Goal: Task Accomplishment & Management: Manage account settings

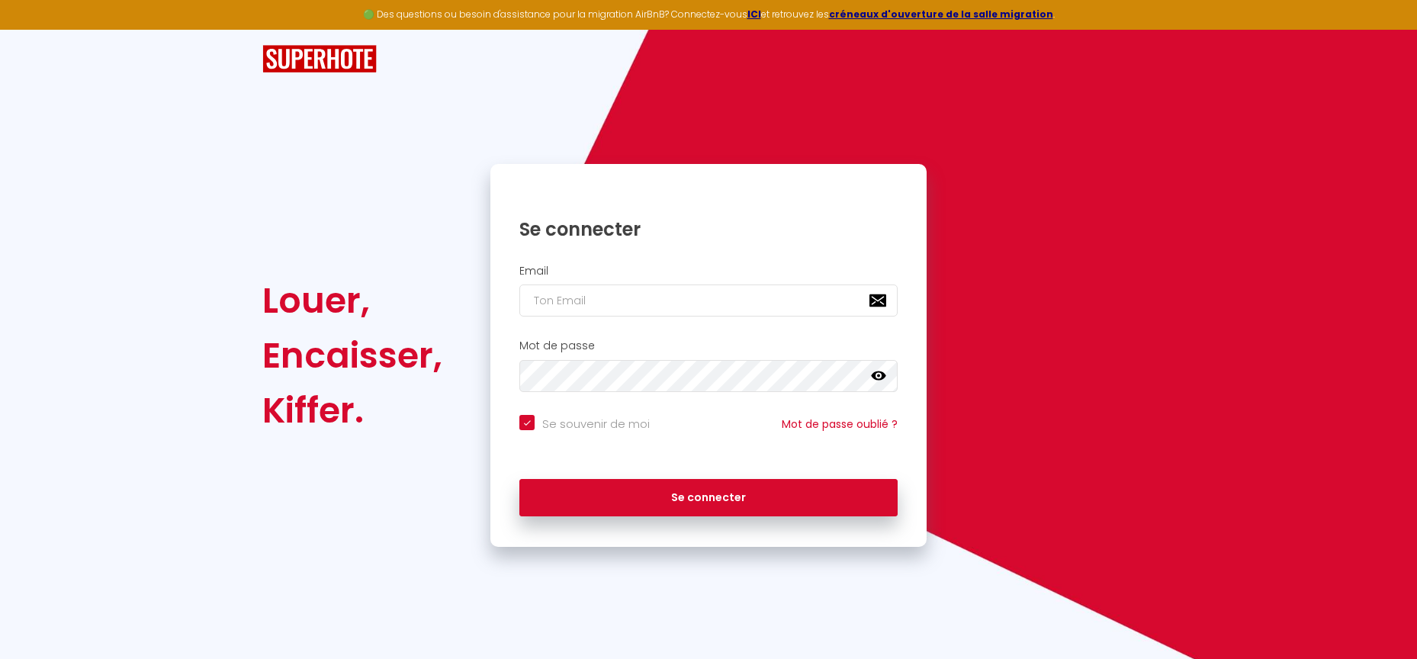
click at [595, 300] on input "email" at bounding box center [708, 300] width 378 height 32
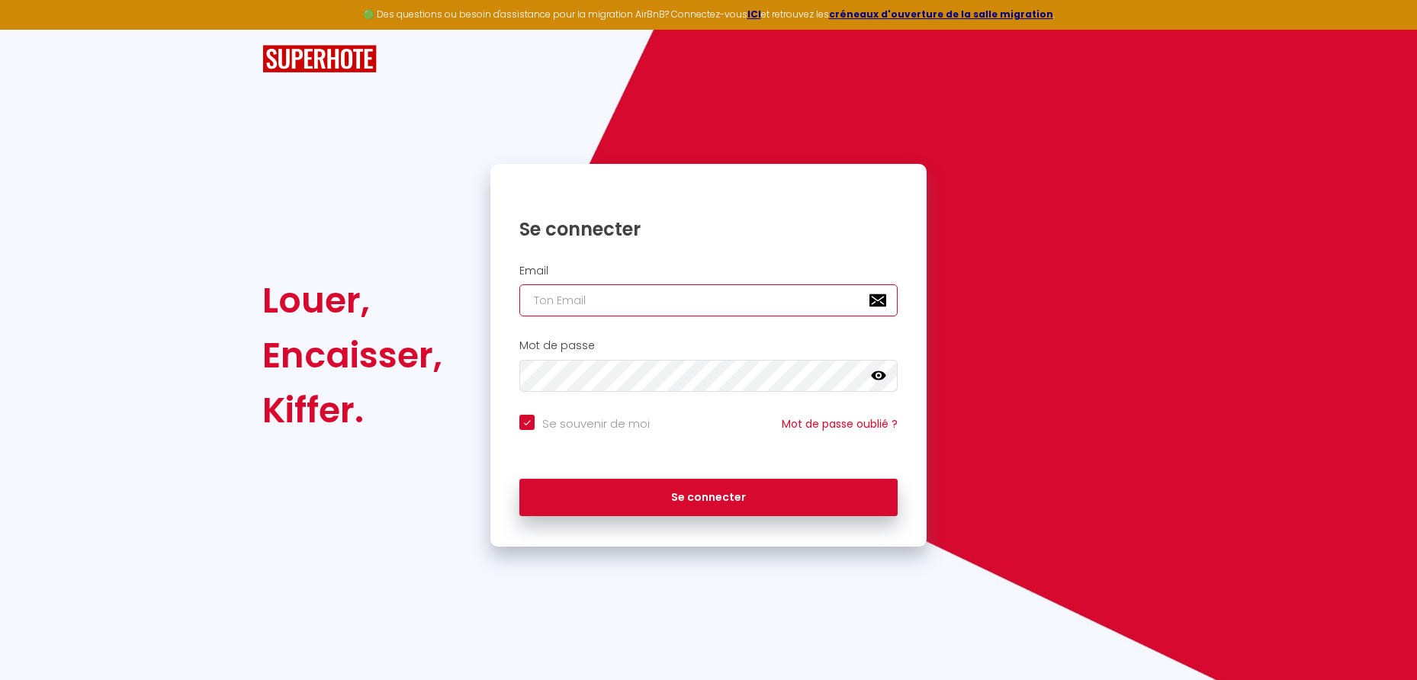
click at [580, 300] on input "email" at bounding box center [708, 300] width 378 height 32
type input "r"
checkbox input "true"
type input "v"
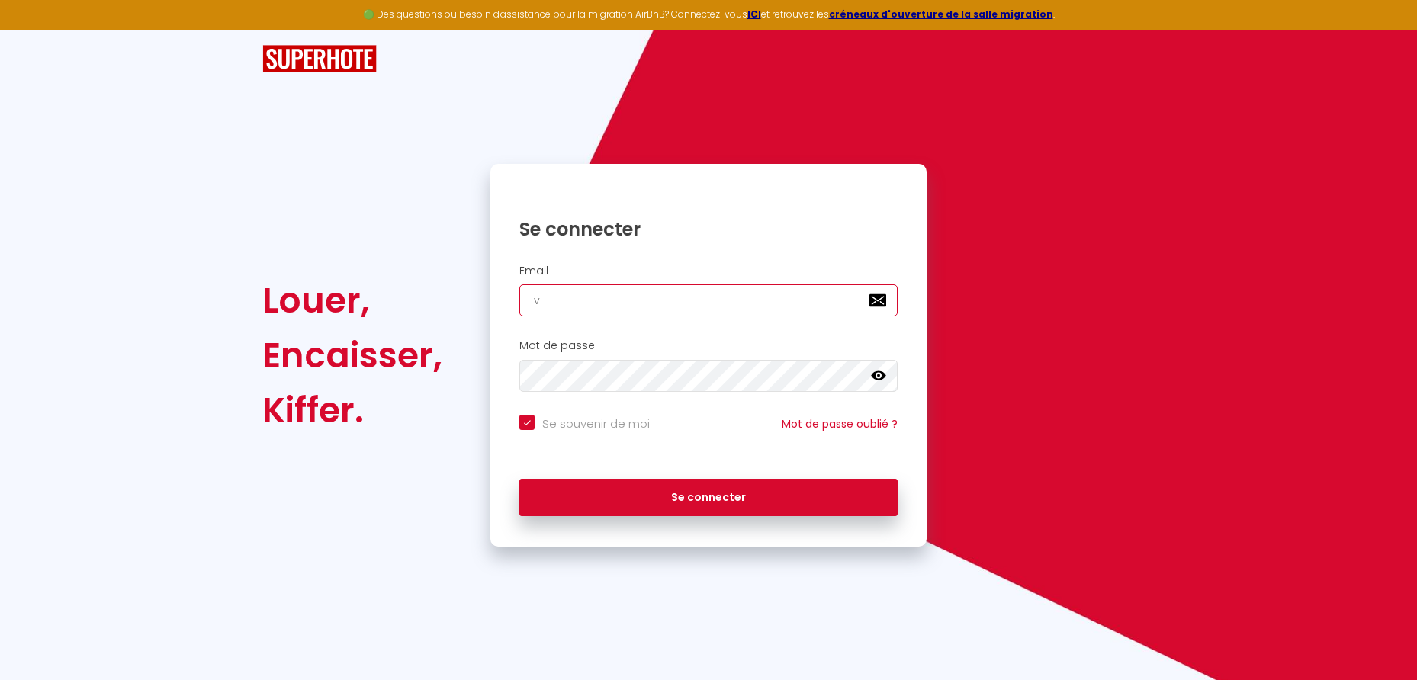
checkbox input "true"
type input "[EMAIL_ADDRESS][DOMAIN_NAME]"
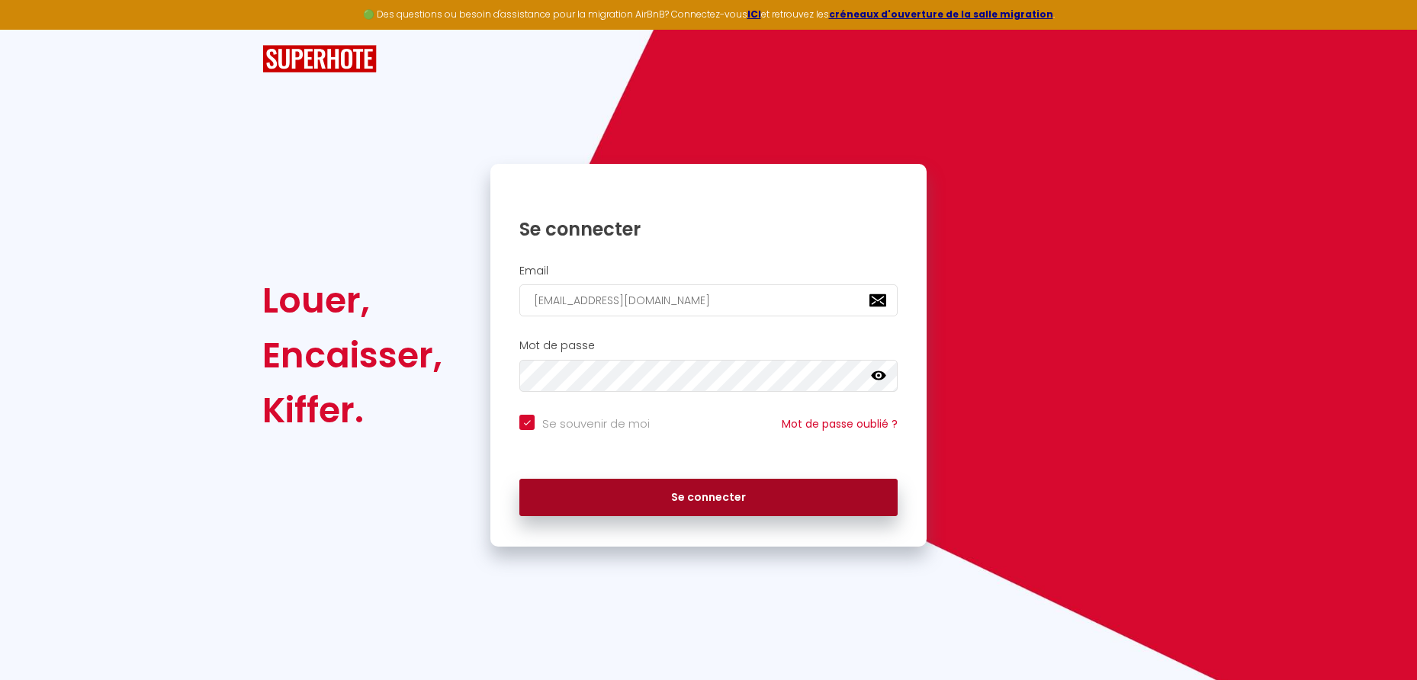
click at [693, 489] on button "Se connecter" at bounding box center [708, 498] width 378 height 38
checkbox input "true"
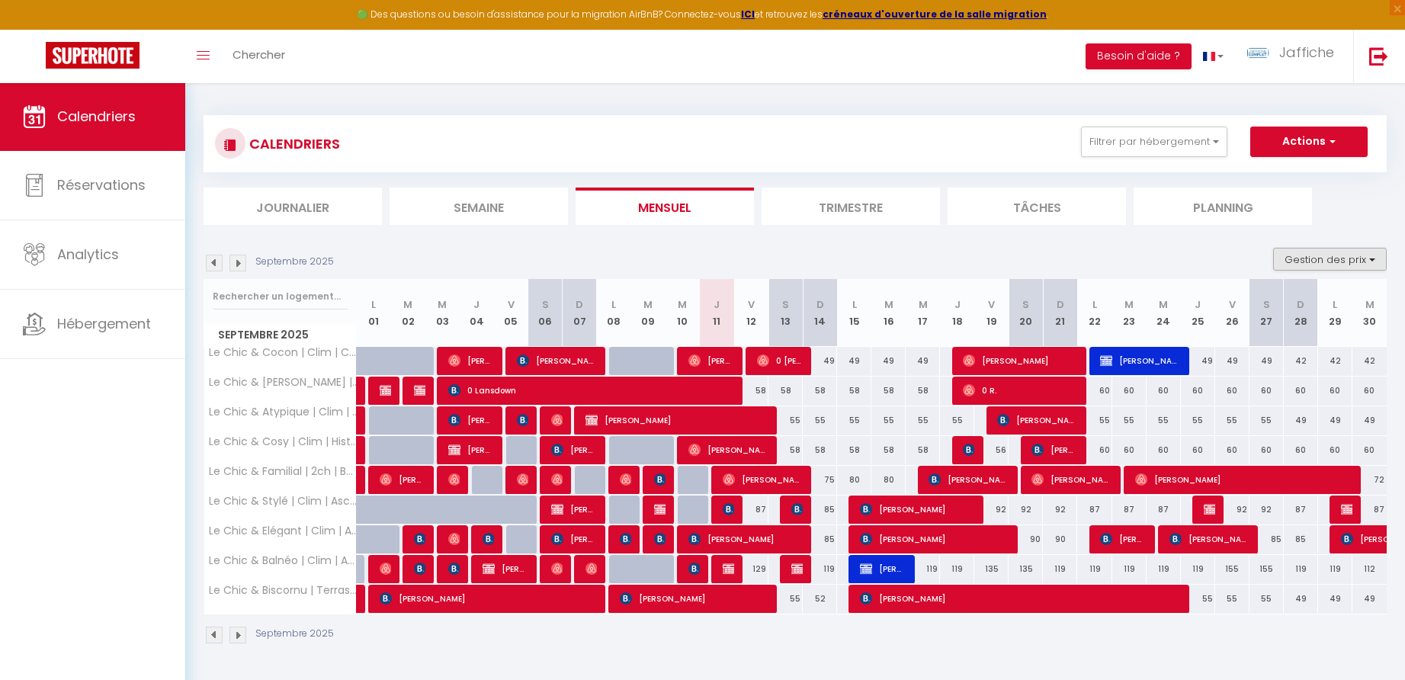
click at [1320, 254] on button "Gestion des prix" at bounding box center [1330, 259] width 114 height 23
click at [1263, 303] on input "Nb Nuits minimum" at bounding box center [1317, 306] width 137 height 15
checkbox input "true"
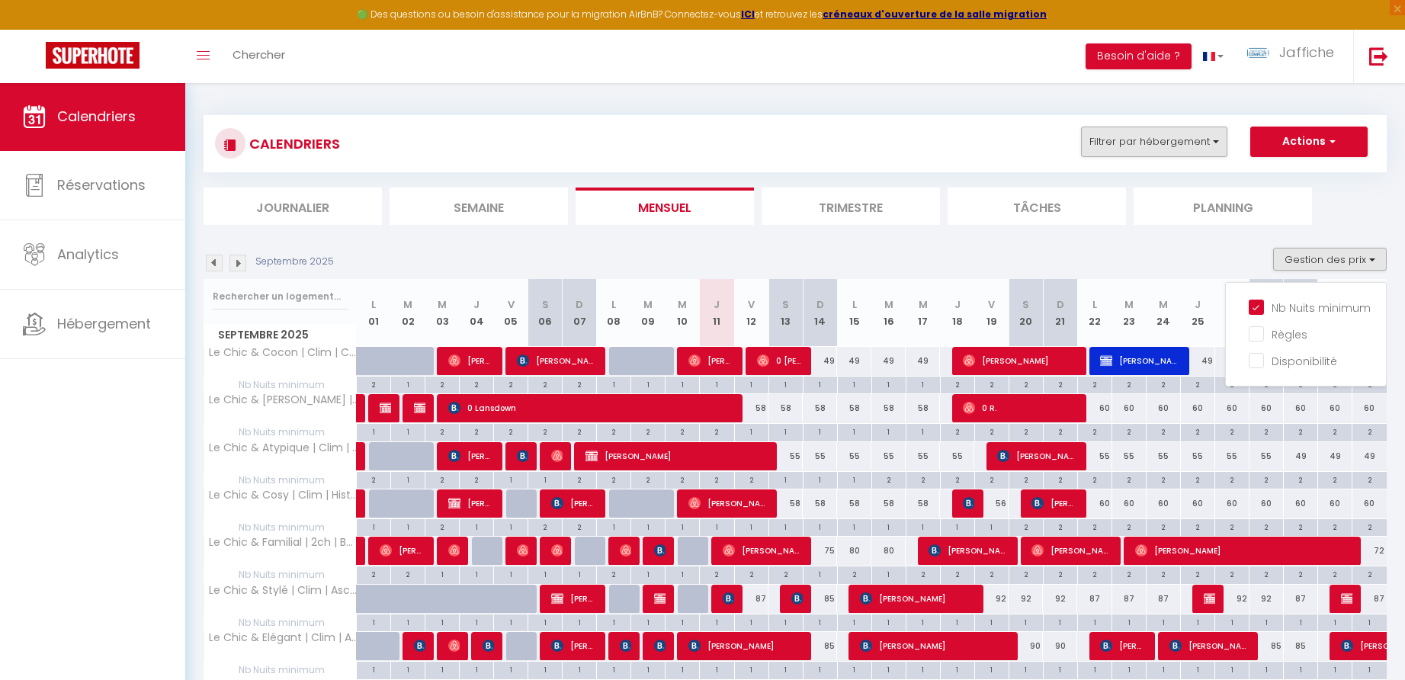
click at [1176, 145] on button "Filtrer par hébergement" at bounding box center [1154, 142] width 146 height 30
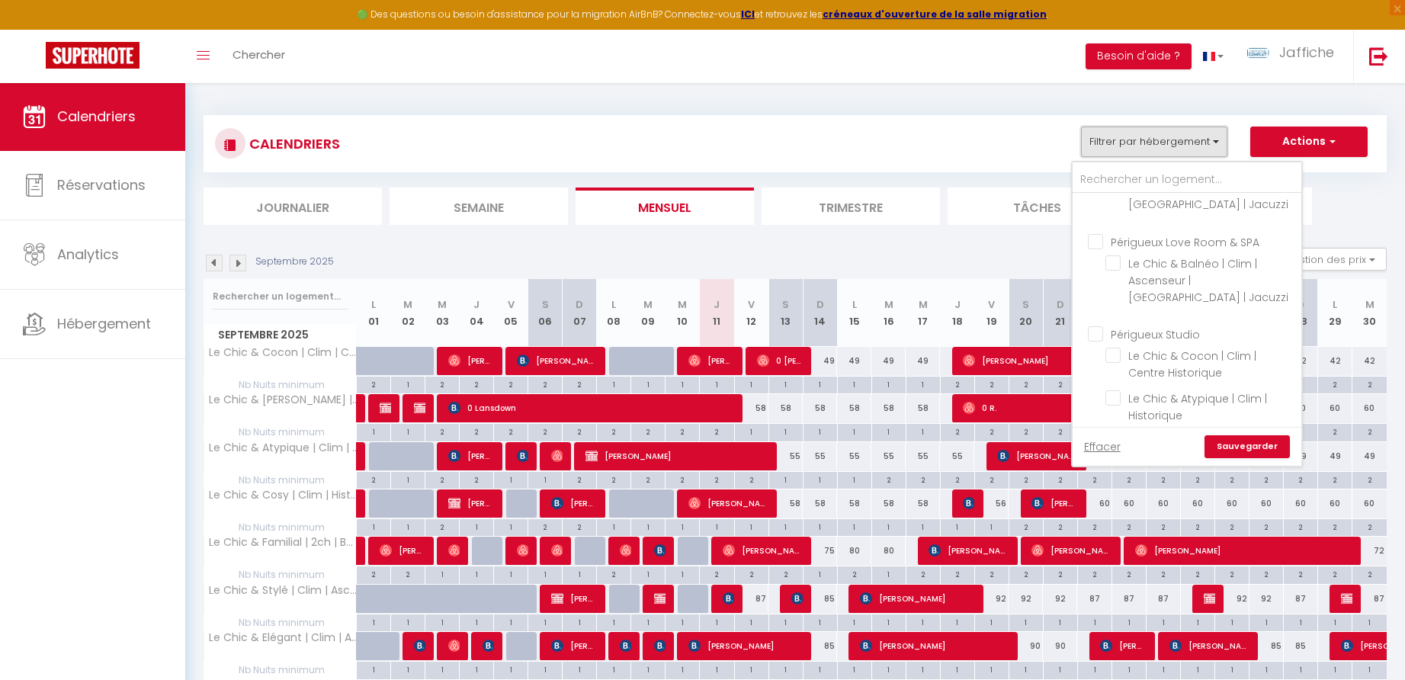
scroll to position [462, 0]
click at [1099, 229] on input "Périgueux Love Room & SPA" at bounding box center [1202, 236] width 229 height 15
checkbox input "true"
checkbox input "false"
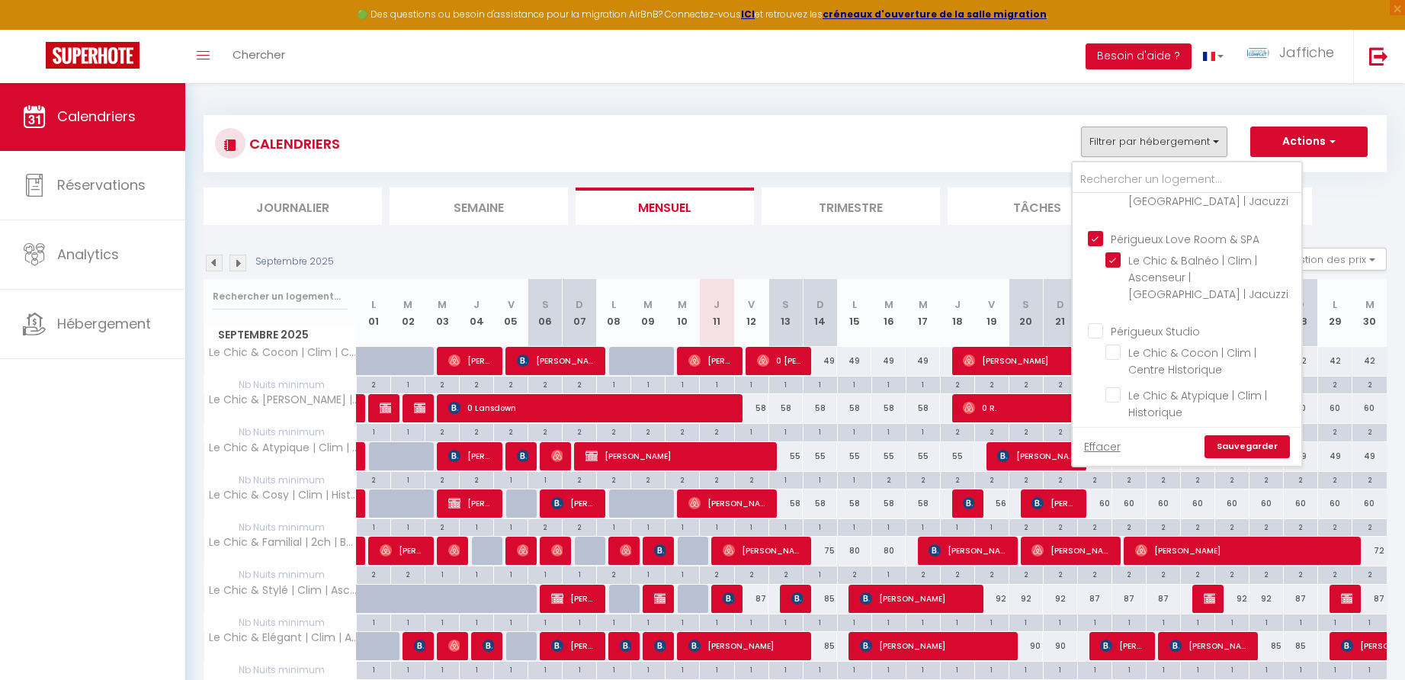
checkbox input "false"
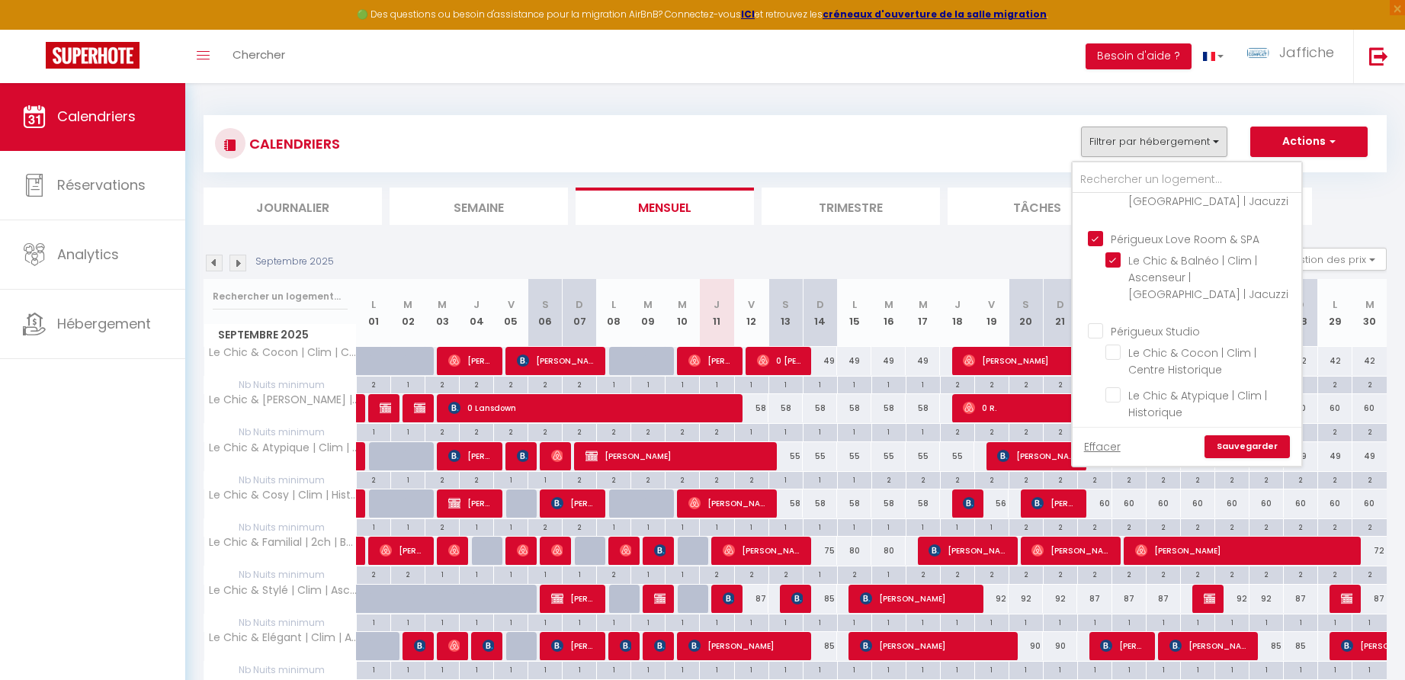
checkbox input "true"
checkbox input "false"
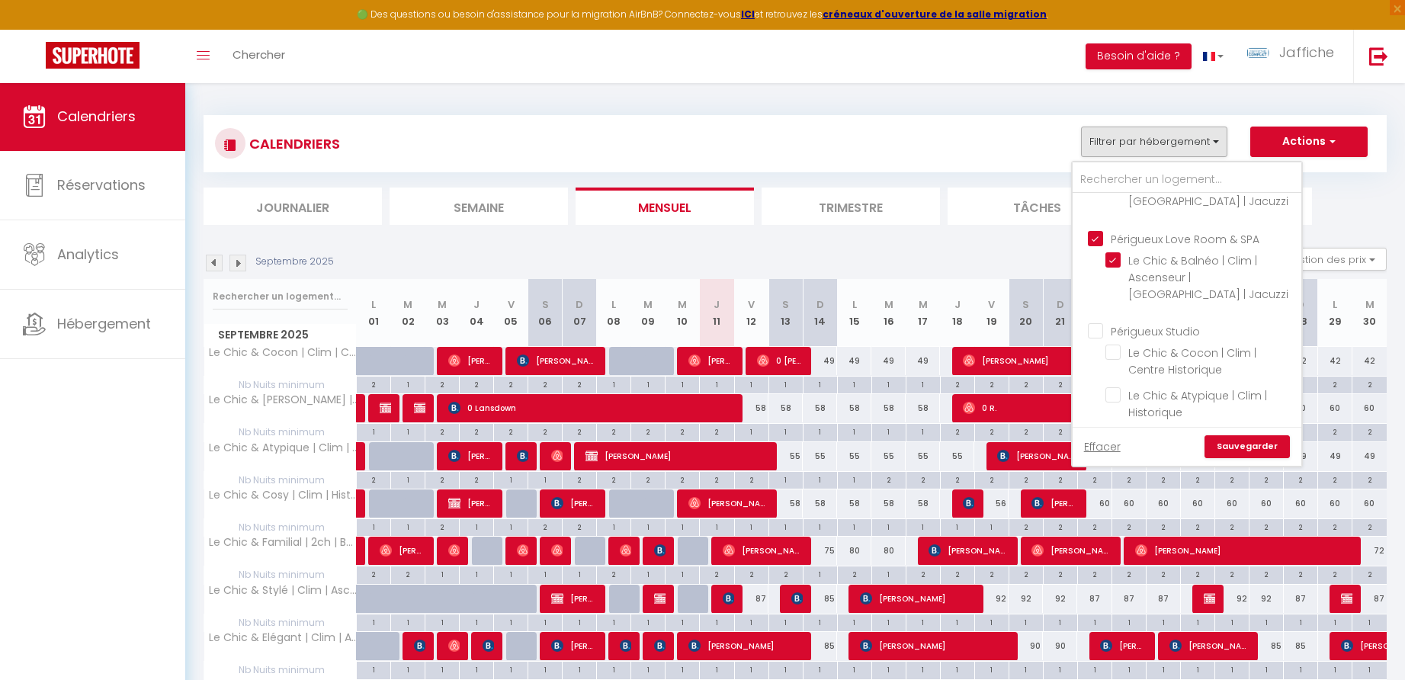
checkbox input "false"
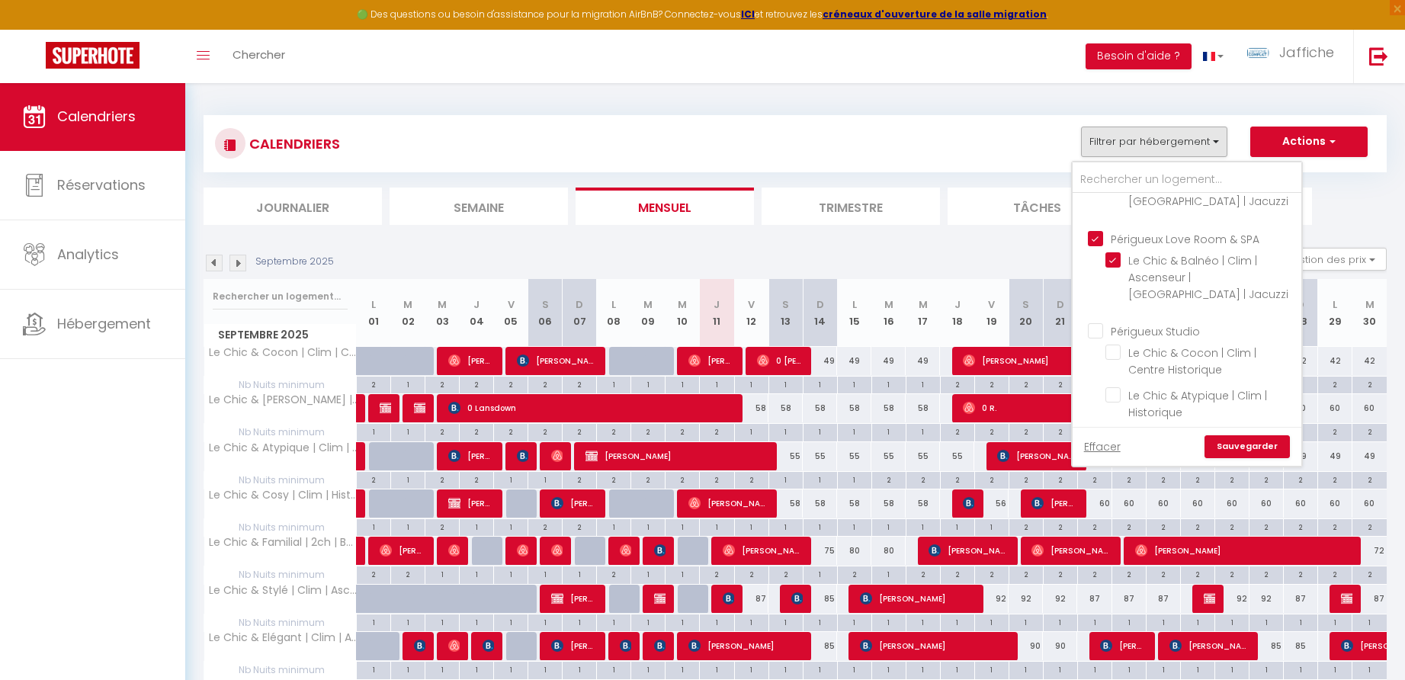
click at [1249, 445] on link "Sauvegarder" at bounding box center [1247, 446] width 85 height 23
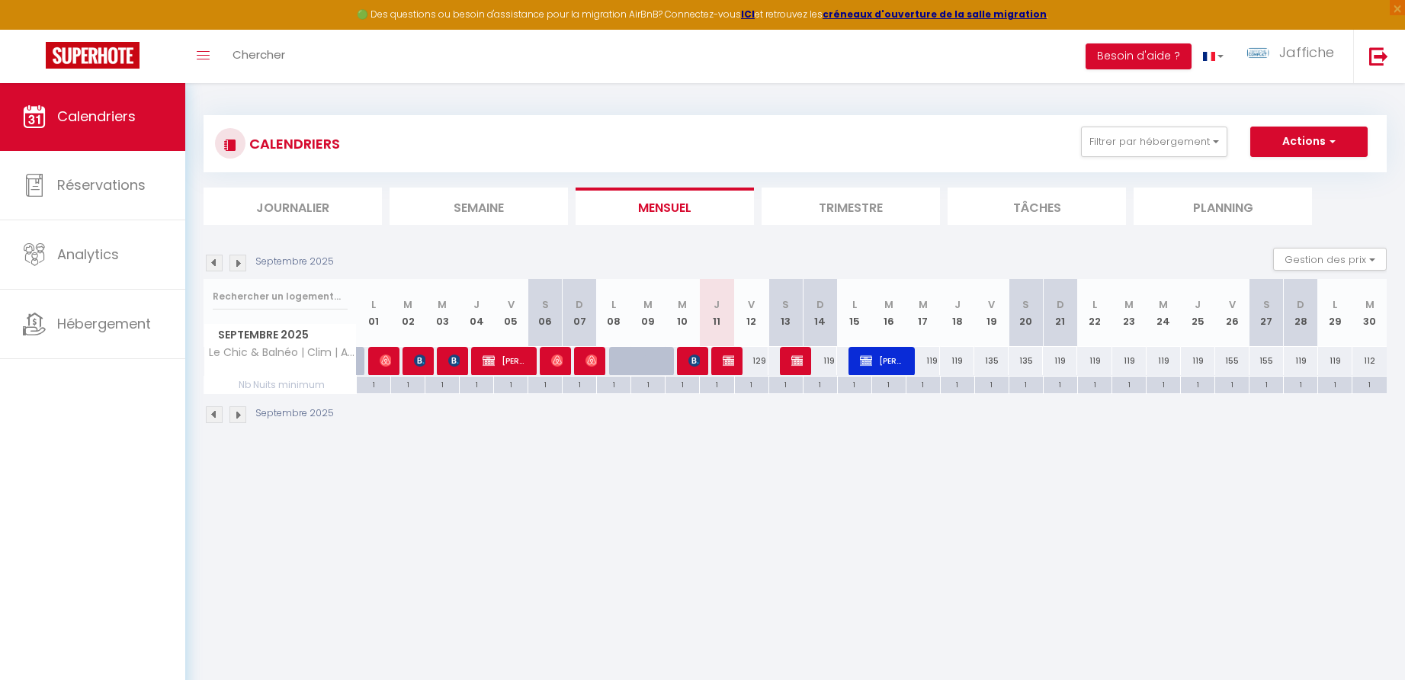
click at [759, 360] on div "129" at bounding box center [751, 361] width 34 height 28
type input "129"
type input "Ven 12 Septembre 2025"
type input "Sam 13 Septembre 2025"
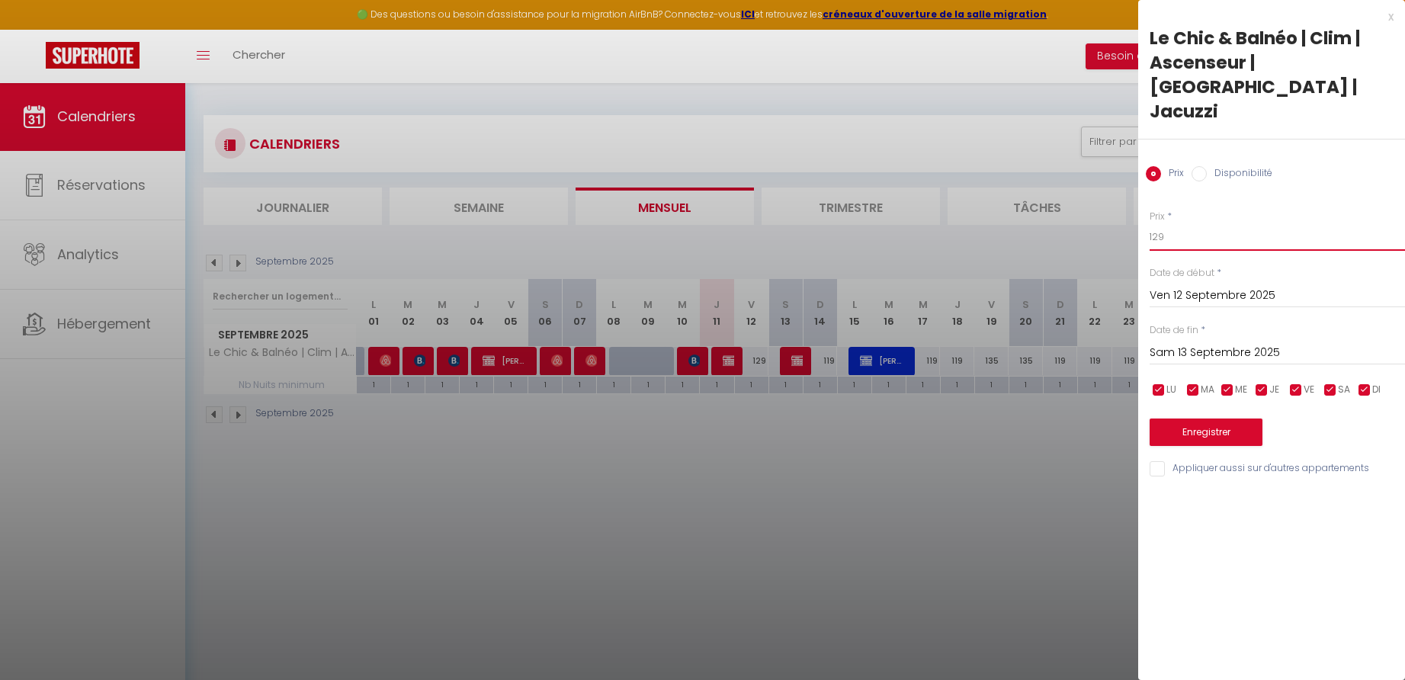
drag, startPoint x: 1164, startPoint y: 211, endPoint x: 1154, endPoint y: 213, distance: 10.2
click at [1154, 223] on input "129" at bounding box center [1277, 236] width 255 height 27
type input "119"
click at [1197, 419] on button "Enregistrer" at bounding box center [1206, 432] width 113 height 27
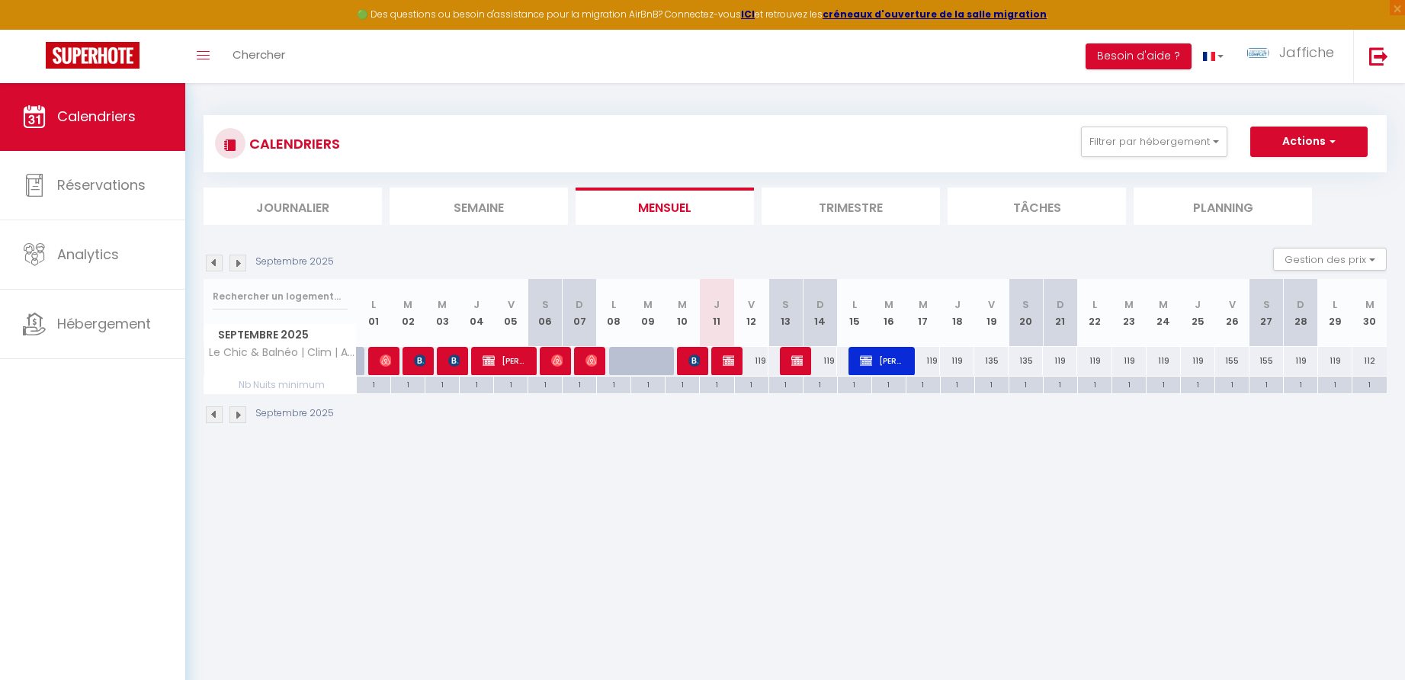
click at [894, 206] on li "Trimestre" at bounding box center [851, 206] width 178 height 37
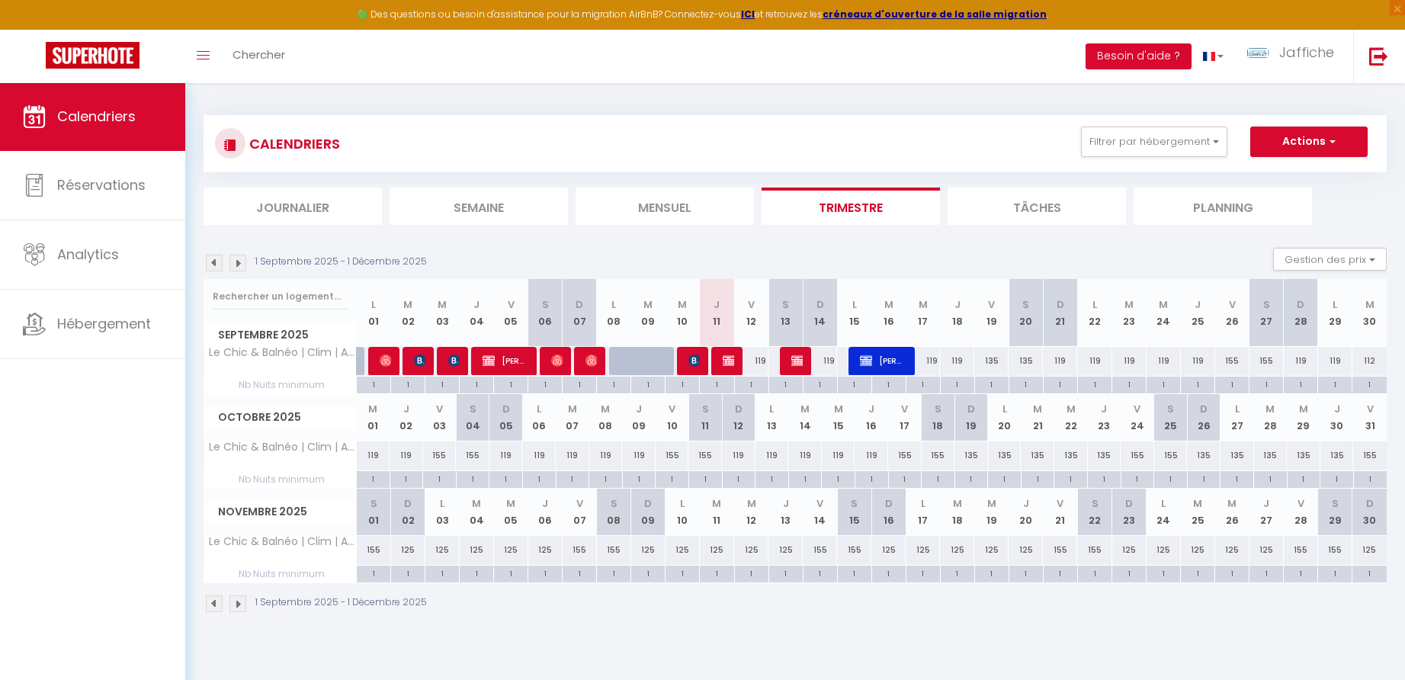
click at [447, 547] on div "125" at bounding box center [442, 550] width 34 height 28
type input "125"
type input "Lun 03 Novembre 2025"
type input "[DATE]"
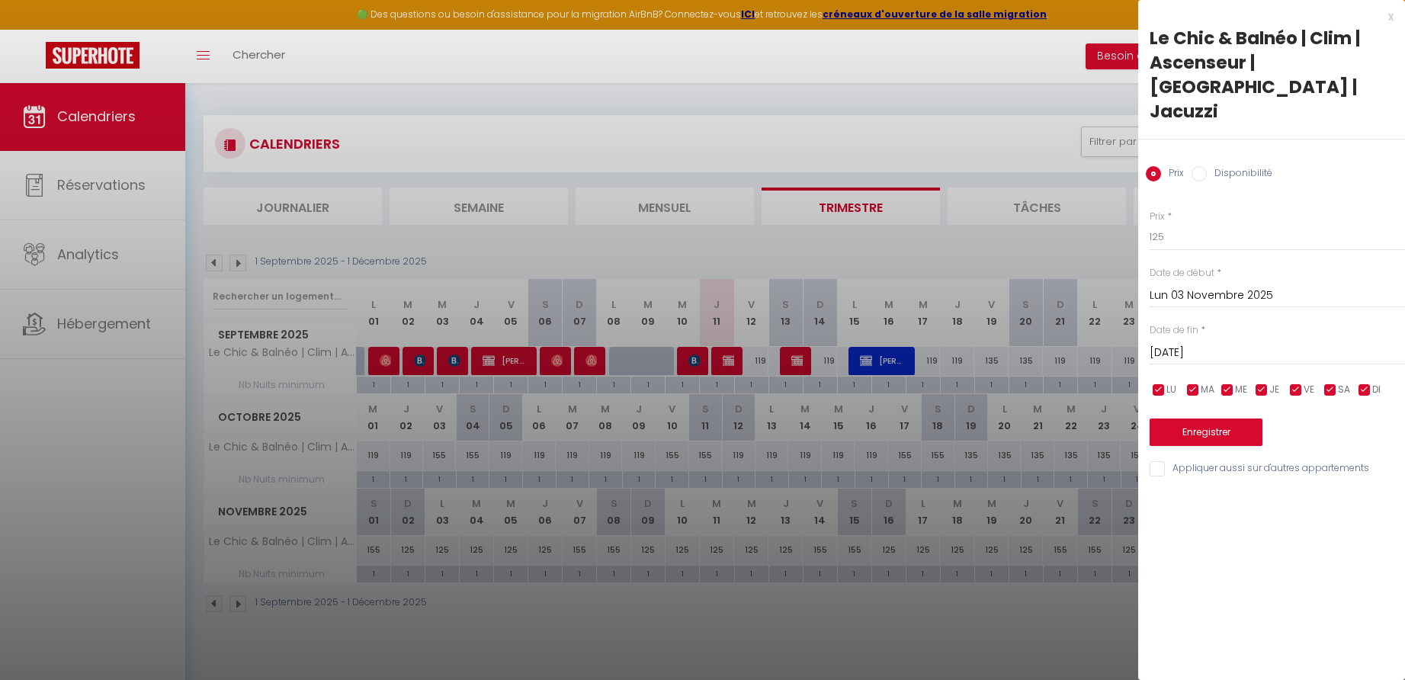
click at [1391, 14] on div "x" at bounding box center [1265, 17] width 255 height 18
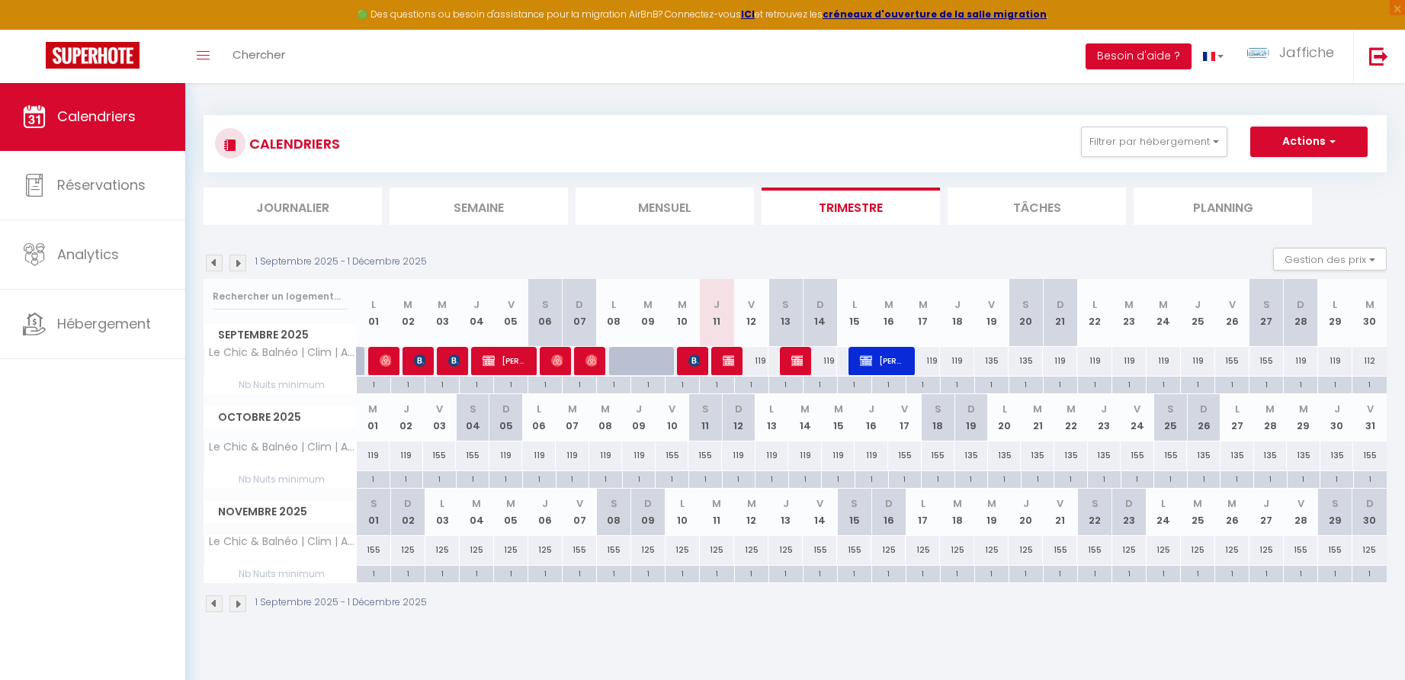
click at [617, 548] on div "155" at bounding box center [614, 550] width 34 height 28
type input "155"
type input "[DATE]"
type input "Dim 09 Novembre 2025"
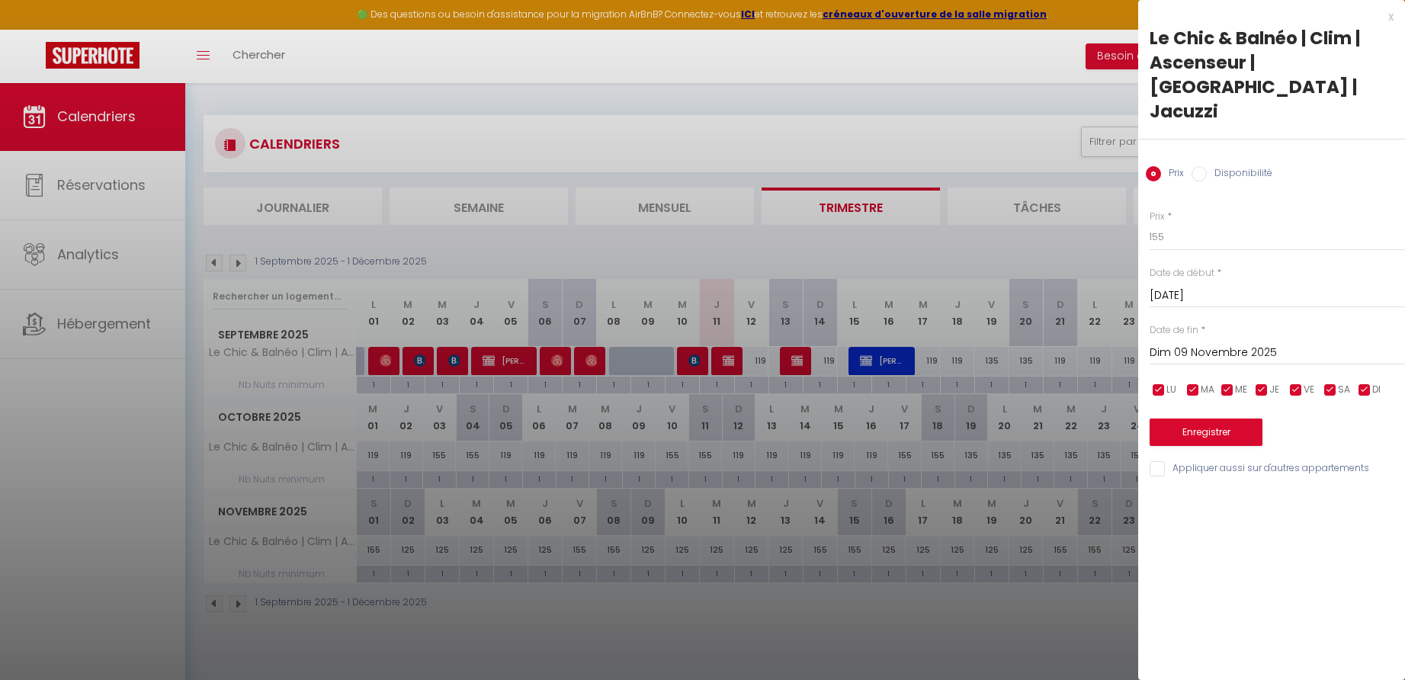
click at [1393, 15] on div "x" at bounding box center [1265, 17] width 255 height 18
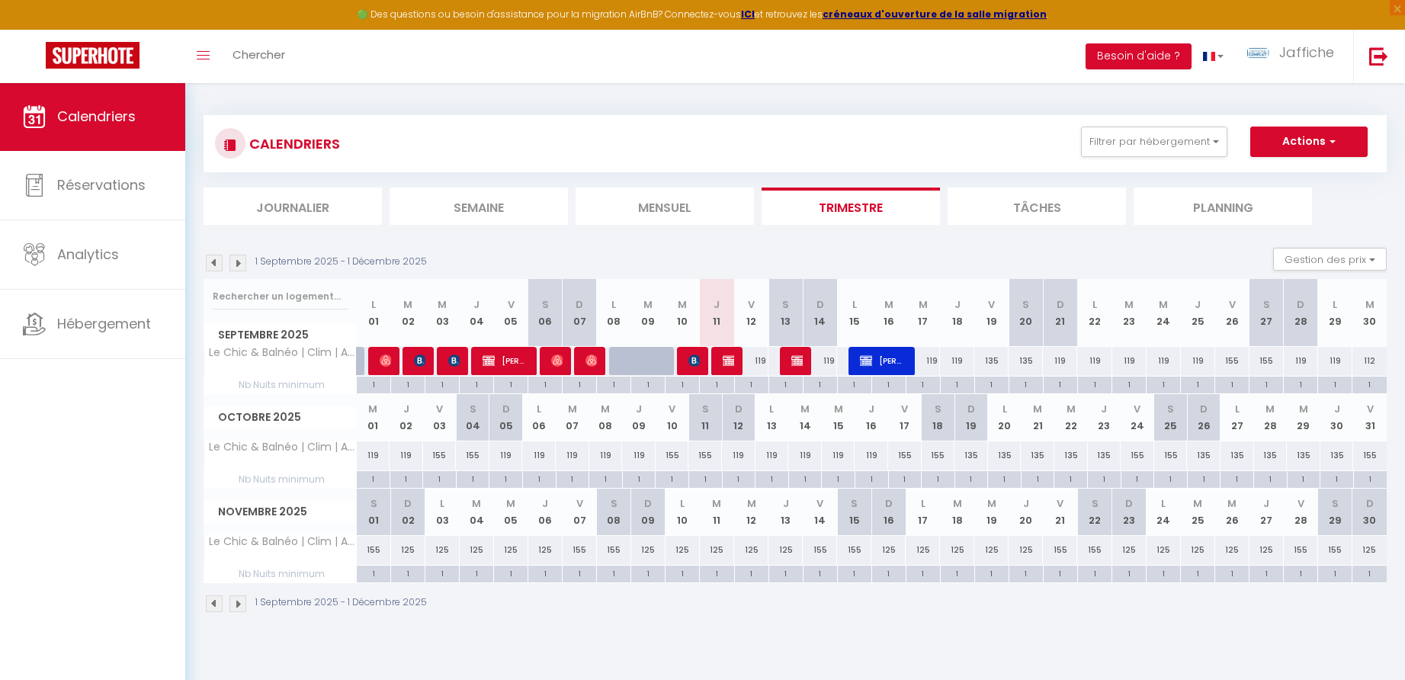
click at [242, 264] on img at bounding box center [237, 263] width 17 height 17
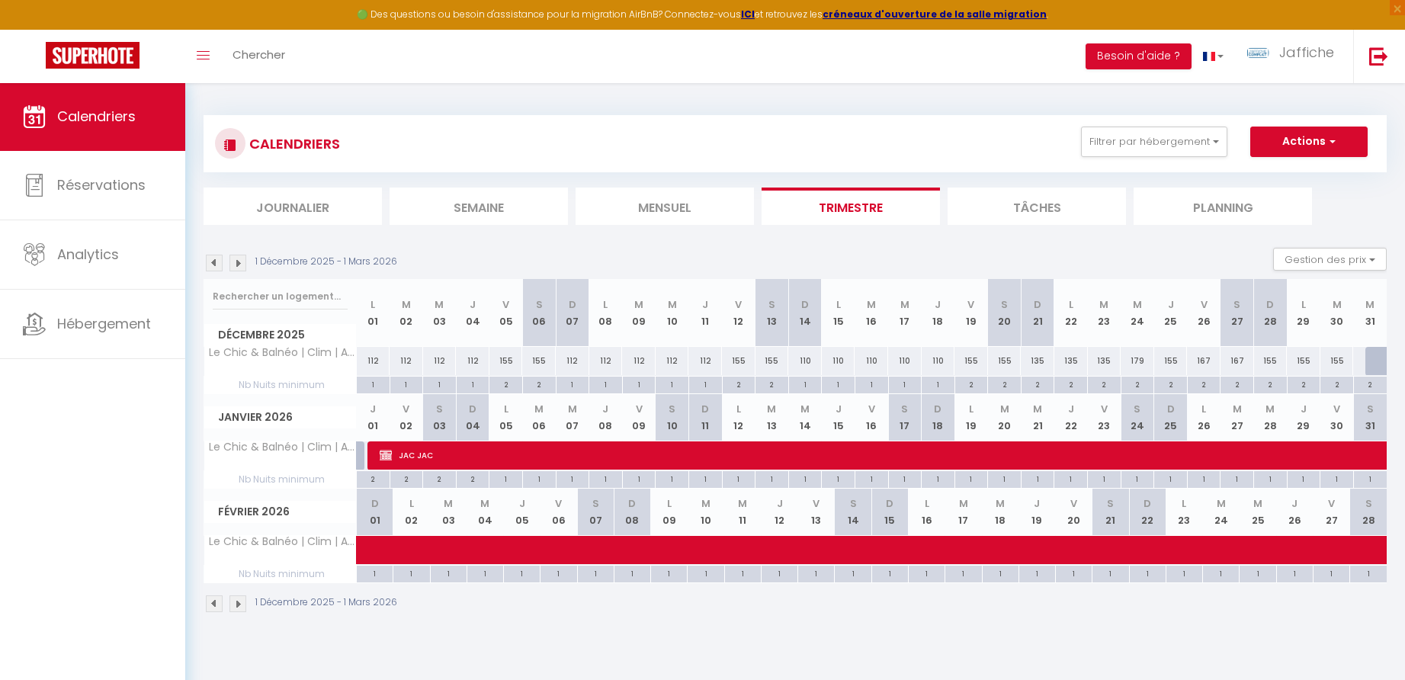
click at [214, 260] on img at bounding box center [214, 263] width 17 height 17
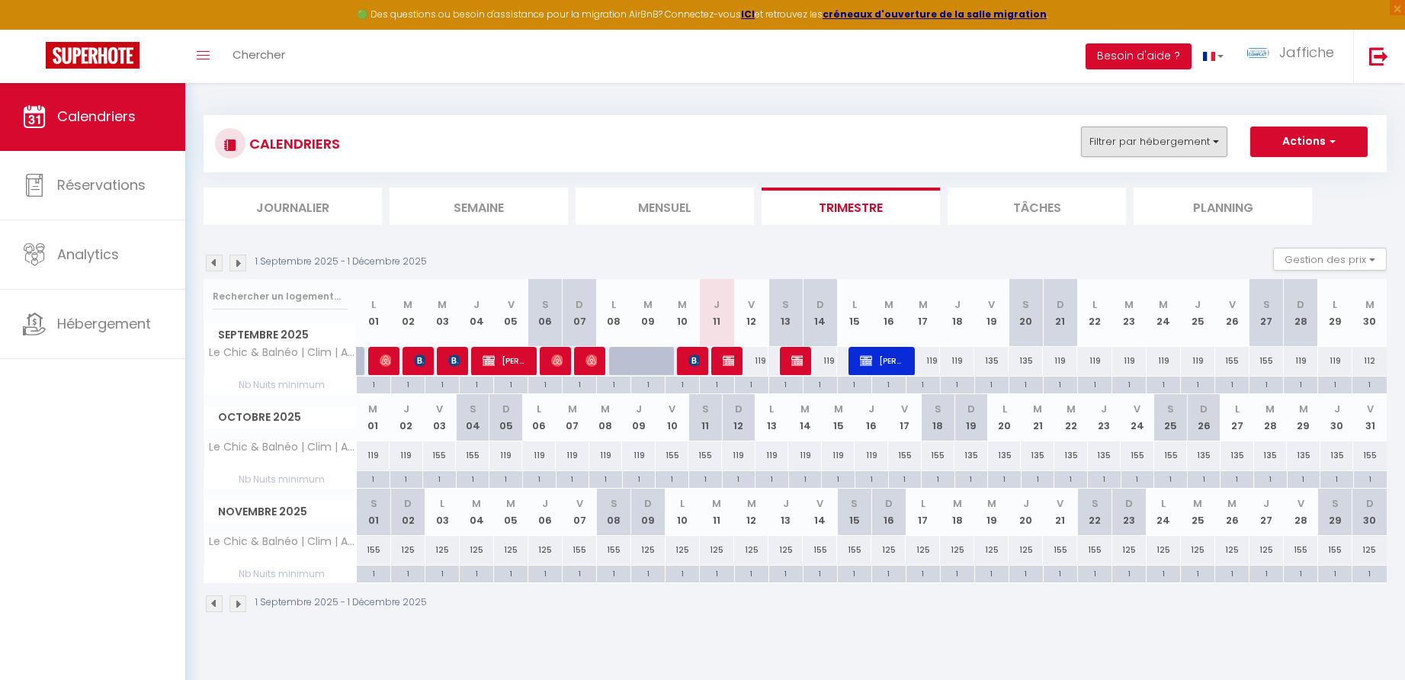
click at [1136, 138] on button "Filtrer par hébergement" at bounding box center [1154, 142] width 146 height 30
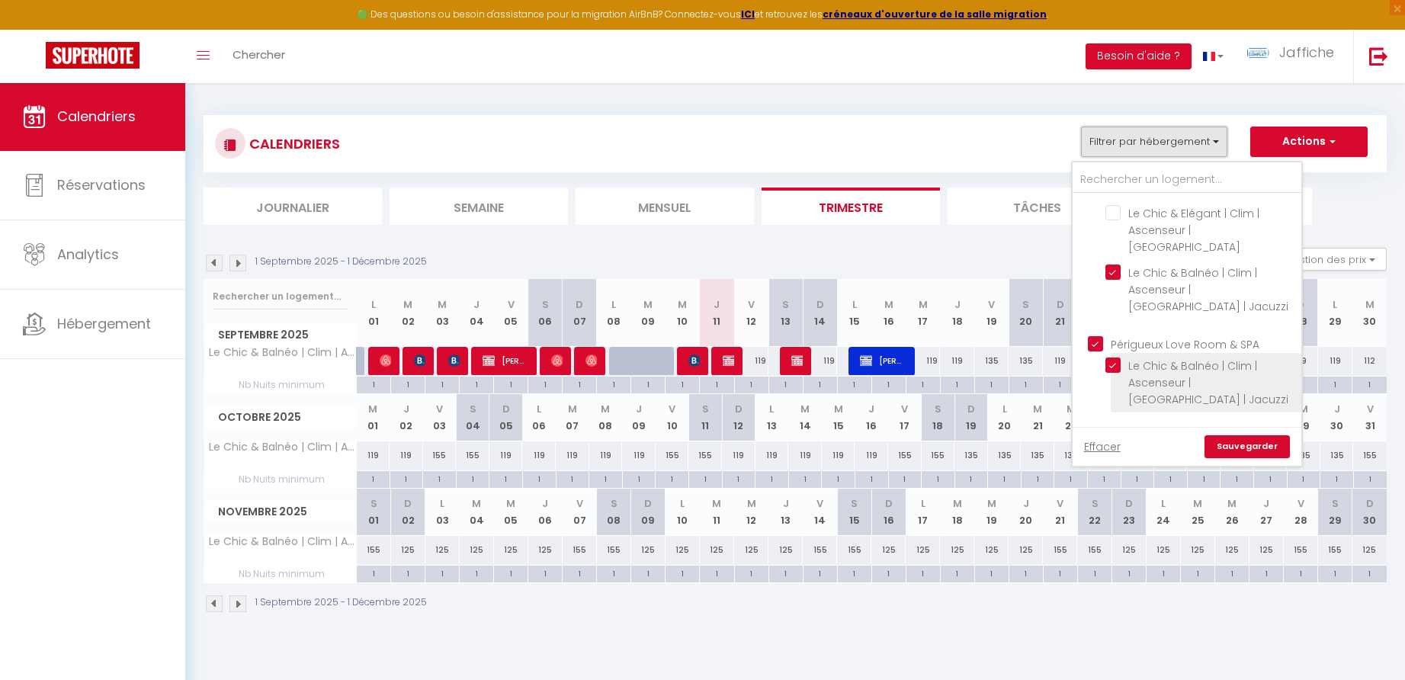
scroll to position [386, 0]
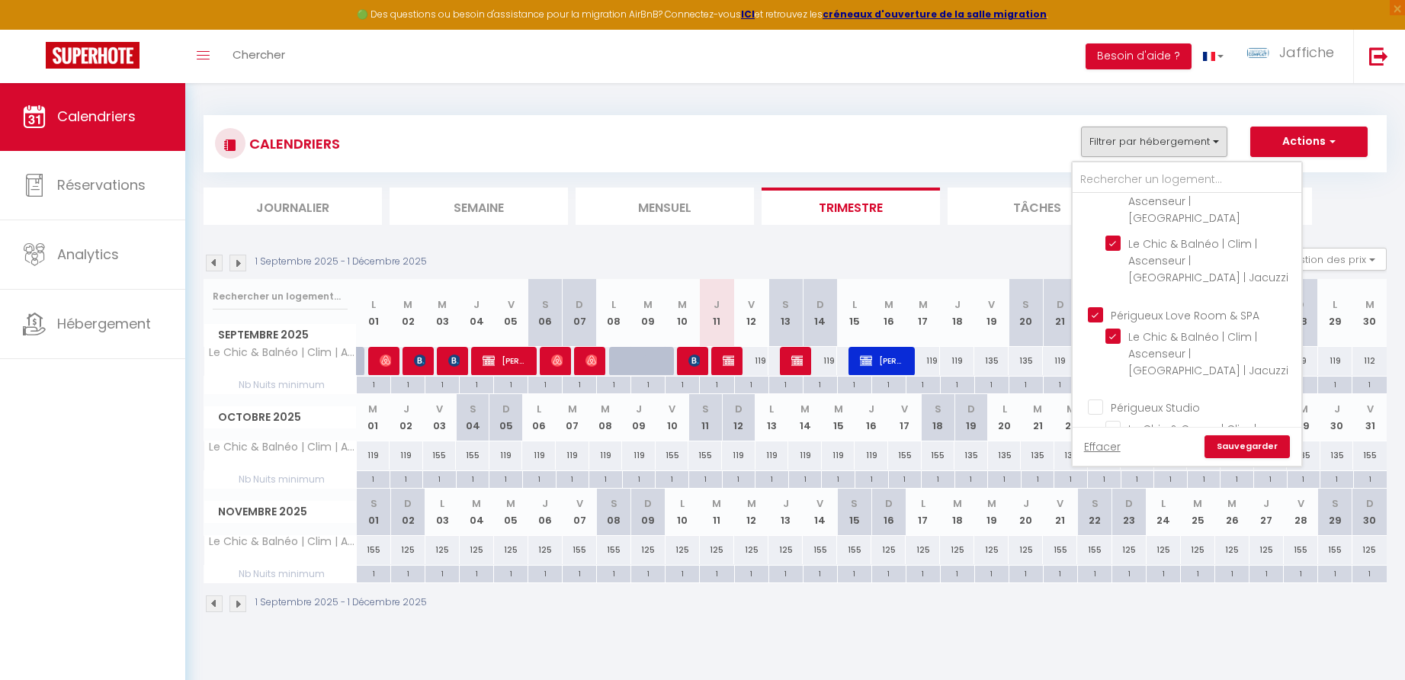
click at [1096, 306] on input "Périgueux Love Room & SPA" at bounding box center [1202, 313] width 229 height 15
checkbox input "false"
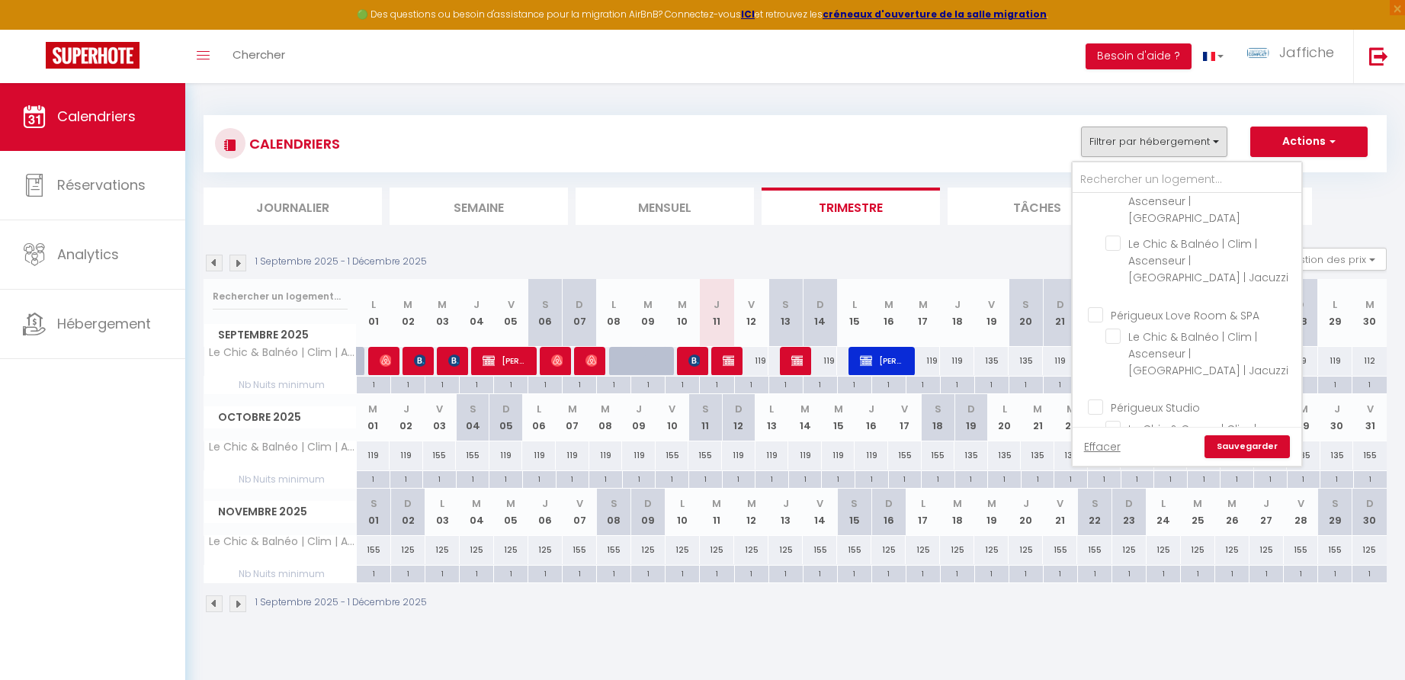
checkbox input "false"
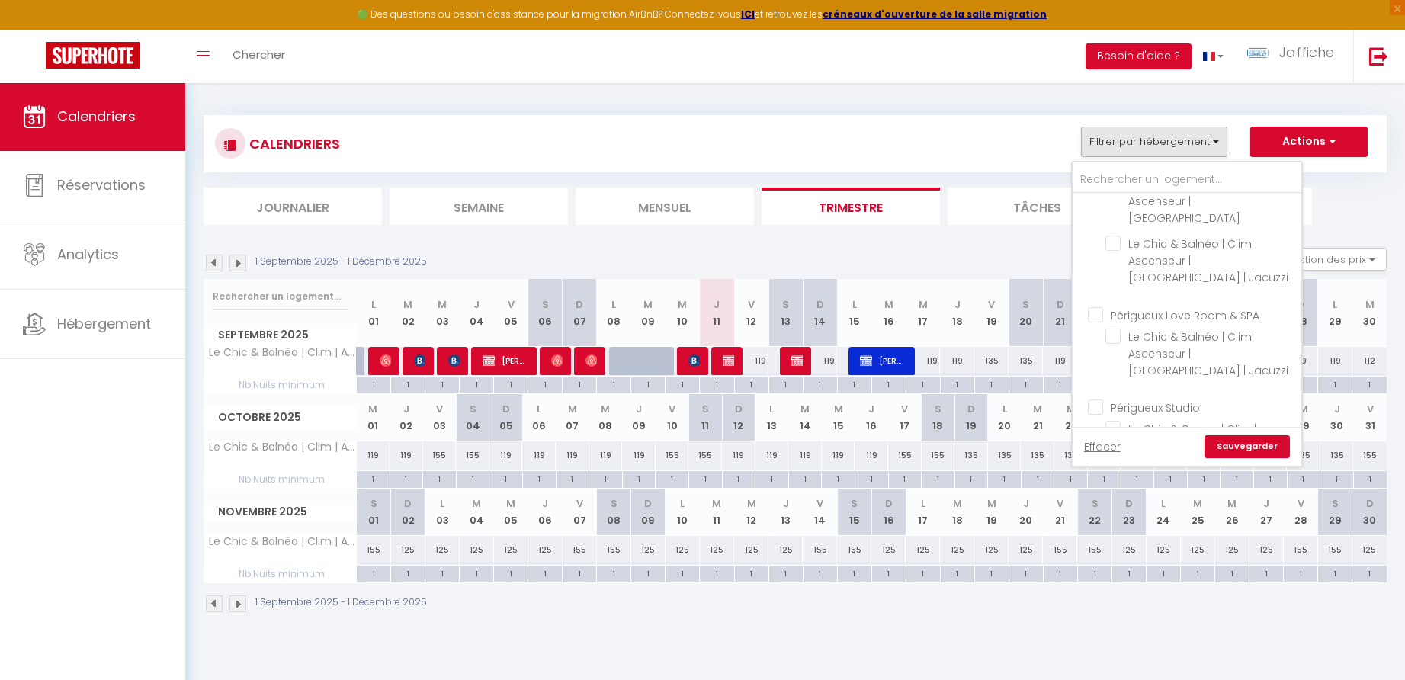
checkbox input "false"
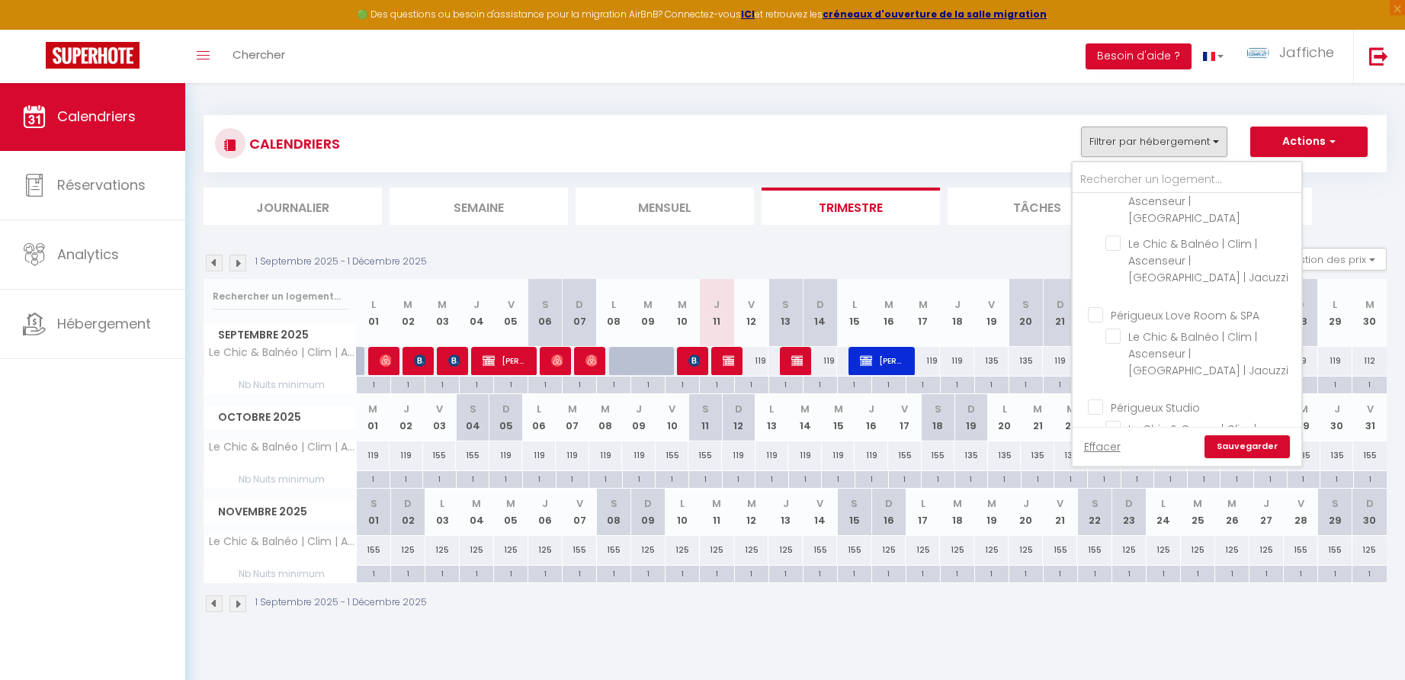
checkbox input "false"
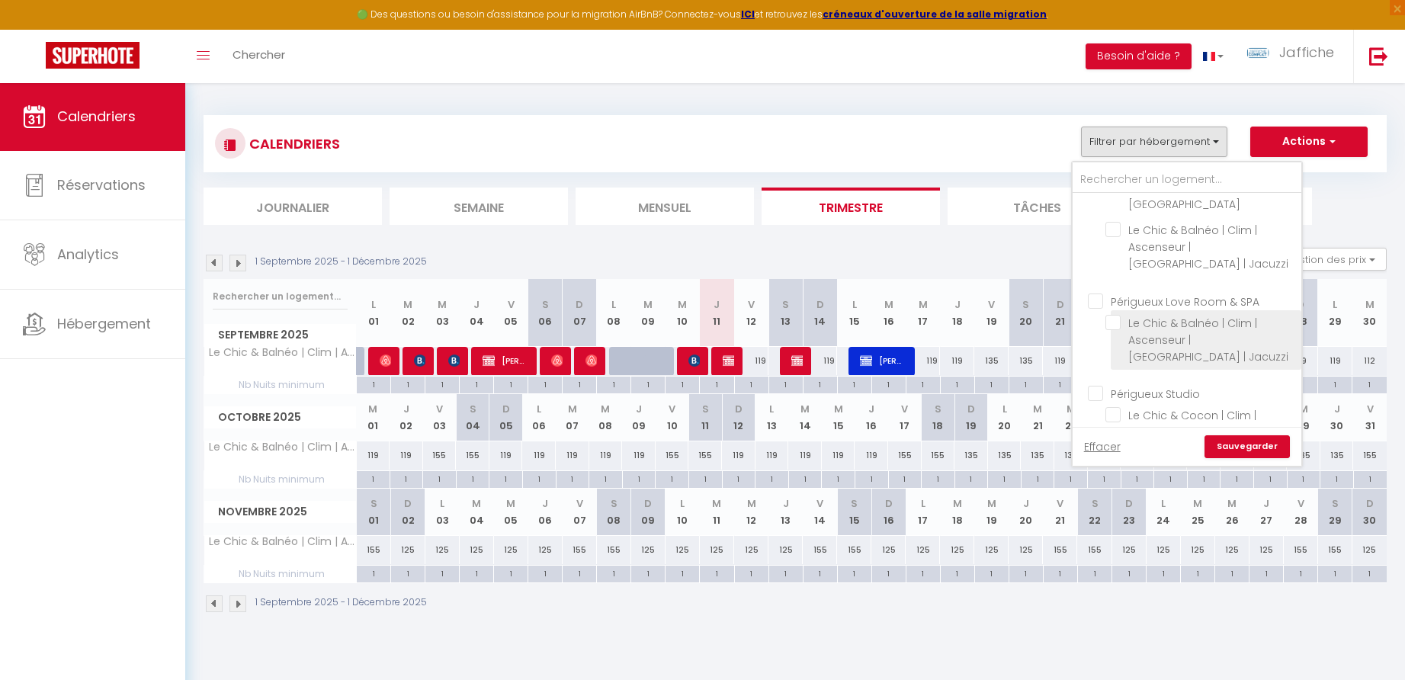
scroll to position [422, 0]
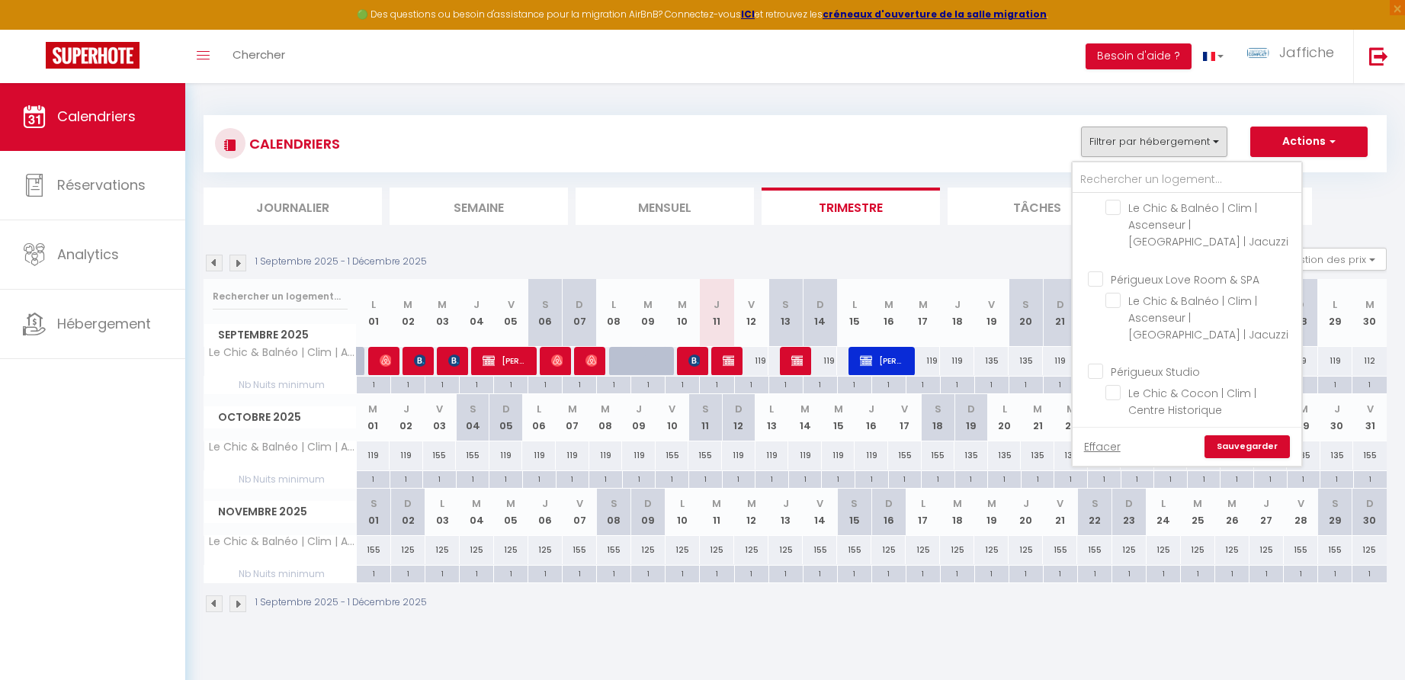
click at [1099, 363] on input "Périgueux Studio" at bounding box center [1202, 370] width 229 height 15
checkbox input "true"
checkbox input "false"
checkbox input "true"
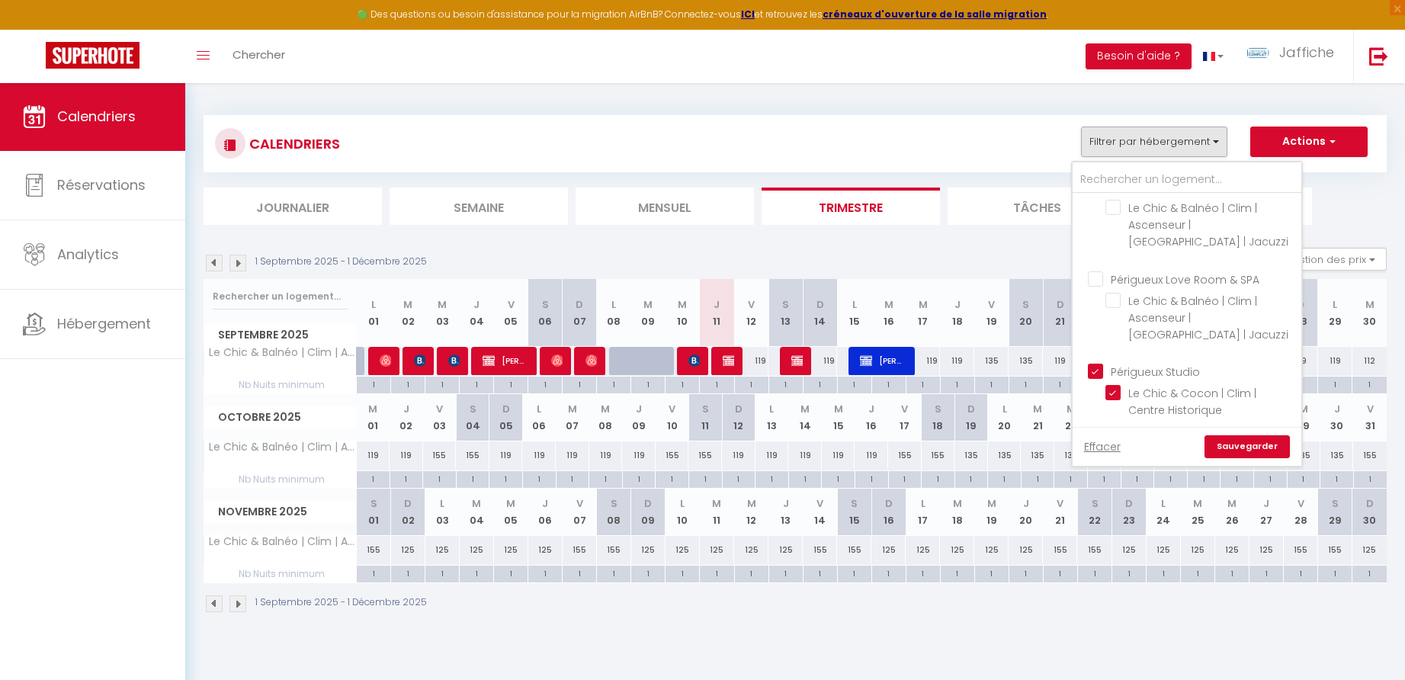
checkbox input "false"
checkbox input "true"
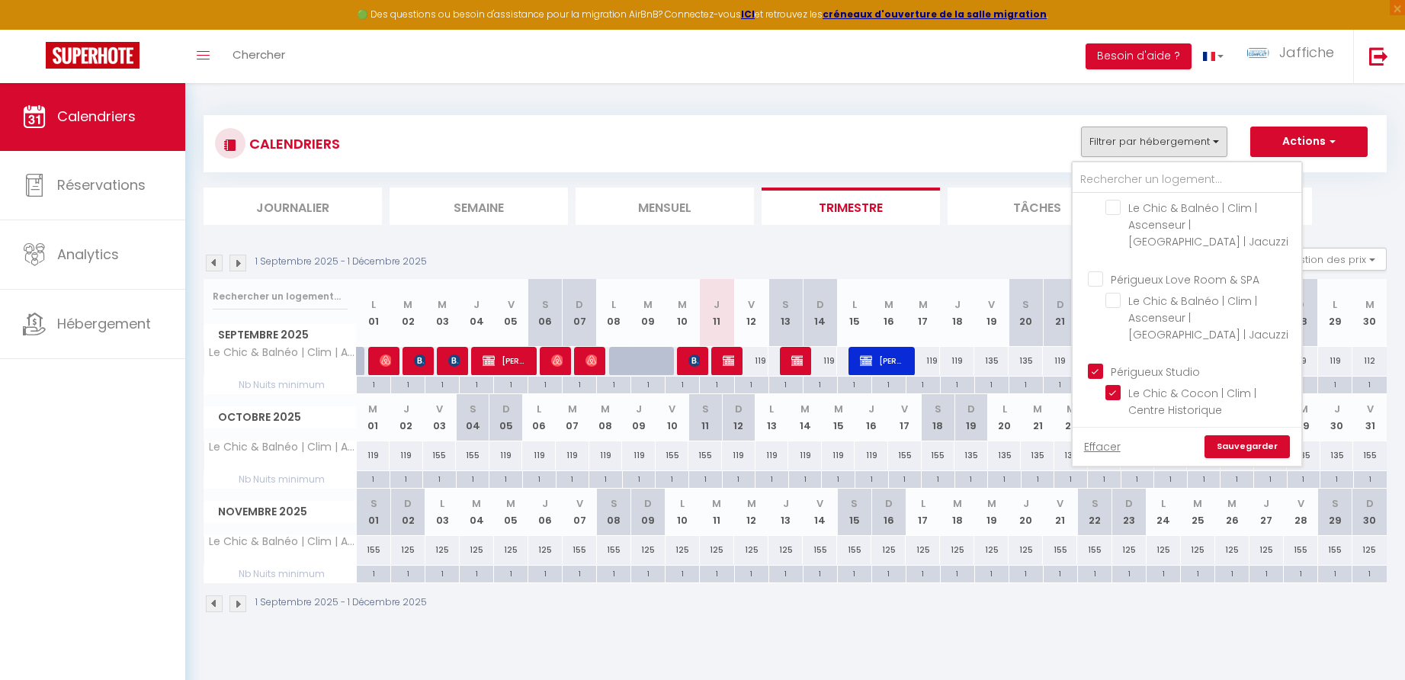
checkbox input "true"
checkbox input "false"
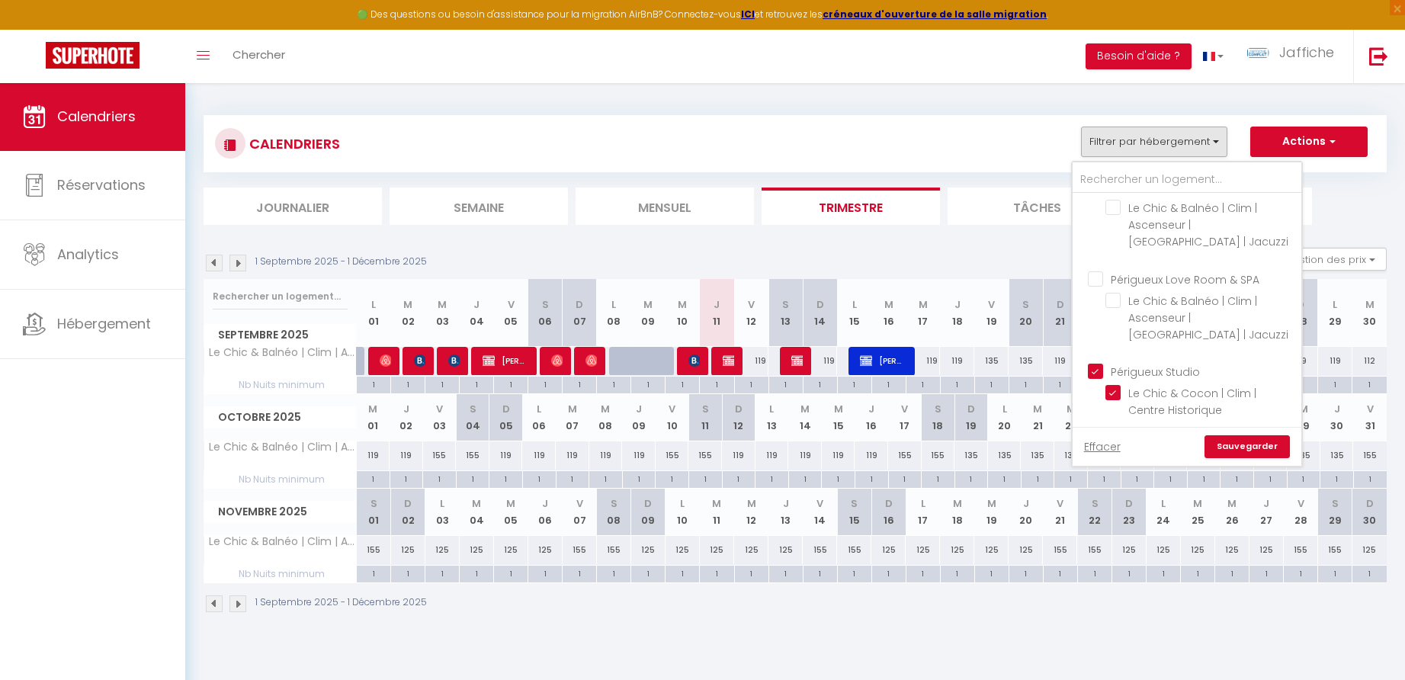
checkbox input "false"
click at [1246, 441] on link "Sauvegarder" at bounding box center [1247, 446] width 85 height 23
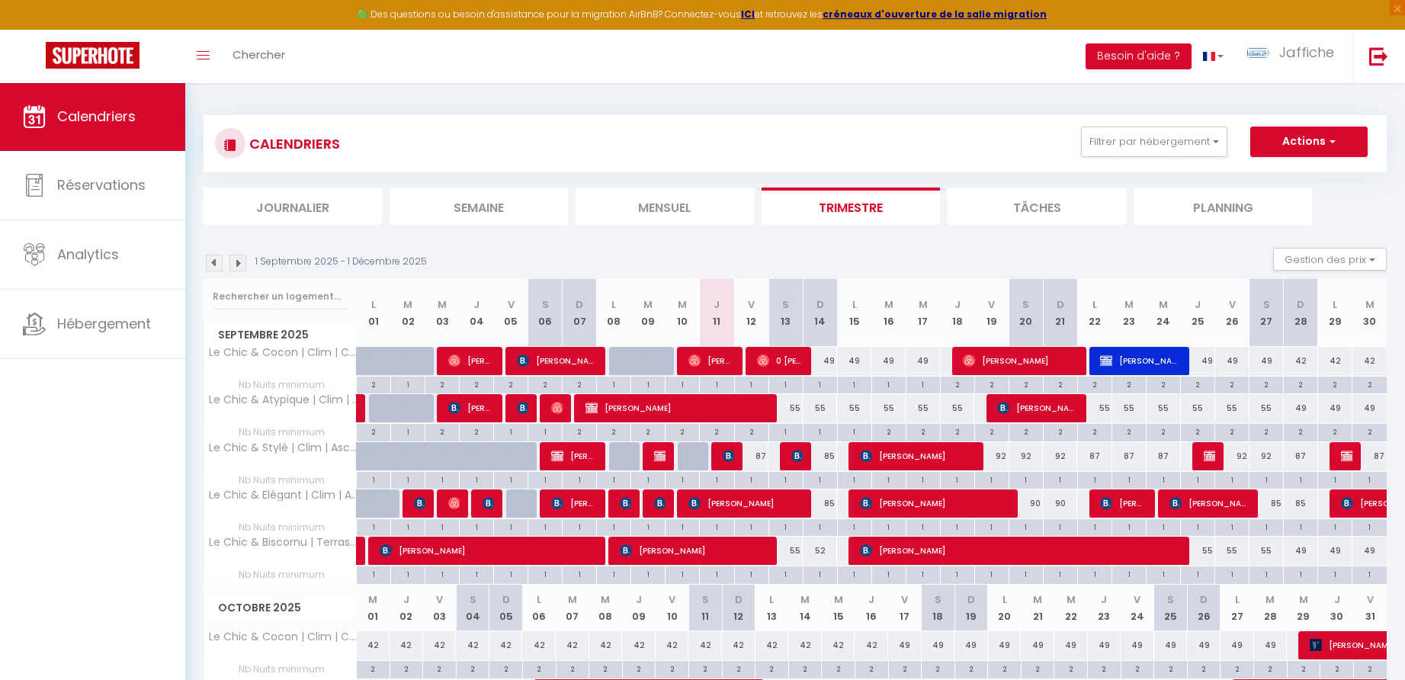
click at [1159, 140] on button "Filtrer par hébergement" at bounding box center [1154, 142] width 146 height 30
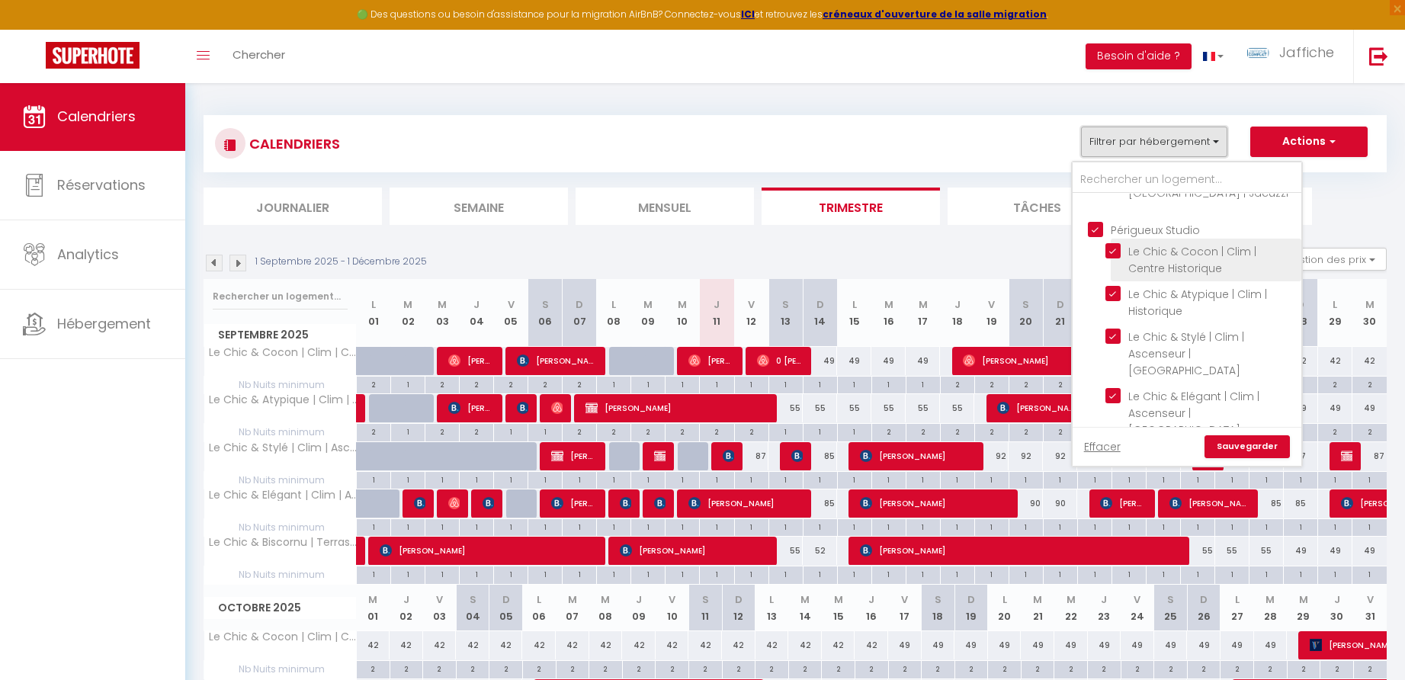
scroll to position [560, 0]
click at [1096, 224] on input "Périgueux Studio" at bounding box center [1202, 231] width 229 height 15
checkbox input "false"
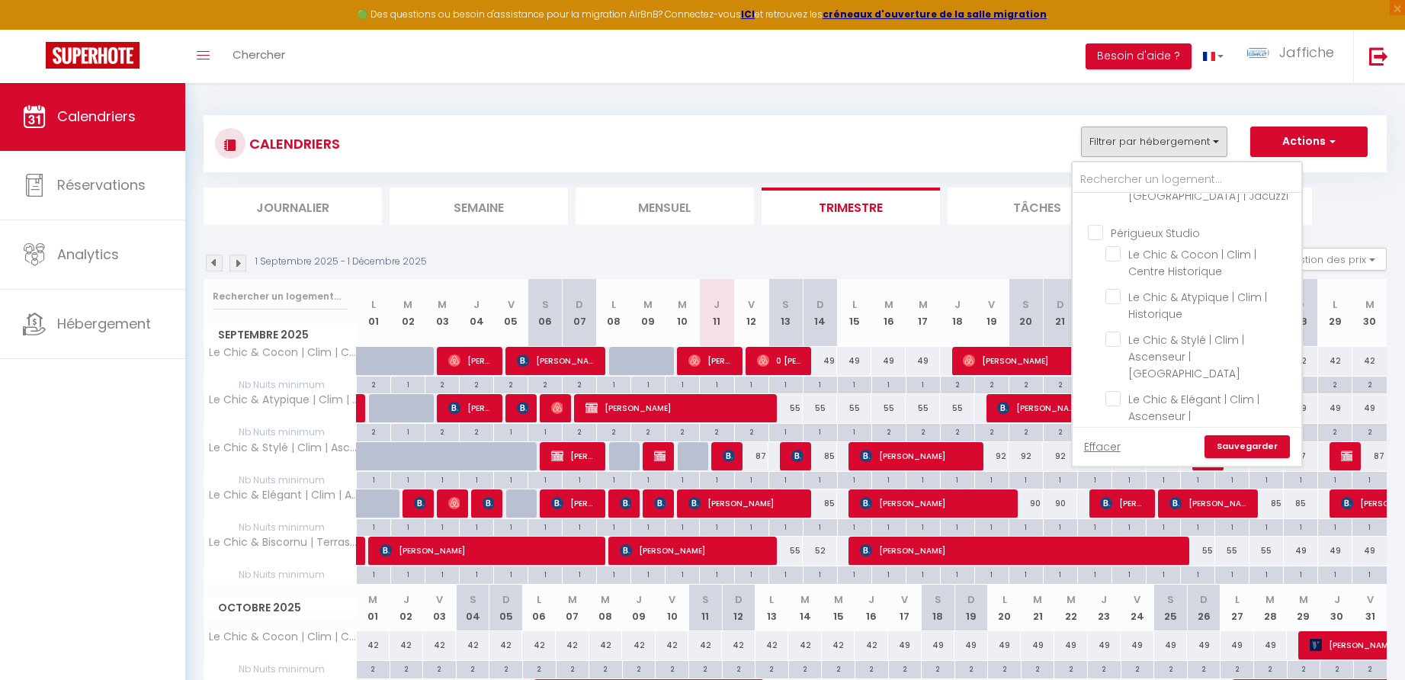
checkbox input "false"
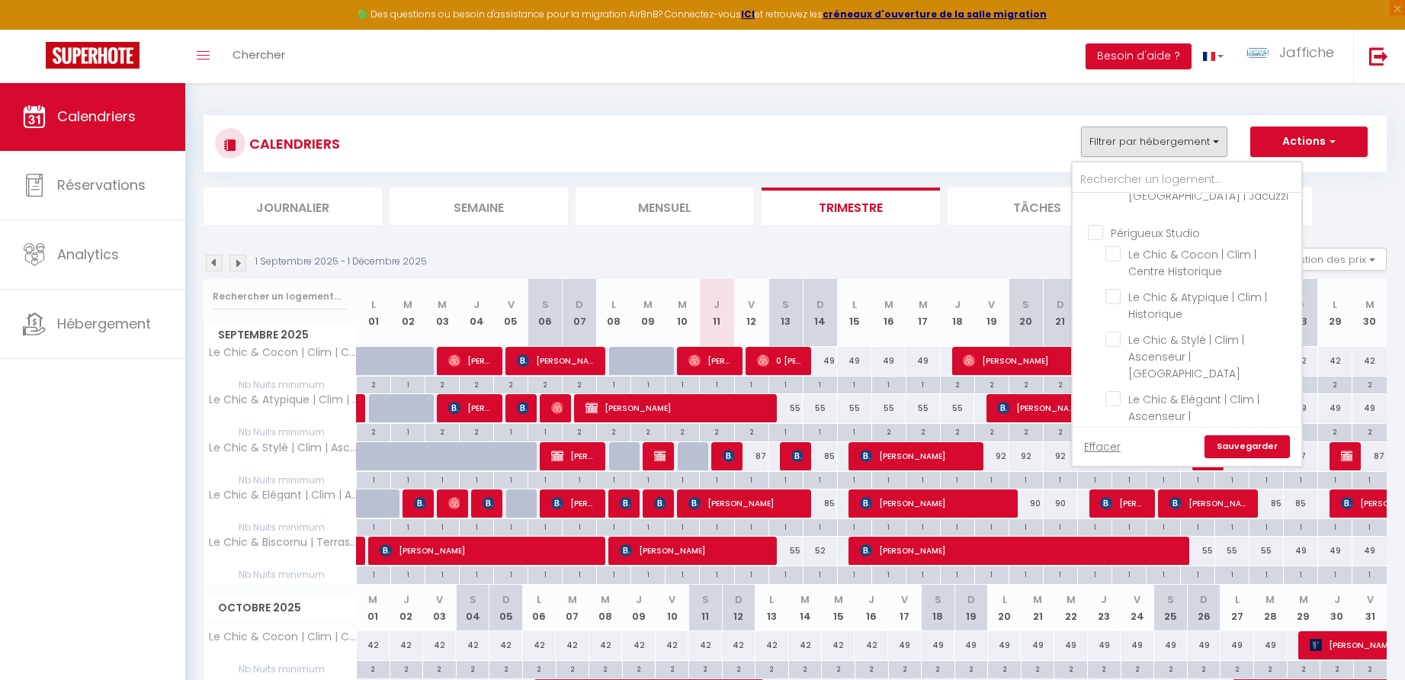
checkbox input "false"
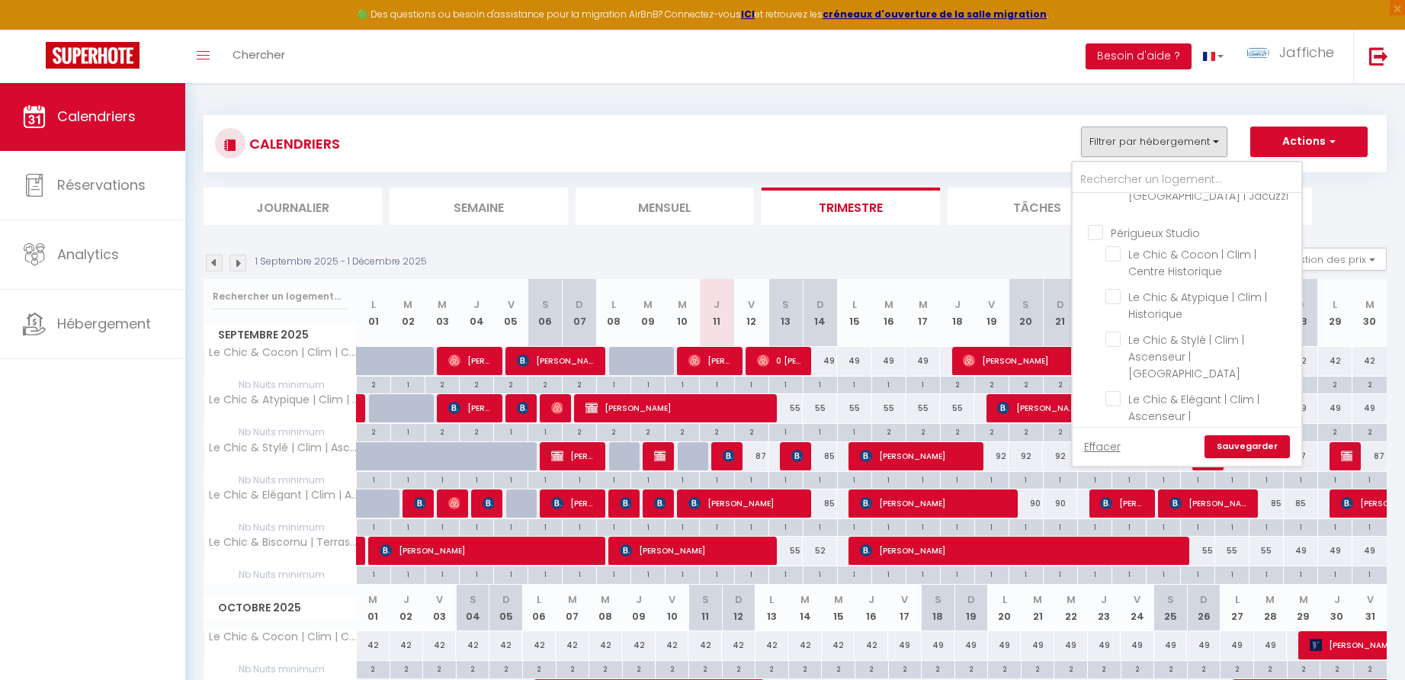
checkbox input "false"
click at [1100, 390] on input "Périgueux T2" at bounding box center [1202, 397] width 229 height 15
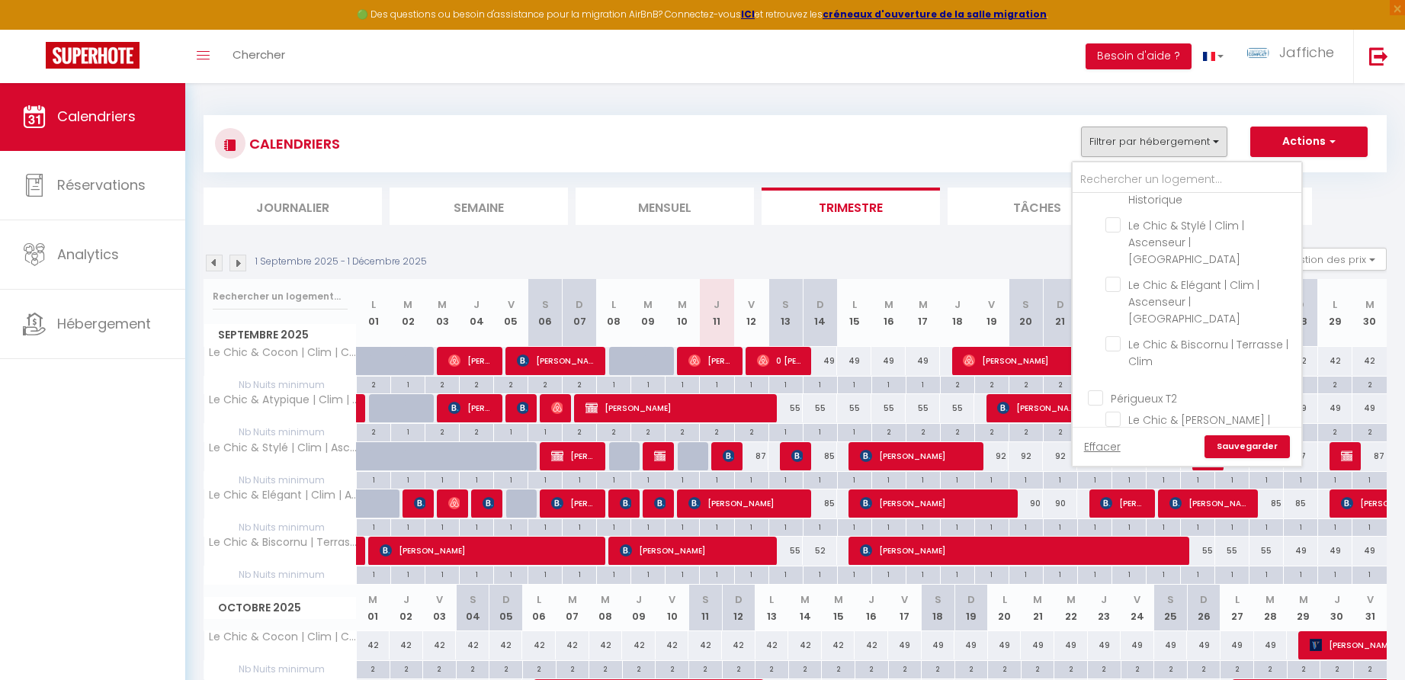
checkbox input "true"
checkbox input "false"
checkbox input "true"
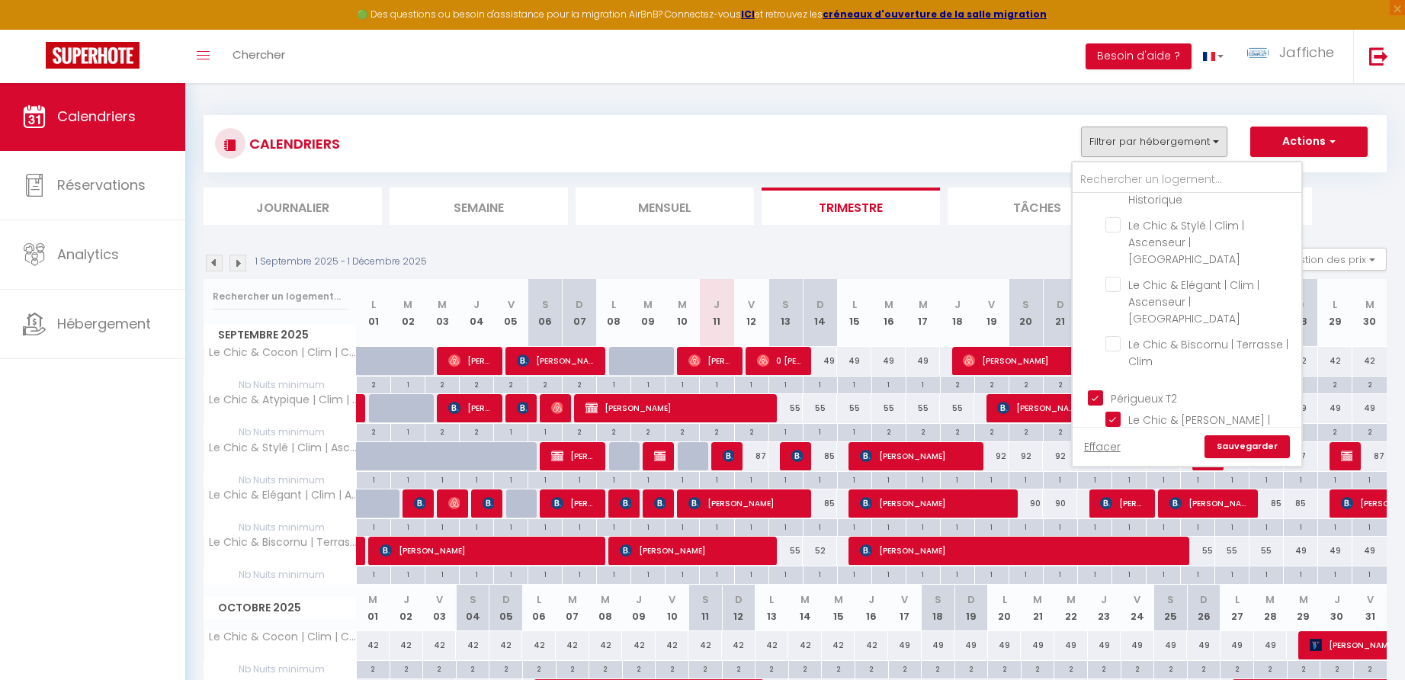
checkbox input "true"
checkbox input "false"
click at [1240, 447] on link "Sauvegarder" at bounding box center [1247, 446] width 85 height 23
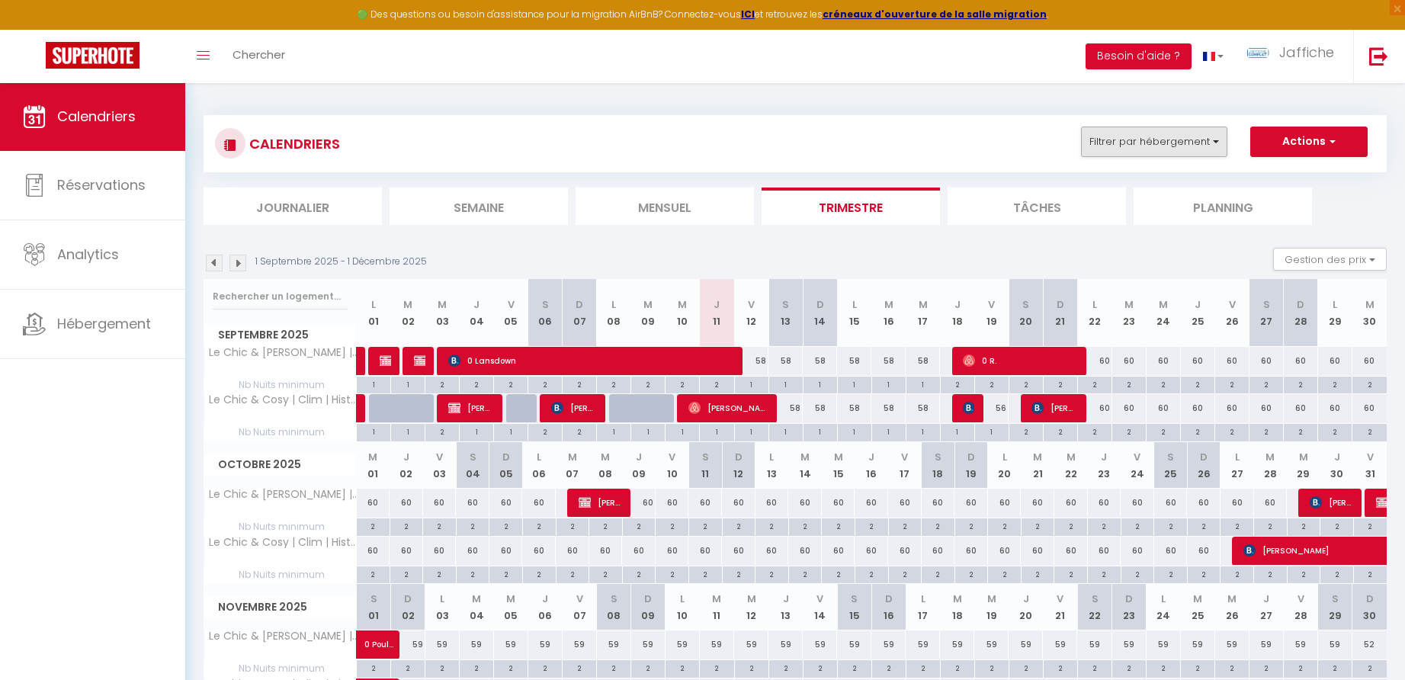
click at [1173, 144] on button "Filtrer par hébergement" at bounding box center [1154, 142] width 146 height 30
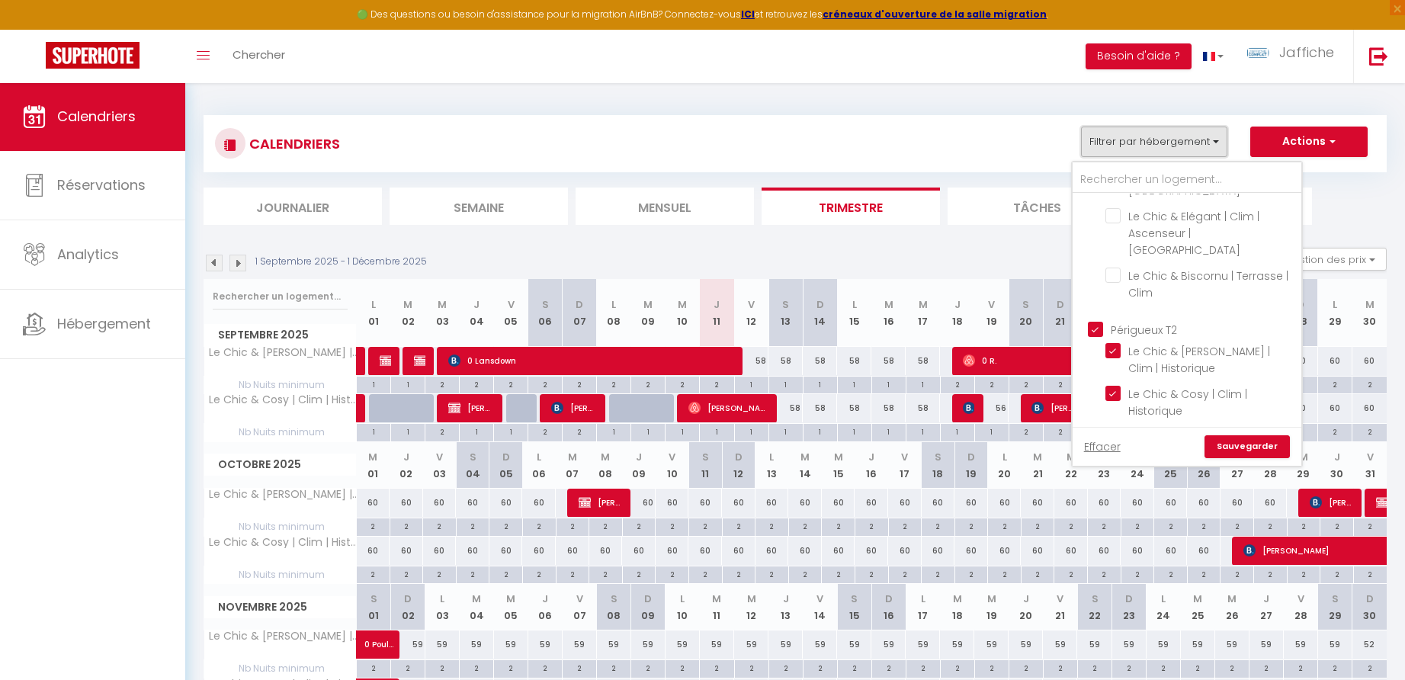
scroll to position [767, 0]
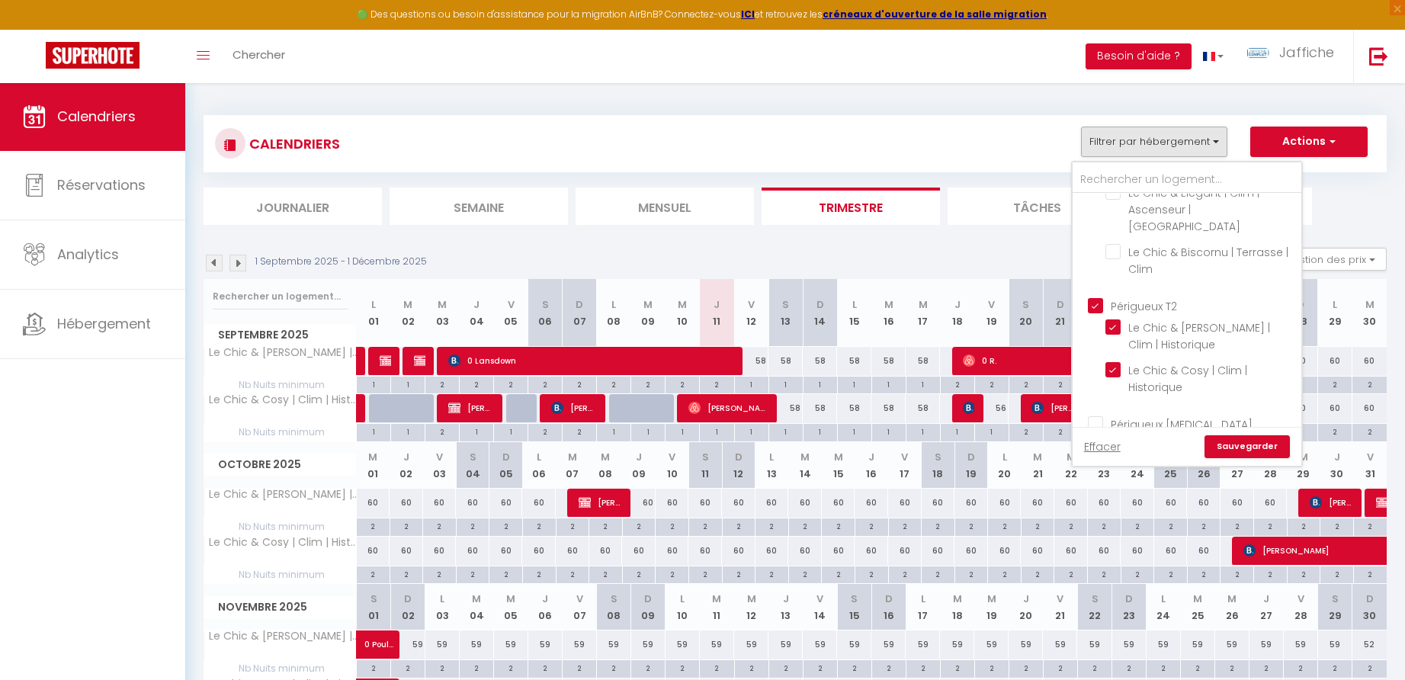
click at [1099, 297] on input "Périgueux T2" at bounding box center [1202, 304] width 229 height 15
checkbox input "false"
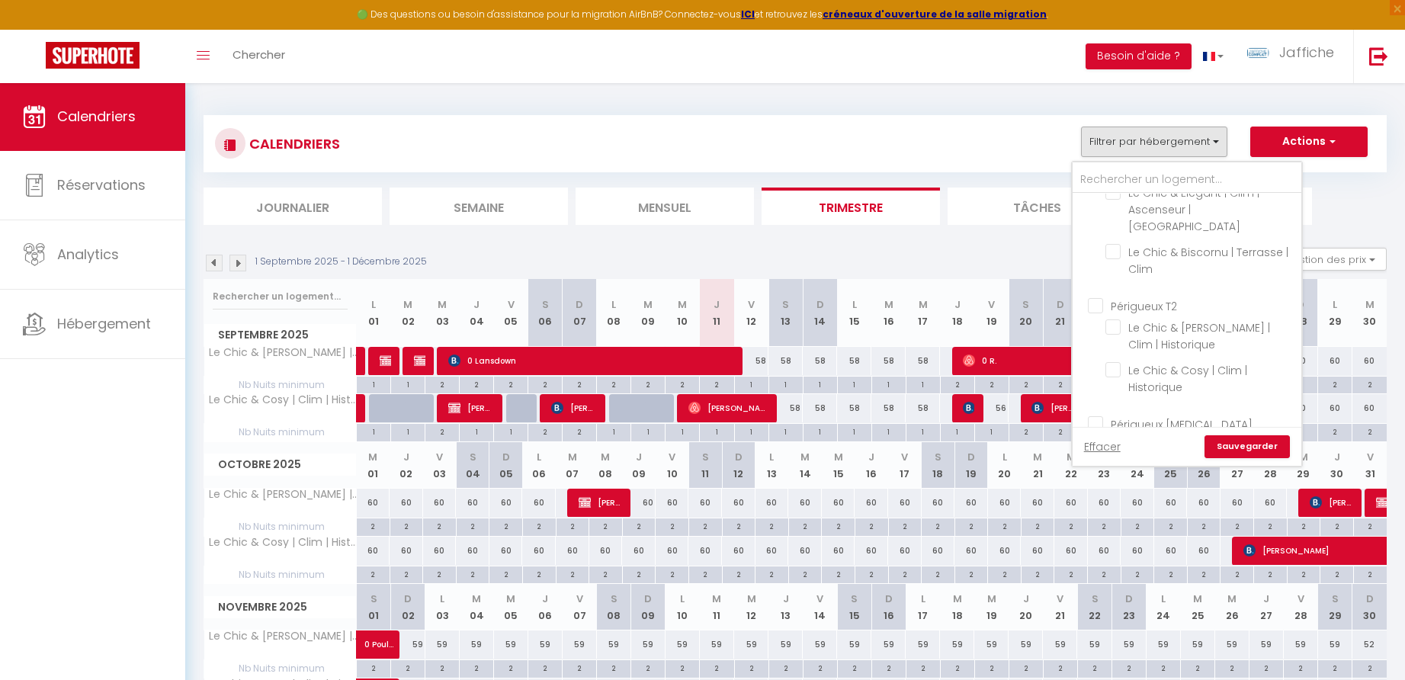
checkbox input "false"
click at [1093, 342] on input "Périgueux Studio" at bounding box center [1202, 349] width 229 height 15
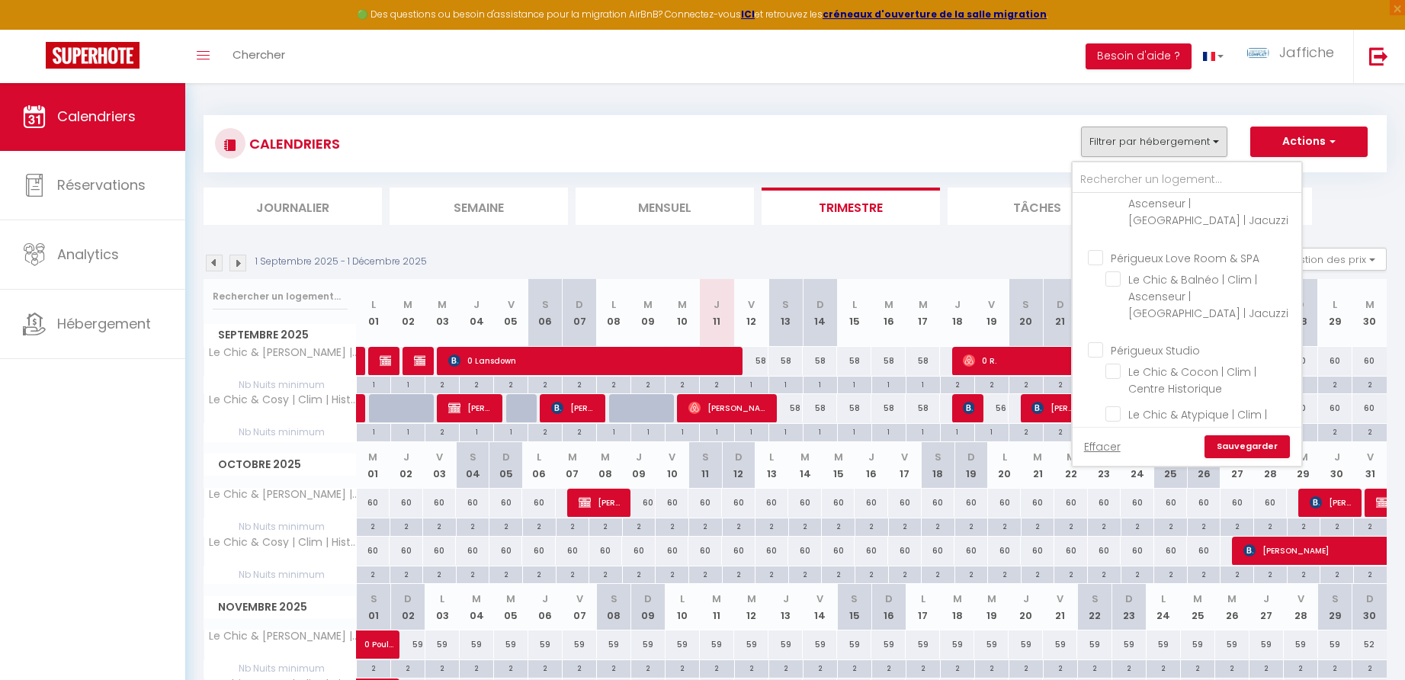
checkbox input "true"
checkbox input "false"
checkbox input "true"
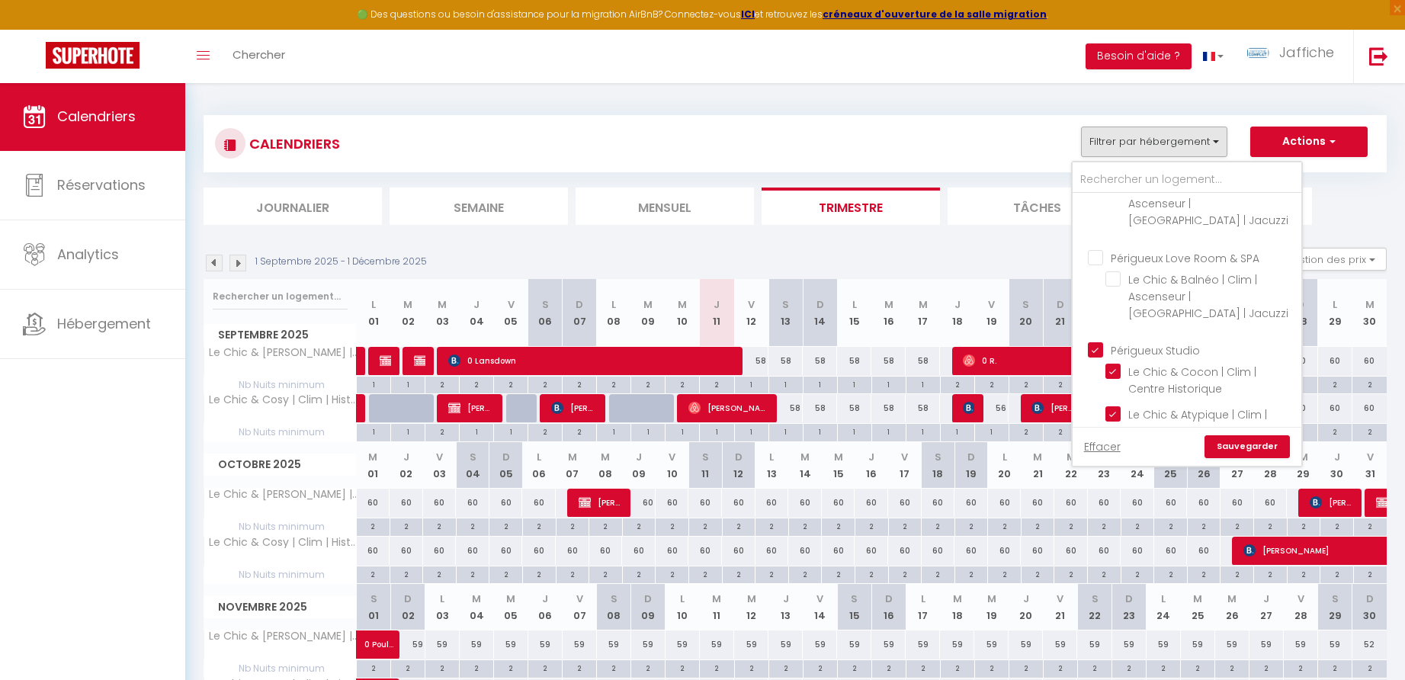
checkbox input "true"
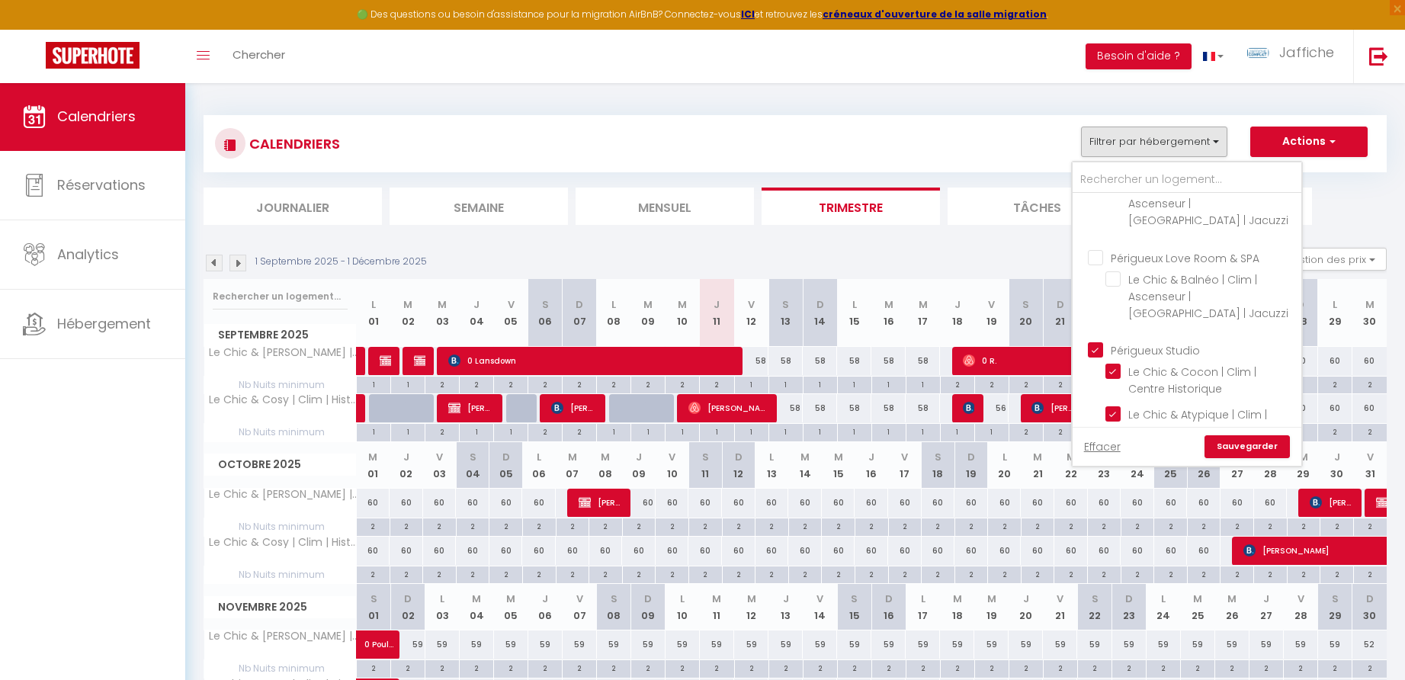
checkbox input "true"
checkbox input "false"
click at [1250, 453] on link "Sauvegarder" at bounding box center [1247, 446] width 85 height 23
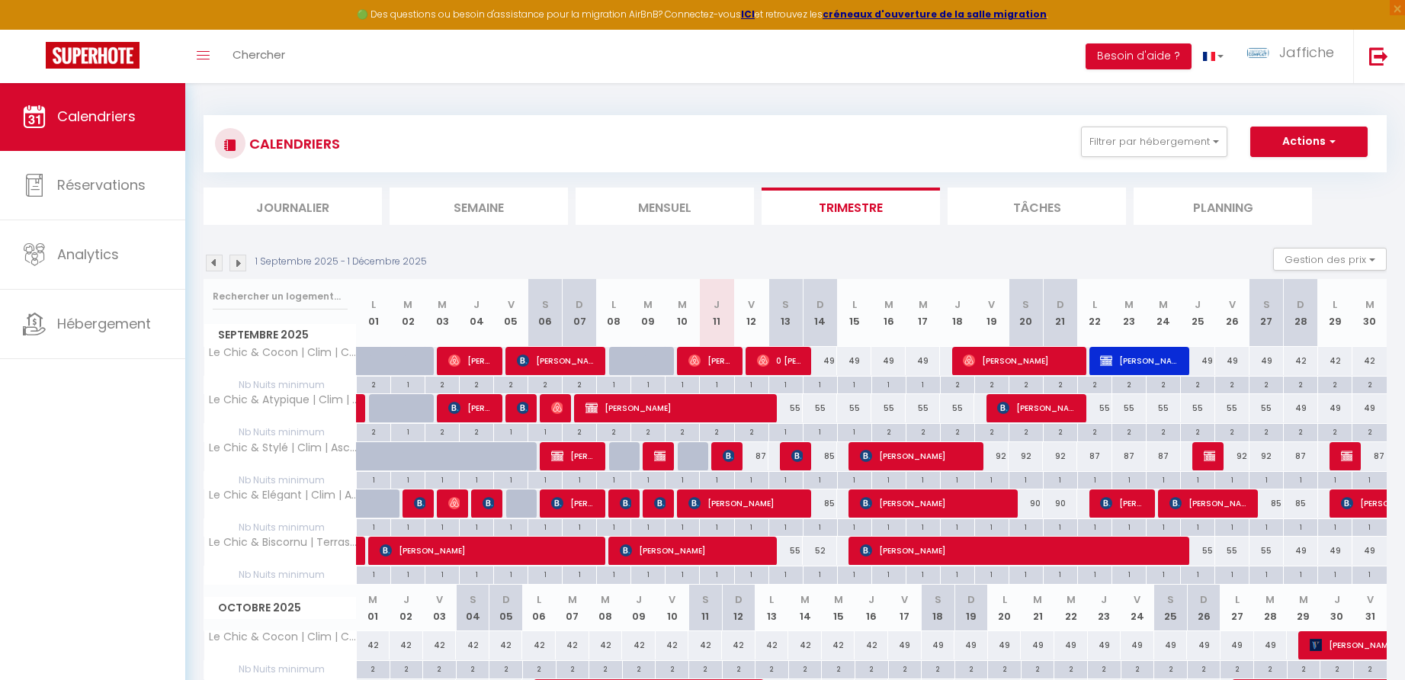
click at [763, 455] on div "87" at bounding box center [751, 456] width 34 height 28
type input "87"
type input "Ven 12 Septembre 2025"
type input "Sam 13 Septembre 2025"
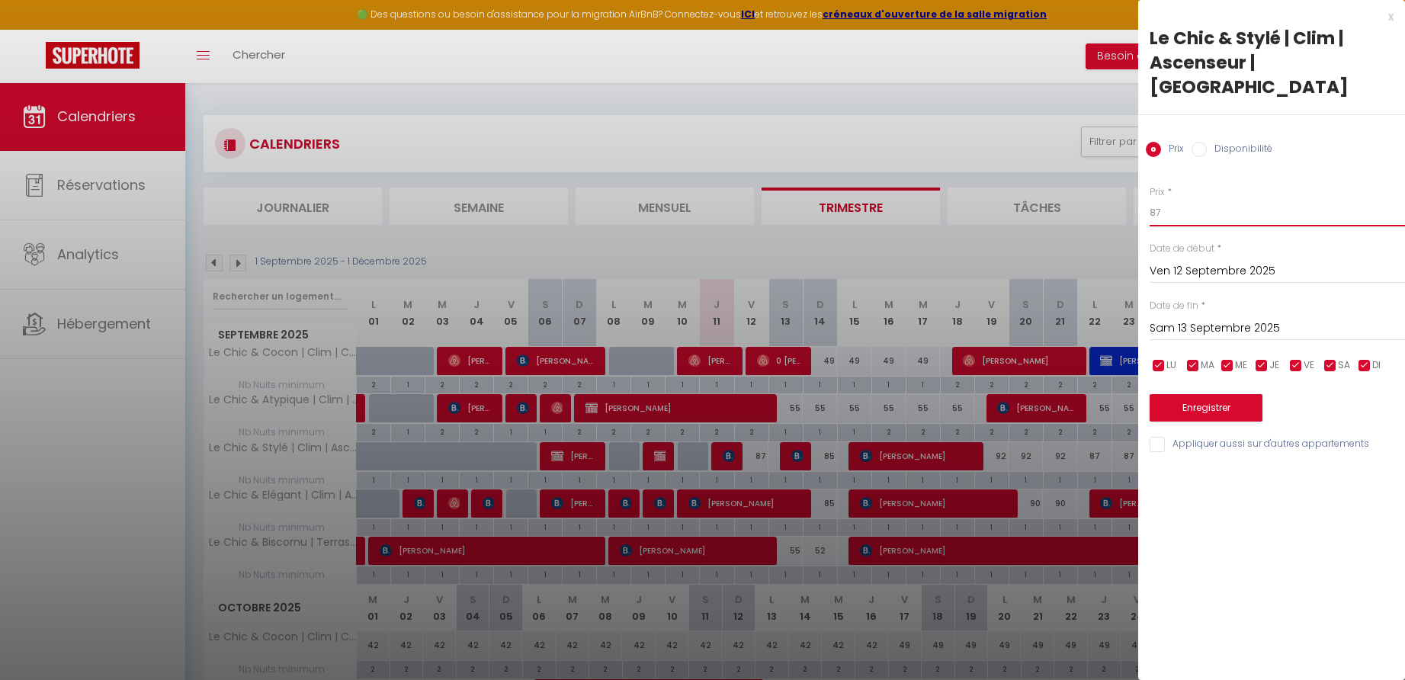
click at [1174, 199] on input "87" at bounding box center [1277, 212] width 255 height 27
type input "82"
click at [1206, 394] on button "Enregistrer" at bounding box center [1206, 407] width 113 height 27
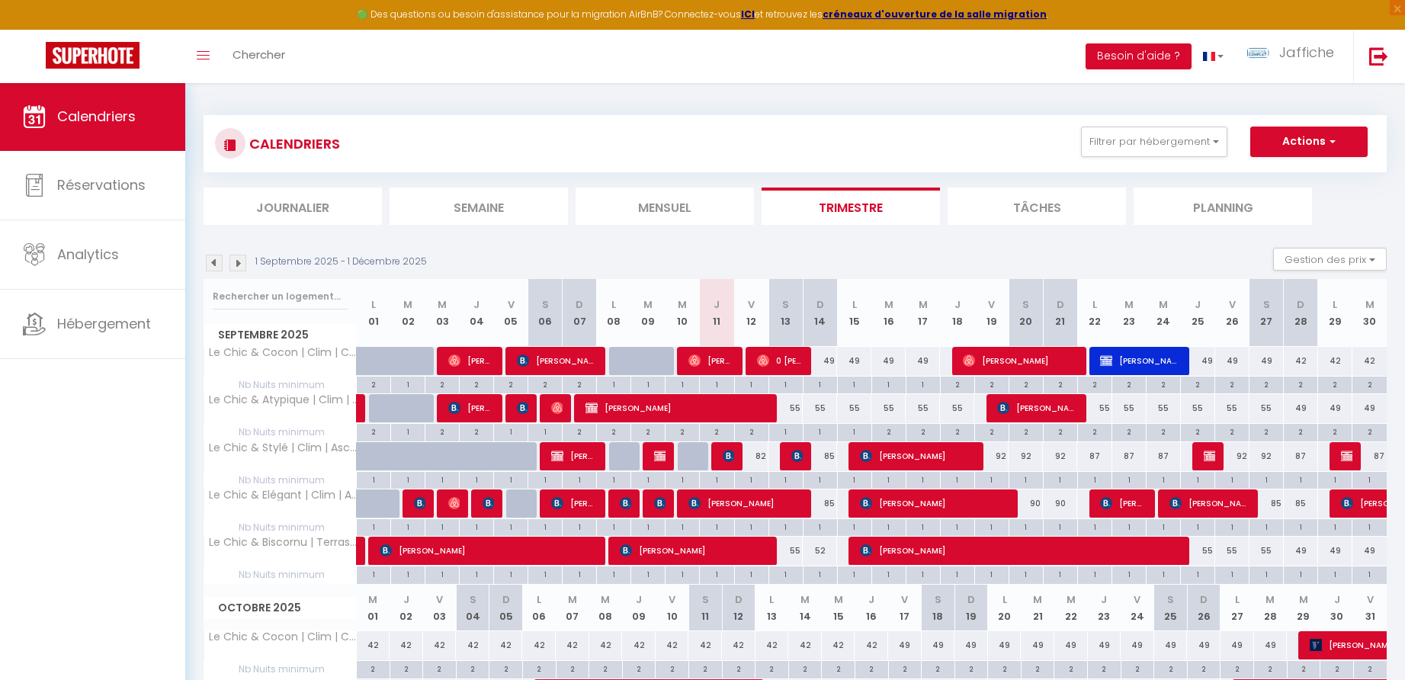
click at [833, 452] on div "85" at bounding box center [820, 456] width 34 height 28
type input "85"
type input "Dim 14 Septembre 2025"
type input "Lun 15 Septembre 2025"
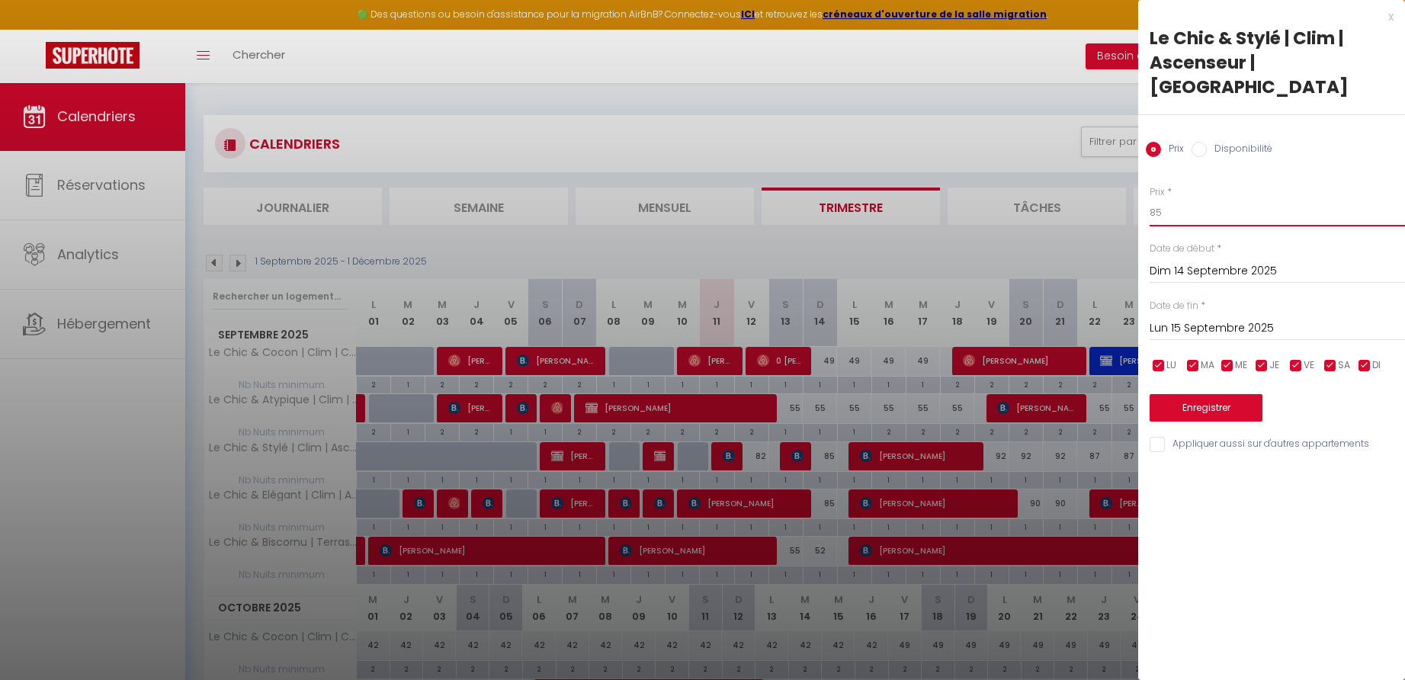
click at [1177, 199] on input "85" at bounding box center [1277, 212] width 255 height 27
type input "82"
click at [1207, 394] on button "Enregistrer" at bounding box center [1206, 407] width 113 height 27
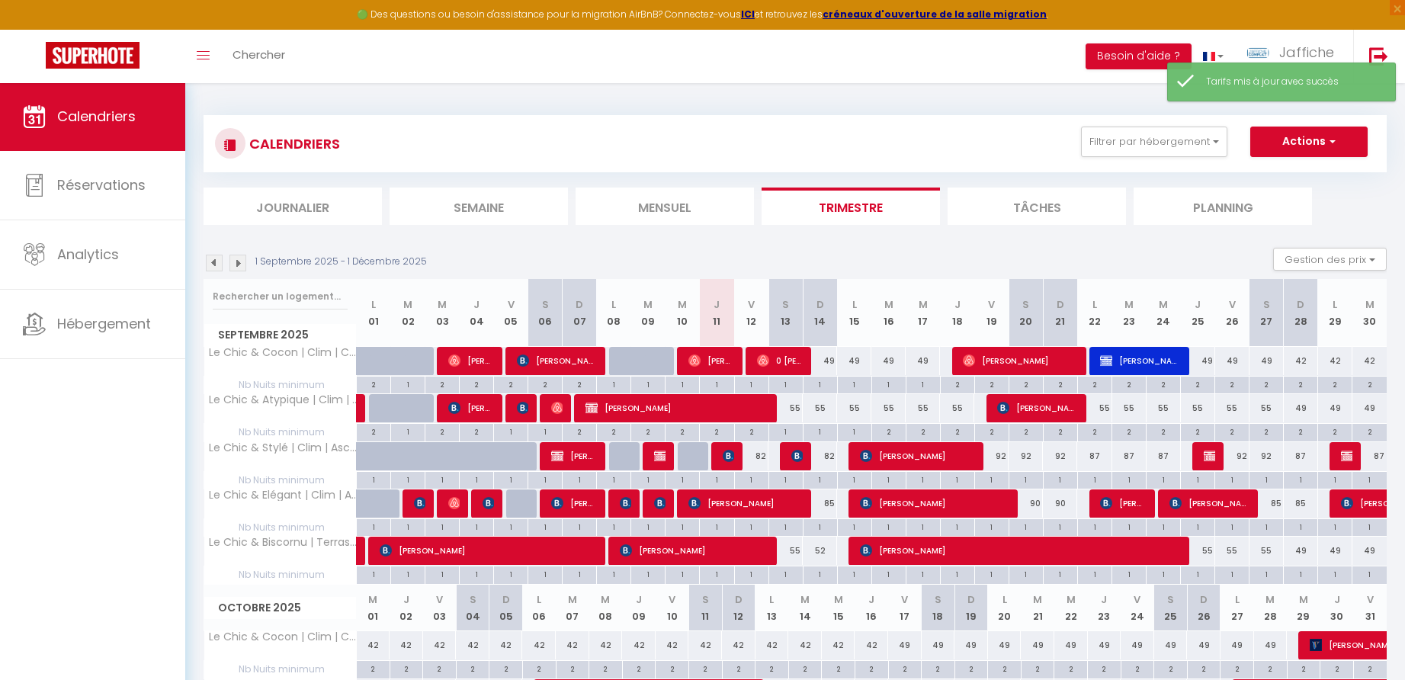
click at [1001, 454] on div "92" at bounding box center [991, 456] width 34 height 28
type input "92"
type input "Ven 19 Septembre 2025"
type input "Sam 20 Septembre 2025"
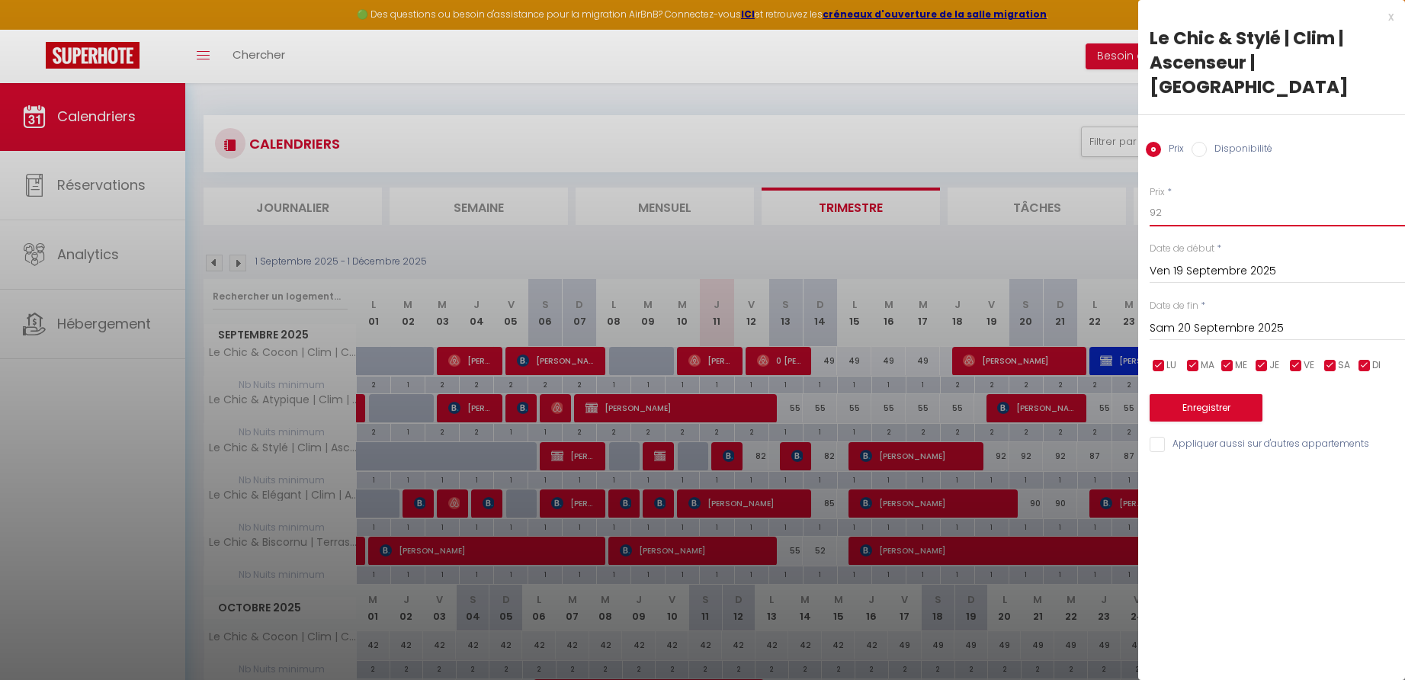
click at [1168, 199] on input "92" at bounding box center [1277, 212] width 255 height 27
click at [1166, 199] on input "92" at bounding box center [1277, 212] width 255 height 27
type input "89"
click at [1186, 319] on input "Sam 20 Septembre 2025" at bounding box center [1277, 329] width 255 height 20
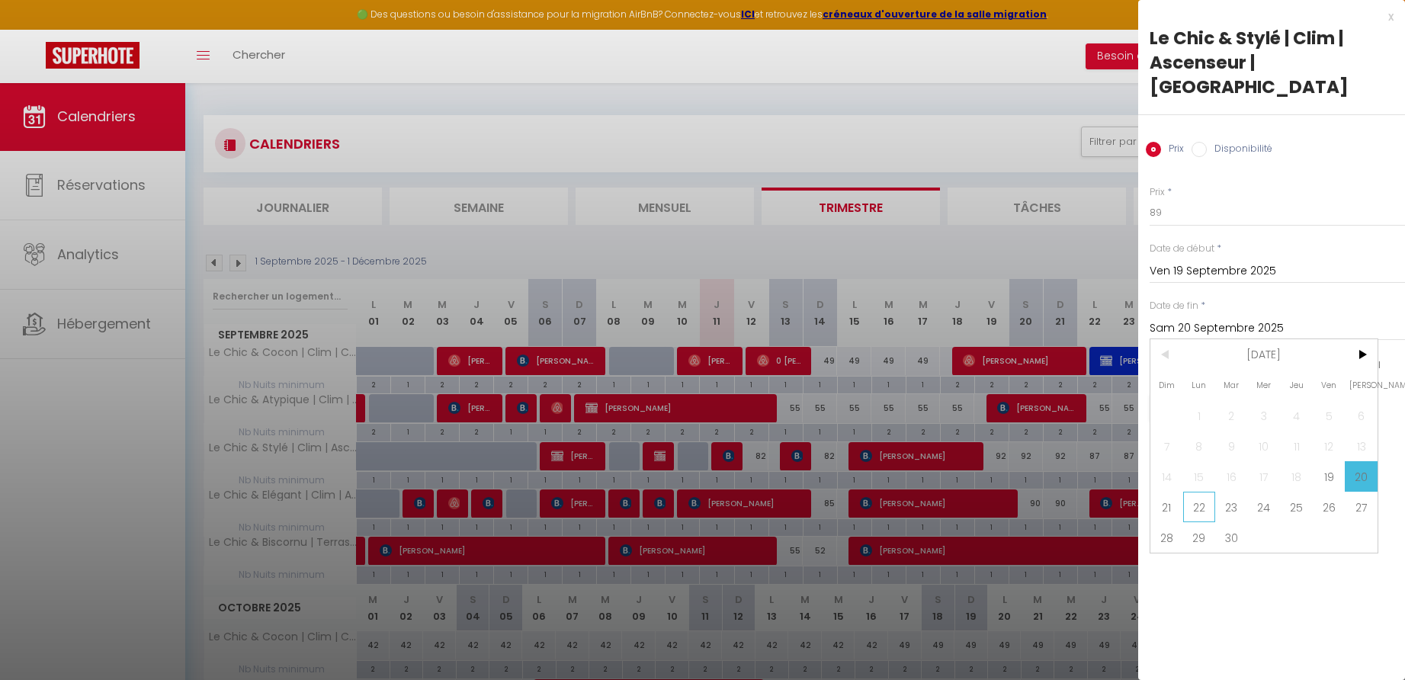
click at [1195, 492] on span "22" at bounding box center [1199, 507] width 33 height 30
type input "Lun 22 Septembre 2025"
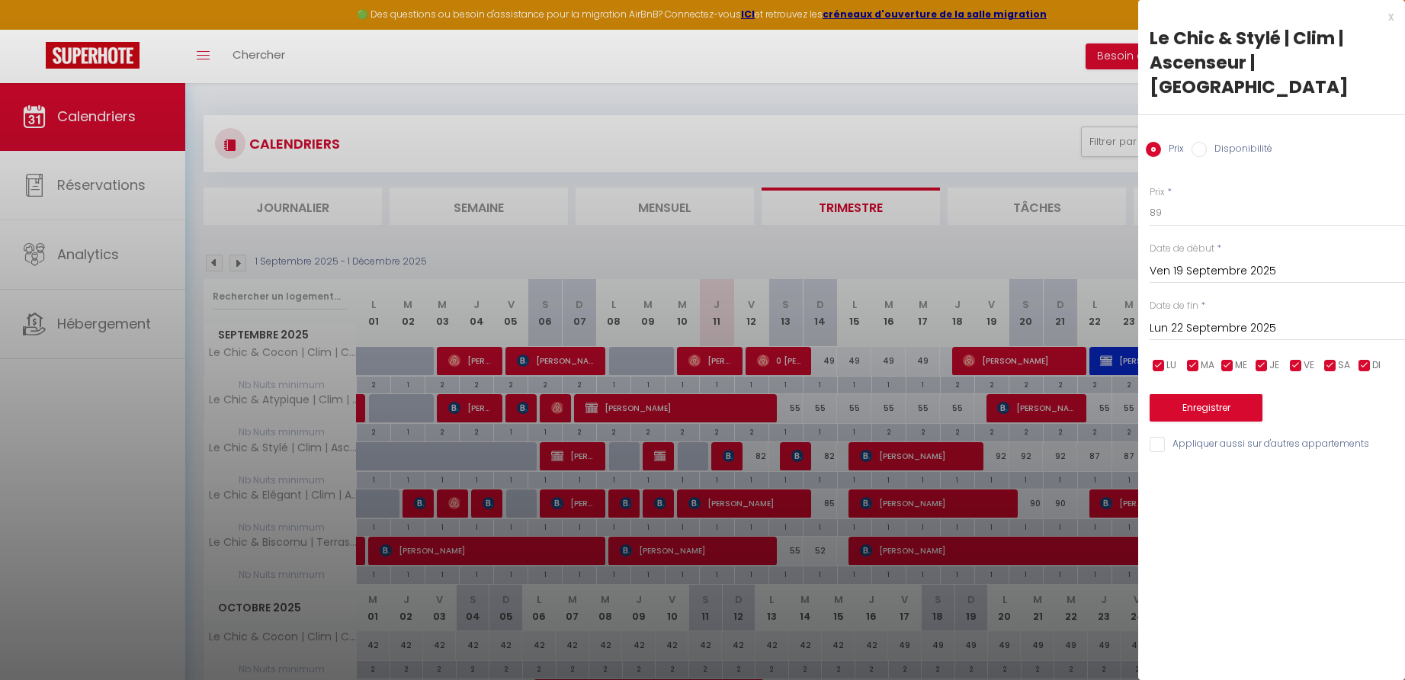
click at [1184, 394] on button "Enregistrer" at bounding box center [1206, 407] width 113 height 27
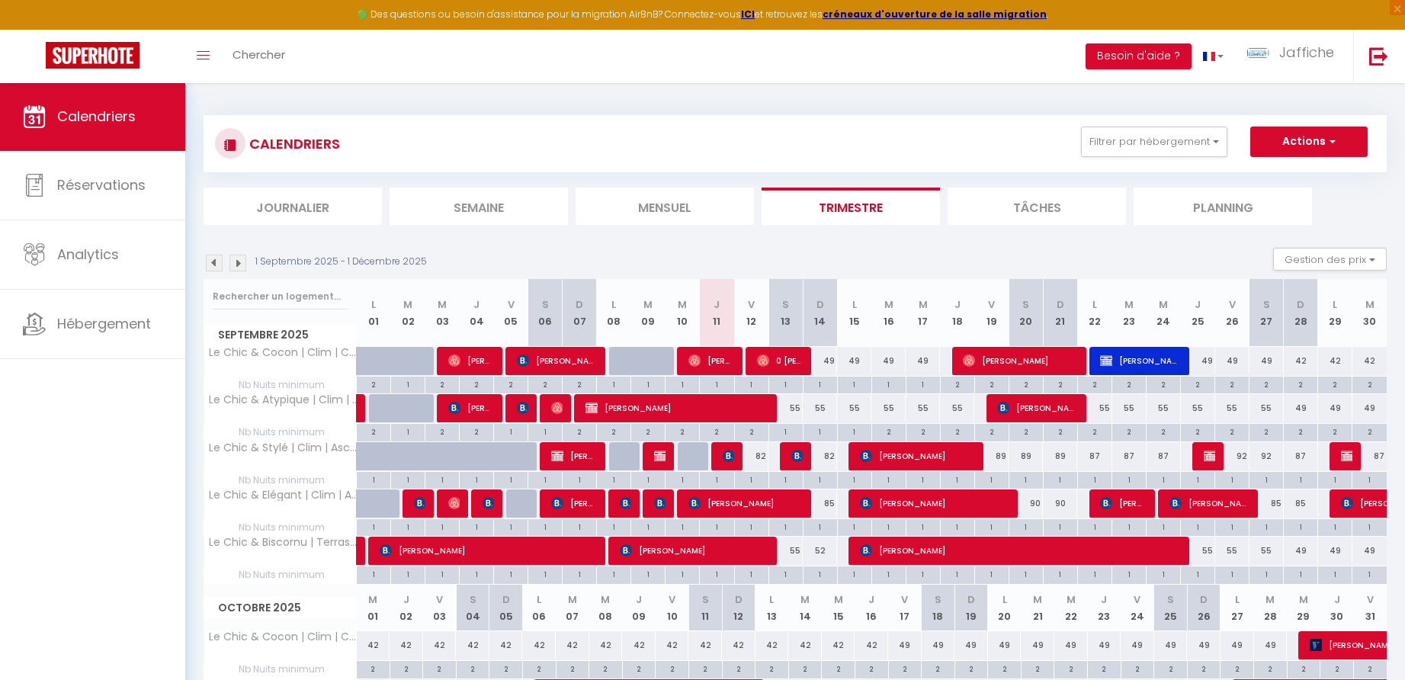
scroll to position [27, 0]
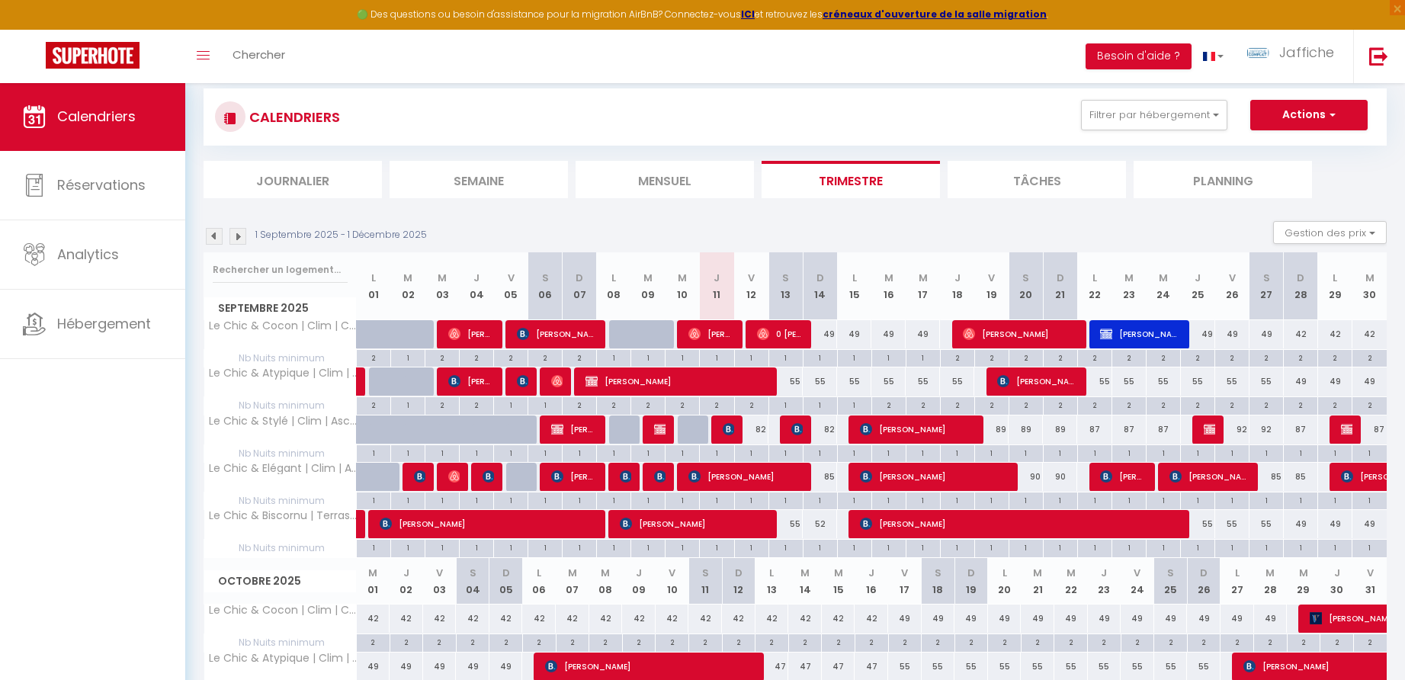
click at [831, 330] on div "49" at bounding box center [820, 334] width 34 height 28
type input "49"
type input "Dim 14 Septembre 2025"
type input "Lun 15 Septembre 2025"
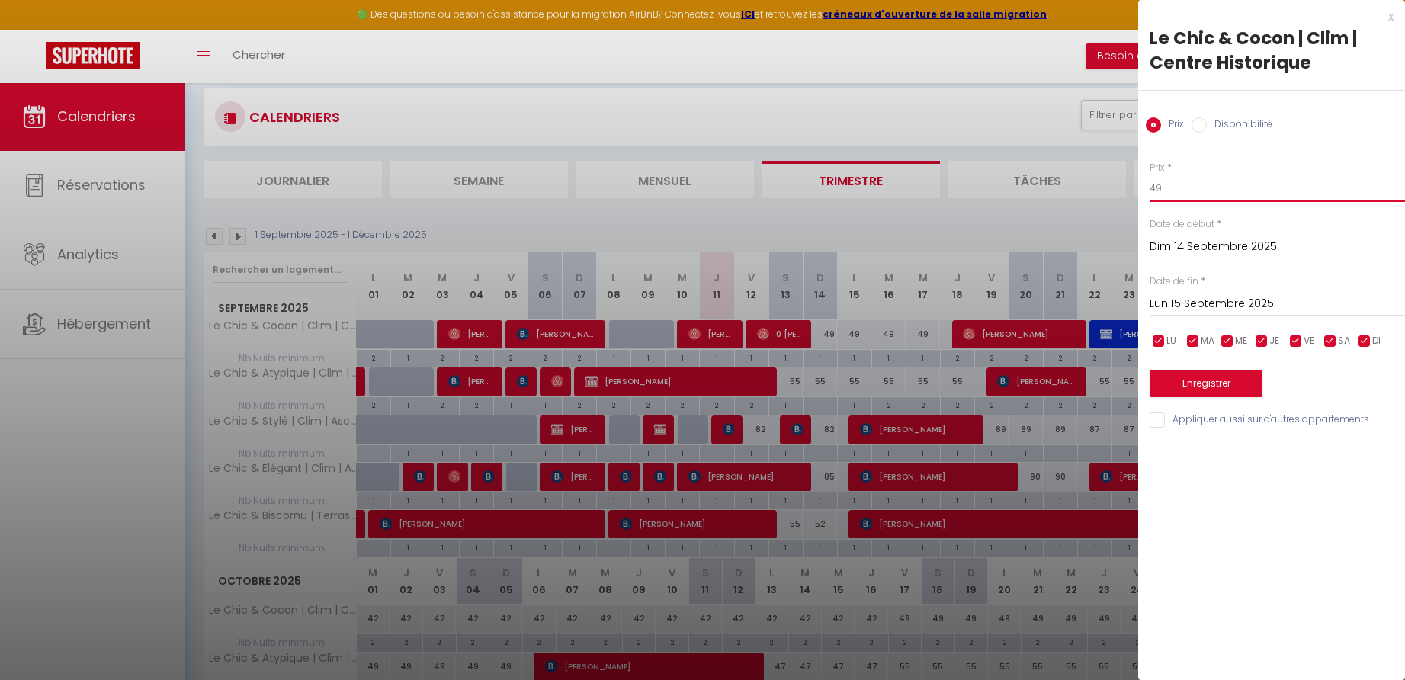
click at [1171, 187] on input "49" at bounding box center [1277, 188] width 255 height 27
type input "47"
click at [1180, 298] on input "Lun 15 Septembre 2025" at bounding box center [1277, 304] width 255 height 20
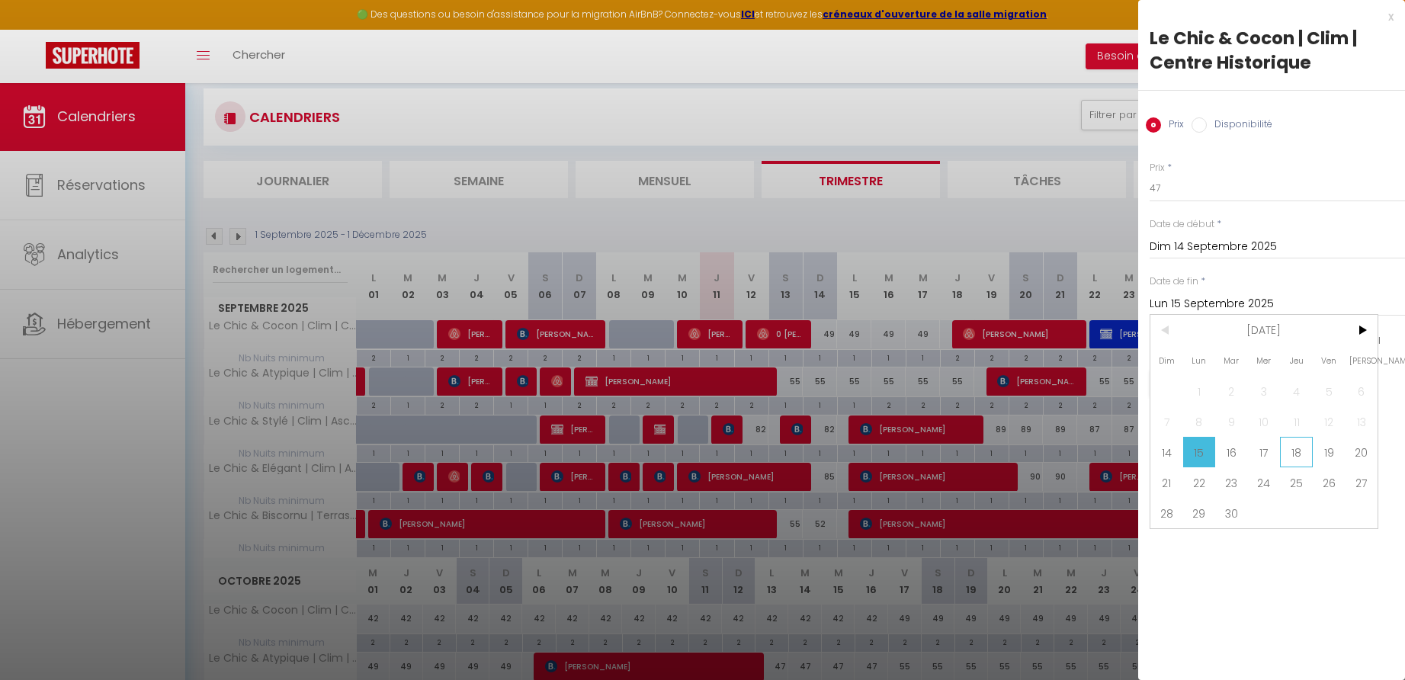
click at [1299, 453] on span "18" at bounding box center [1296, 452] width 33 height 30
type input "Jeu 18 Septembre 2025"
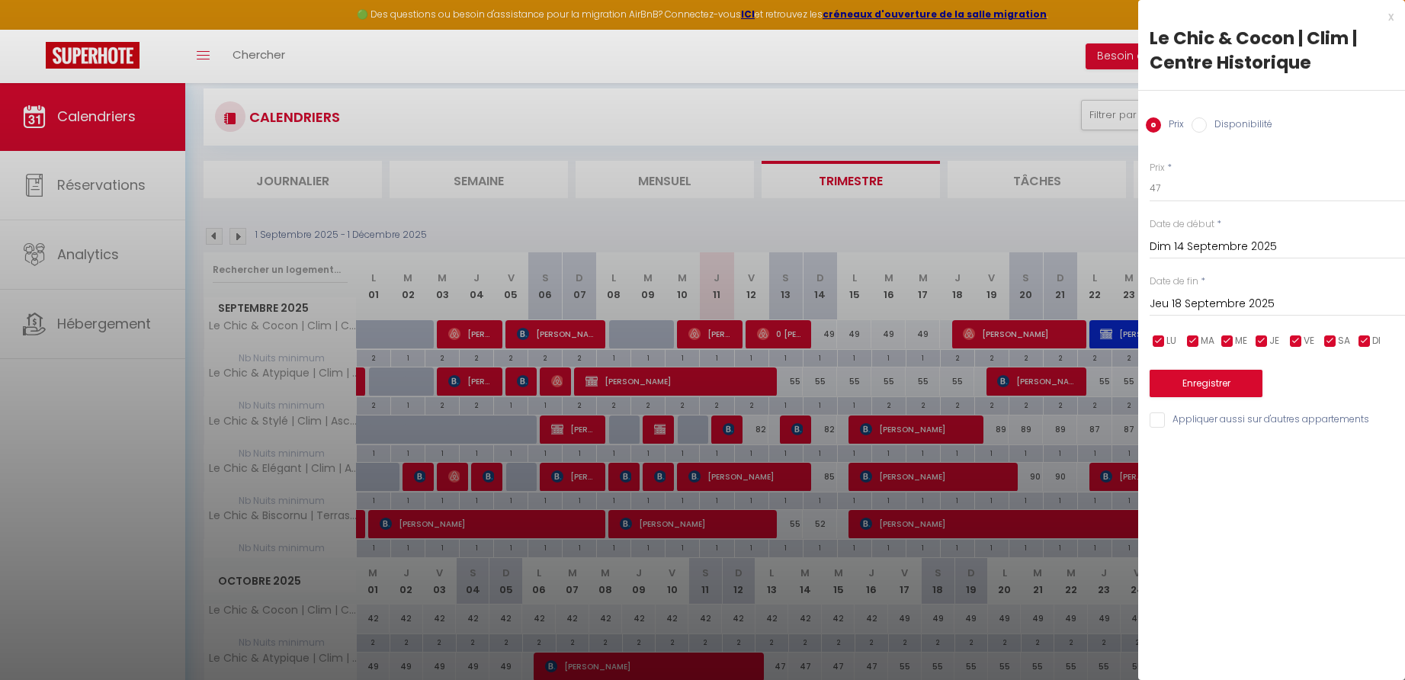
click at [1192, 383] on button "Enregistrer" at bounding box center [1206, 383] width 113 height 27
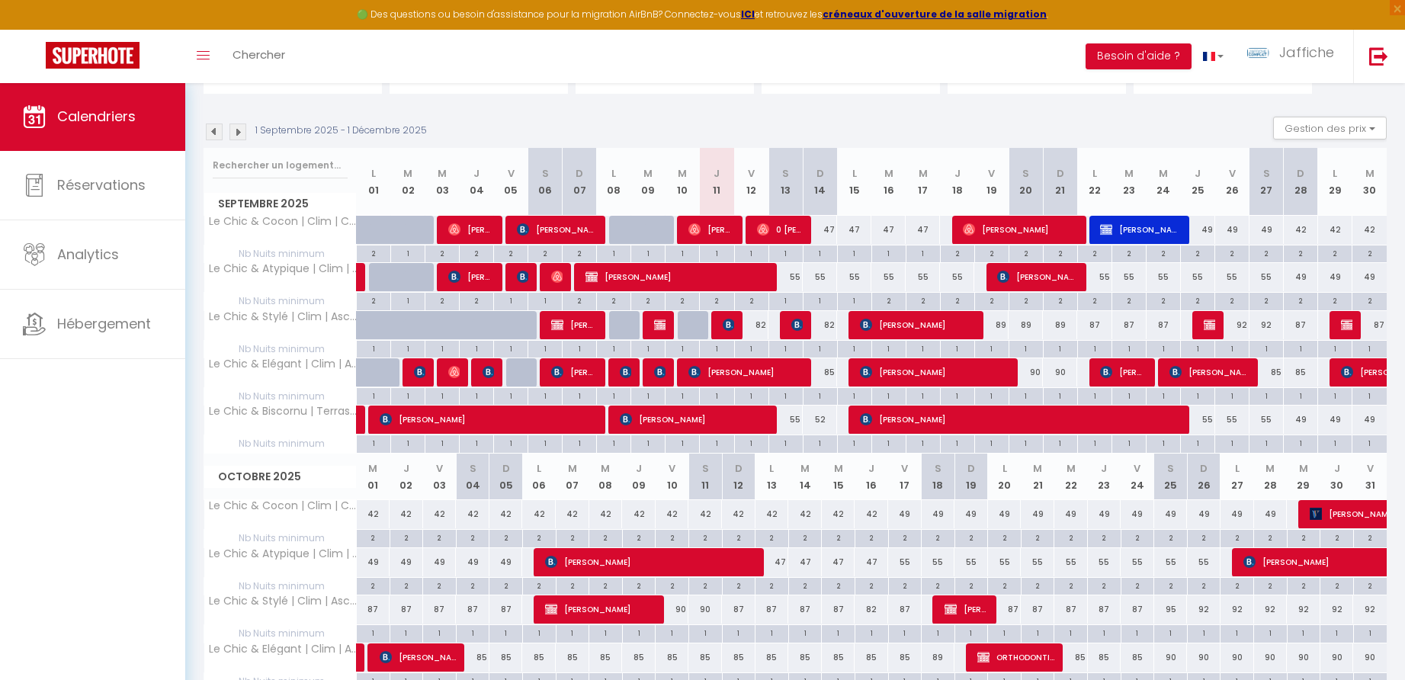
scroll to position [0, 0]
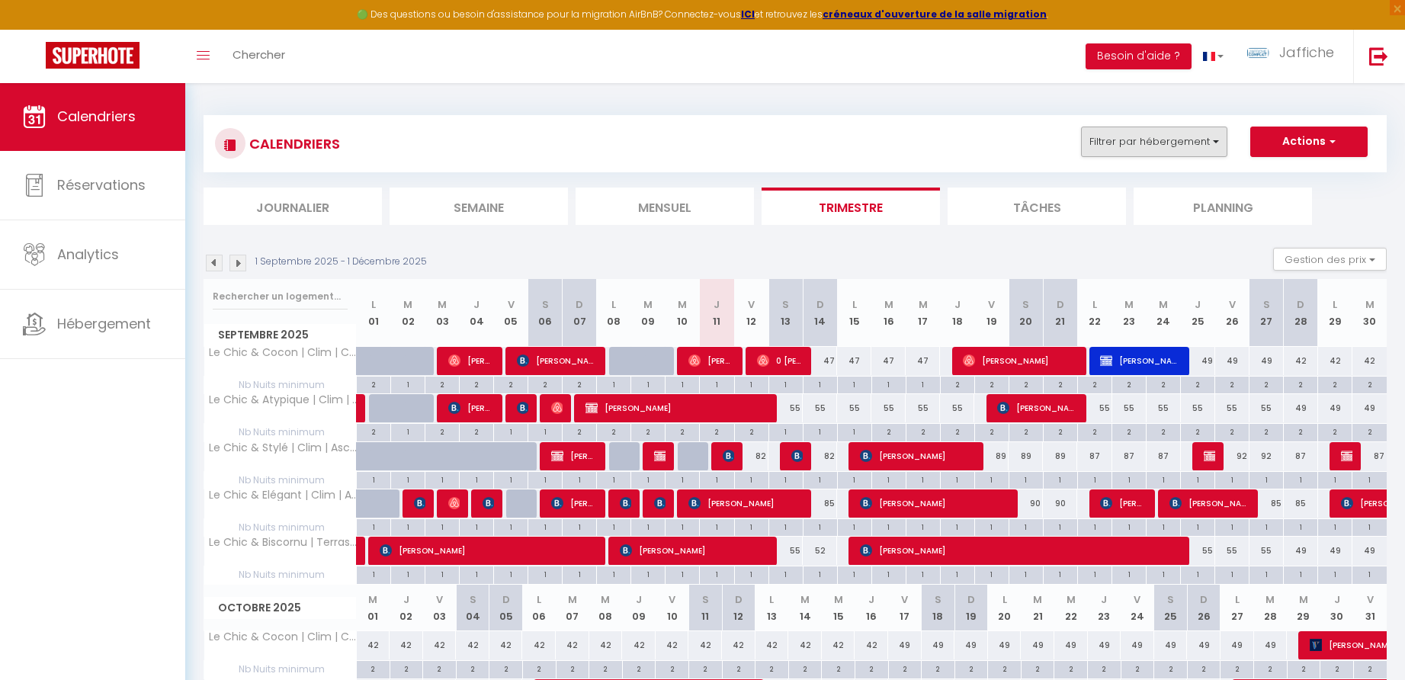
click at [1154, 143] on button "Filtrer par hébergement" at bounding box center [1154, 142] width 146 height 30
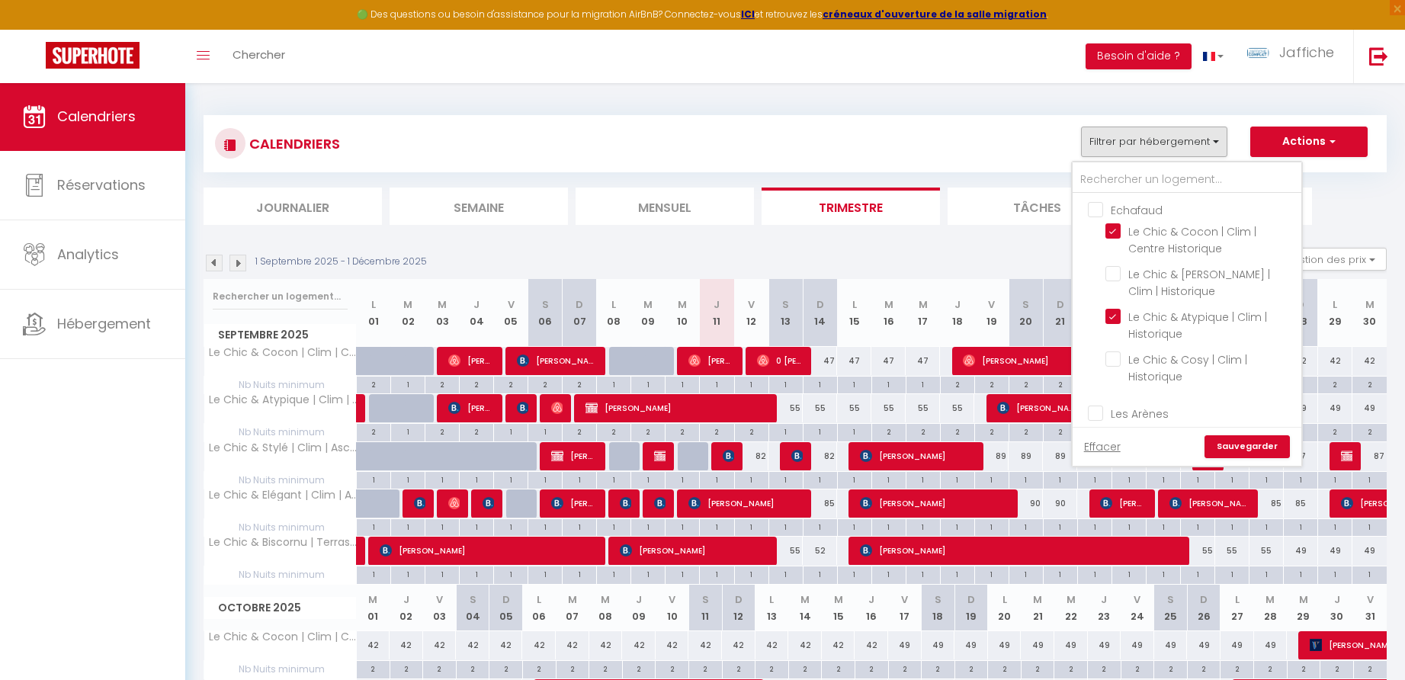
click at [1336, 225] on div "CALENDRIERS Filtrer par hébergement Echafaud Le Chic & Cocon | Clim | Centre Hi…" at bounding box center [795, 650] width 1183 height 1099
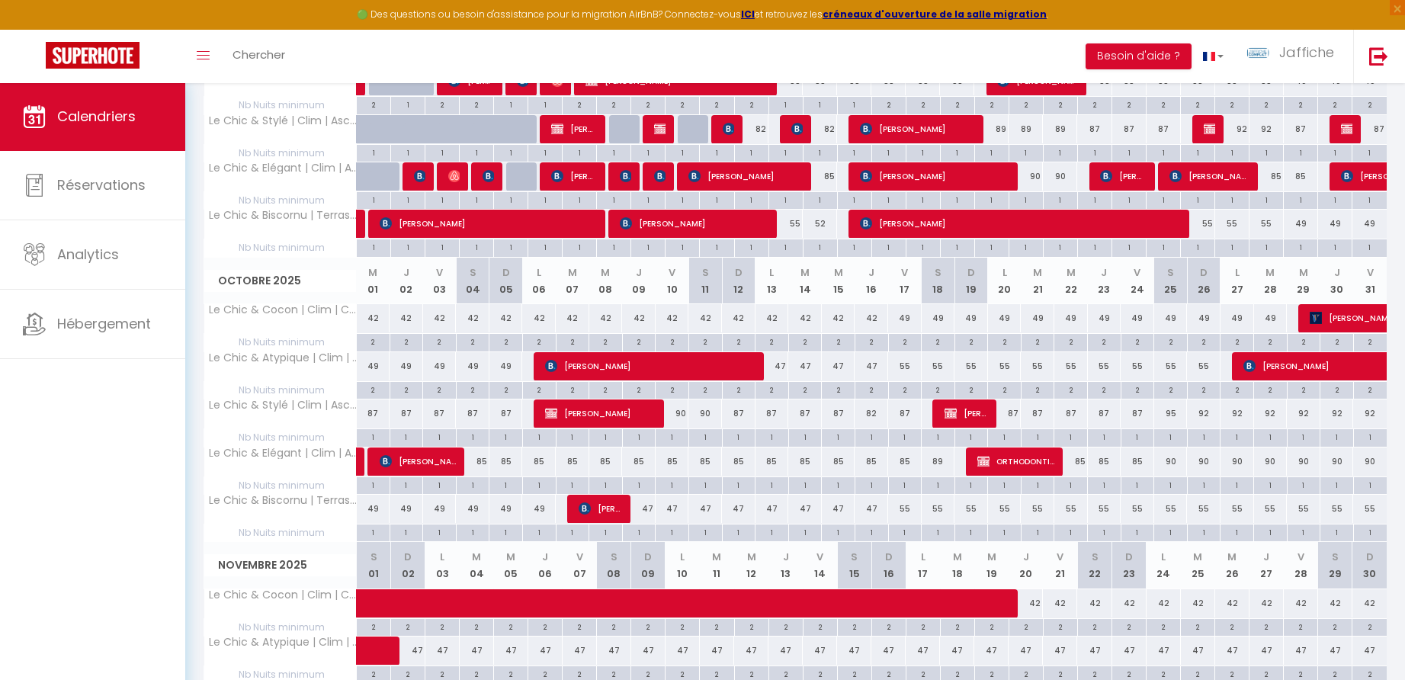
scroll to position [37, 0]
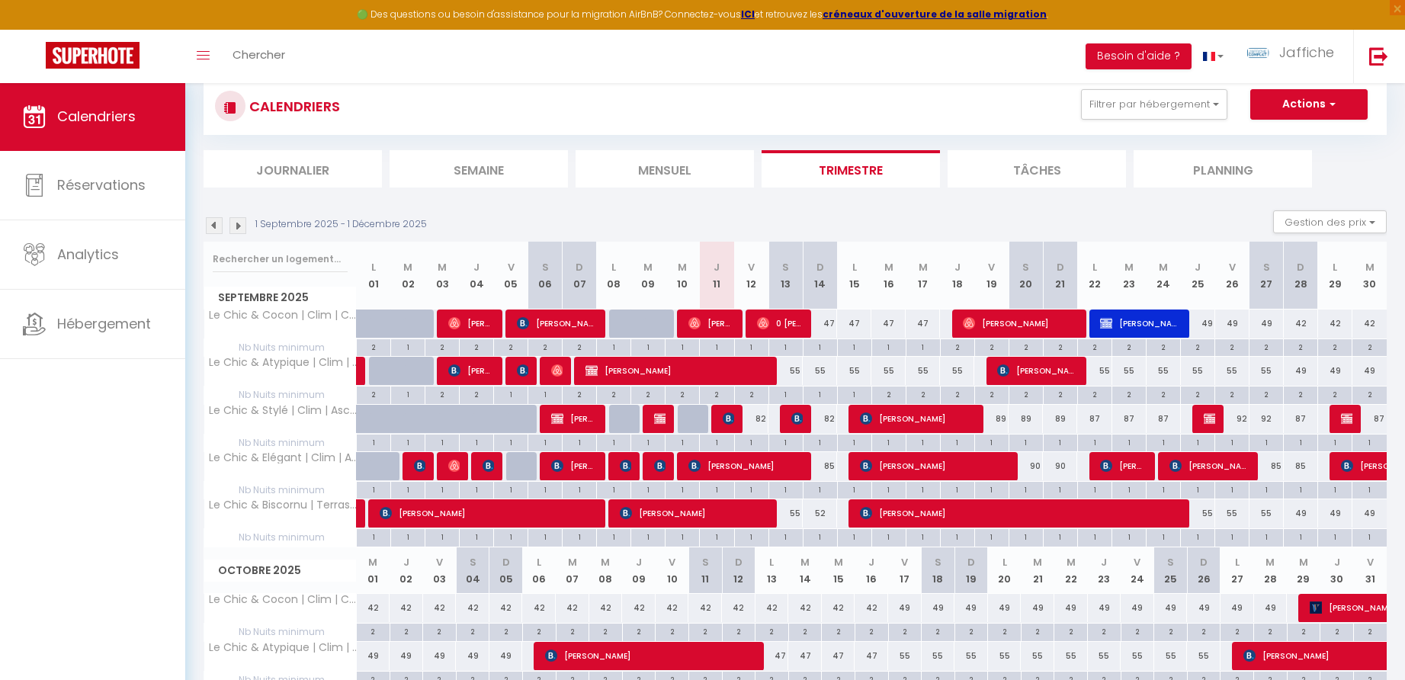
click at [1339, 322] on div "42" at bounding box center [1335, 324] width 34 height 28
type input "42"
type input "Lun 29 Septembre 2025"
type input "[DATE]"
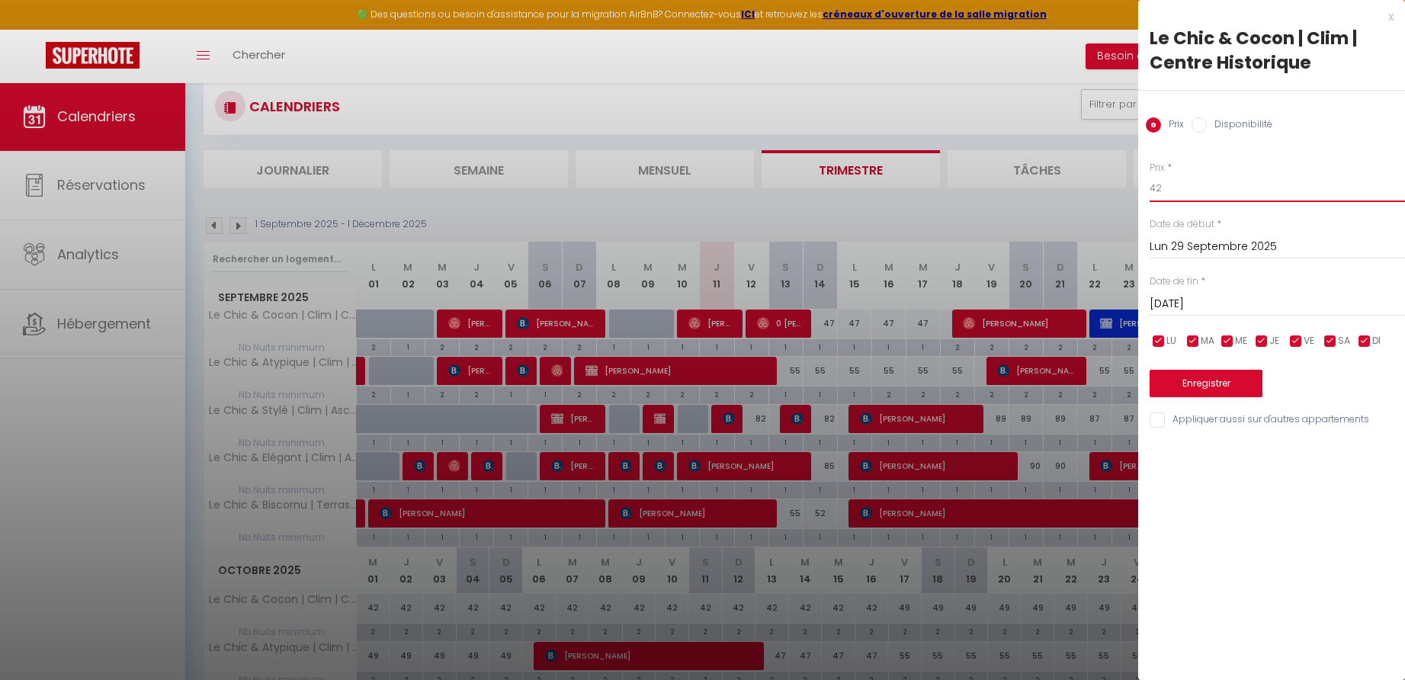
click at [1176, 189] on input "42" at bounding box center [1277, 188] width 255 height 27
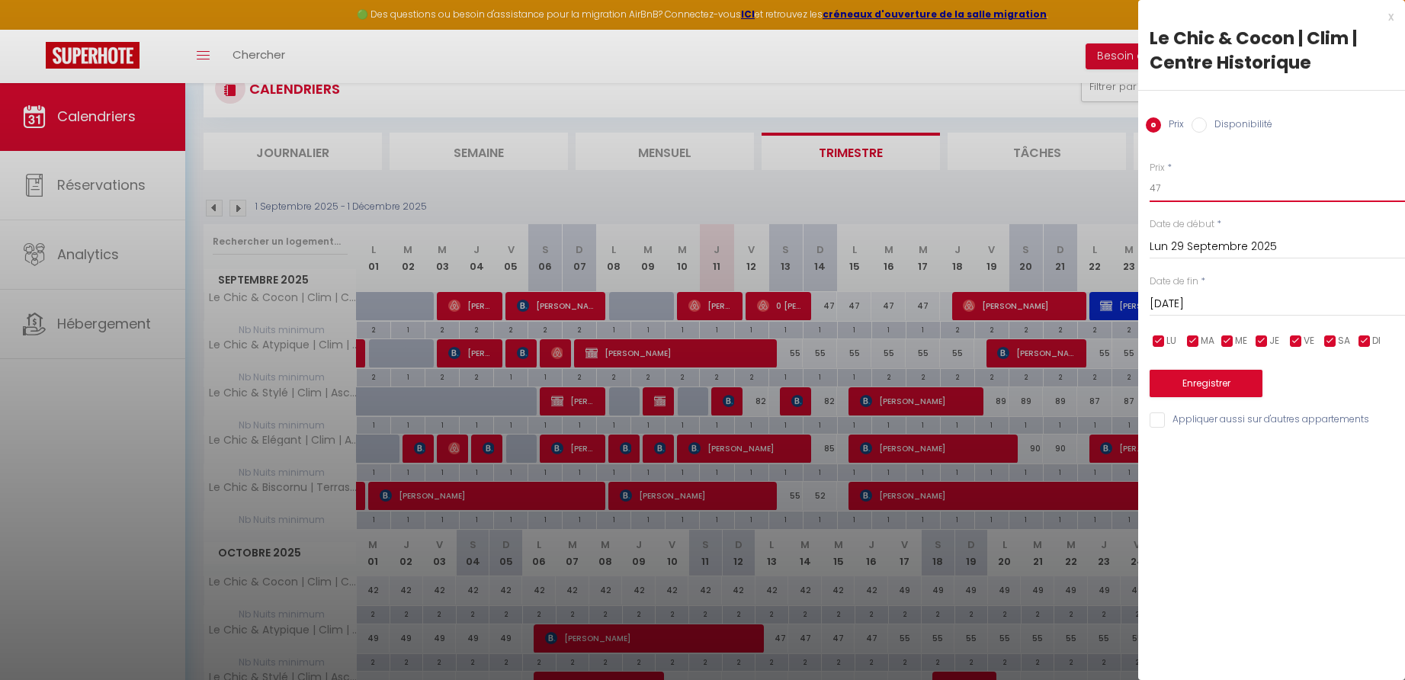
scroll to position [127, 0]
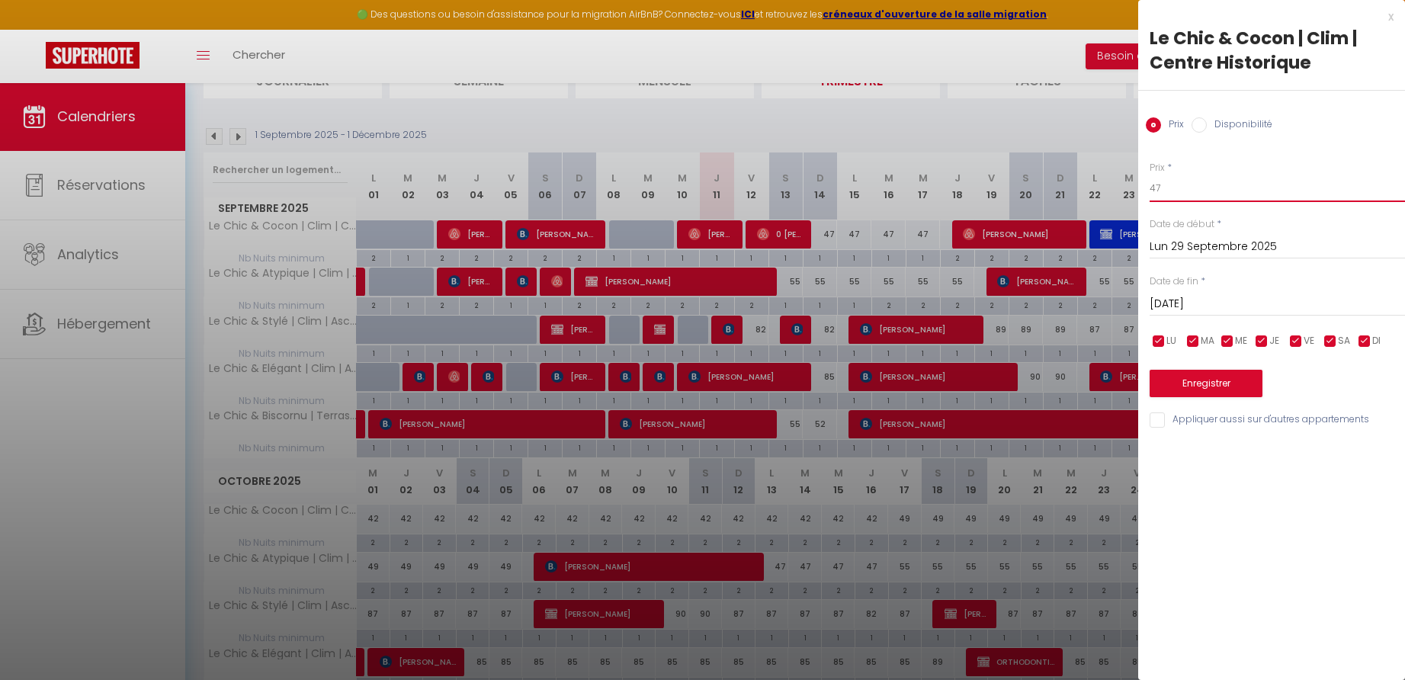
type input "47"
click at [1192, 305] on input "[DATE]" at bounding box center [1277, 304] width 255 height 20
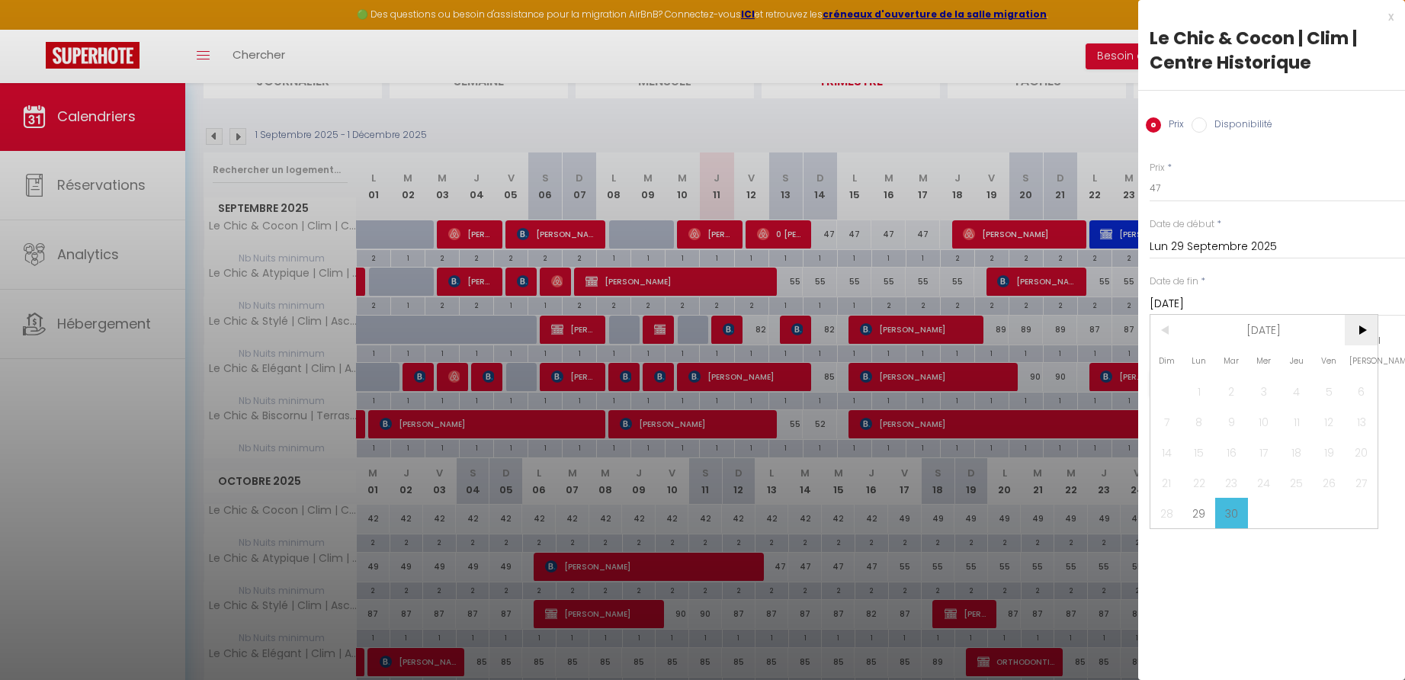
click at [1362, 325] on span ">" at bounding box center [1361, 330] width 33 height 30
click at [1323, 450] on span "17" at bounding box center [1329, 452] width 33 height 30
type input "Ven 17 Octobre 2025"
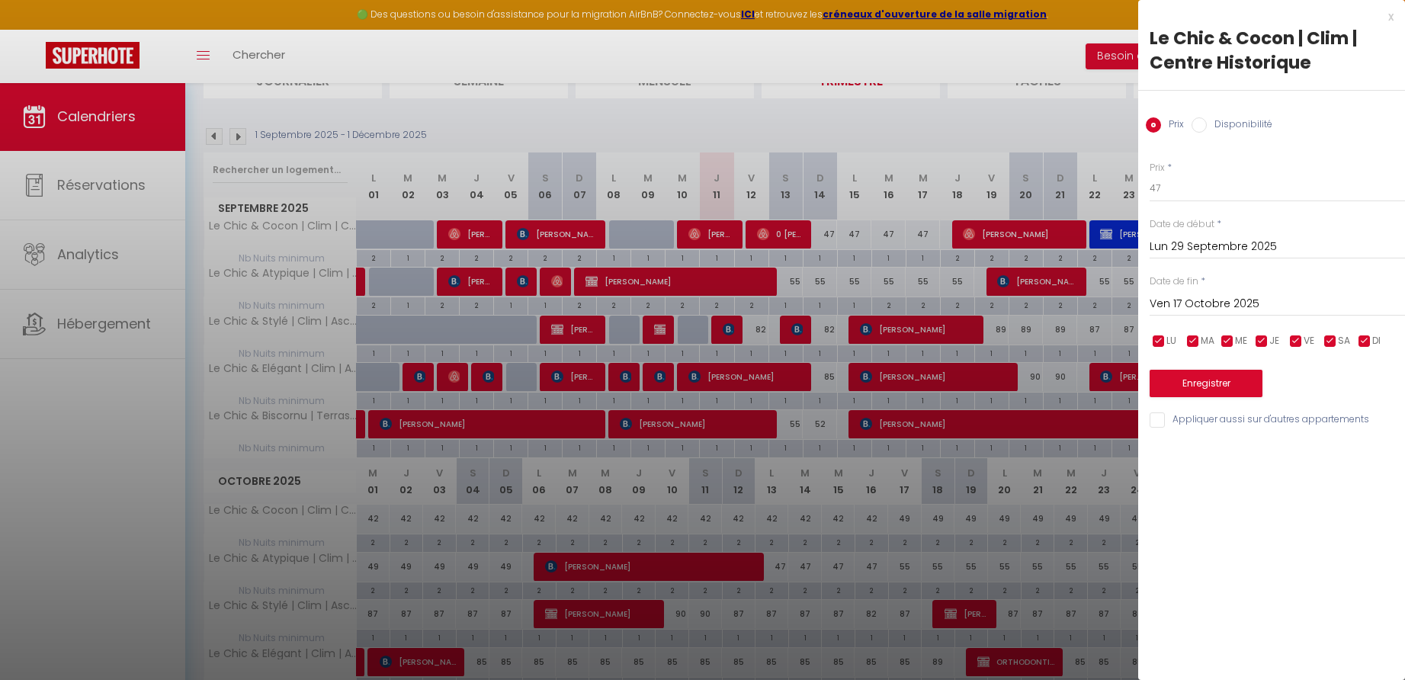
click at [1208, 380] on button "Enregistrer" at bounding box center [1206, 383] width 113 height 27
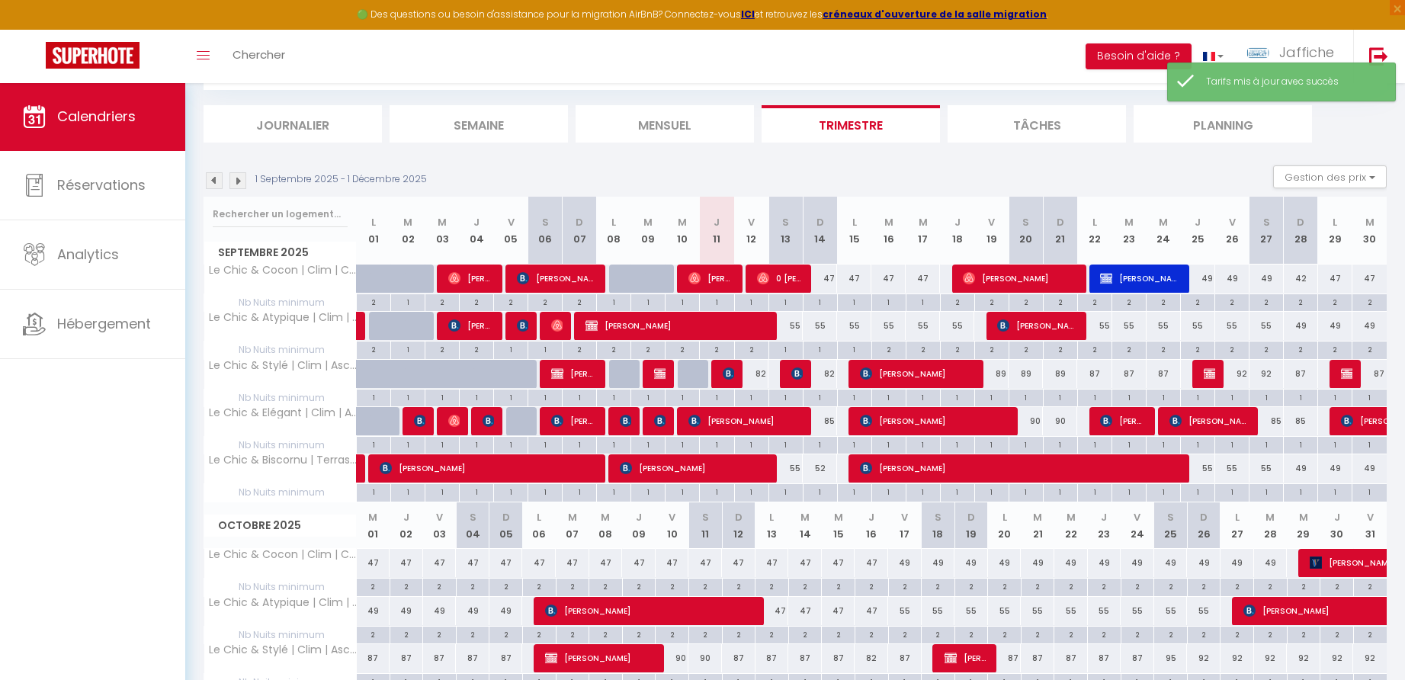
scroll to position [184, 0]
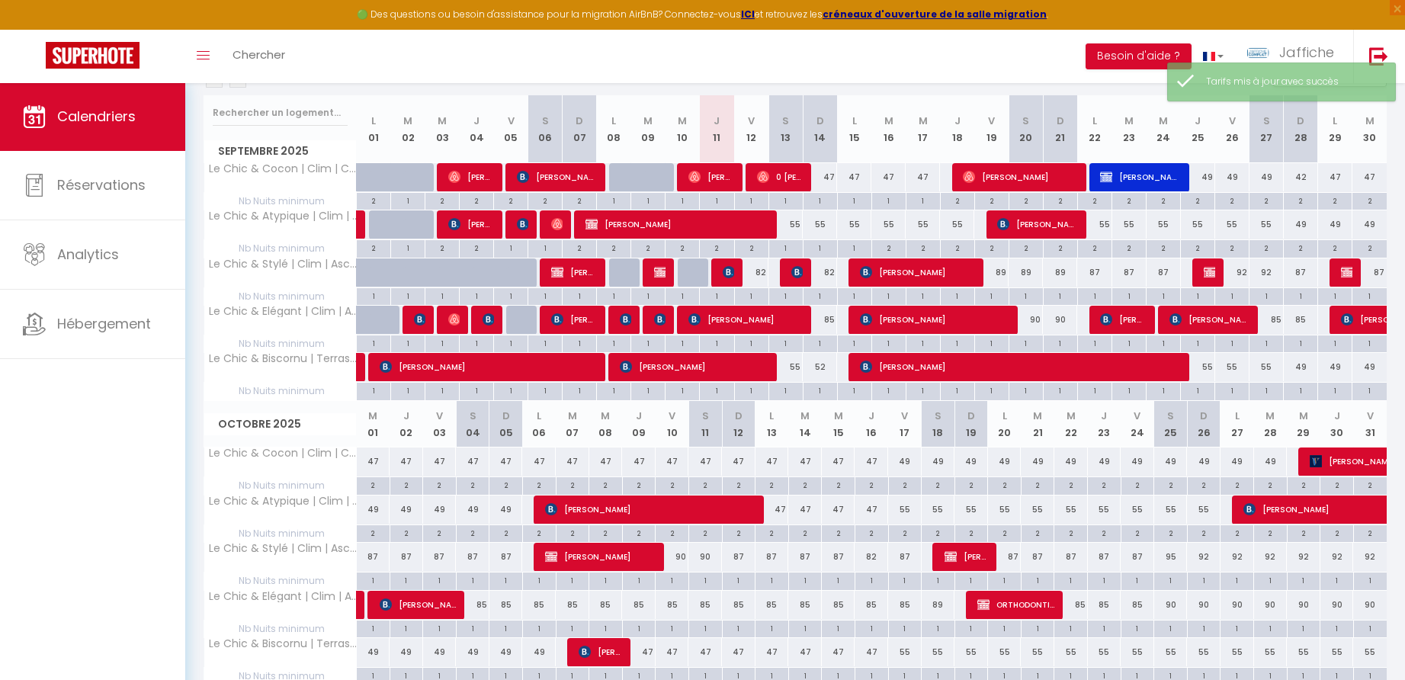
click at [908, 460] on div "49" at bounding box center [905, 462] width 34 height 28
type input "49"
type input "Ven 17 Octobre 2025"
type input "[DATE]"
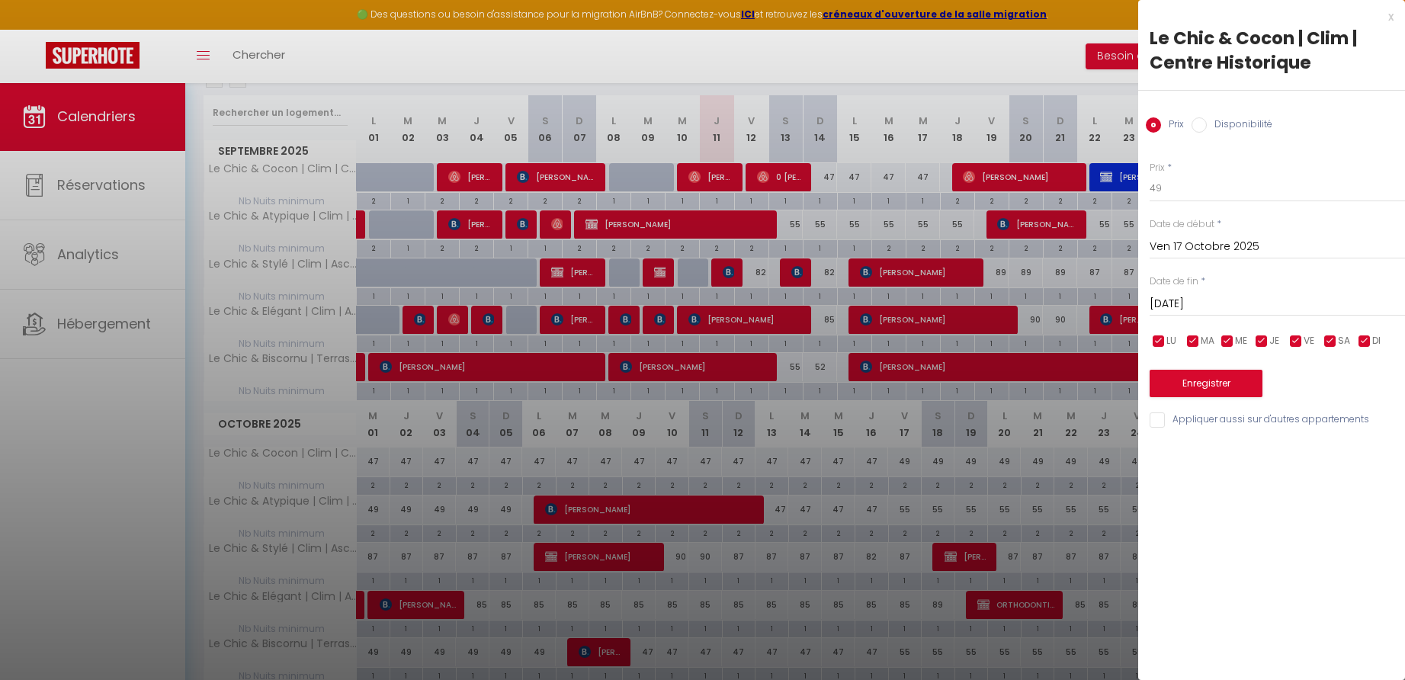
click at [1389, 18] on div "x" at bounding box center [1265, 17] width 255 height 18
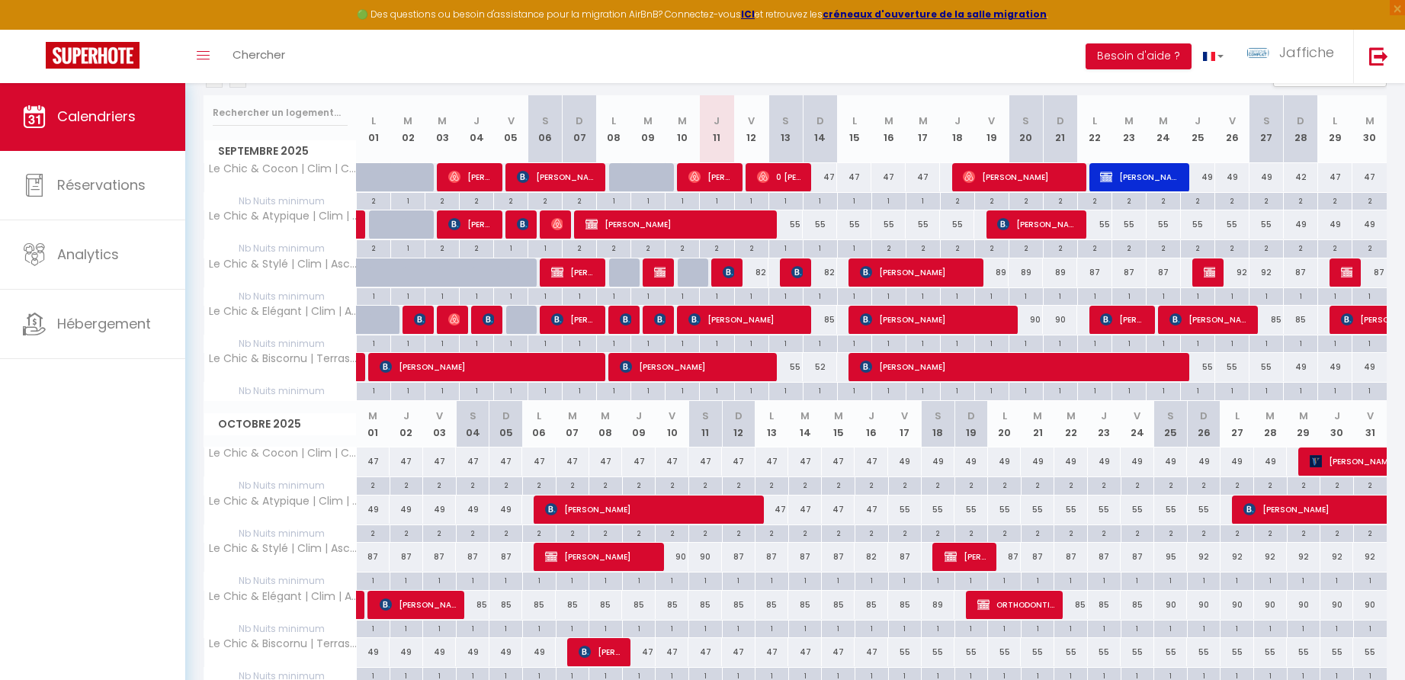
click at [1307, 175] on div "42" at bounding box center [1301, 177] width 34 height 28
type input "42"
type input "Dim 28 Septembre 2025"
type input "Lun 29 Septembre 2025"
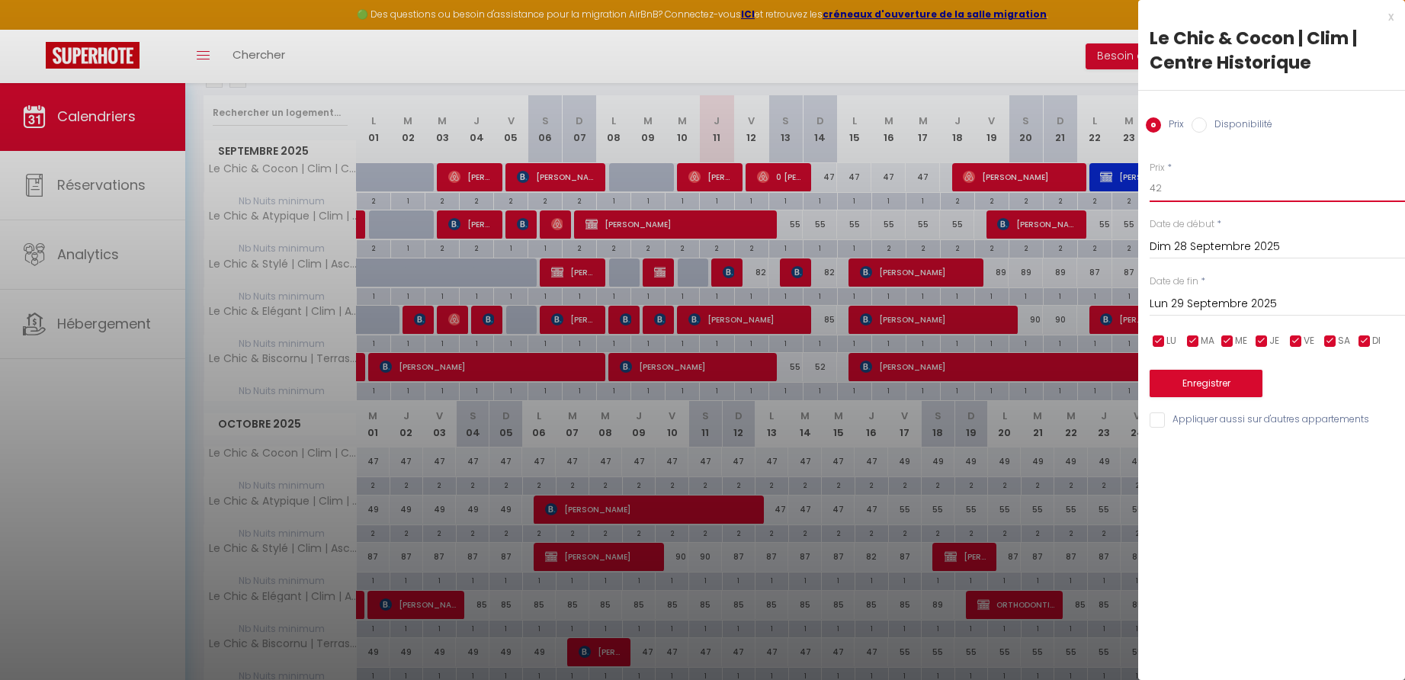
click at [1170, 191] on input "42" at bounding box center [1277, 188] width 255 height 27
type input "47"
click at [1221, 380] on button "Enregistrer" at bounding box center [1206, 383] width 113 height 27
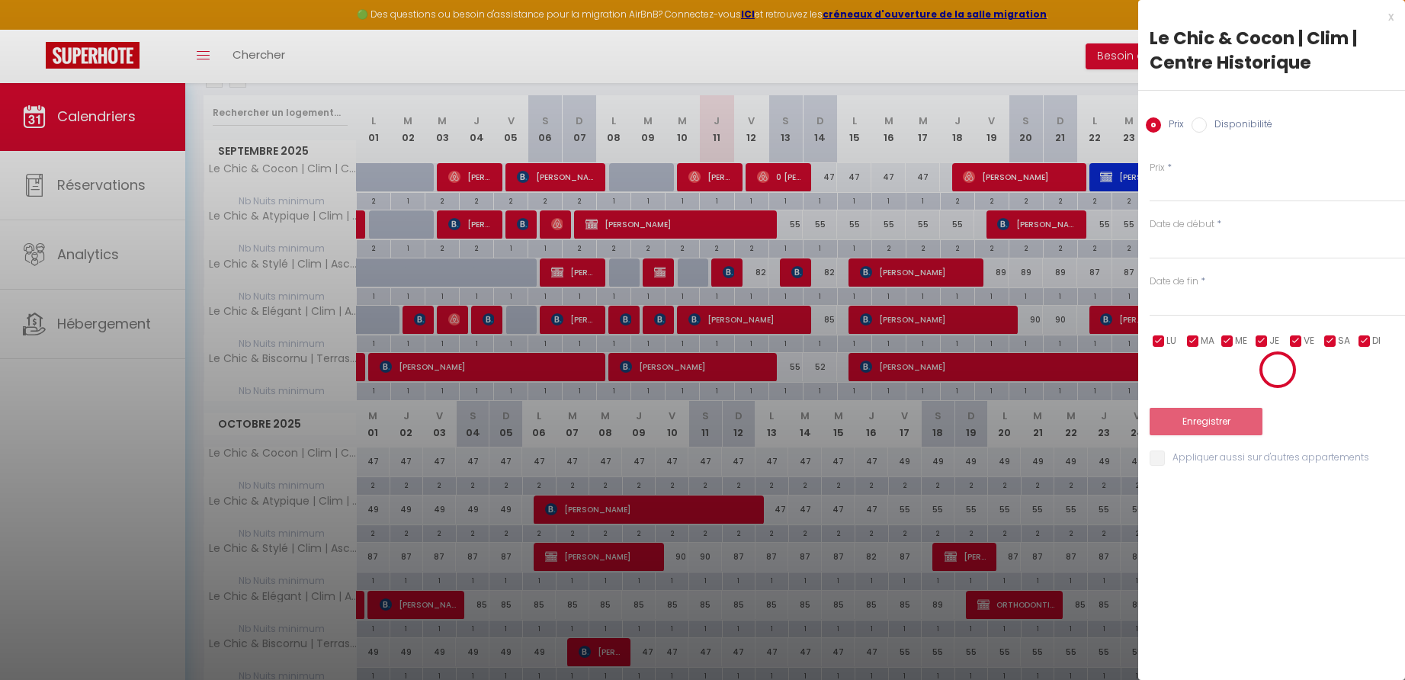
scroll to position [82, 0]
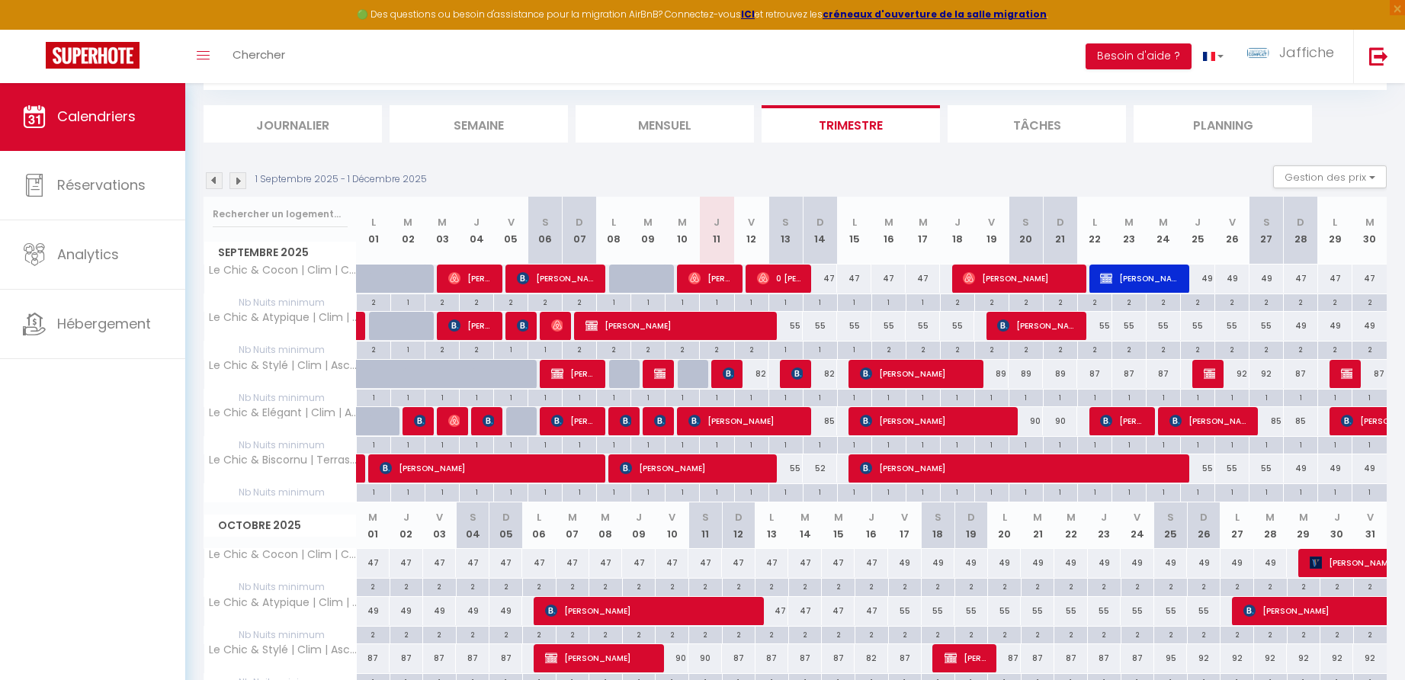
click at [1199, 300] on div "2" at bounding box center [1198, 301] width 34 height 14
type input "2"
type input "Jeu 25 Septembre 2025"
type input "Ven 26 Septembre 2025"
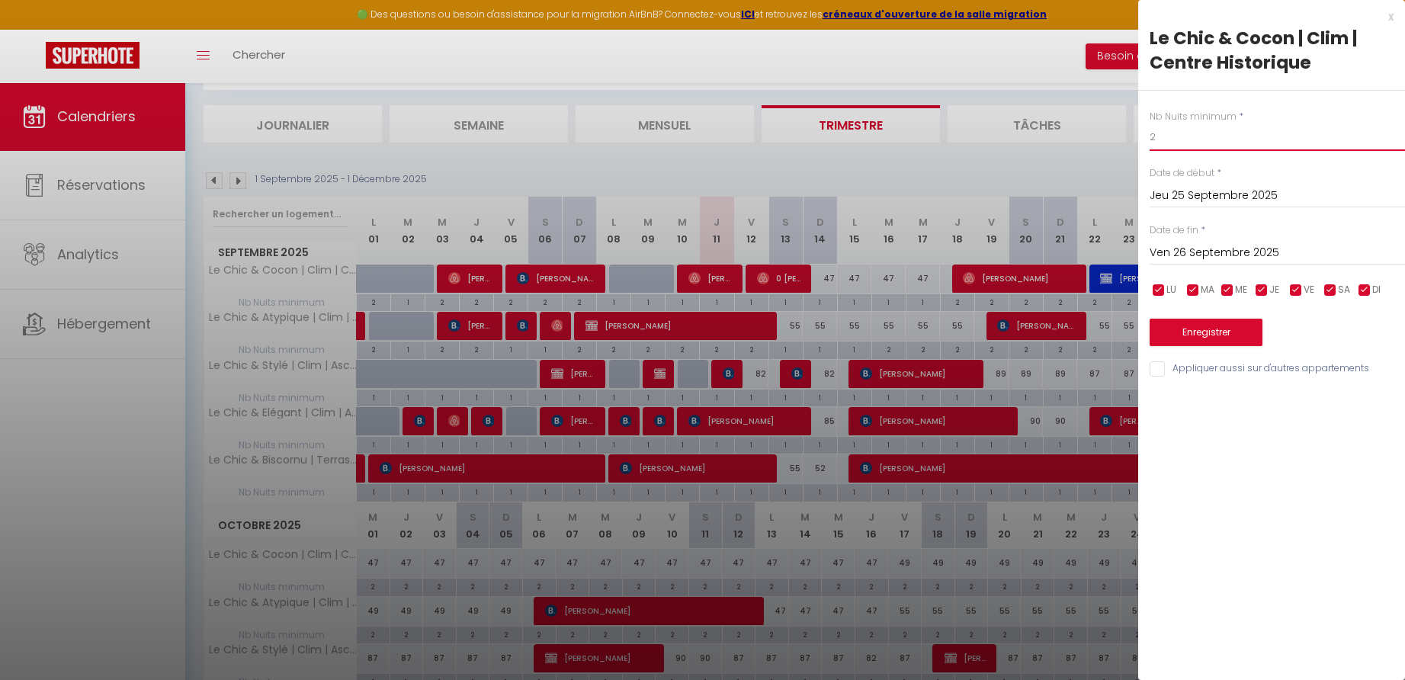
drag, startPoint x: 1165, startPoint y: 142, endPoint x: 1146, endPoint y: 140, distance: 19.2
click at [1146, 140] on div "Nb Nuits minimum * 2 Date de début * [DATE] < [DATE] > Dim Lun Mar Mer Jeu Ven …" at bounding box center [1271, 235] width 267 height 288
type input "1"
click at [1205, 330] on button "Enregistrer" at bounding box center [1206, 332] width 113 height 27
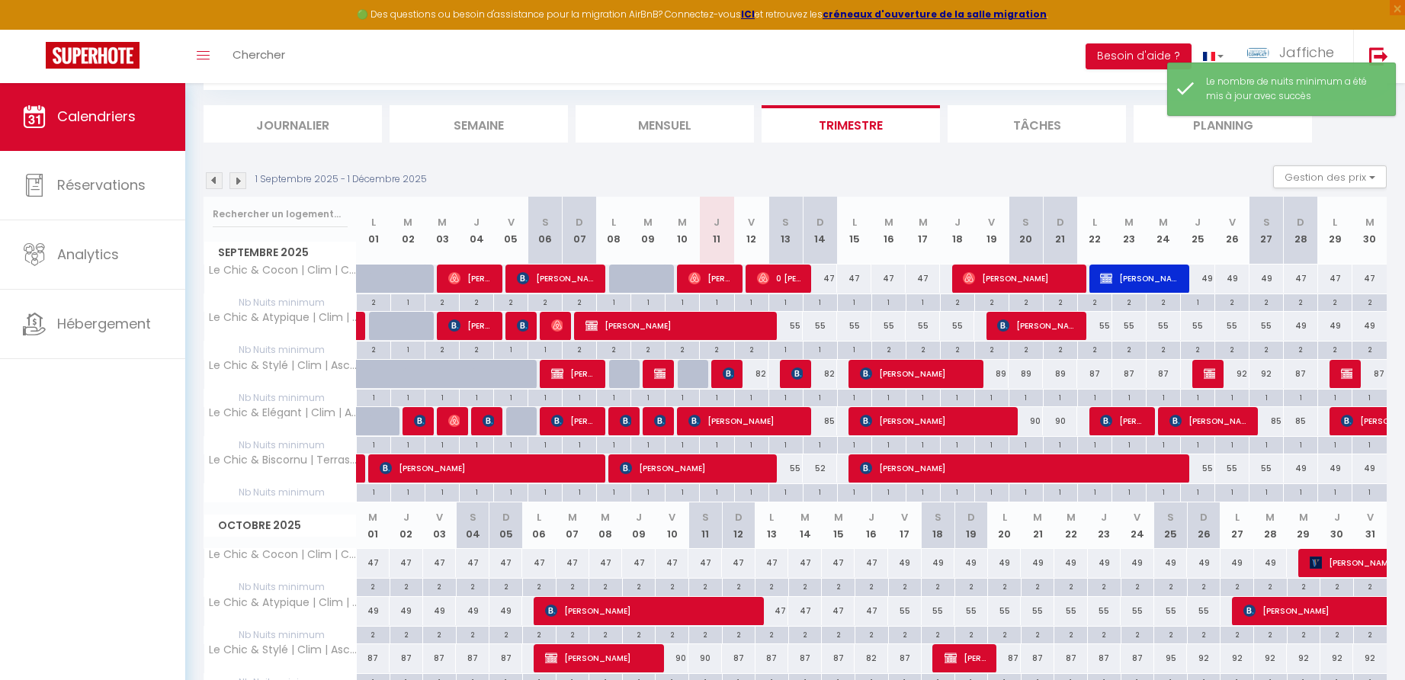
click at [890, 348] on div "2" at bounding box center [889, 349] width 34 height 14
type input "2"
type input "[DATE]"
type input "Mer 17 Septembre 2025"
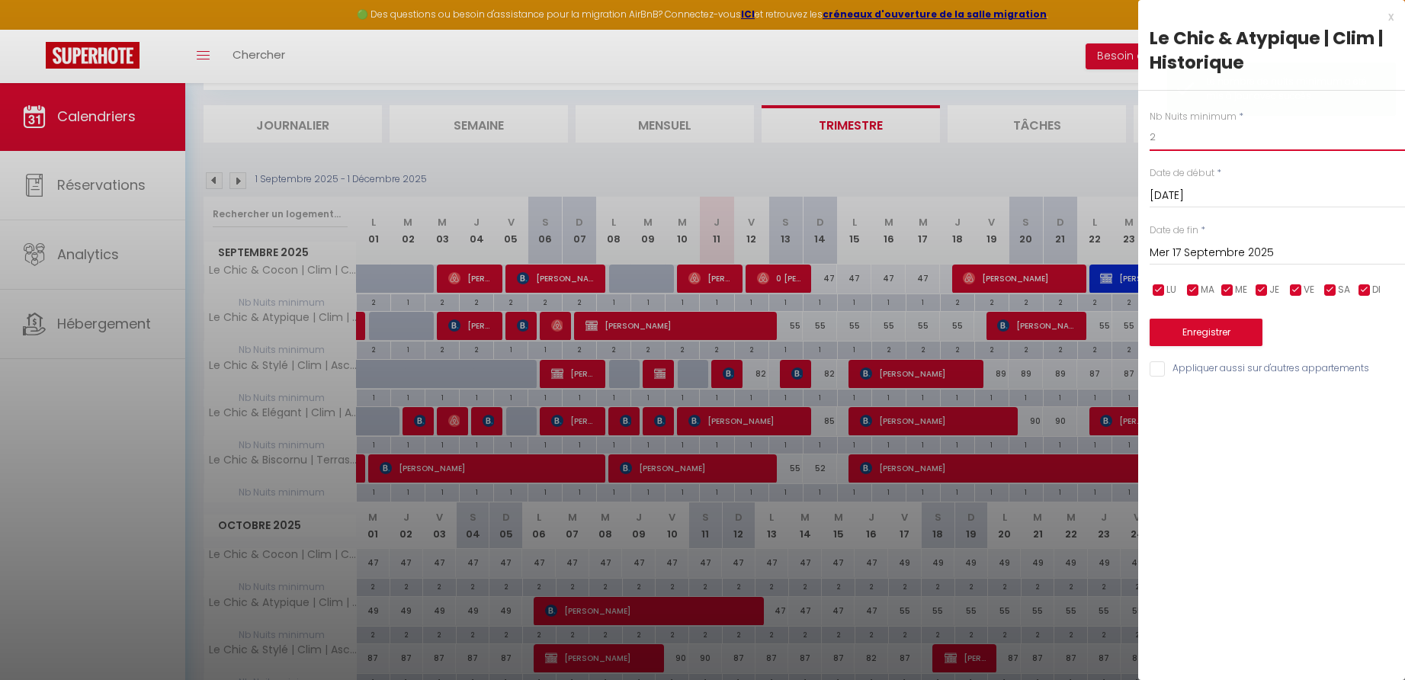
drag, startPoint x: 1160, startPoint y: 140, endPoint x: 1143, endPoint y: 140, distance: 16.8
click at [1143, 140] on div "Nb Nuits minimum * 2 Date de début * [DATE] < [DATE] > Dim Lun Mar Mer Jeu Ven …" at bounding box center [1271, 235] width 267 height 288
type input "1"
click at [1210, 253] on input "Mer 17 Septembre 2025" at bounding box center [1277, 253] width 255 height 20
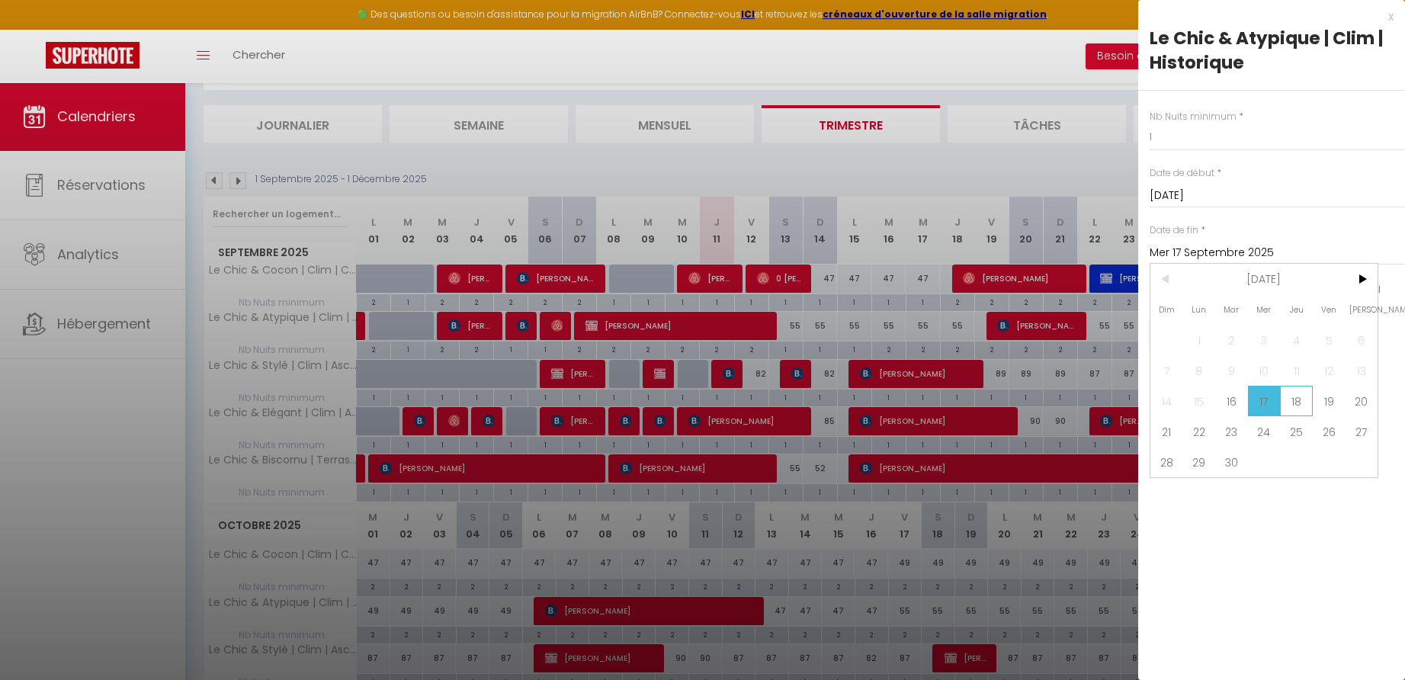
click at [1296, 397] on span "18" at bounding box center [1296, 401] width 33 height 30
type input "Jeu 18 Septembre 2025"
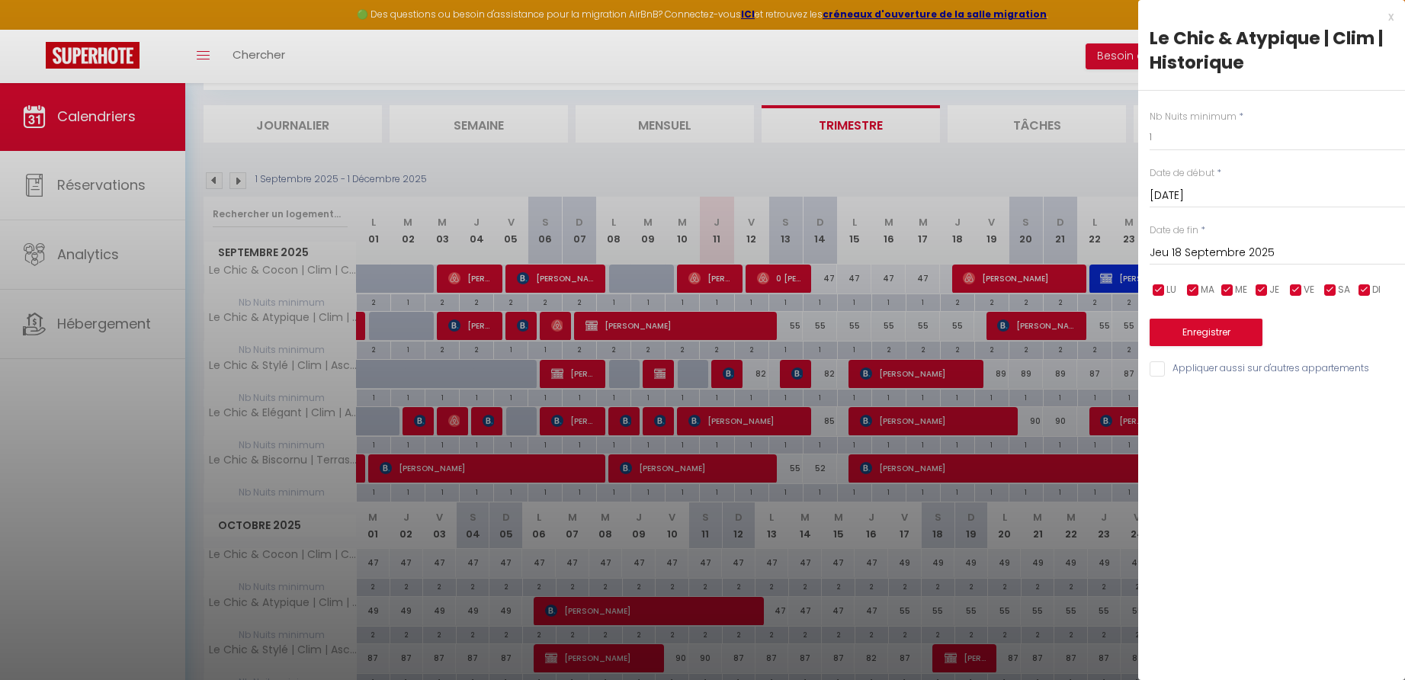
click at [1195, 329] on button "Enregistrer" at bounding box center [1206, 332] width 113 height 27
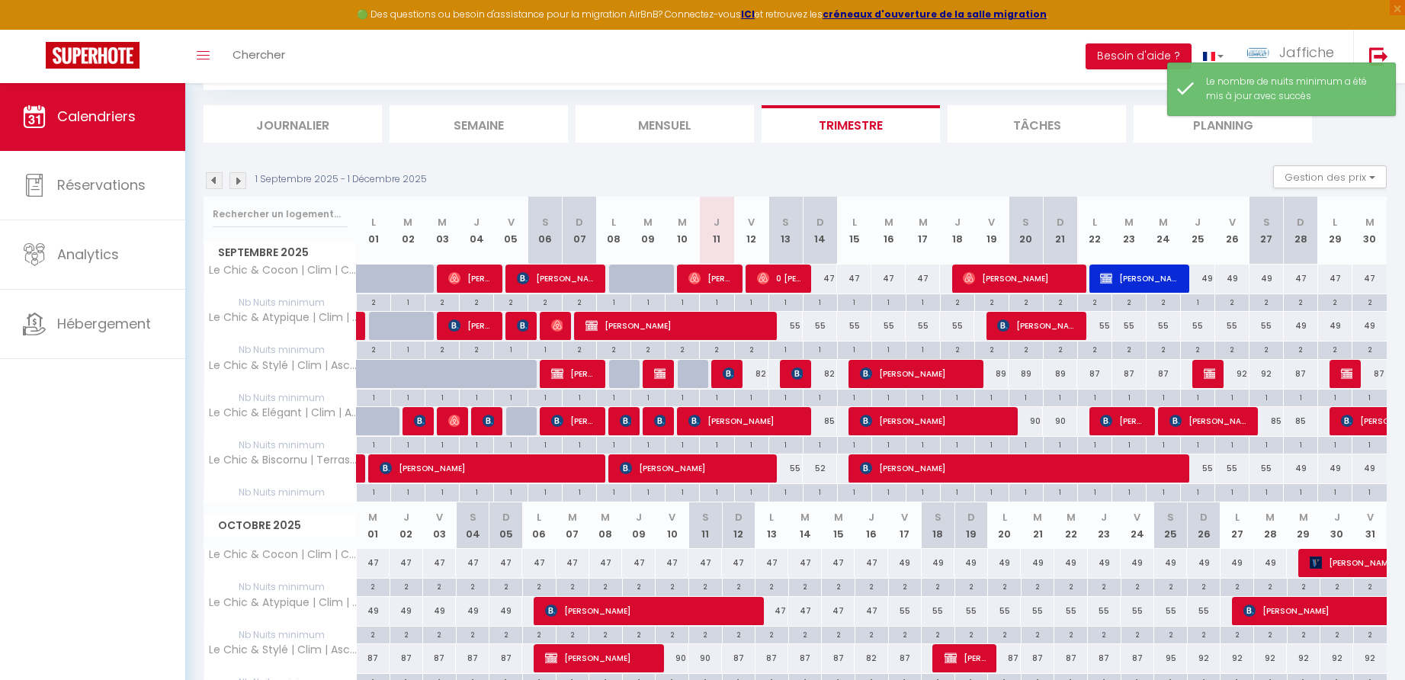
click at [959, 348] on div "2" at bounding box center [958, 349] width 34 height 14
type input "2"
type input "Jeu 18 Septembre 2025"
type input "Ven 19 Septembre 2025"
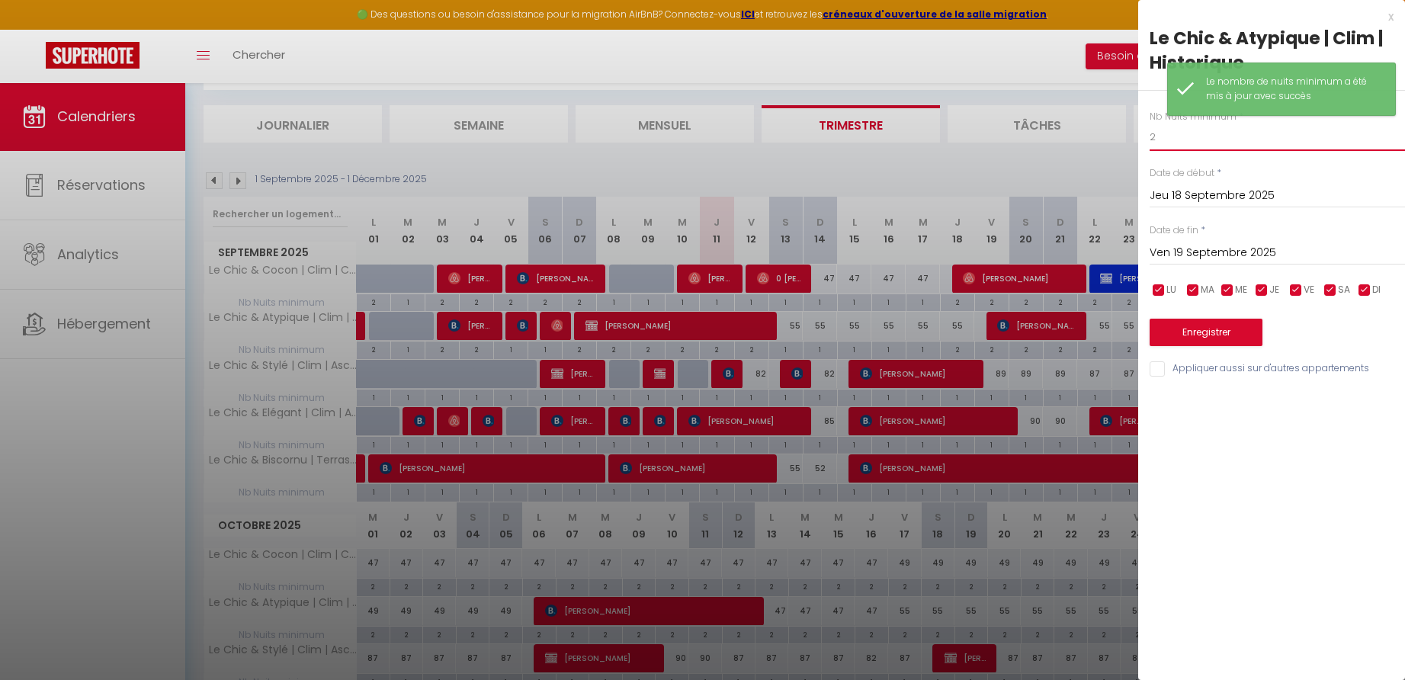
drag, startPoint x: 1154, startPoint y: 135, endPoint x: 1141, endPoint y: 137, distance: 13.9
click at [1141, 137] on div "Nb Nuits minimum * 2 Date de début * [DATE] < [DATE] > Dim Lun Mar Mer Jeu Ven …" at bounding box center [1271, 235] width 267 height 288
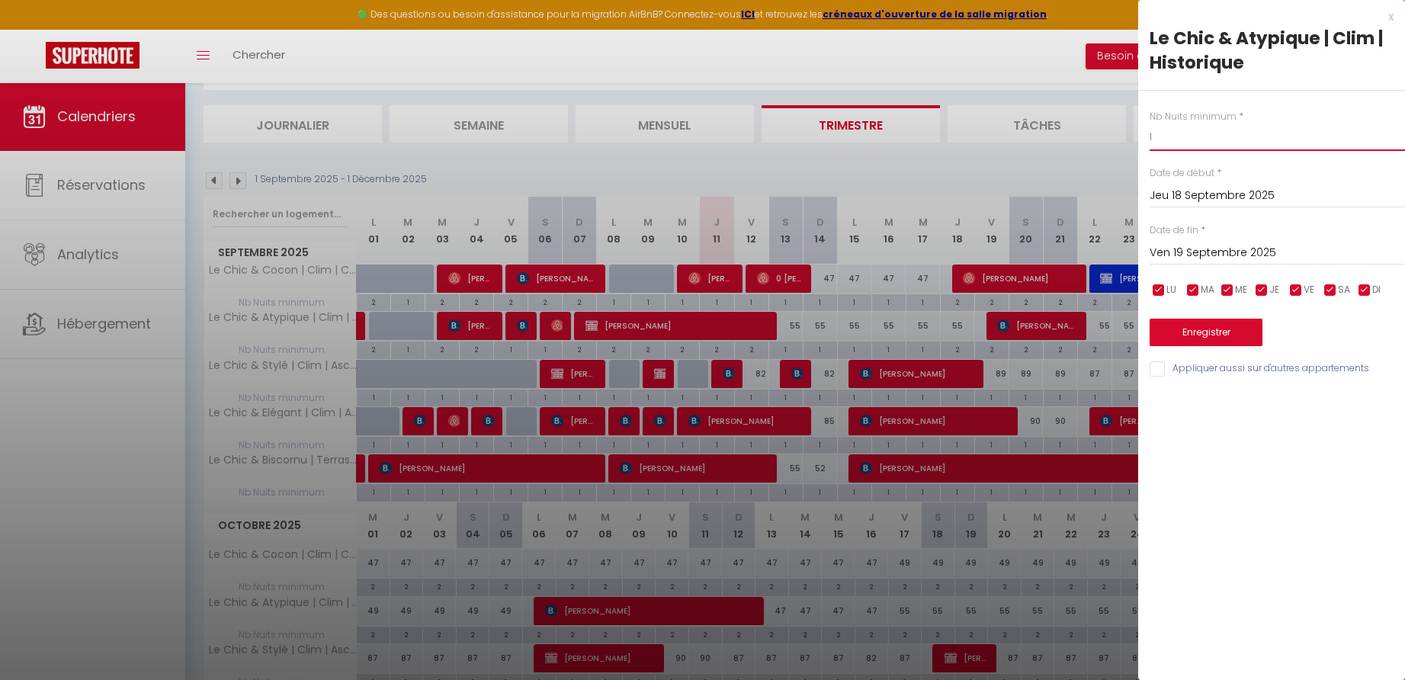
type input "1"
click at [1213, 335] on button "Enregistrer" at bounding box center [1206, 332] width 113 height 27
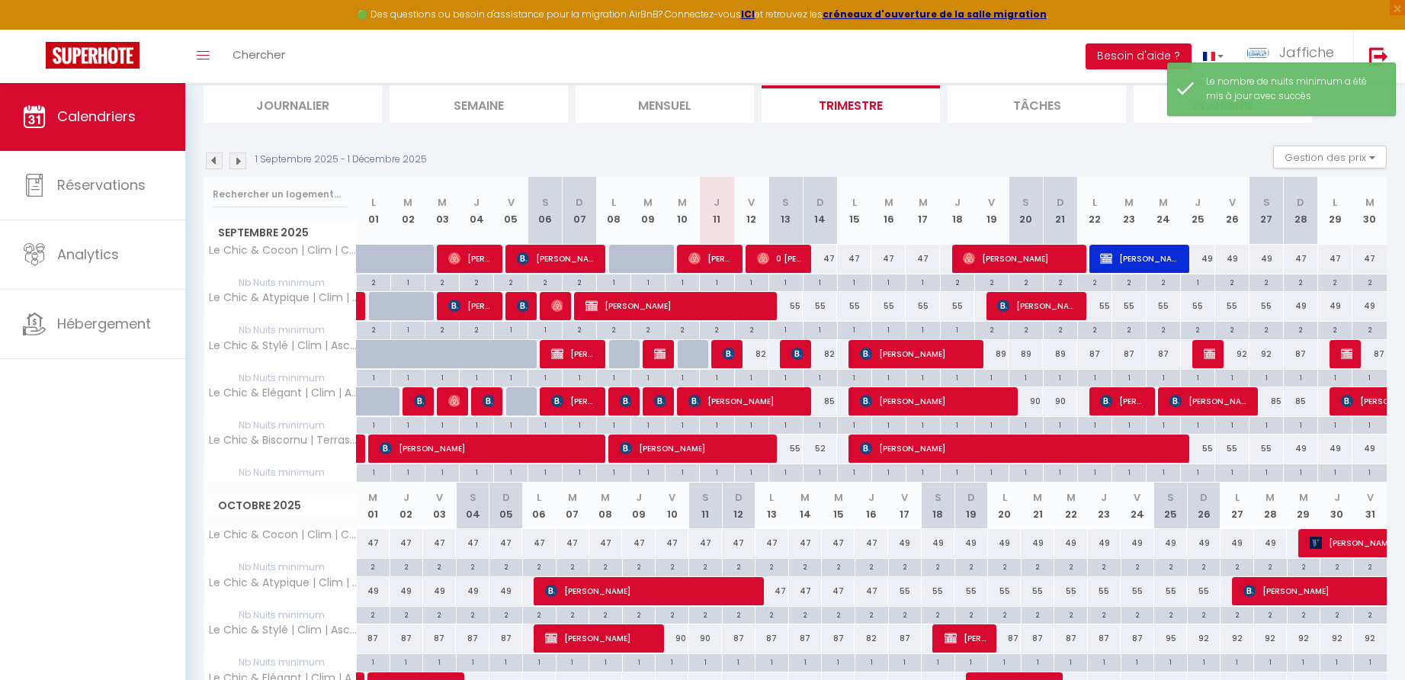
scroll to position [160, 0]
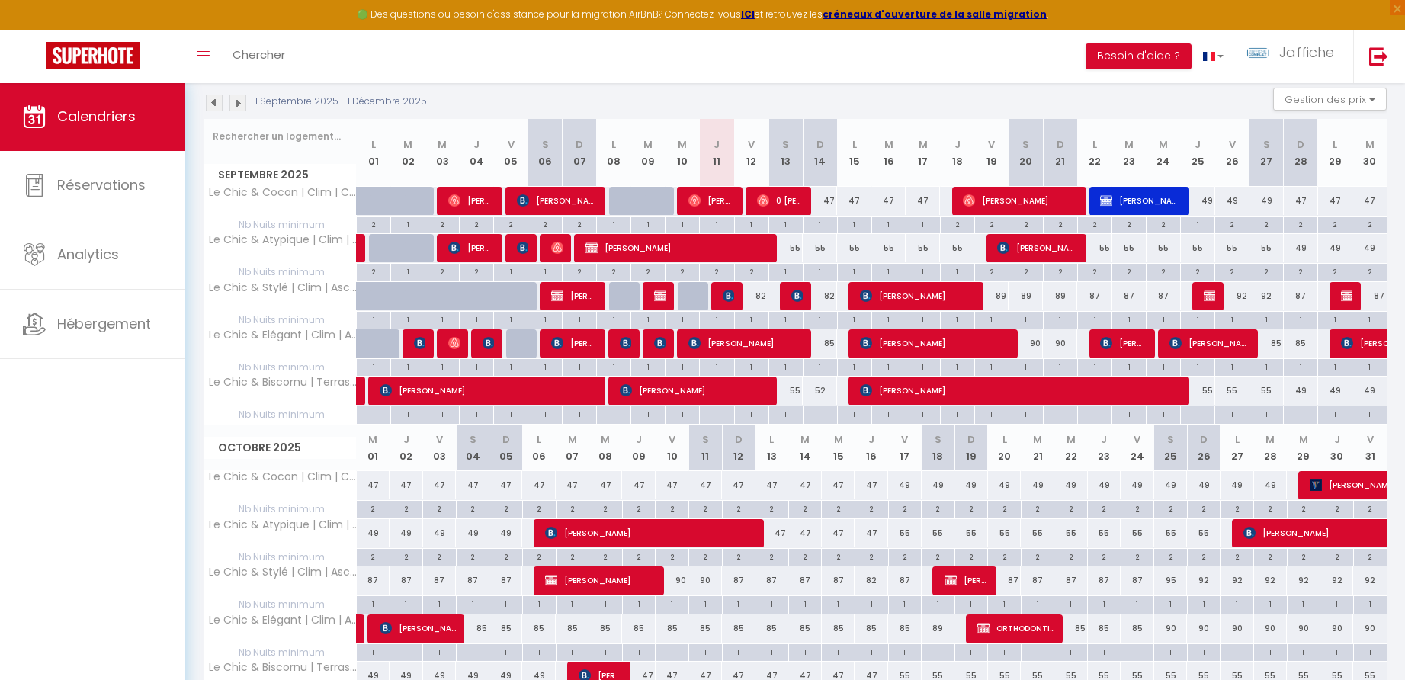
click at [833, 201] on div "47" at bounding box center [820, 201] width 34 height 28
type input "47"
type input "Dim 14 Septembre 2025"
type input "Lun 15 Septembre 2025"
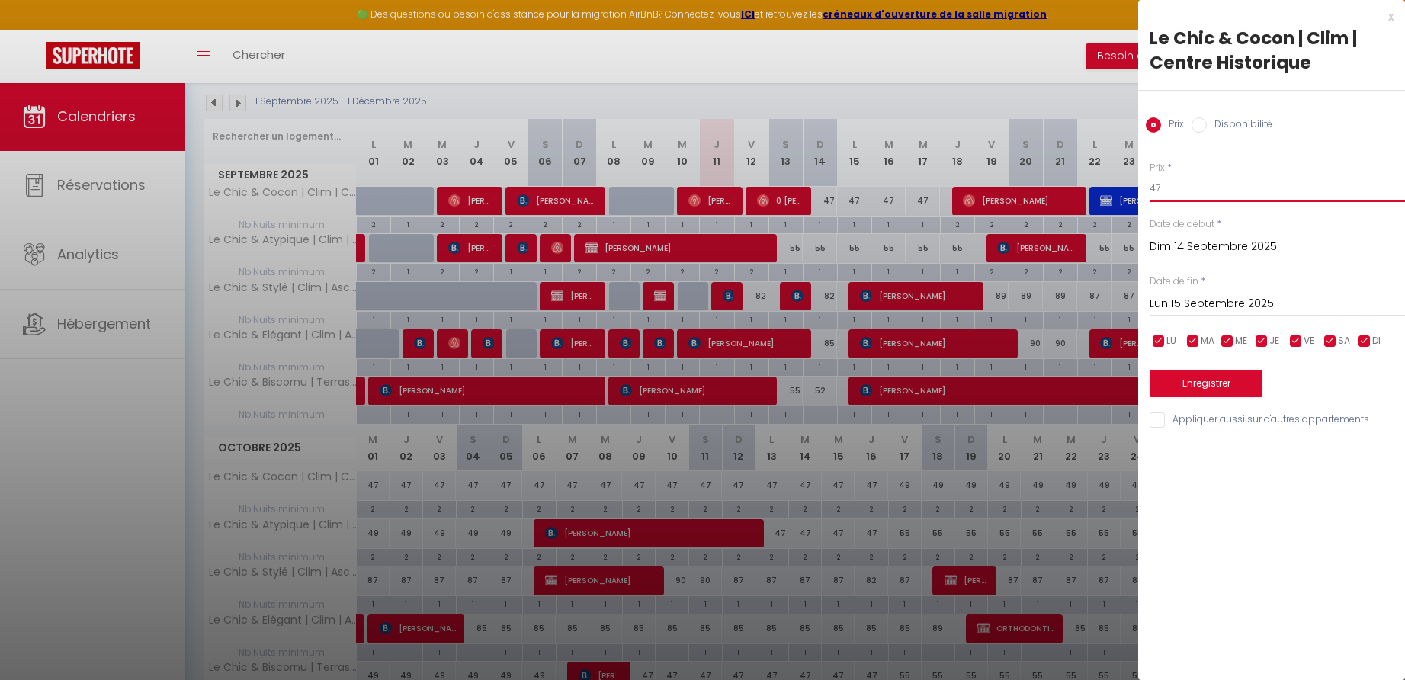
click at [1166, 187] on input "47" at bounding box center [1277, 188] width 255 height 27
type input "42"
click at [1208, 384] on button "Enregistrer" at bounding box center [1206, 383] width 113 height 27
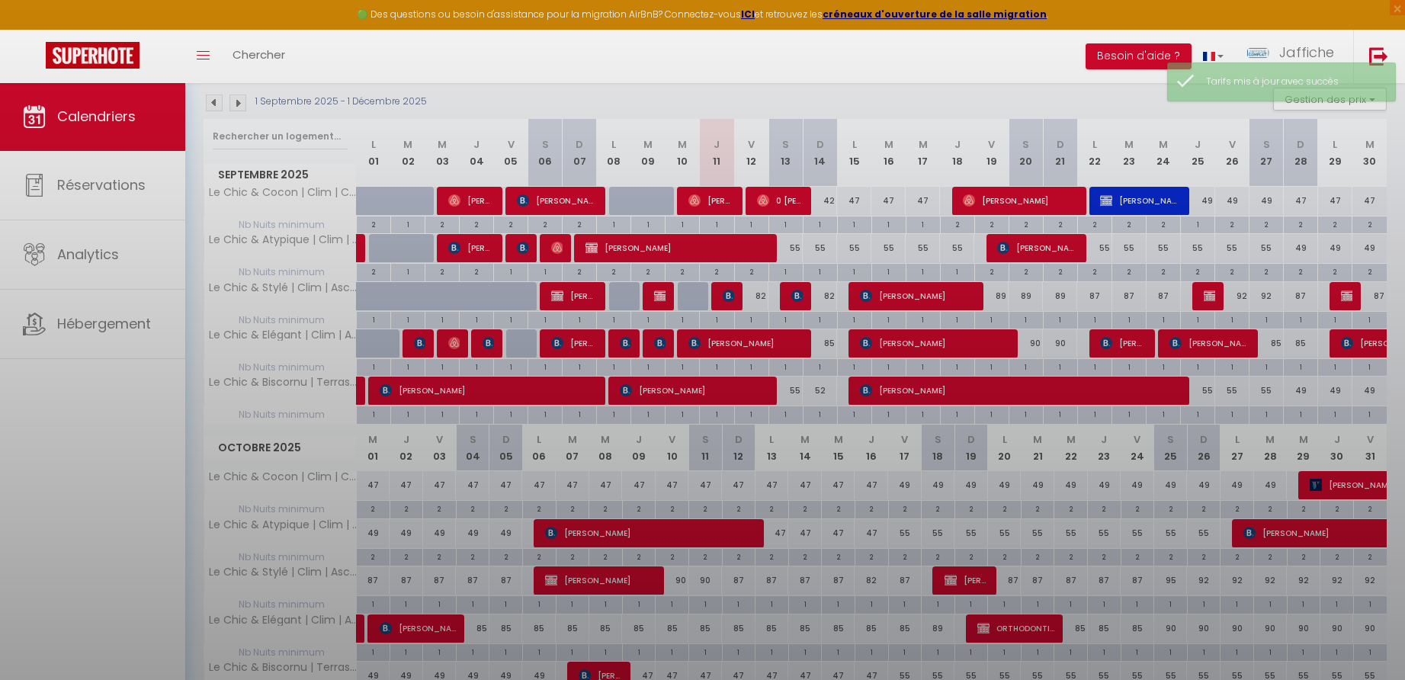
scroll to position [82, 0]
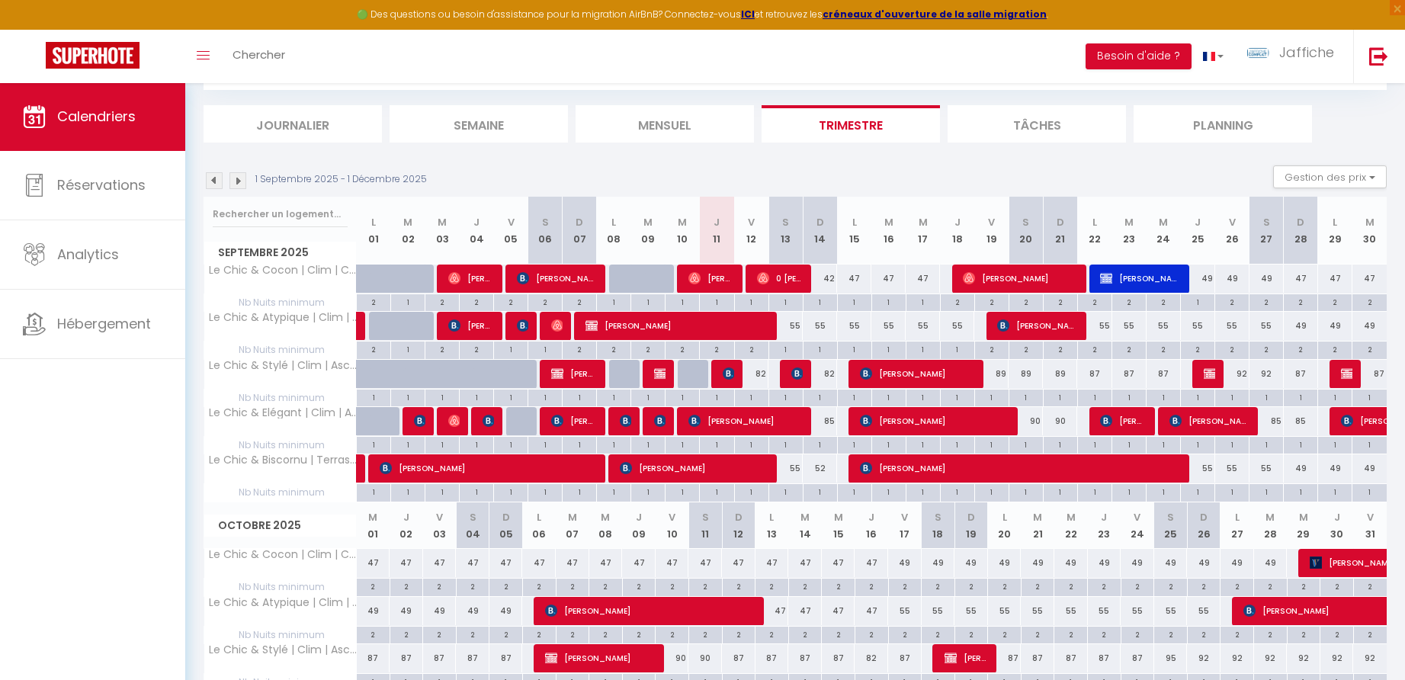
click at [858, 275] on div "47" at bounding box center [854, 279] width 34 height 28
type input "47"
type input "Lun 15 Septembre 2025"
type input "[DATE]"
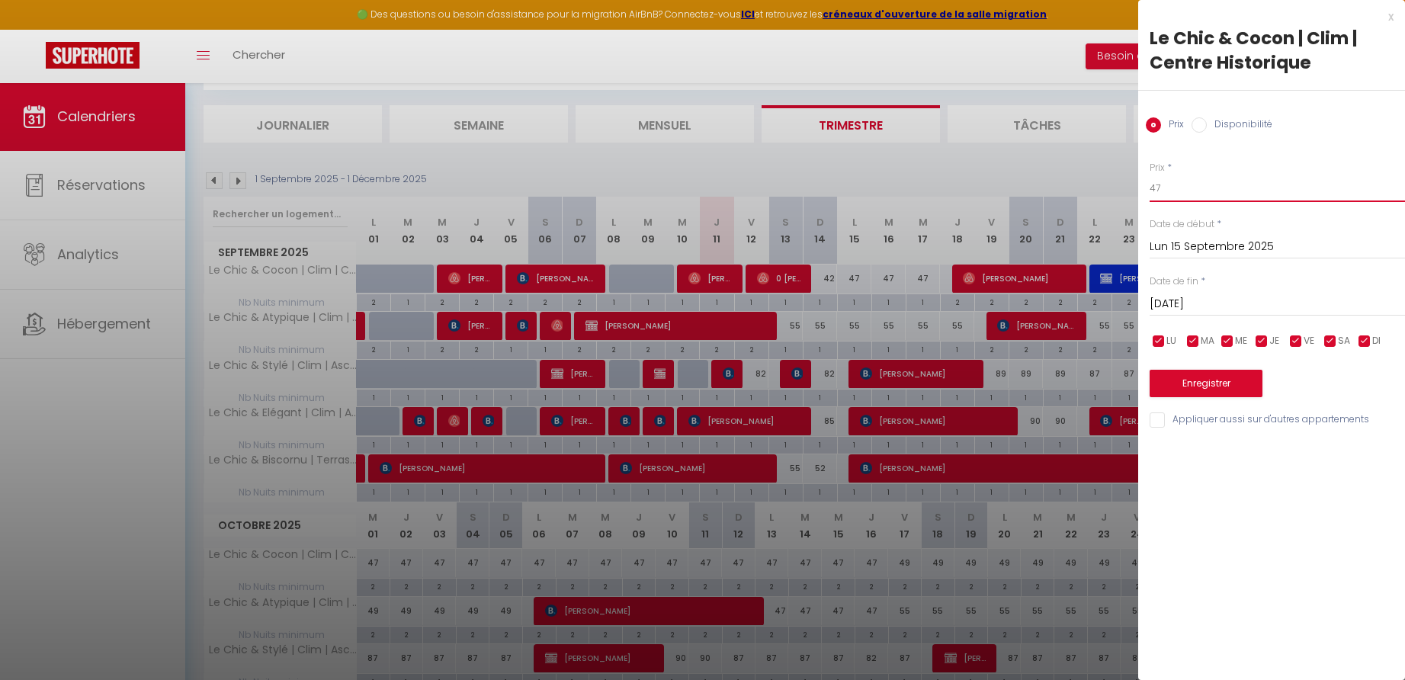
click at [1169, 185] on input "47" at bounding box center [1277, 188] width 255 height 27
type input "42"
click at [1190, 301] on input "[DATE]" at bounding box center [1277, 304] width 255 height 20
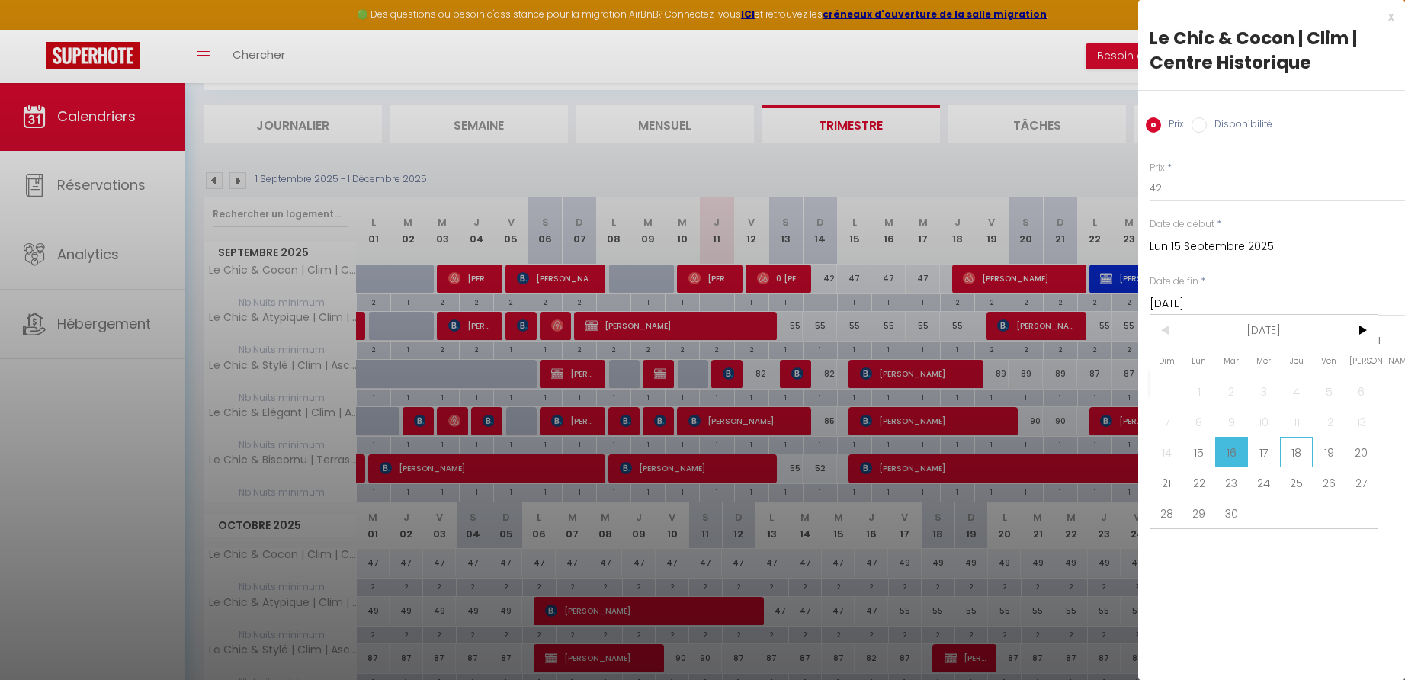
click at [1303, 455] on span "18" at bounding box center [1296, 452] width 33 height 30
type input "Jeu 18 Septembre 2025"
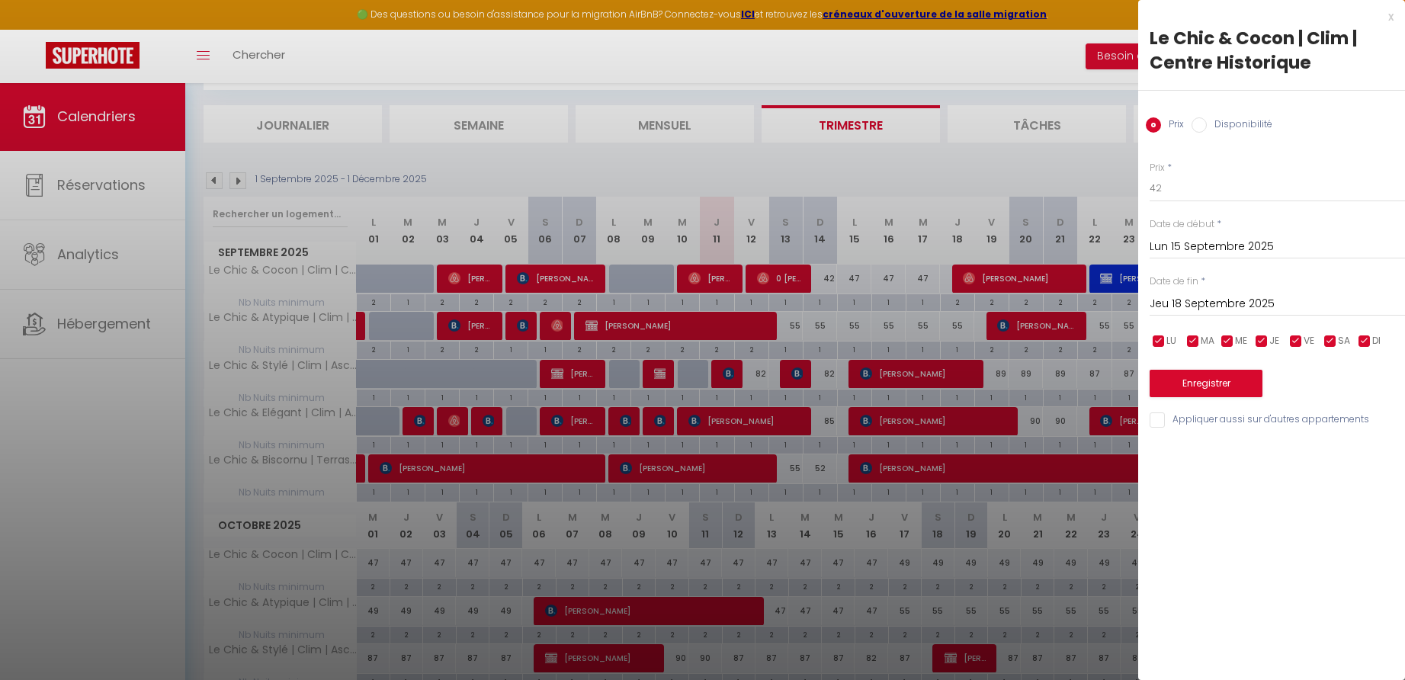
click at [1214, 383] on button "Enregistrer" at bounding box center [1206, 383] width 113 height 27
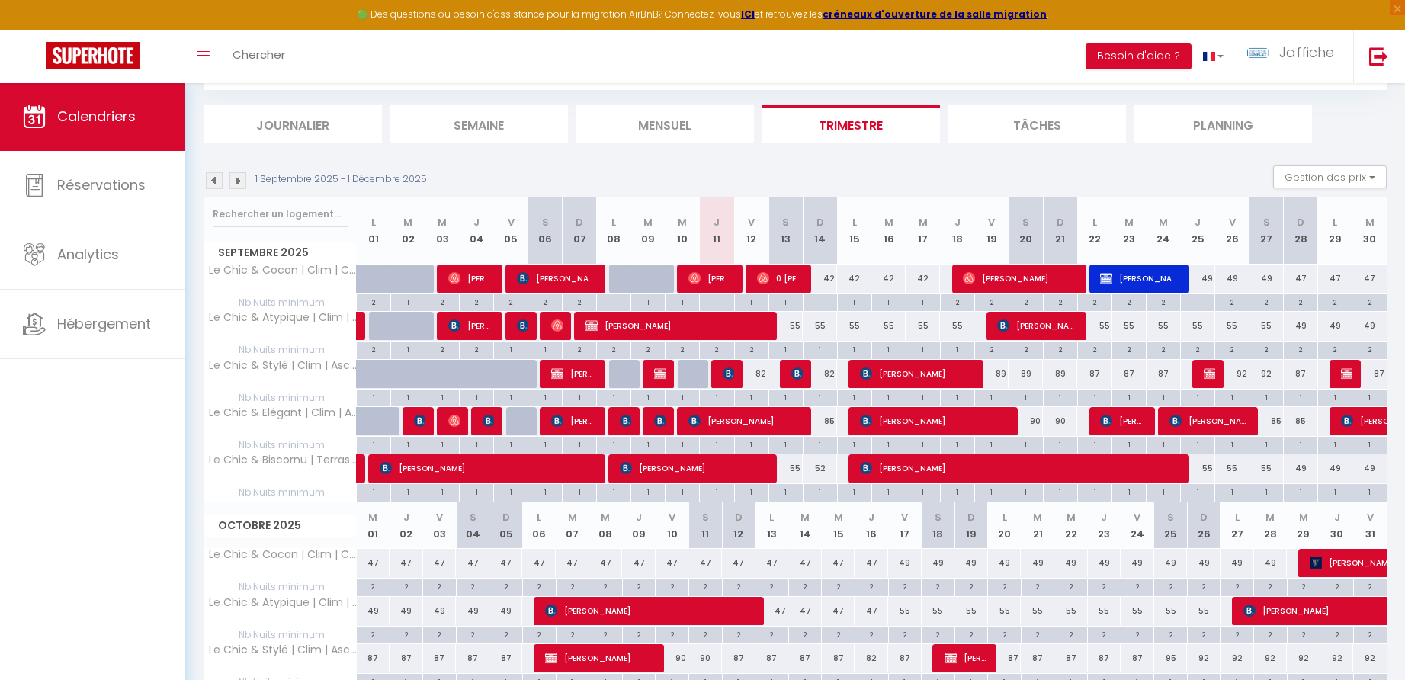
click at [798, 323] on div "55" at bounding box center [786, 326] width 34 height 28
type input "55"
type input "Sam 13 Septembre 2025"
type input "Dim 14 Septembre 2025"
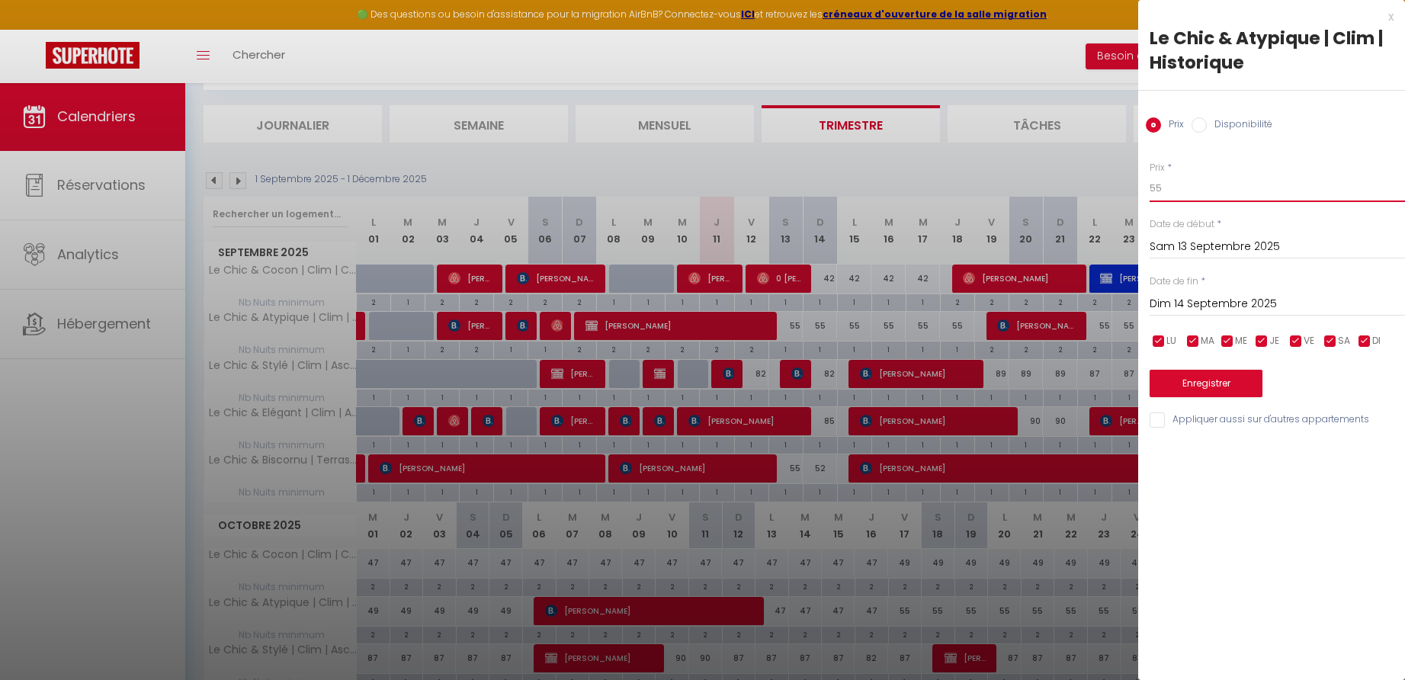
click at [1166, 190] on input "55" at bounding box center [1277, 188] width 255 height 27
type input "50"
click at [1208, 383] on button "Enregistrer" at bounding box center [1206, 383] width 113 height 27
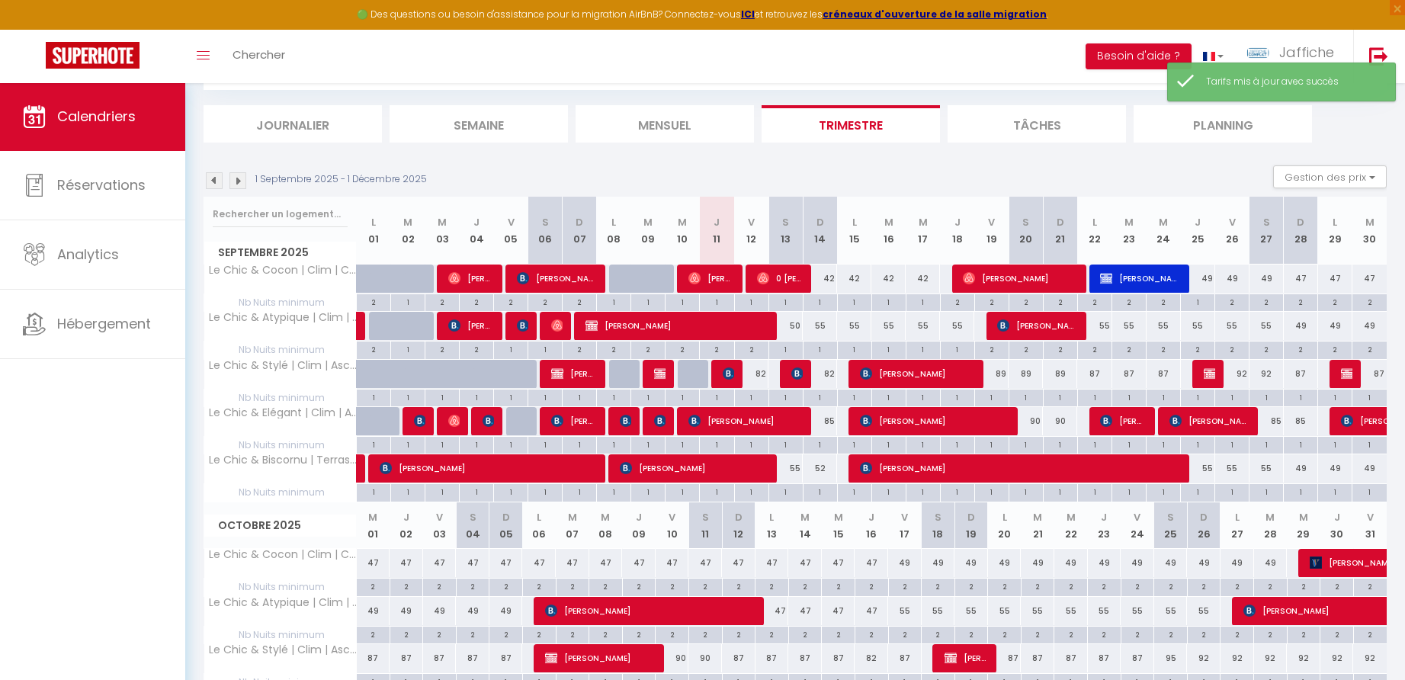
click at [823, 324] on div "55" at bounding box center [820, 326] width 34 height 28
type input "55"
type input "Dim 14 Septembre 2025"
type input "Lun 15 Septembre 2025"
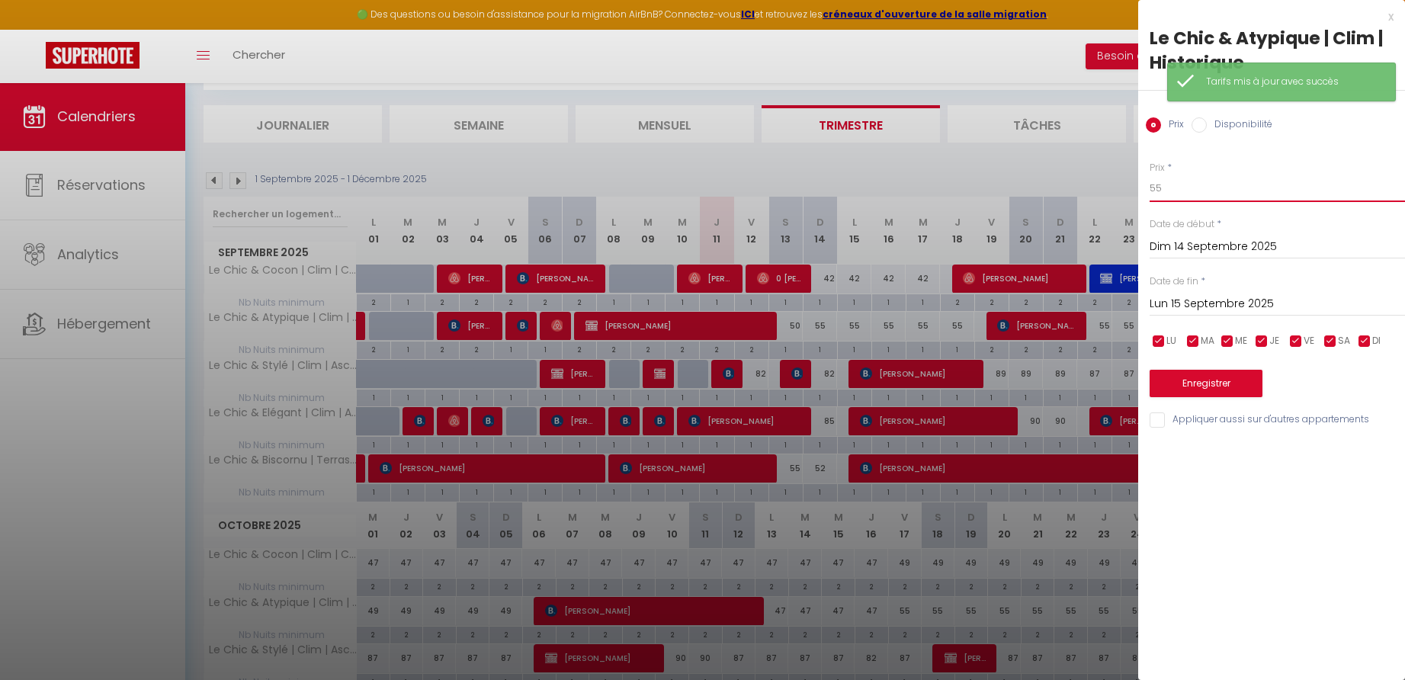
click at [1164, 187] on input "55" at bounding box center [1277, 188] width 255 height 27
type input "47"
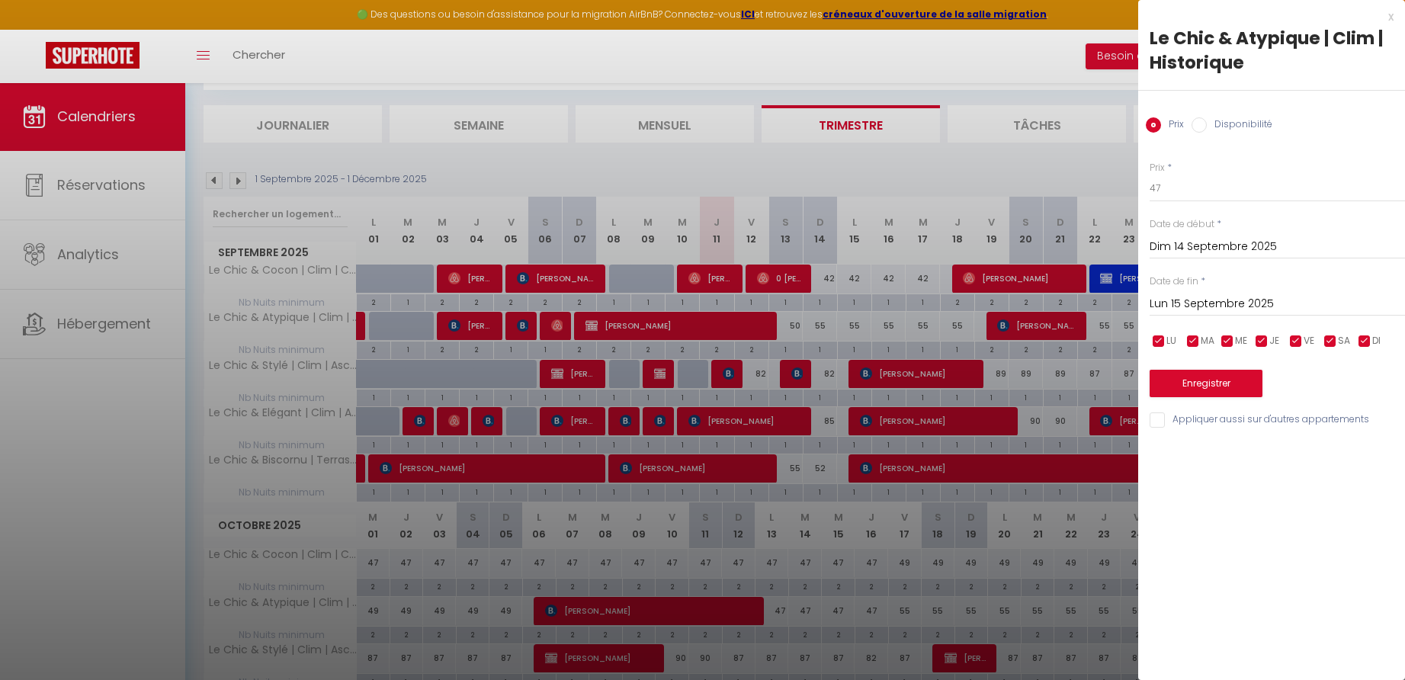
click at [1189, 302] on input "Lun 15 Septembre 2025" at bounding box center [1277, 304] width 255 height 20
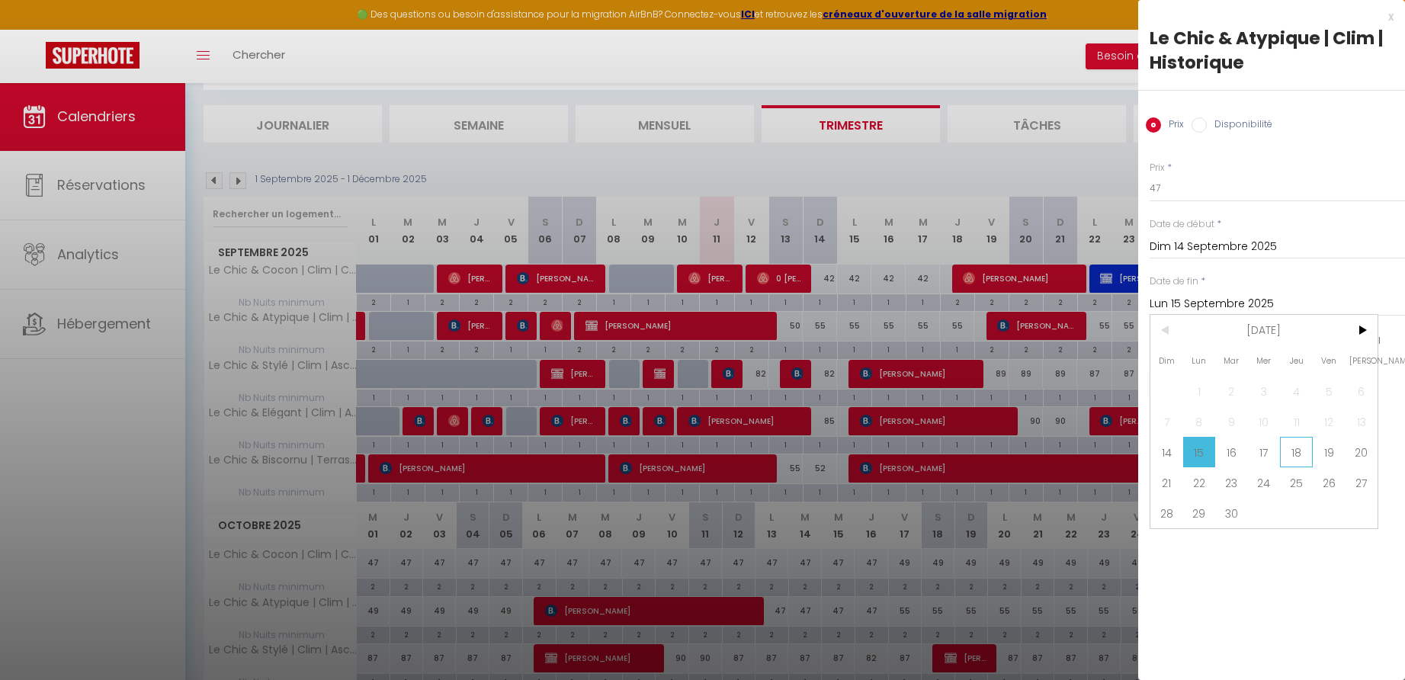
click at [1303, 451] on span "18" at bounding box center [1296, 452] width 33 height 30
type input "Jeu 18 Septembre 2025"
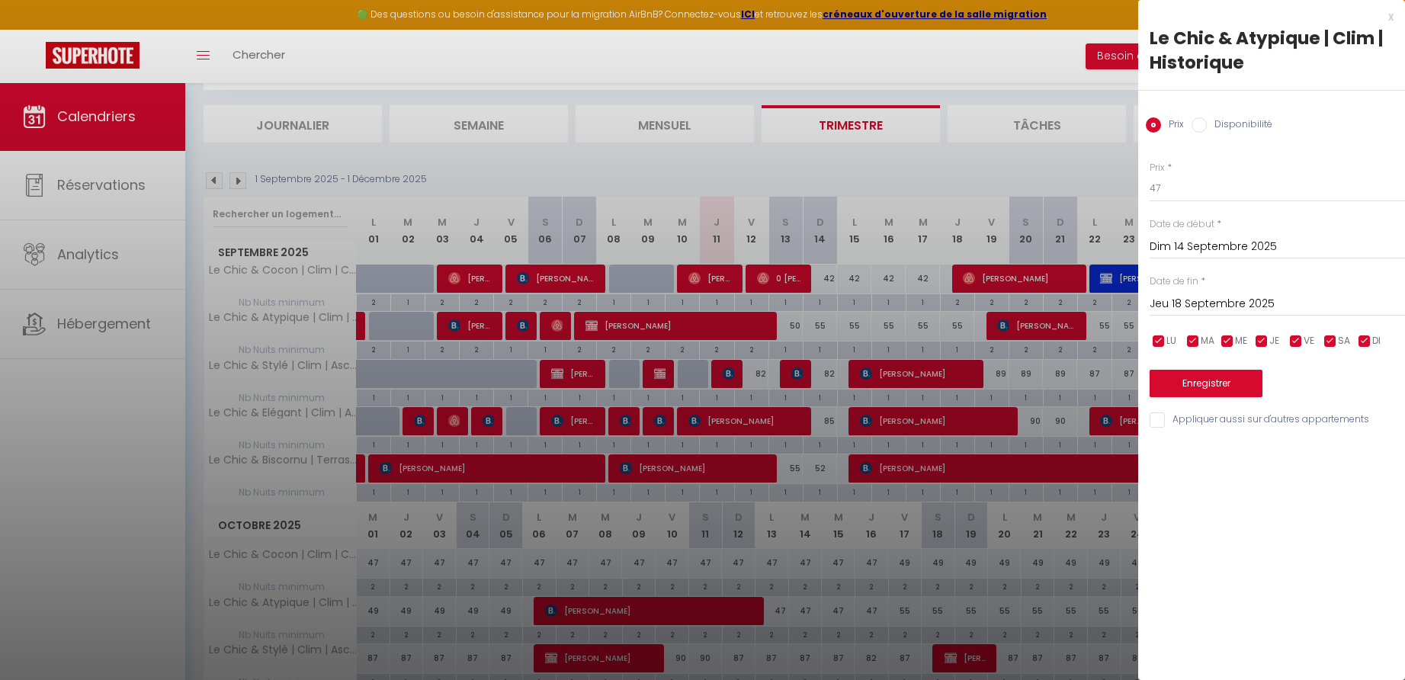
click at [1215, 377] on button "Enregistrer" at bounding box center [1206, 383] width 113 height 27
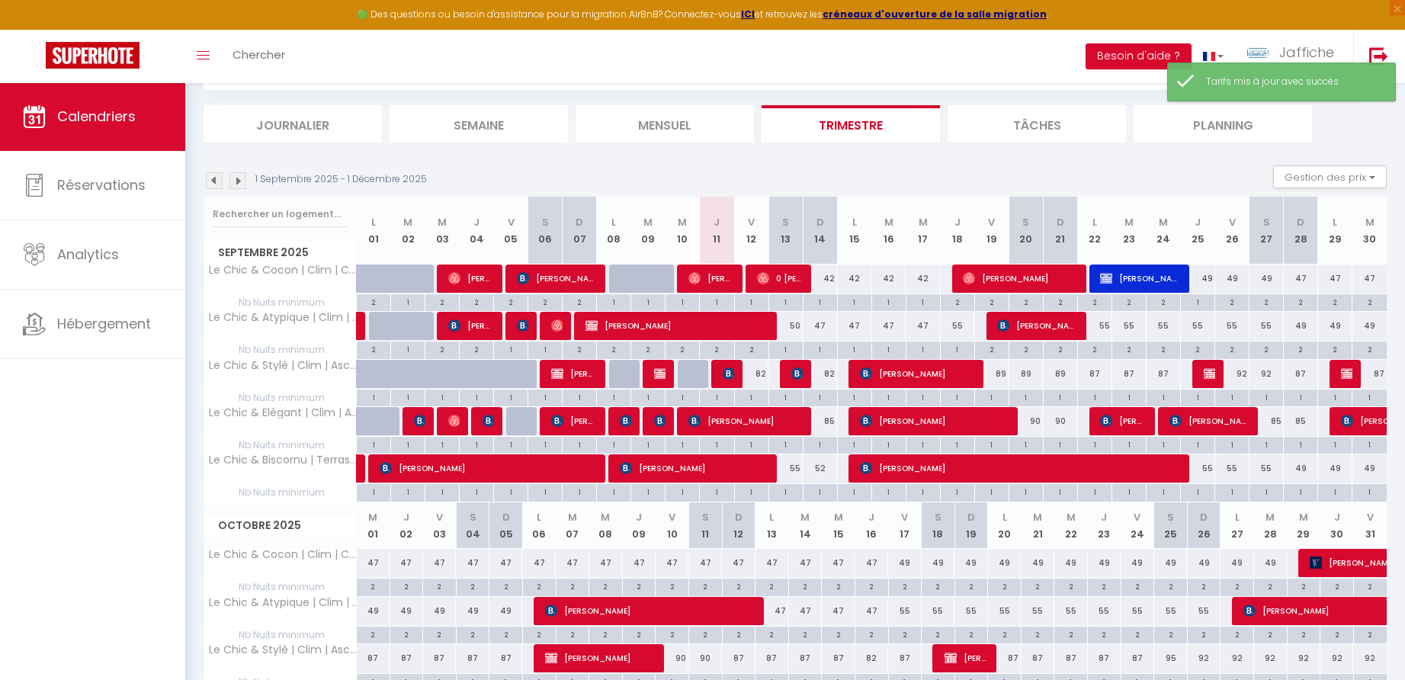
click at [960, 324] on div "55" at bounding box center [957, 326] width 34 height 28
type input "55"
type input "Jeu 18 Septembre 2025"
type input "Ven 19 Septembre 2025"
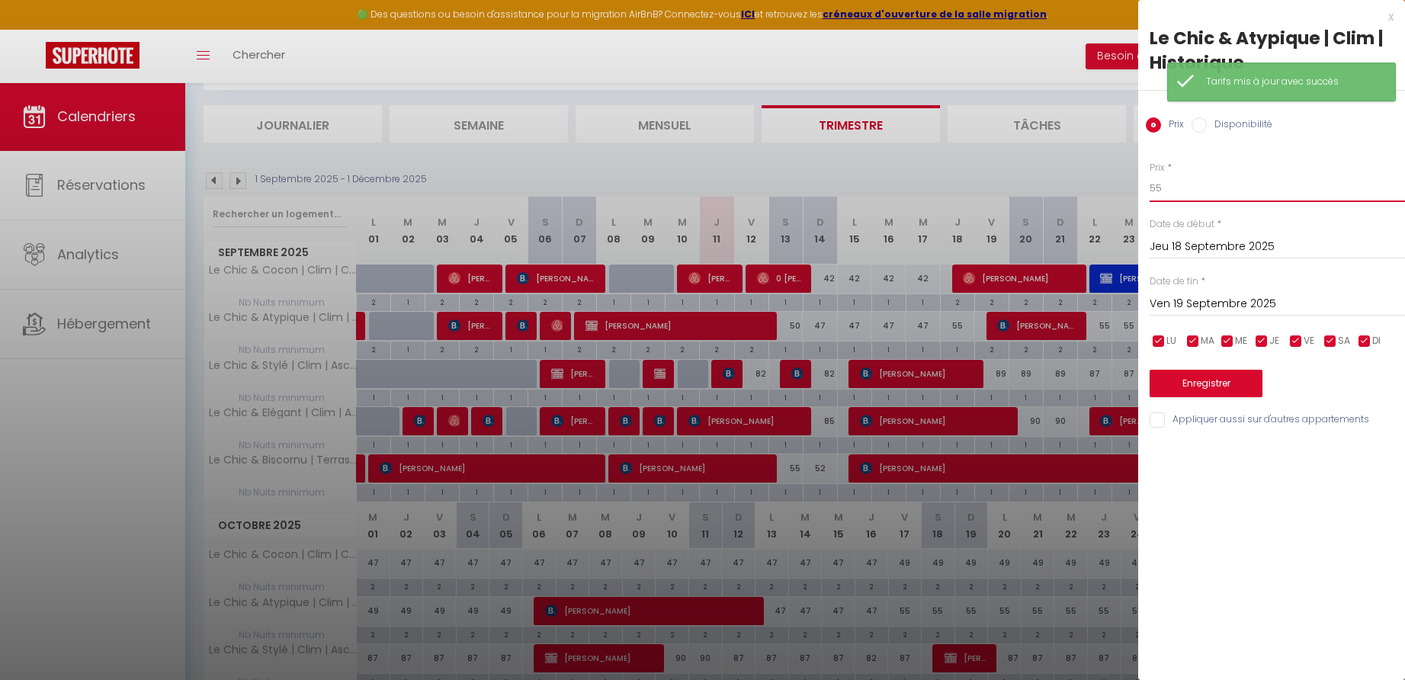
click at [1173, 186] on input "55" at bounding box center [1277, 188] width 255 height 27
type input "50"
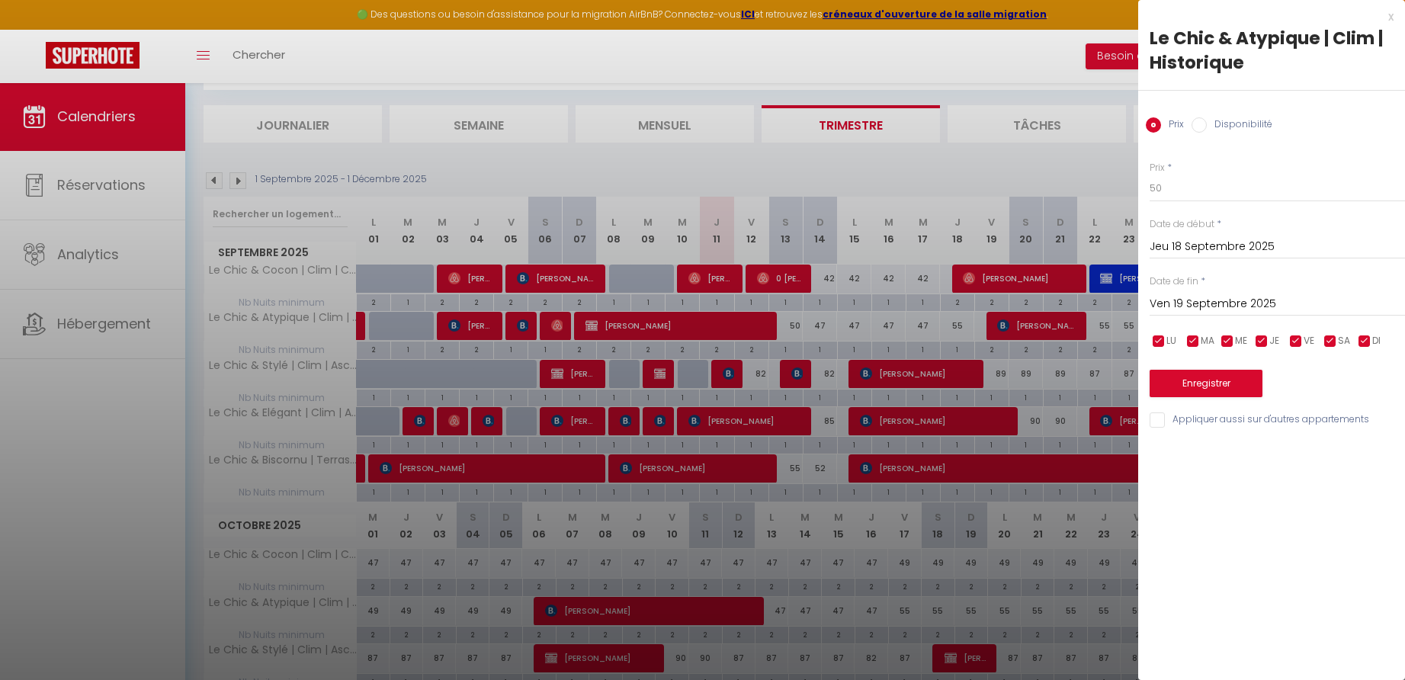
click at [1208, 382] on button "Enregistrer" at bounding box center [1206, 383] width 113 height 27
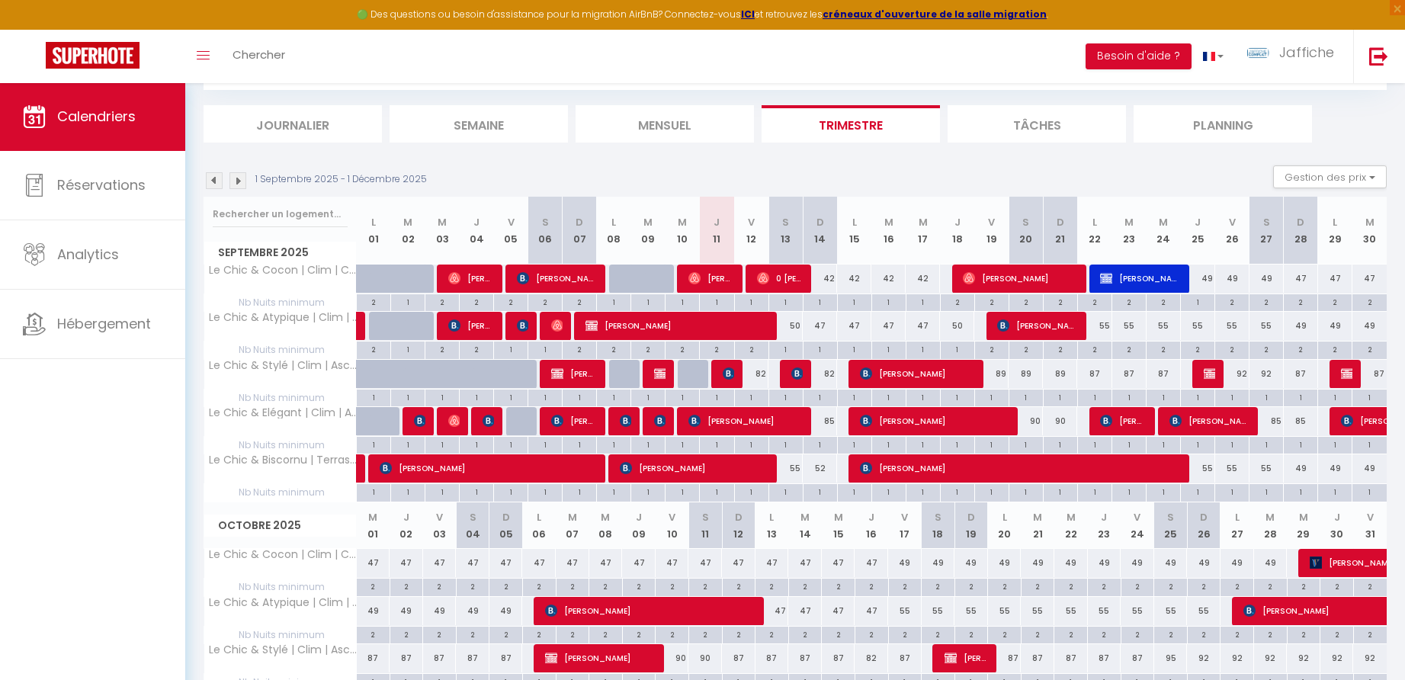
click at [1105, 325] on div "55" at bounding box center [1094, 326] width 34 height 28
type input "55"
type input "Lun 22 Septembre 2025"
type input "[DATE]"
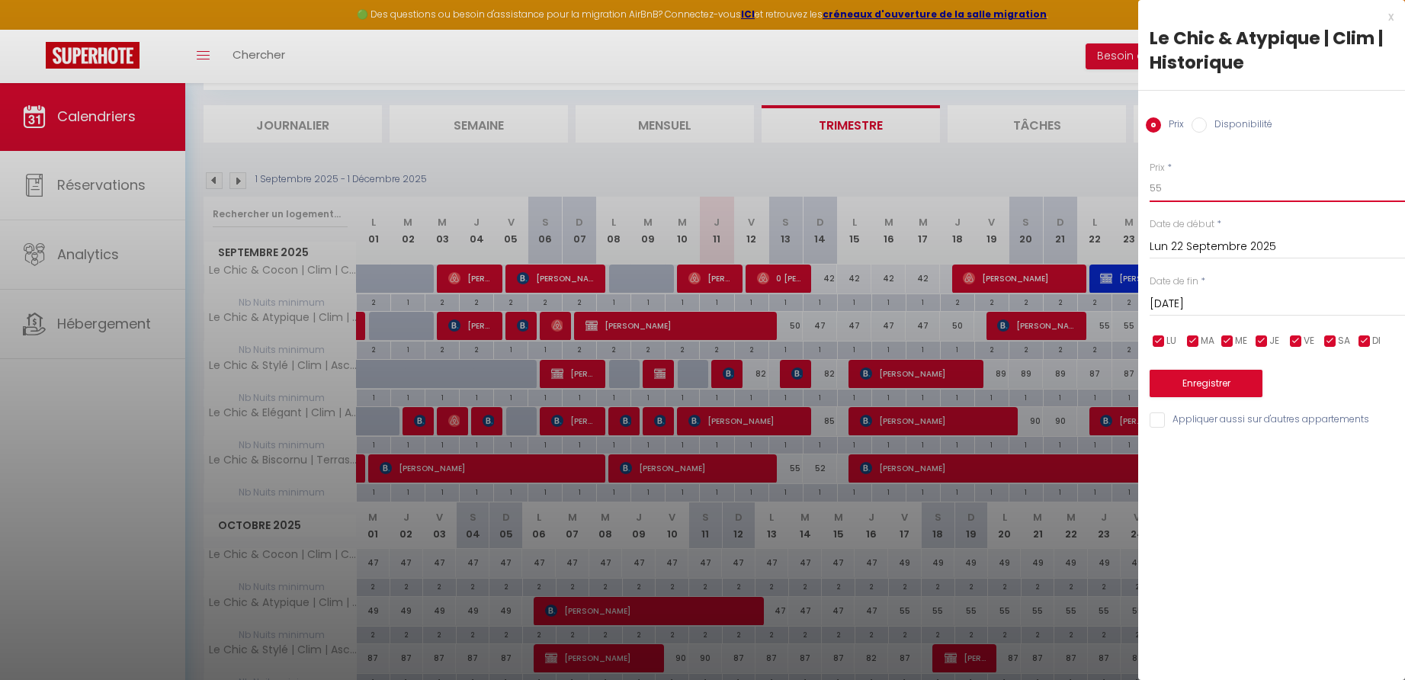
click at [1175, 192] on input "55" at bounding box center [1277, 188] width 255 height 27
type input "51"
click at [1209, 304] on input "[DATE]" at bounding box center [1277, 304] width 255 height 20
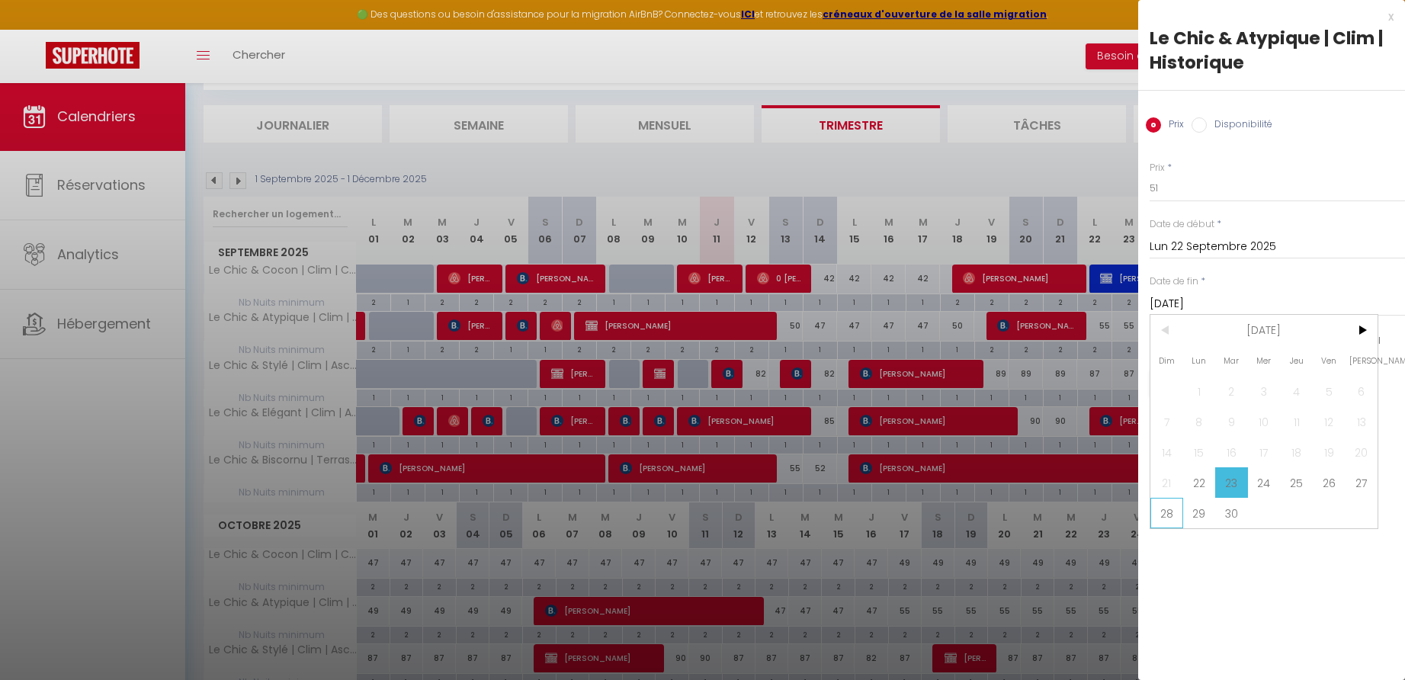
click at [1169, 511] on span "28" at bounding box center [1166, 513] width 33 height 30
type input "Dim 28 Septembre 2025"
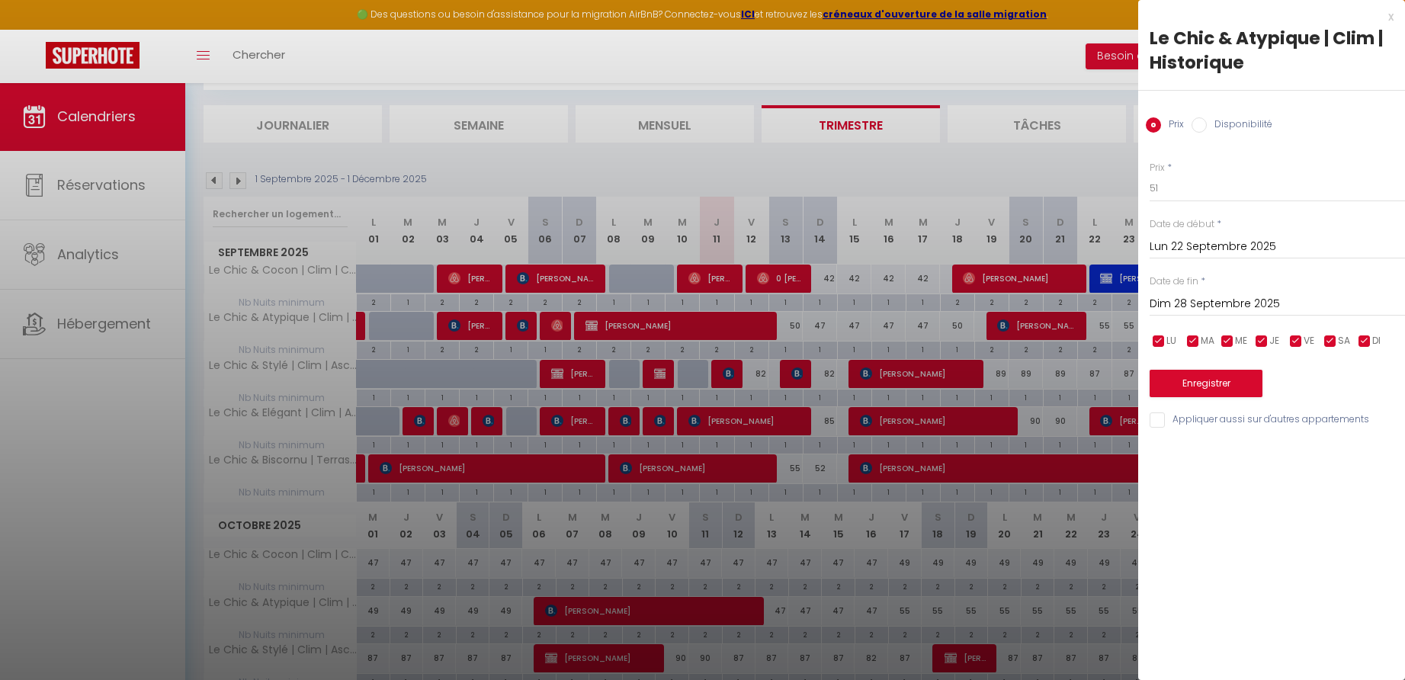
click at [1195, 383] on button "Enregistrer" at bounding box center [1206, 383] width 113 height 27
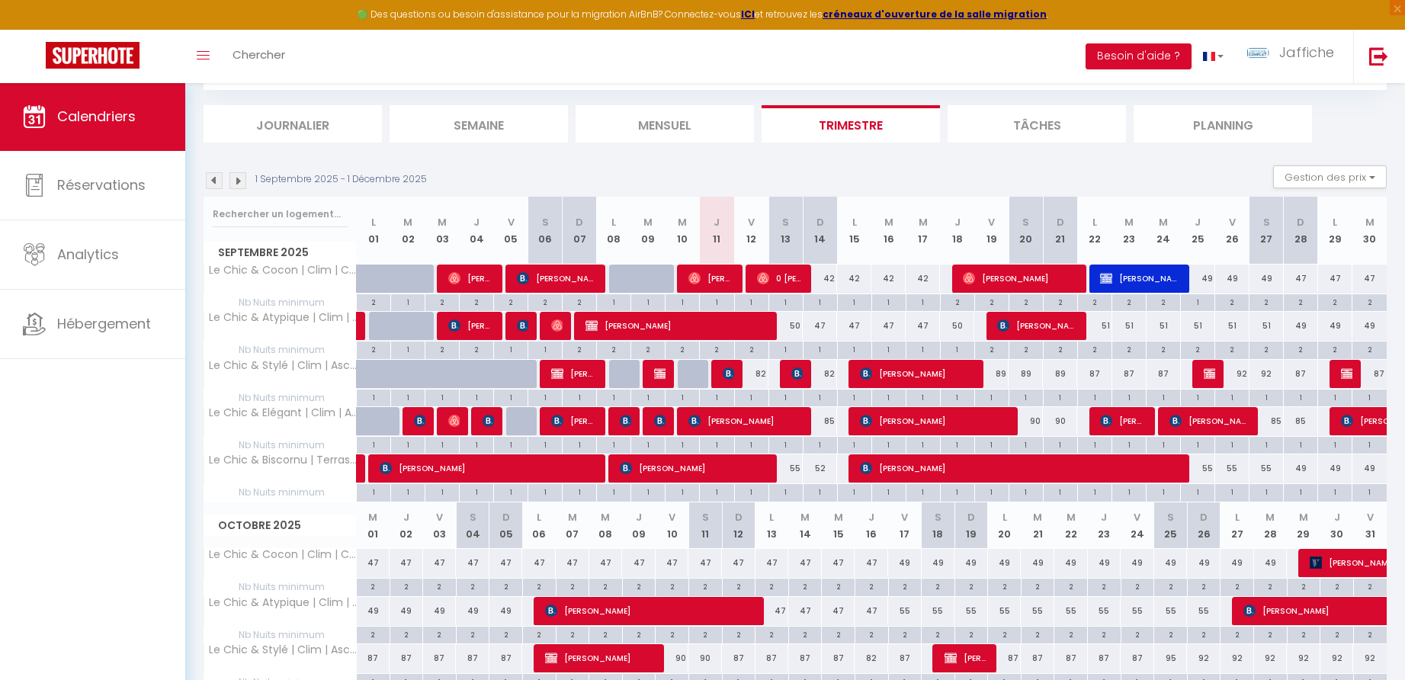
click at [1096, 348] on div "2" at bounding box center [1095, 349] width 34 height 14
type input "2"
type input "Lun 22 Septembre 2025"
type input "[DATE]"
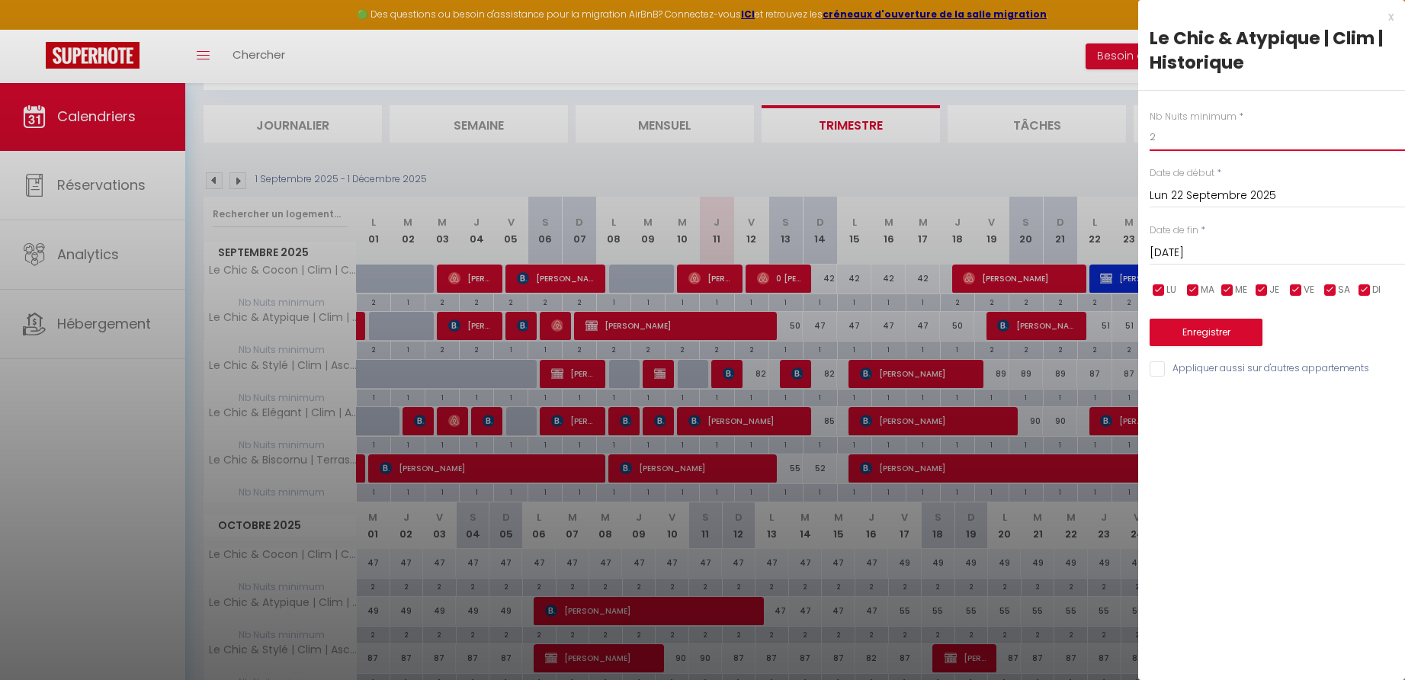
click at [1149, 138] on div "Nb Nuits minimum * 2 Date de début * [DATE] < [DATE] > Dim Lun Mar Mer Jeu Ven …" at bounding box center [1271, 235] width 267 height 288
type input "1"
click at [1224, 329] on button "Enregistrer" at bounding box center [1206, 332] width 113 height 27
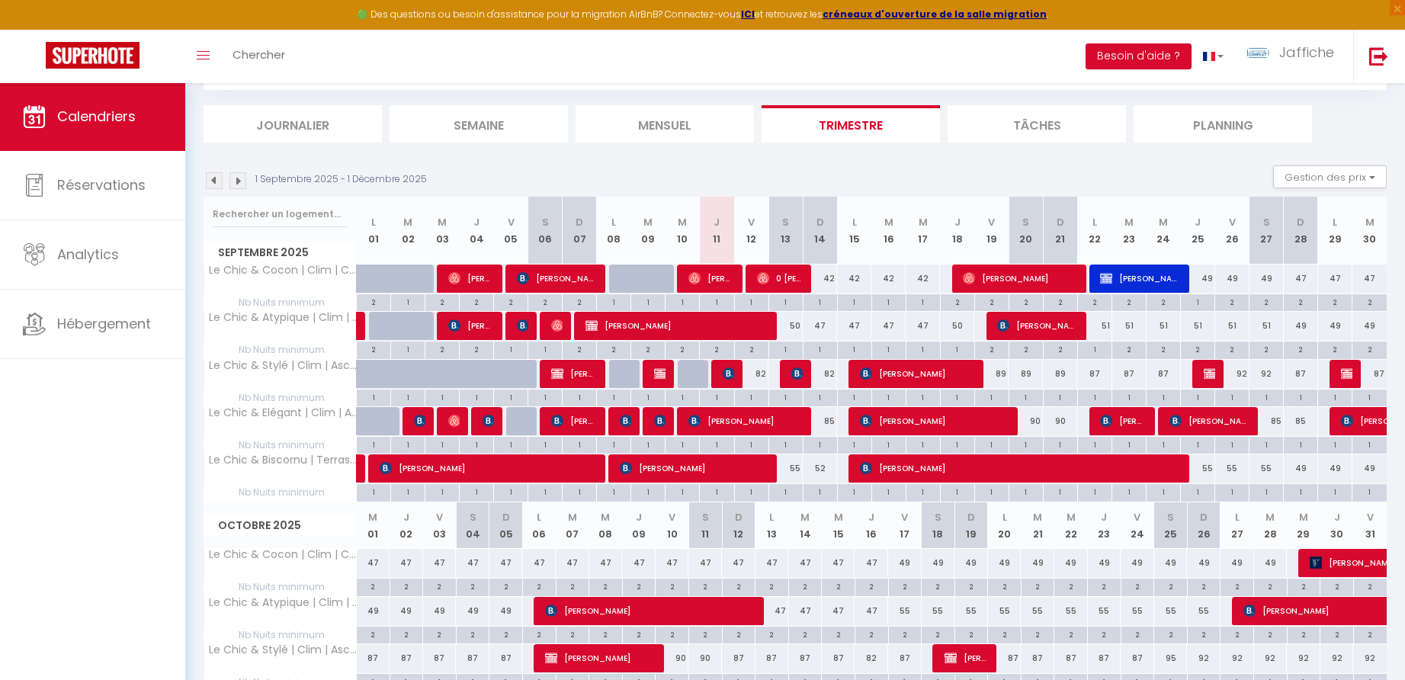
click at [833, 417] on div "85" at bounding box center [820, 421] width 34 height 28
type input "85"
type input "Dim 14 Septembre 2025"
type input "Lun 15 Septembre 2025"
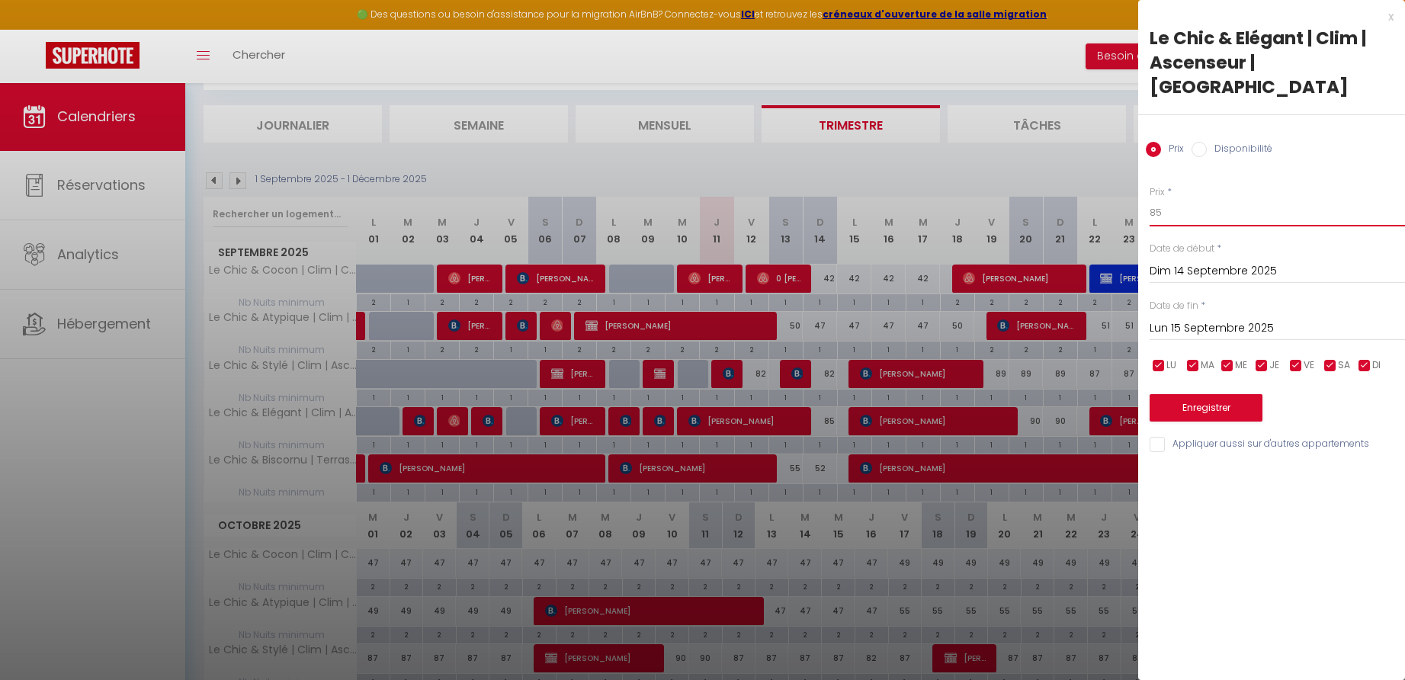
click at [1205, 199] on input "85" at bounding box center [1277, 212] width 255 height 27
click at [1393, 14] on div "x" at bounding box center [1265, 17] width 255 height 18
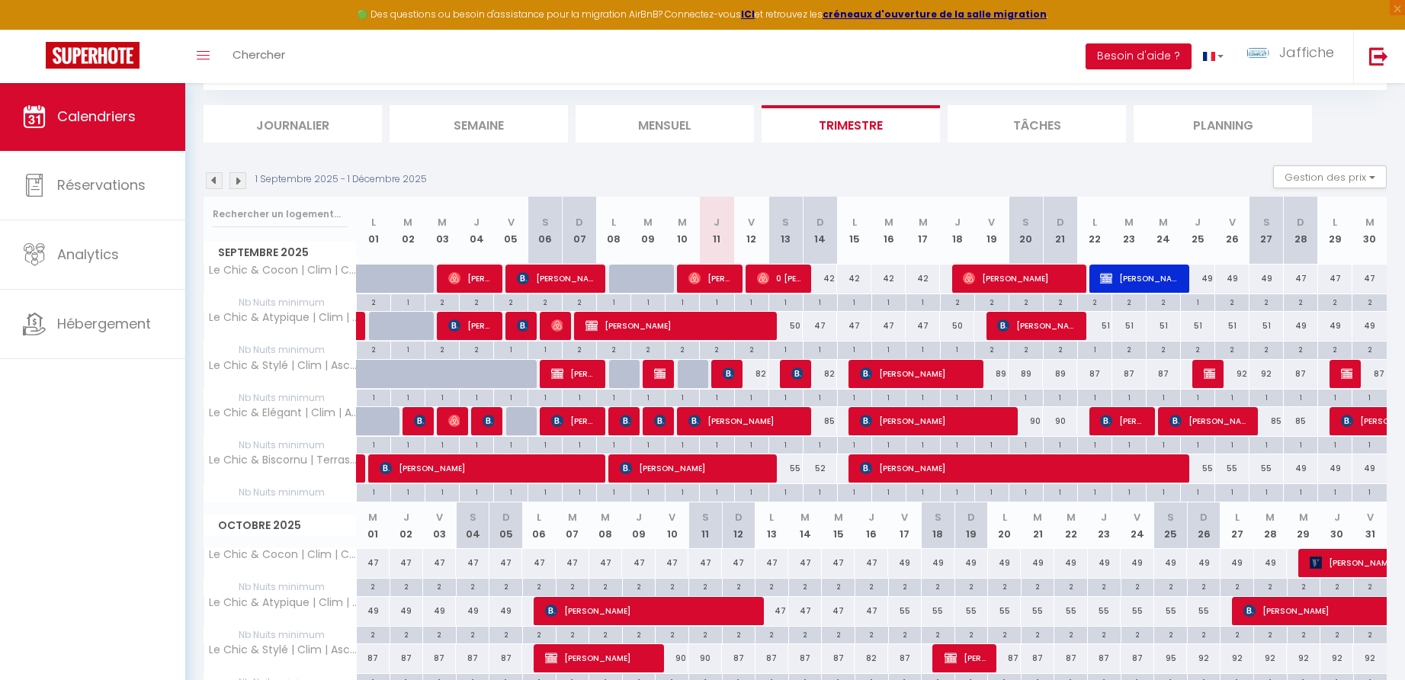
click at [833, 420] on div "85" at bounding box center [820, 421] width 34 height 28
type input "85"
type input "Dim 14 Septembre 2025"
type input "Lun 15 Septembre 2025"
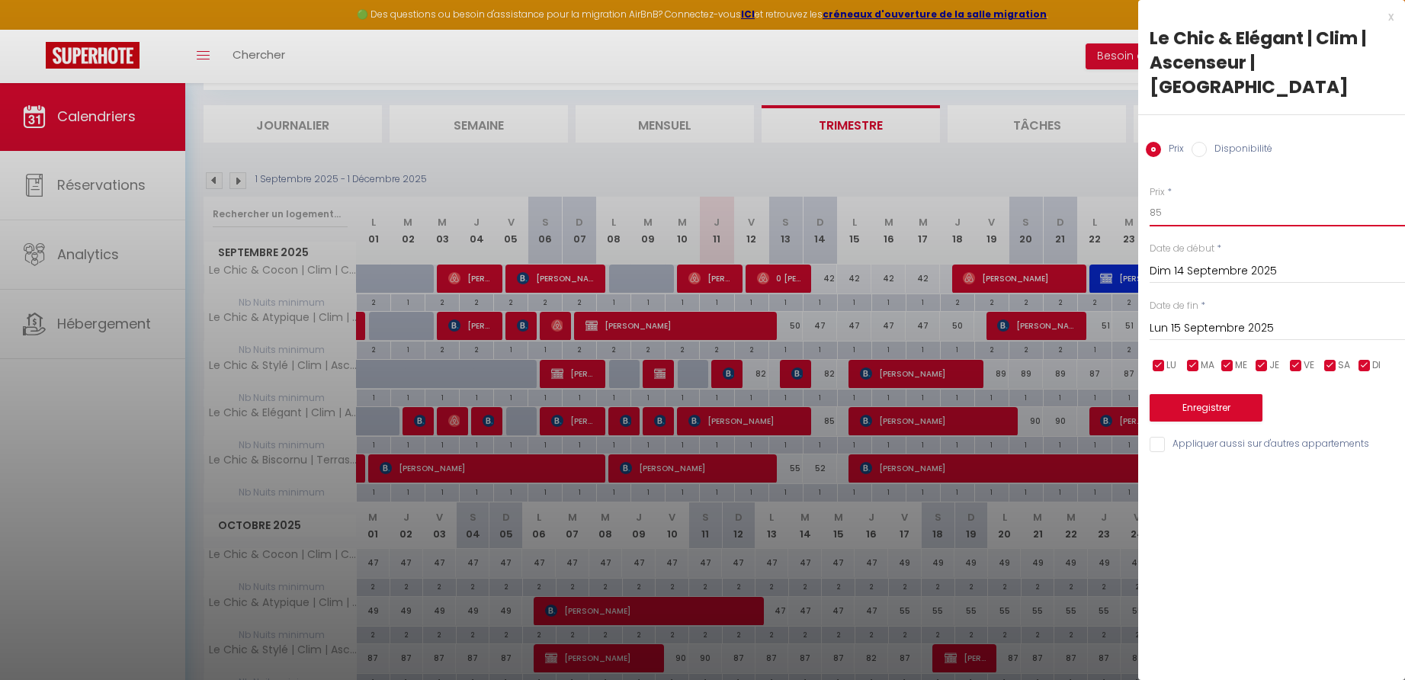
click at [1183, 199] on input "85" at bounding box center [1277, 212] width 255 height 27
type input "80"
click at [1192, 394] on button "Enregistrer" at bounding box center [1206, 407] width 113 height 27
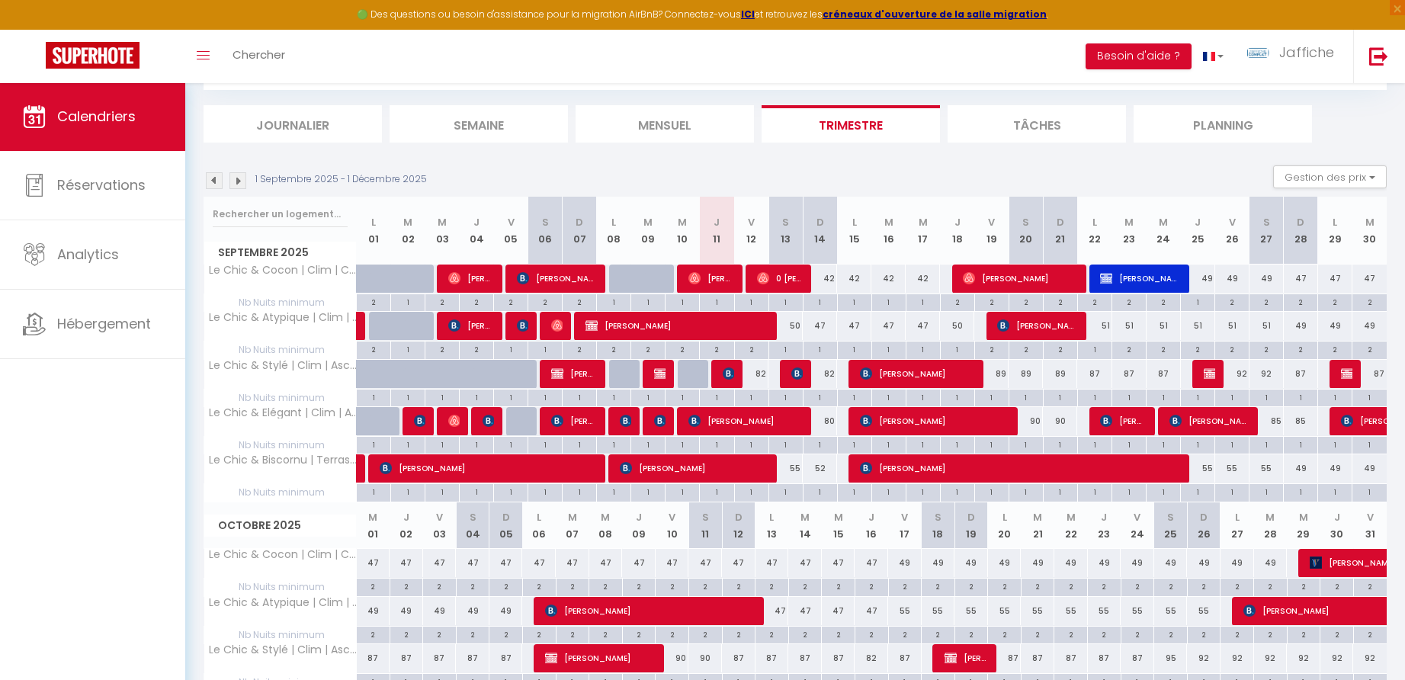
click at [1061, 419] on div "90" at bounding box center [1060, 421] width 34 height 28
type input "90"
type input "Dim 21 Septembre 2025"
type input "Lun 22 Septembre 2025"
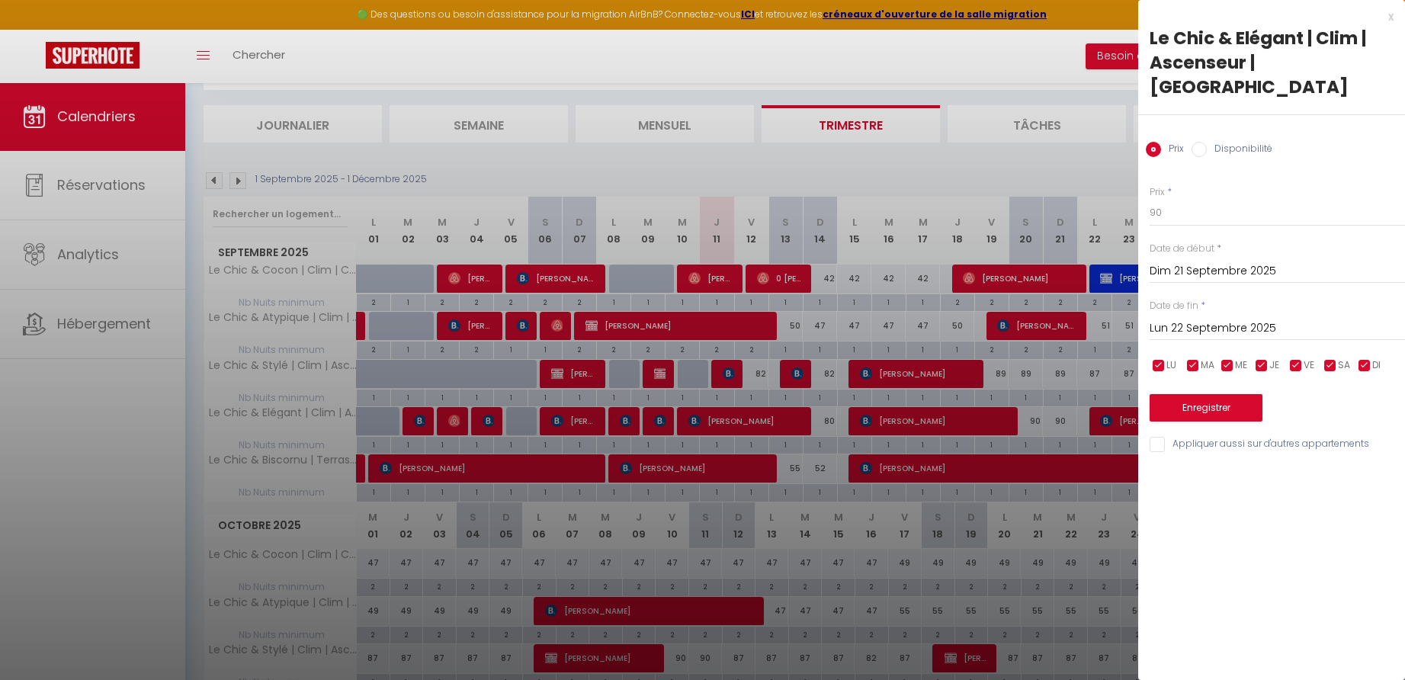
click at [1391, 15] on div "x" at bounding box center [1265, 17] width 255 height 18
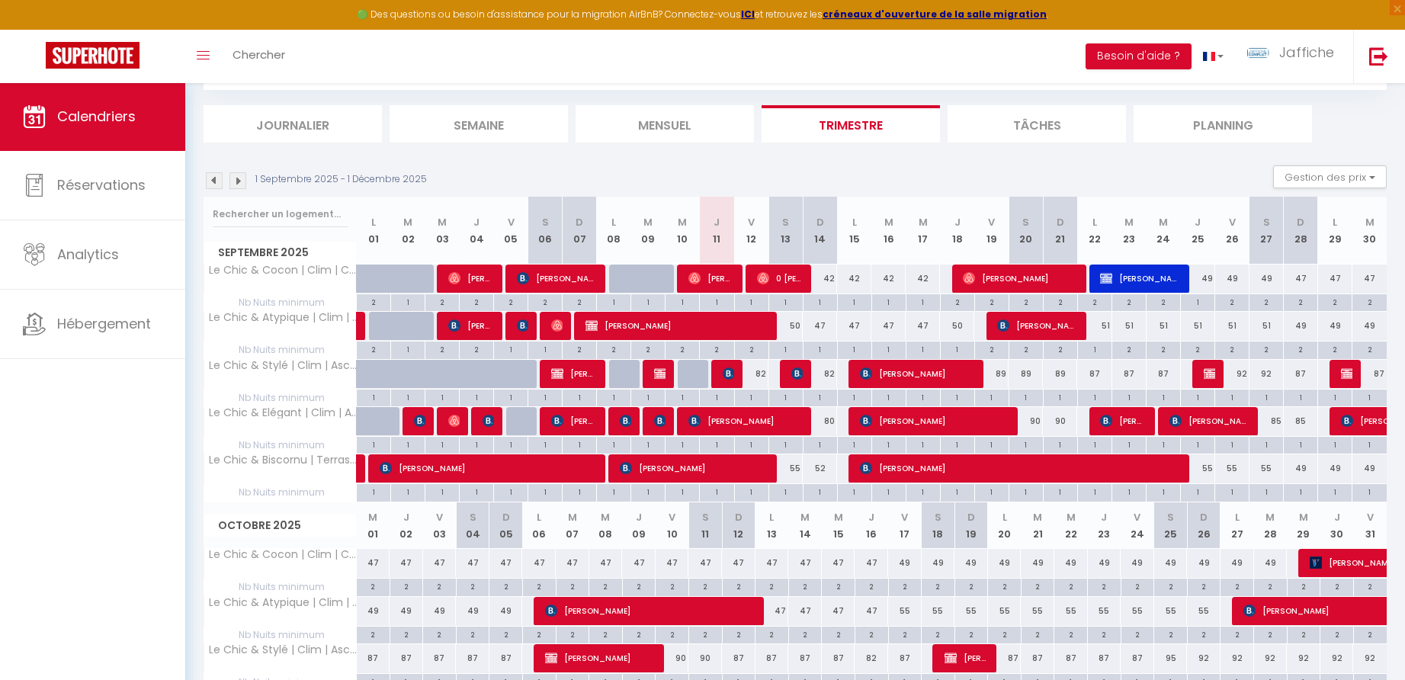
click at [1064, 422] on div "90" at bounding box center [1060, 421] width 34 height 28
type input "90"
type input "Dim 21 Septembre 2025"
type input "Lun 22 Septembre 2025"
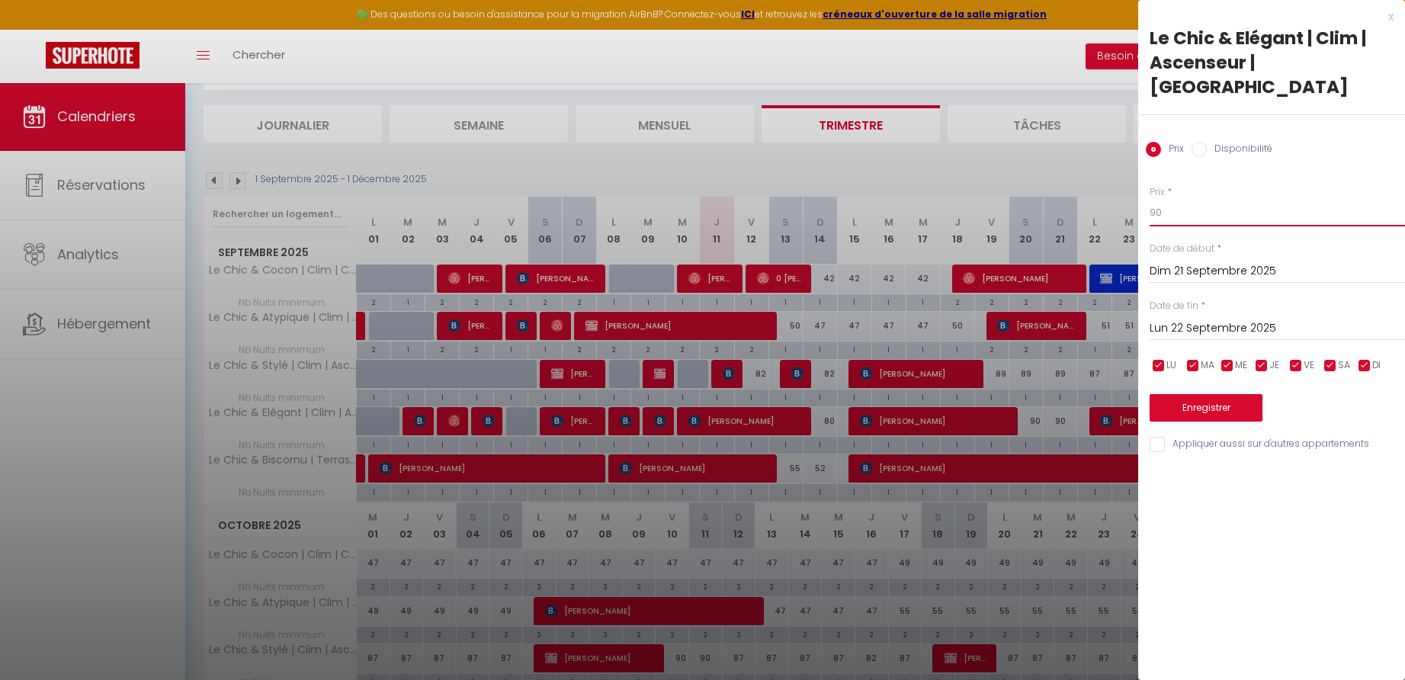
drag, startPoint x: 1163, startPoint y: 190, endPoint x: 1138, endPoint y: 188, distance: 24.4
click at [1138, 188] on div "Prix * 90 Statut * Disponible Indisponible Date de début * [DATE] < [DATE] > Di…" at bounding box center [1271, 310] width 267 height 288
click at [1213, 394] on button "Enregistrer" at bounding box center [1206, 407] width 113 height 27
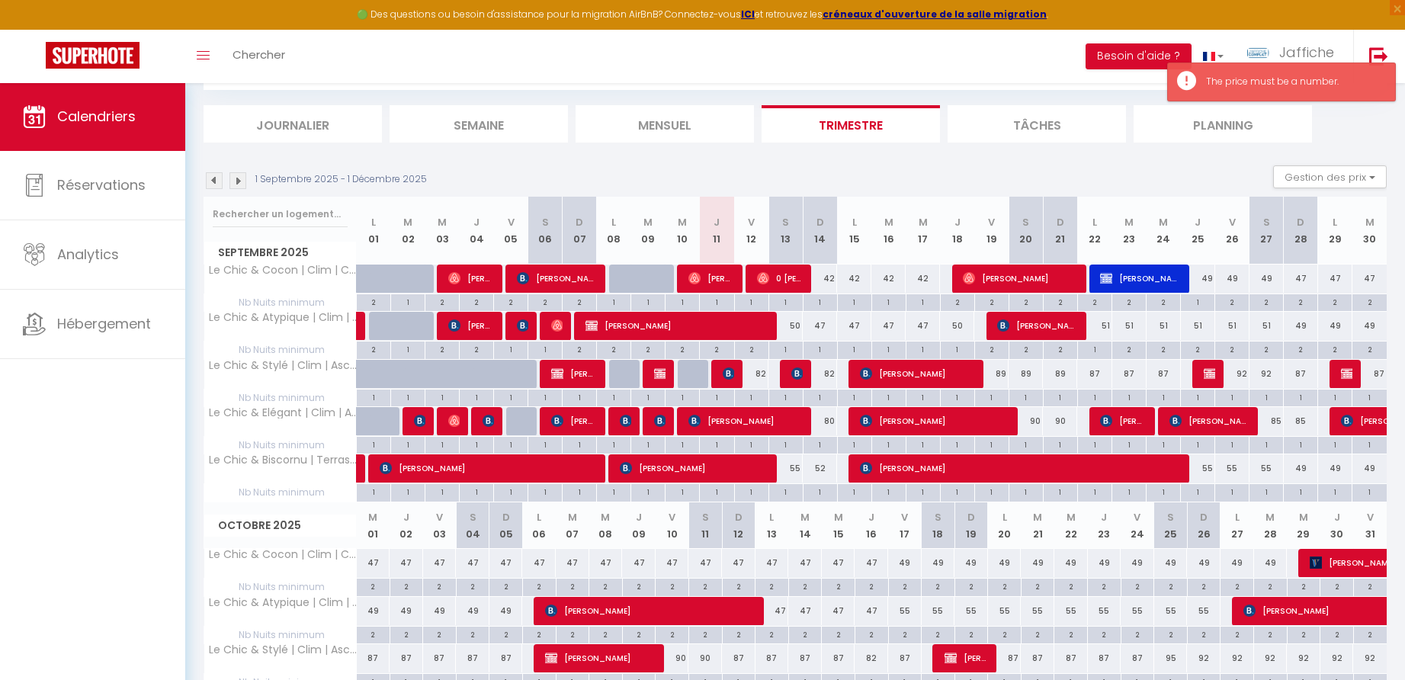
click at [1062, 419] on div "90" at bounding box center [1060, 421] width 34 height 28
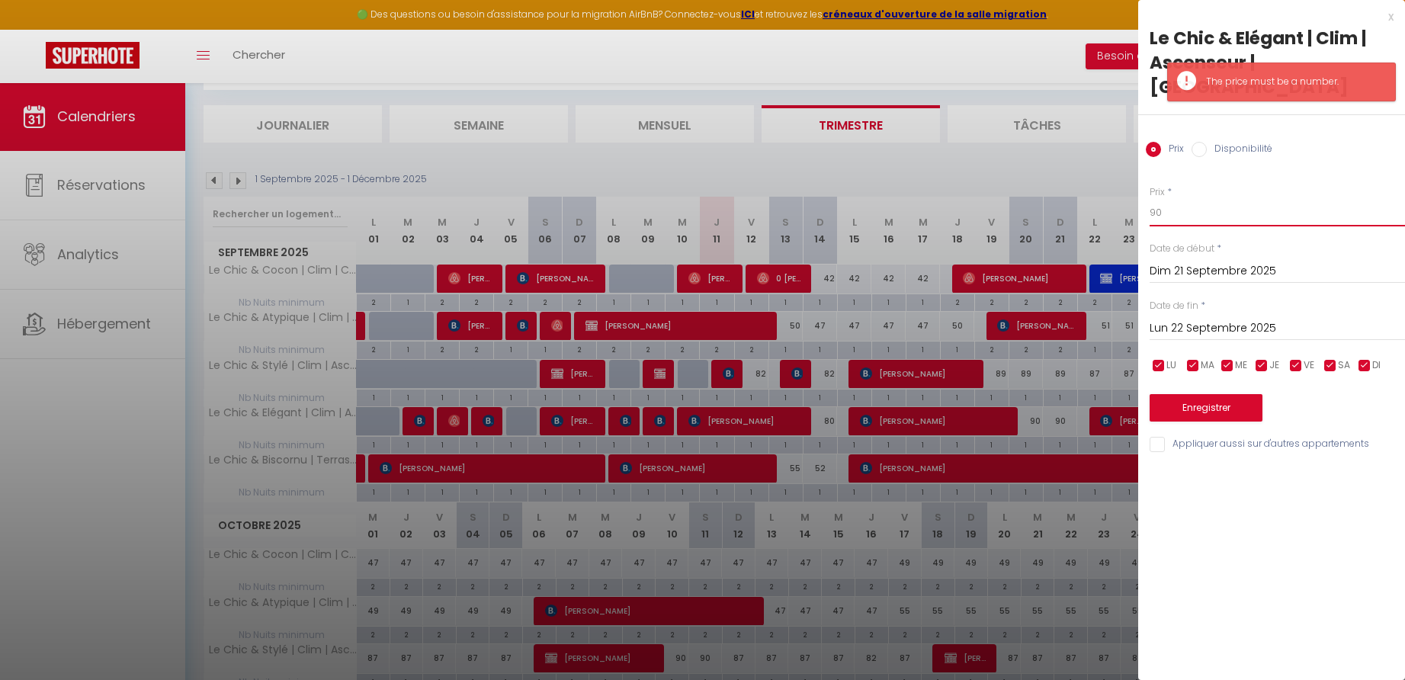
click at [1186, 199] on input "90" at bounding box center [1277, 212] width 255 height 27
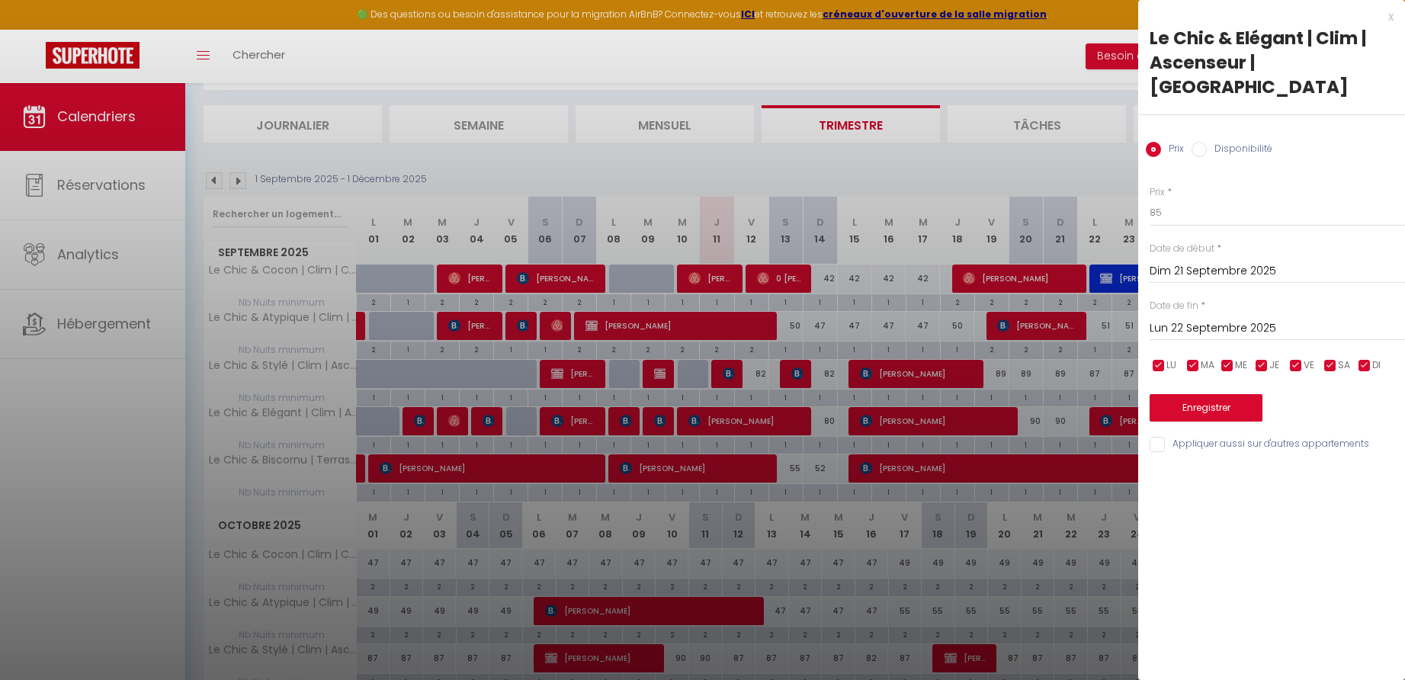
click at [1211, 394] on button "Enregistrer" at bounding box center [1206, 407] width 113 height 27
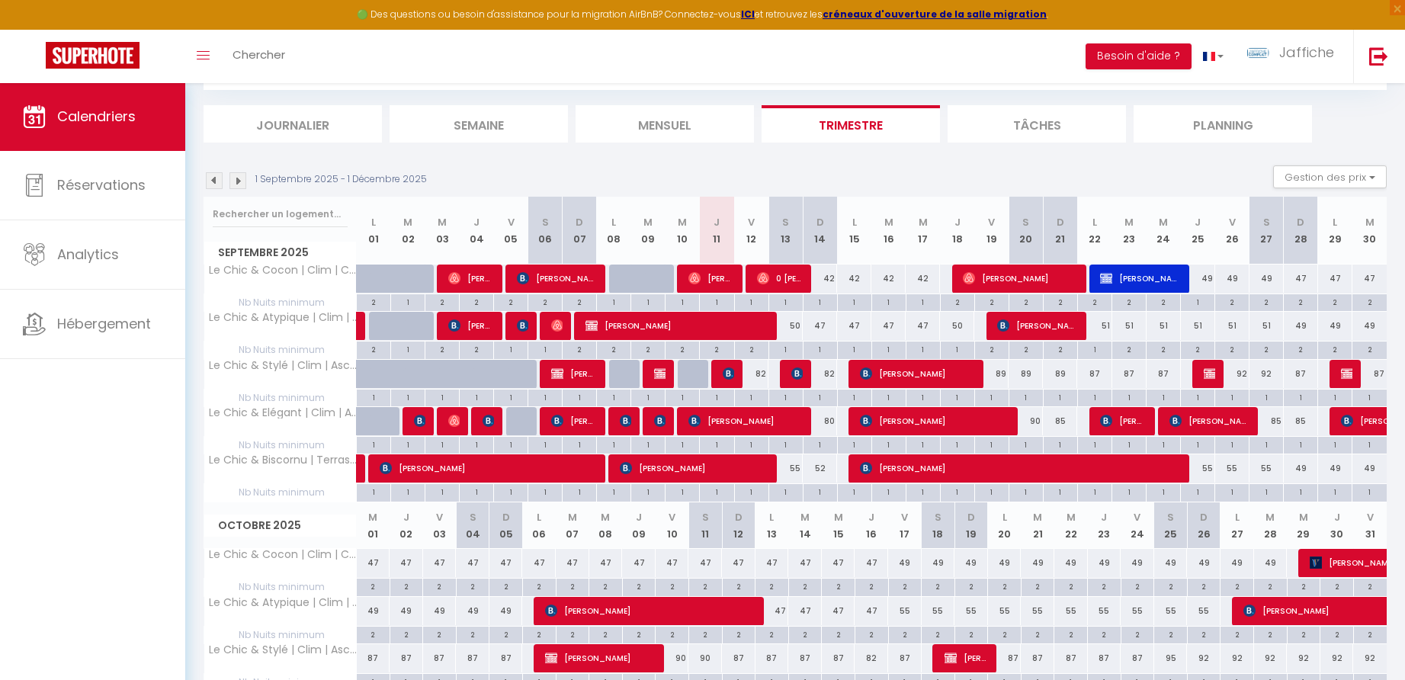
click at [1278, 418] on div "85" at bounding box center [1267, 421] width 34 height 28
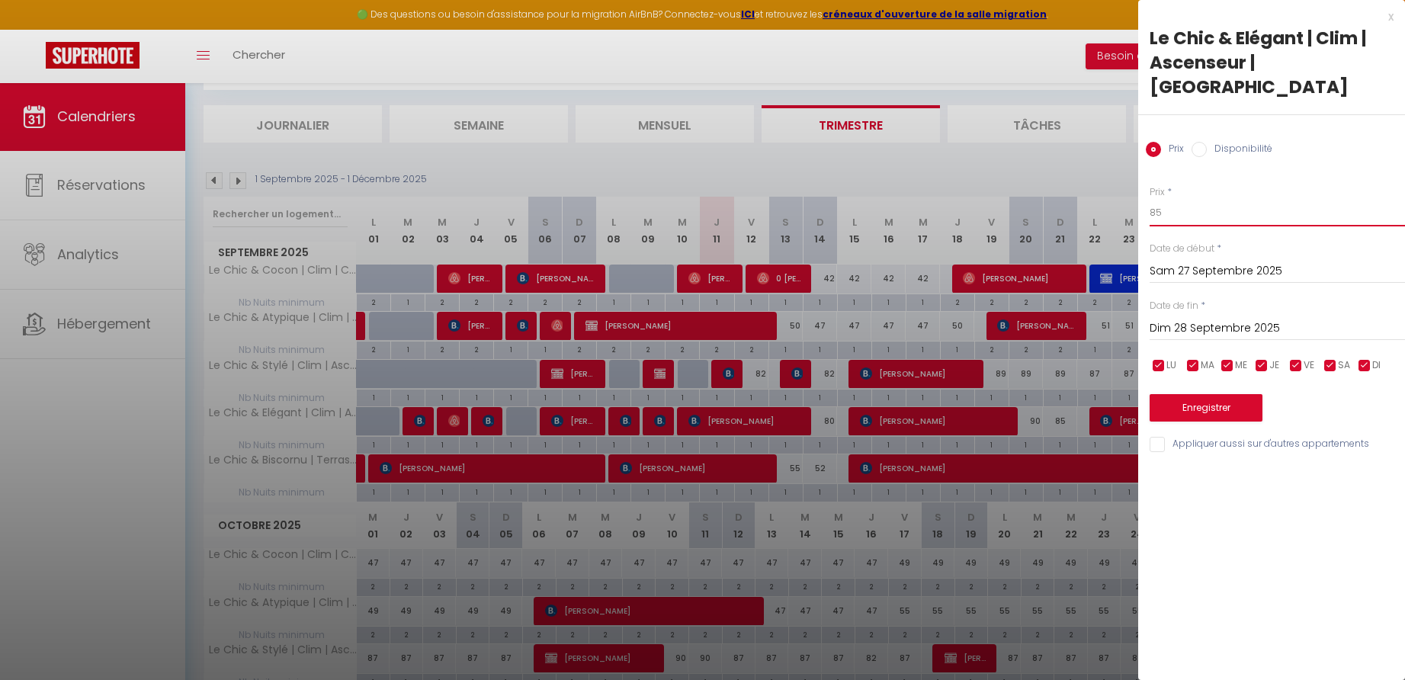
drag, startPoint x: 1164, startPoint y: 185, endPoint x: 1144, endPoint y: 188, distance: 20.0
click at [1144, 188] on div "Prix * 85 Statut * Disponible Indisponible Date de début * [DATE] < [DATE] > Di…" at bounding box center [1271, 310] width 267 height 288
click at [1227, 394] on button "Enregistrer" at bounding box center [1206, 407] width 113 height 27
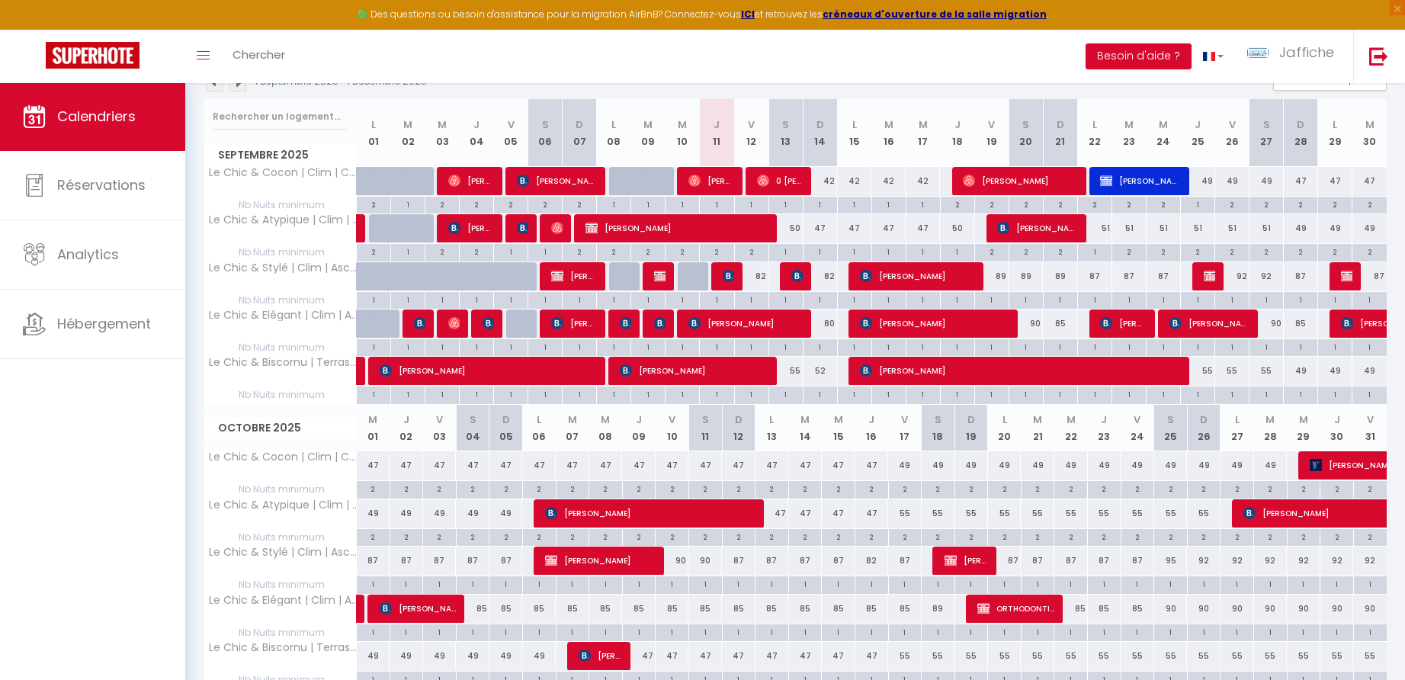
scroll to position [197, 0]
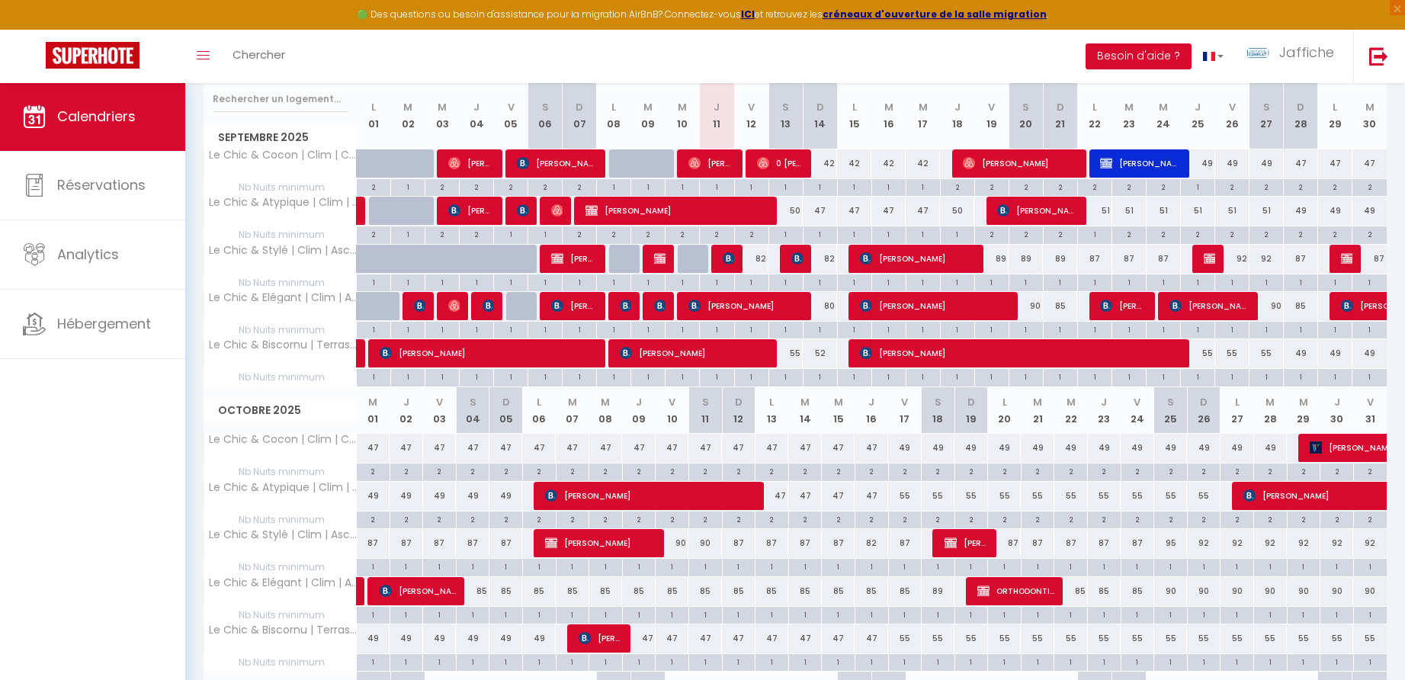
click at [797, 351] on div "55" at bounding box center [786, 353] width 34 height 28
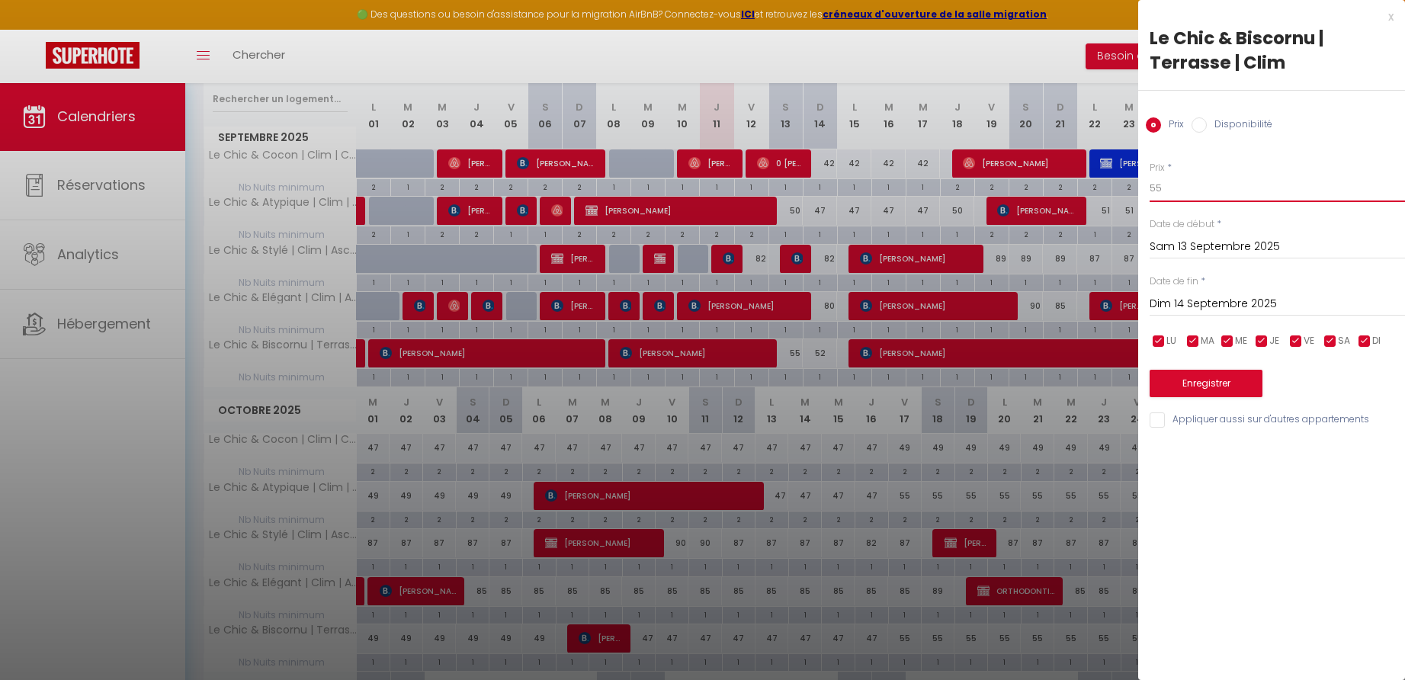
drag, startPoint x: 1166, startPoint y: 188, endPoint x: 1129, endPoint y: 190, distance: 37.4
click at [1129, 190] on body "🟢 Des questions ou besoin d'assistance pour la migration AirBnB? Connectez-vous…" at bounding box center [702, 452] width 1405 height 1135
click at [1193, 302] on input "Dim 14 Septembre 2025" at bounding box center [1277, 304] width 255 height 20
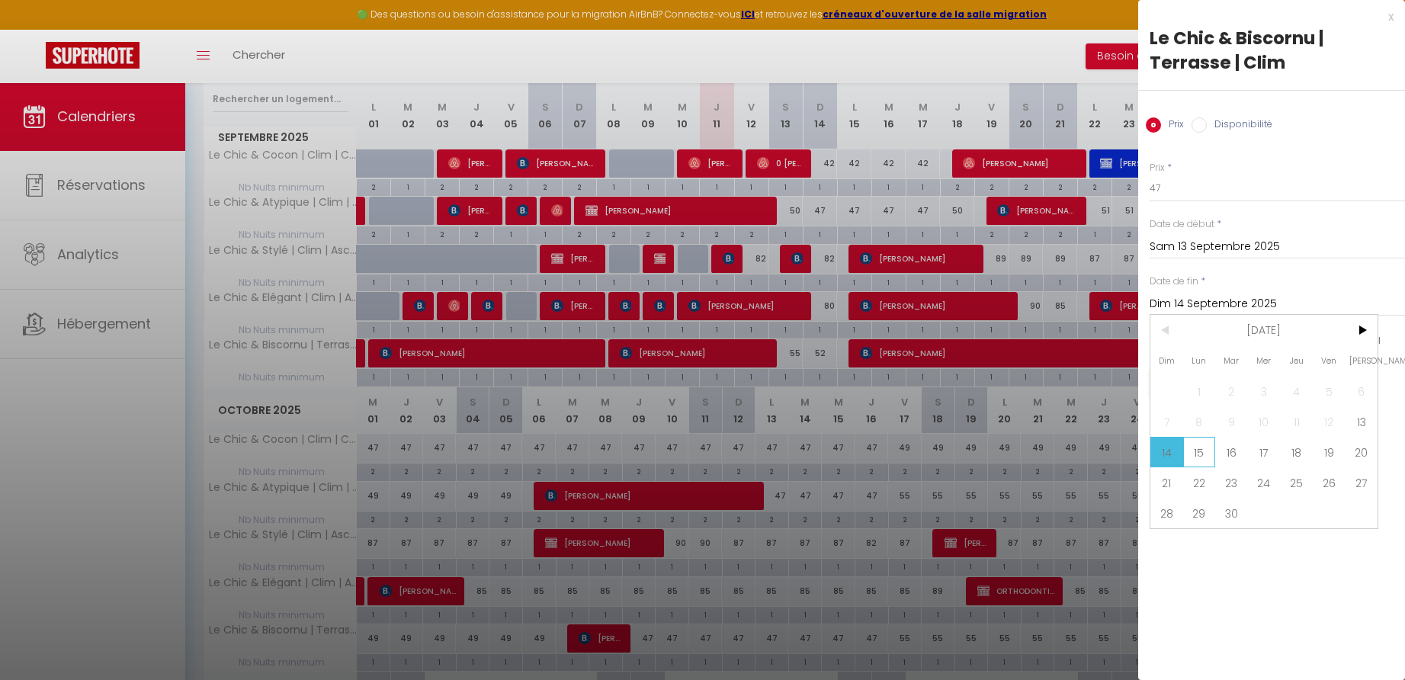
click at [1202, 451] on span "15" at bounding box center [1199, 452] width 33 height 30
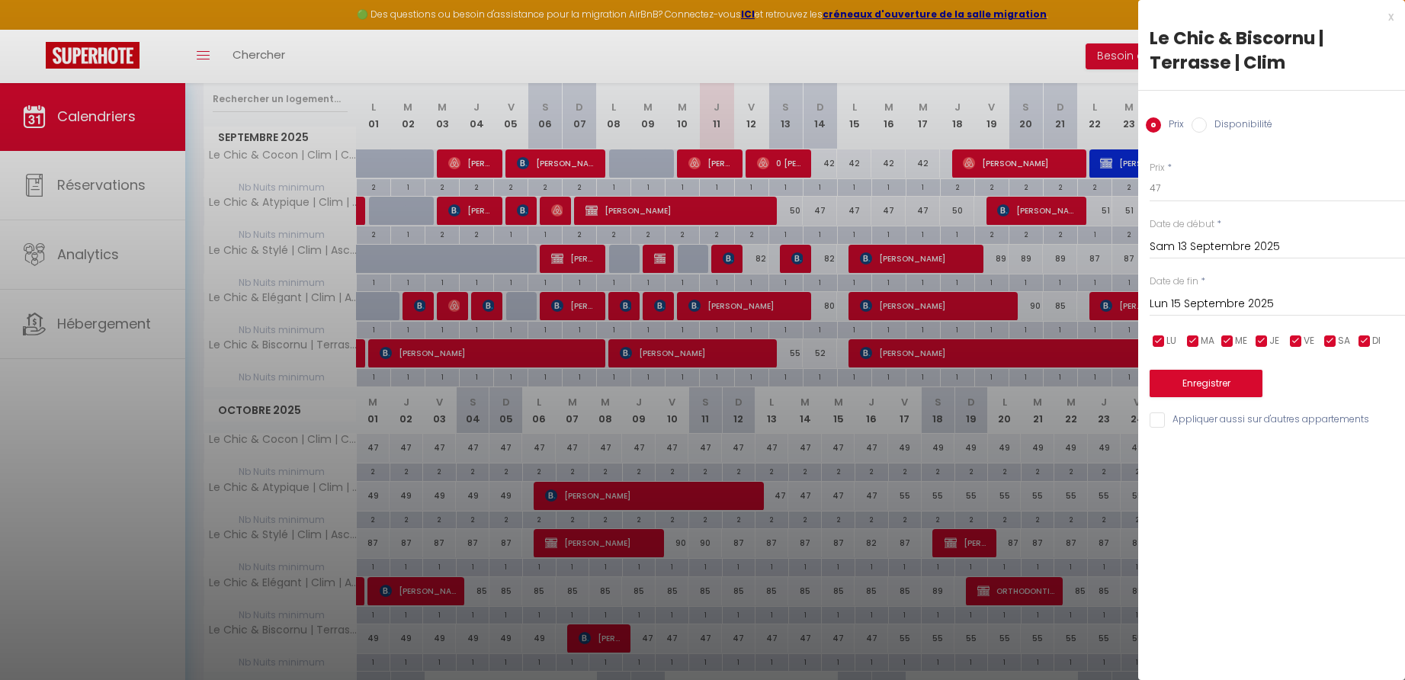
click at [1186, 379] on button "Enregistrer" at bounding box center [1206, 383] width 113 height 27
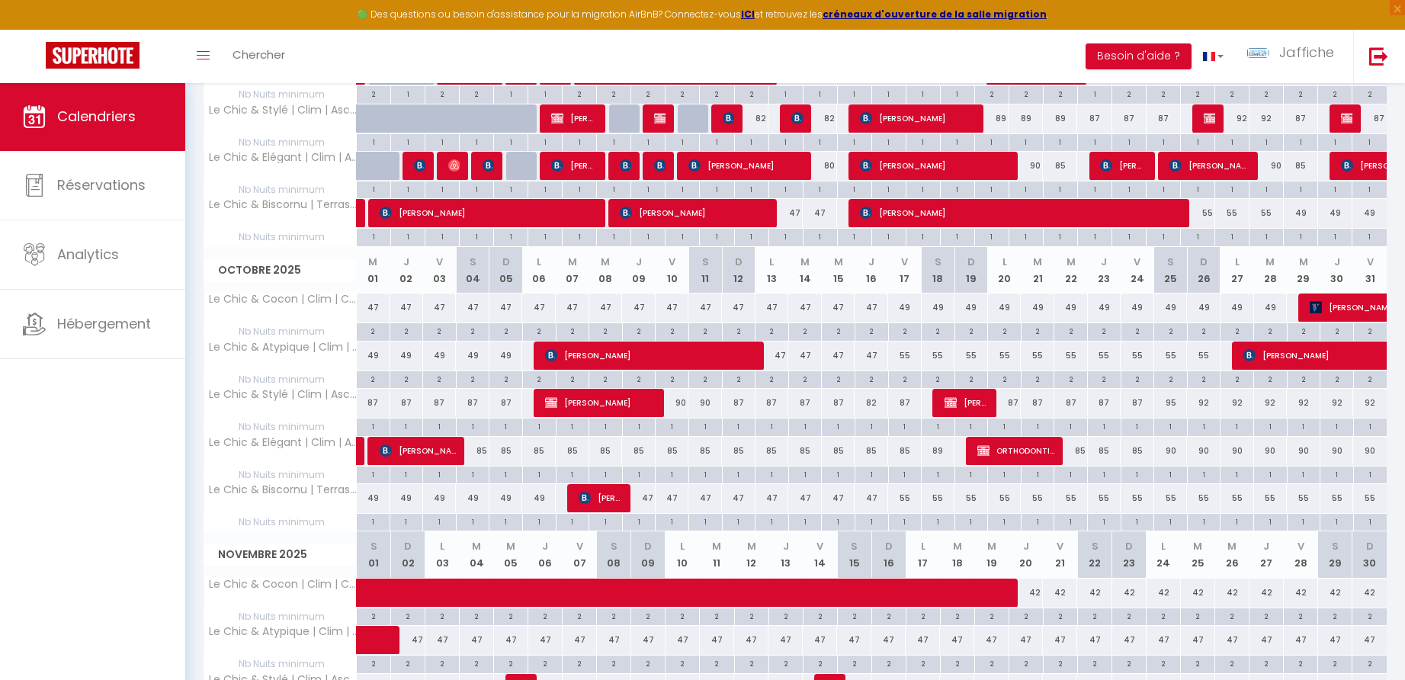
scroll to position [362, 0]
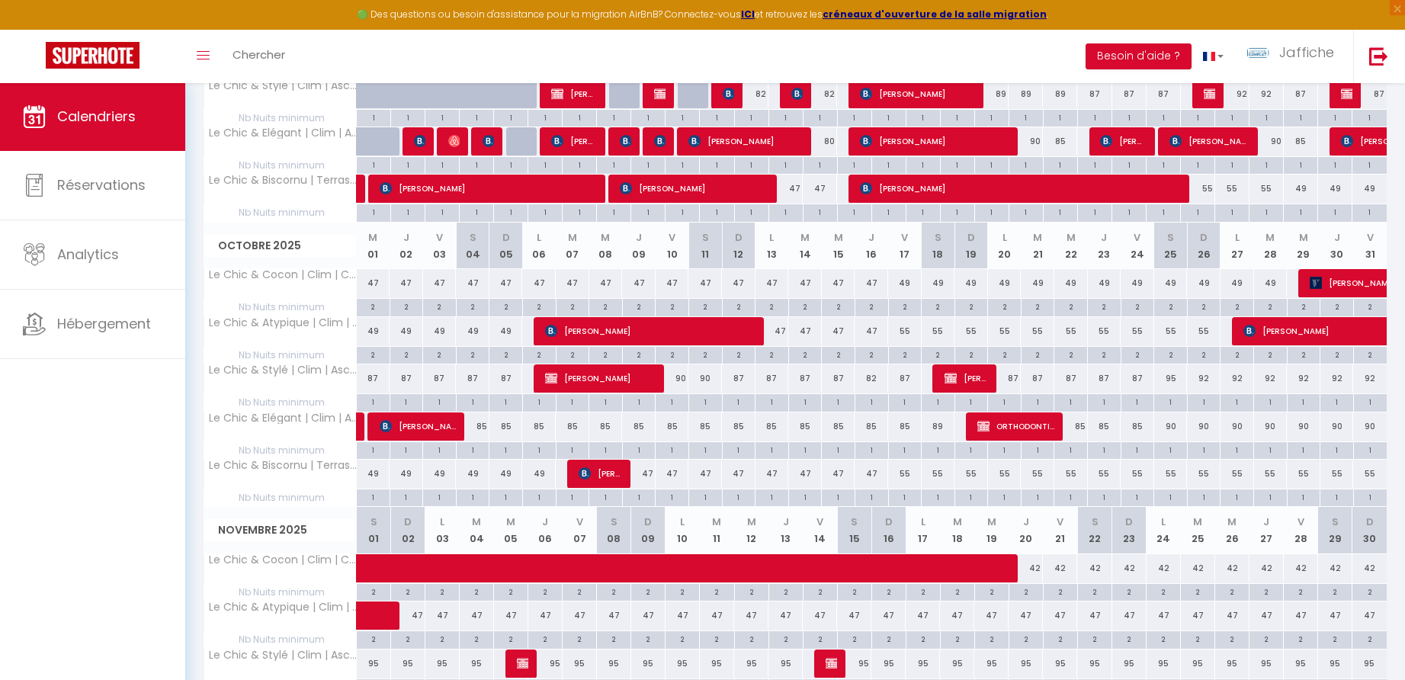
click at [650, 470] on div "47" at bounding box center [639, 474] width 34 height 28
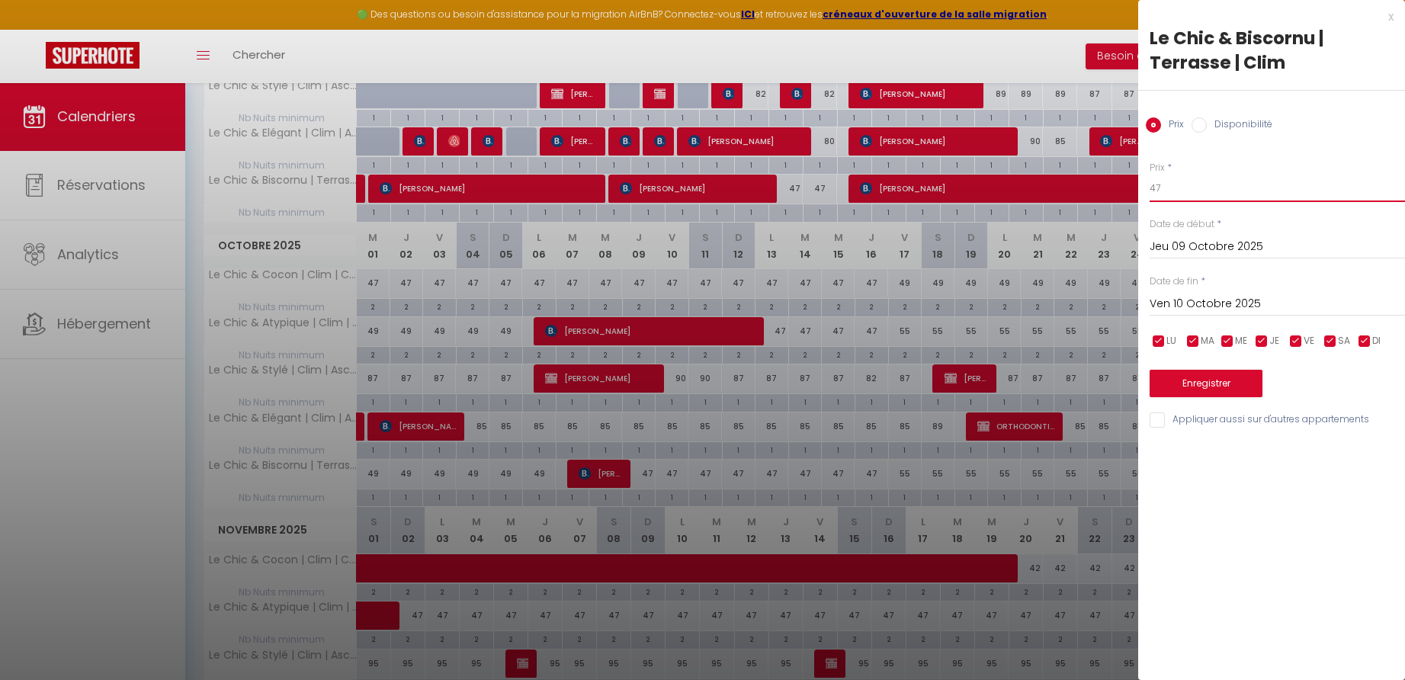
click at [1169, 189] on input "47" at bounding box center [1277, 188] width 255 height 27
click at [1191, 302] on input "Ven 10 Octobre 2025" at bounding box center [1277, 304] width 255 height 20
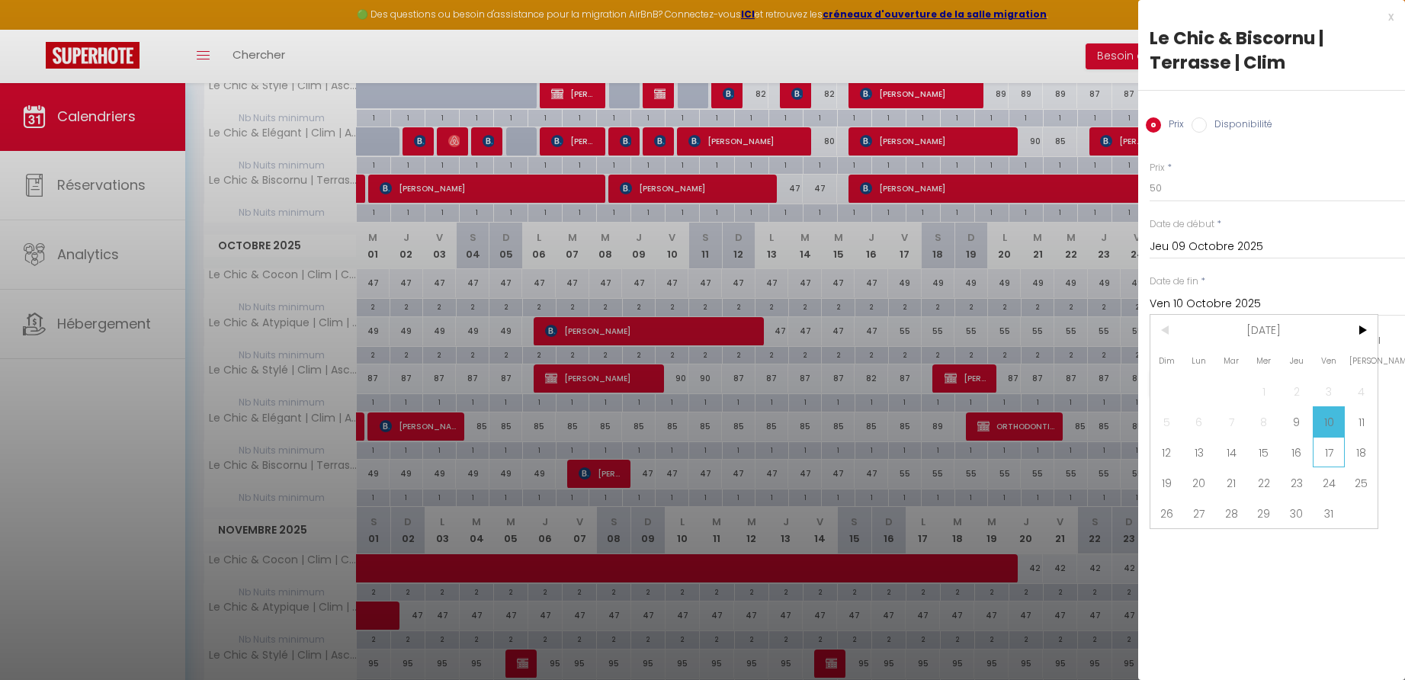
click at [1324, 451] on span "17" at bounding box center [1329, 452] width 33 height 30
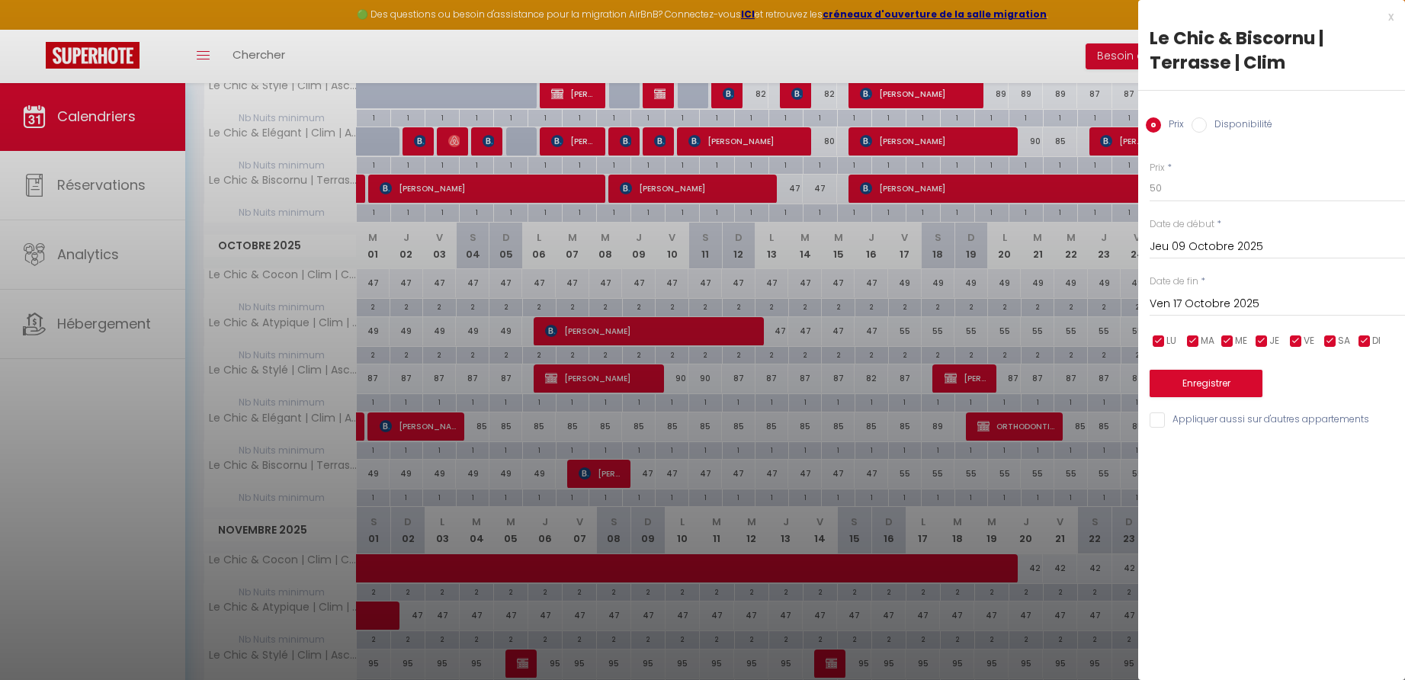
click at [1208, 383] on button "Enregistrer" at bounding box center [1206, 383] width 113 height 27
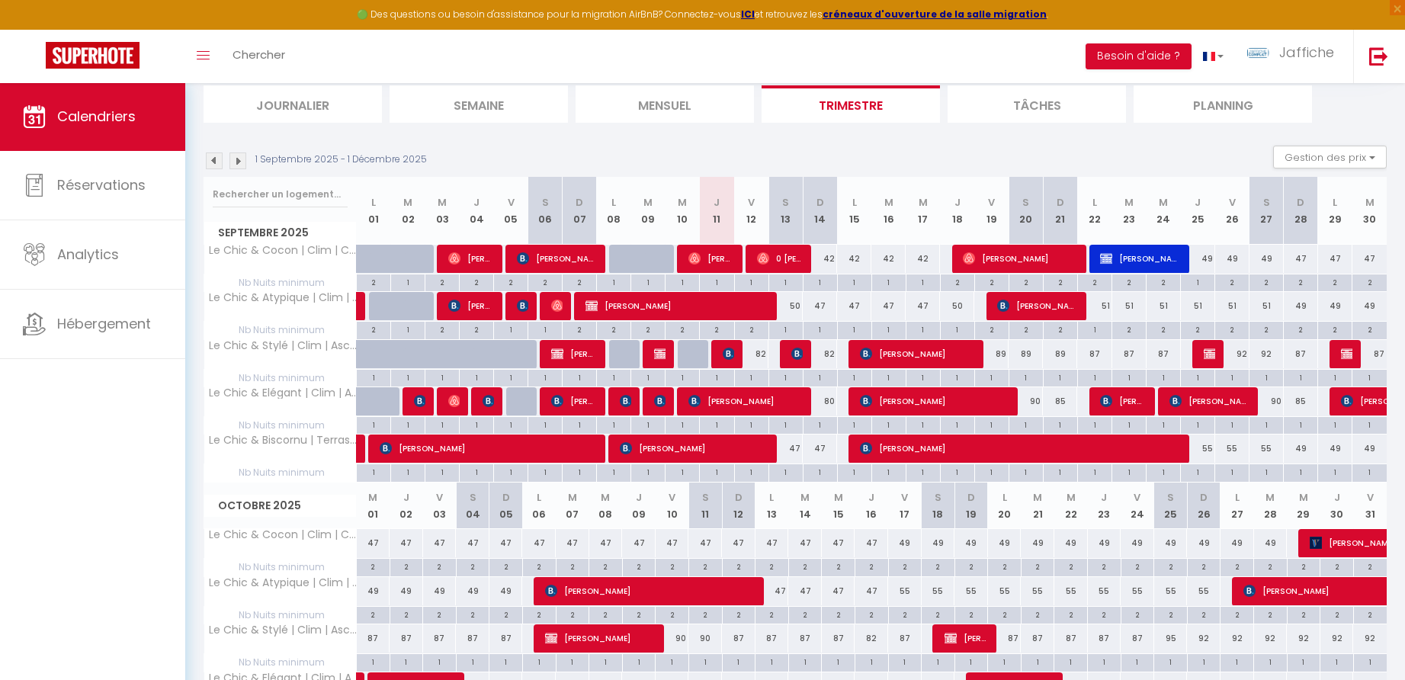
scroll to position [0, 0]
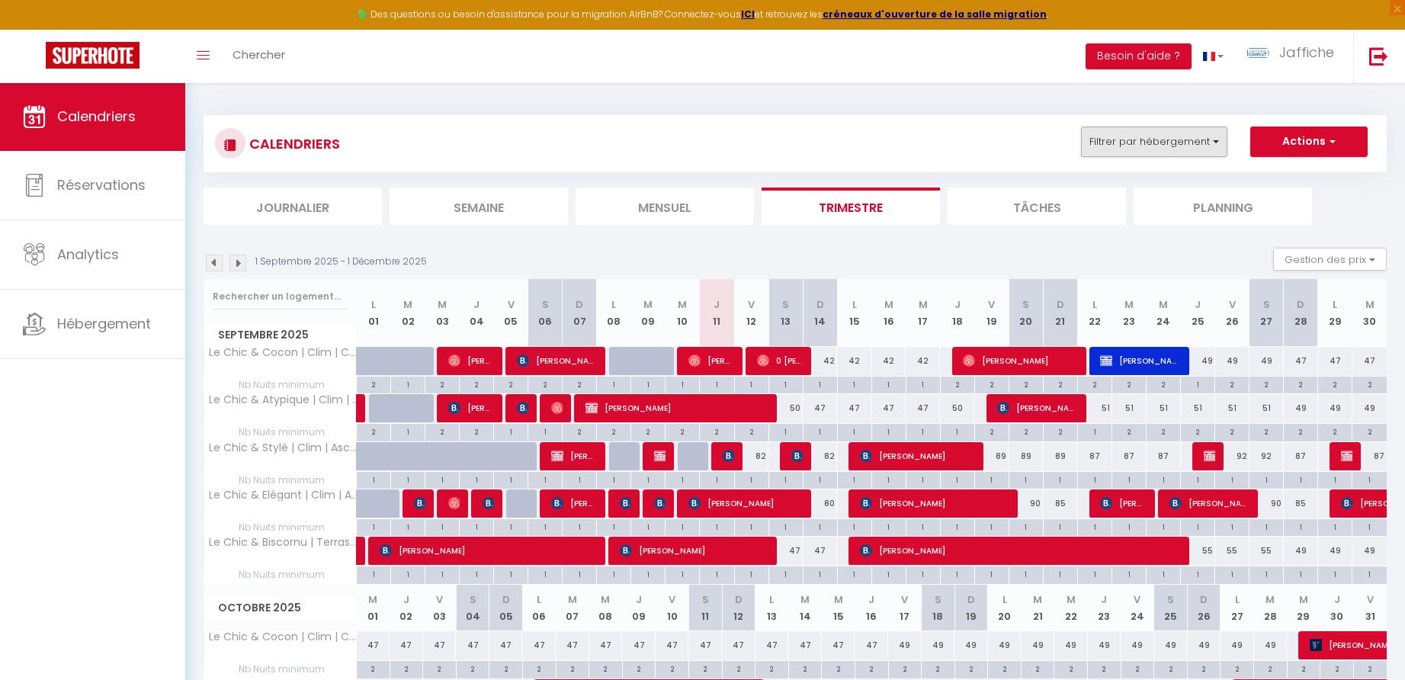
click at [1184, 141] on button "Filtrer par hébergement" at bounding box center [1154, 142] width 146 height 30
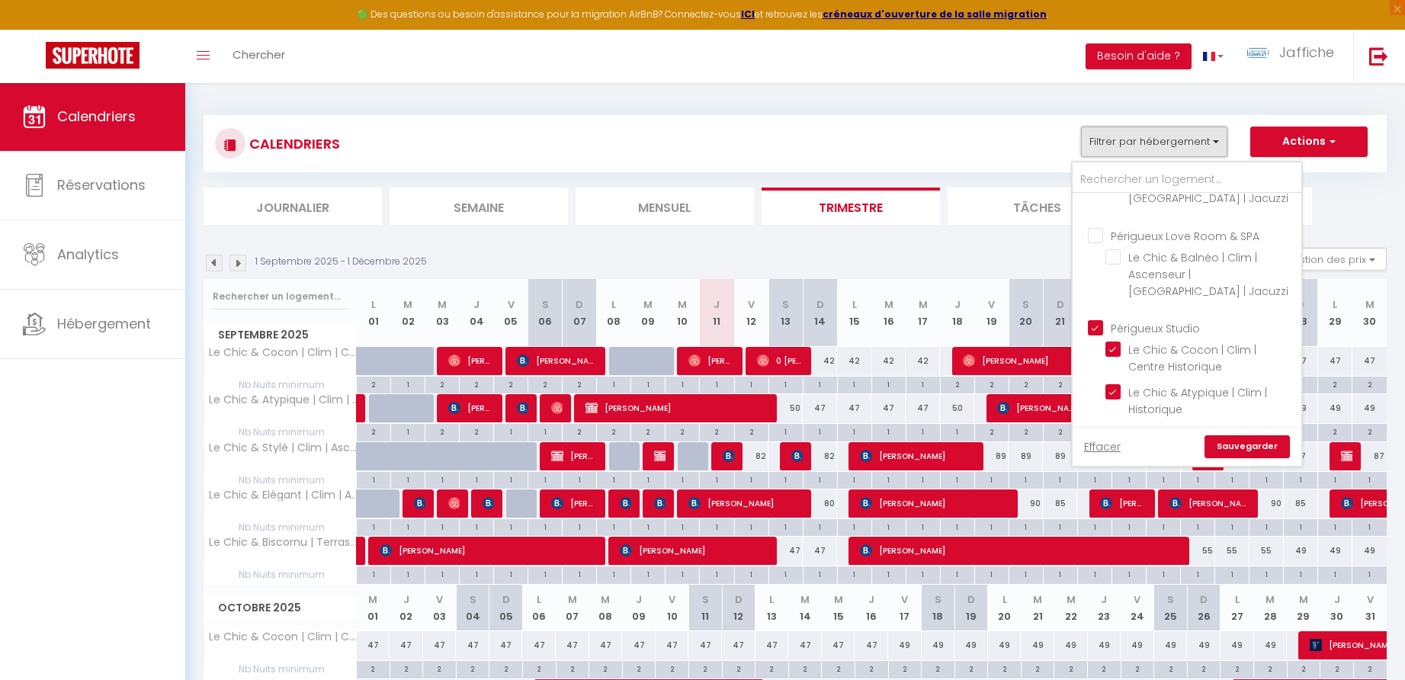
scroll to position [536, 0]
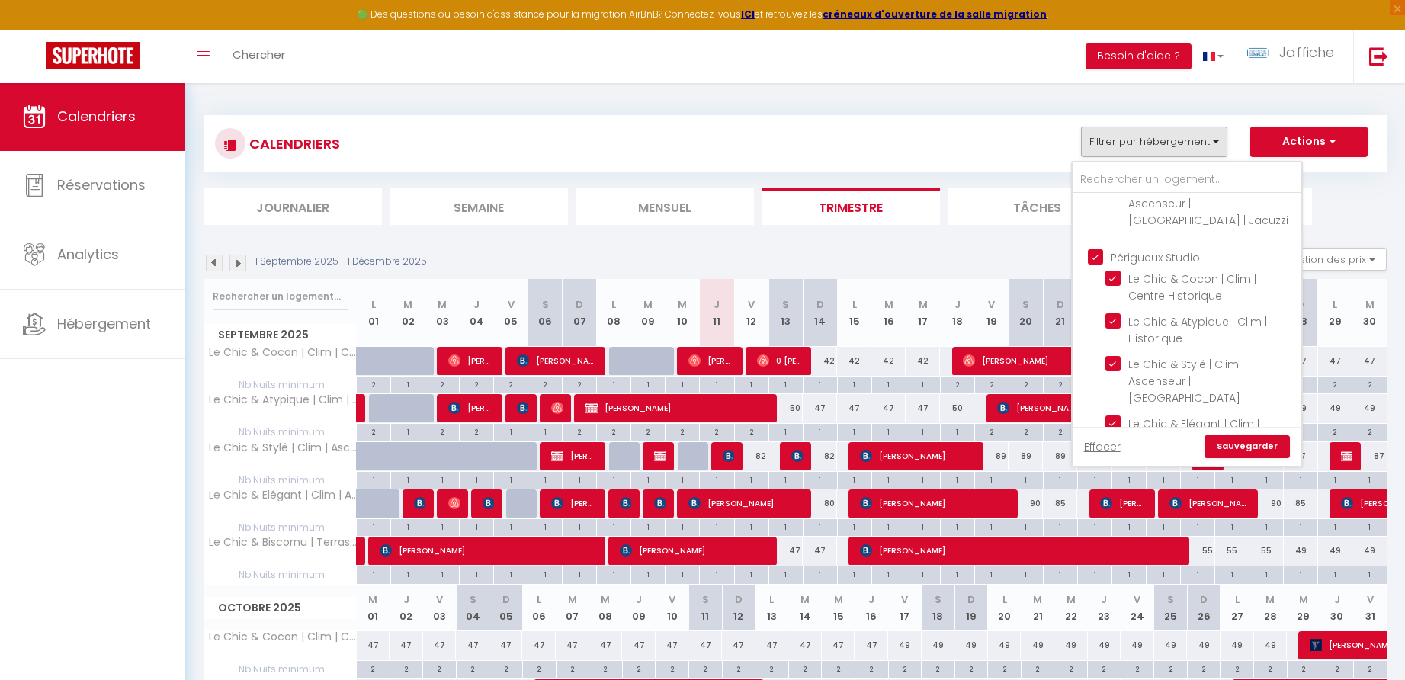
click at [1096, 249] on input "Périgueux Studio" at bounding box center [1202, 256] width 229 height 15
click at [1098, 297] on input "Périgueux T2" at bounding box center [1202, 304] width 229 height 15
click at [1240, 444] on link "Sauvegarder" at bounding box center [1247, 446] width 85 height 23
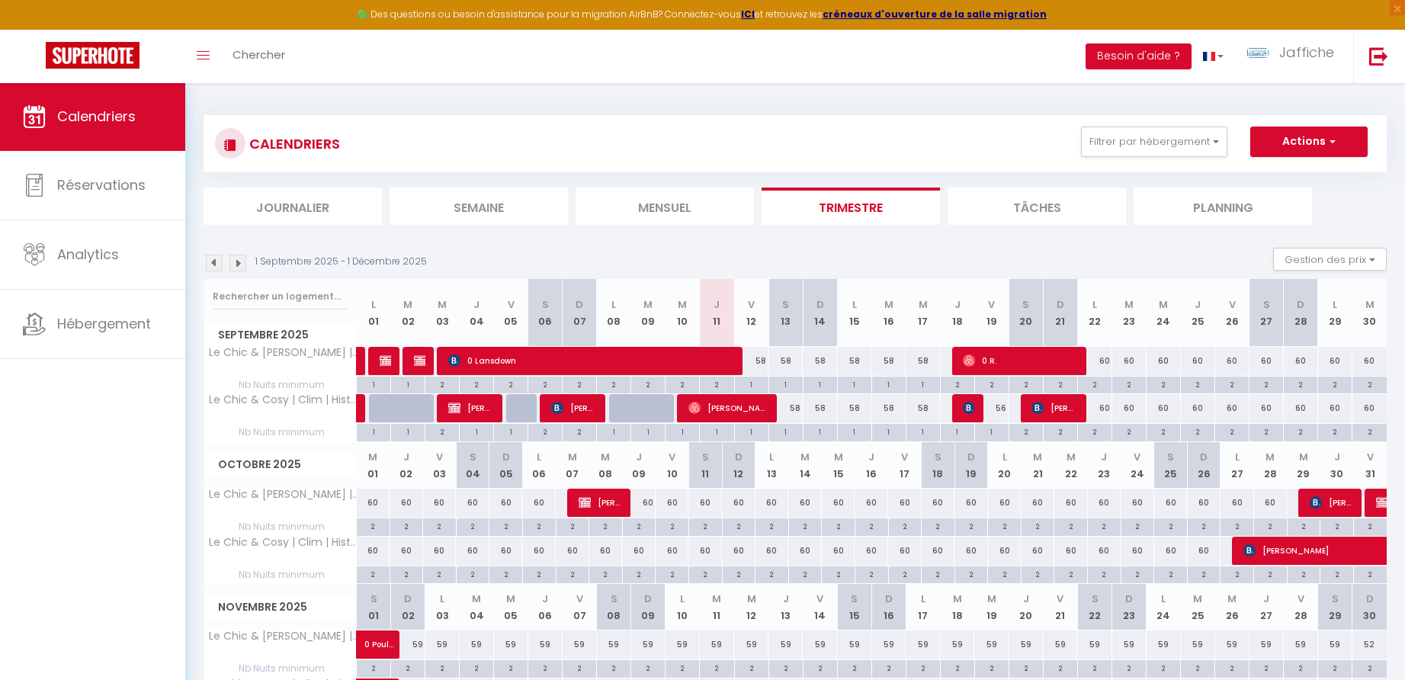
click at [762, 359] on div "58" at bounding box center [751, 361] width 34 height 28
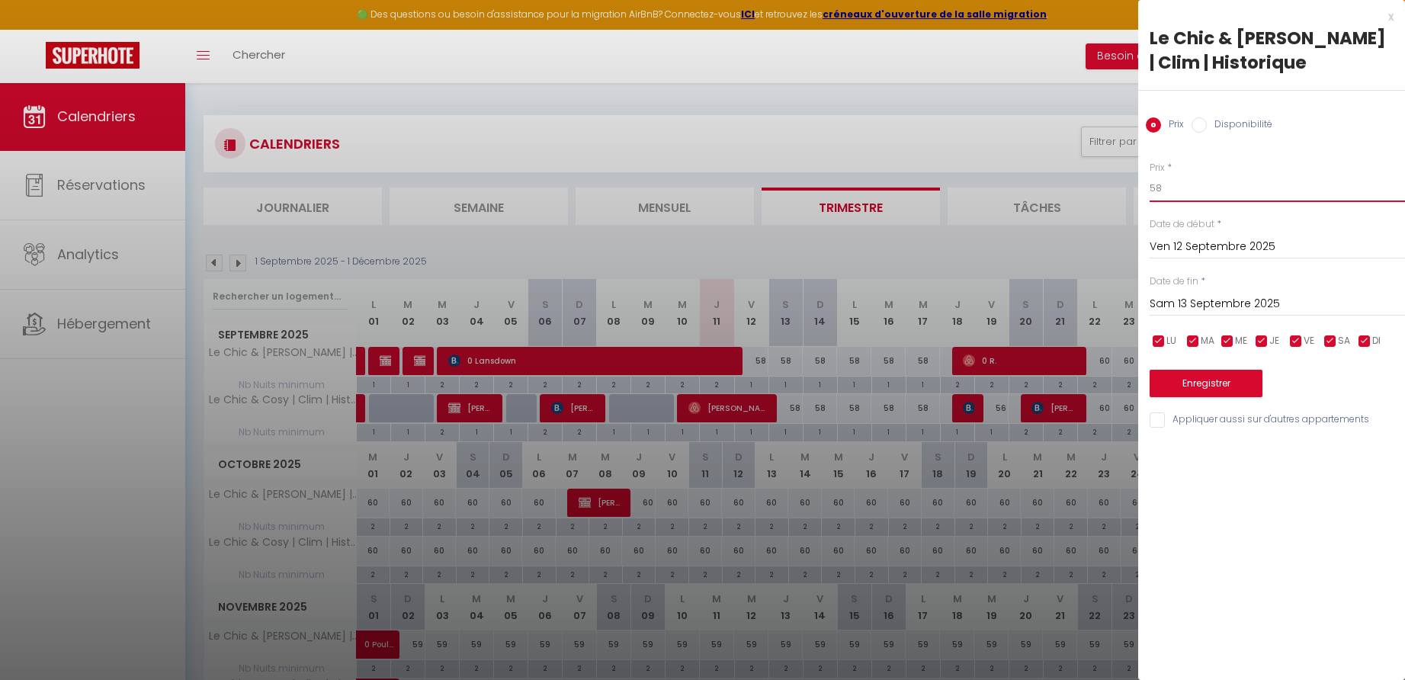
click at [1176, 191] on input "58" at bounding box center [1277, 188] width 255 height 27
click at [1188, 300] on input "Sam 13 Septembre 2025" at bounding box center [1277, 304] width 255 height 20
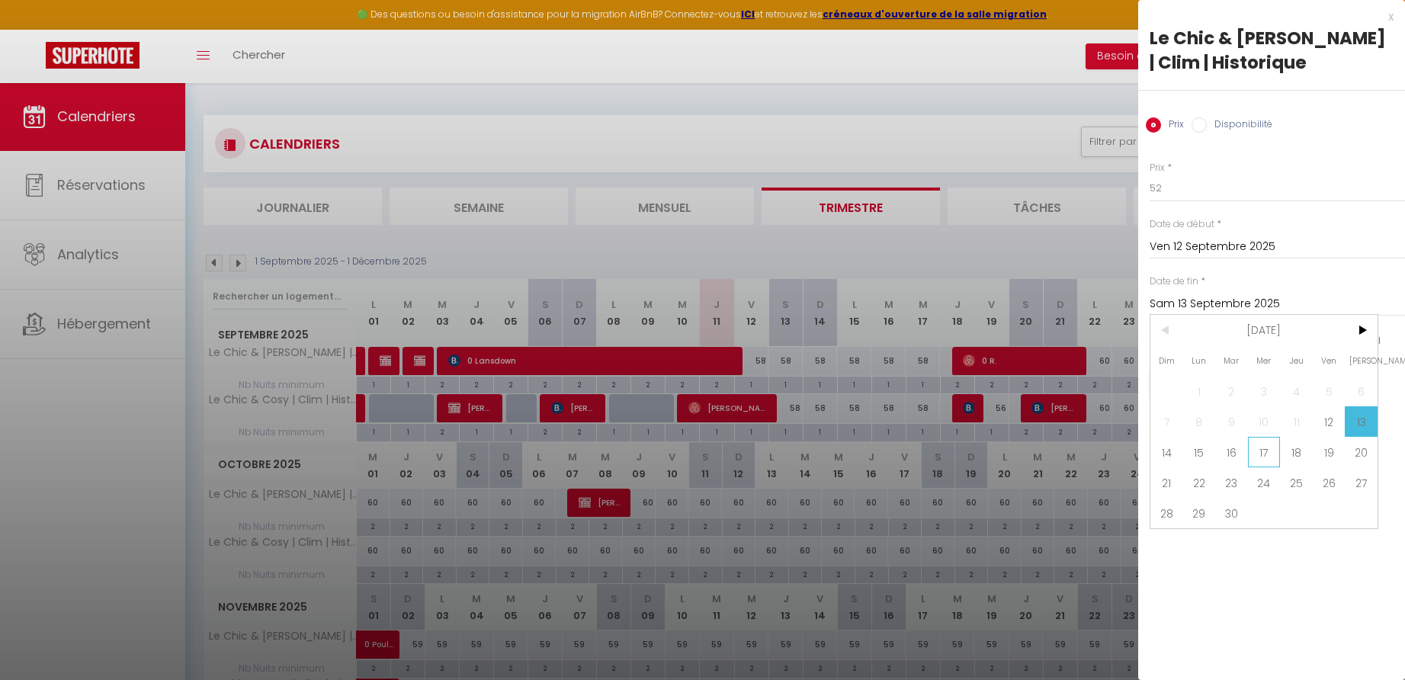
click at [1260, 455] on span "17" at bounding box center [1264, 452] width 33 height 30
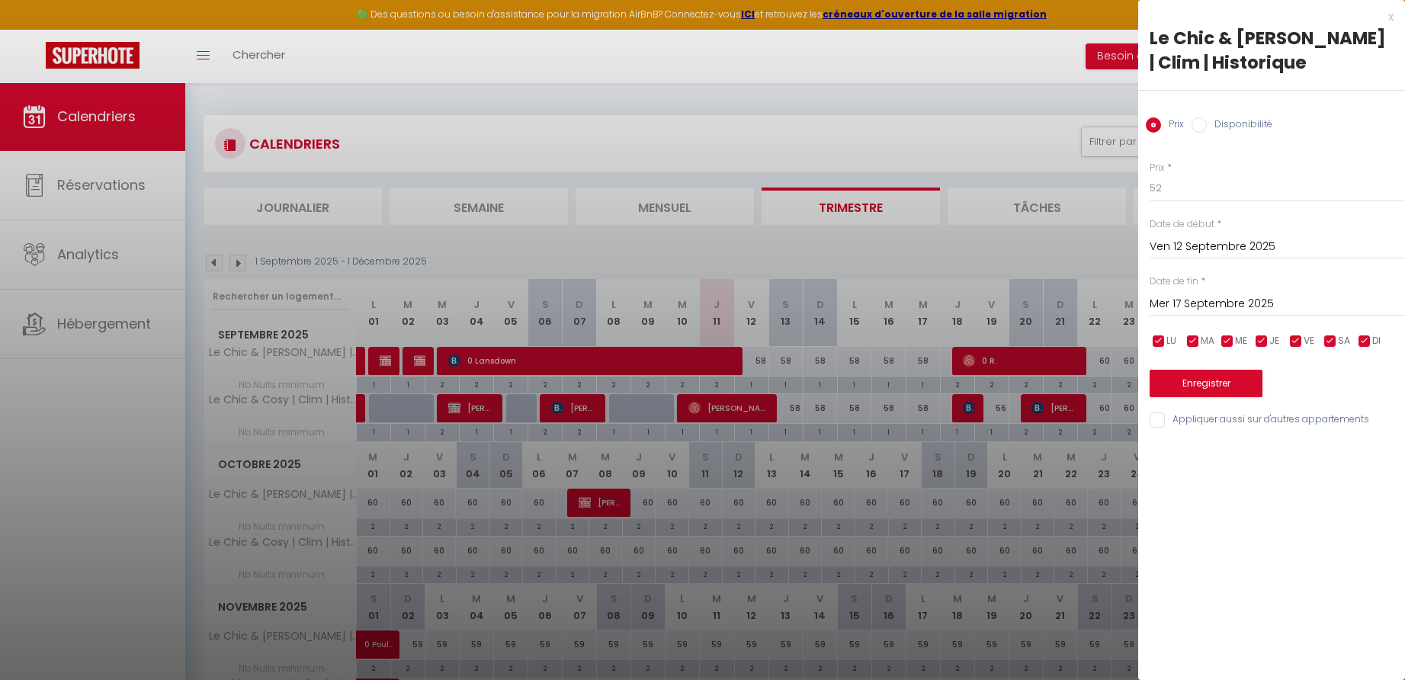
click at [1210, 389] on button "Enregistrer" at bounding box center [1206, 383] width 113 height 27
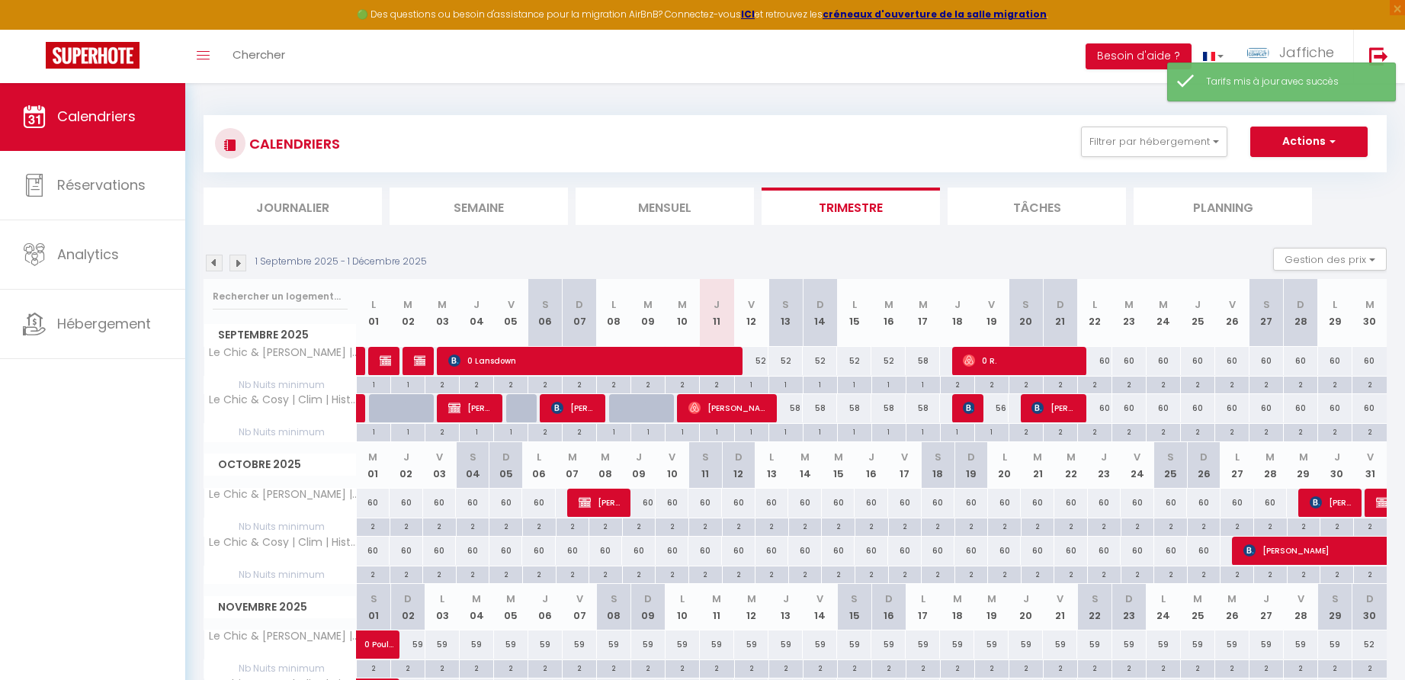
click at [926, 361] on div "58" at bounding box center [923, 361] width 34 height 28
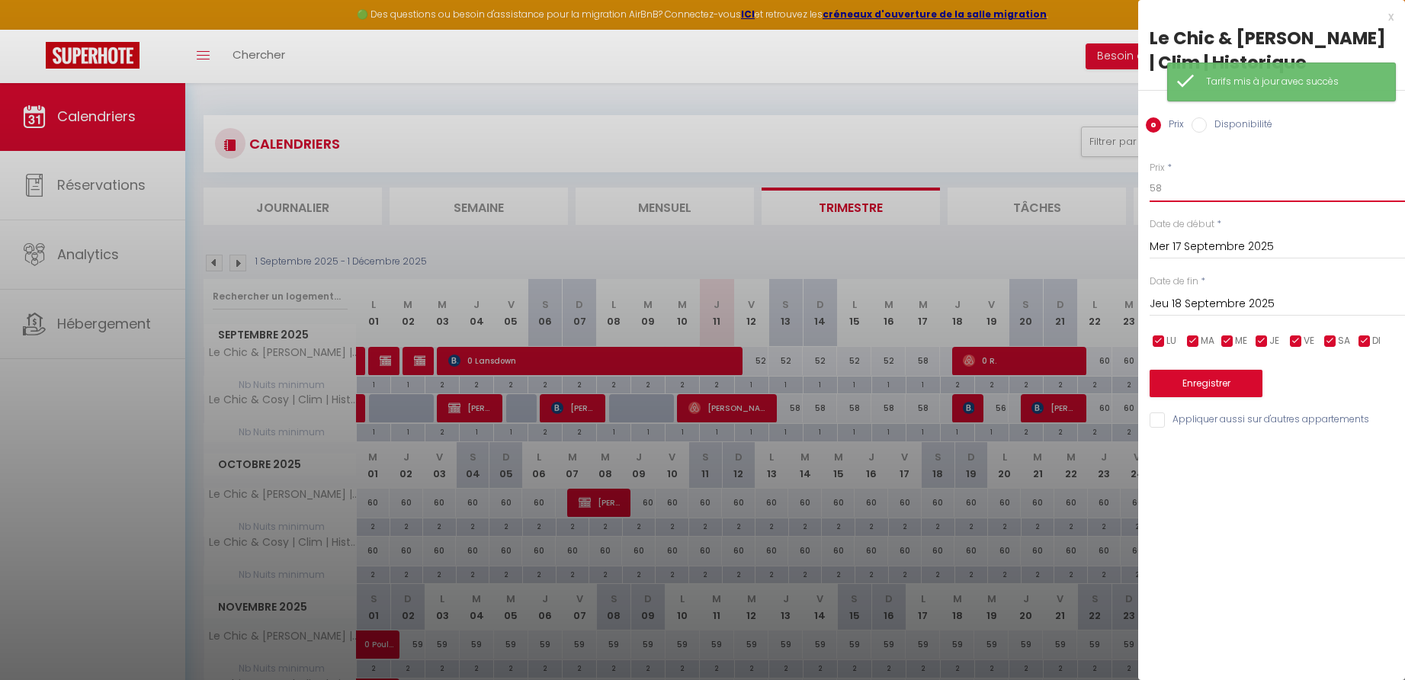
click at [1165, 189] on input "58" at bounding box center [1277, 188] width 255 height 27
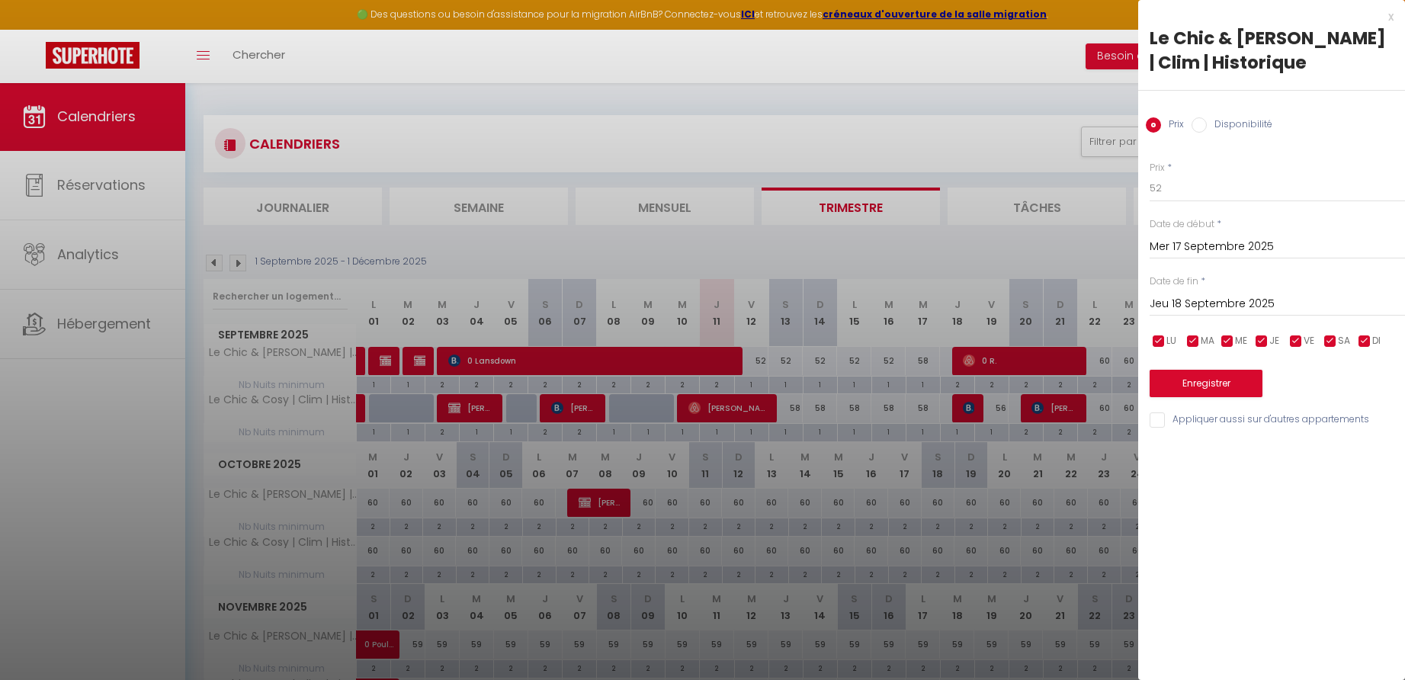
click at [1222, 385] on button "Enregistrer" at bounding box center [1206, 383] width 113 height 27
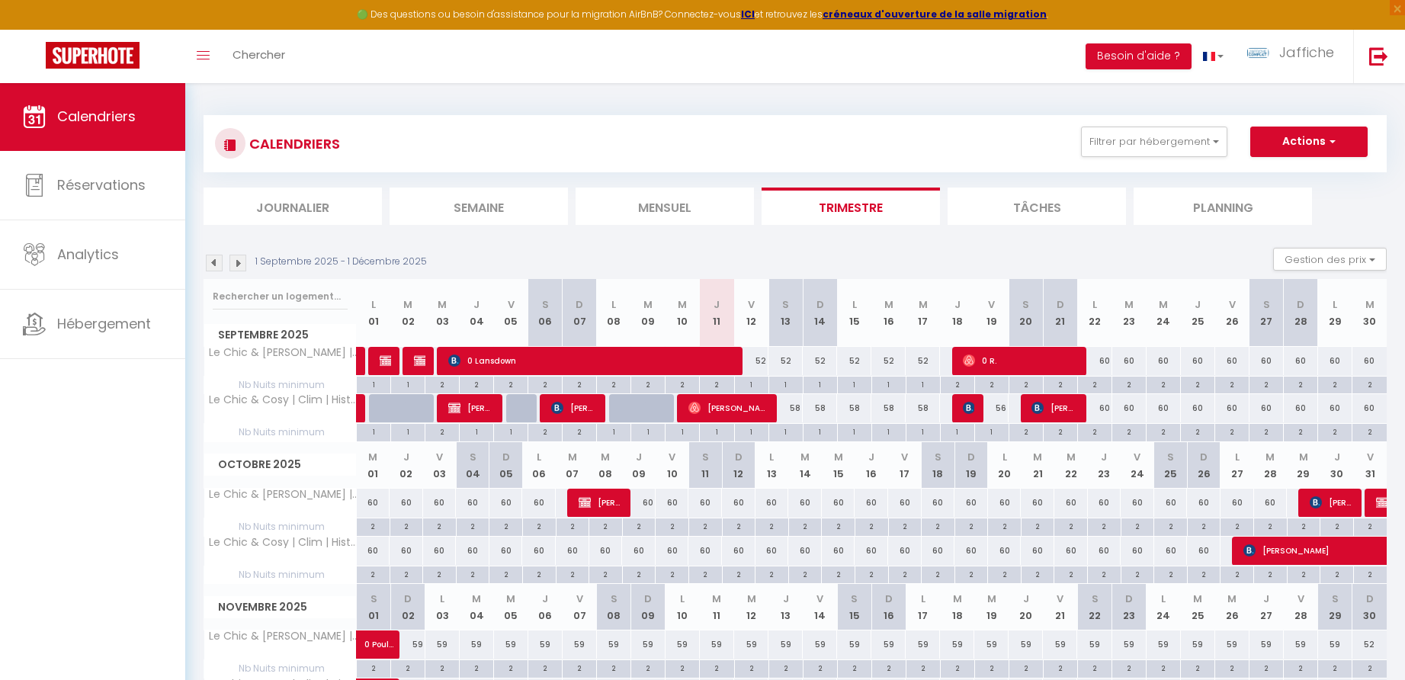
click at [788, 358] on div "52" at bounding box center [786, 361] width 34 height 28
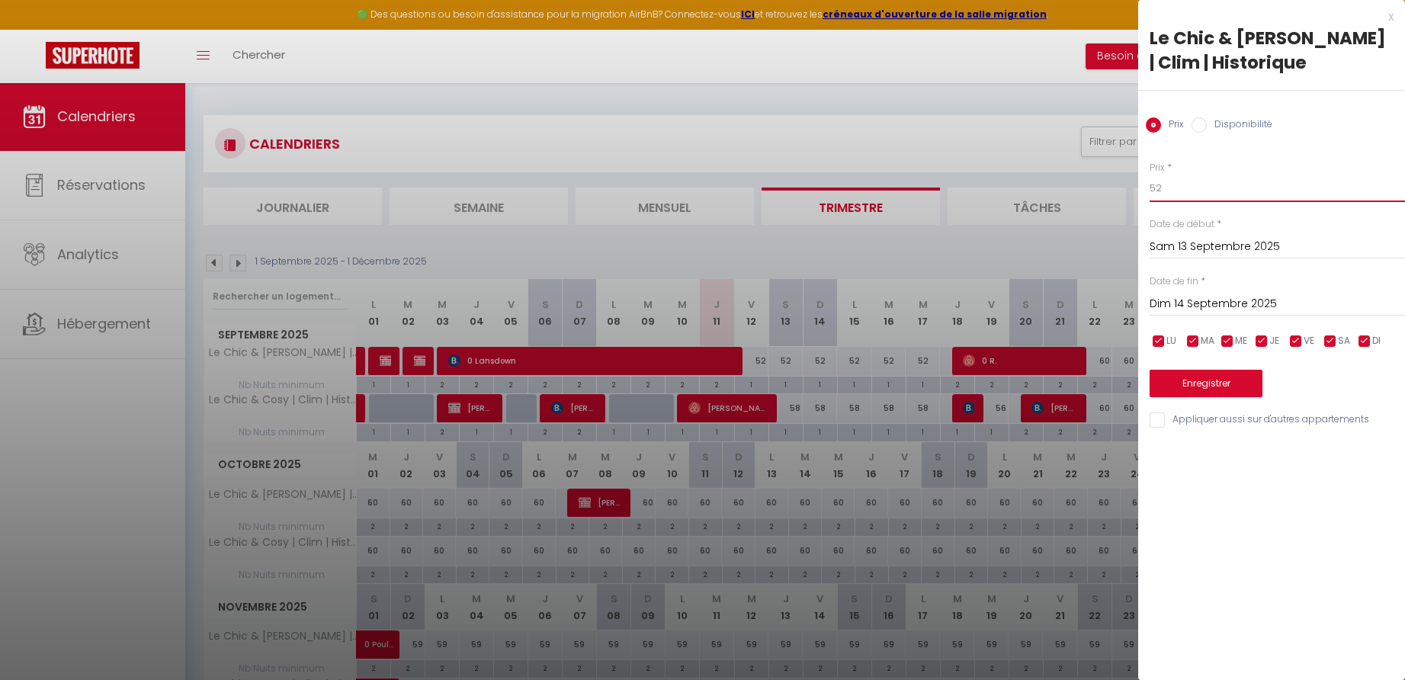
click at [1170, 191] on input "52" at bounding box center [1277, 188] width 255 height 27
click at [1212, 384] on button "Enregistrer" at bounding box center [1206, 383] width 113 height 27
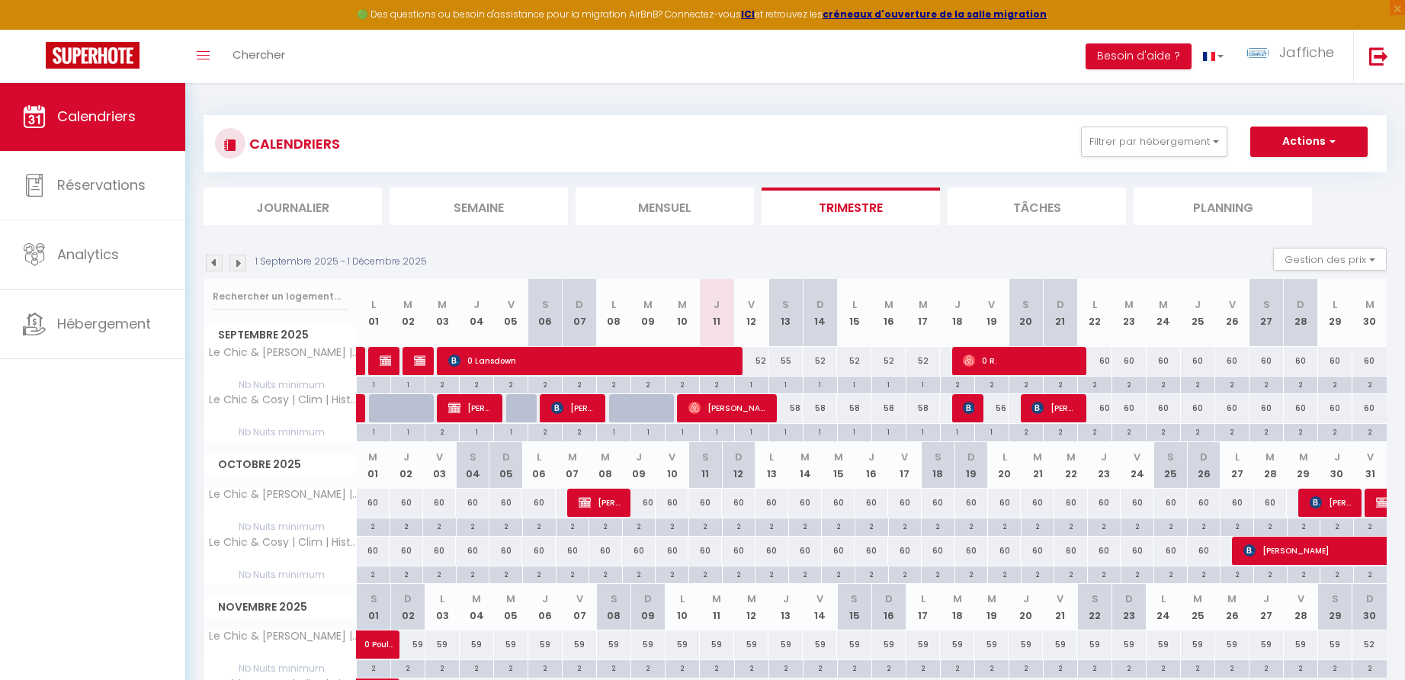
click at [794, 405] on div "58" at bounding box center [786, 408] width 34 height 28
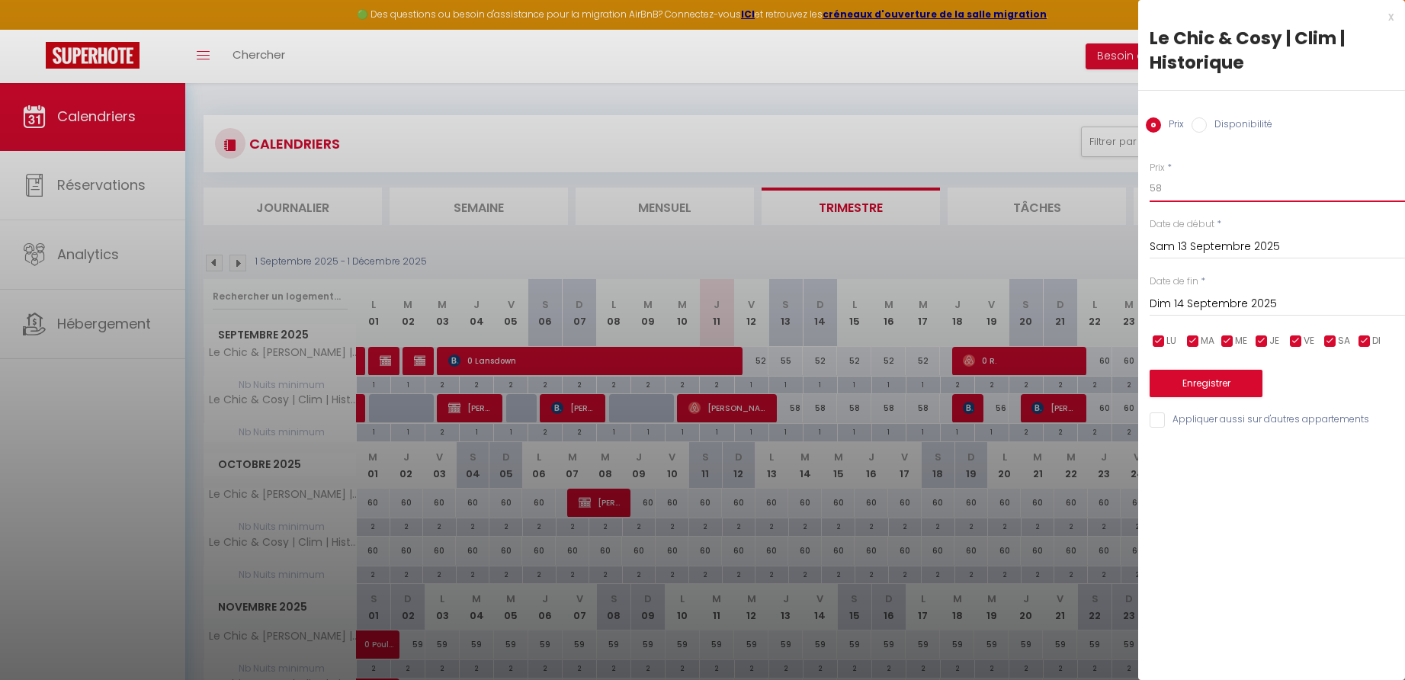
click at [1173, 190] on input "58" at bounding box center [1277, 188] width 255 height 27
click at [1224, 383] on button "Enregistrer" at bounding box center [1206, 383] width 113 height 27
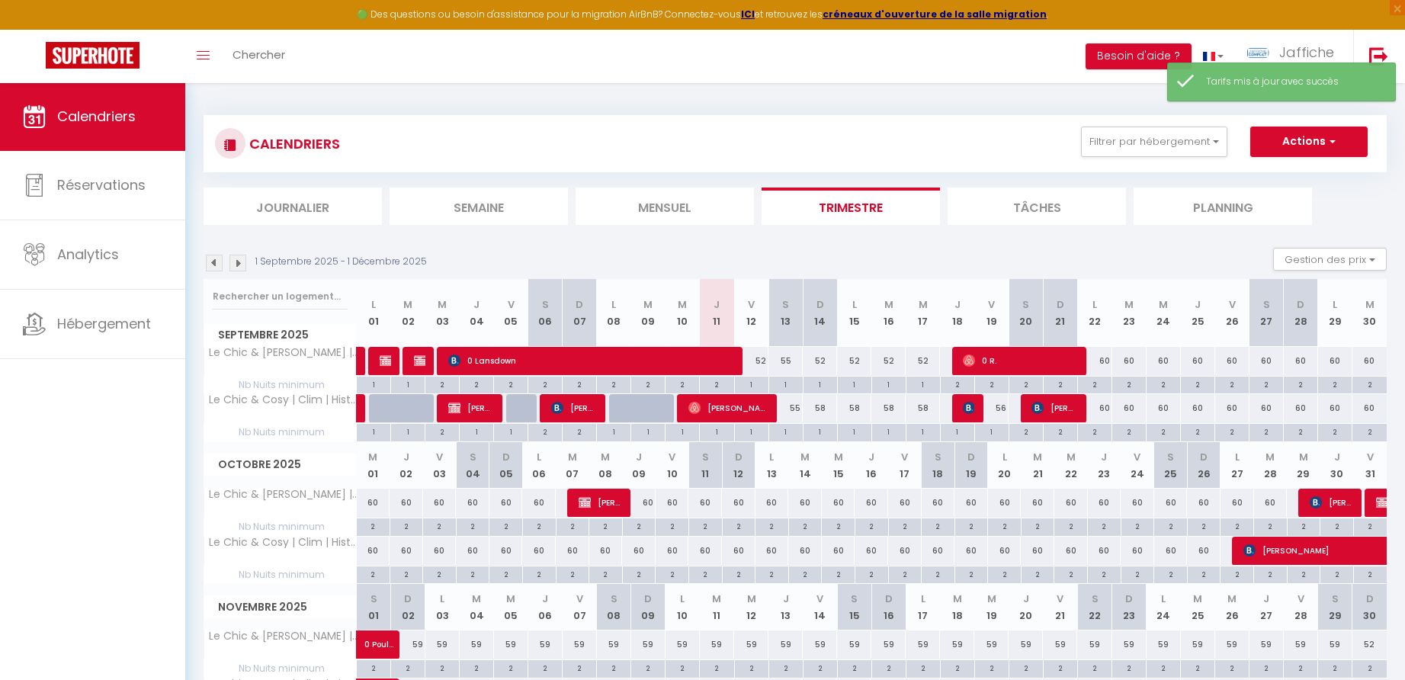
click at [823, 408] on div "58" at bounding box center [820, 408] width 34 height 28
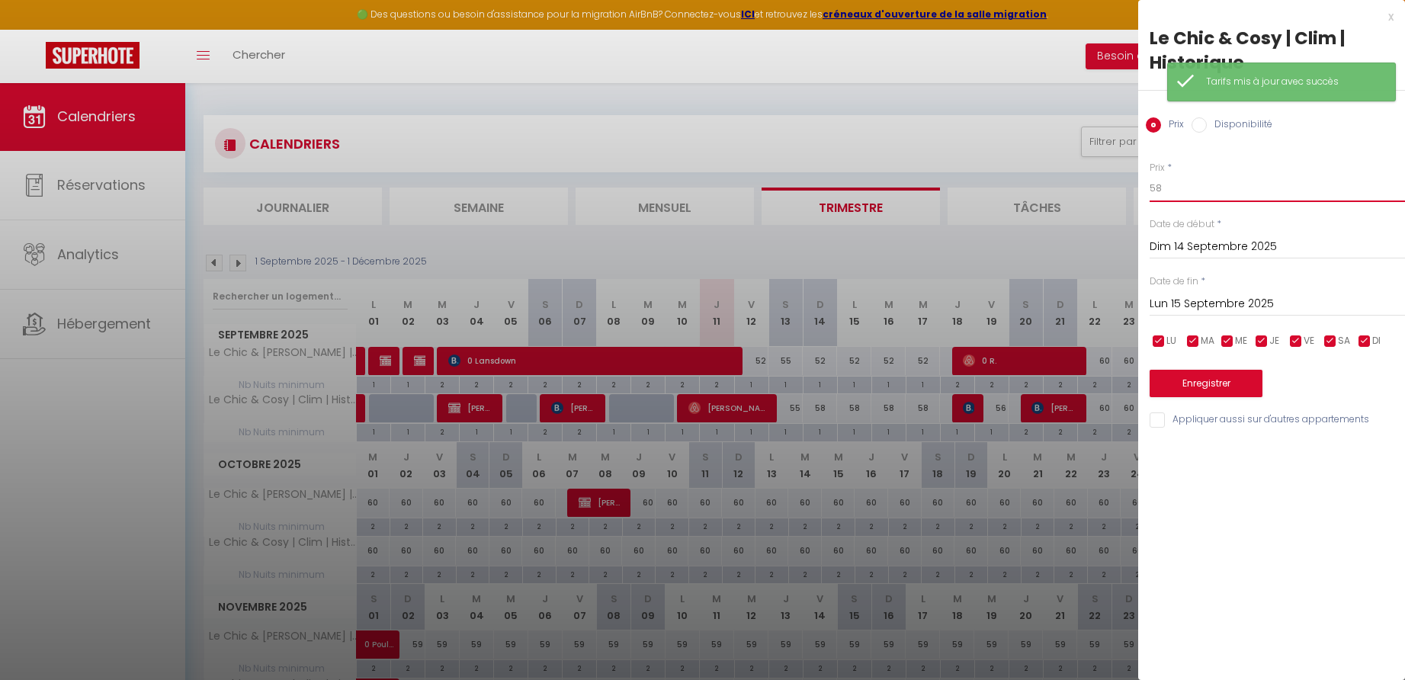
click at [1170, 193] on input "58" at bounding box center [1277, 188] width 255 height 27
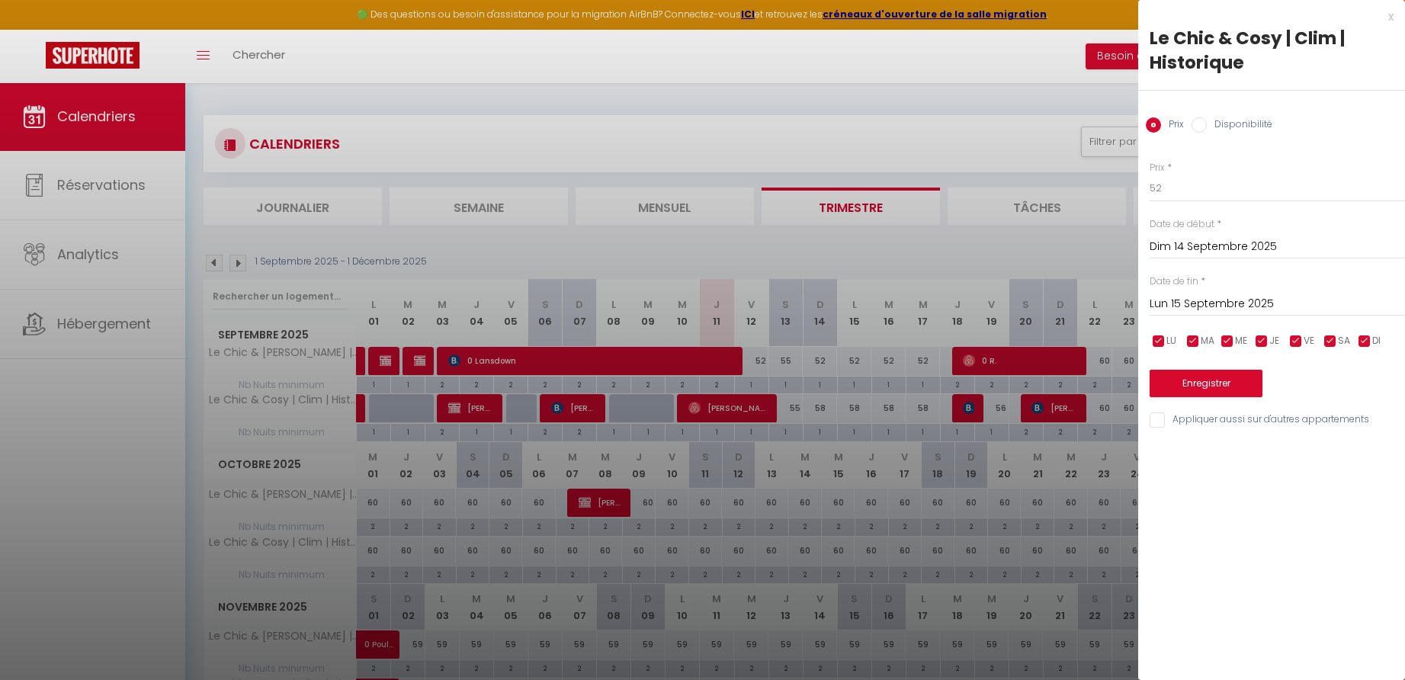
click at [1217, 303] on input "Lun 15 Septembre 2025" at bounding box center [1277, 304] width 255 height 20
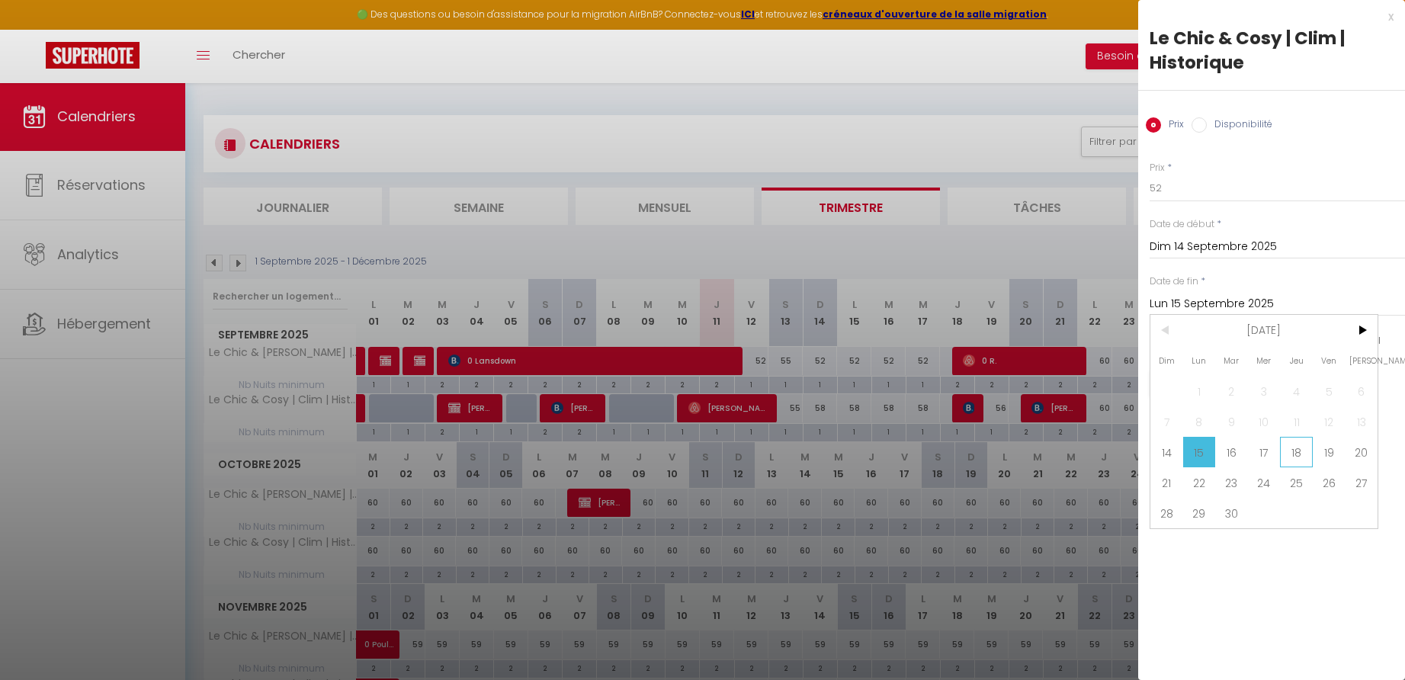
click at [1298, 452] on span "18" at bounding box center [1296, 452] width 33 height 30
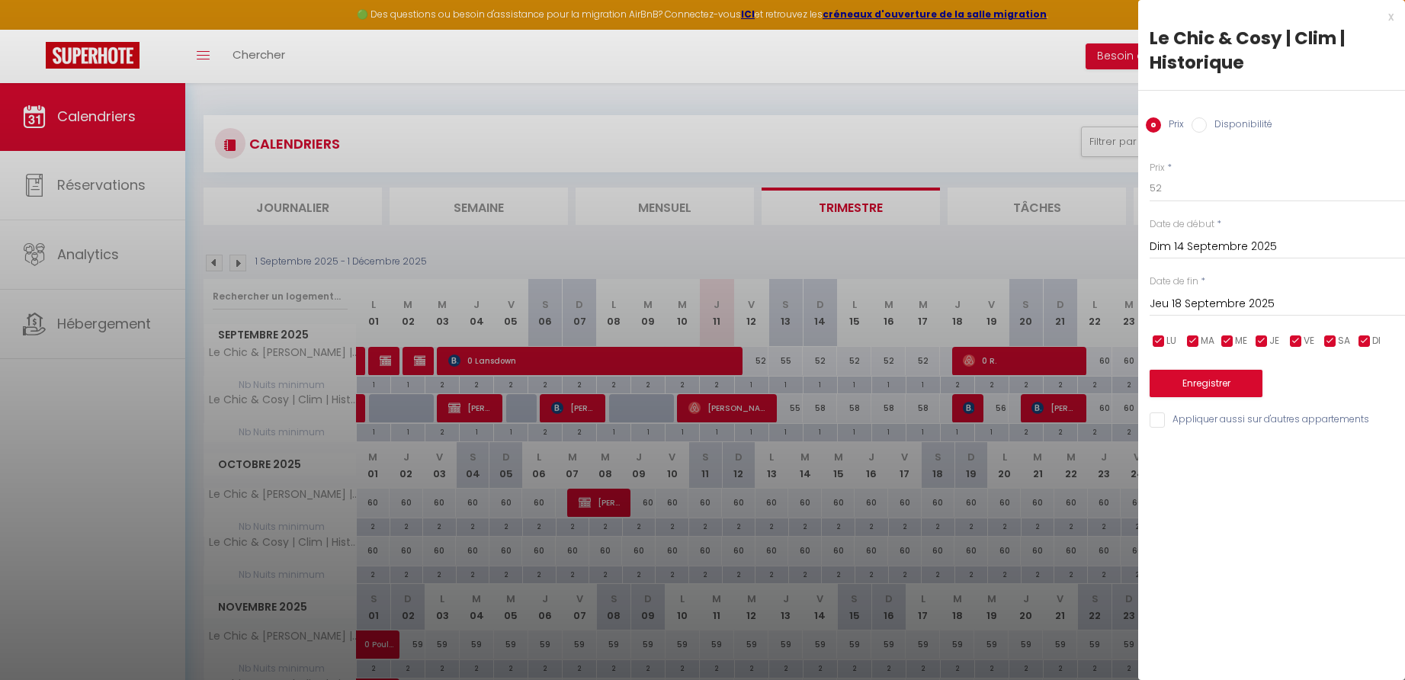
click at [1203, 383] on button "Enregistrer" at bounding box center [1206, 383] width 113 height 27
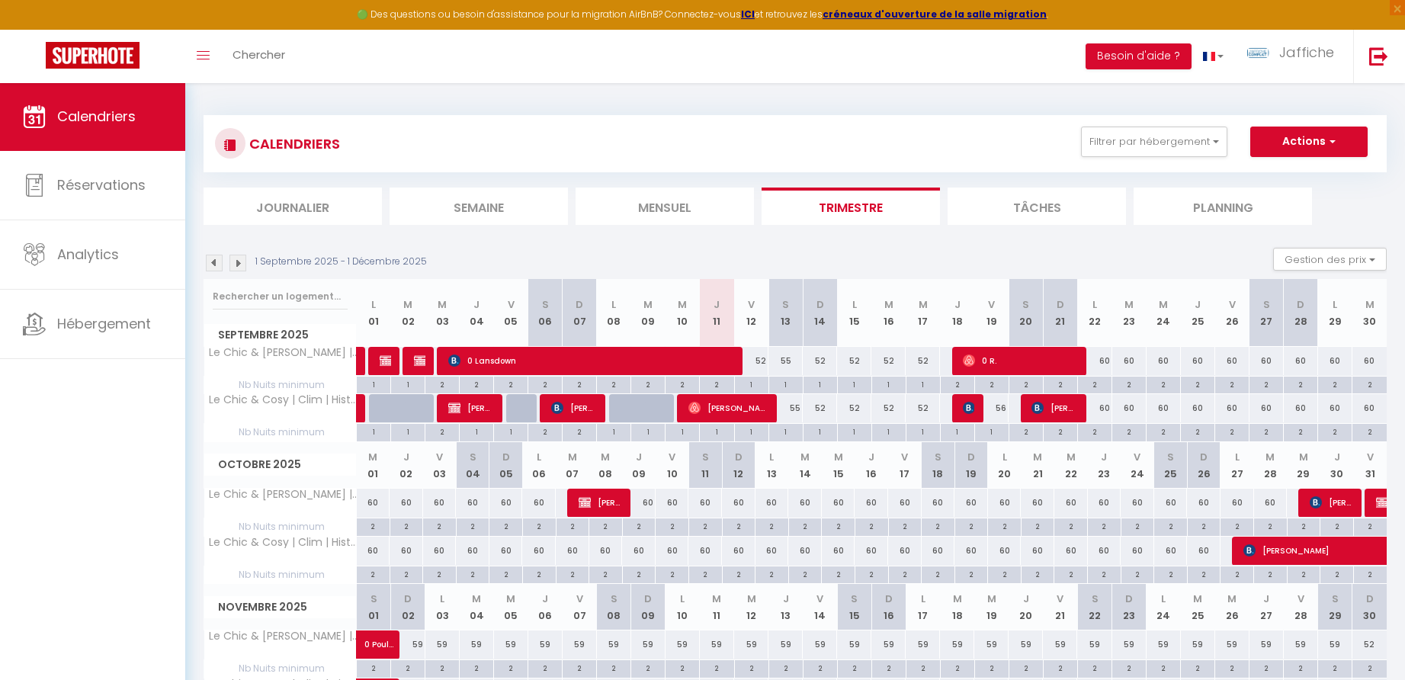
click at [1099, 432] on div "2" at bounding box center [1095, 431] width 34 height 14
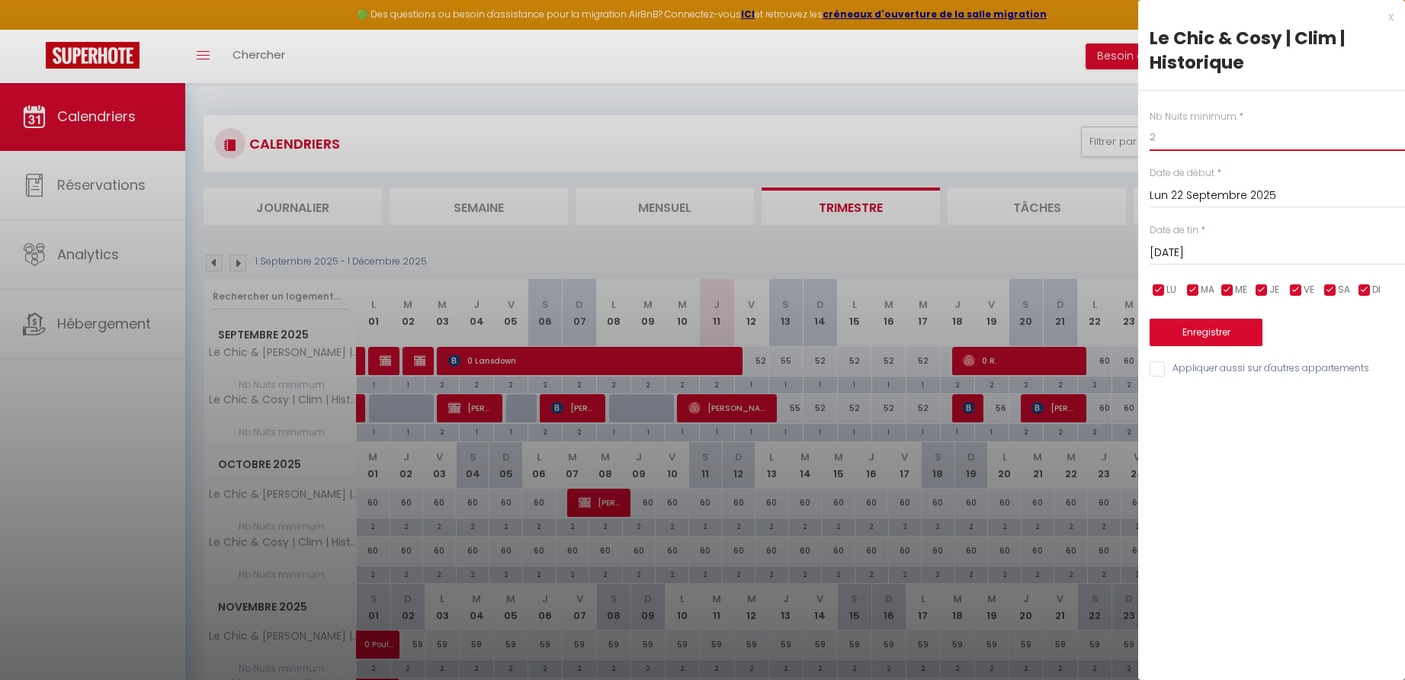
drag, startPoint x: 1162, startPoint y: 131, endPoint x: 1148, endPoint y: 136, distance: 14.5
click at [1148, 136] on div "Nb Nuits minimum * 2 Date de début * [DATE] < [DATE] > Dim Lun Mar Mer Jeu Ven …" at bounding box center [1271, 235] width 267 height 288
click at [1186, 329] on button "Enregistrer" at bounding box center [1206, 332] width 113 height 27
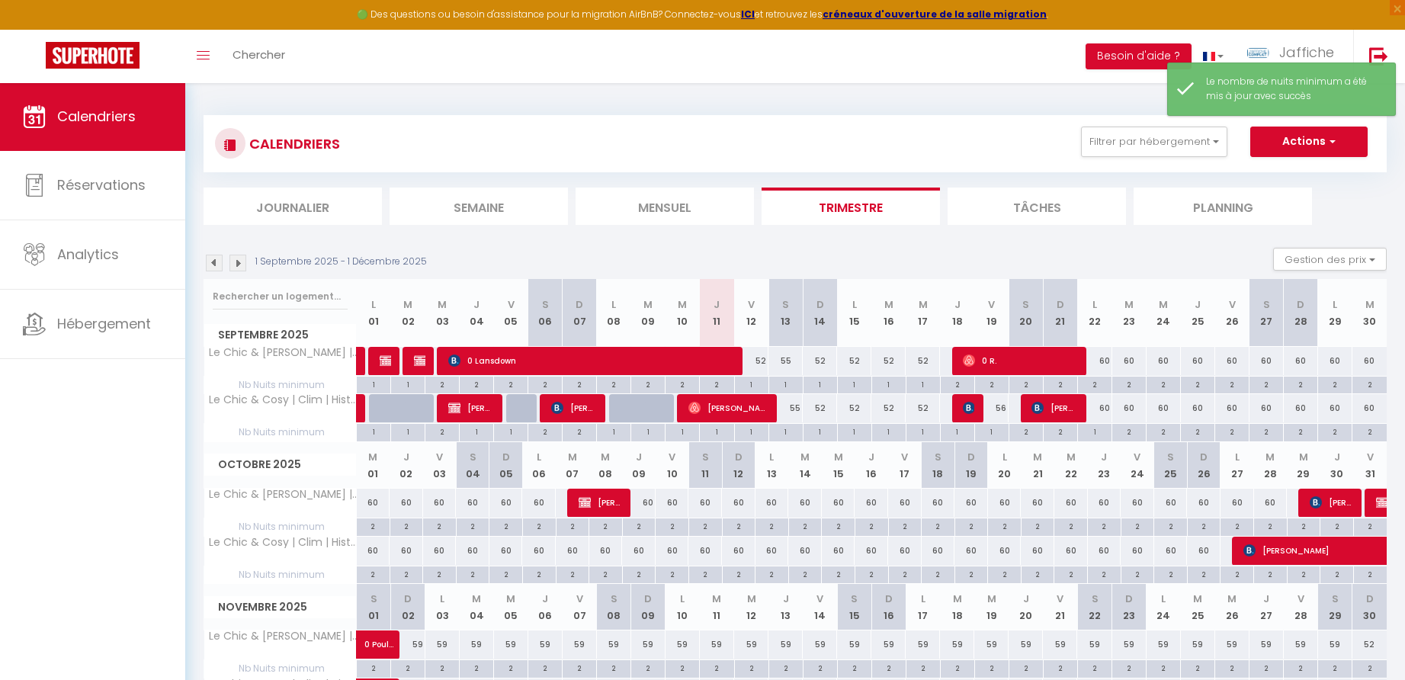
click at [1099, 385] on div "2" at bounding box center [1095, 384] width 34 height 14
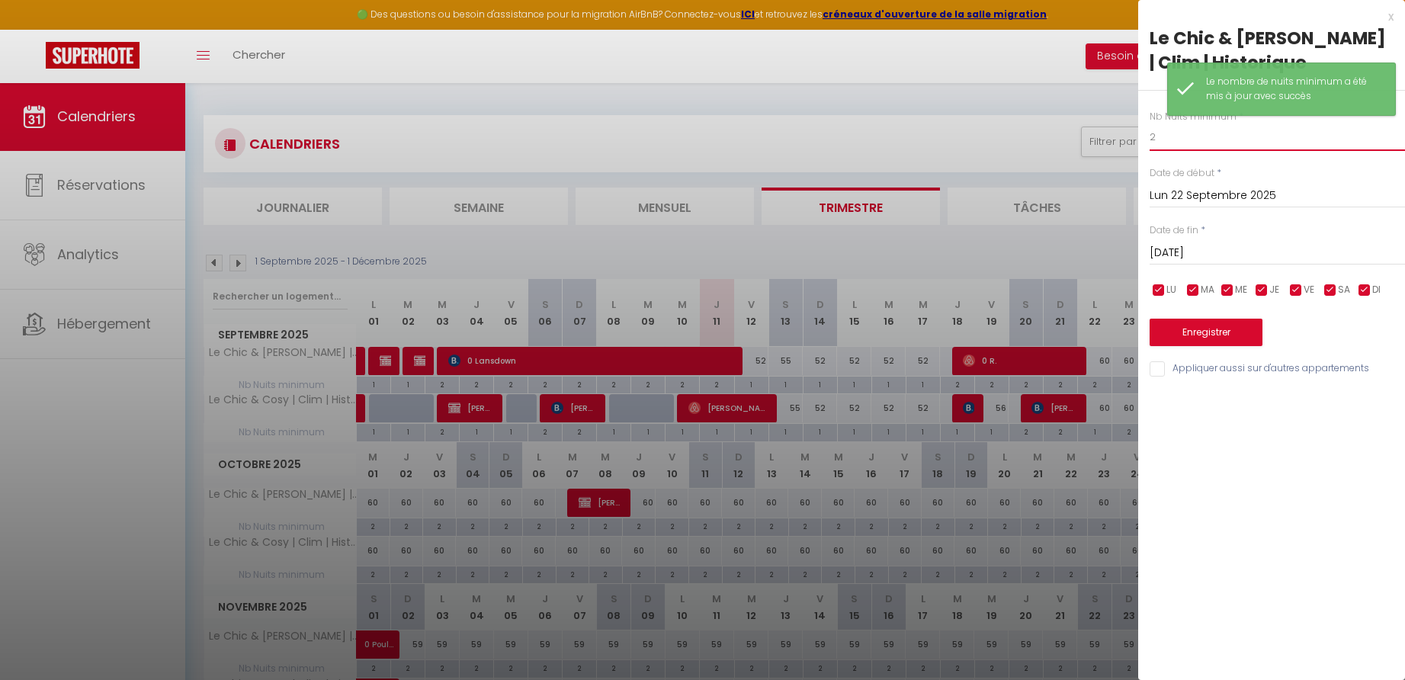
drag, startPoint x: 1155, startPoint y: 139, endPoint x: 1138, endPoint y: 138, distance: 17.6
click at [1138, 139] on div "Nb Nuits minimum * 2 Date de début * [DATE] < [DATE] > Dim Lun Mar Mer Jeu Ven …" at bounding box center [1271, 235] width 267 height 288
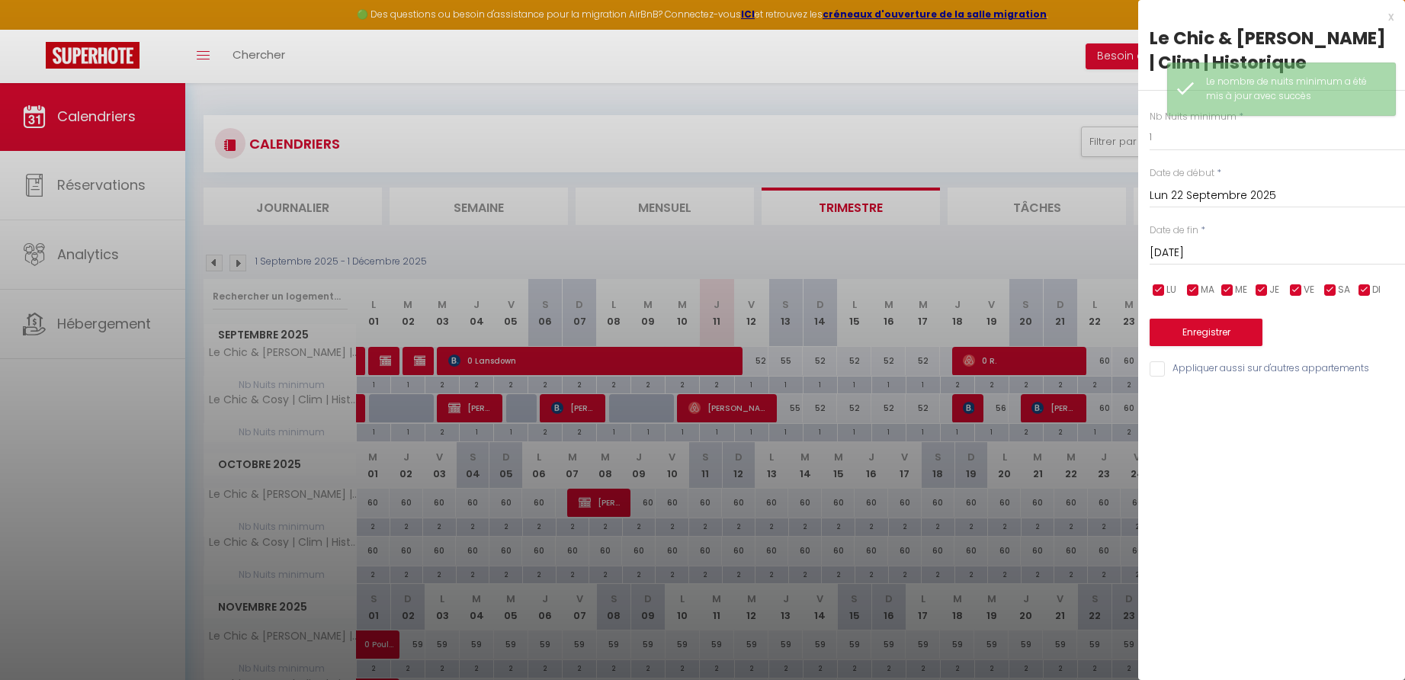
click at [1201, 330] on button "Enregistrer" at bounding box center [1206, 332] width 113 height 27
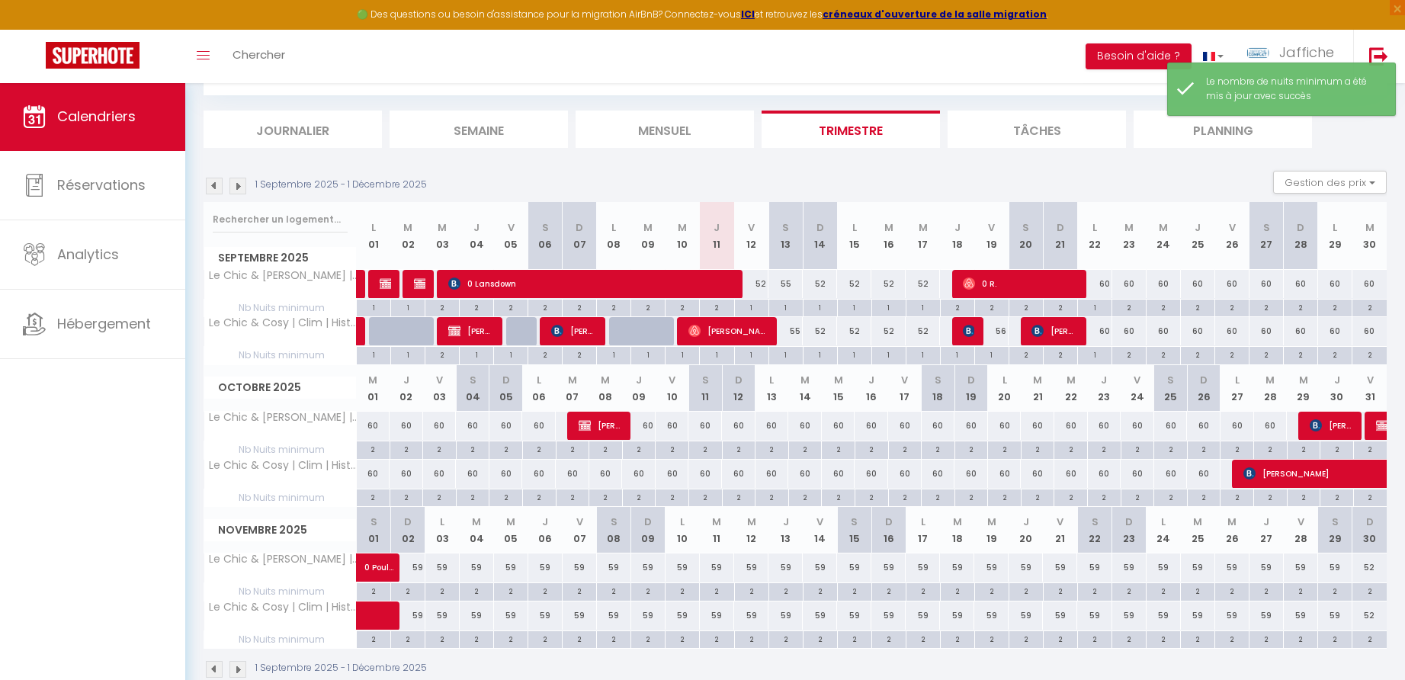
scroll to position [93, 0]
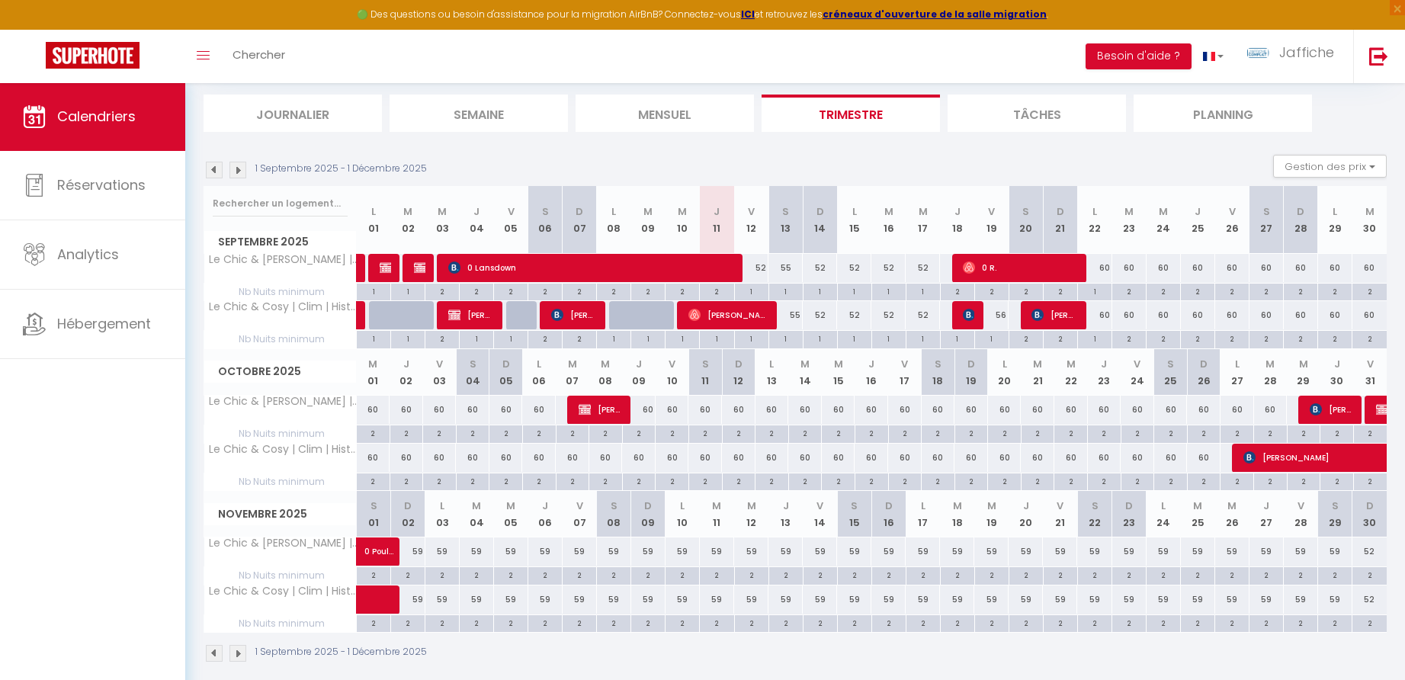
click at [1107, 271] on div "60" at bounding box center [1094, 268] width 34 height 28
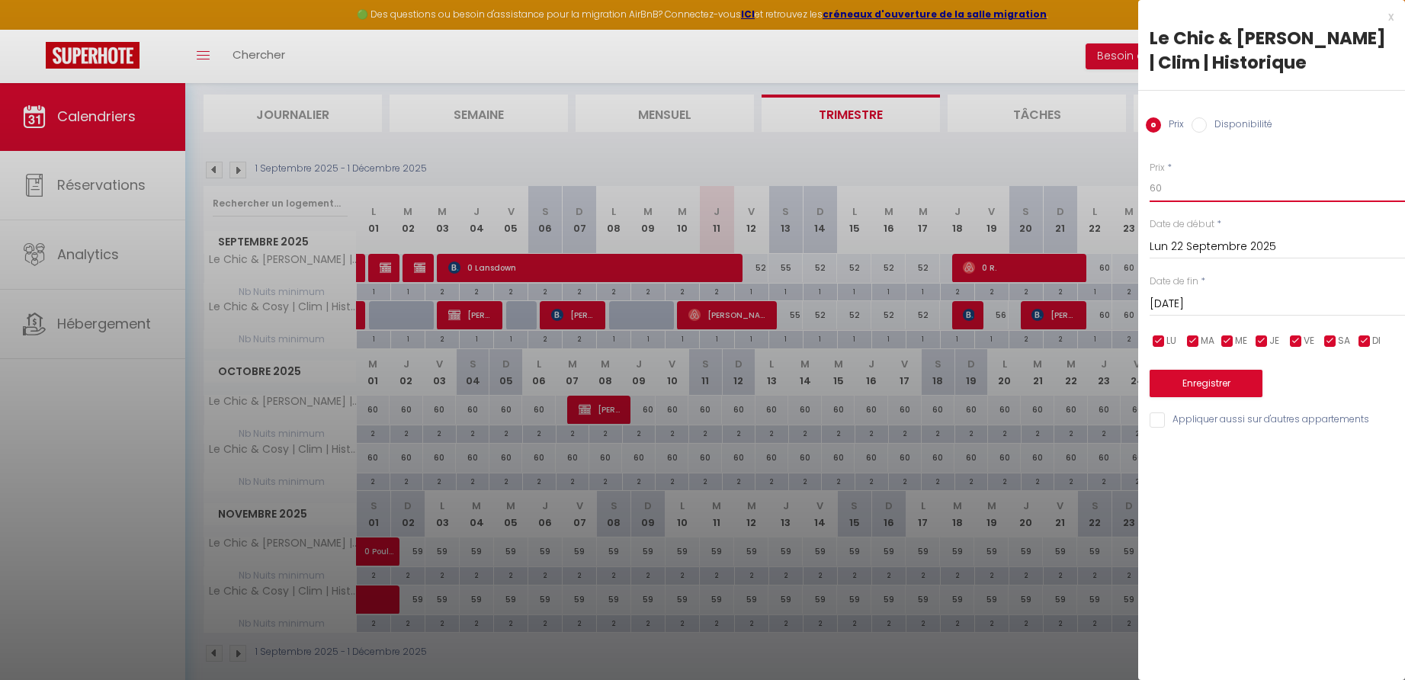
click at [1174, 193] on input "60" at bounding box center [1277, 188] width 255 height 27
click at [1179, 306] on input "[DATE]" at bounding box center [1277, 304] width 255 height 20
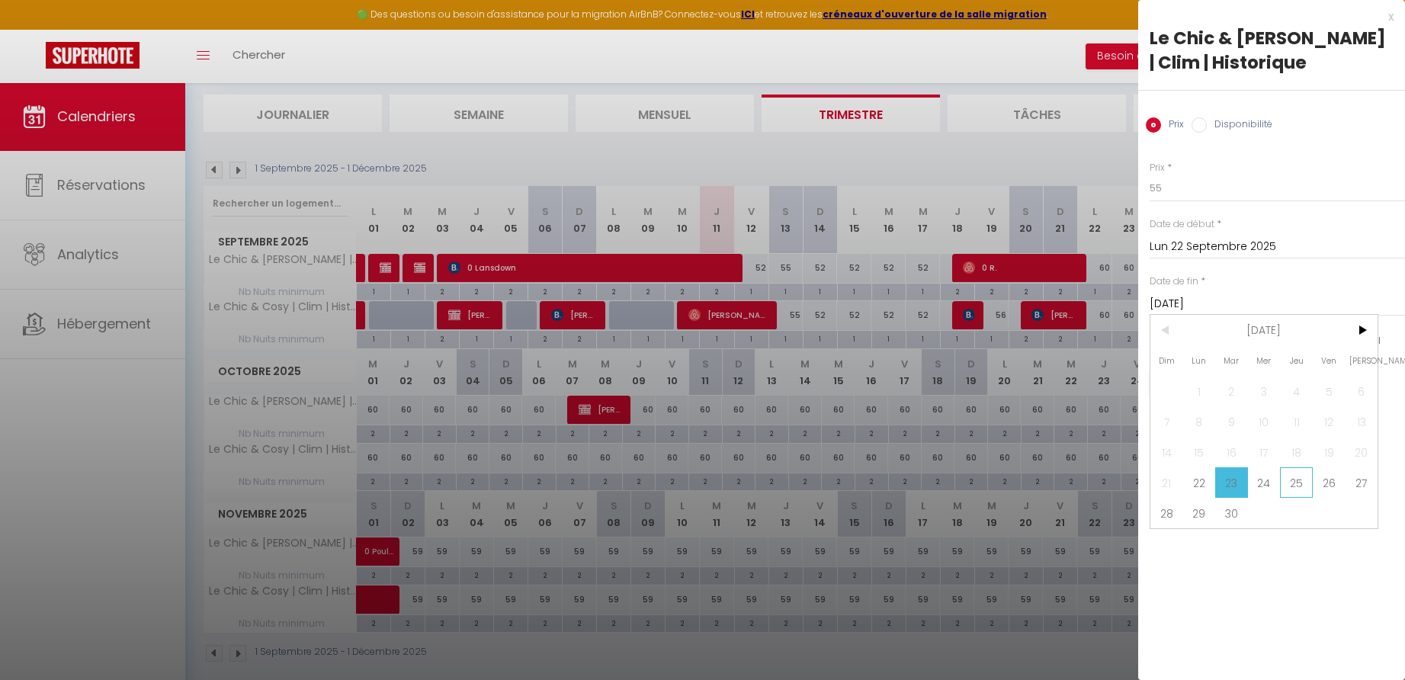
click at [1293, 481] on span "25" at bounding box center [1296, 482] width 33 height 30
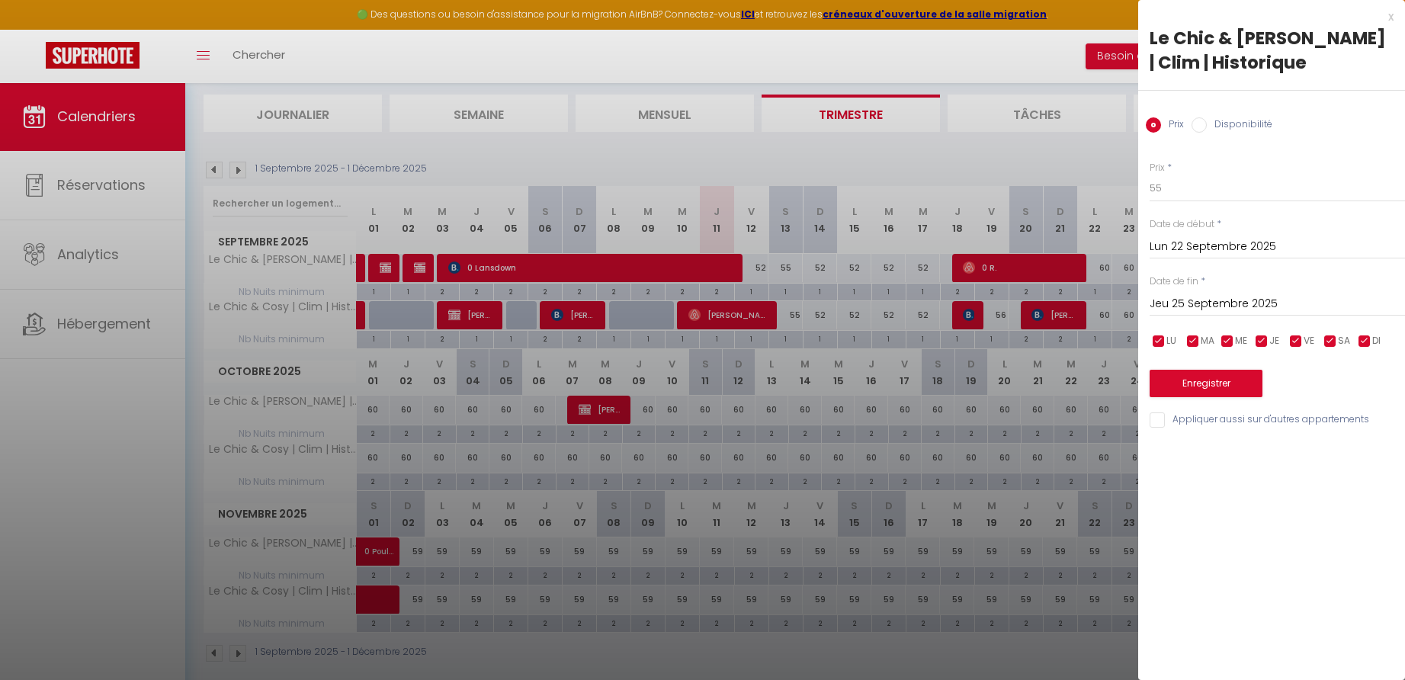
click at [1223, 384] on button "Enregistrer" at bounding box center [1206, 383] width 113 height 27
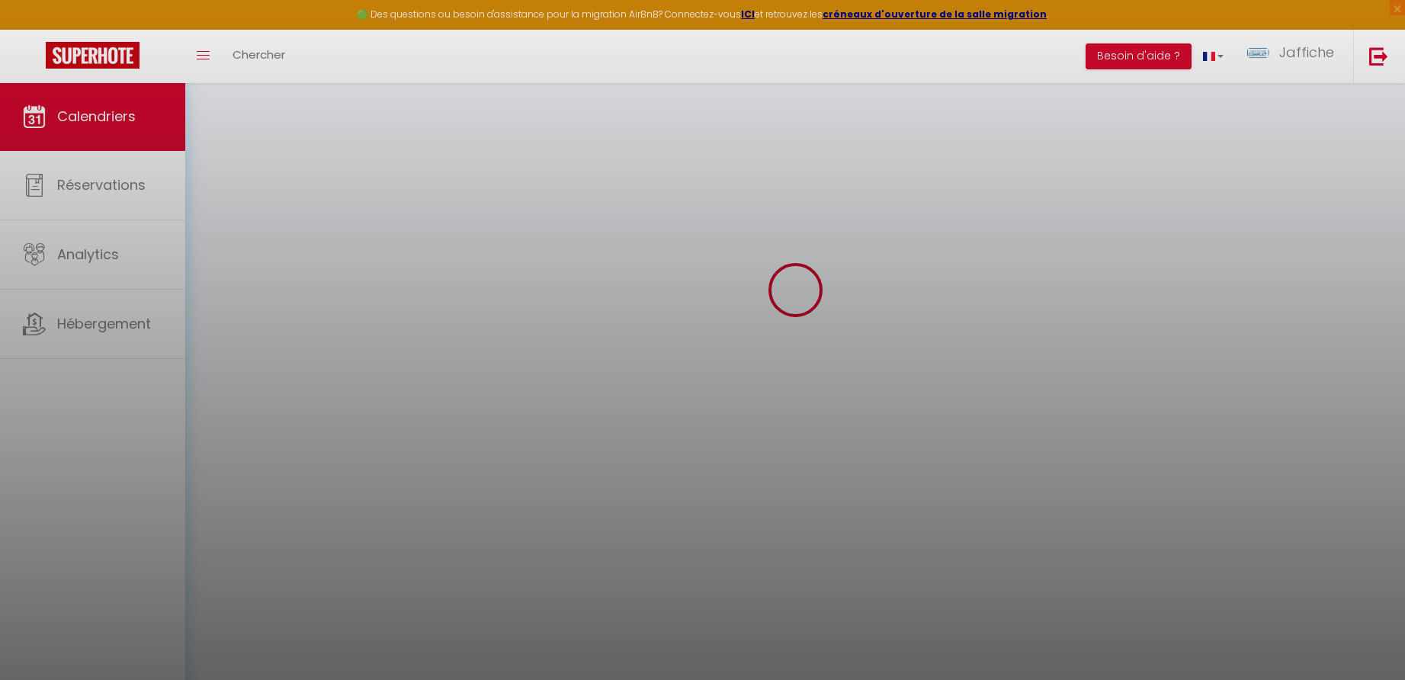
scroll to position [82, 0]
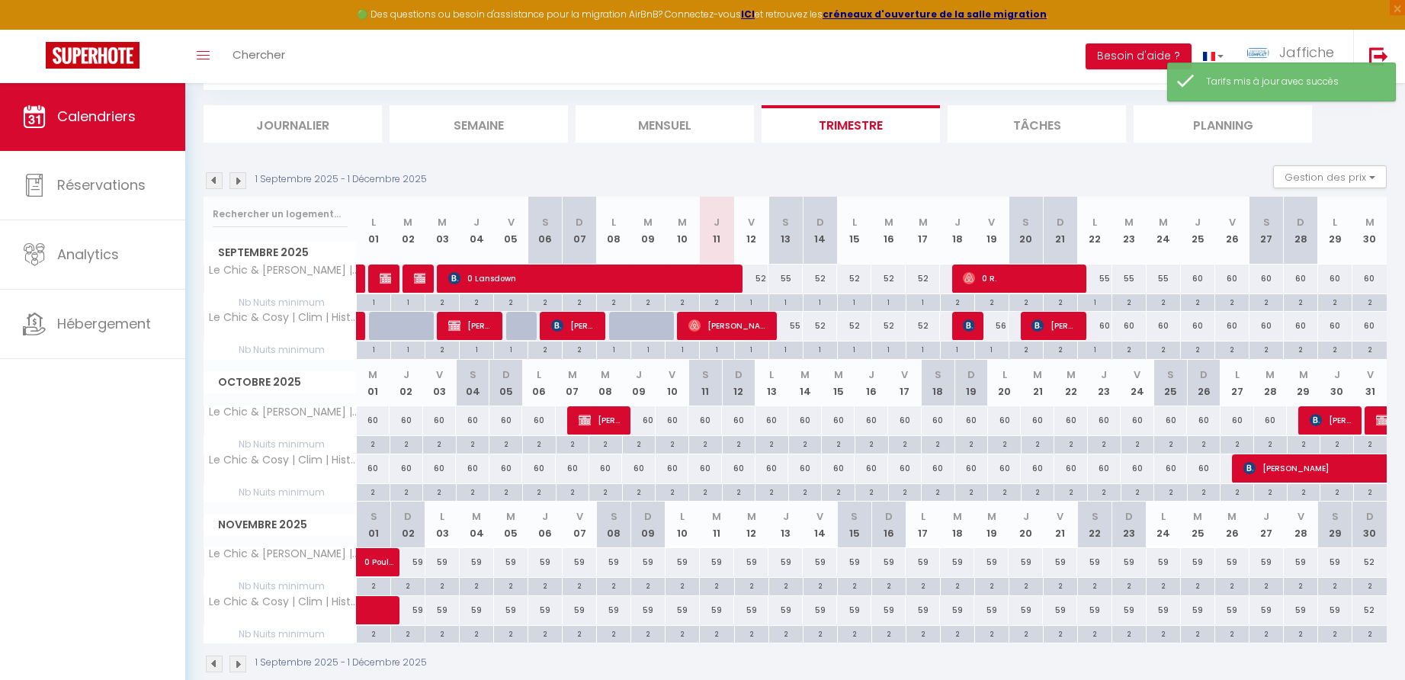
click at [1199, 278] on div "60" at bounding box center [1198, 279] width 34 height 28
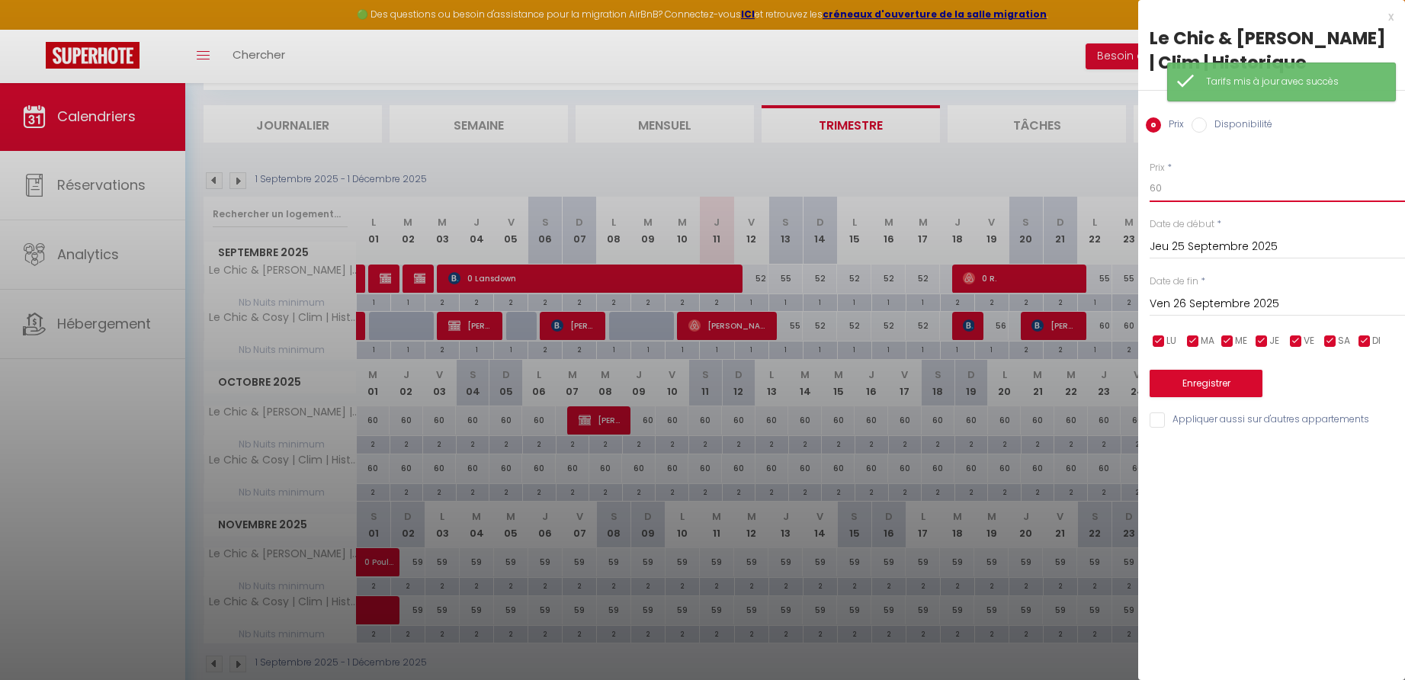
drag, startPoint x: 1156, startPoint y: 188, endPoint x: 1101, endPoint y: 188, distance: 54.9
click at [1101, 188] on body "🟢 Des questions ou besoin d'assistance pour la migration AirBnB? Connectez-vous…" at bounding box center [702, 353] width 1405 height 707
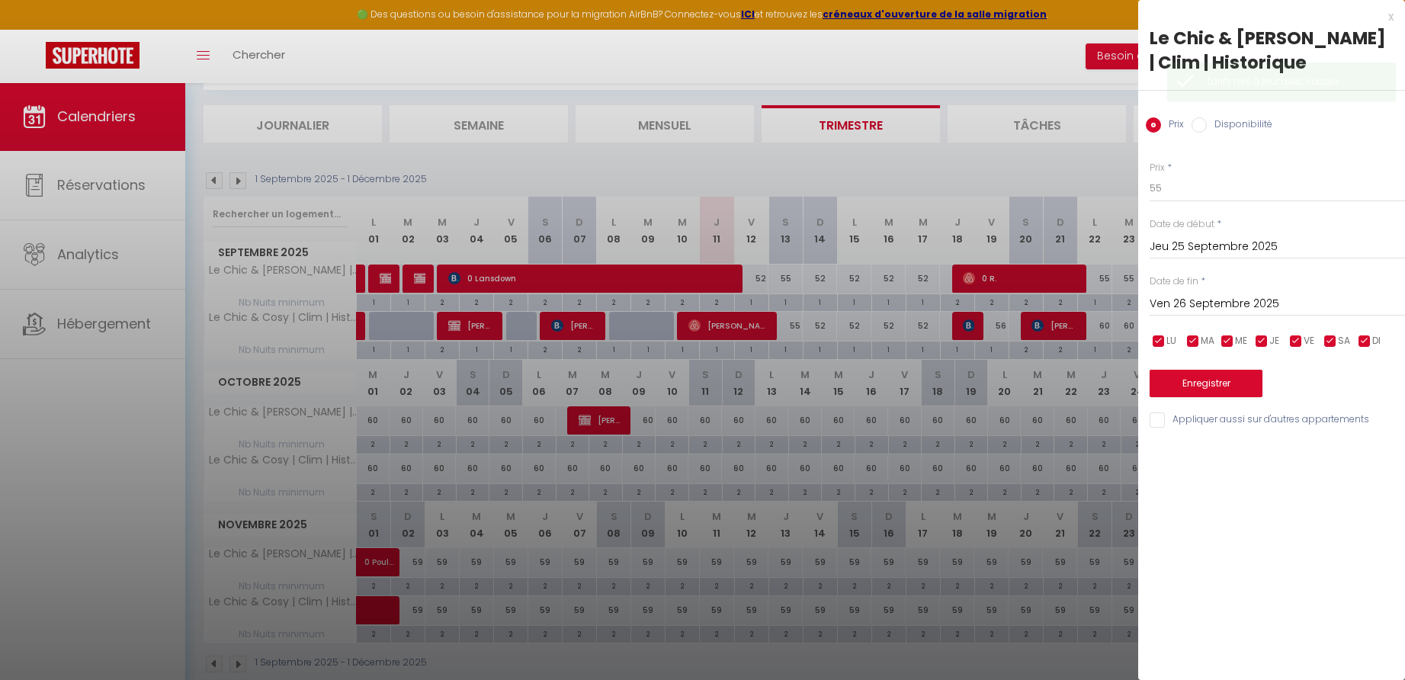
click at [1218, 379] on button "Enregistrer" at bounding box center [1206, 383] width 113 height 27
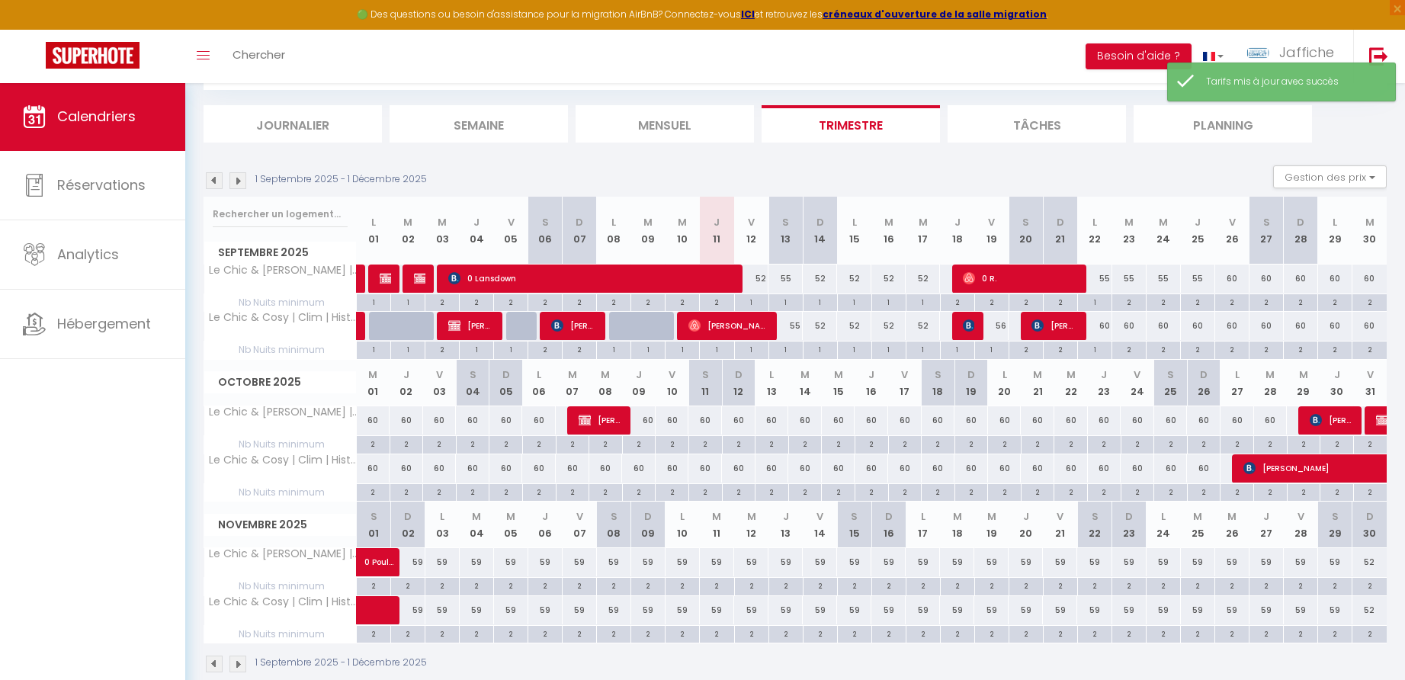
click at [1004, 325] on div "56" at bounding box center [991, 326] width 34 height 28
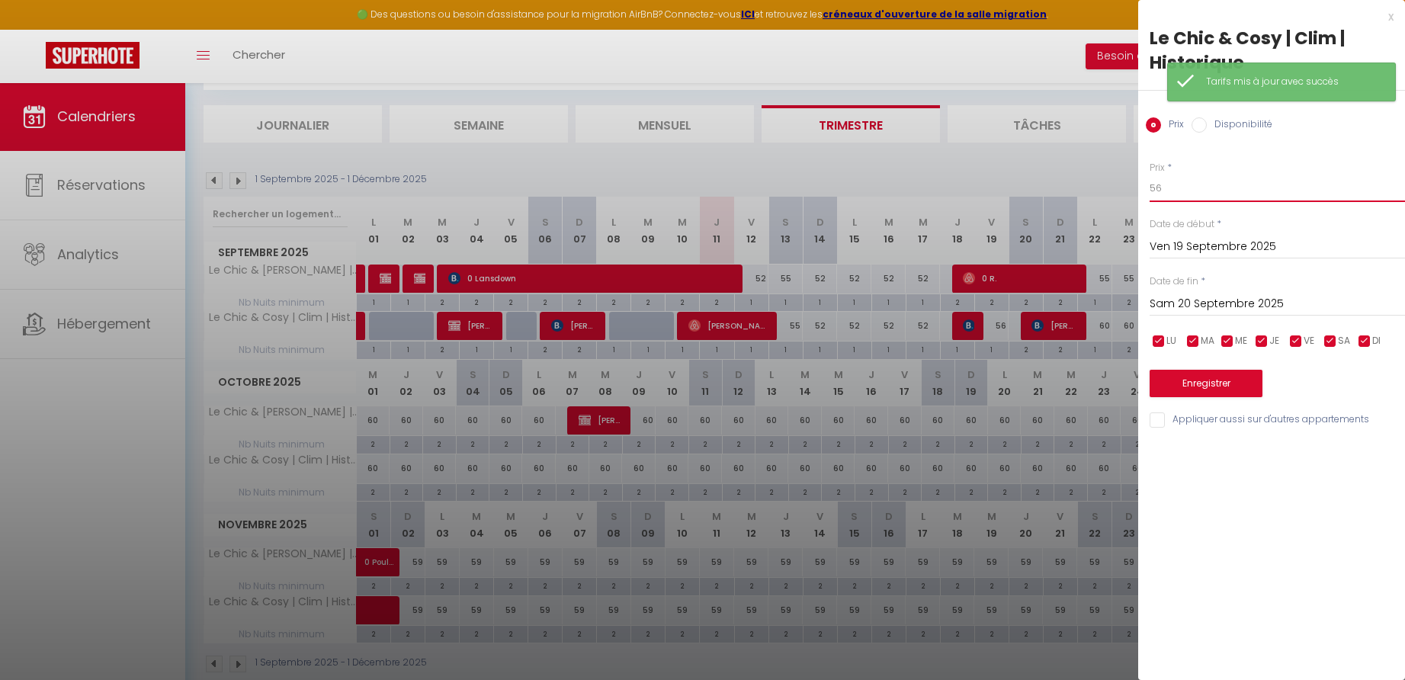
click at [1178, 188] on input "56" at bounding box center [1277, 188] width 255 height 27
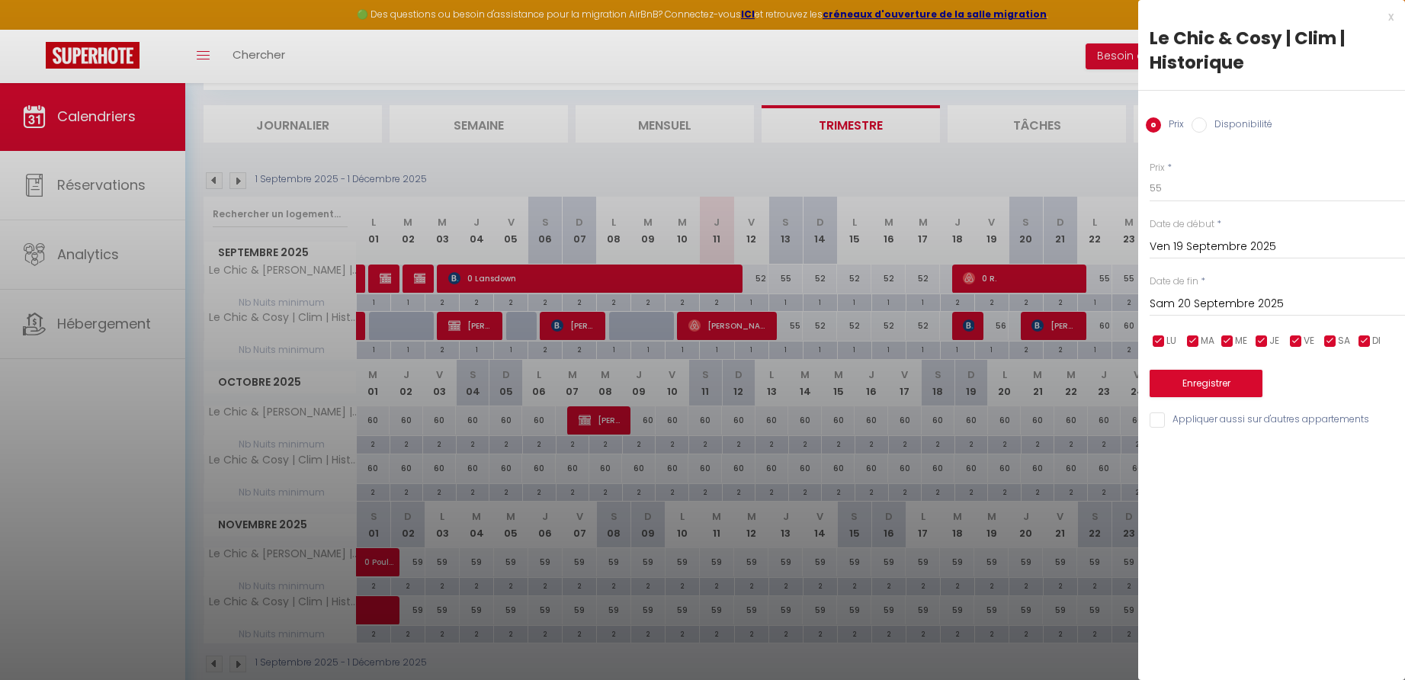
click at [1221, 376] on button "Enregistrer" at bounding box center [1206, 383] width 113 height 27
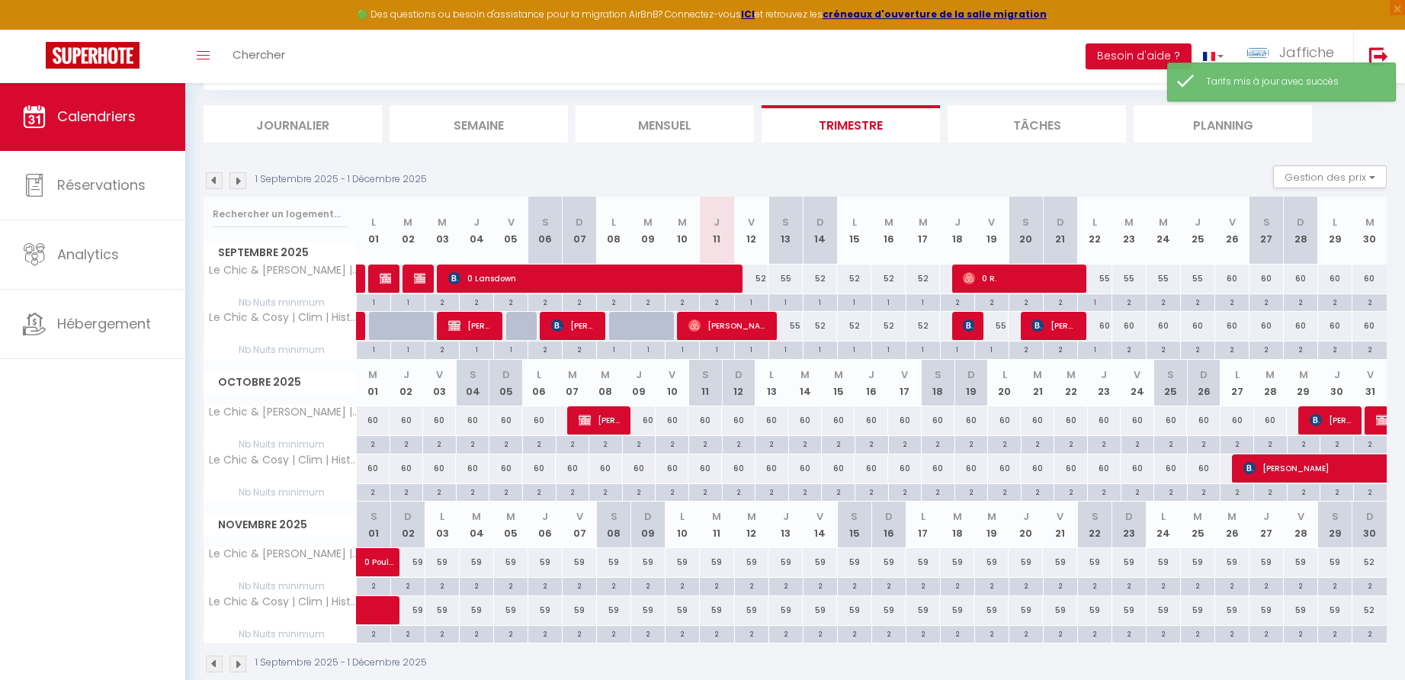
click at [1107, 325] on div "60" at bounding box center [1094, 326] width 34 height 28
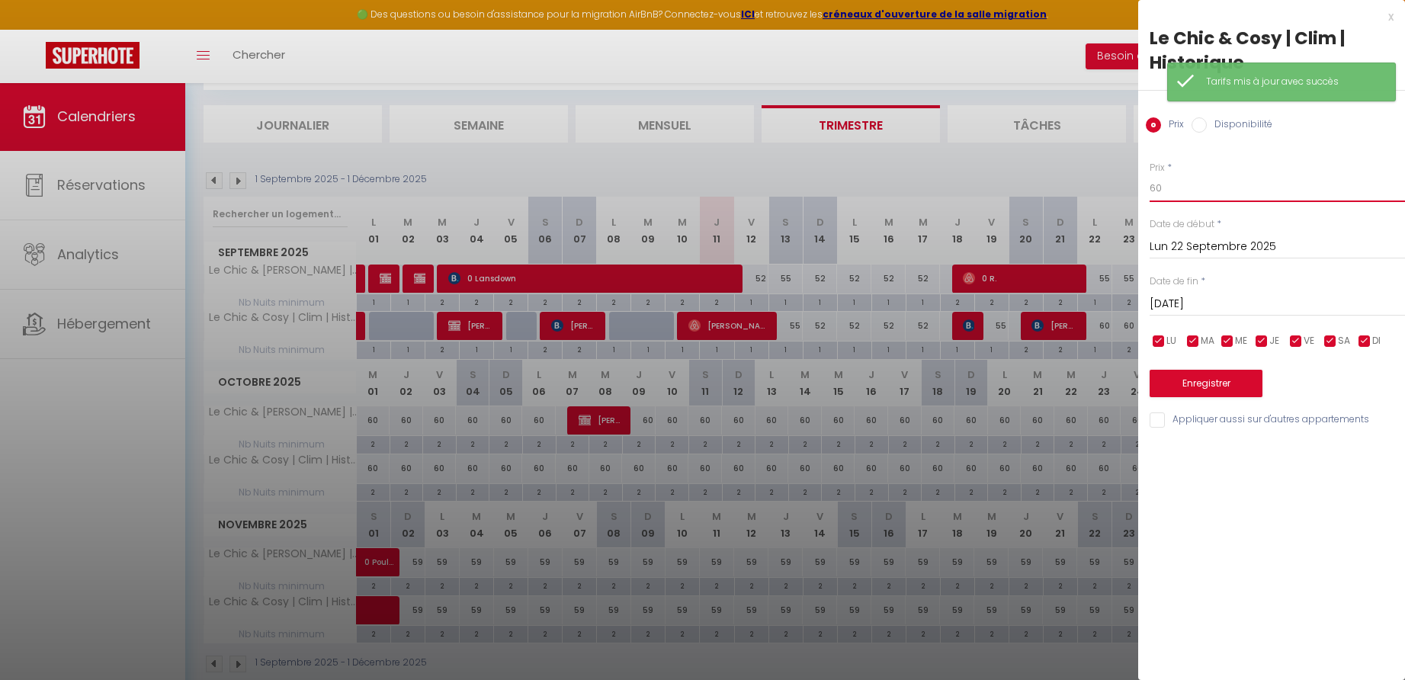
click at [1158, 191] on input "60" at bounding box center [1277, 188] width 255 height 27
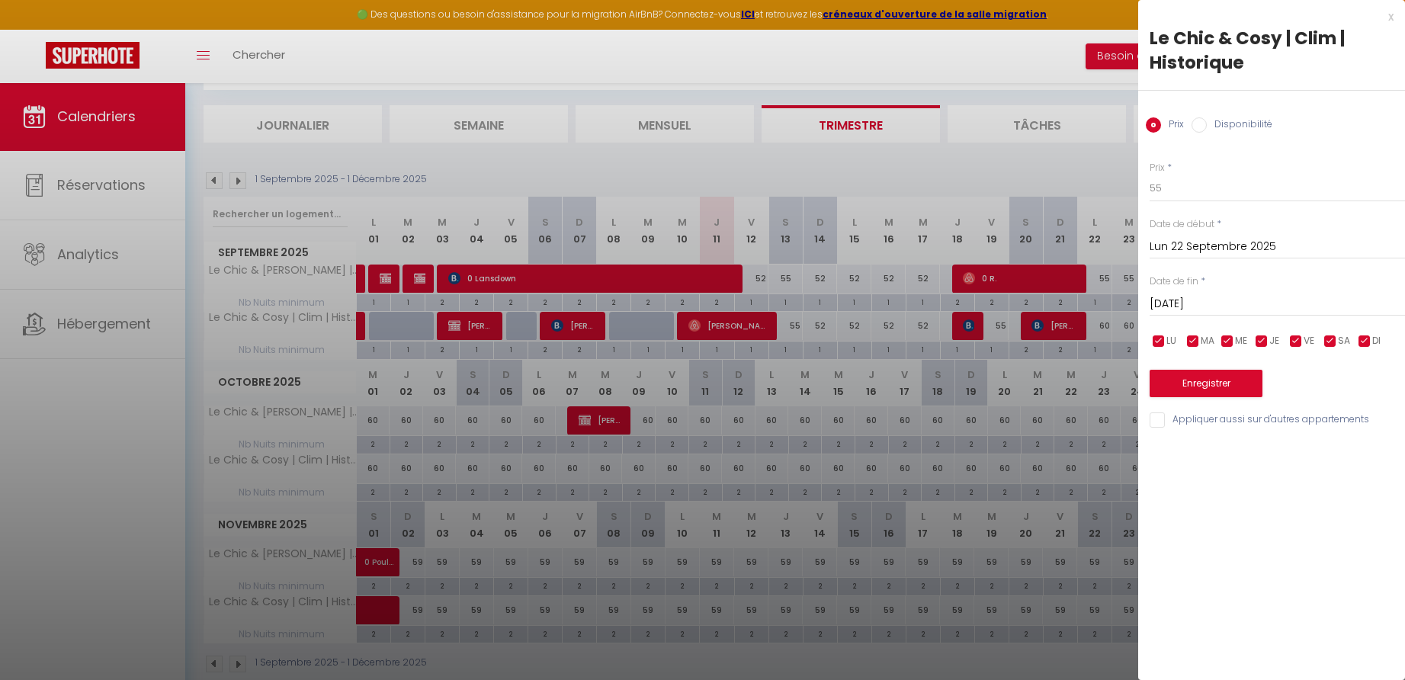
click at [1222, 307] on input "[DATE]" at bounding box center [1277, 304] width 255 height 20
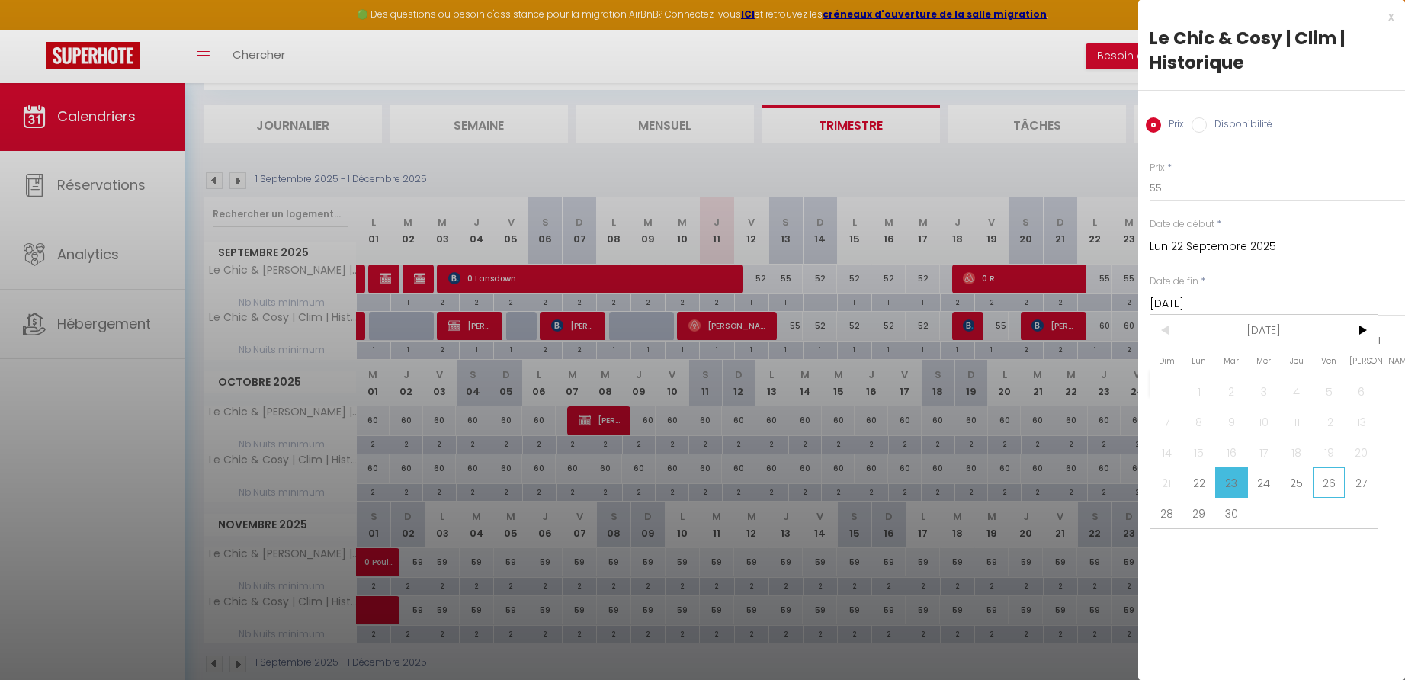
click at [1324, 481] on span "26" at bounding box center [1329, 482] width 33 height 30
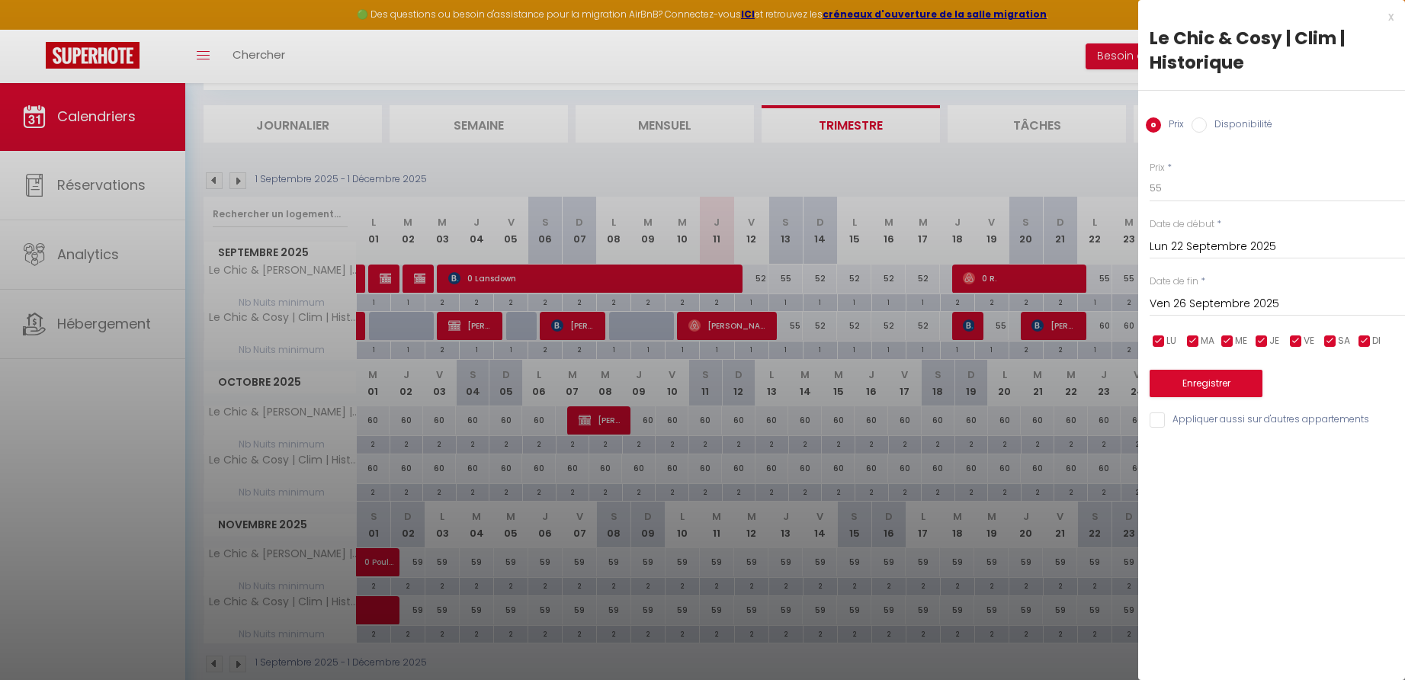
click at [1196, 378] on button "Enregistrer" at bounding box center [1206, 383] width 113 height 27
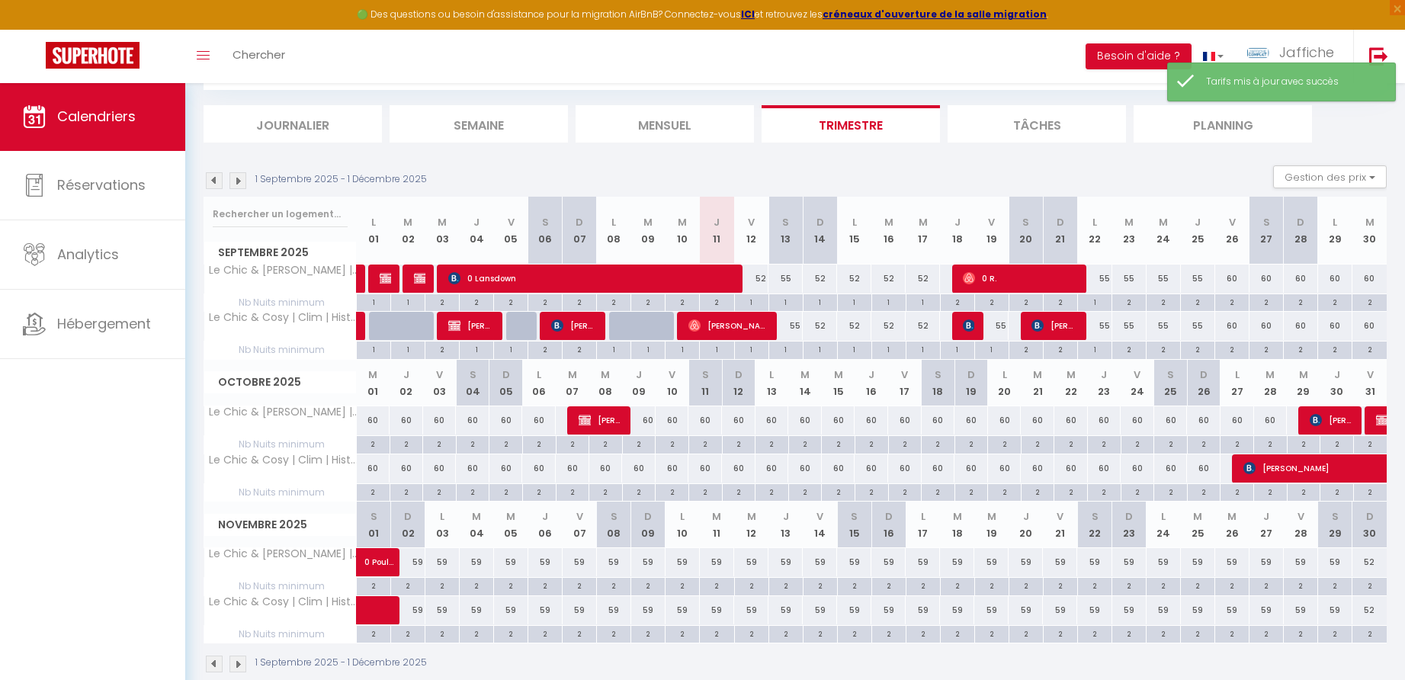
click at [1106, 278] on div "55" at bounding box center [1094, 279] width 34 height 28
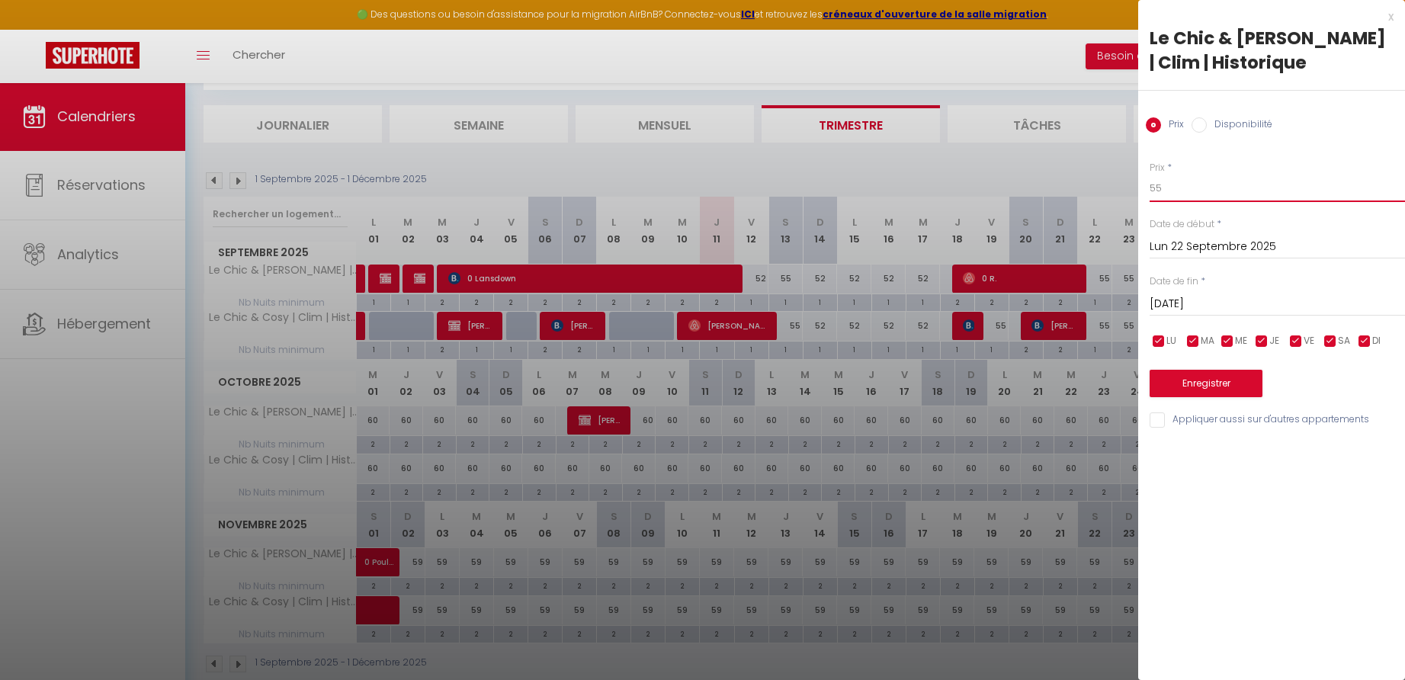
click at [1167, 189] on input "55" at bounding box center [1277, 188] width 255 height 27
click at [1192, 300] on input "[DATE]" at bounding box center [1277, 304] width 255 height 20
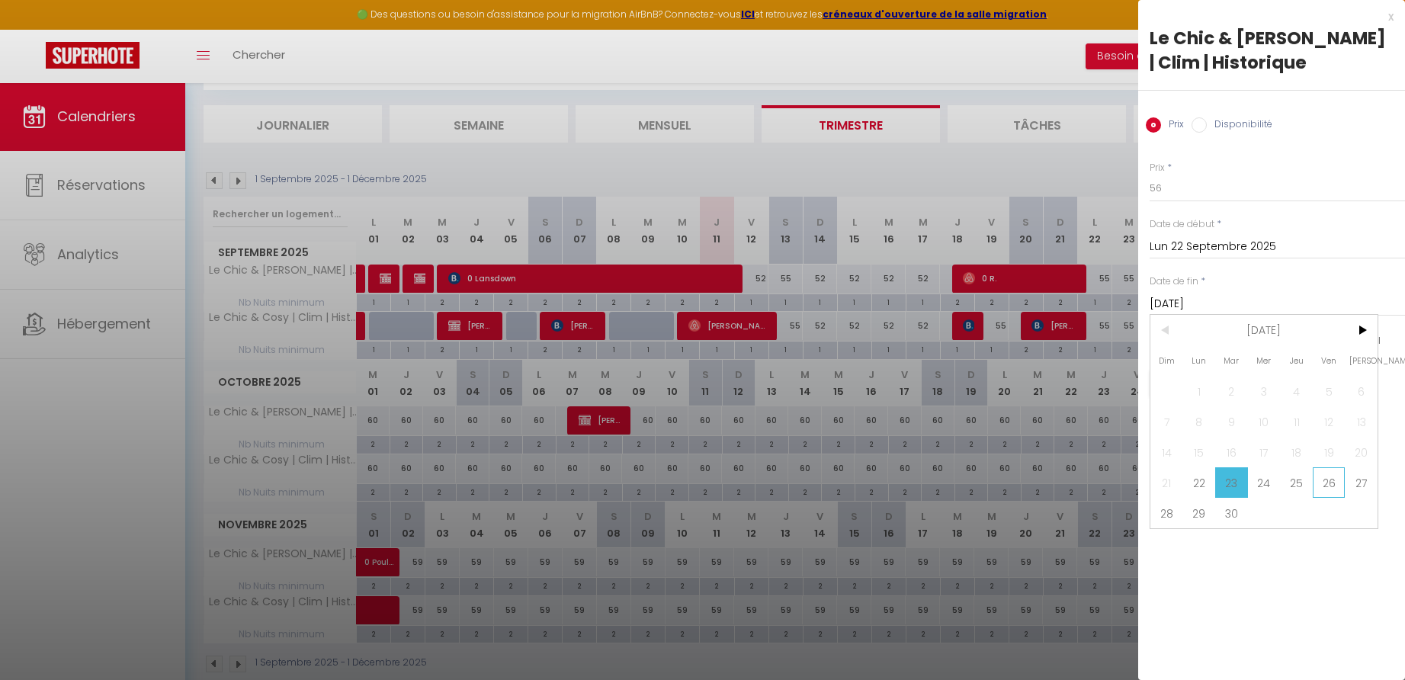
click at [1320, 481] on span "26" at bounding box center [1329, 482] width 33 height 30
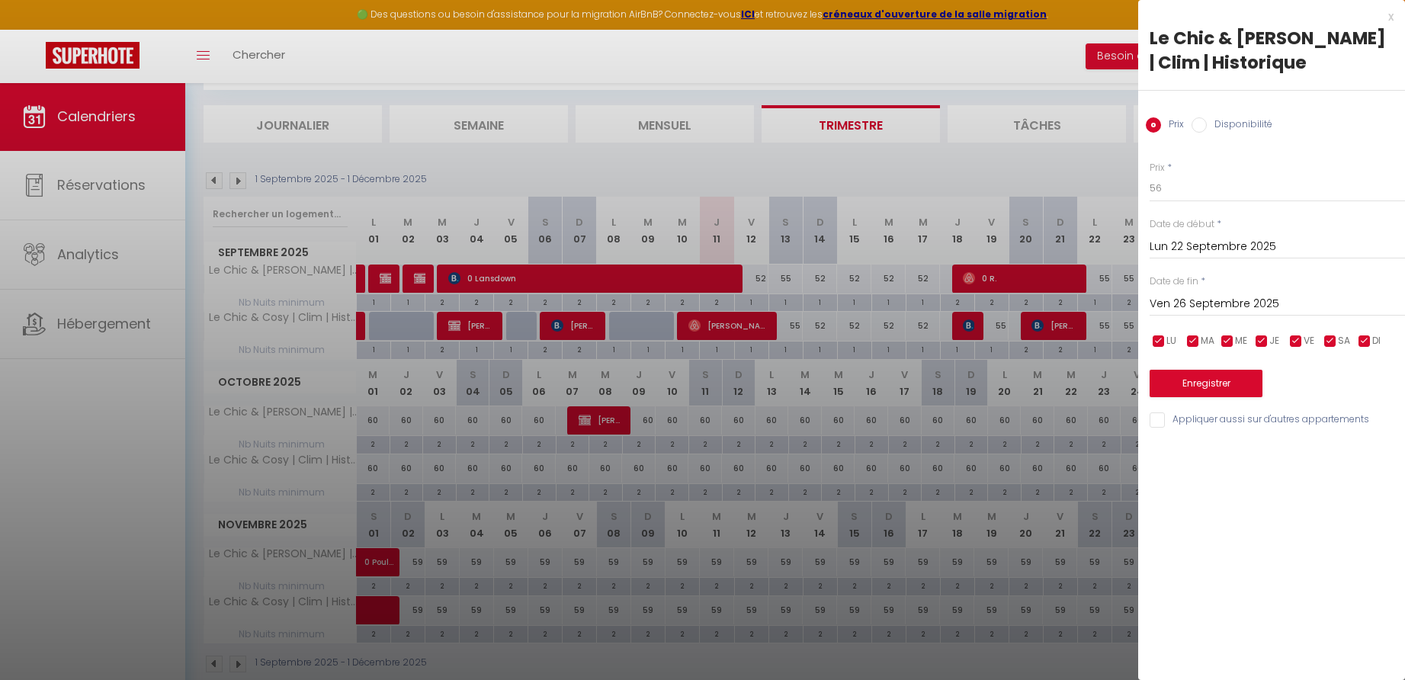
click at [1160, 416] on input "Appliquer aussi sur d'autres appartements" at bounding box center [1277, 419] width 255 height 15
click at [1163, 418] on input "Appliquer aussi sur d'autres appartements" at bounding box center [1277, 419] width 255 height 15
click at [1200, 384] on button "Enregistrer" at bounding box center [1206, 383] width 113 height 27
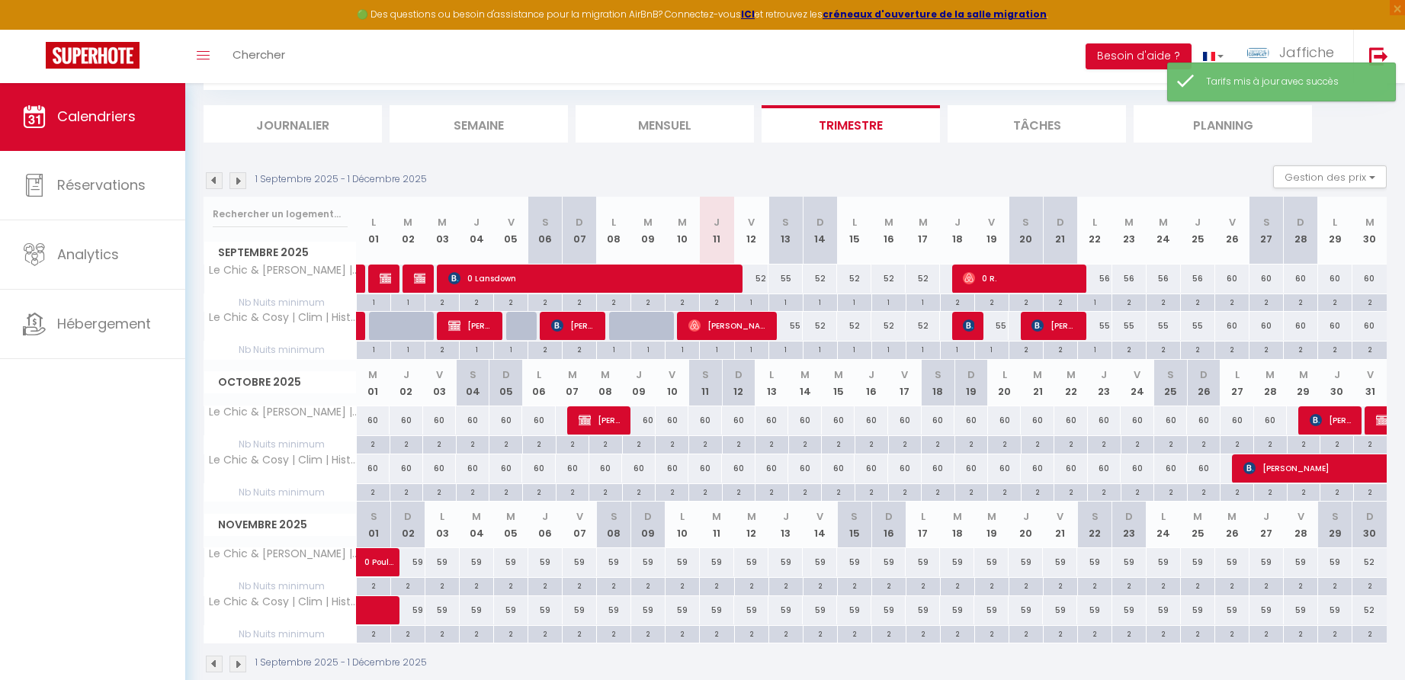
click at [1107, 325] on div "55" at bounding box center [1094, 326] width 34 height 28
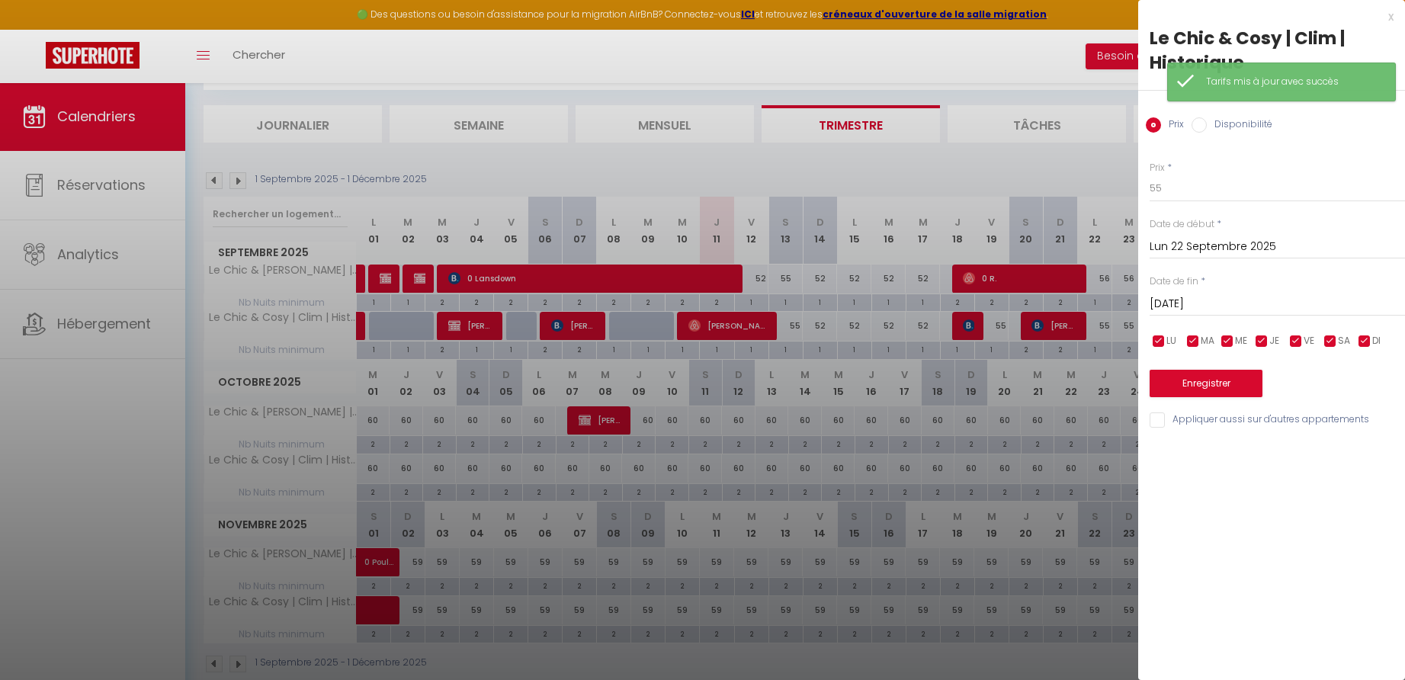
click at [1215, 304] on input "[DATE]" at bounding box center [1277, 304] width 255 height 20
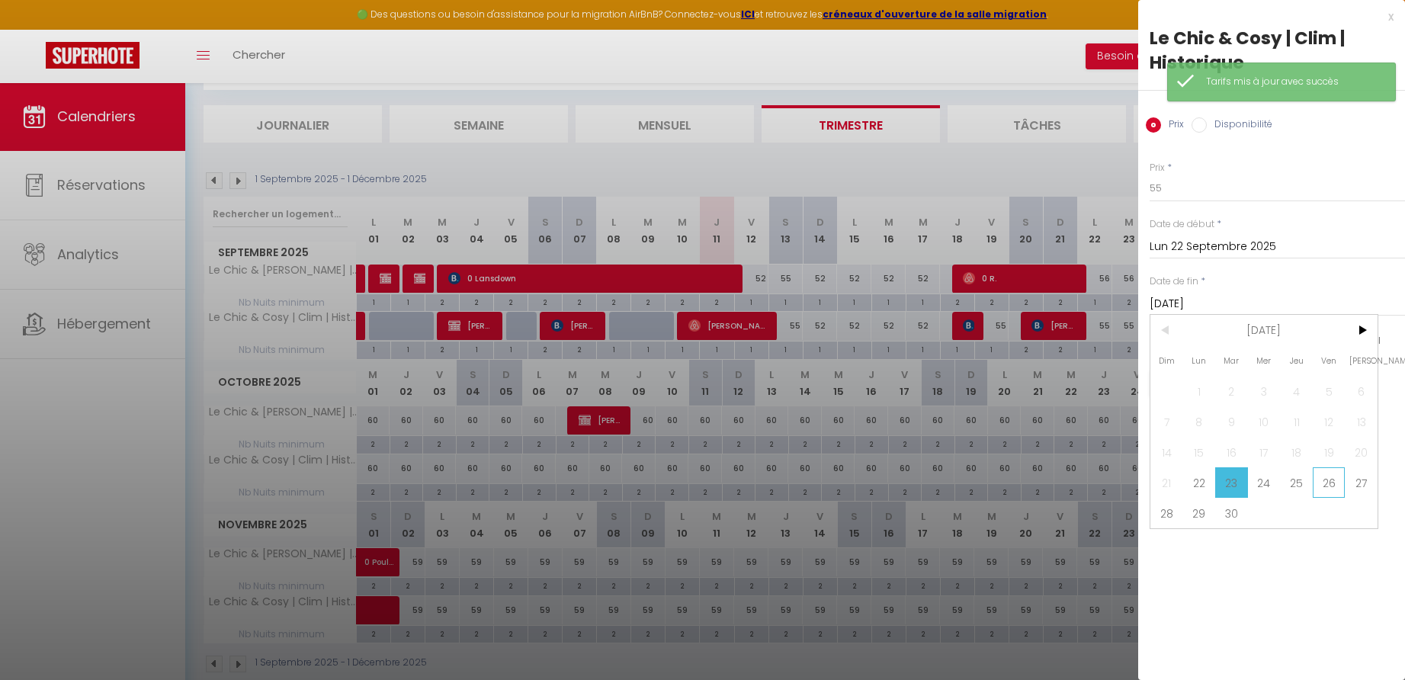
click at [1325, 483] on span "26" at bounding box center [1329, 482] width 33 height 30
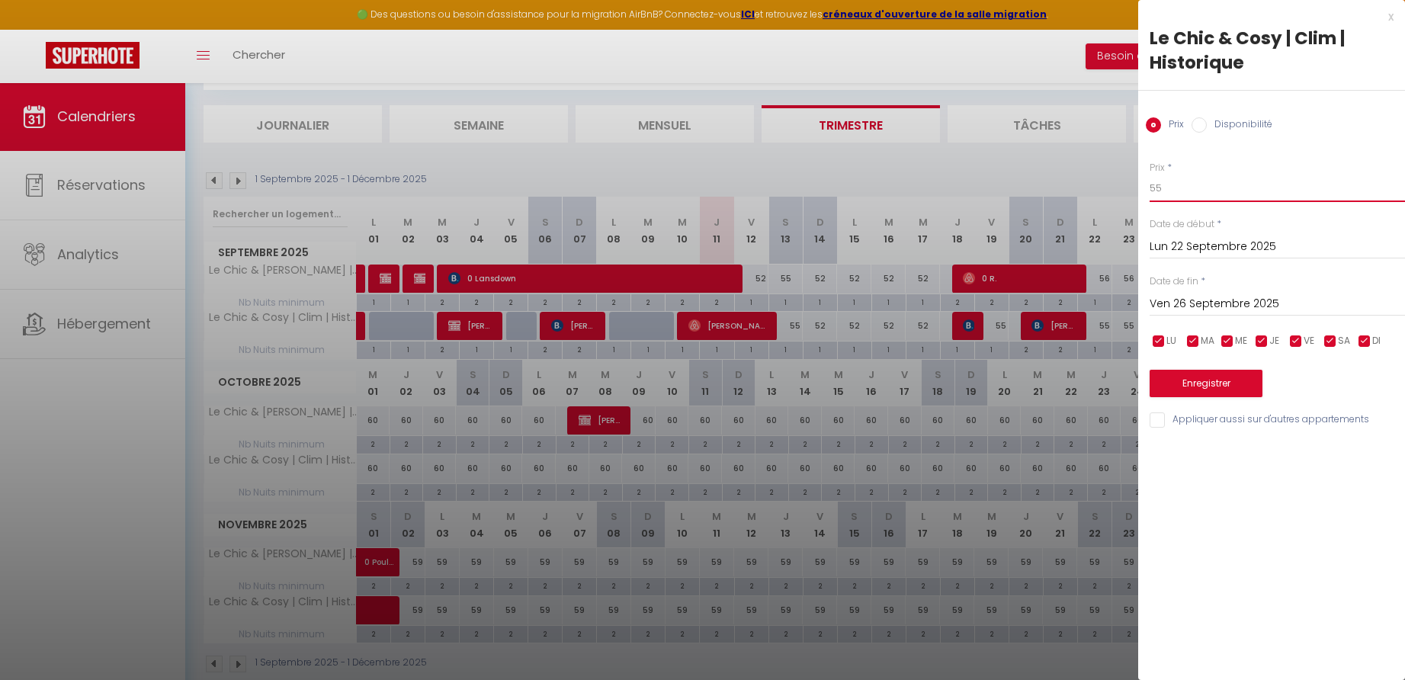
click at [1170, 191] on input "55" at bounding box center [1277, 188] width 255 height 27
click at [1209, 382] on button "Enregistrer" at bounding box center [1206, 383] width 113 height 27
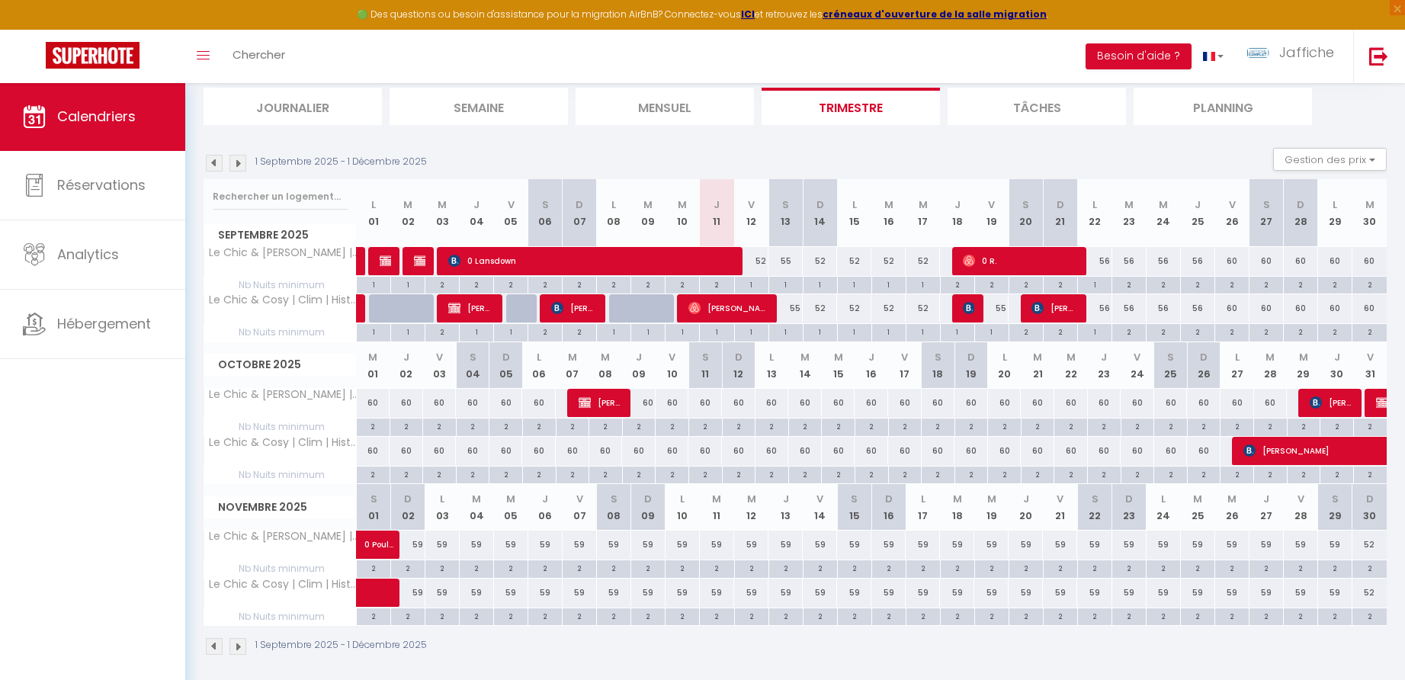
scroll to position [105, 0]
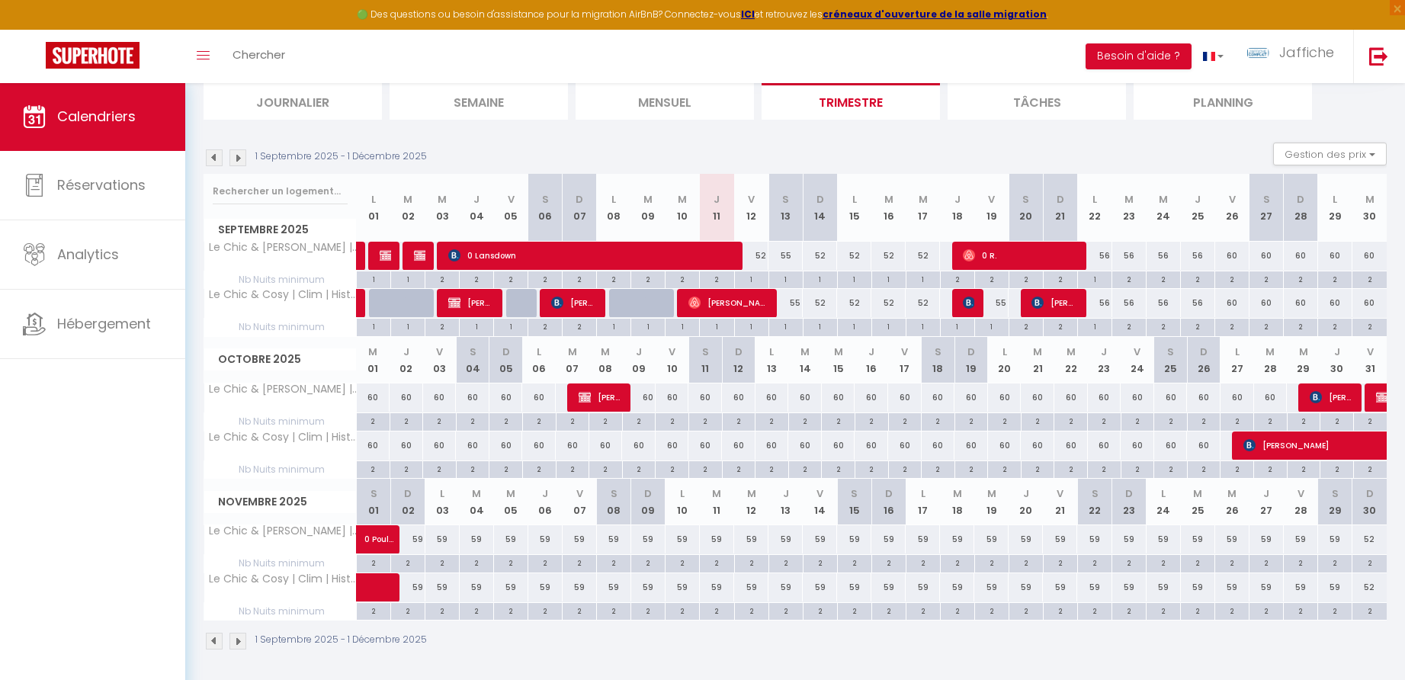
click at [1141, 396] on div "60" at bounding box center [1138, 397] width 34 height 28
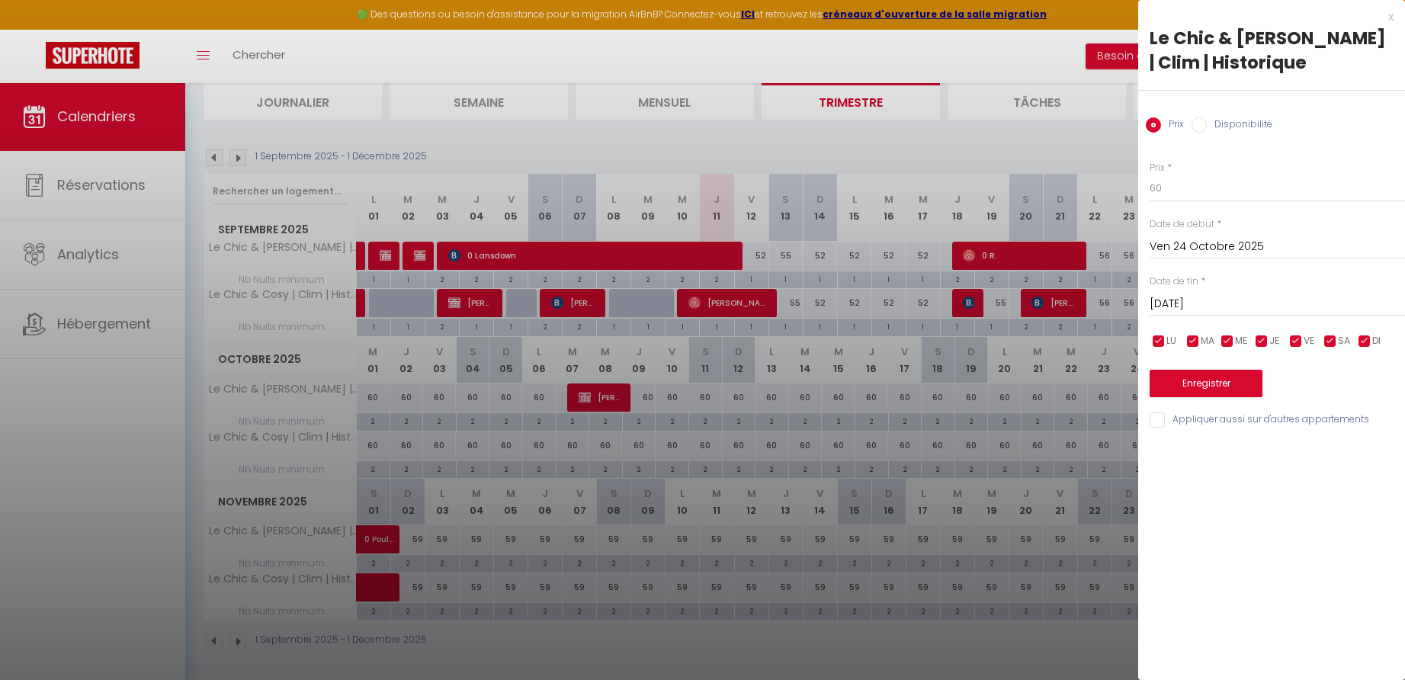
click at [1393, 17] on div "x" at bounding box center [1265, 17] width 255 height 18
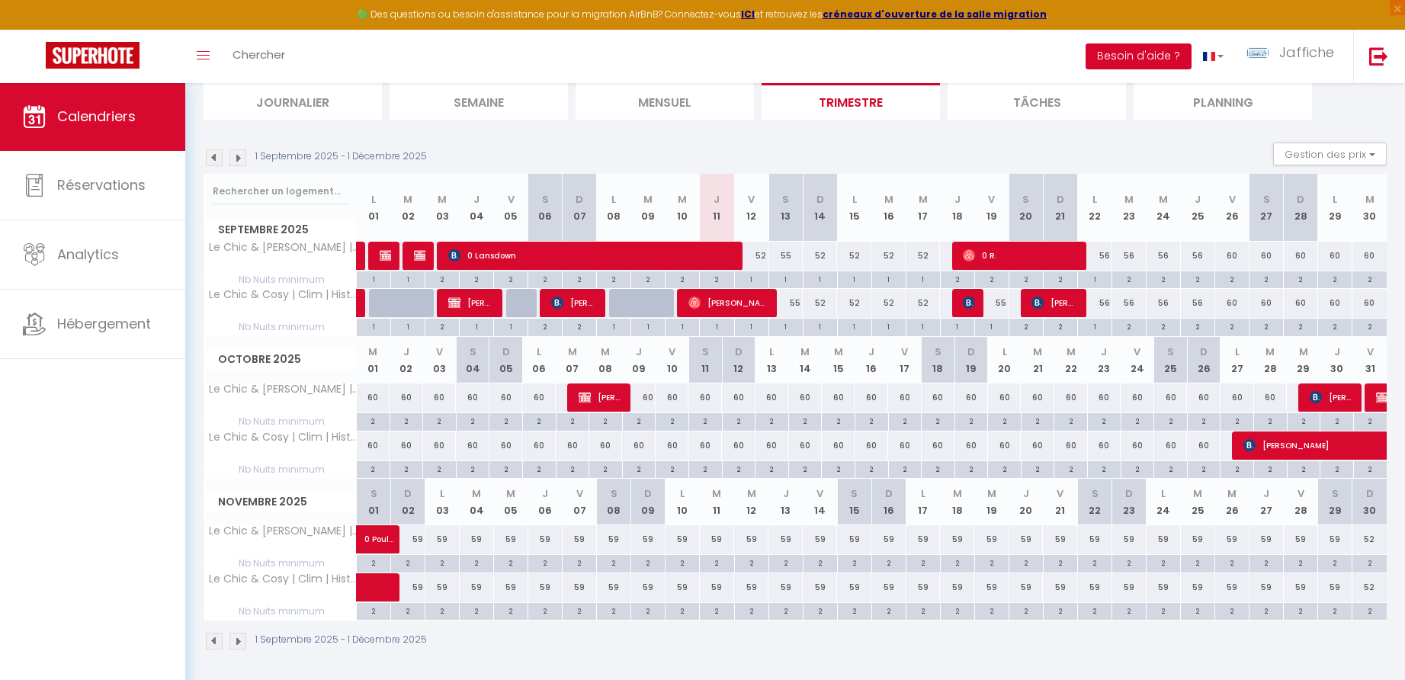
click at [1144, 56] on button "Besoin d'aide ?" at bounding box center [1139, 56] width 106 height 26
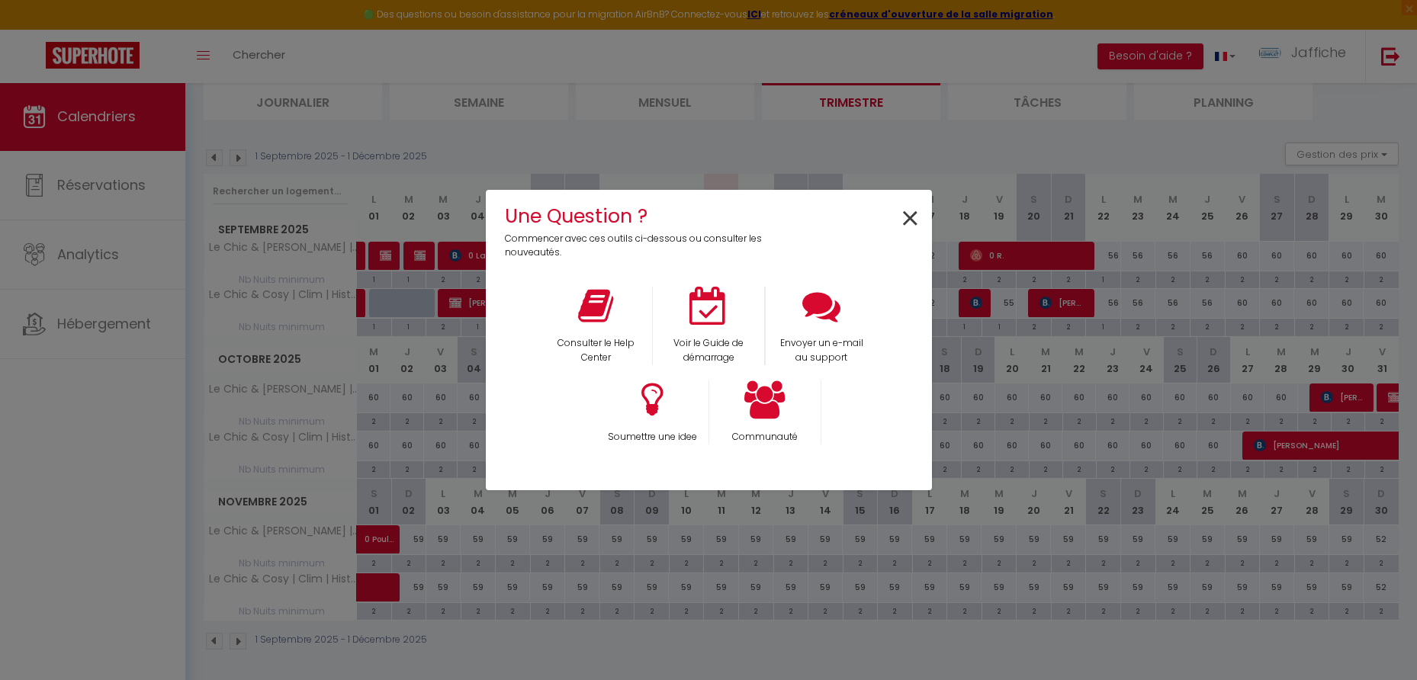
click at [910, 218] on span "×" at bounding box center [910, 219] width 21 height 48
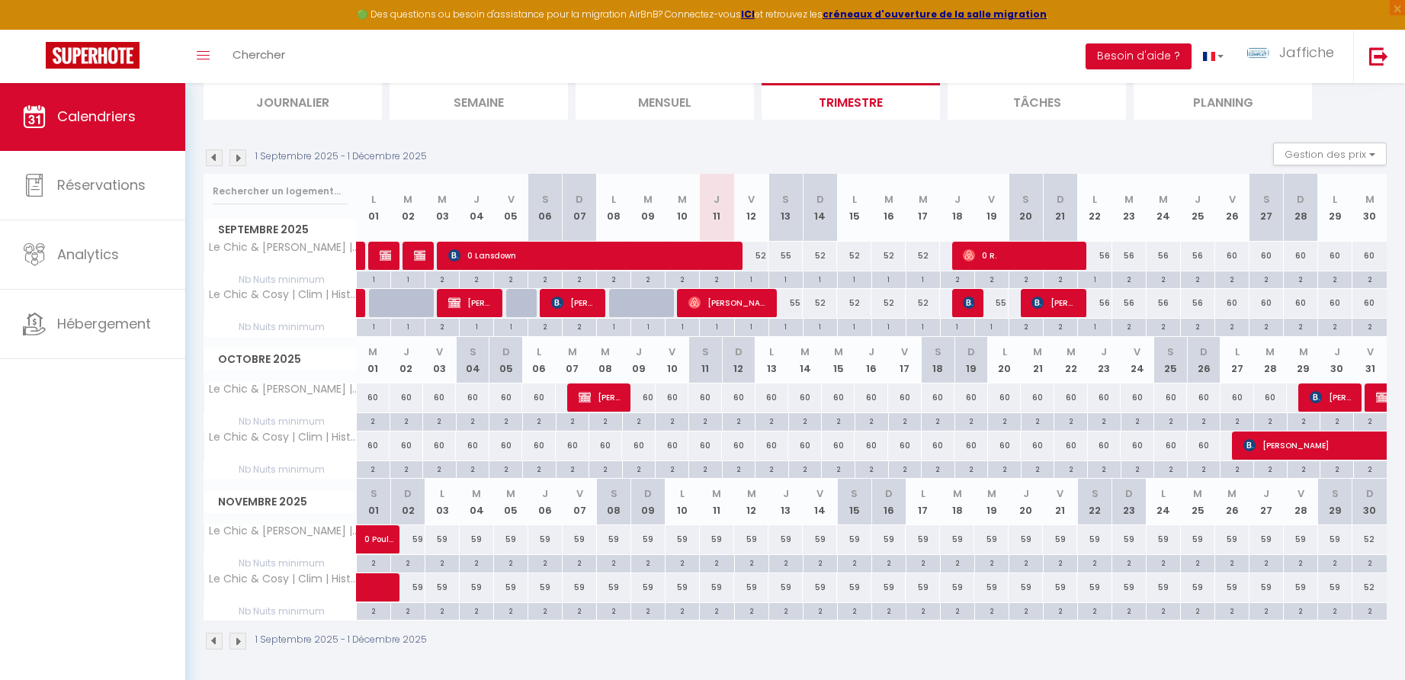
scroll to position [0, 0]
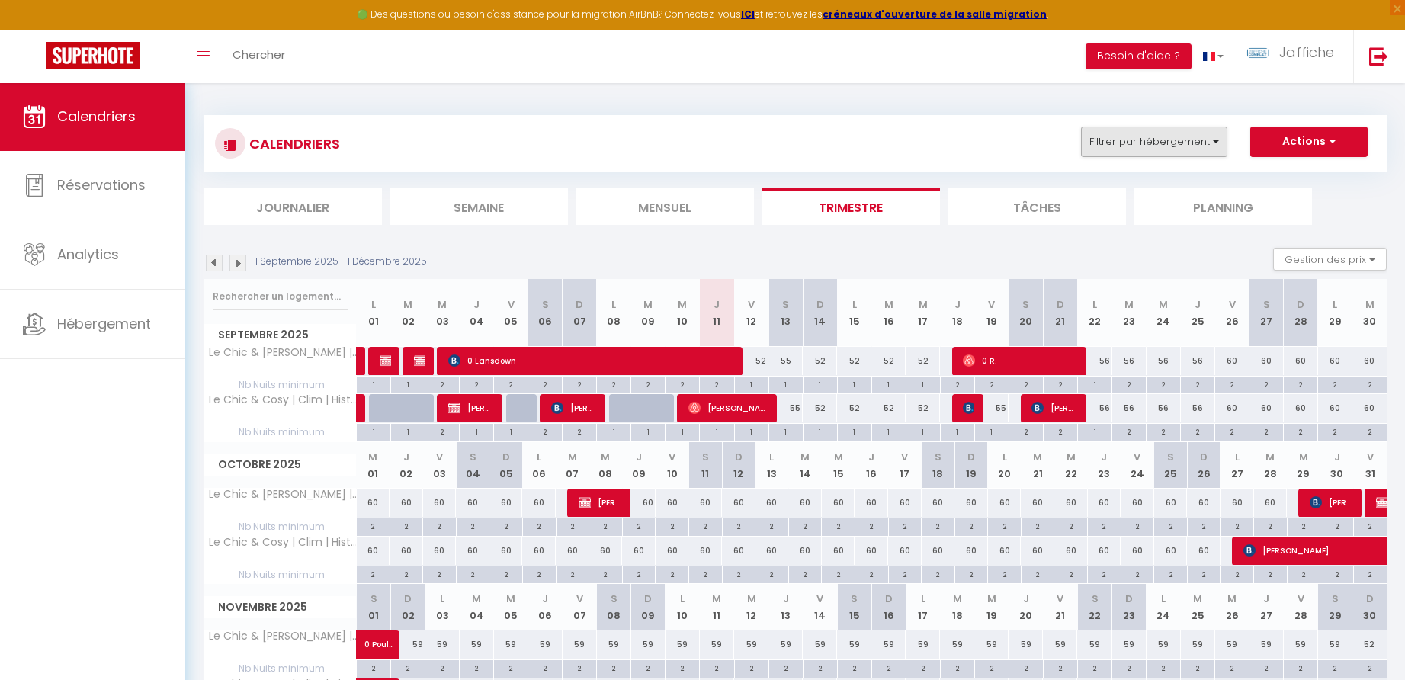
click at [1155, 143] on button "Filtrer par hébergement" at bounding box center [1154, 142] width 146 height 30
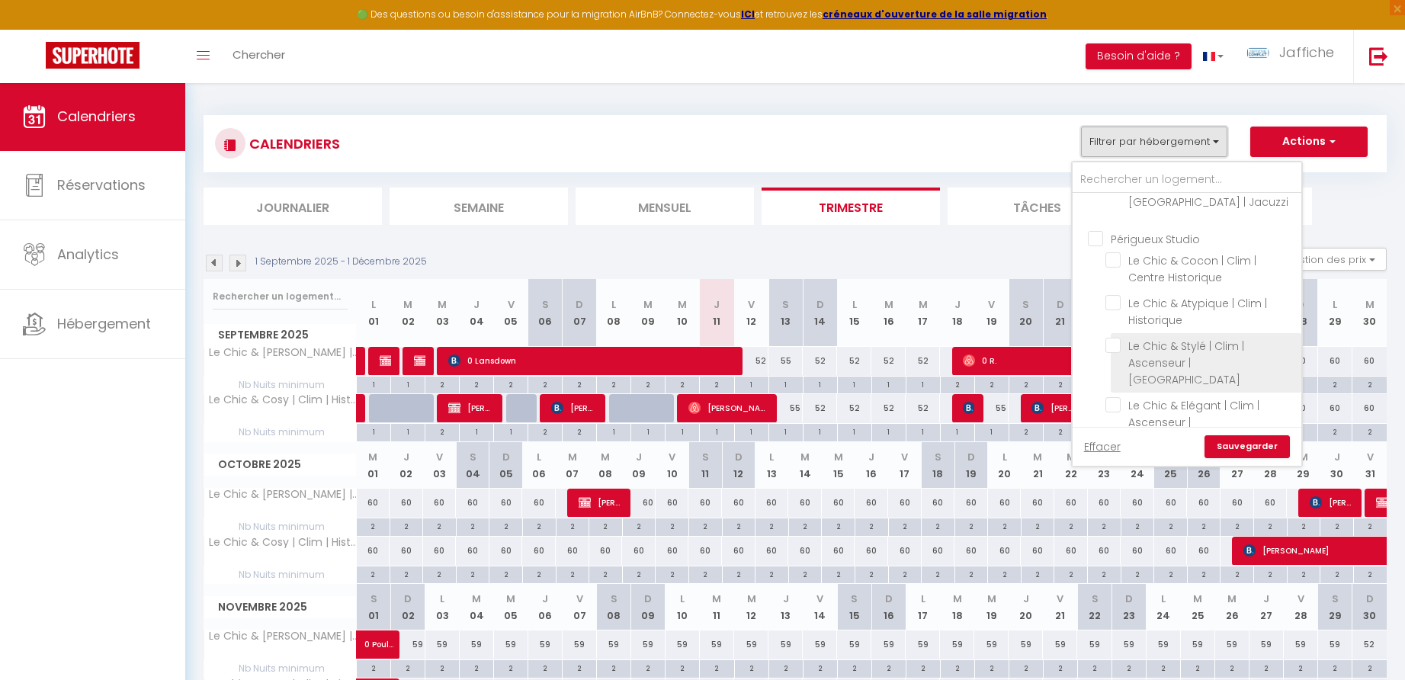
scroll to position [767, 0]
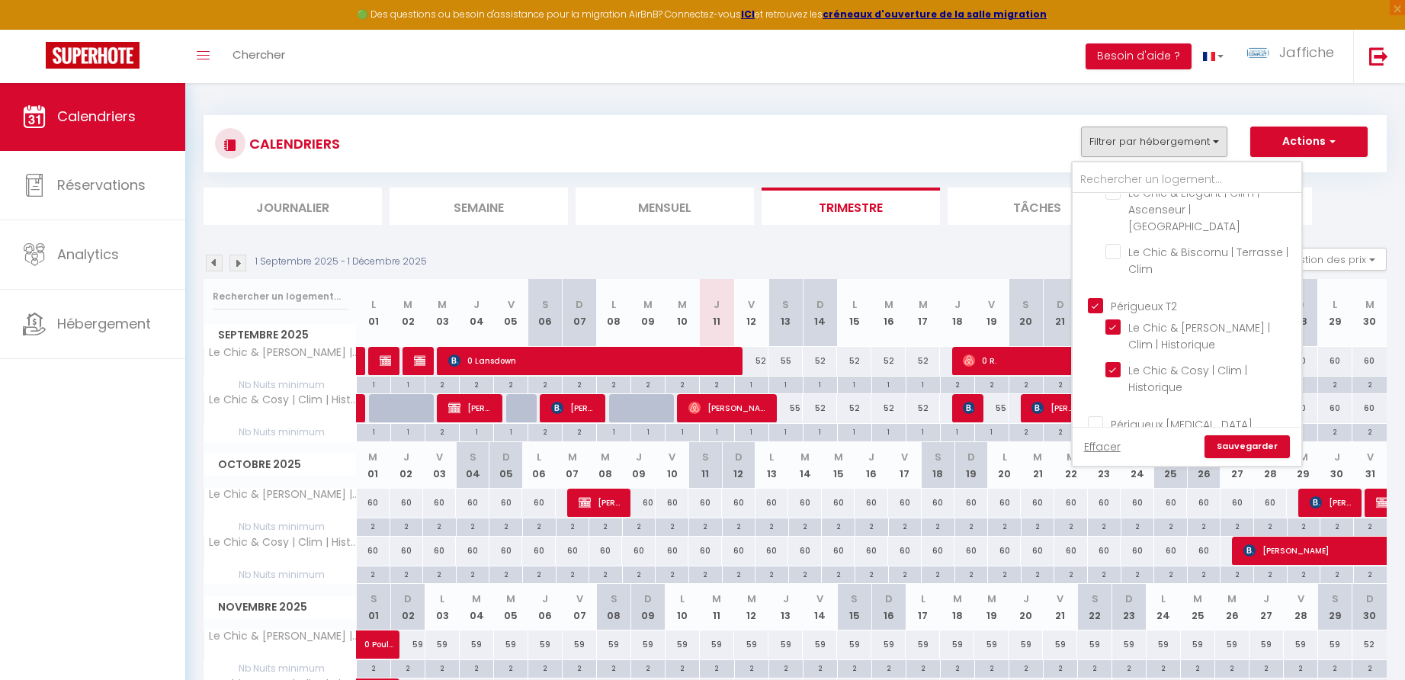
click at [1093, 290] on ul "Périgueux T2 Le Chic & [PERSON_NAME] | Clim | Historique Le Chic & Cosy | Clim …" at bounding box center [1187, 349] width 229 height 118
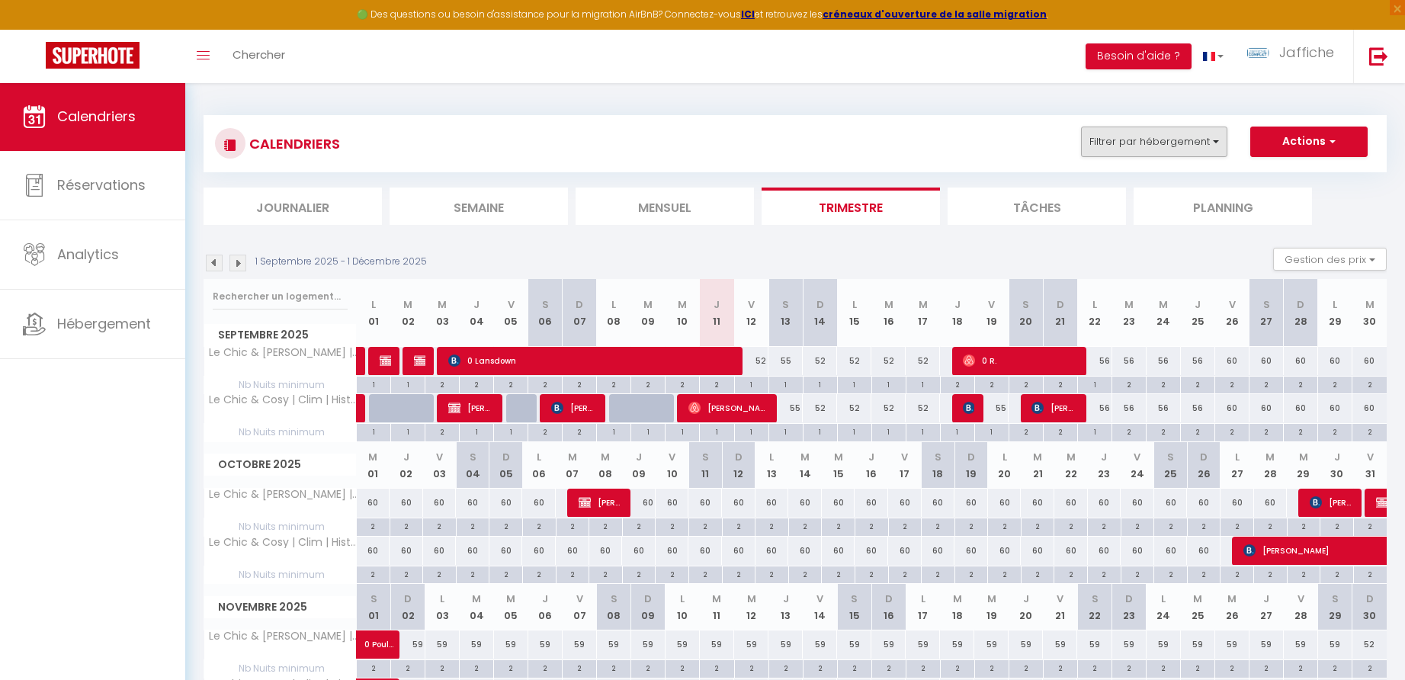
click at [1179, 141] on button "Filtrer par hébergement" at bounding box center [1154, 142] width 146 height 30
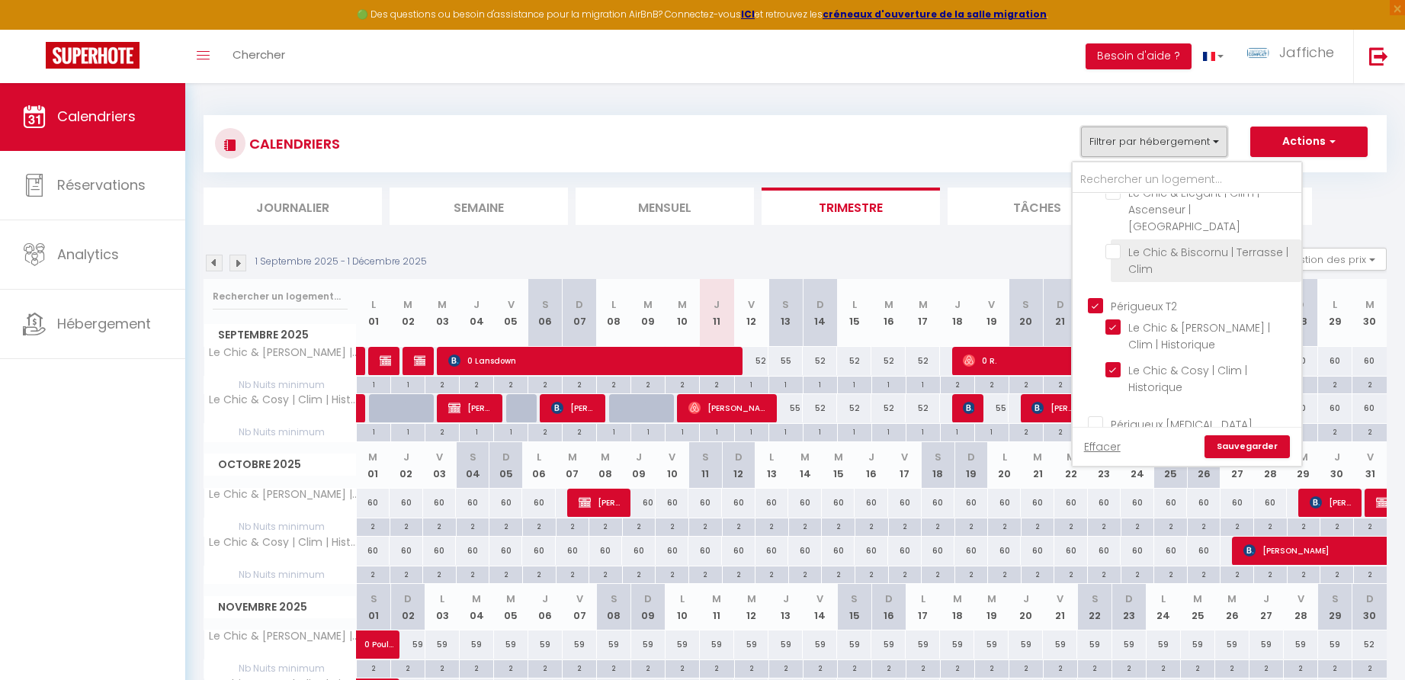
scroll to position [756, 0]
click at [1103, 309] on input "Périgueux T2" at bounding box center [1202, 316] width 229 height 15
click at [1102, 427] on input "Périgueux [MEDICAL_DATA]" at bounding box center [1202, 434] width 229 height 15
click at [1243, 450] on link "Sauvegarder" at bounding box center [1247, 446] width 85 height 23
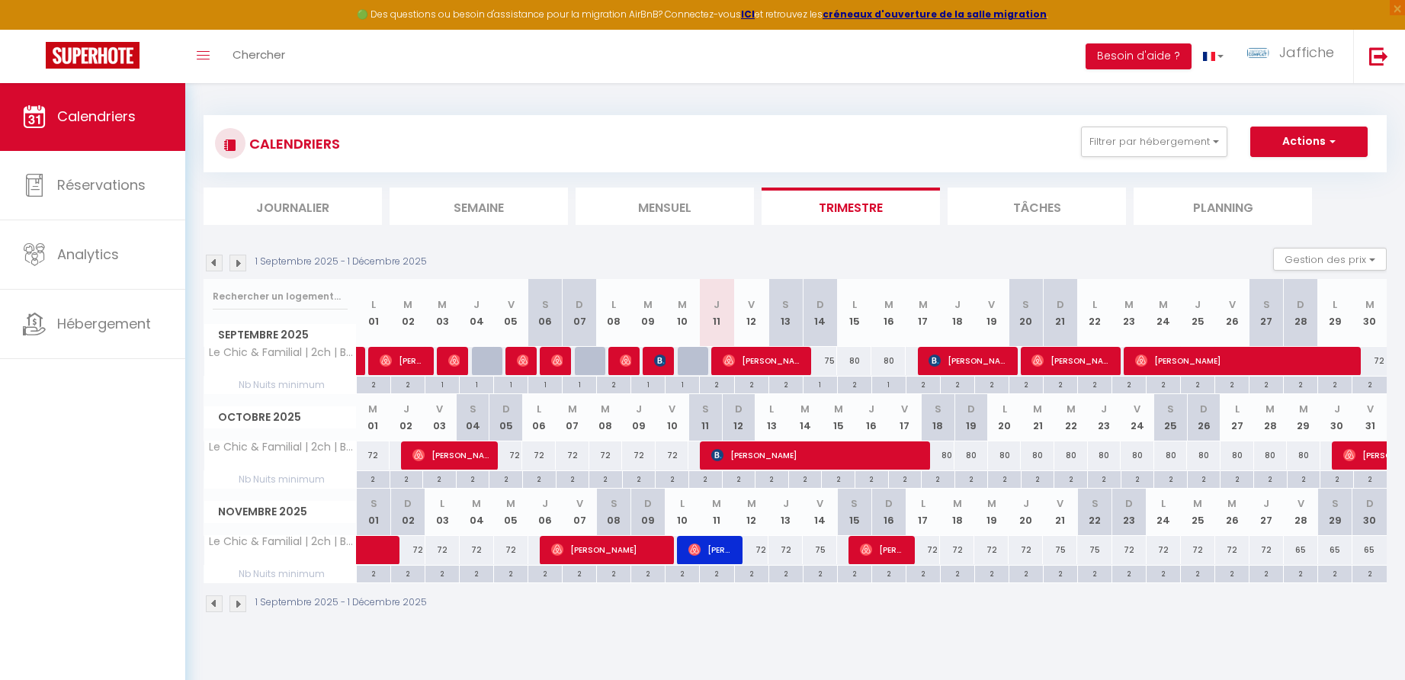
click at [833, 359] on div "75" at bounding box center [820, 361] width 34 height 28
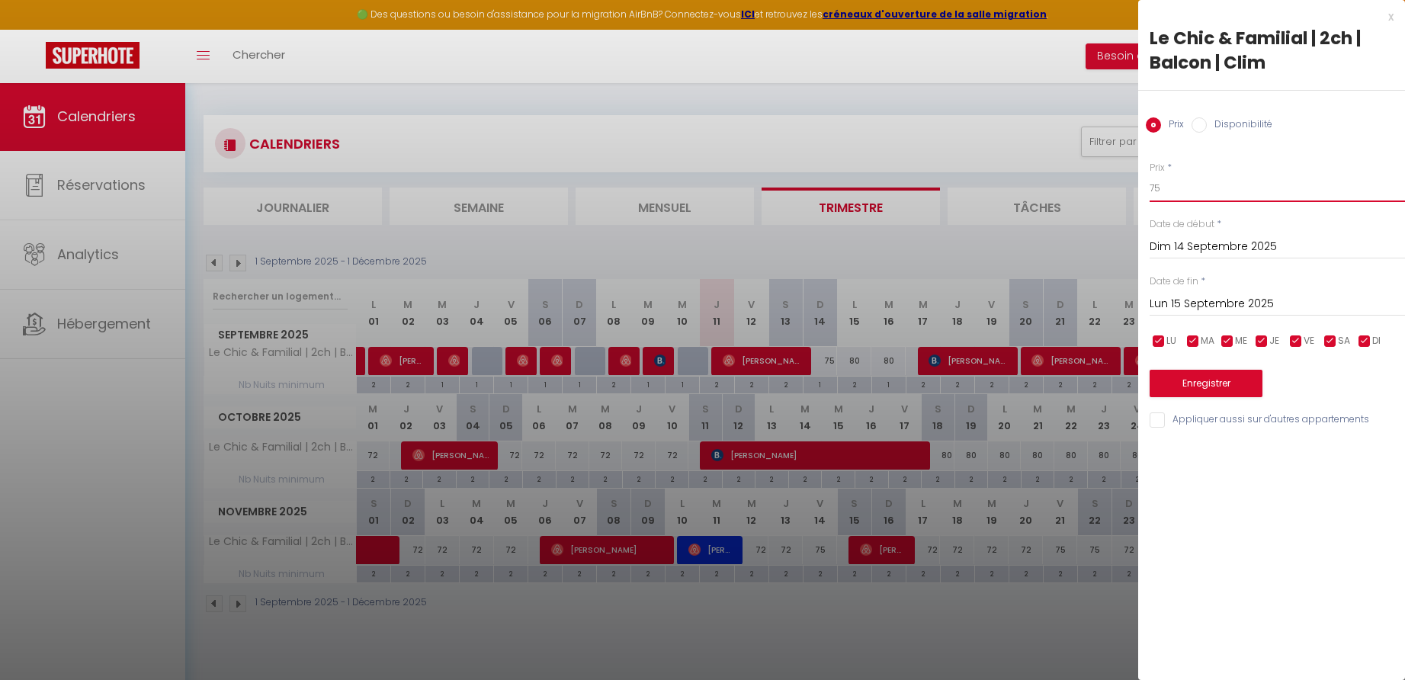
drag, startPoint x: 1167, startPoint y: 188, endPoint x: 1134, endPoint y: 187, distance: 33.6
click at [1134, 187] on body "🟢 Des questions ou besoin d'assistance pour la migration AirBnB? Connectez-vous…" at bounding box center [702, 422] width 1405 height 680
click at [1202, 382] on button "Enregistrer" at bounding box center [1206, 383] width 113 height 27
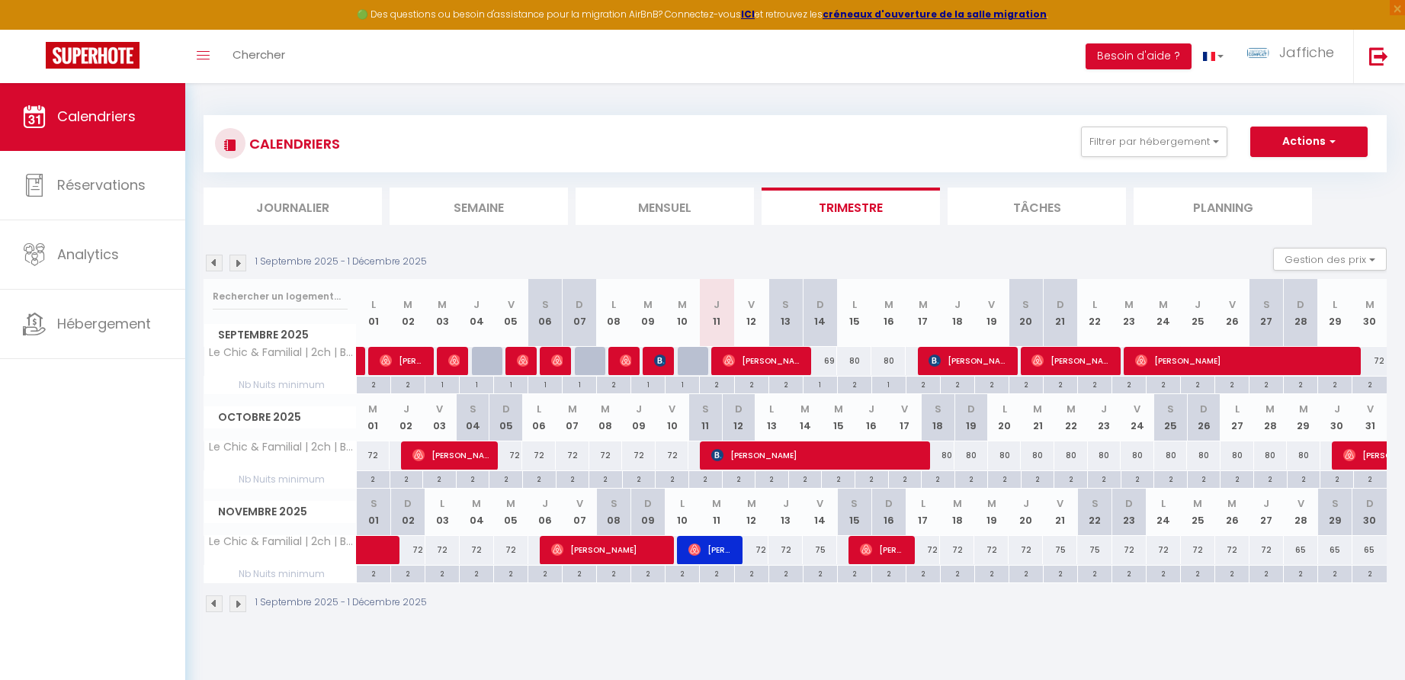
click at [855, 358] on div "80" at bounding box center [854, 361] width 34 height 28
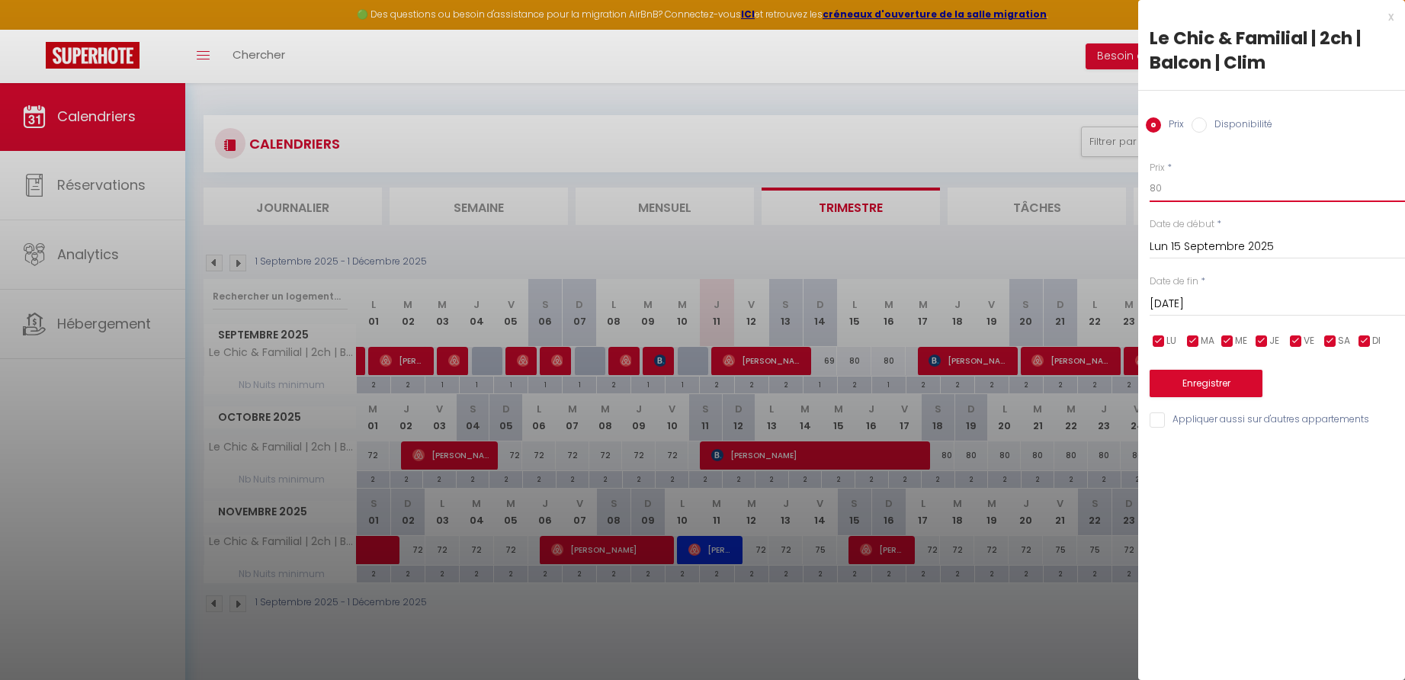
click at [1152, 188] on input "80" at bounding box center [1277, 188] width 255 height 27
click at [1164, 187] on input "70" at bounding box center [1277, 188] width 255 height 27
click at [1182, 303] on input "[DATE]" at bounding box center [1277, 304] width 255 height 20
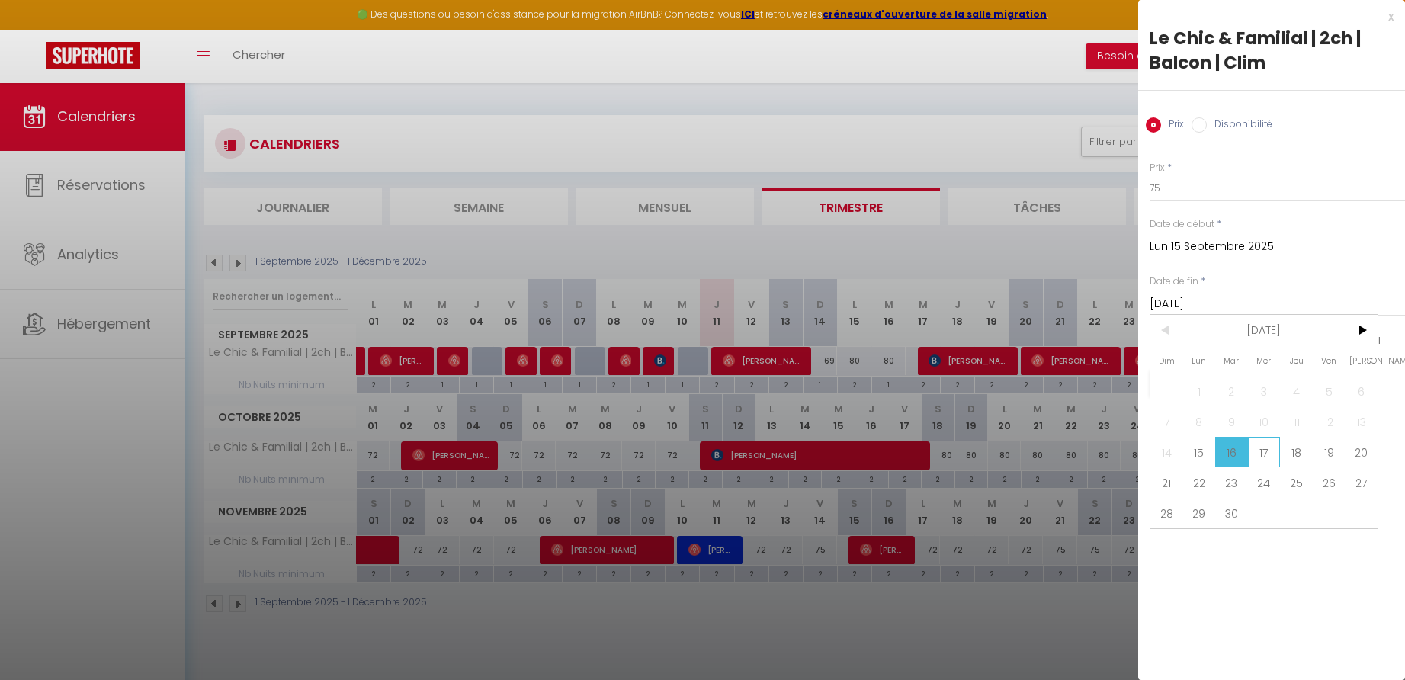
click at [1266, 451] on span "17" at bounding box center [1264, 452] width 33 height 30
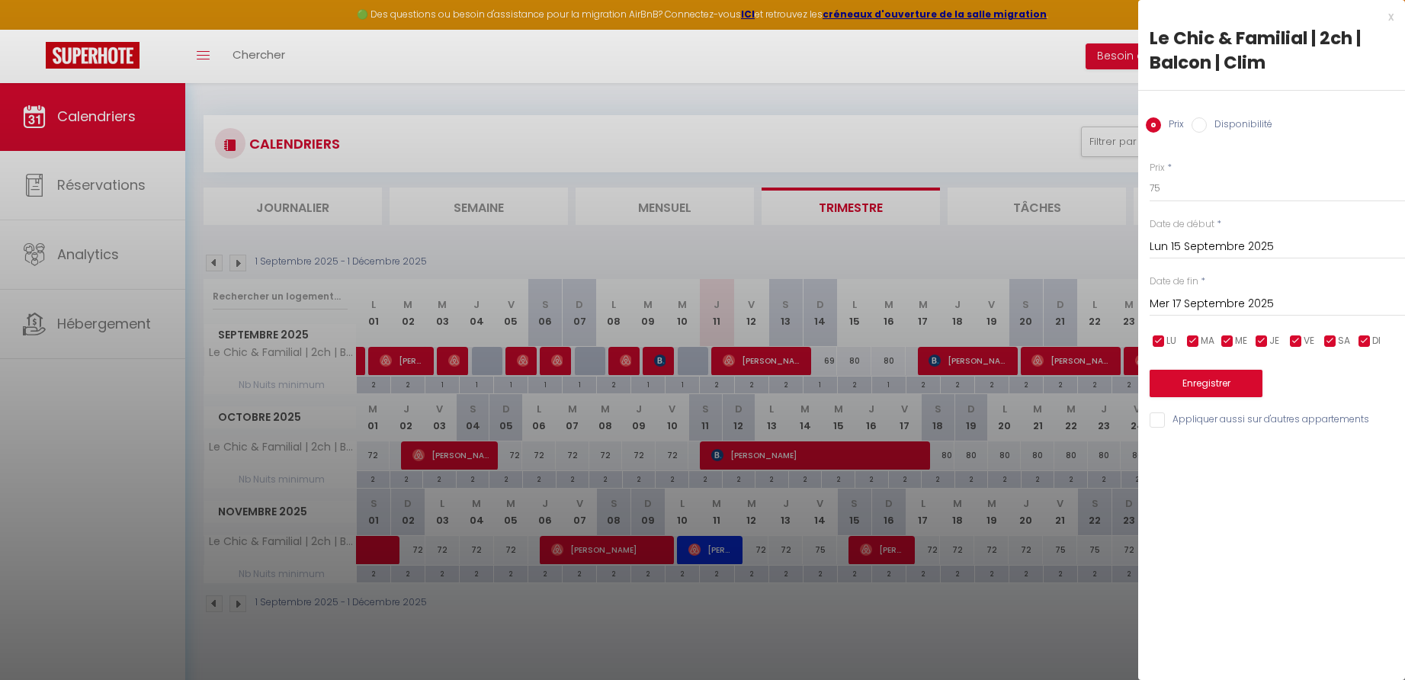
click at [1199, 377] on button "Enregistrer" at bounding box center [1206, 383] width 113 height 27
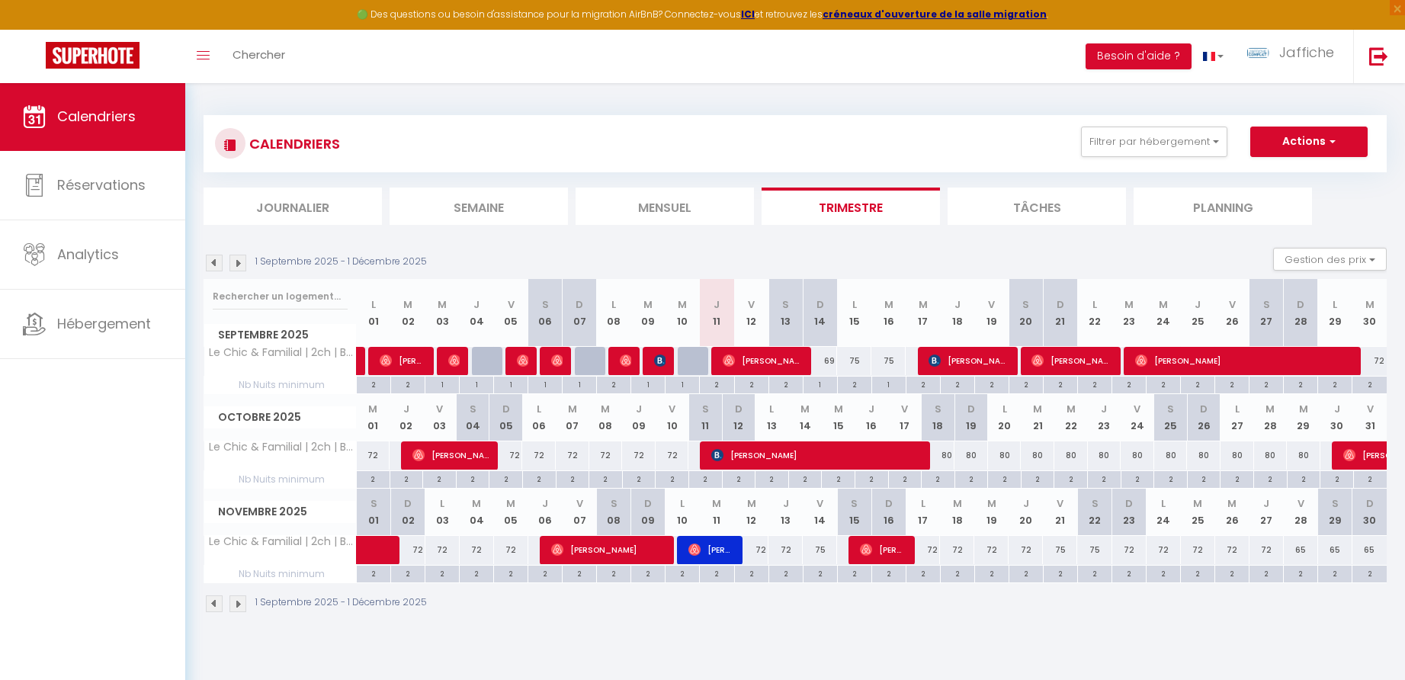
click at [856, 381] on div "2" at bounding box center [855, 384] width 34 height 14
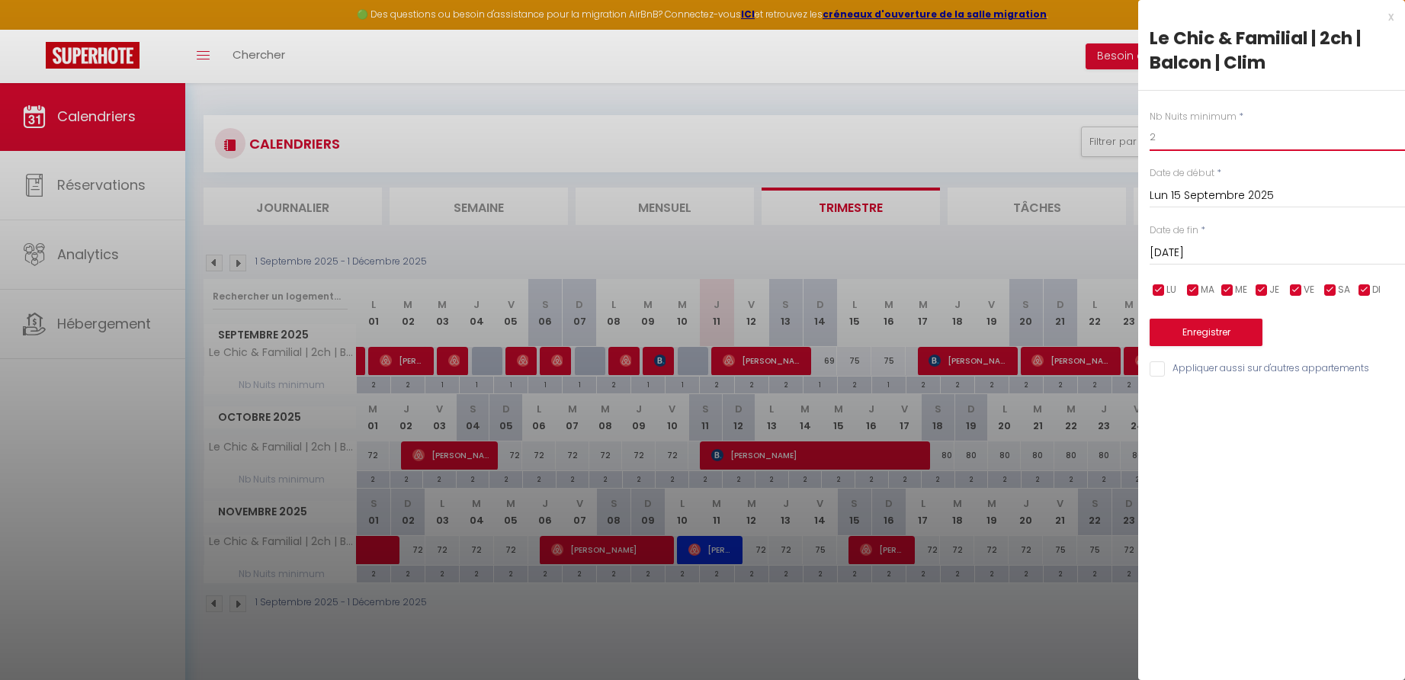
drag, startPoint x: 1154, startPoint y: 137, endPoint x: 1145, endPoint y: 138, distance: 8.4
click at [1145, 137] on div "Nb Nuits minimum * 2 Date de début * [DATE] < [DATE] > Dim Lun Mar Mer Jeu Ven …" at bounding box center [1271, 235] width 267 height 288
click at [1225, 334] on button "Enregistrer" at bounding box center [1206, 332] width 113 height 27
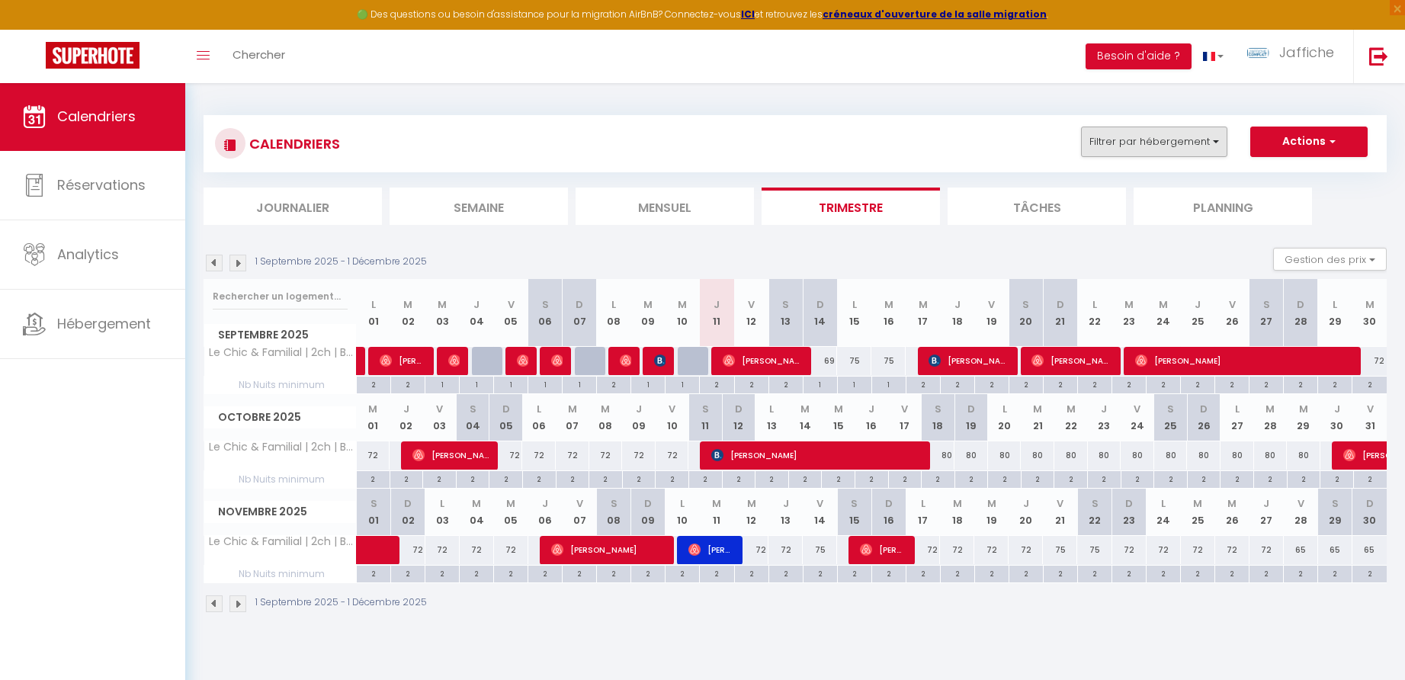
click at [1206, 142] on button "Filtrer par hébergement" at bounding box center [1154, 142] width 146 height 30
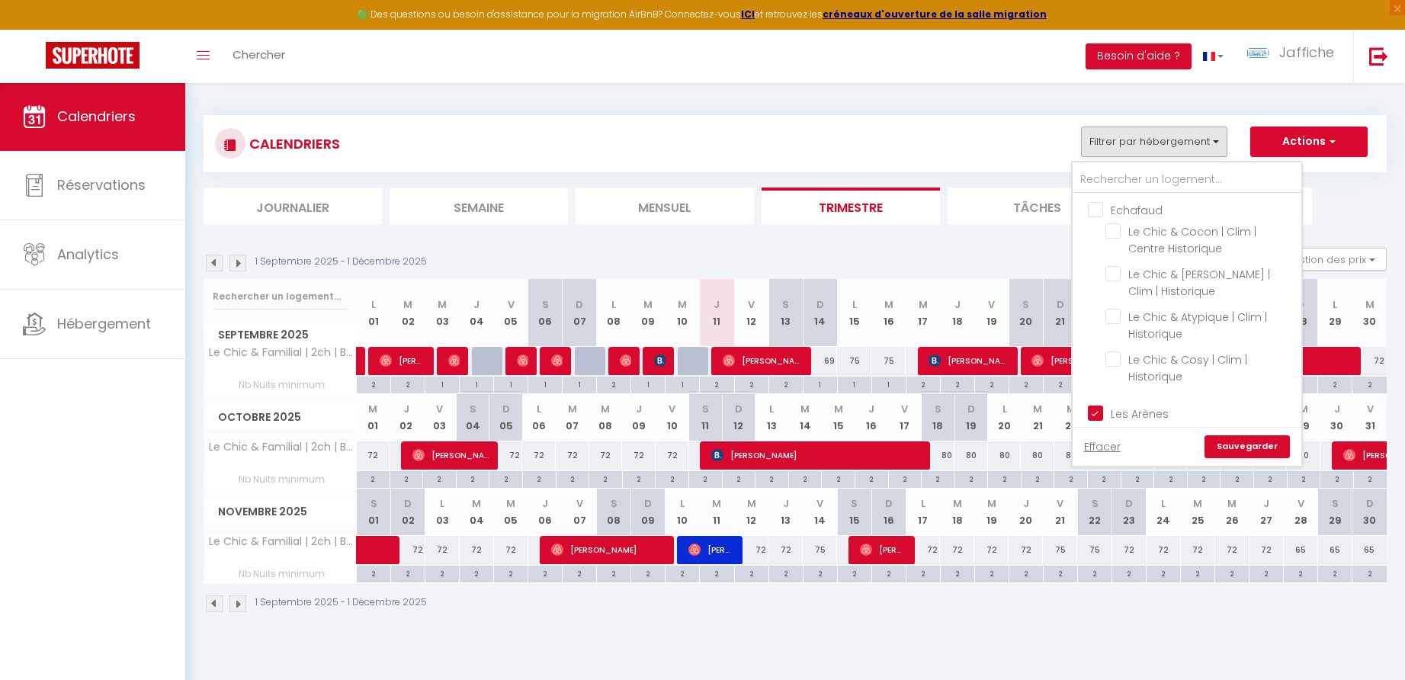
click at [1100, 406] on input "Les Arènes" at bounding box center [1202, 412] width 229 height 15
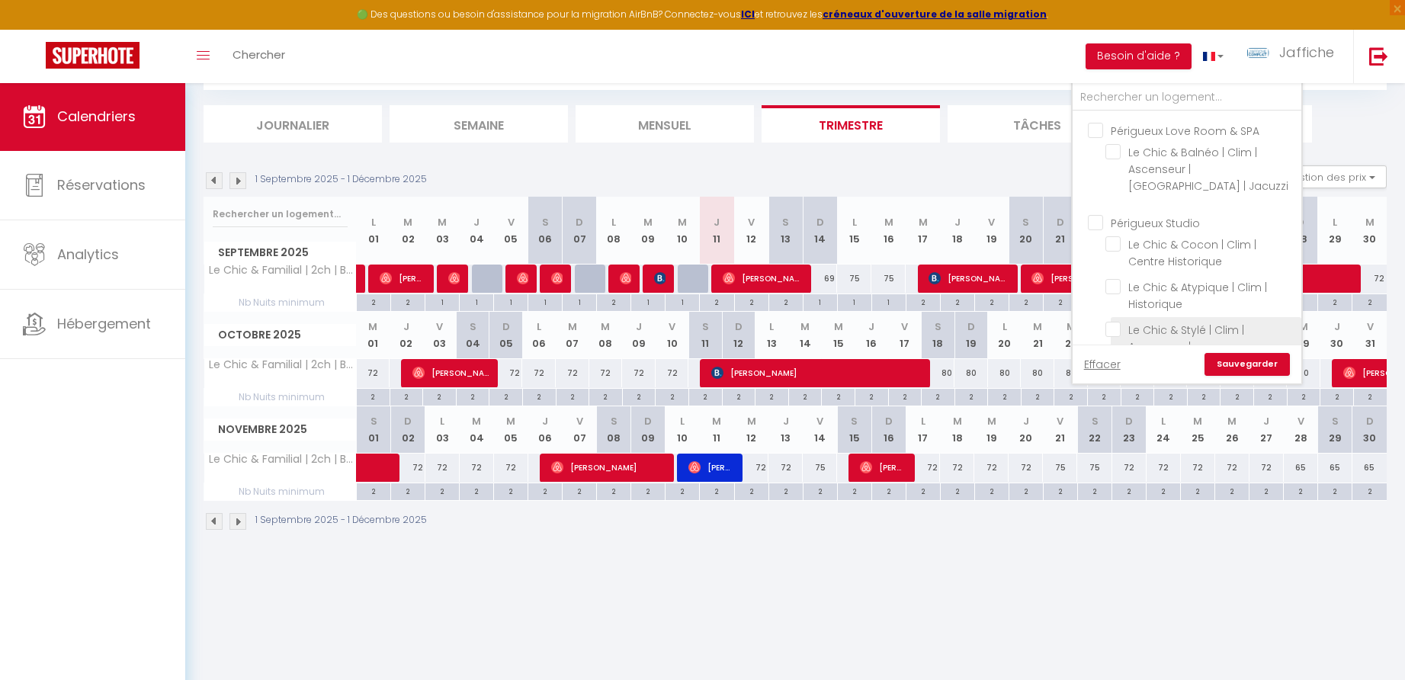
scroll to position [381, 0]
click at [1102, 228] on input "Périgueux Love Room & SPA" at bounding box center [1202, 235] width 229 height 15
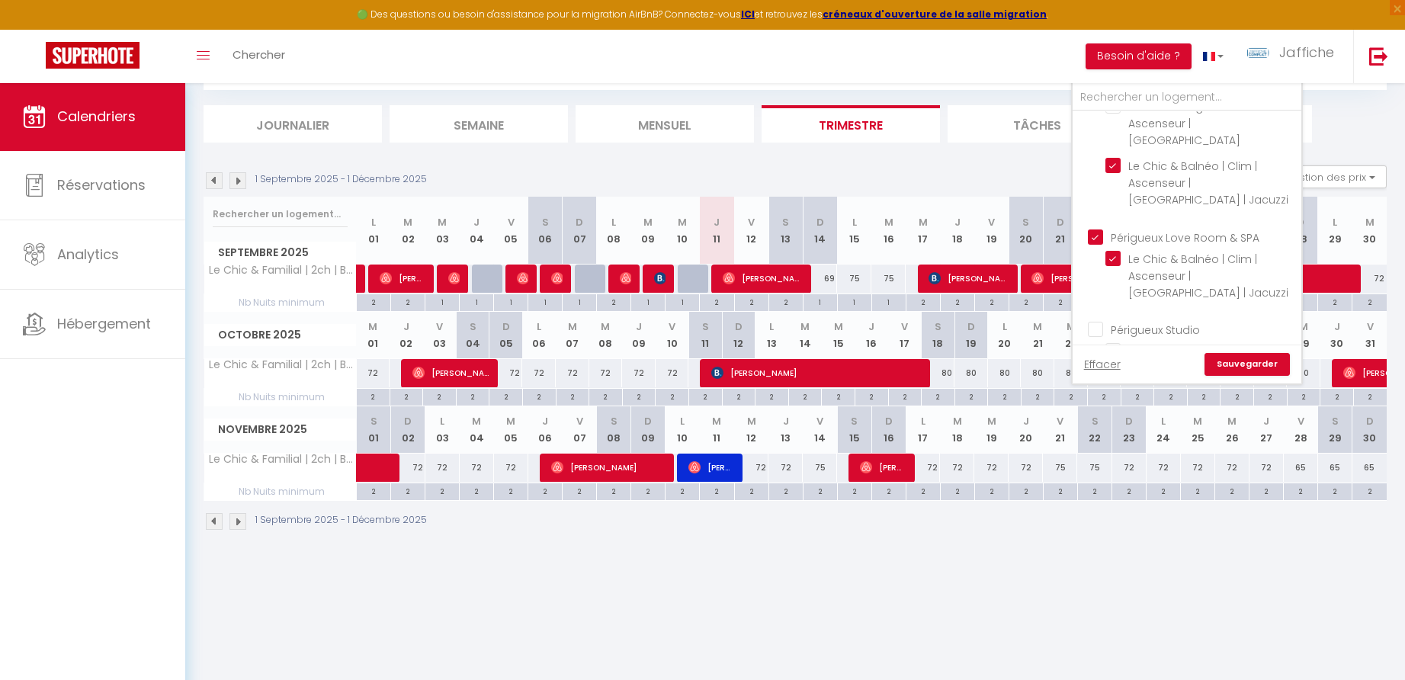
click at [1239, 363] on link "Sauvegarder" at bounding box center [1247, 364] width 85 height 23
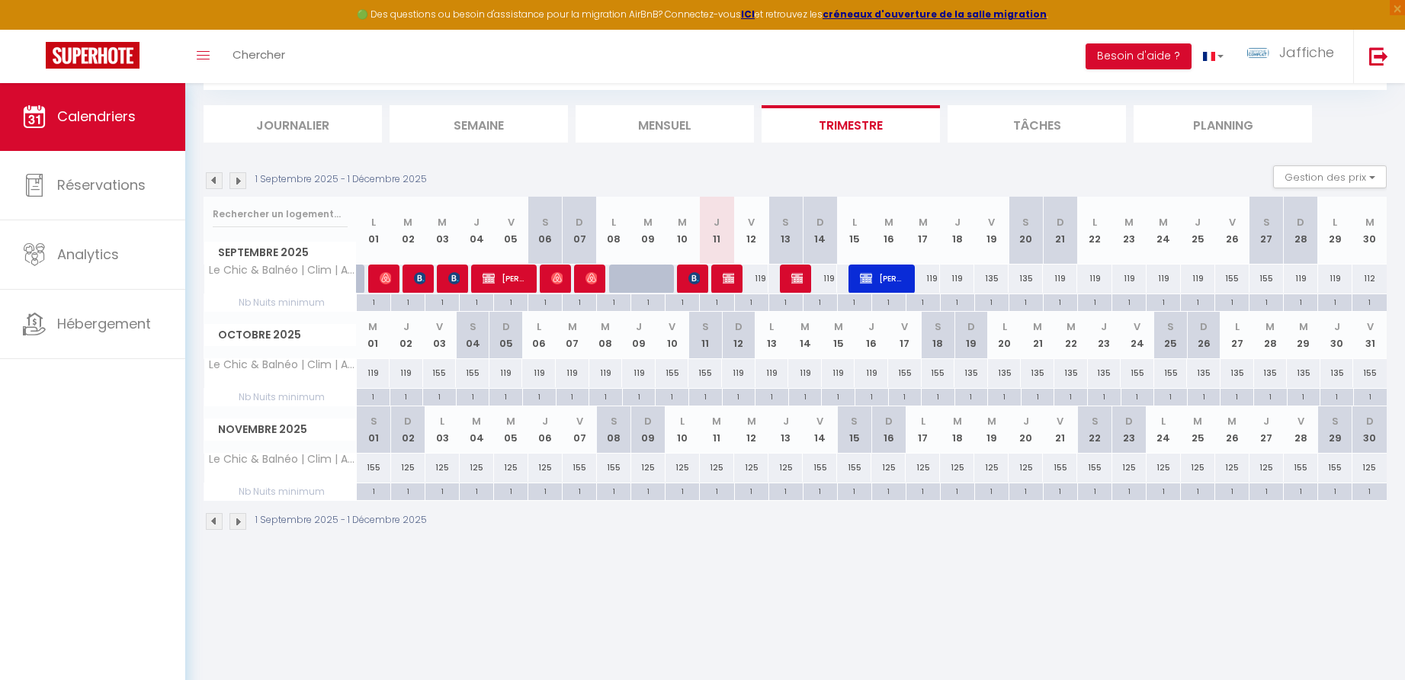
click at [763, 280] on div "119" at bounding box center [751, 279] width 34 height 28
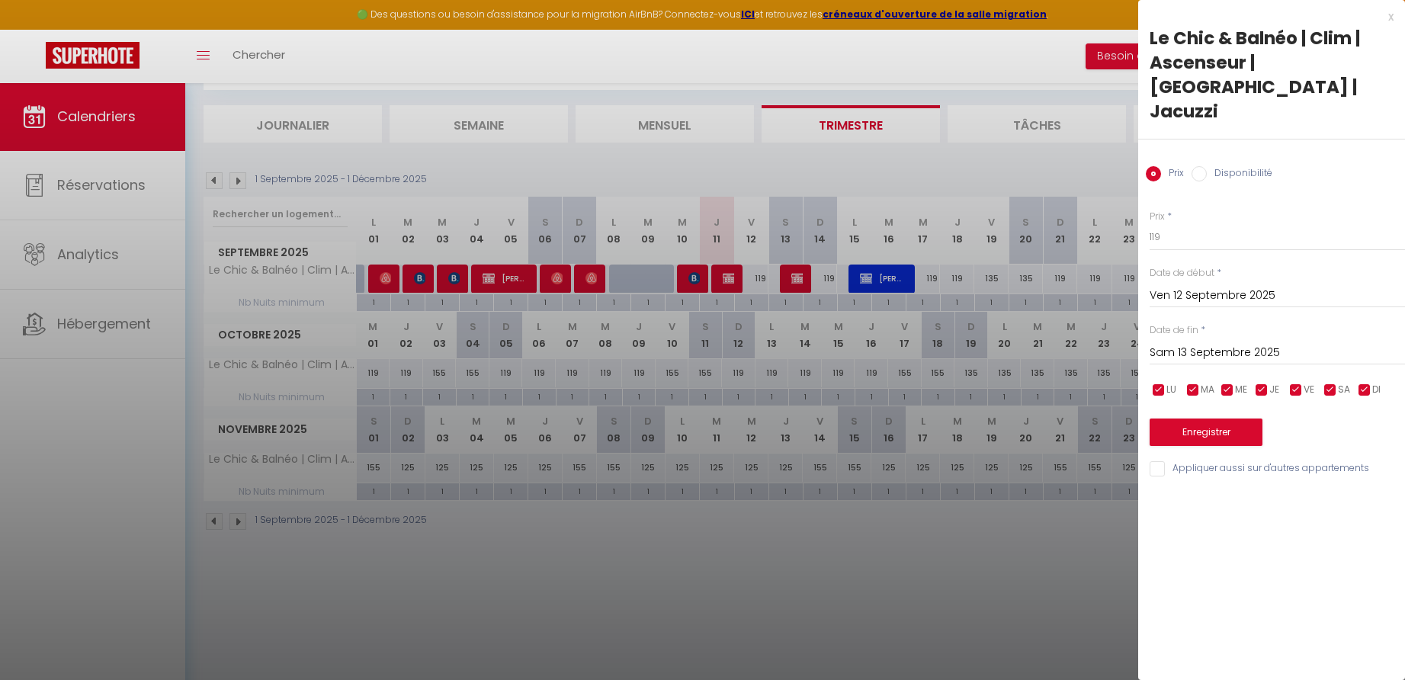
click at [829, 275] on div at bounding box center [702, 340] width 1405 height 680
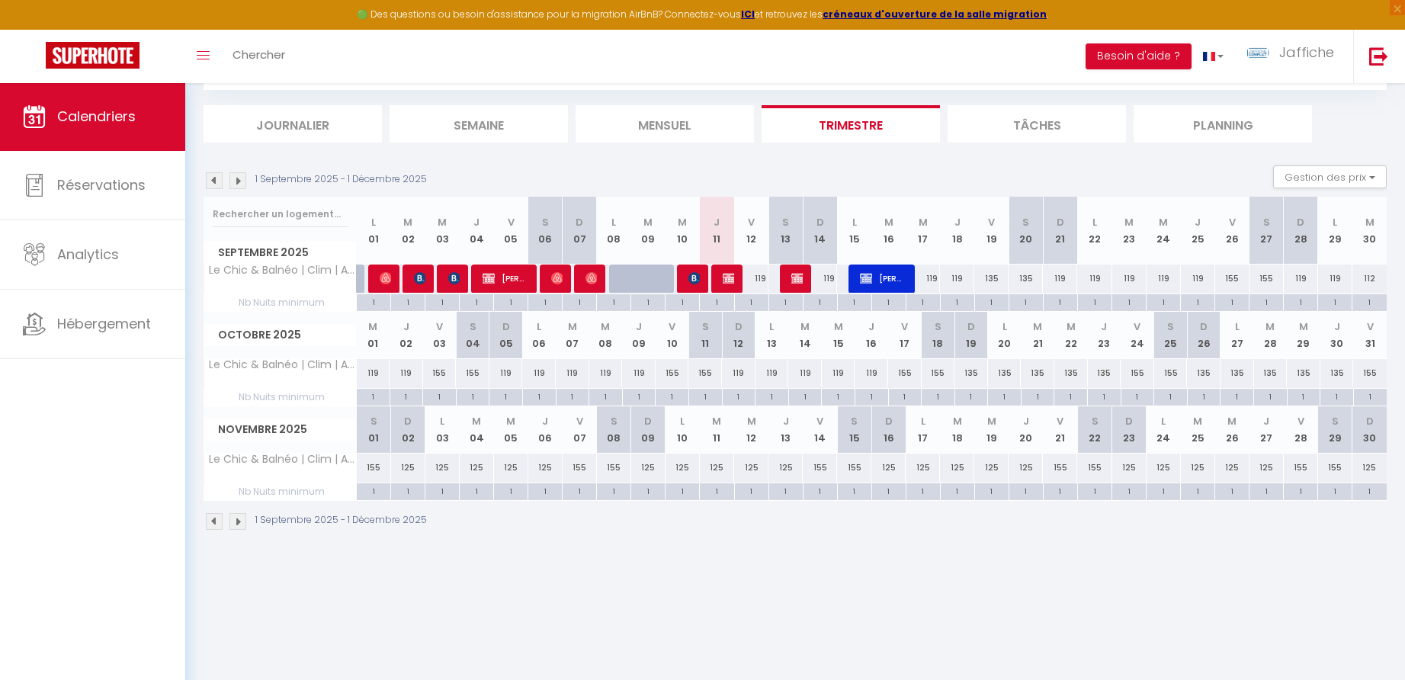
click at [830, 278] on div "119" at bounding box center [820, 279] width 34 height 28
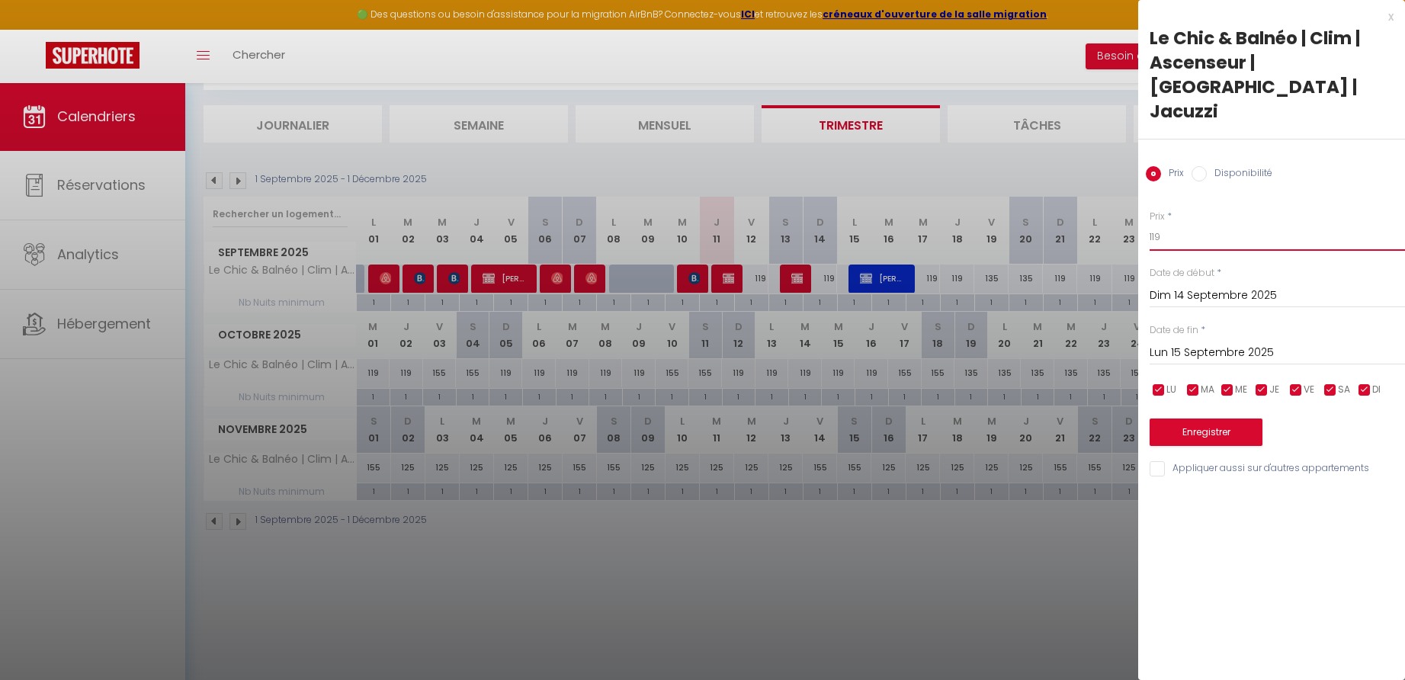
click at [1172, 223] on input "119" at bounding box center [1277, 236] width 255 height 27
click at [1202, 419] on button "Enregistrer" at bounding box center [1206, 432] width 113 height 27
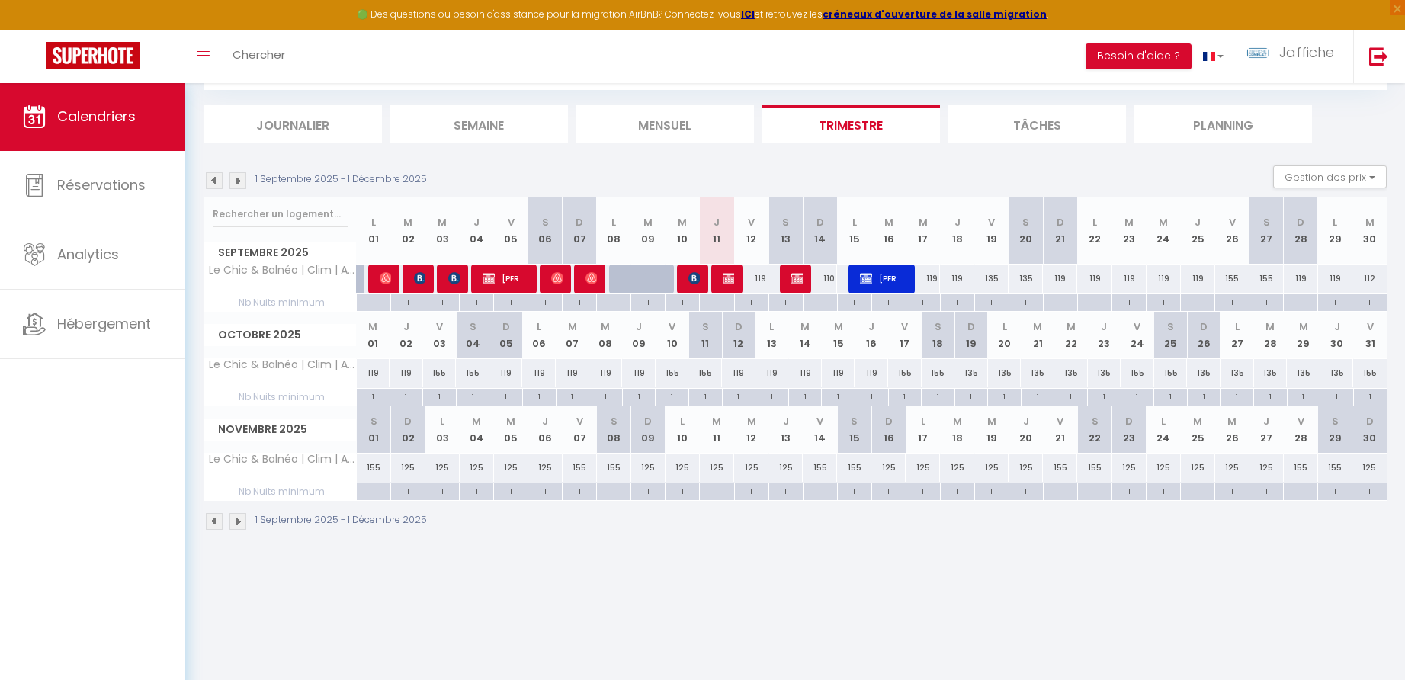
scroll to position [0, 0]
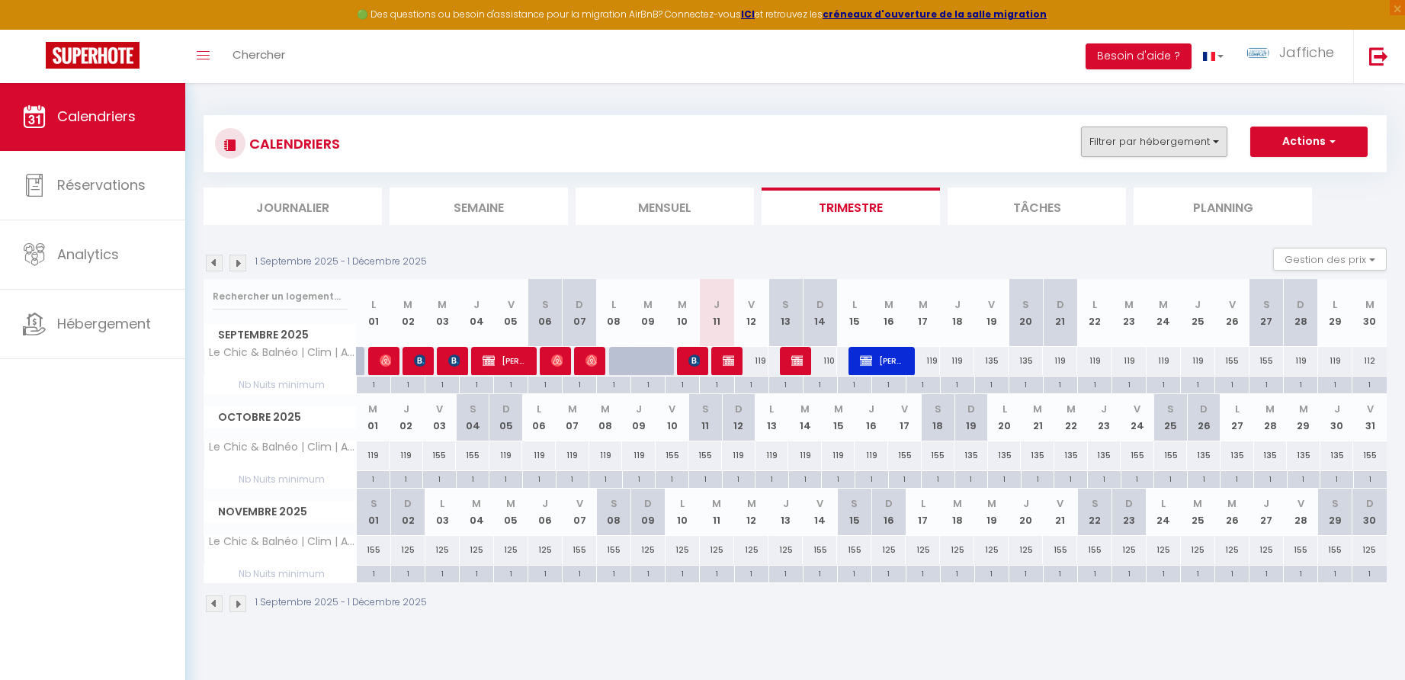
click at [1167, 140] on button "Filtrer par hébergement" at bounding box center [1154, 142] width 146 height 30
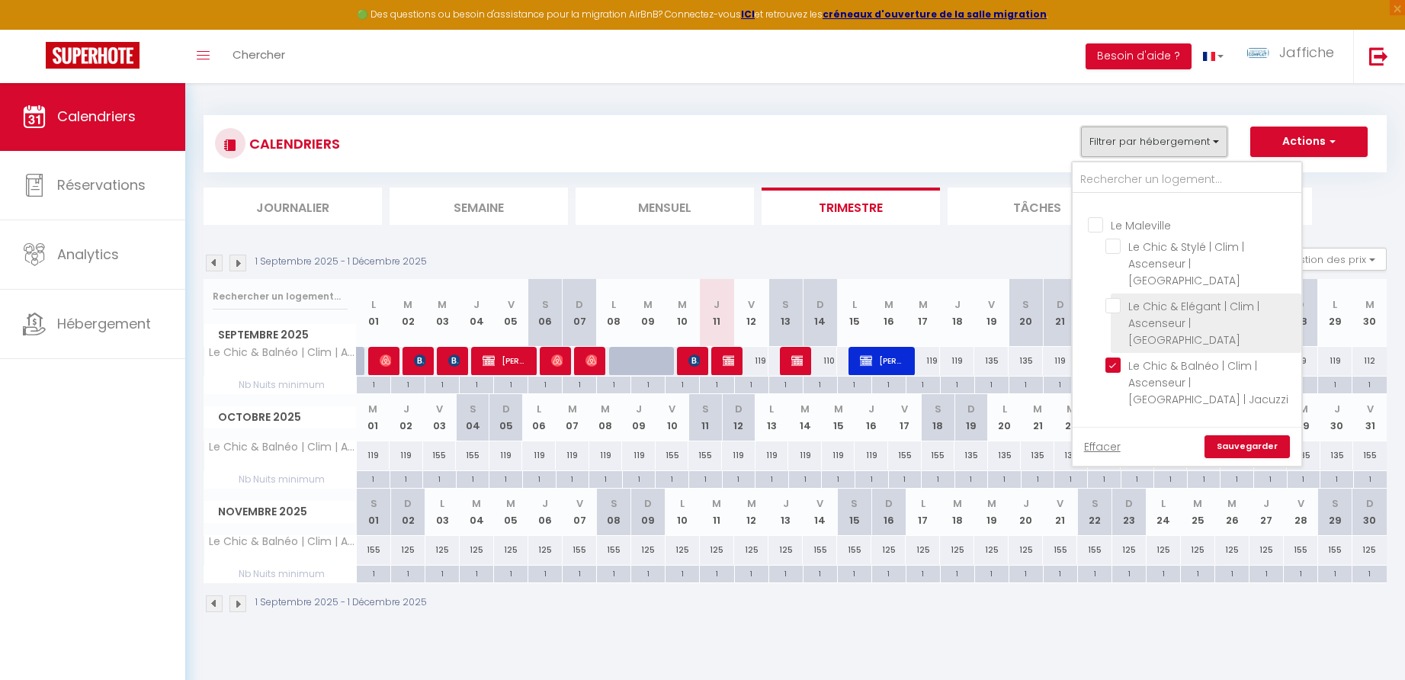
scroll to position [293, 0]
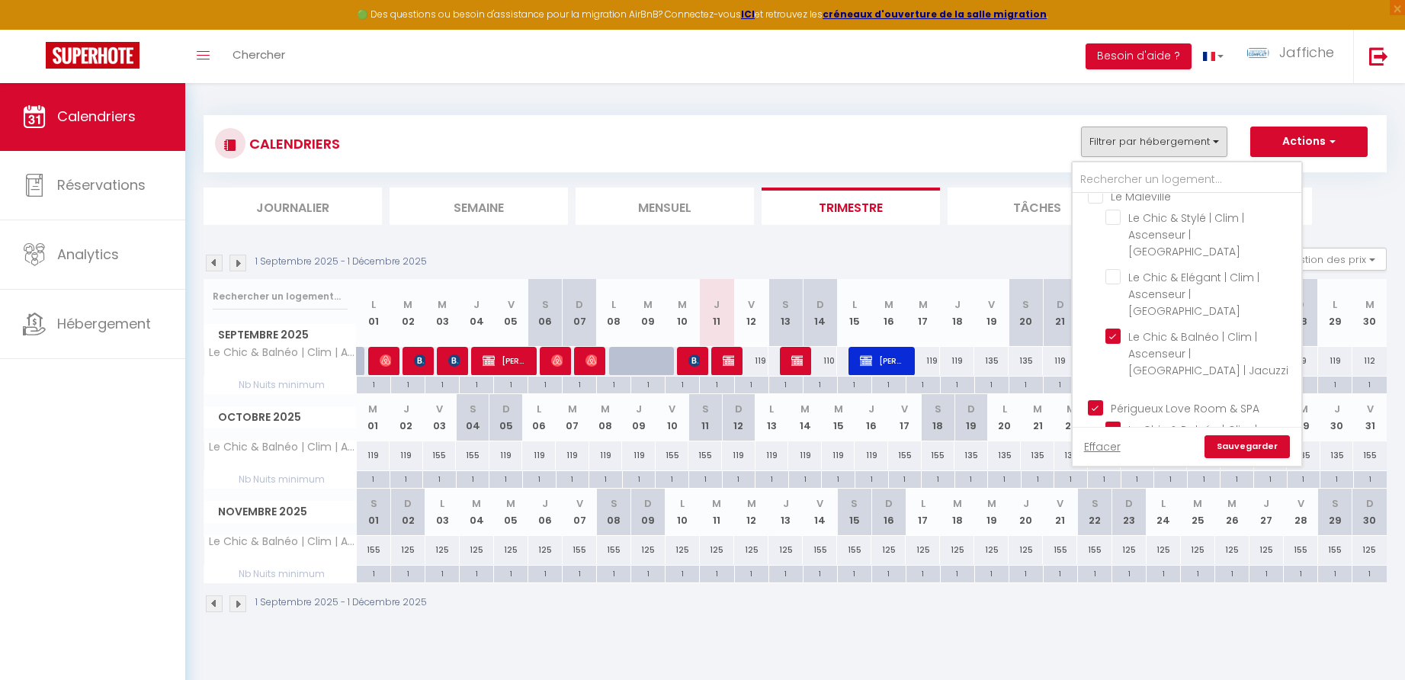
click at [1096, 399] on input "Périgueux Love Room & SPA" at bounding box center [1202, 406] width 229 height 15
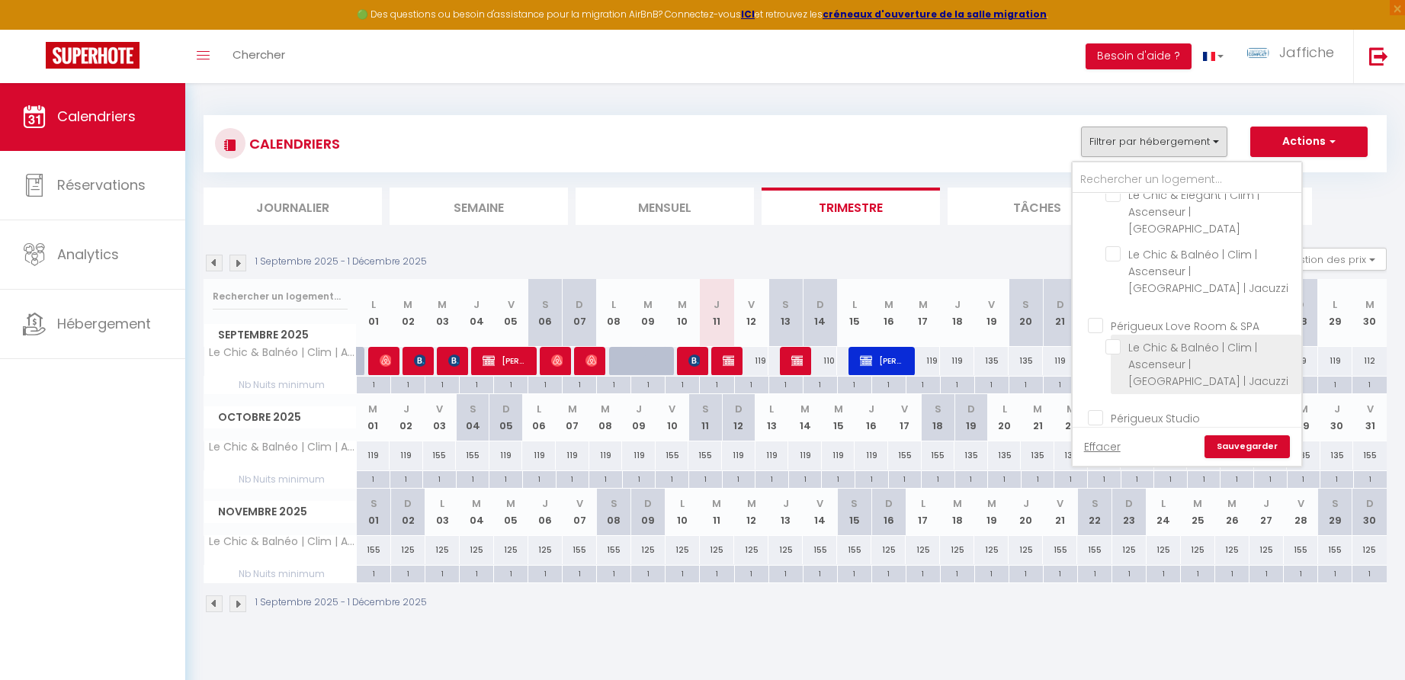
scroll to position [406, 0]
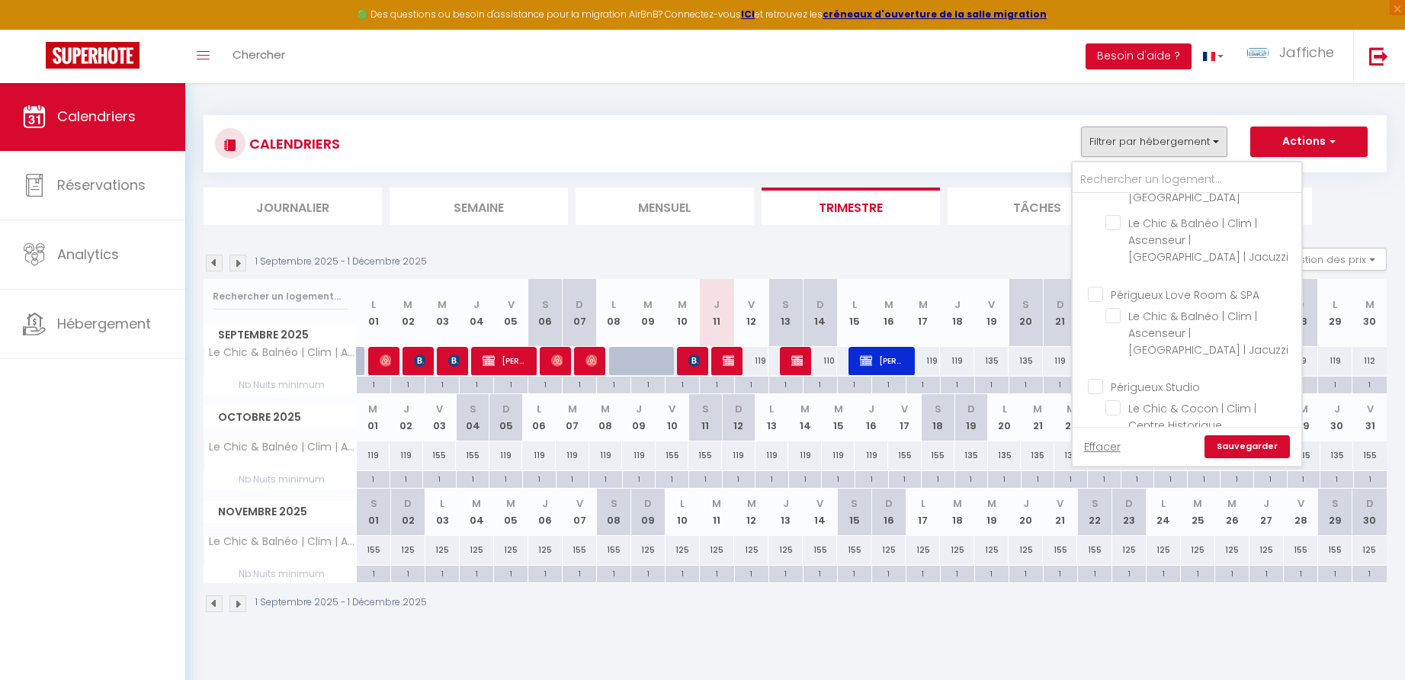
click at [1103, 378] on input "Périgueux Studio" at bounding box center [1202, 385] width 229 height 15
click at [1231, 443] on link "Sauvegarder" at bounding box center [1247, 446] width 85 height 23
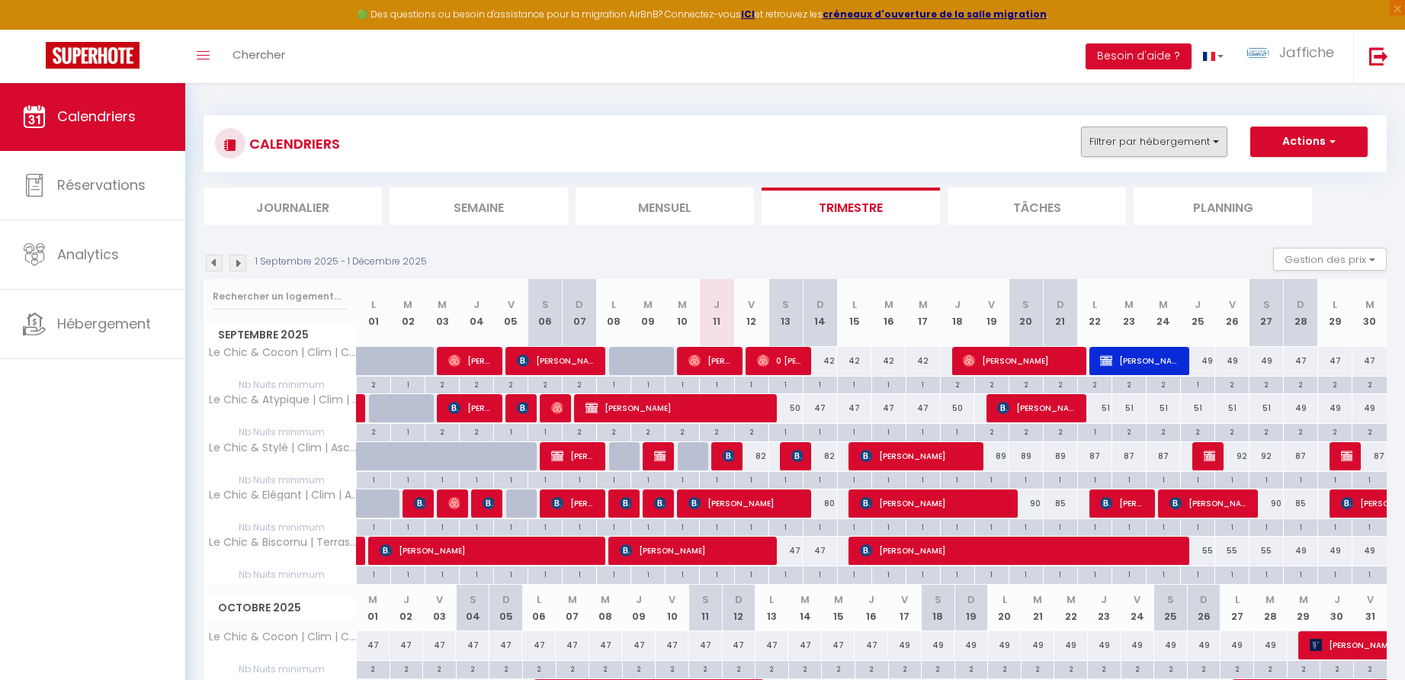
click at [1214, 138] on button "Filtrer par hébergement" at bounding box center [1154, 142] width 146 height 30
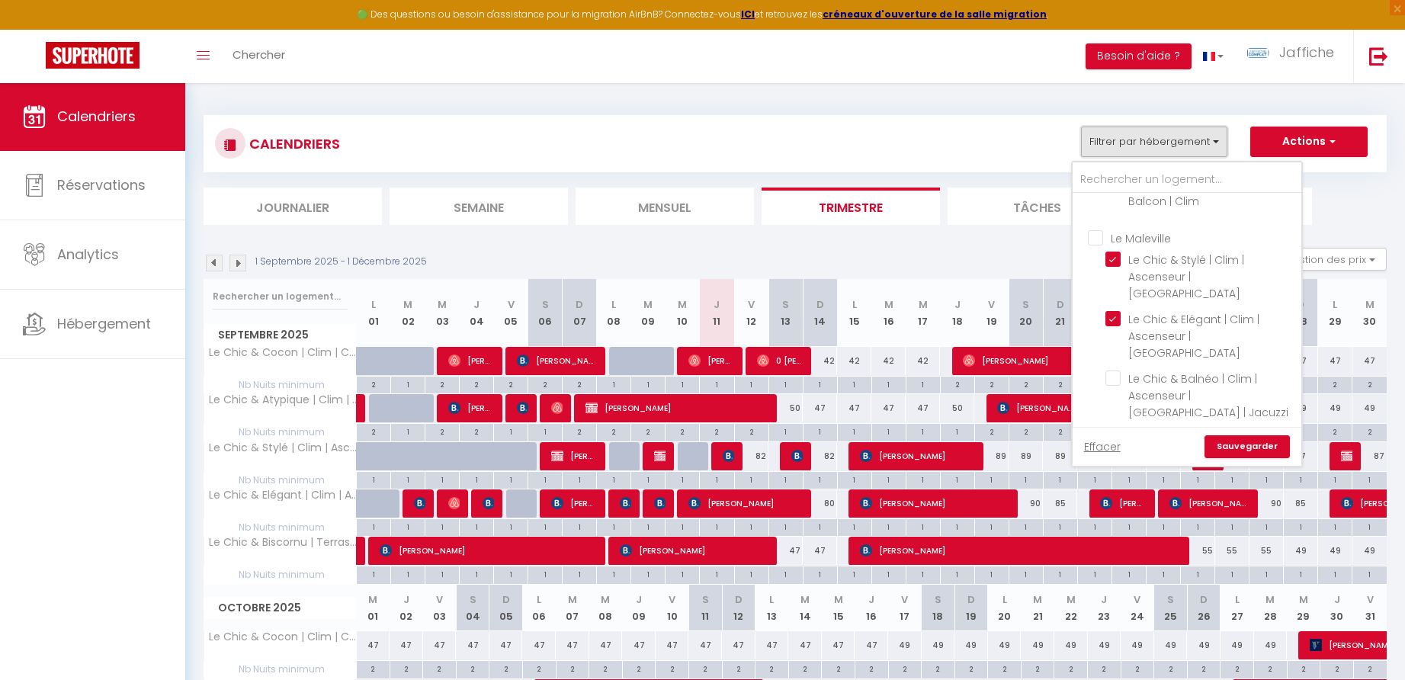
scroll to position [265, 0]
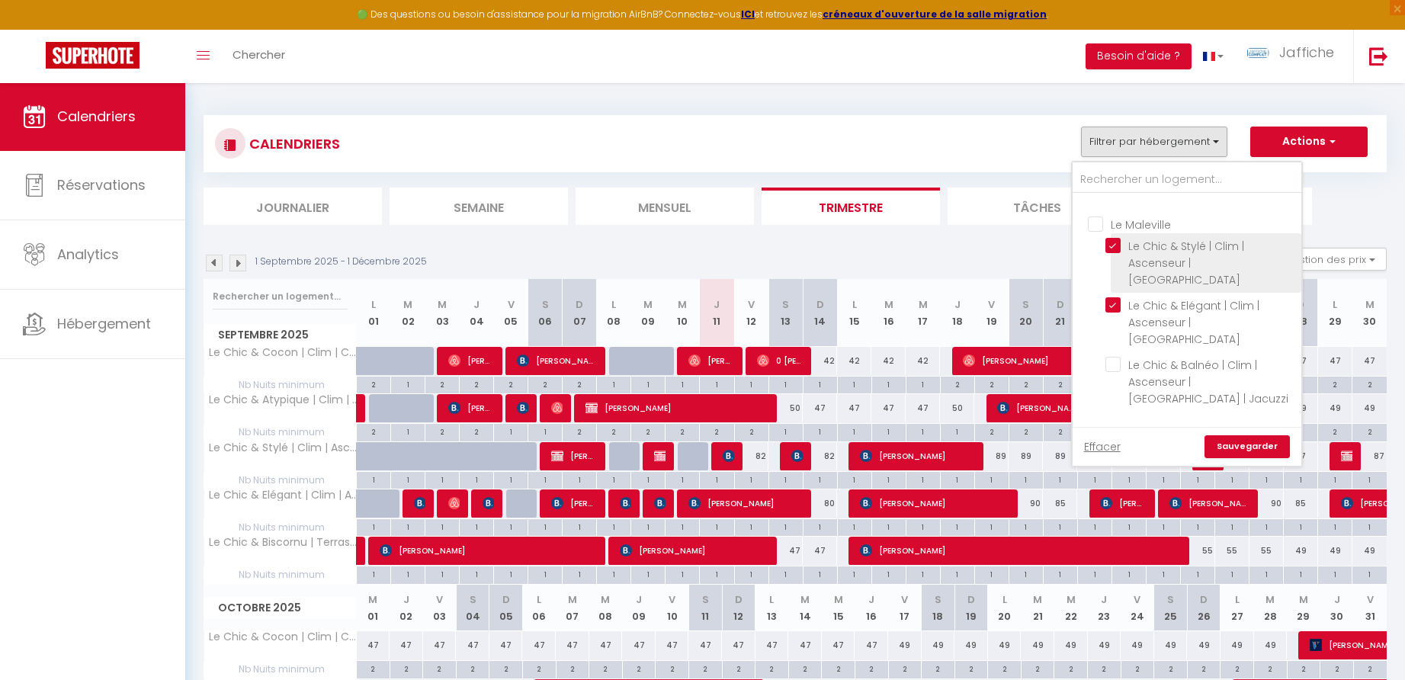
click at [1120, 244] on input "Le Chic & Stylé | Clim | Ascenseur | [GEOGRAPHIC_DATA]" at bounding box center [1200, 245] width 191 height 15
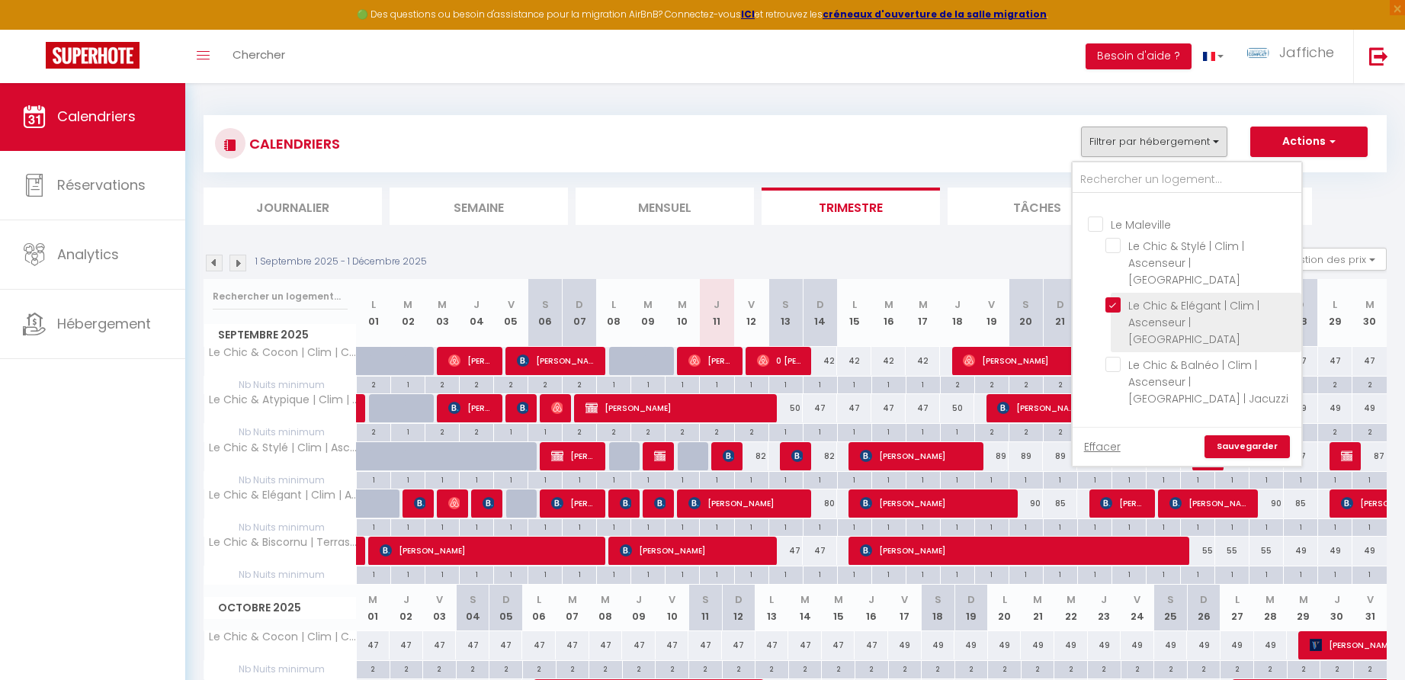
click at [1115, 297] on input "Le Chic & Elégant | Clim | Ascenseur | [GEOGRAPHIC_DATA]" at bounding box center [1200, 304] width 191 height 15
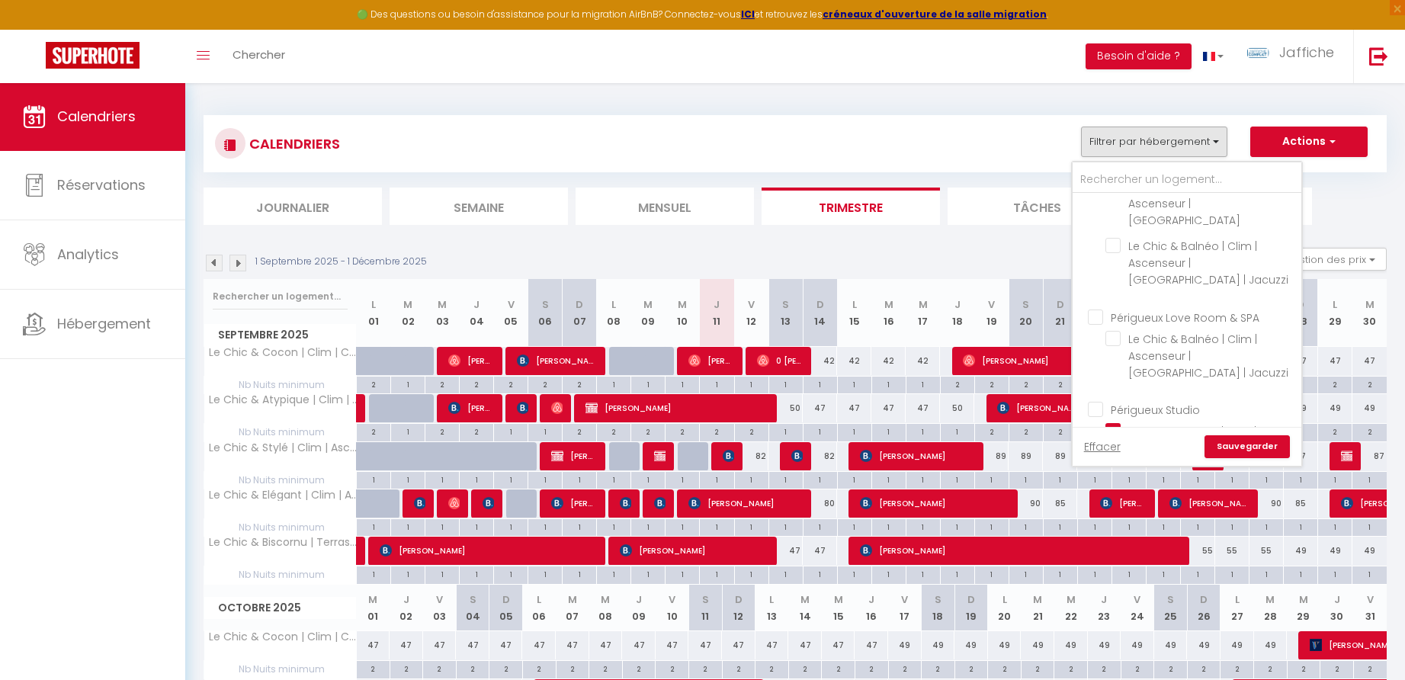
scroll to position [498, 0]
click at [1102, 287] on input "Périgueux Studio" at bounding box center [1202, 294] width 229 height 15
click at [1101, 426] on input "Périgueux T2" at bounding box center [1202, 433] width 229 height 15
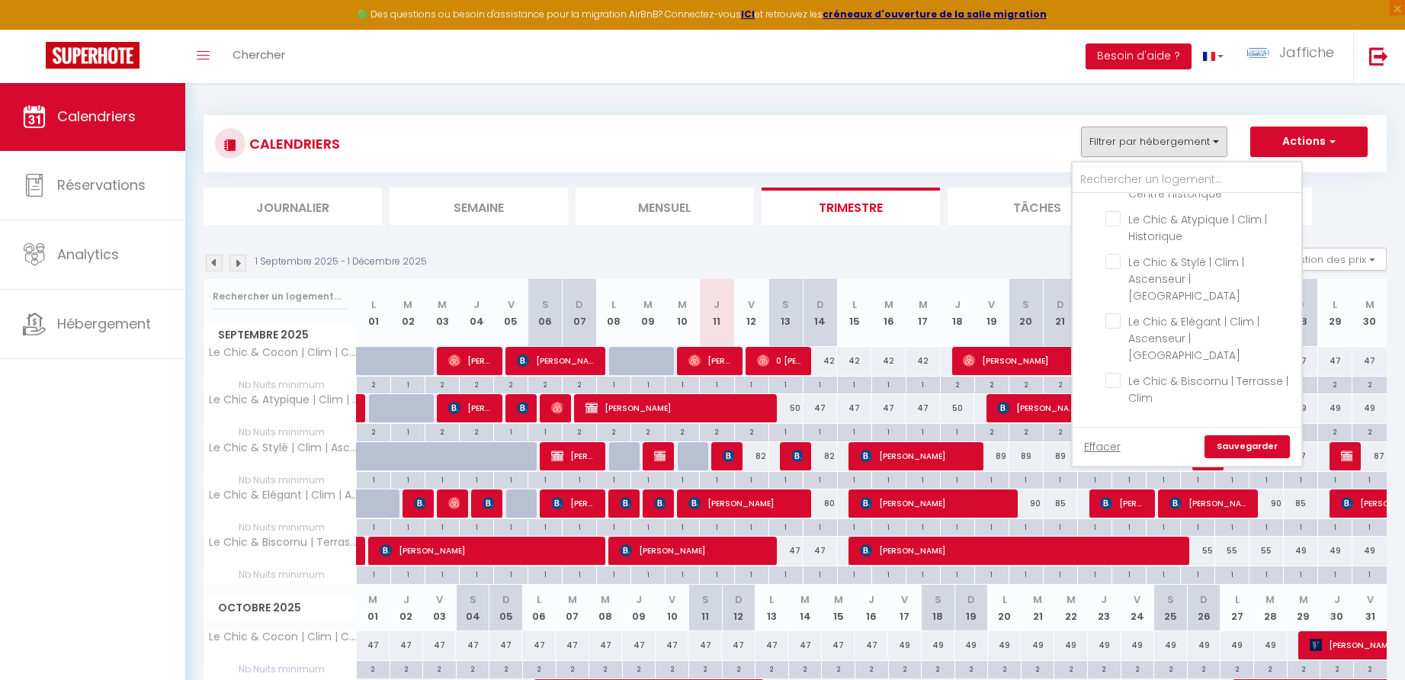
click at [1242, 439] on link "Sauvegarder" at bounding box center [1247, 446] width 85 height 23
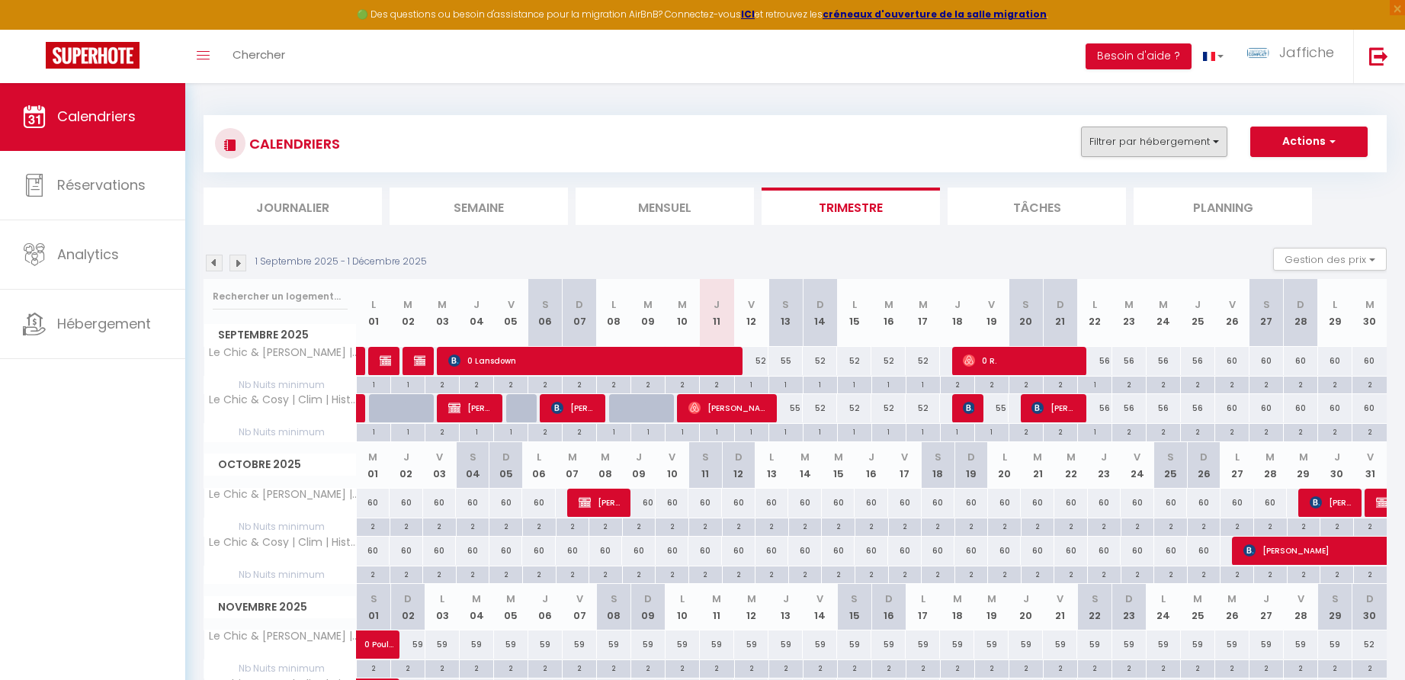
click at [1174, 143] on button "Filtrer par hébergement" at bounding box center [1154, 142] width 146 height 30
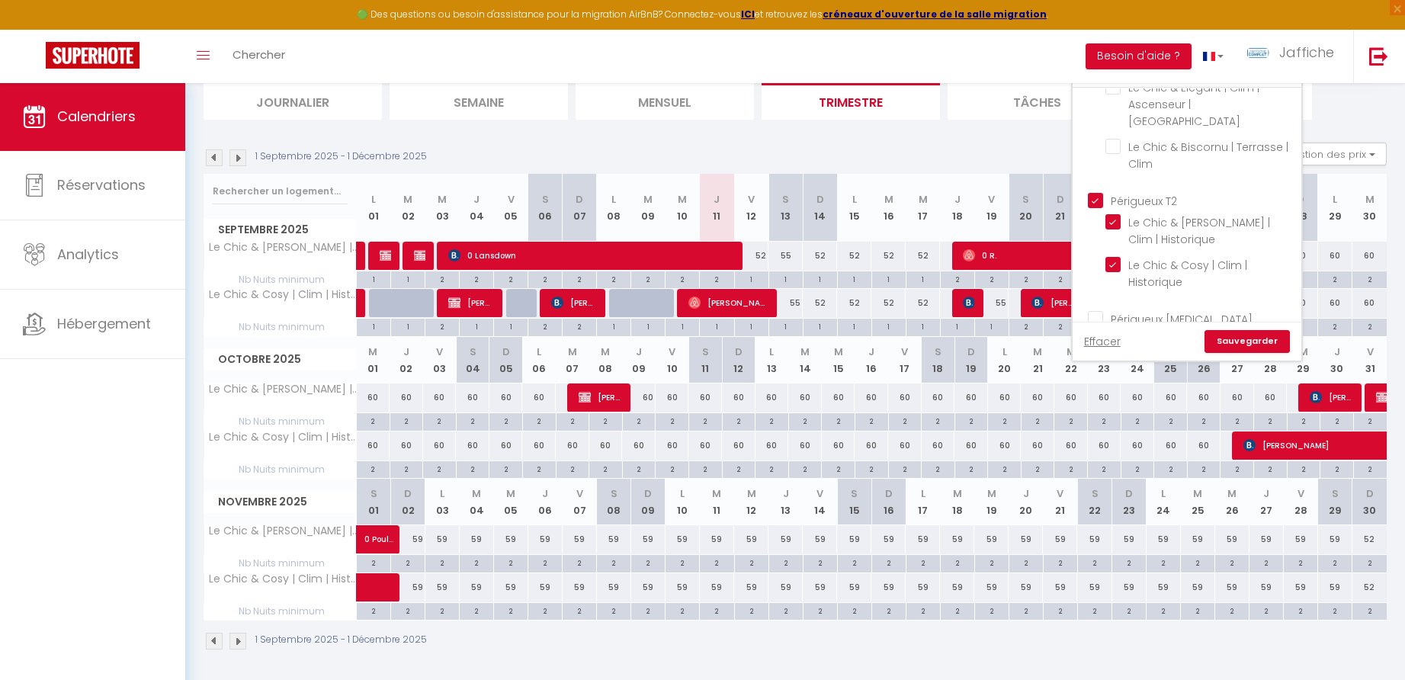
scroll to position [102, 0]
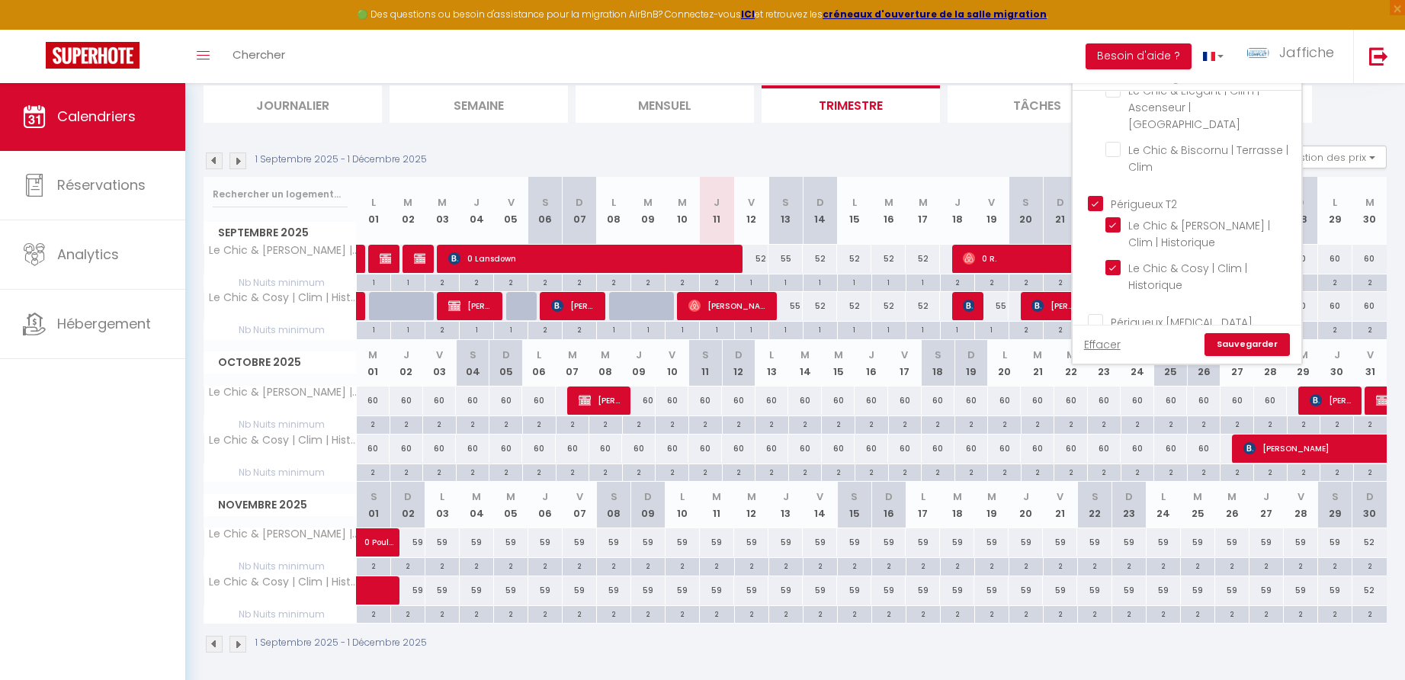
click at [1098, 313] on input "Périgueux [MEDICAL_DATA]" at bounding box center [1202, 320] width 229 height 15
click at [1097, 195] on input "Périgueux T2" at bounding box center [1202, 202] width 229 height 15
click at [1231, 344] on link "Sauvegarder" at bounding box center [1247, 344] width 85 height 23
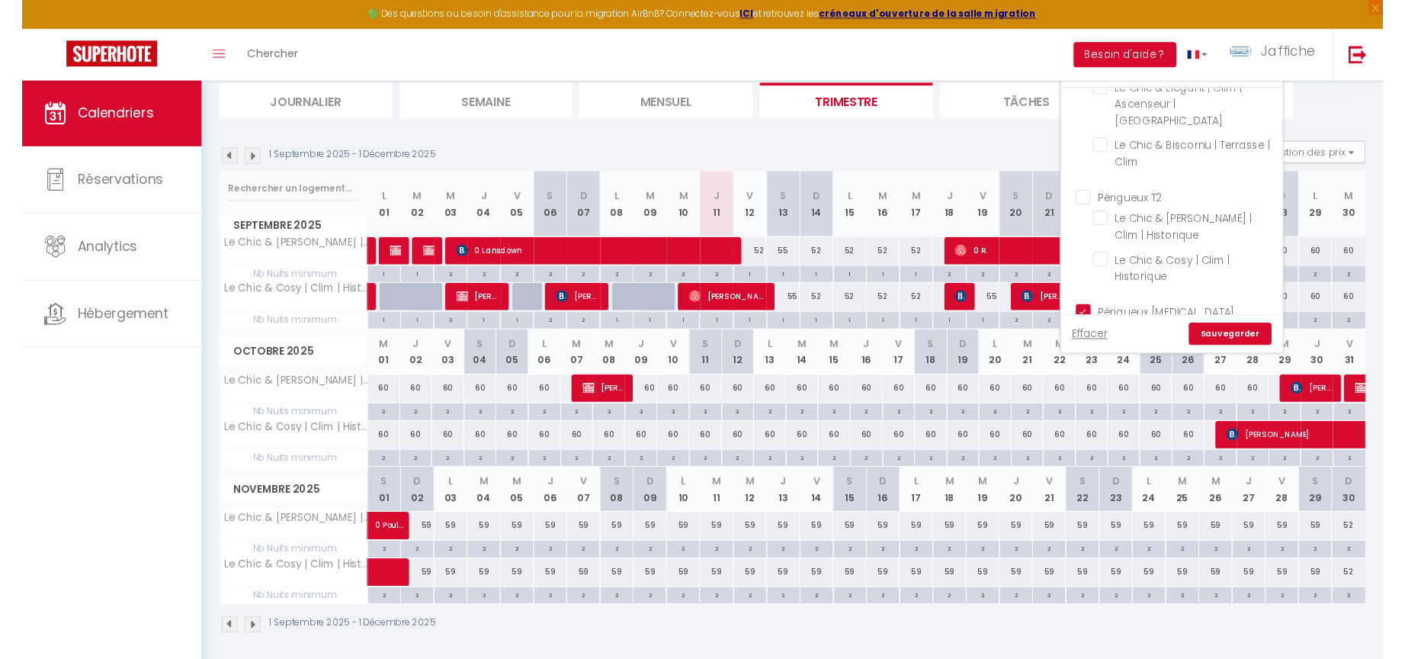
scroll to position [82, 0]
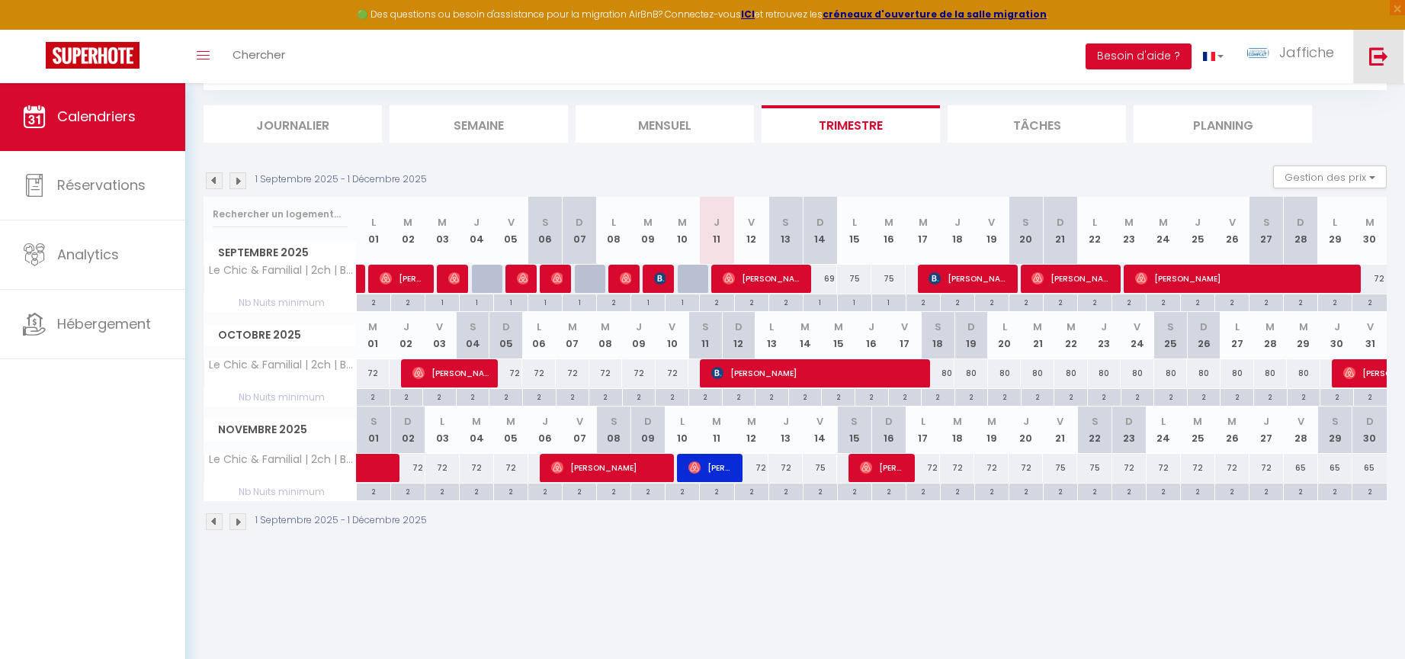
click at [1372, 53] on img at bounding box center [1378, 56] width 19 height 19
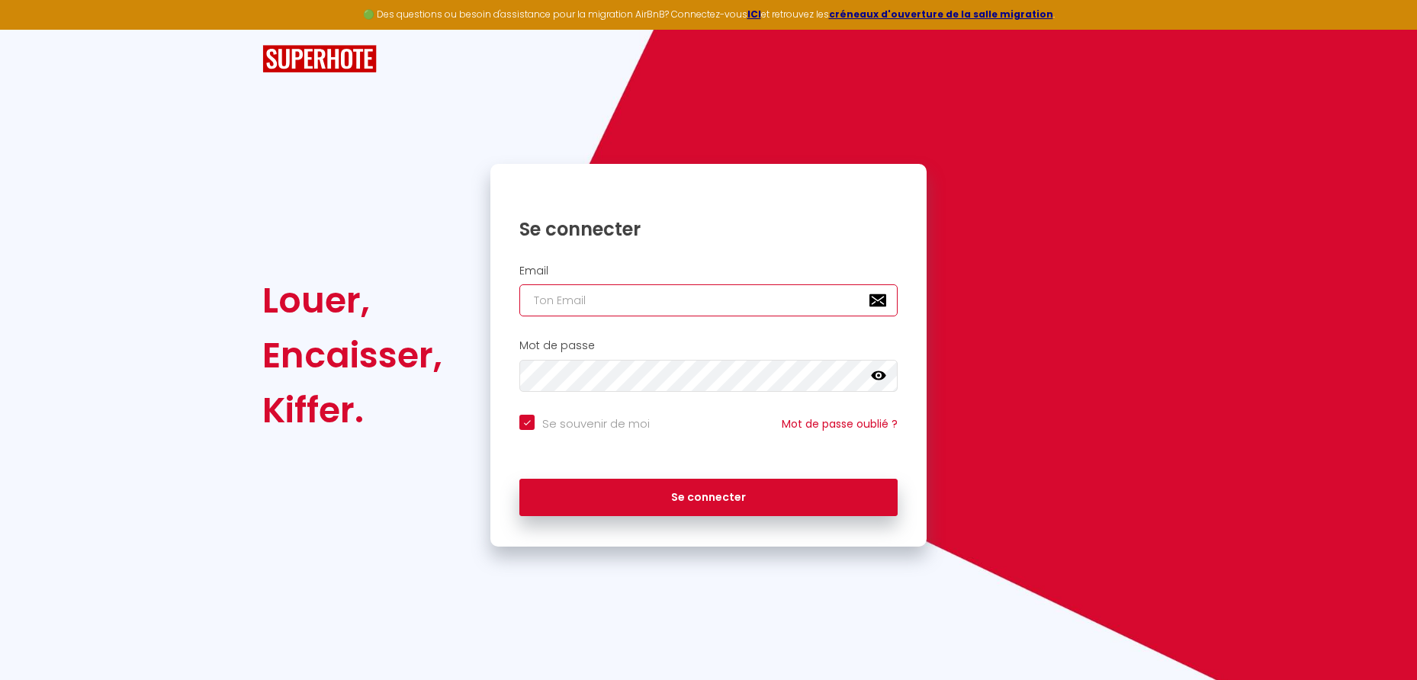
type input "b"
checkbox input "true"
type input "be"
checkbox input "true"
type input "bed"
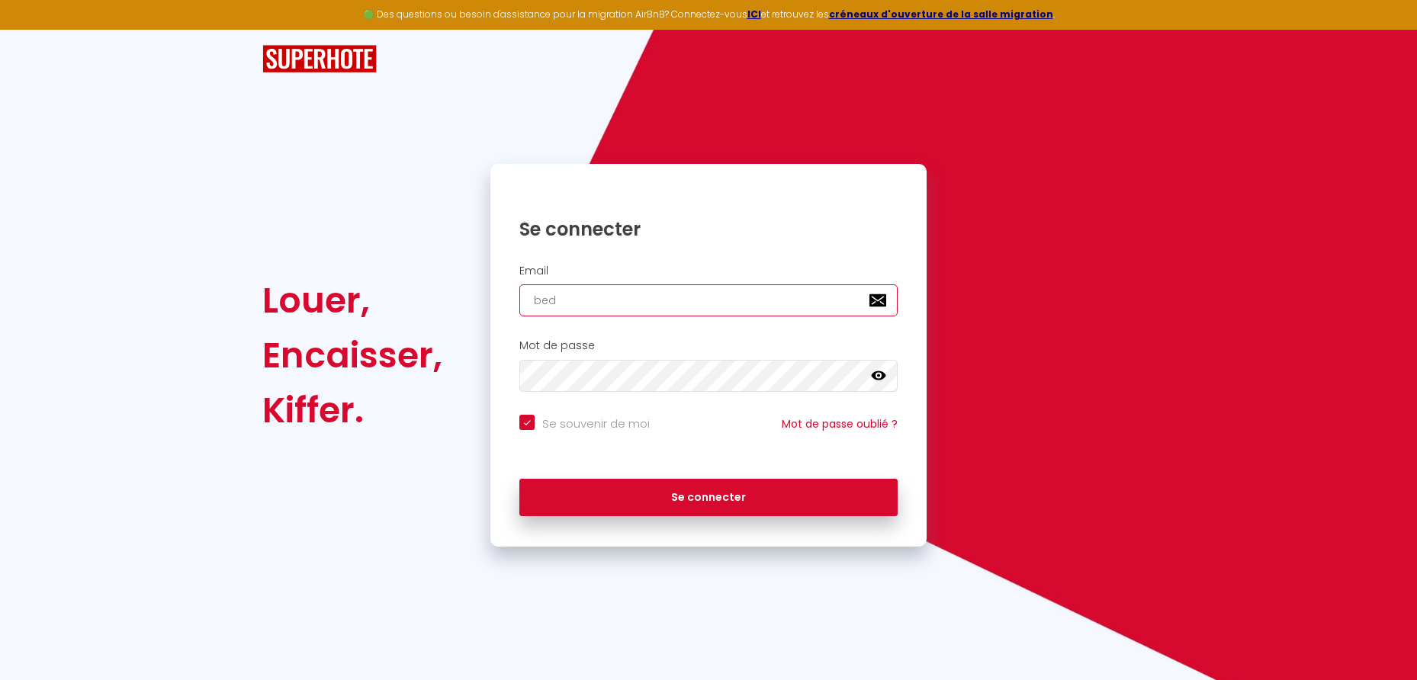
checkbox input "true"
type input "[EMAIL_ADDRESS][DOMAIN_NAME]"
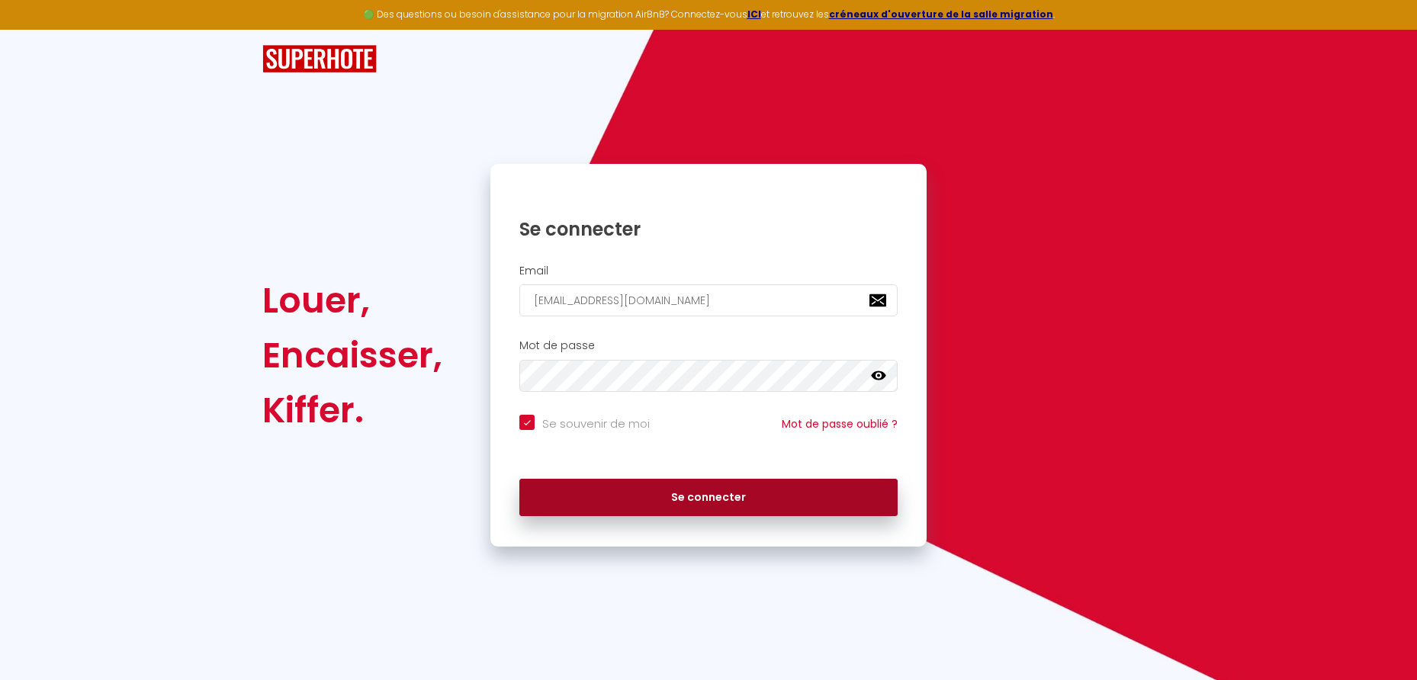
click at [757, 505] on button "Se connecter" at bounding box center [708, 498] width 378 height 38
checkbox input "true"
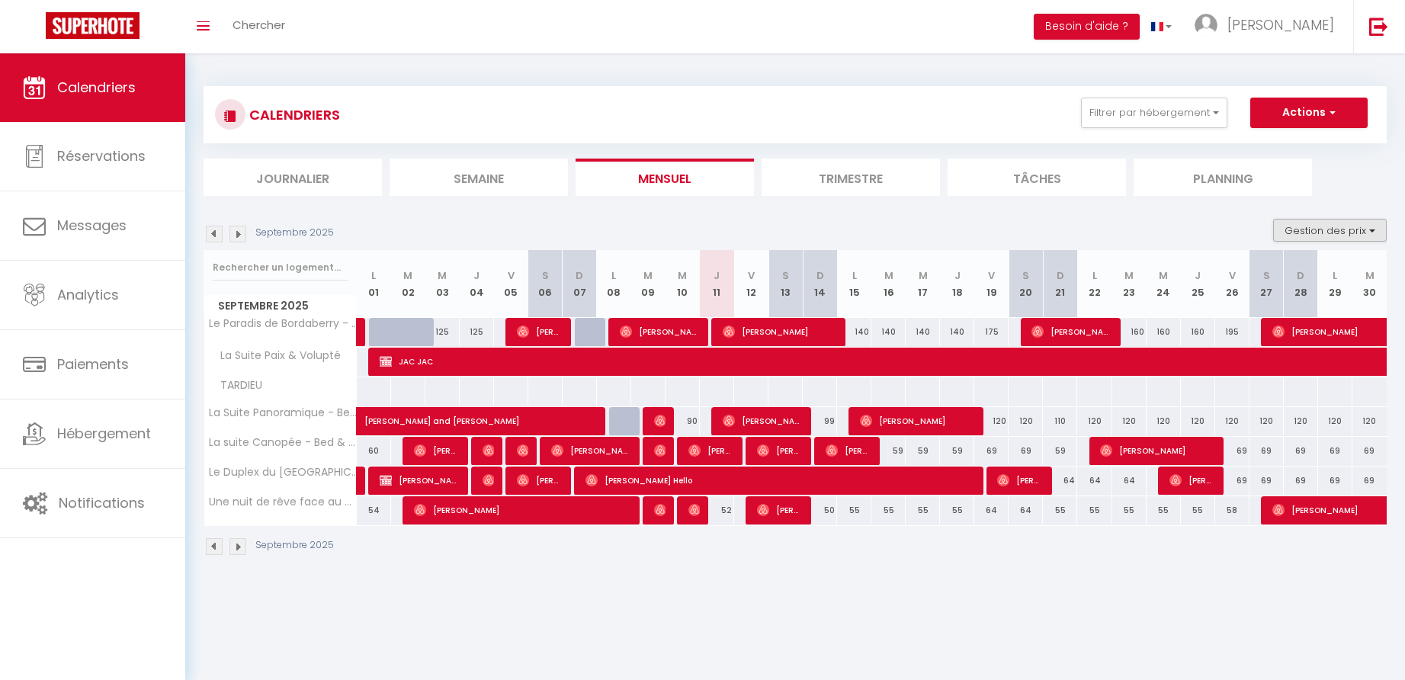
click at [1349, 229] on button "Gestion des prix" at bounding box center [1330, 230] width 114 height 23
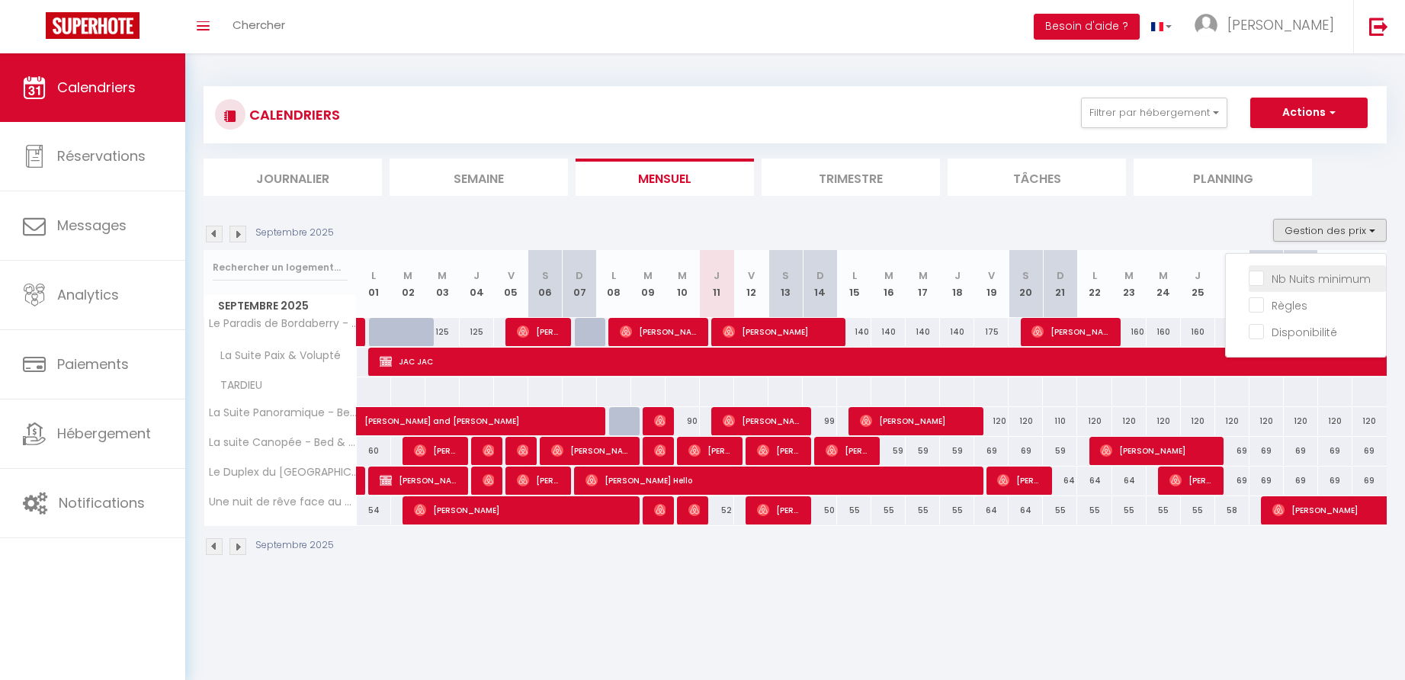
click at [1259, 280] on input "Nb Nuits minimum" at bounding box center [1317, 277] width 137 height 15
checkbox input "true"
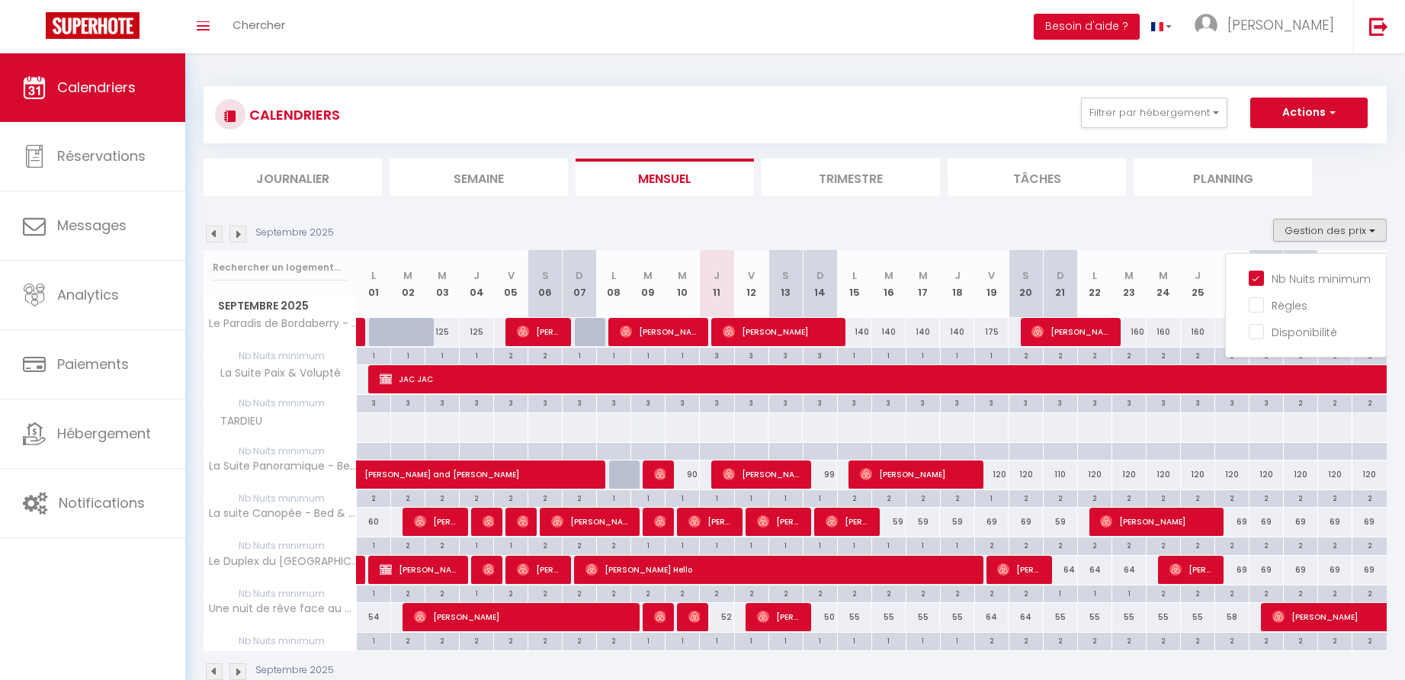
click at [1108, 226] on div "Septembre 2025 Gestion des prix Nb Nuits minimum Règles Disponibilité" at bounding box center [795, 234] width 1183 height 31
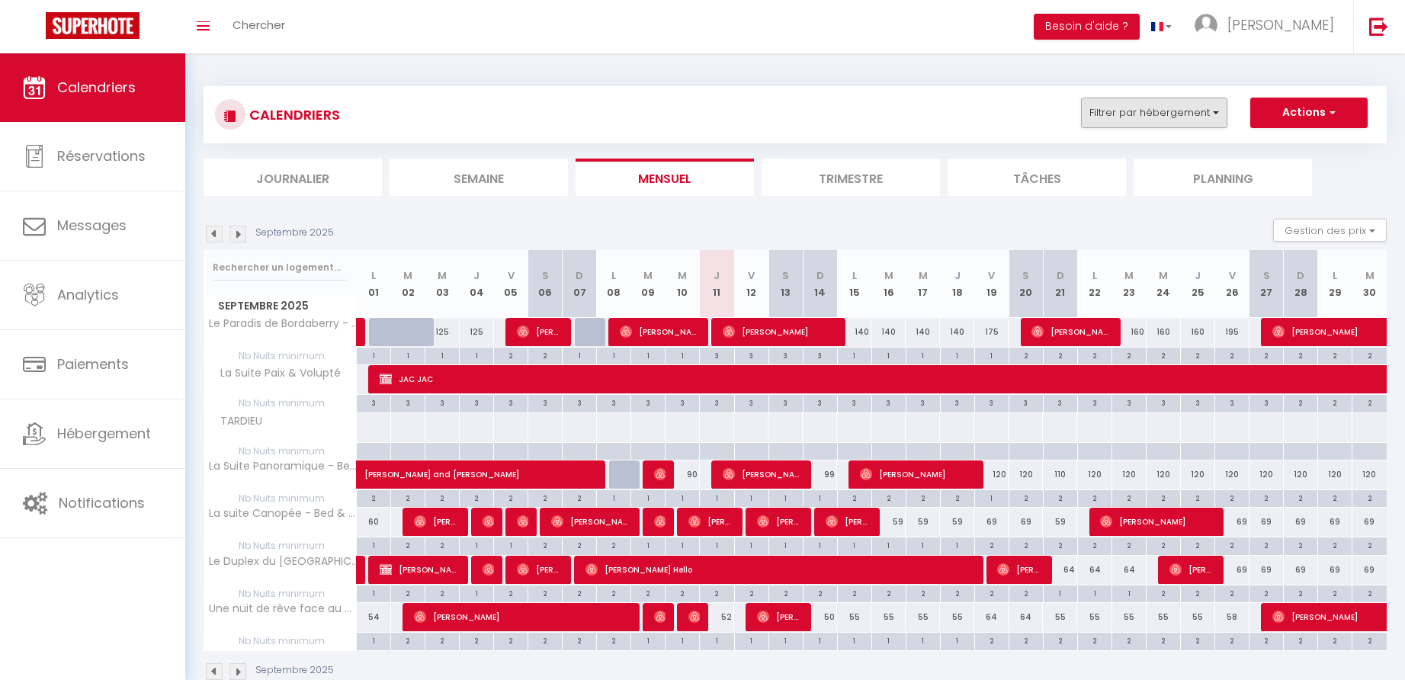
click at [1153, 113] on button "Filtrer par hébergement" at bounding box center [1154, 113] width 146 height 30
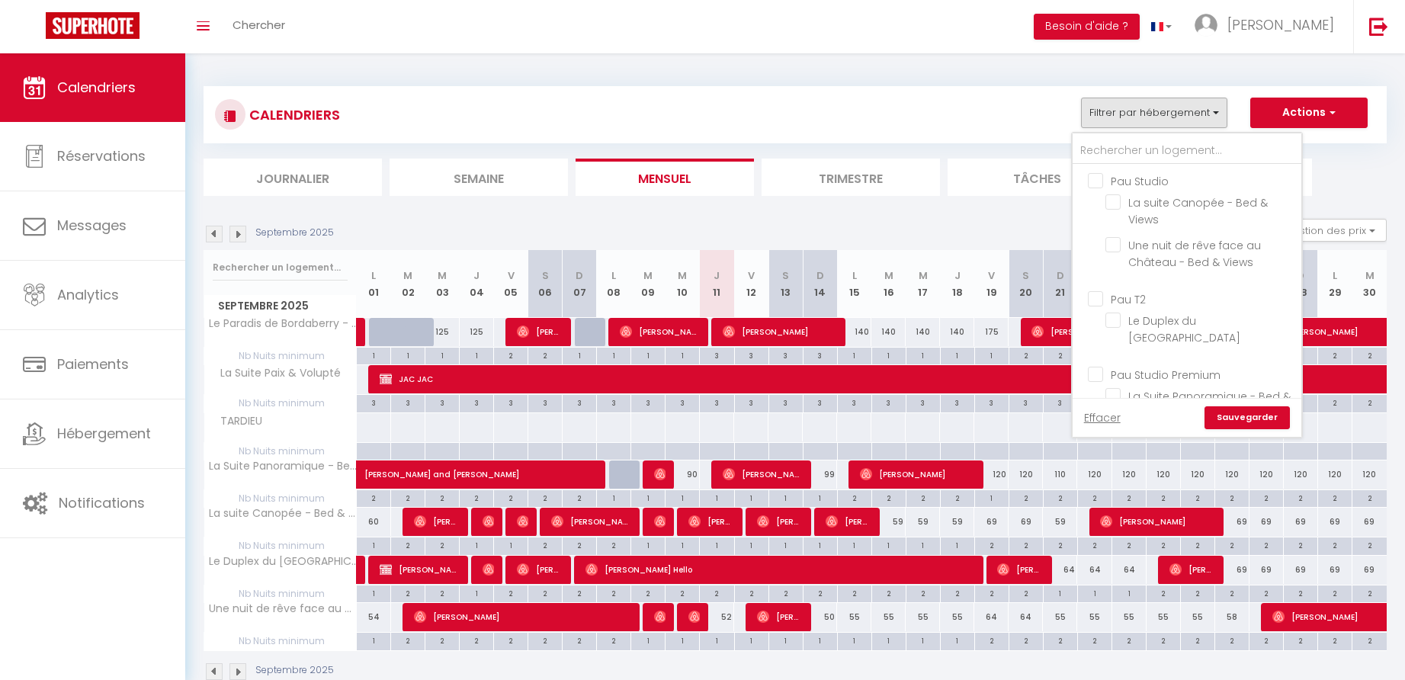
click at [1101, 178] on input "Pau Studio" at bounding box center [1202, 179] width 229 height 15
checkbox input "true"
checkbox input "false"
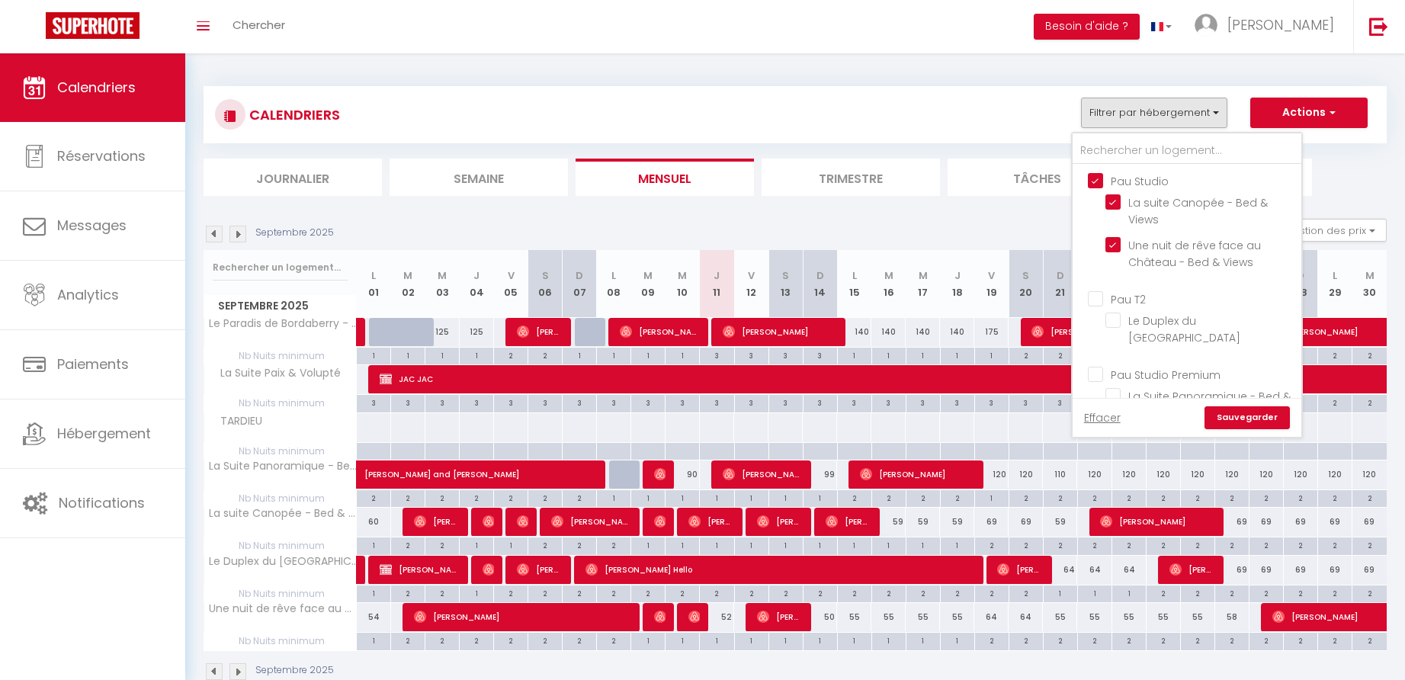
checkbox input "false"
click at [1241, 417] on link "Sauvegarder" at bounding box center [1247, 417] width 85 height 23
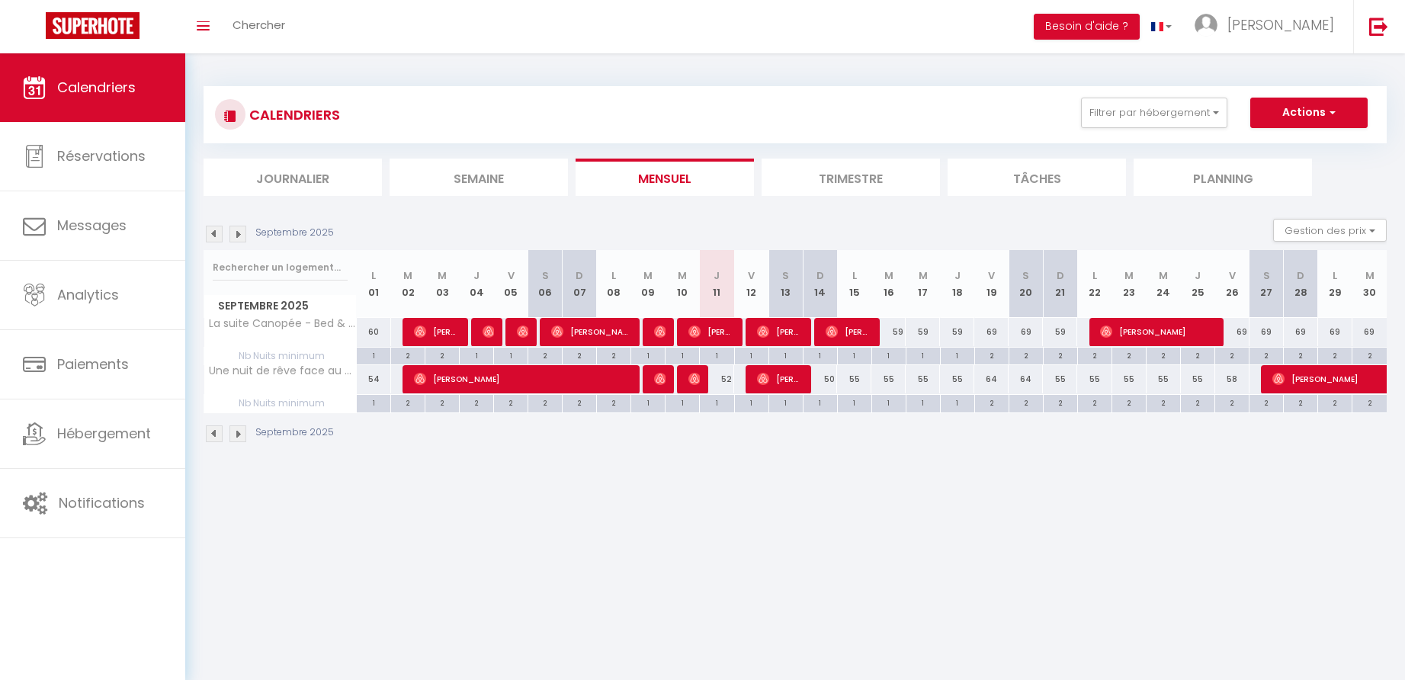
click at [729, 379] on div "52" at bounding box center [717, 379] width 34 height 28
type input "52"
type input "Jeu 11 Septembre 2025"
type input "Ven 12 Septembre 2025"
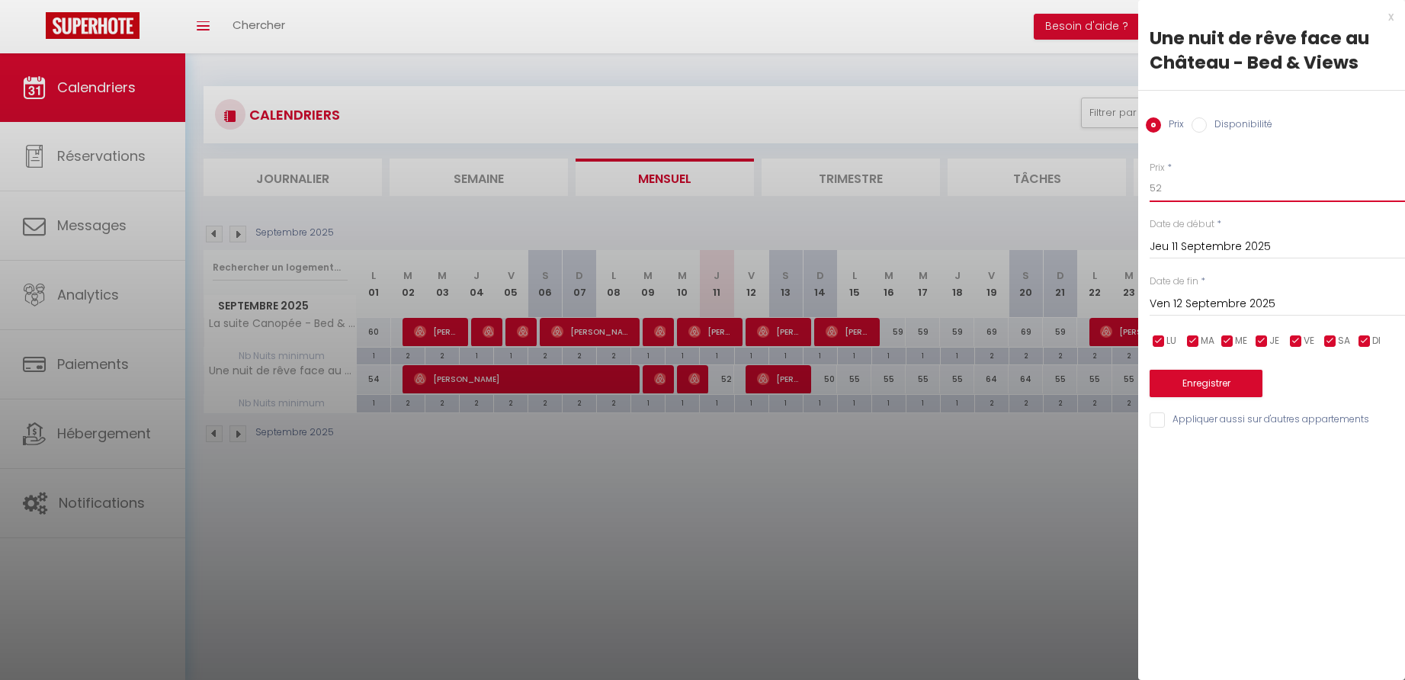
drag, startPoint x: 1118, startPoint y: 191, endPoint x: 1109, endPoint y: 191, distance: 9.2
click at [1110, 192] on body "🟢 Des questions ou besoin d'assistance pour la migration AirBnB? Connectez-vous…" at bounding box center [702, 393] width 1405 height 680
type input "49"
click at [1204, 385] on button "Enregistrer" at bounding box center [1206, 383] width 113 height 27
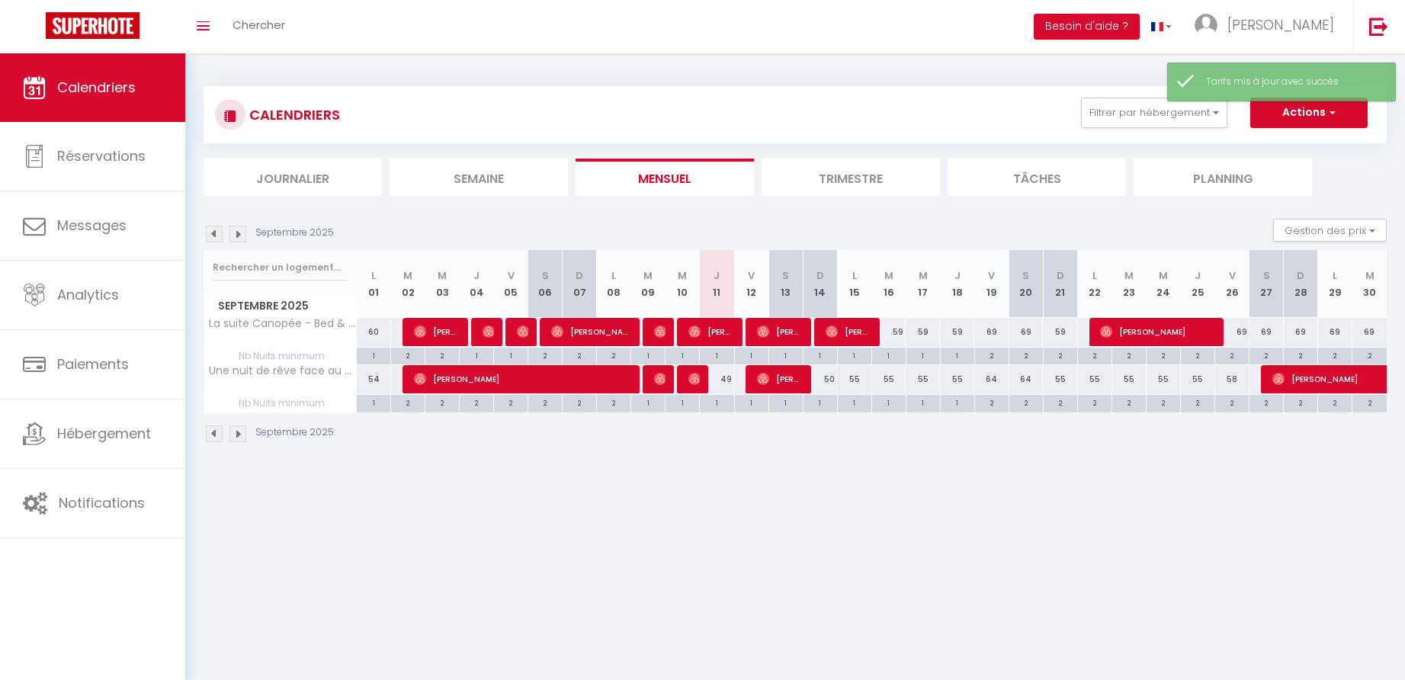
click at [857, 380] on div "55" at bounding box center [854, 379] width 34 height 28
type input "55"
type input "Lun 15 Septembre 2025"
type input "[DATE]"
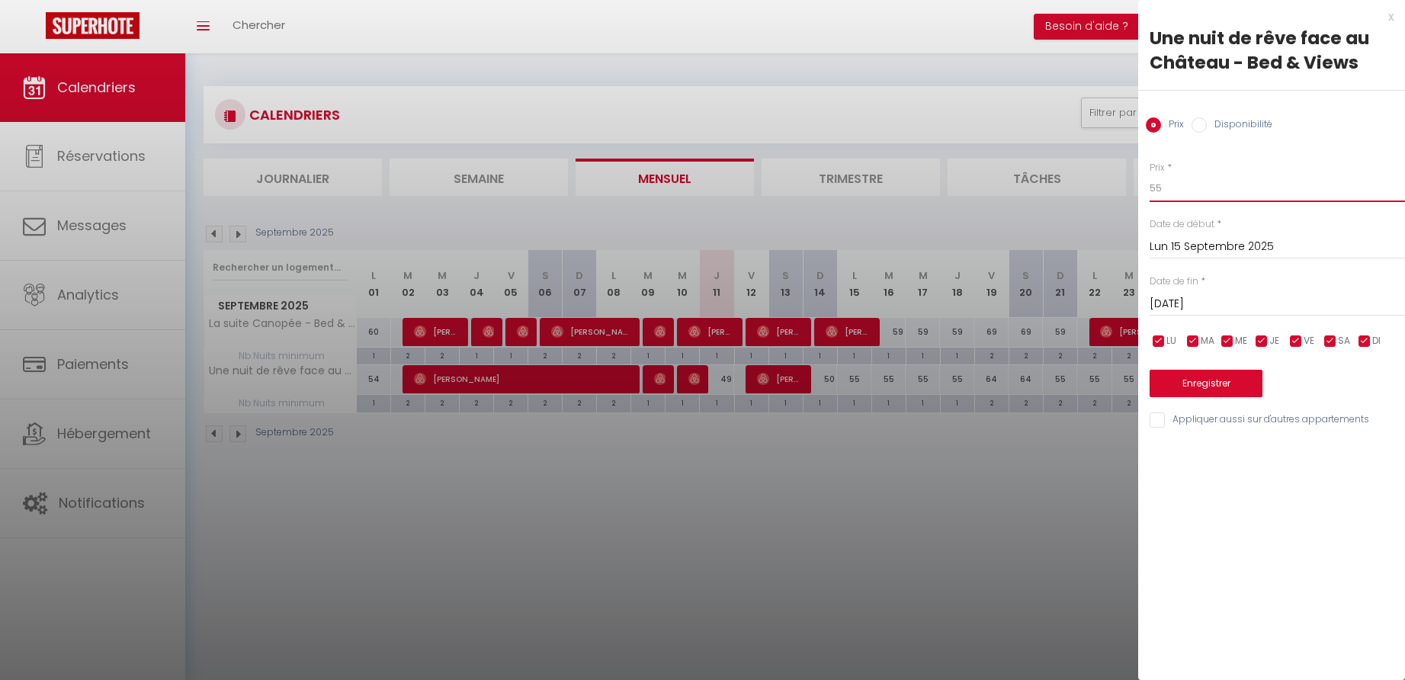
click at [1171, 191] on input "55" at bounding box center [1277, 188] width 255 height 27
type input "50"
click at [1234, 382] on button "Enregistrer" at bounding box center [1206, 383] width 113 height 27
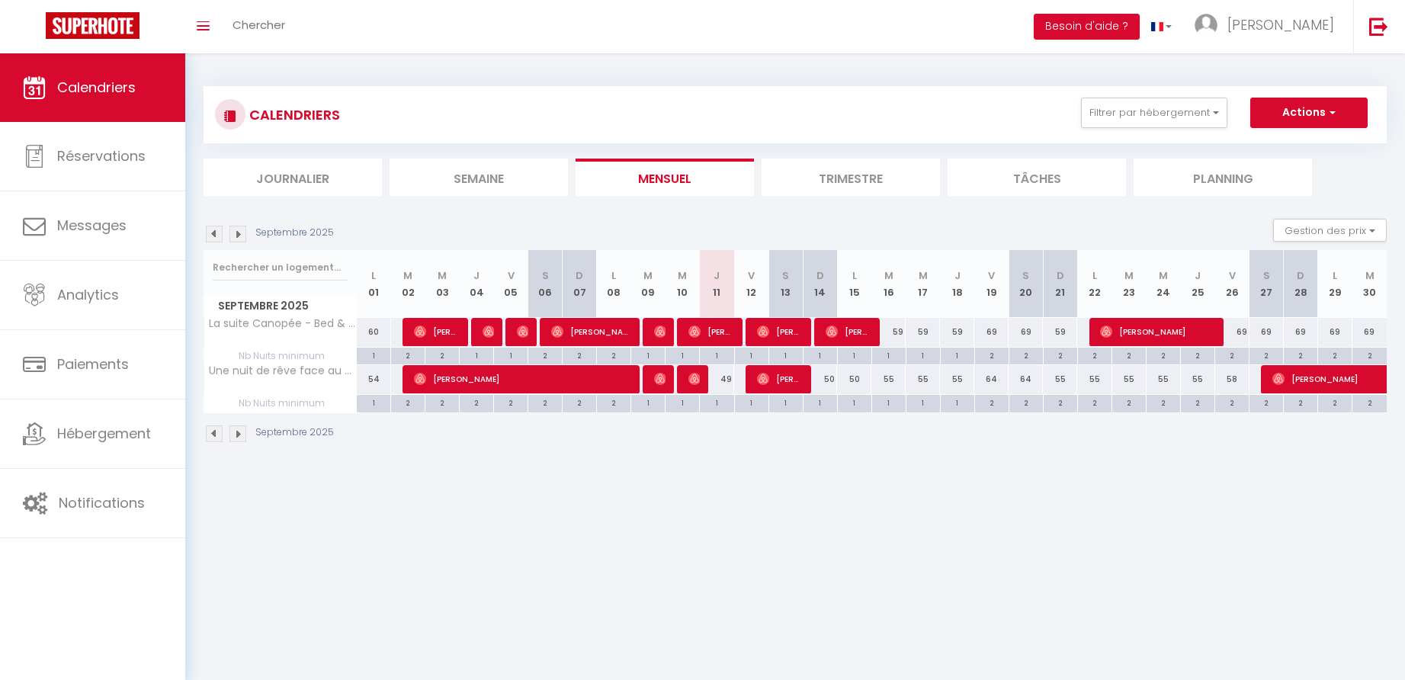
click at [901, 331] on div "59" at bounding box center [888, 332] width 34 height 28
type input "59"
type input "[DATE]"
type input "Mer 17 Septembre 2025"
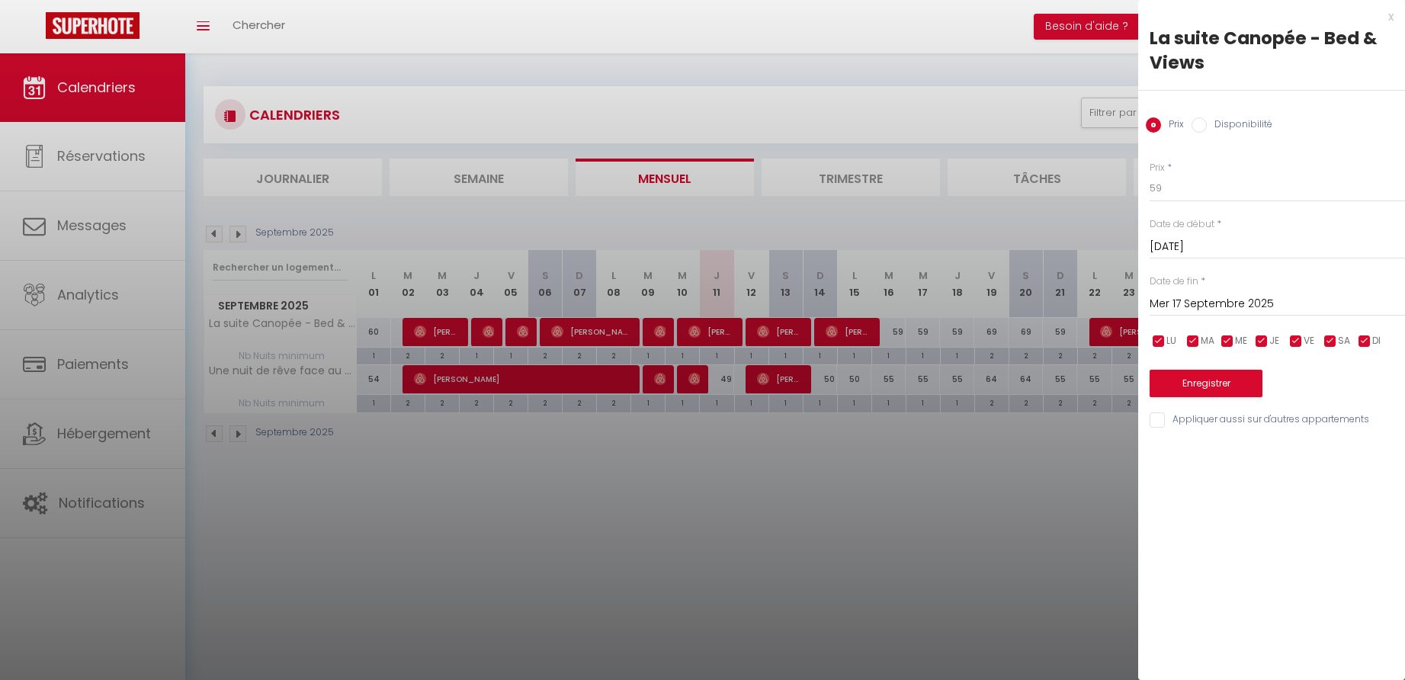
click at [1391, 16] on div "x" at bounding box center [1265, 17] width 255 height 18
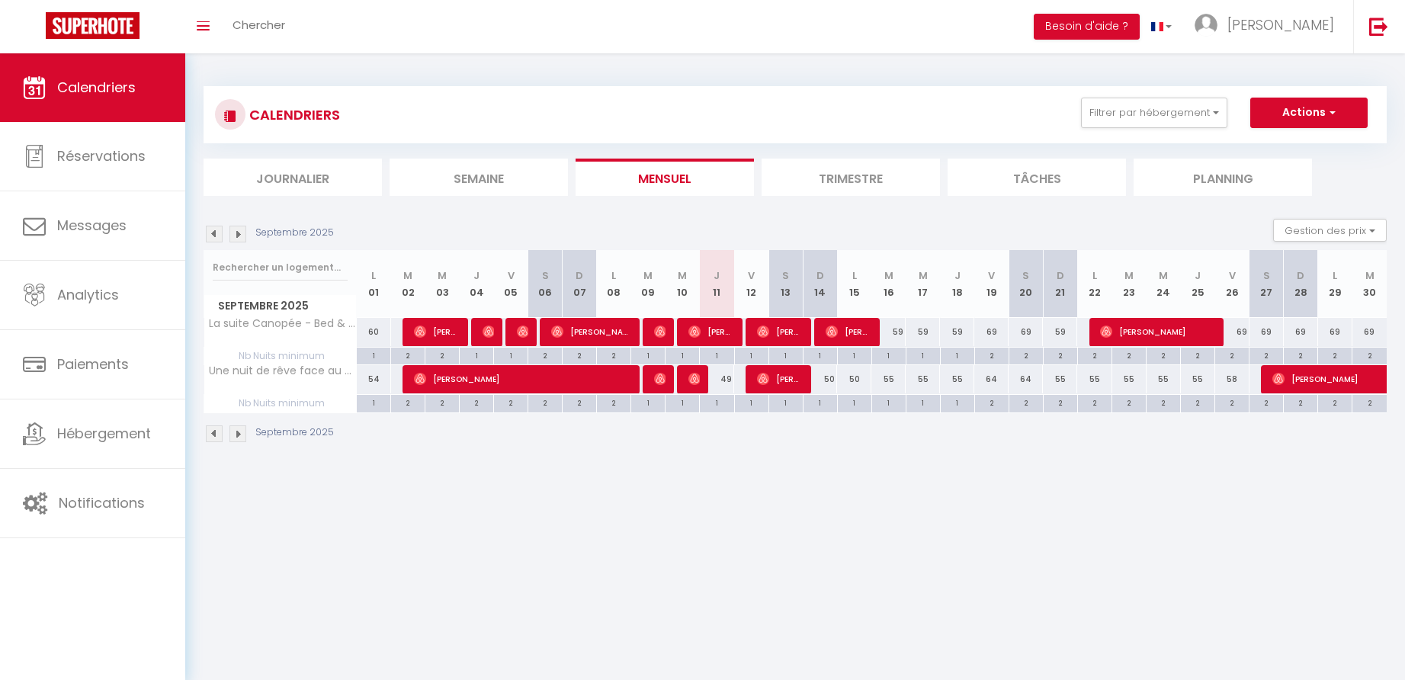
click at [996, 331] on div "69" at bounding box center [991, 332] width 34 height 28
type input "69"
type input "Ven 19 Septembre 2025"
type input "Sam 20 Septembre 2025"
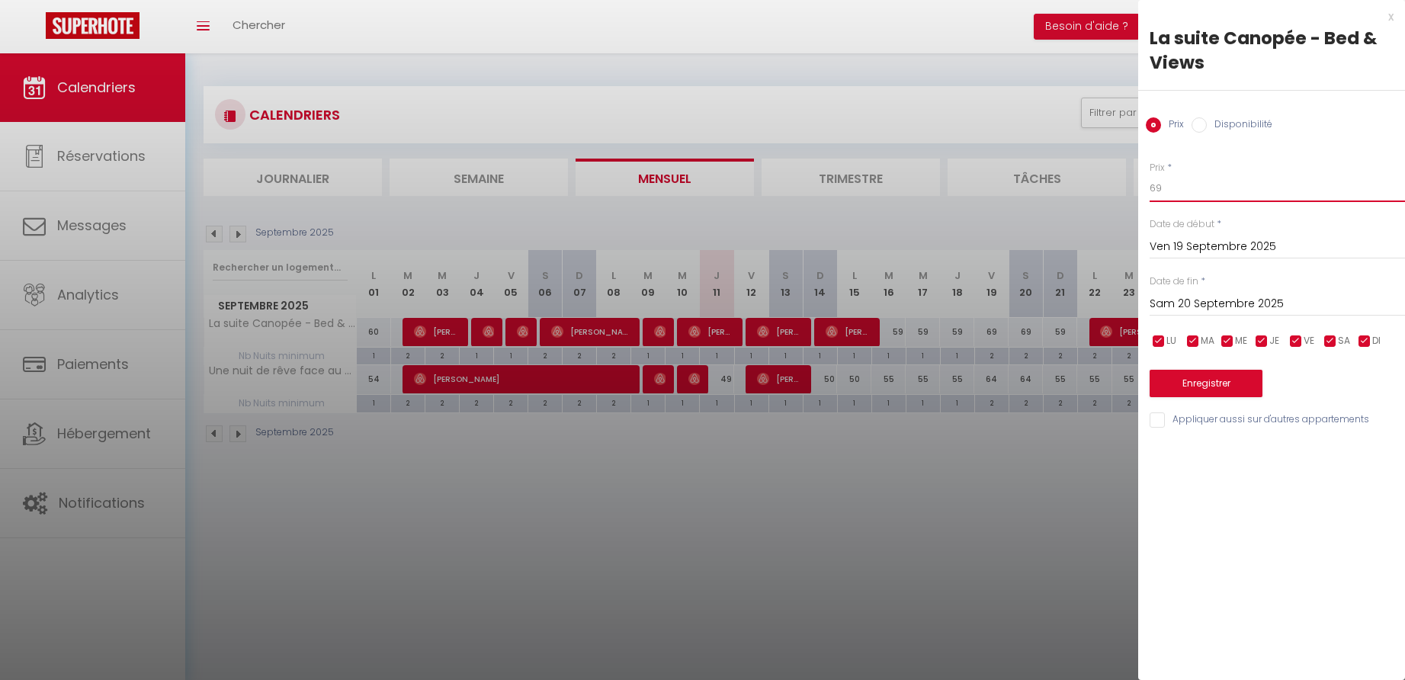
click at [1176, 185] on input "69" at bounding box center [1277, 188] width 255 height 27
type input "65"
click at [1194, 302] on input "Sam 20 Septembre 2025" at bounding box center [1277, 304] width 255 height 20
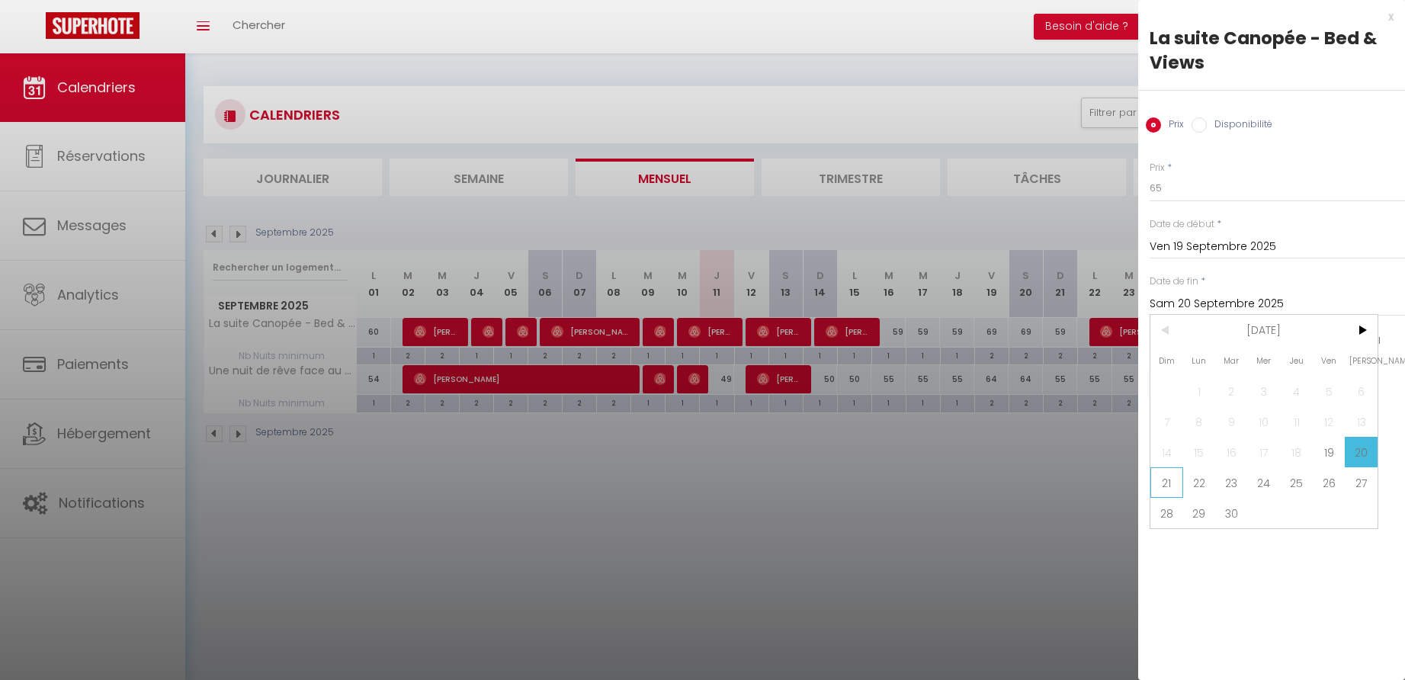
click at [1166, 485] on span "21" at bounding box center [1166, 482] width 33 height 30
type input "Dim 21 Septembre 2025"
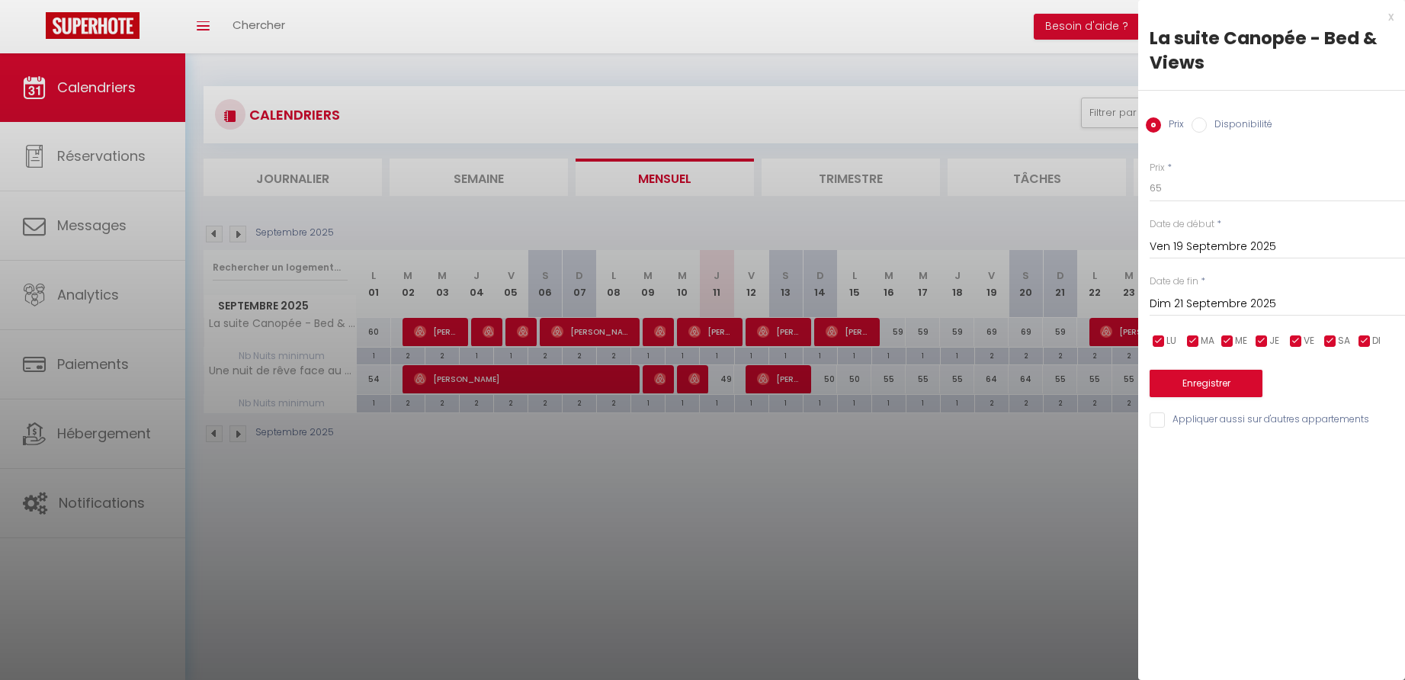
click at [1188, 379] on button "Enregistrer" at bounding box center [1206, 383] width 113 height 27
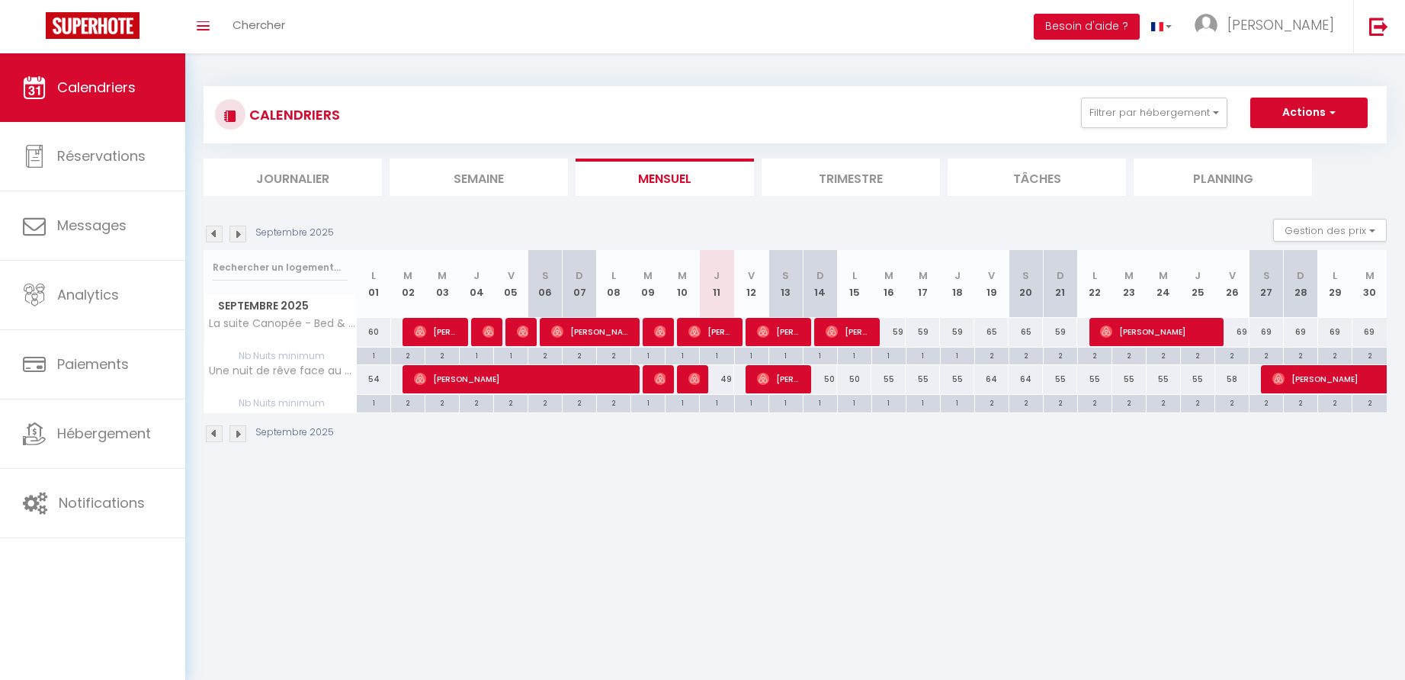
click at [996, 378] on div "64" at bounding box center [991, 379] width 34 height 28
type input "64"
type input "Ven 19 Septembre 2025"
type input "Sam 20 Septembre 2025"
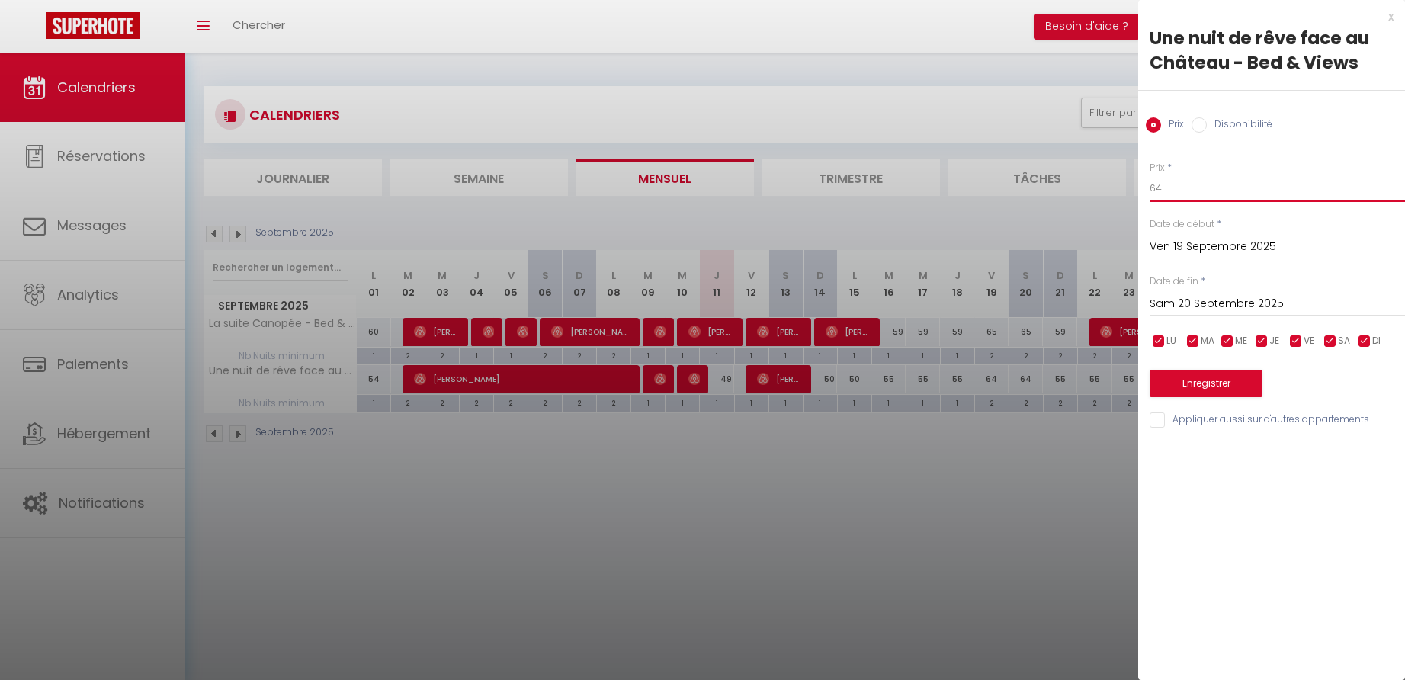
click at [1182, 187] on input "64" at bounding box center [1277, 188] width 255 height 27
type input "60"
click at [1195, 306] on input "Sam 20 Septembre 2025" at bounding box center [1277, 304] width 255 height 20
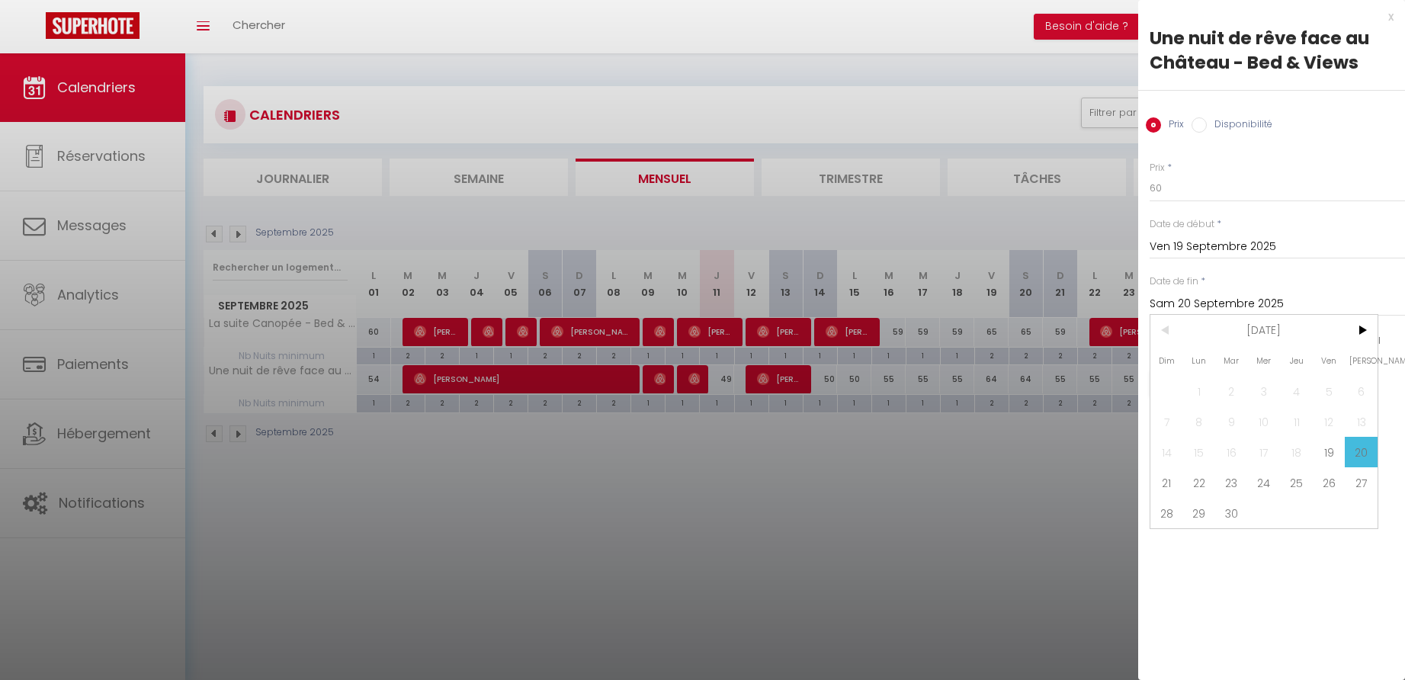
click at [1165, 486] on span "21" at bounding box center [1166, 482] width 33 height 30
type input "Dim 21 Septembre 2025"
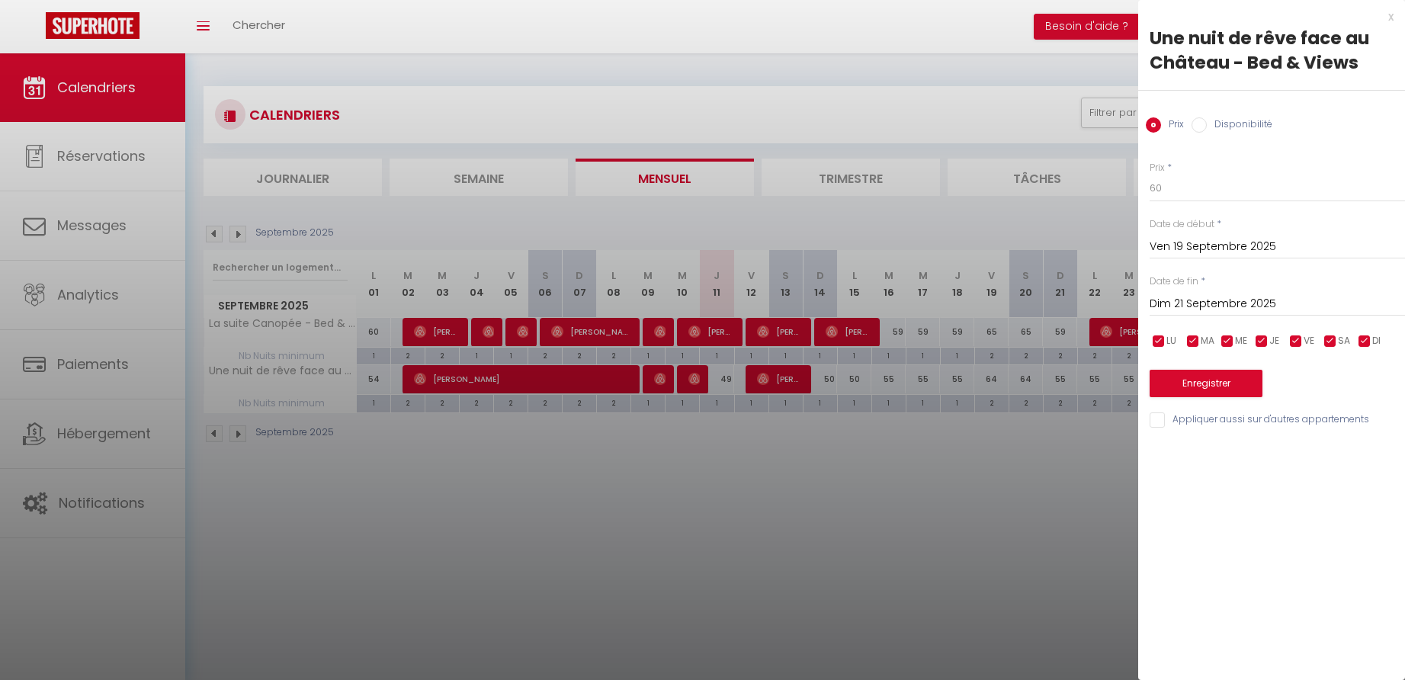
click at [1191, 380] on button "Enregistrer" at bounding box center [1206, 383] width 113 height 27
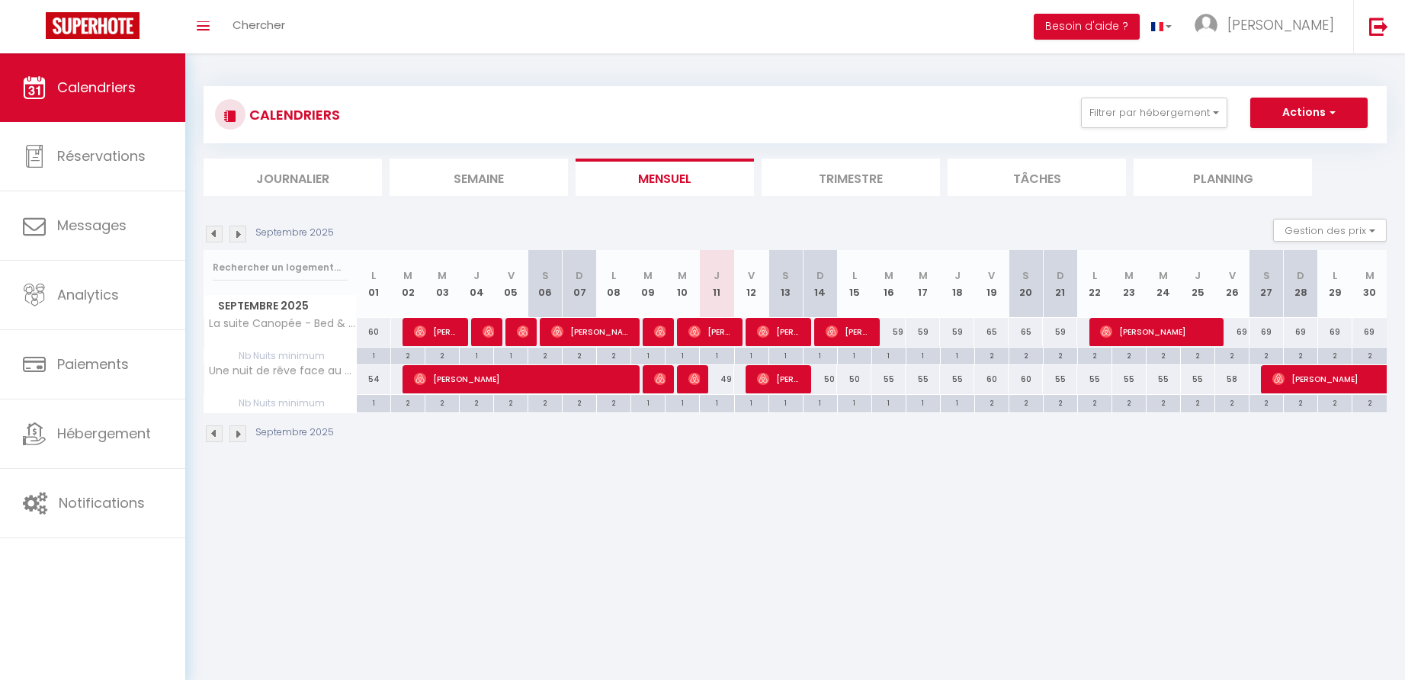
click at [900, 331] on div "59" at bounding box center [888, 332] width 34 height 28
type input "59"
type input "[DATE]"
type input "Mer 17 Septembre 2025"
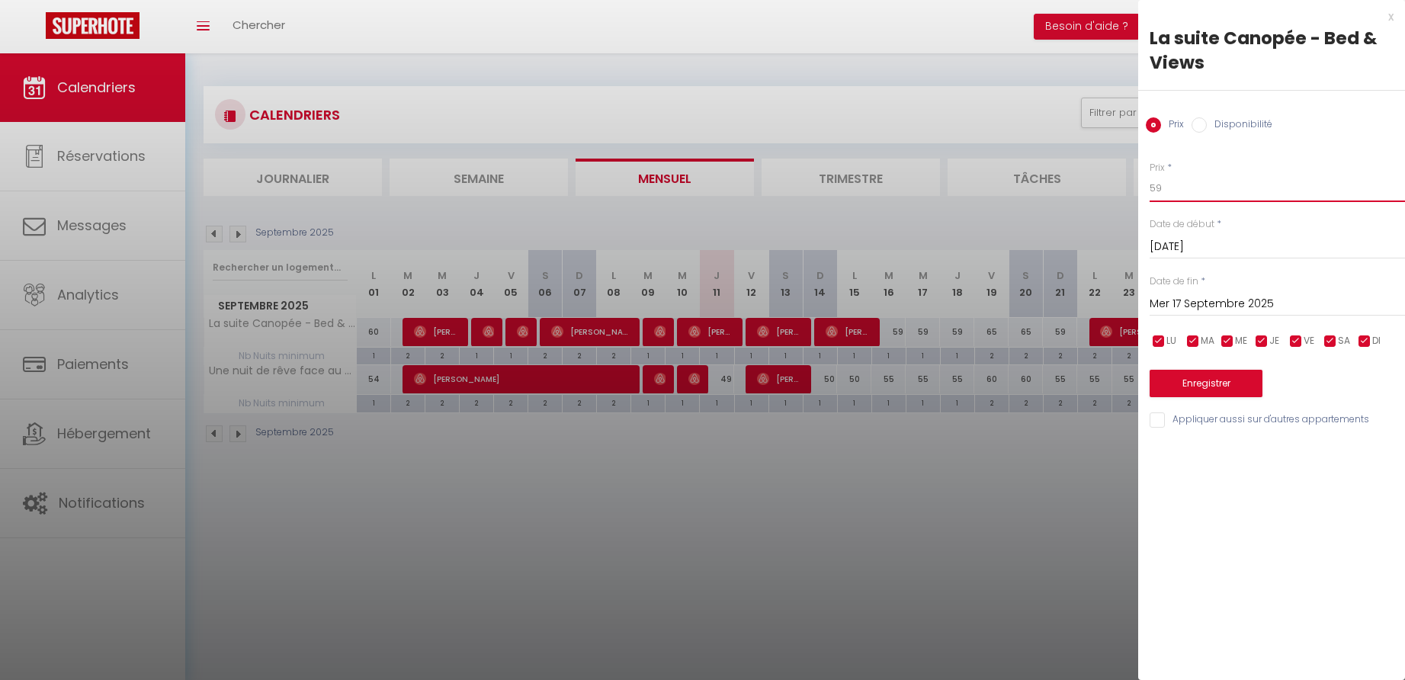
click at [1188, 186] on input "59" at bounding box center [1277, 188] width 255 height 27
type input "55"
click at [1201, 381] on button "Enregistrer" at bounding box center [1206, 383] width 113 height 27
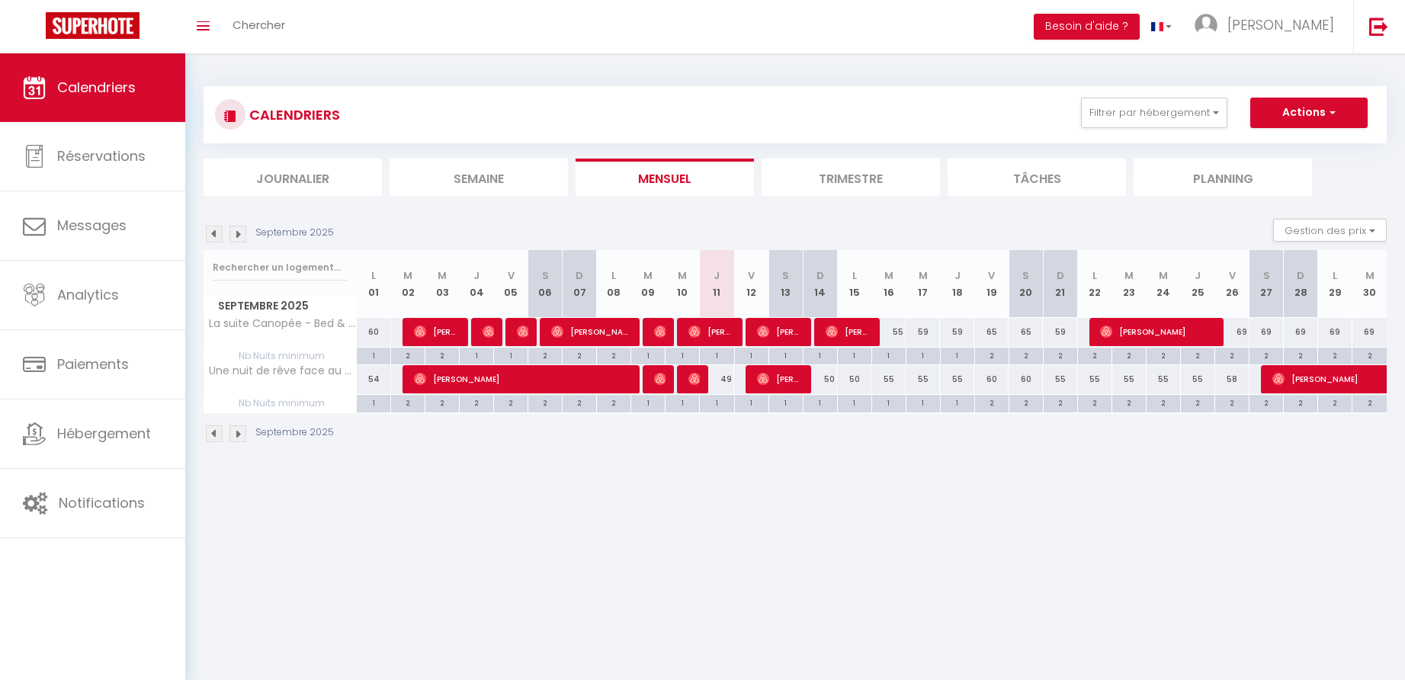
click at [900, 332] on div "55" at bounding box center [888, 332] width 34 height 28
type input "55"
type input "[DATE]"
type input "Mer 17 Septembre 2025"
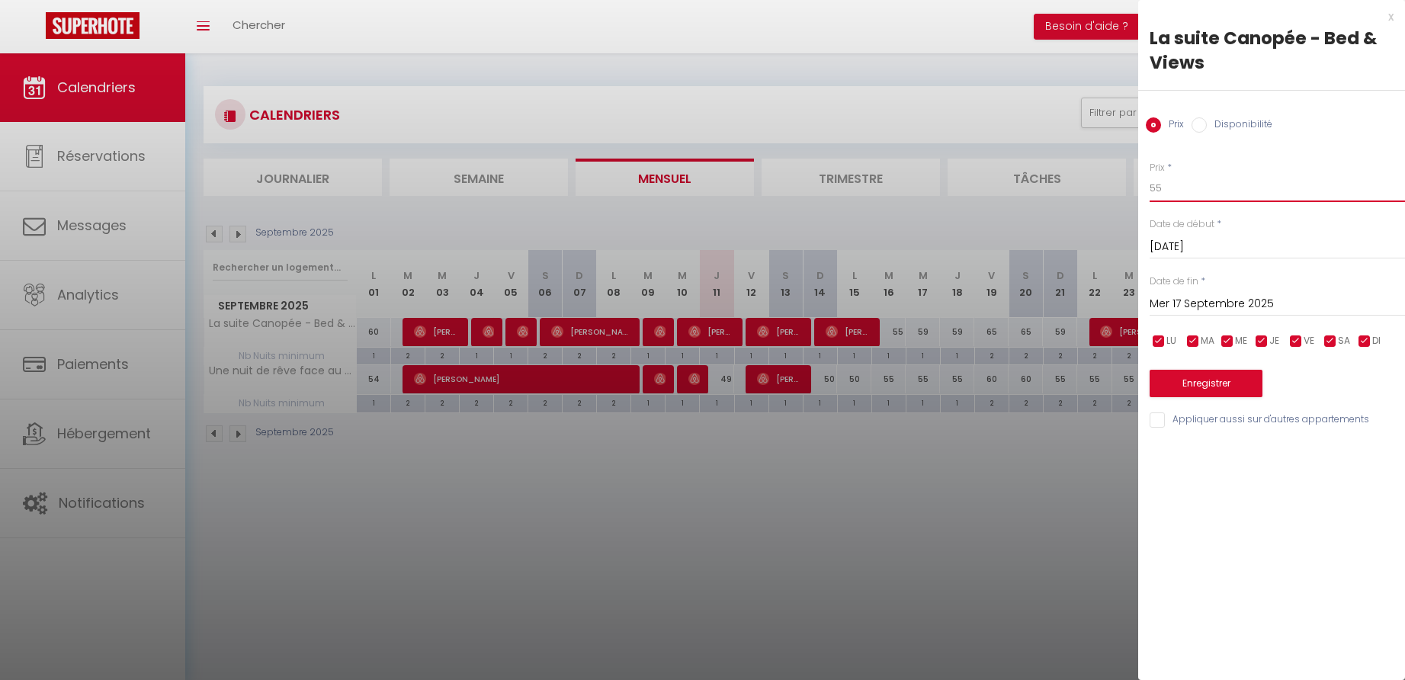
click at [1169, 191] on input "55" at bounding box center [1277, 188] width 255 height 27
type input "59"
click at [1202, 377] on button "Enregistrer" at bounding box center [1206, 383] width 113 height 27
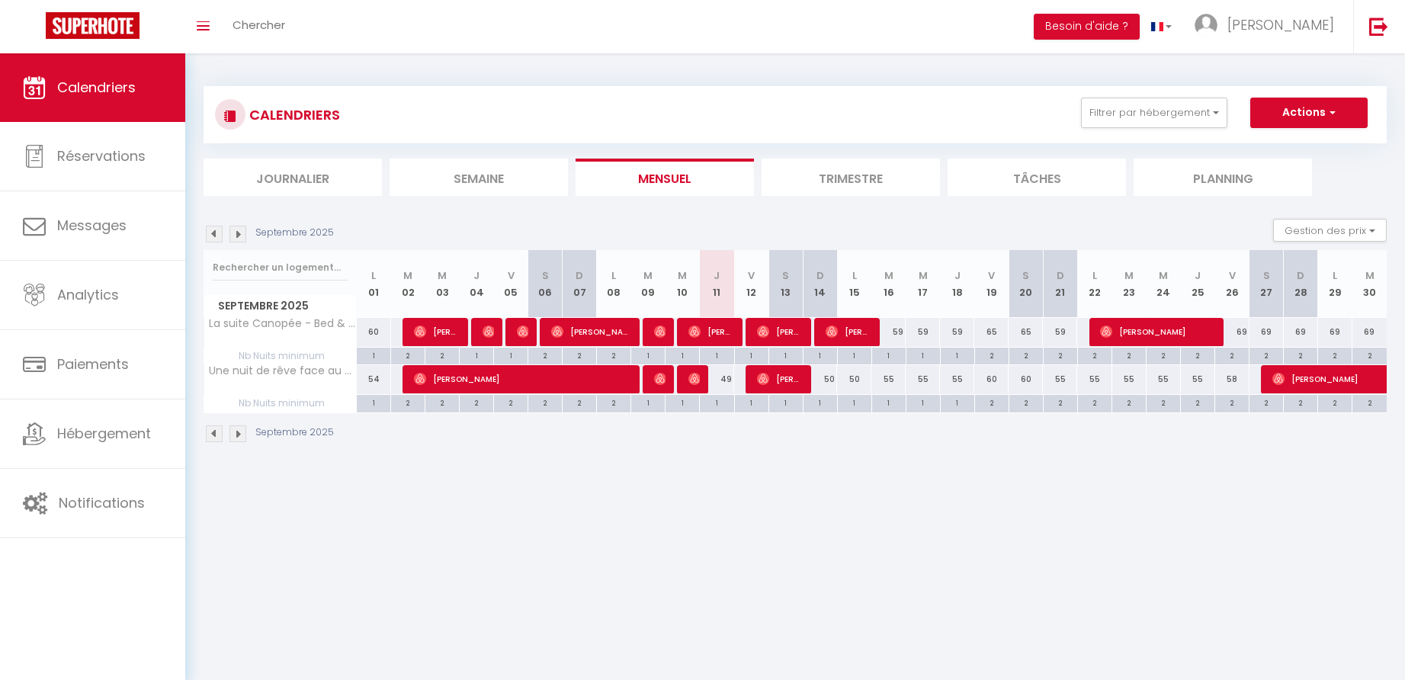
click at [893, 377] on div "55" at bounding box center [888, 379] width 34 height 28
type input "55"
type input "[DATE]"
type input "Mer 17 Septembre 2025"
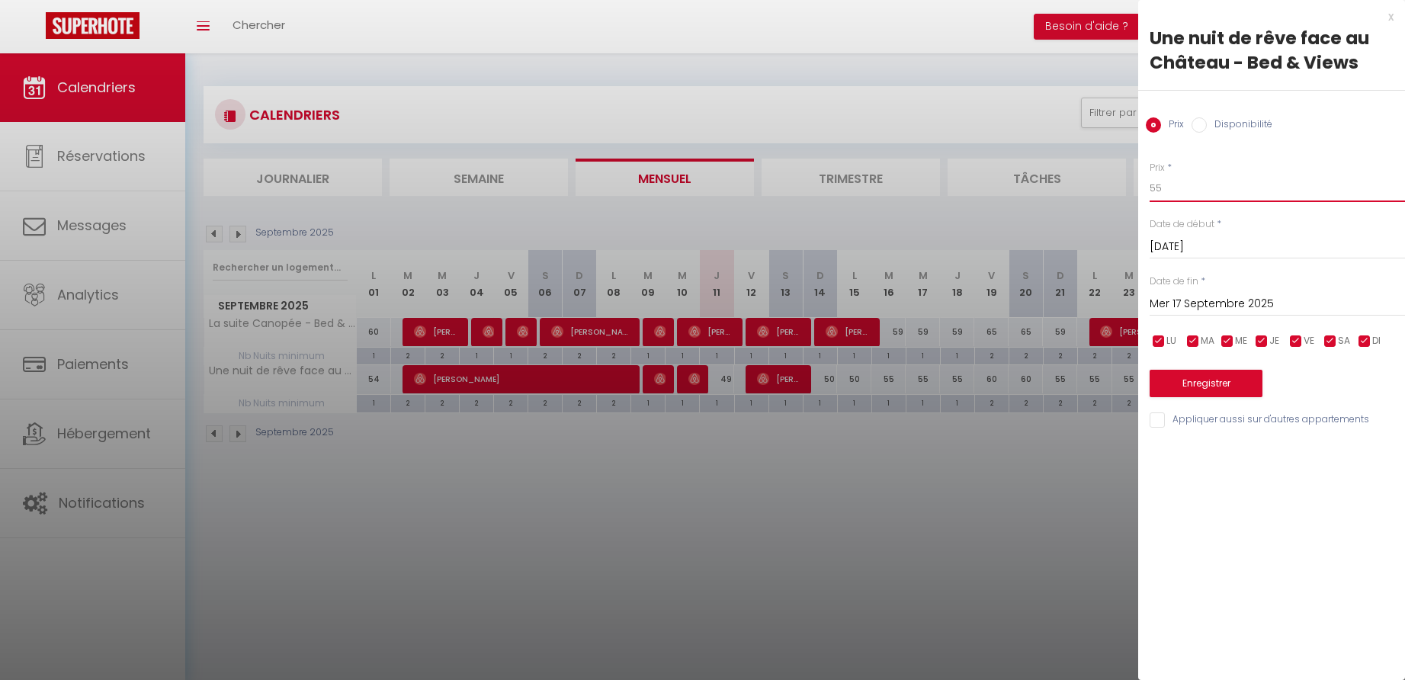
click at [1168, 189] on input "55" at bounding box center [1277, 188] width 255 height 27
type input "52"
click at [1195, 374] on button "Enregistrer" at bounding box center [1206, 383] width 113 height 27
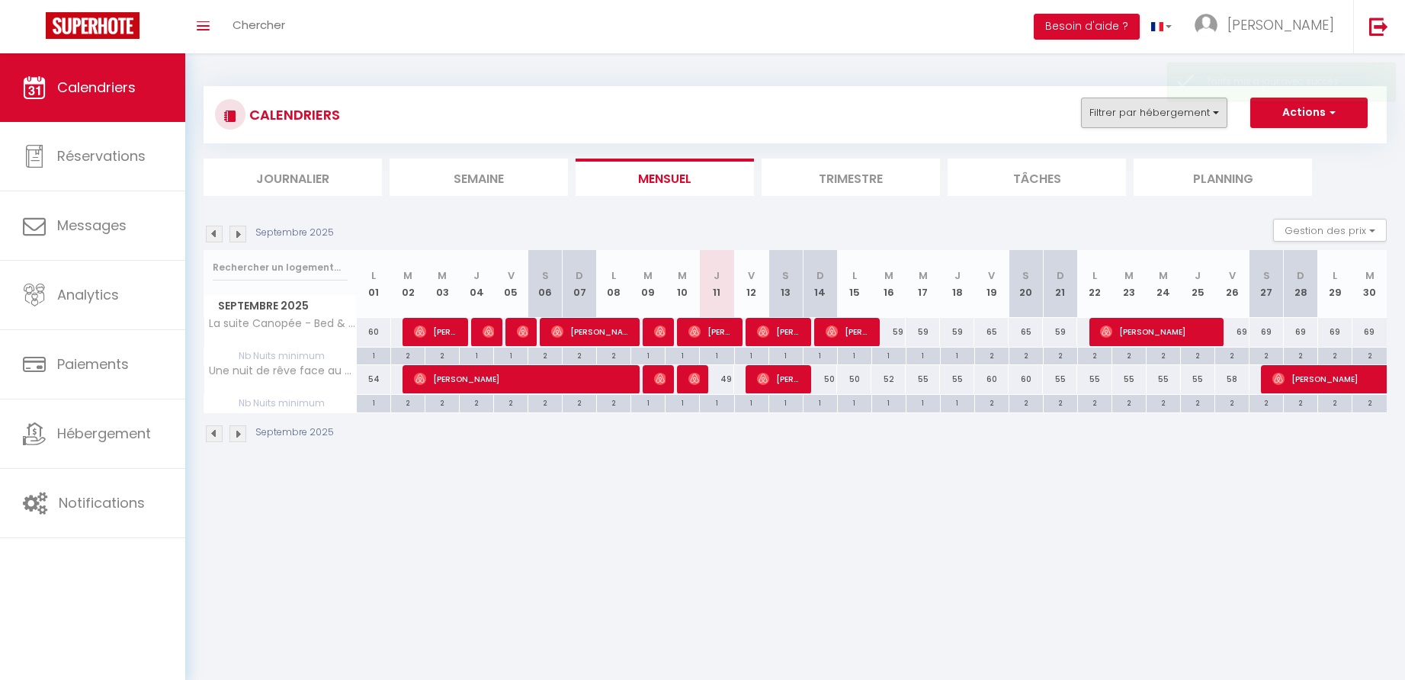
click at [1153, 114] on button "Filtrer par hébergement" at bounding box center [1154, 113] width 146 height 30
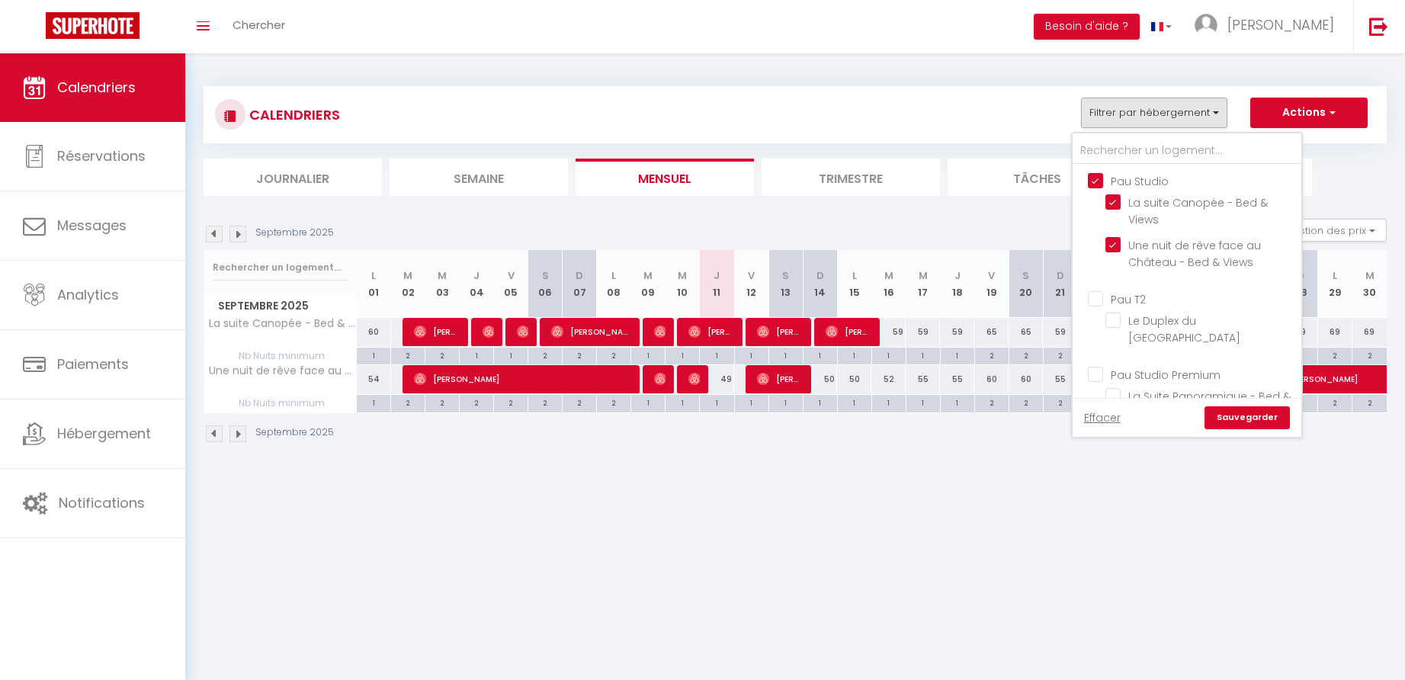
click at [1097, 178] on input "Pau Studio" at bounding box center [1202, 179] width 229 height 15
checkbox input "false"
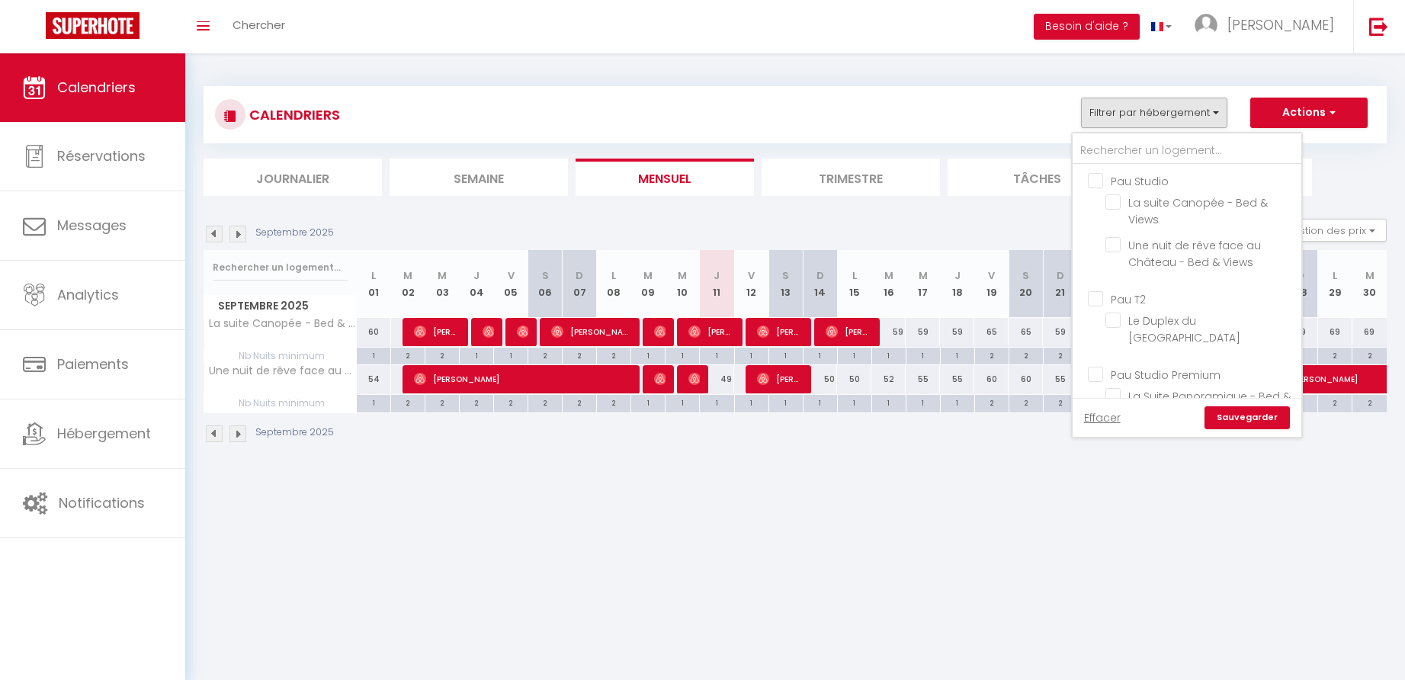
checkbox input "false"
click at [1093, 294] on input "Pau T2" at bounding box center [1202, 297] width 229 height 15
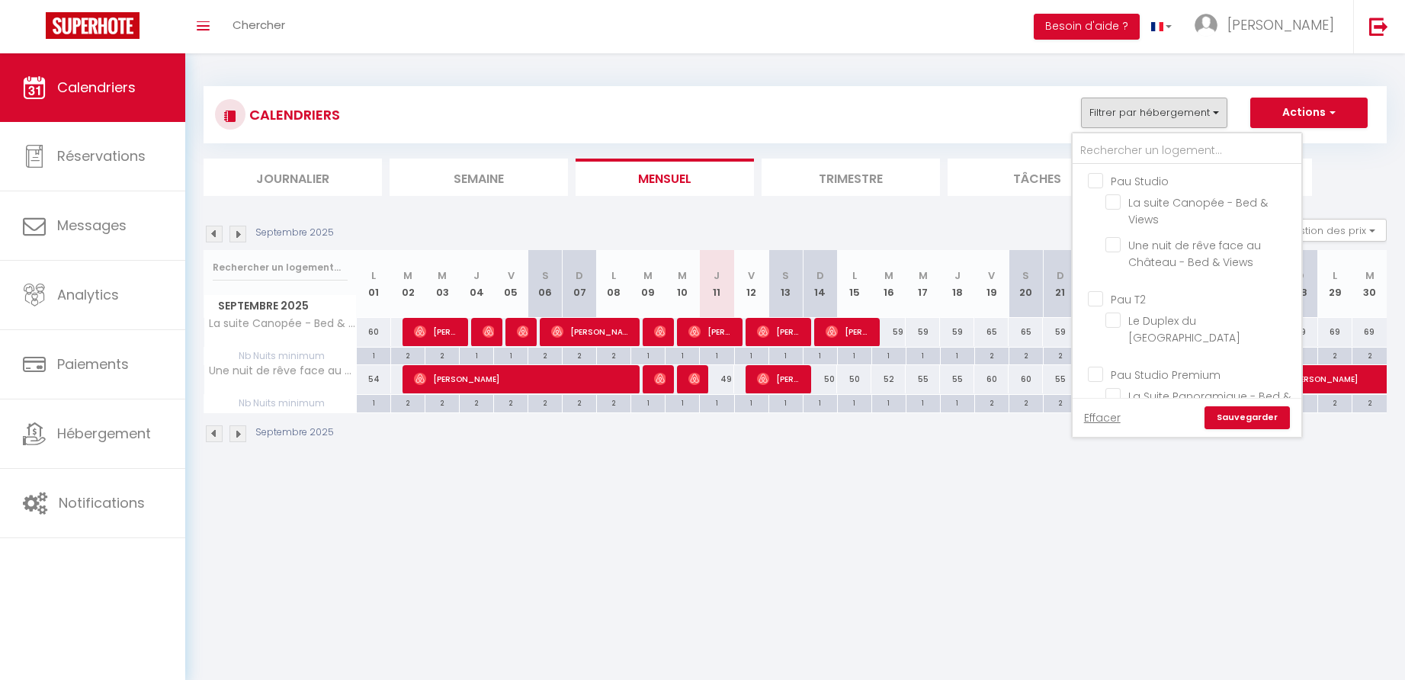
checkbox input "true"
checkbox input "false"
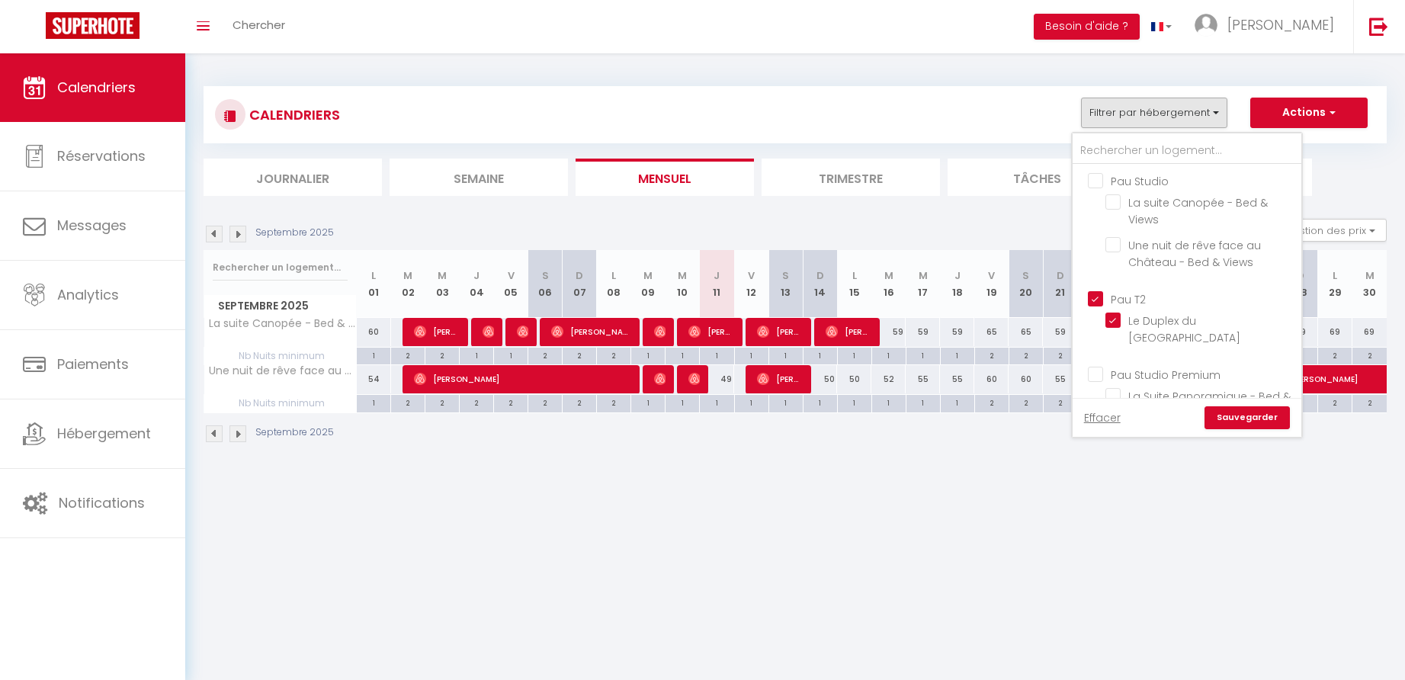
checkbox input "false"
click at [1230, 411] on link "Sauvegarder" at bounding box center [1247, 417] width 85 height 23
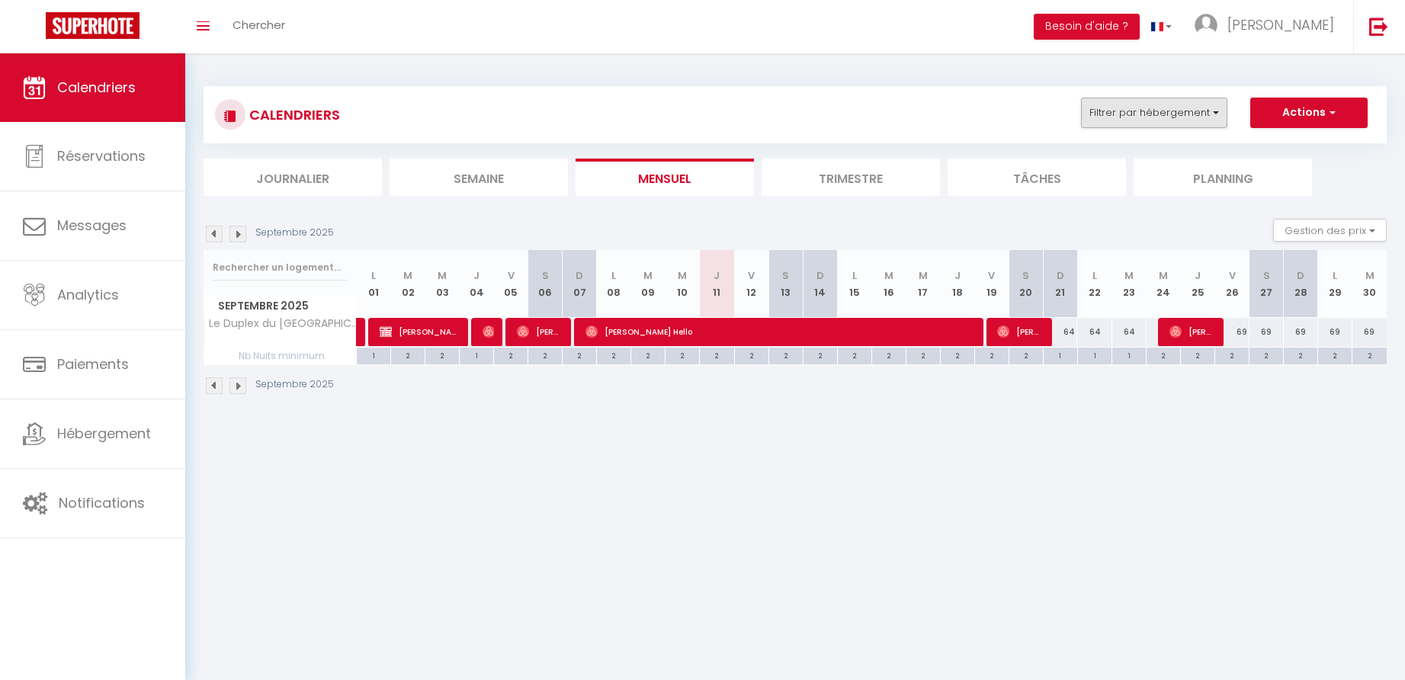
click at [1212, 115] on button "Filtrer par hébergement" at bounding box center [1154, 113] width 146 height 30
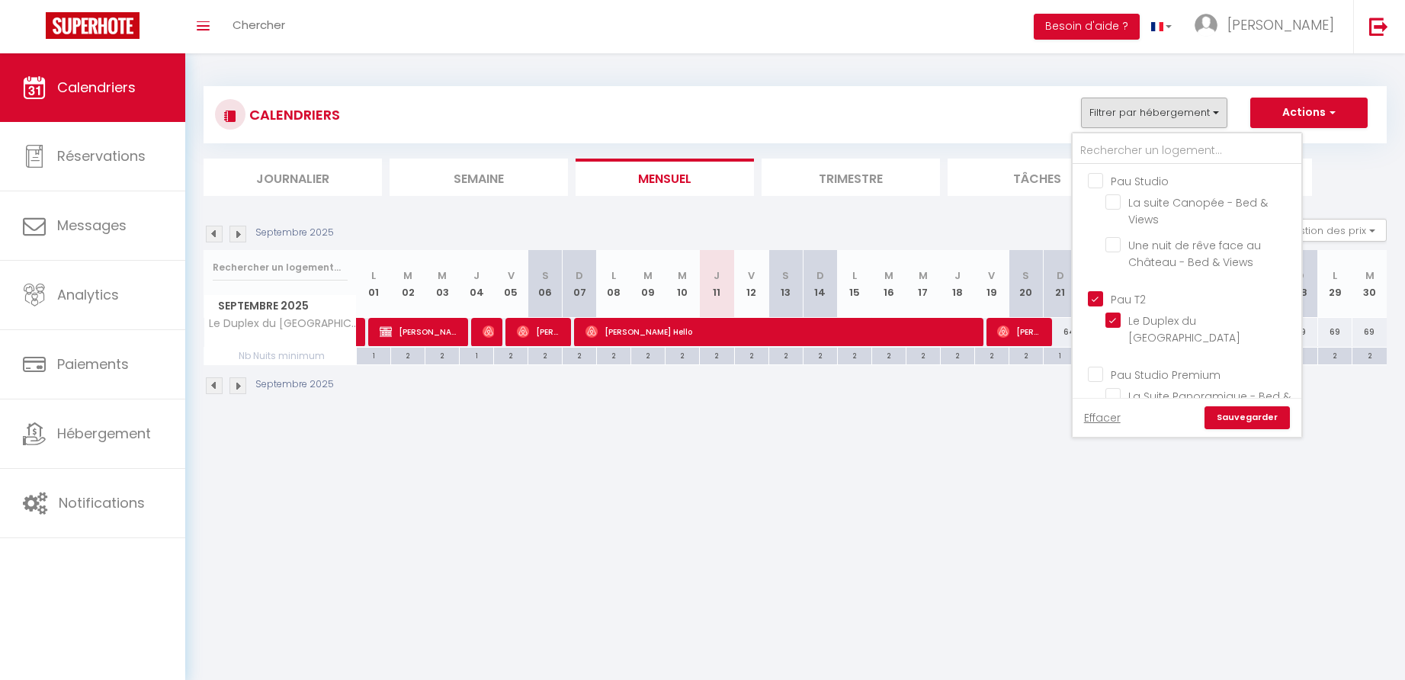
click at [1096, 297] on input "Pau T2" at bounding box center [1202, 297] width 229 height 15
checkbox input "false"
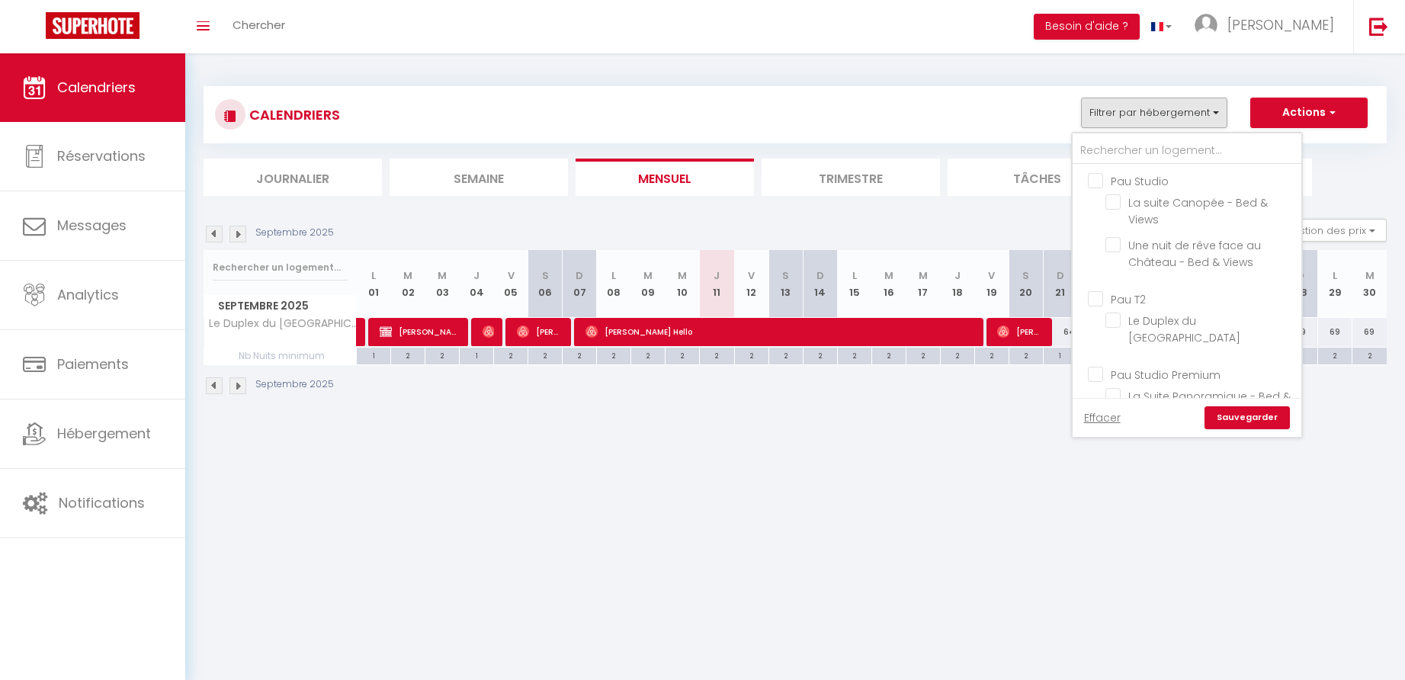
checkbox input "false"
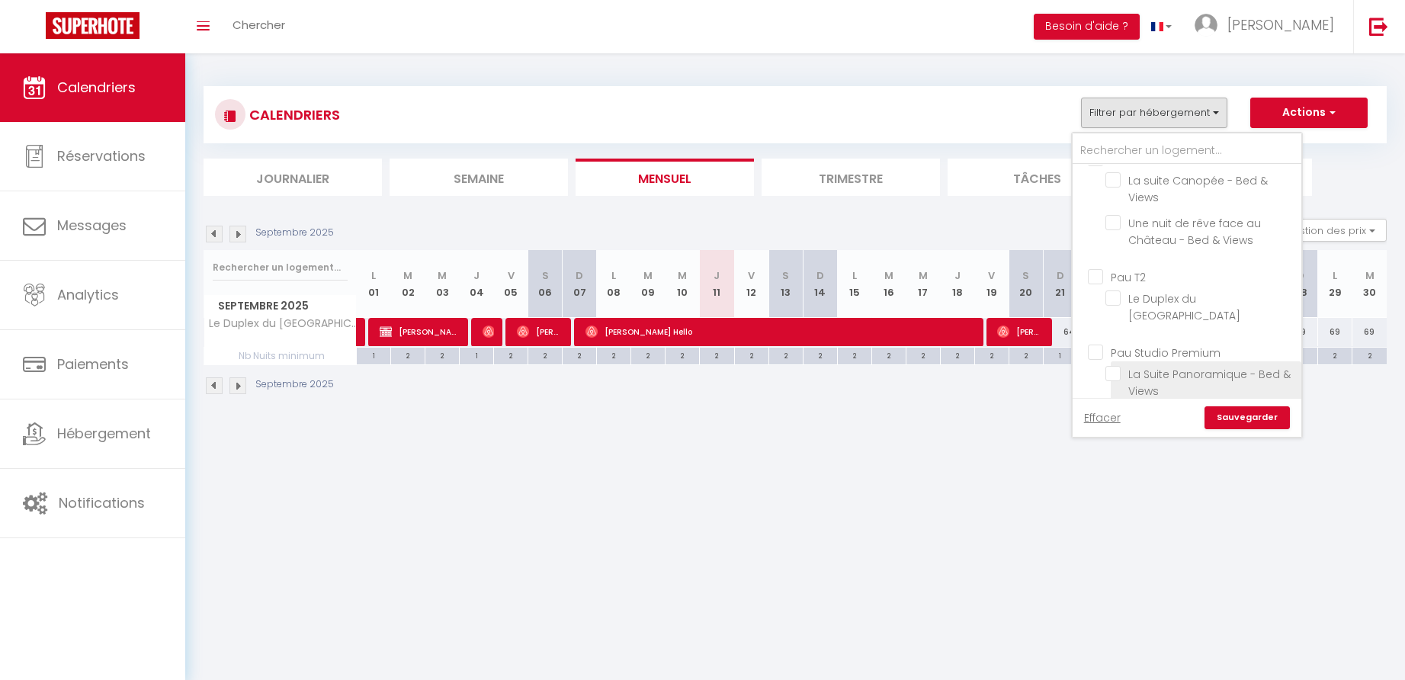
scroll to position [85, 0]
click at [1102, 288] on input "Pau Studio Premium" at bounding box center [1202, 288] width 229 height 15
checkbox input "true"
checkbox input "false"
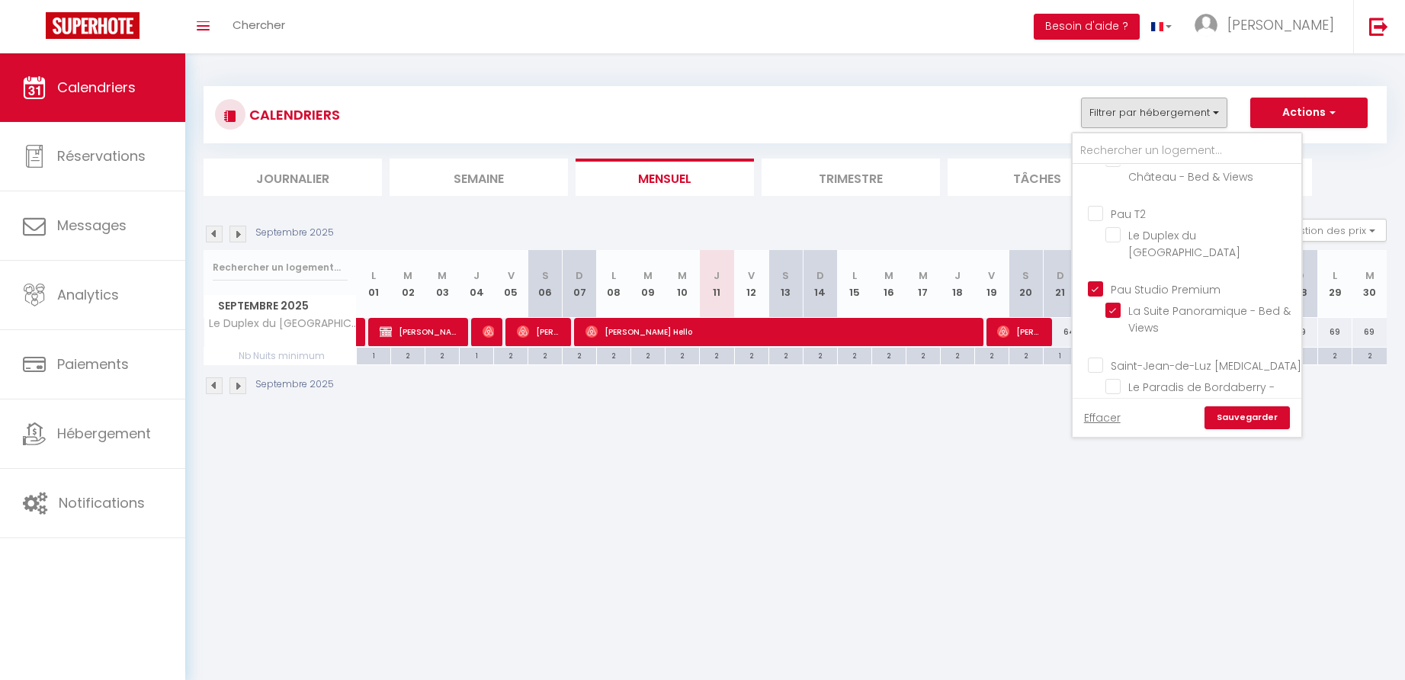
checkbox input "false"
click at [1253, 417] on link "Sauvegarder" at bounding box center [1247, 417] width 85 height 23
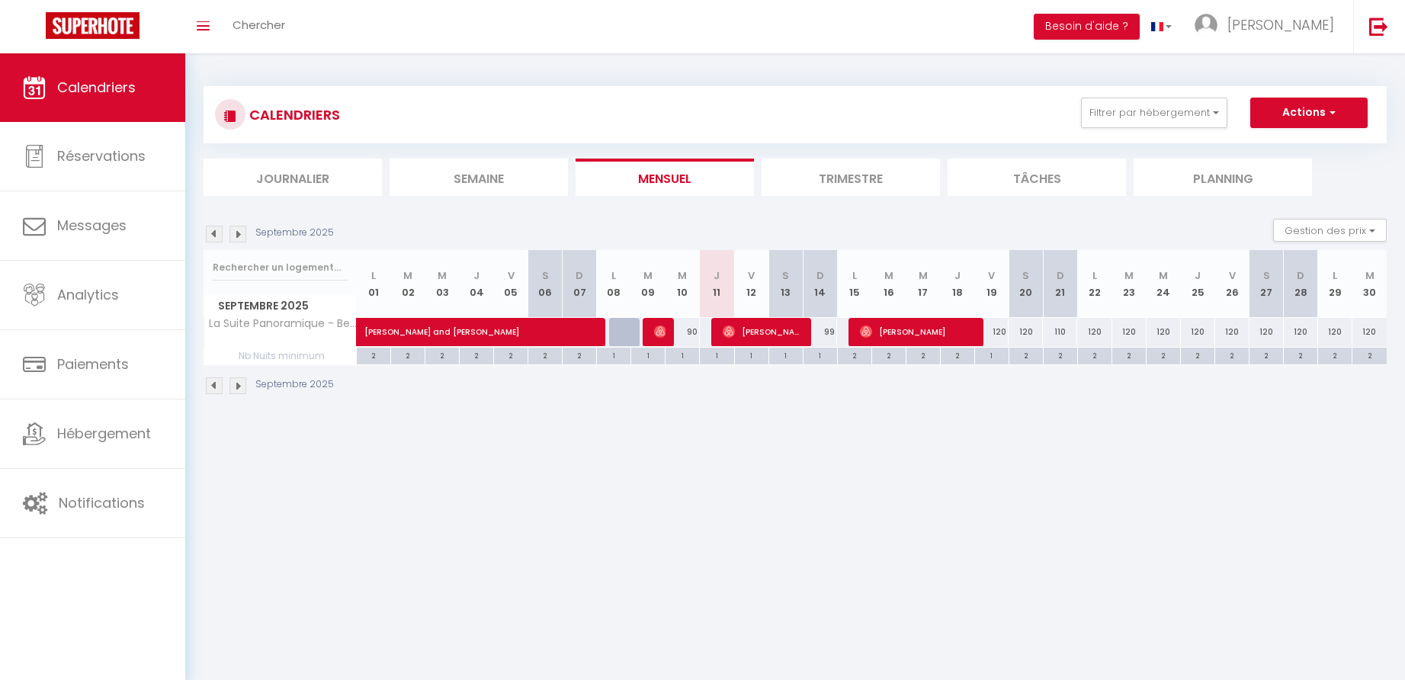
click at [832, 332] on div "99" at bounding box center [820, 332] width 34 height 28
type input "99"
type input "Dim 14 Septembre 2025"
type input "Lun 15 Septembre 2025"
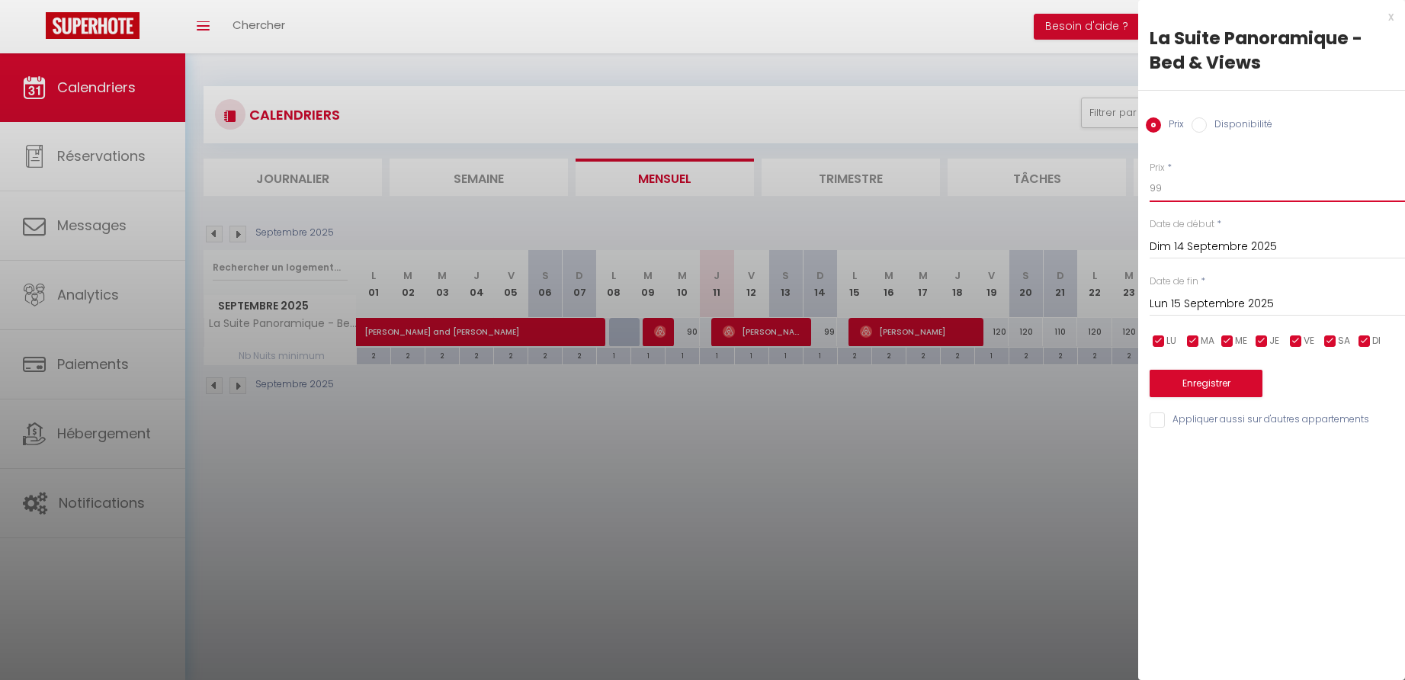
click at [1173, 187] on input "99" at bounding box center [1277, 188] width 255 height 27
type input "95"
click at [1208, 380] on button "Enregistrer" at bounding box center [1206, 383] width 113 height 27
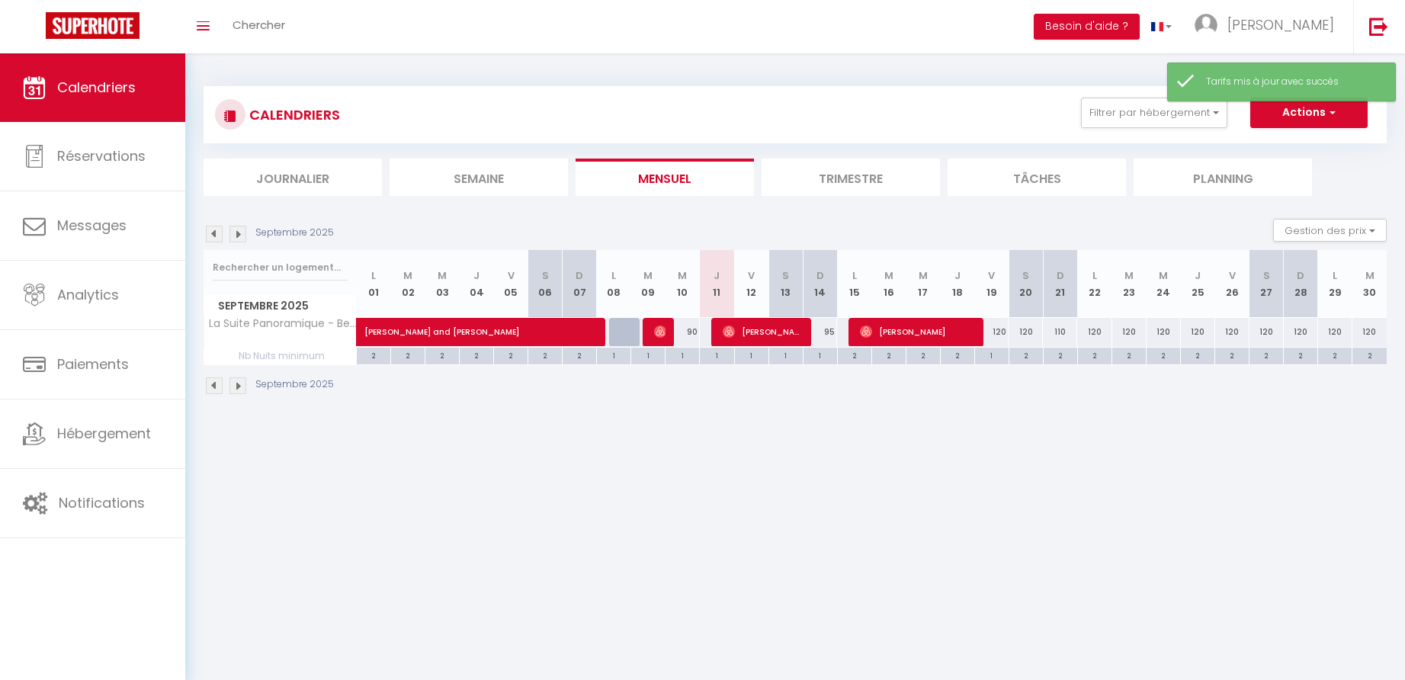
click at [834, 332] on div "95" at bounding box center [820, 332] width 34 height 28
type input "95"
type input "Dim 14 Septembre 2025"
type input "Lun 15 Septembre 2025"
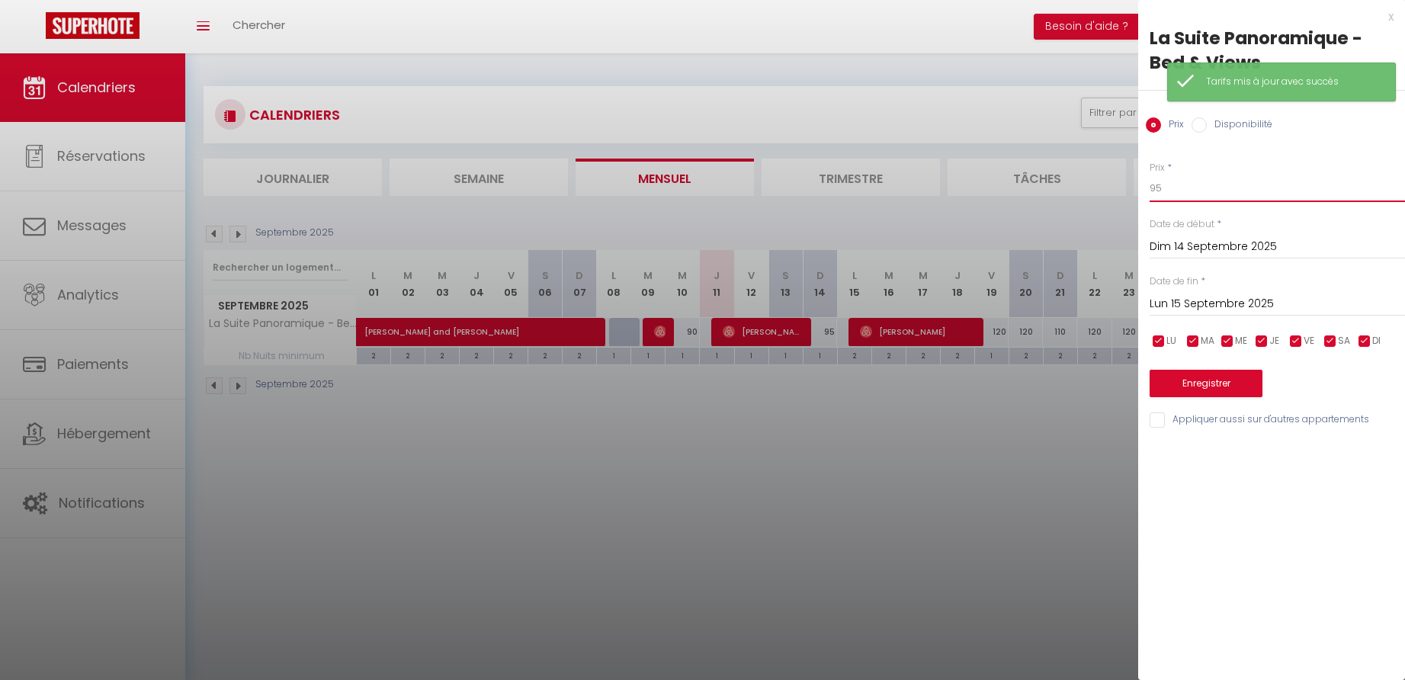
click at [1165, 189] on input "95" at bounding box center [1277, 188] width 255 height 27
type input "90"
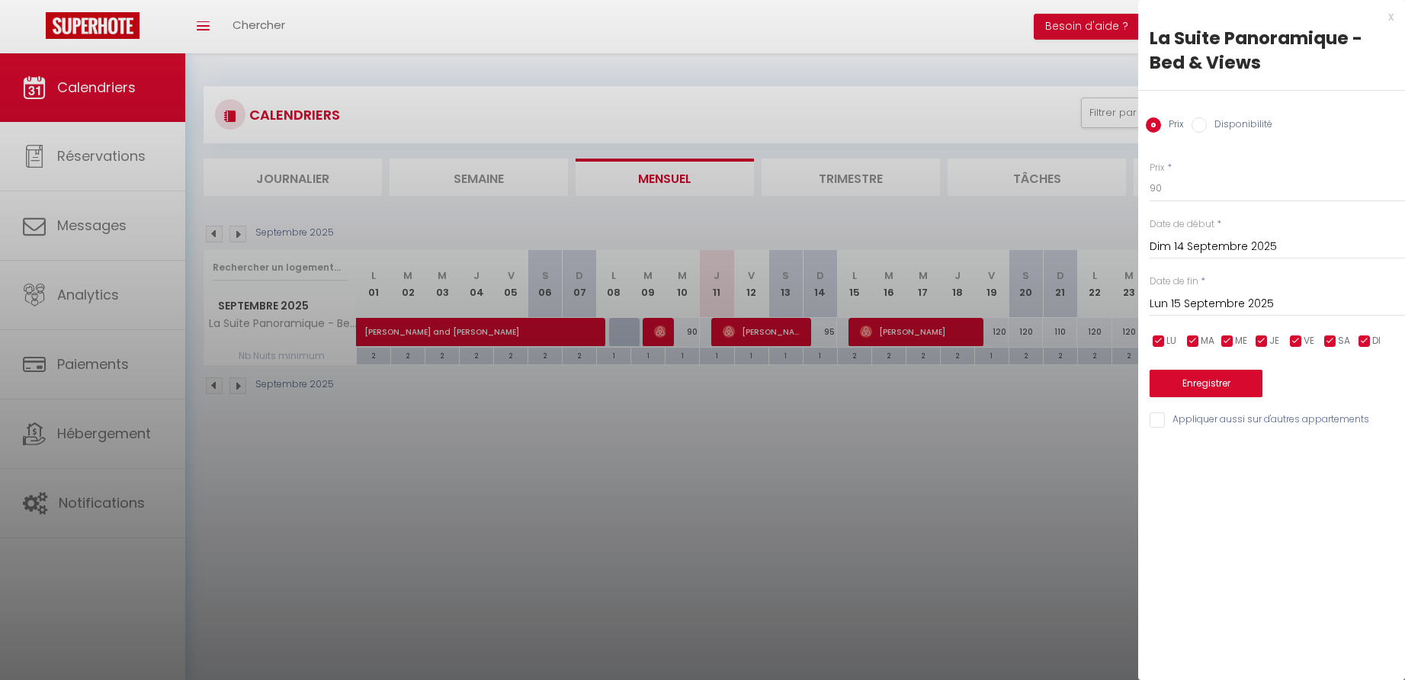
click at [1220, 384] on button "Enregistrer" at bounding box center [1206, 383] width 113 height 27
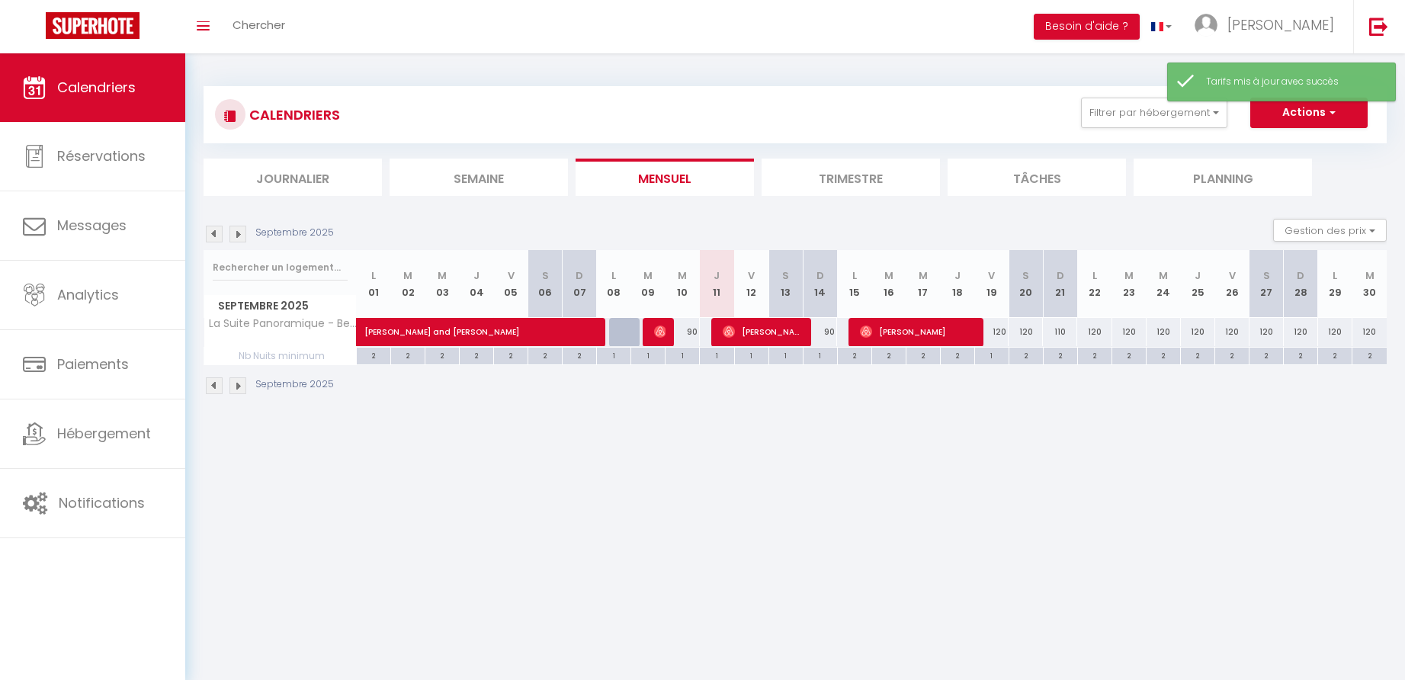
click at [1003, 330] on div "120" at bounding box center [991, 332] width 34 height 28
type input "120"
type input "Ven 19 Septembre 2025"
type input "Sam 20 Septembre 2025"
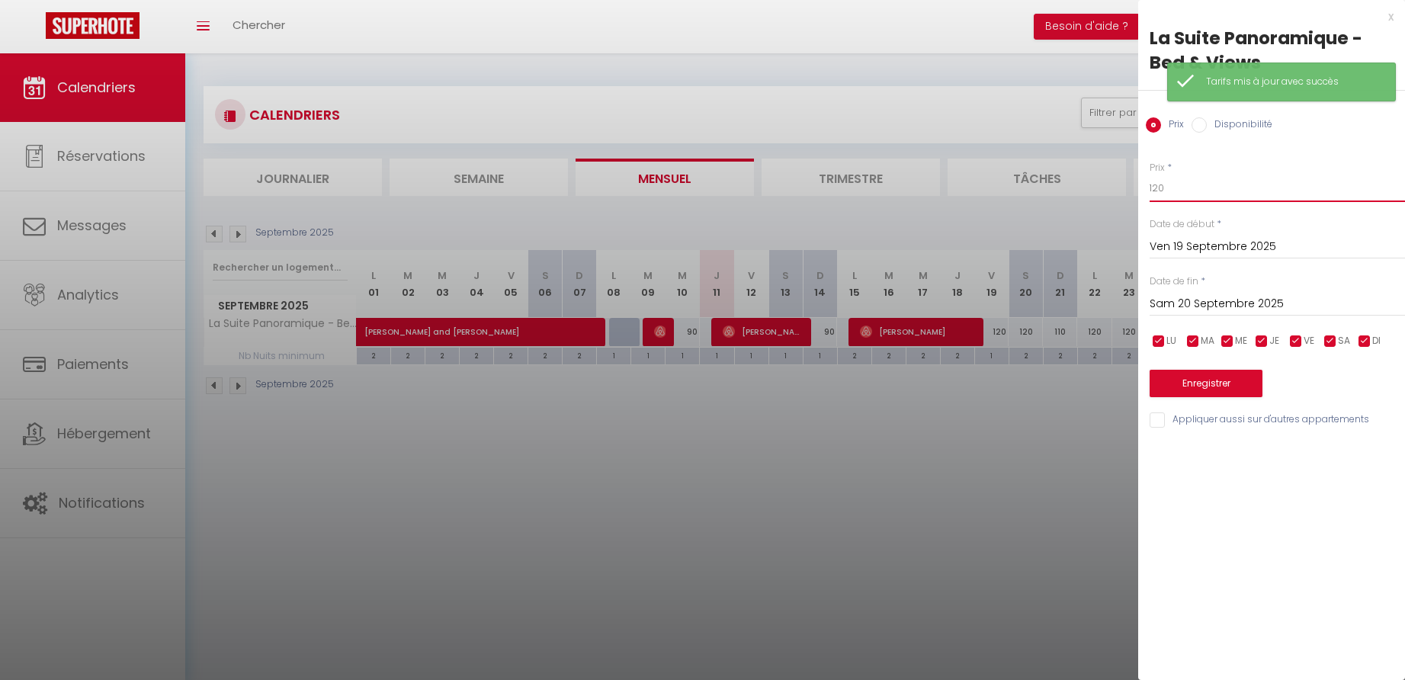
click at [1157, 188] on input "120" at bounding box center [1277, 188] width 255 height 27
type input "110"
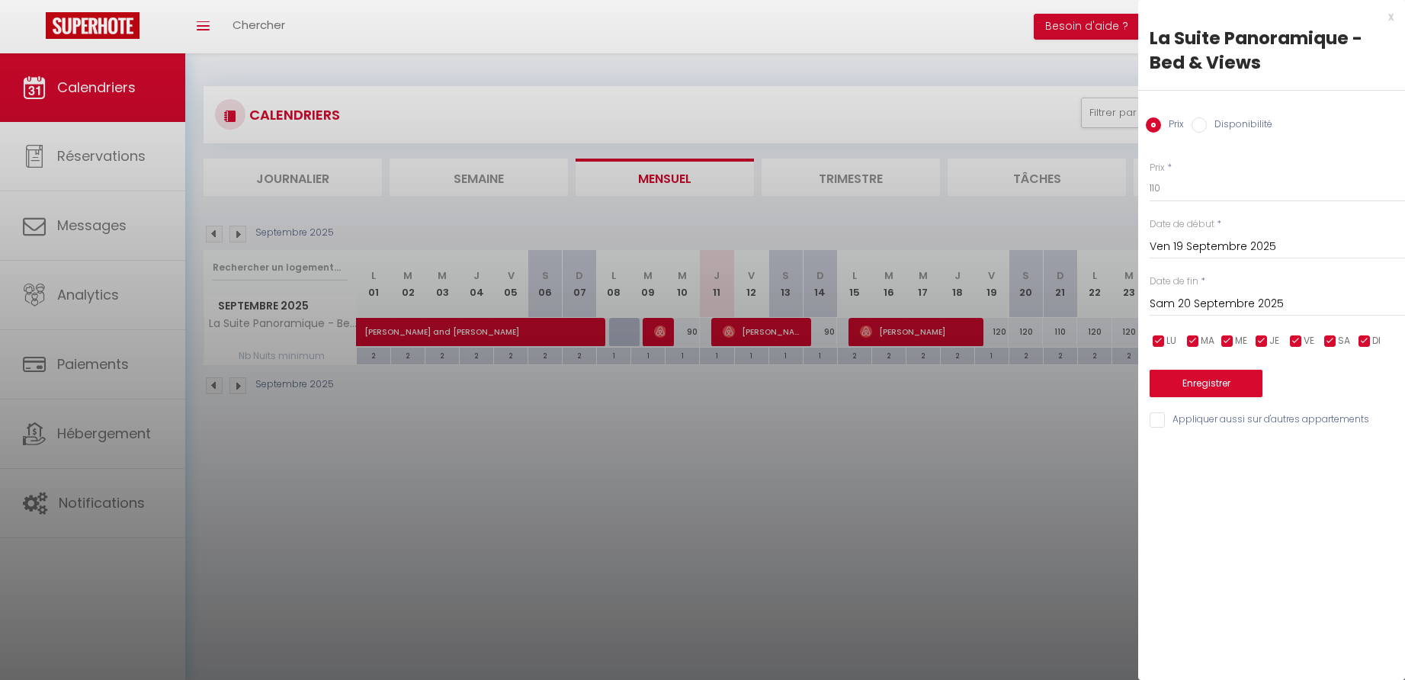
click at [1186, 302] on input "Sam 20 Septembre 2025" at bounding box center [1277, 304] width 255 height 20
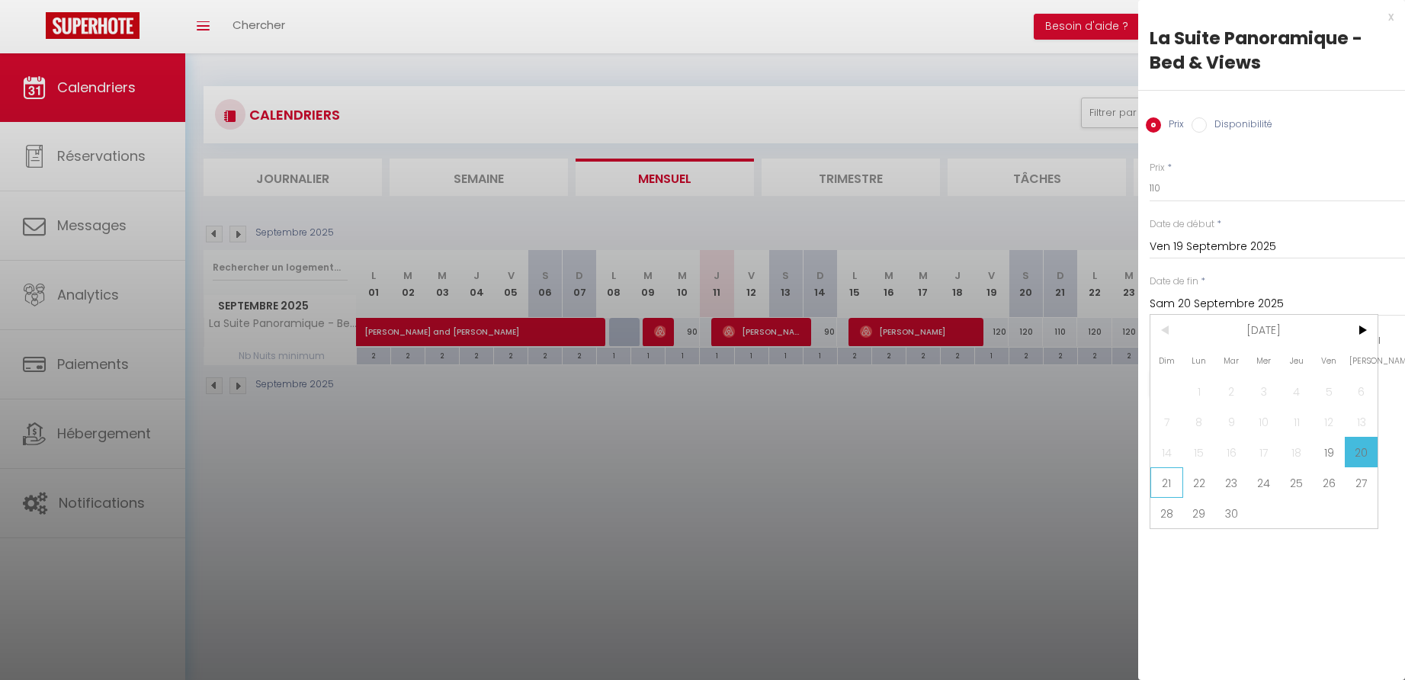
click at [1162, 485] on span "21" at bounding box center [1166, 482] width 33 height 30
type input "Dim 21 Septembre 2025"
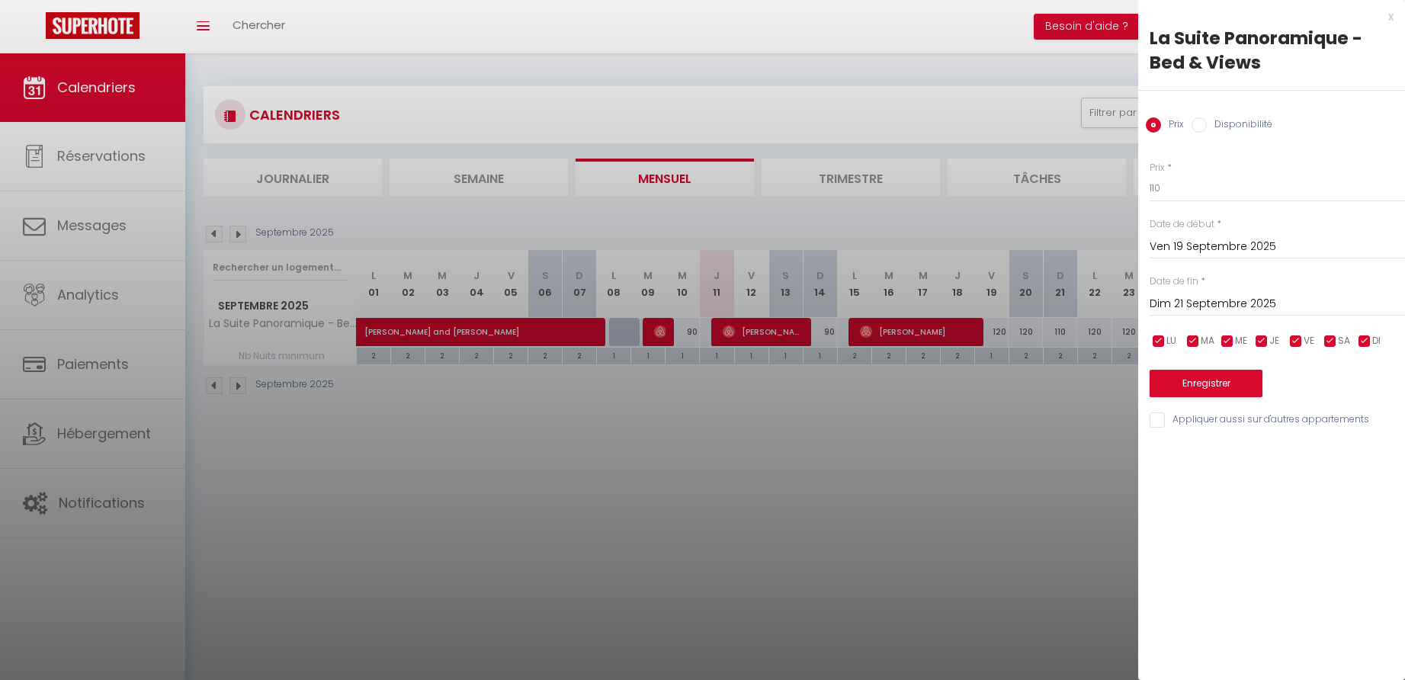
click at [1211, 386] on button "Enregistrer" at bounding box center [1206, 383] width 113 height 27
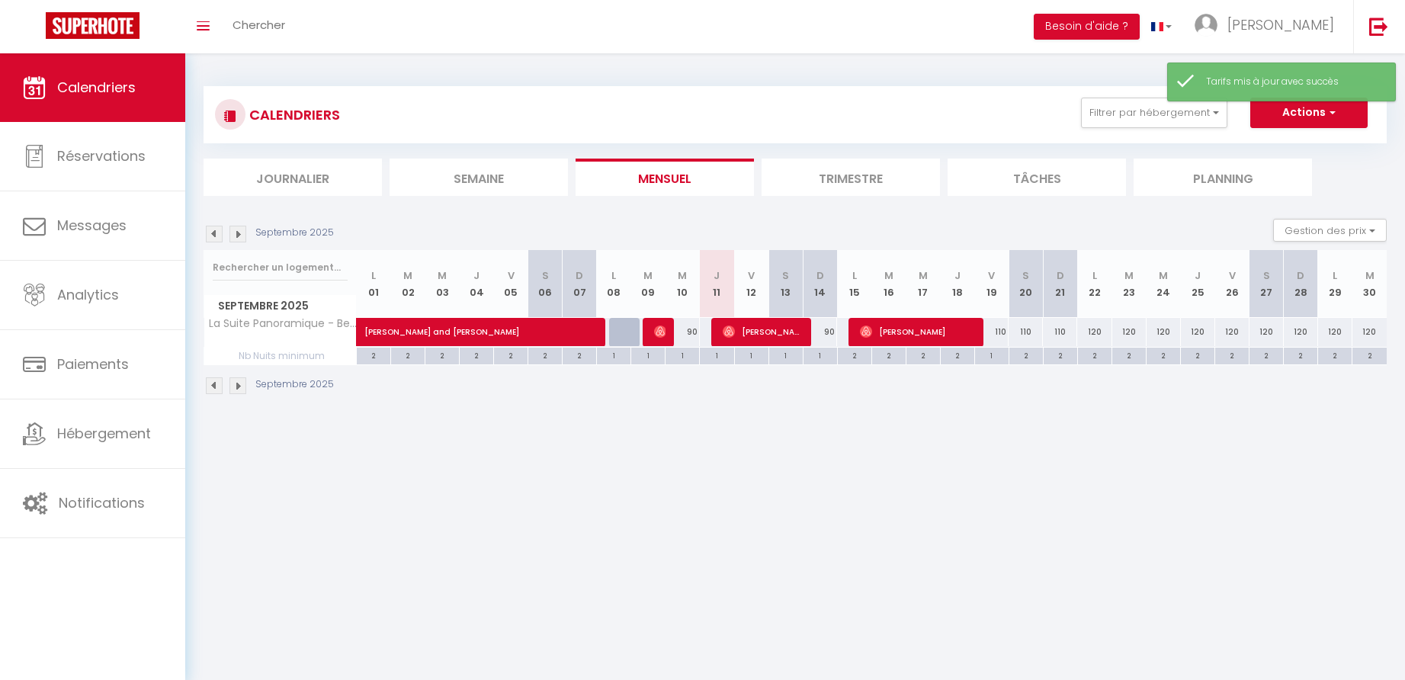
click at [1059, 329] on div "110" at bounding box center [1060, 332] width 34 height 28
type input "110"
type input "Dim 21 Septembre 2025"
type input "Lun 22 Septembre 2025"
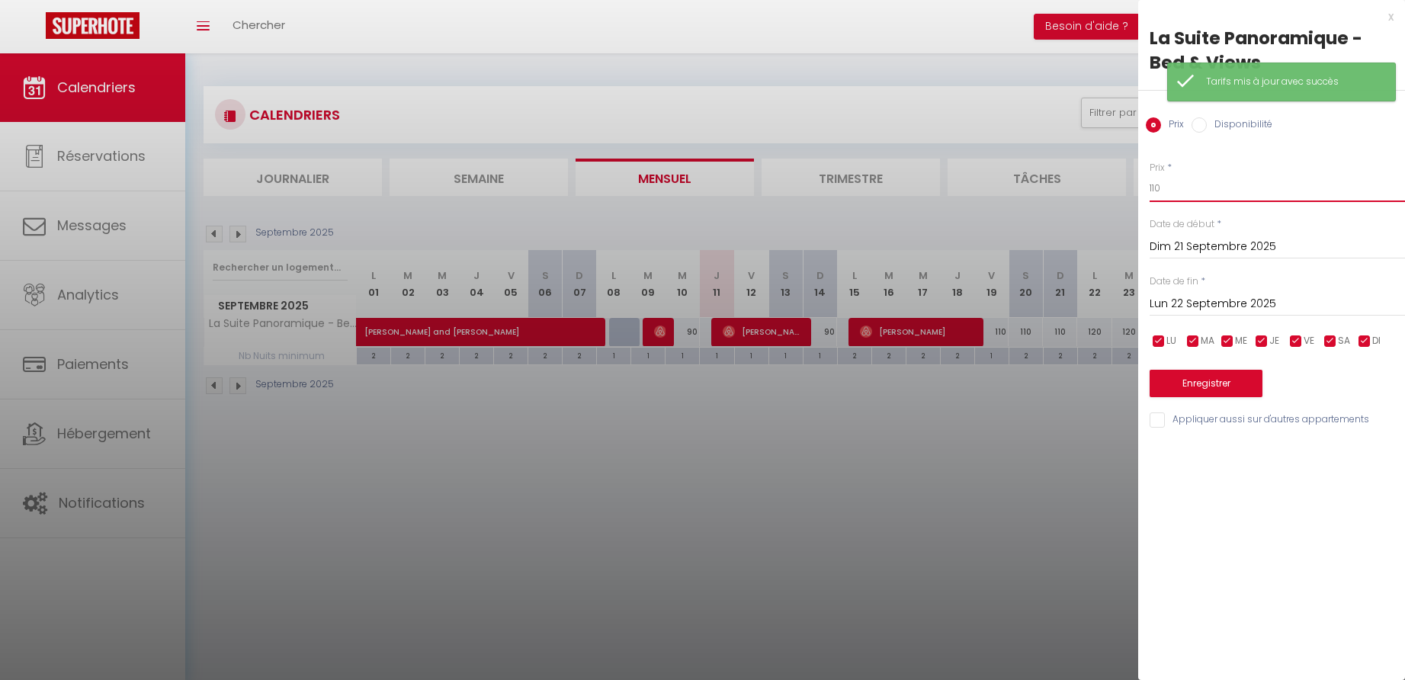
drag, startPoint x: 1166, startPoint y: 188, endPoint x: 1154, endPoint y: 188, distance: 12.2
click at [1154, 188] on input "110" at bounding box center [1277, 188] width 255 height 27
type input "100"
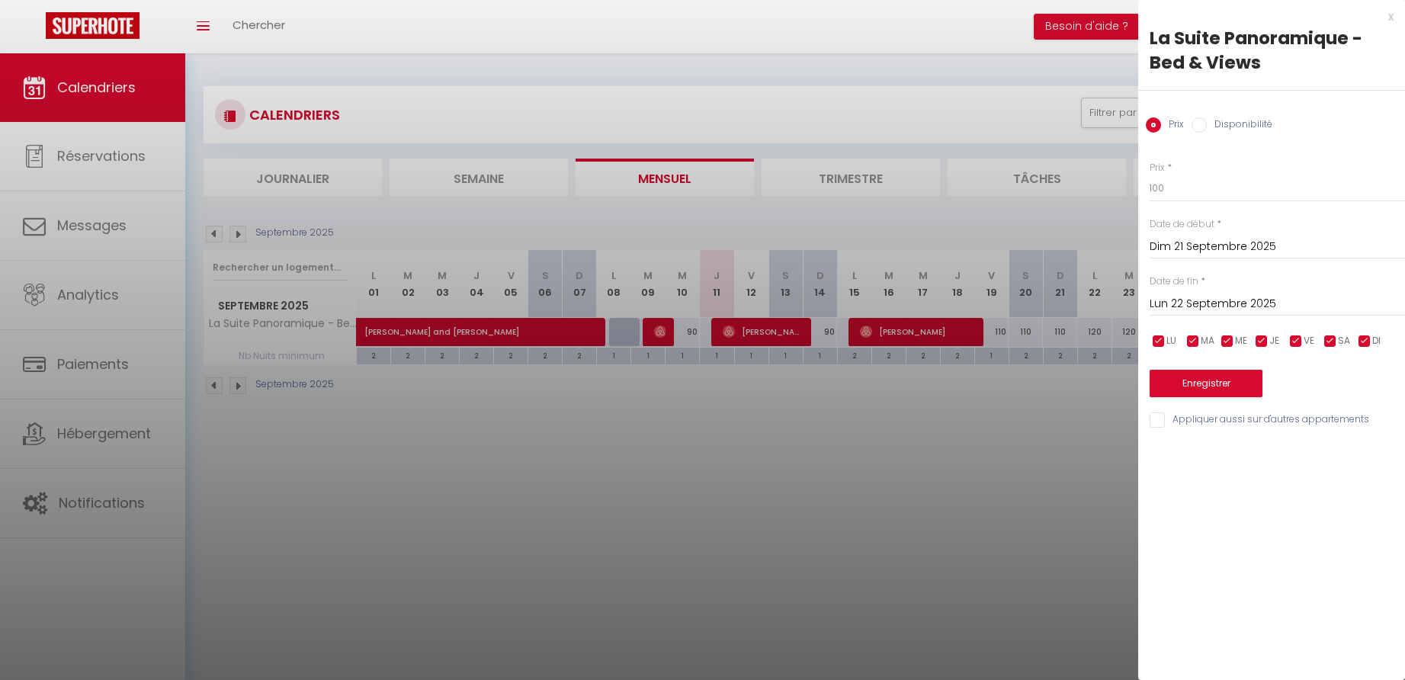
click at [1219, 386] on button "Enregistrer" at bounding box center [1206, 383] width 113 height 27
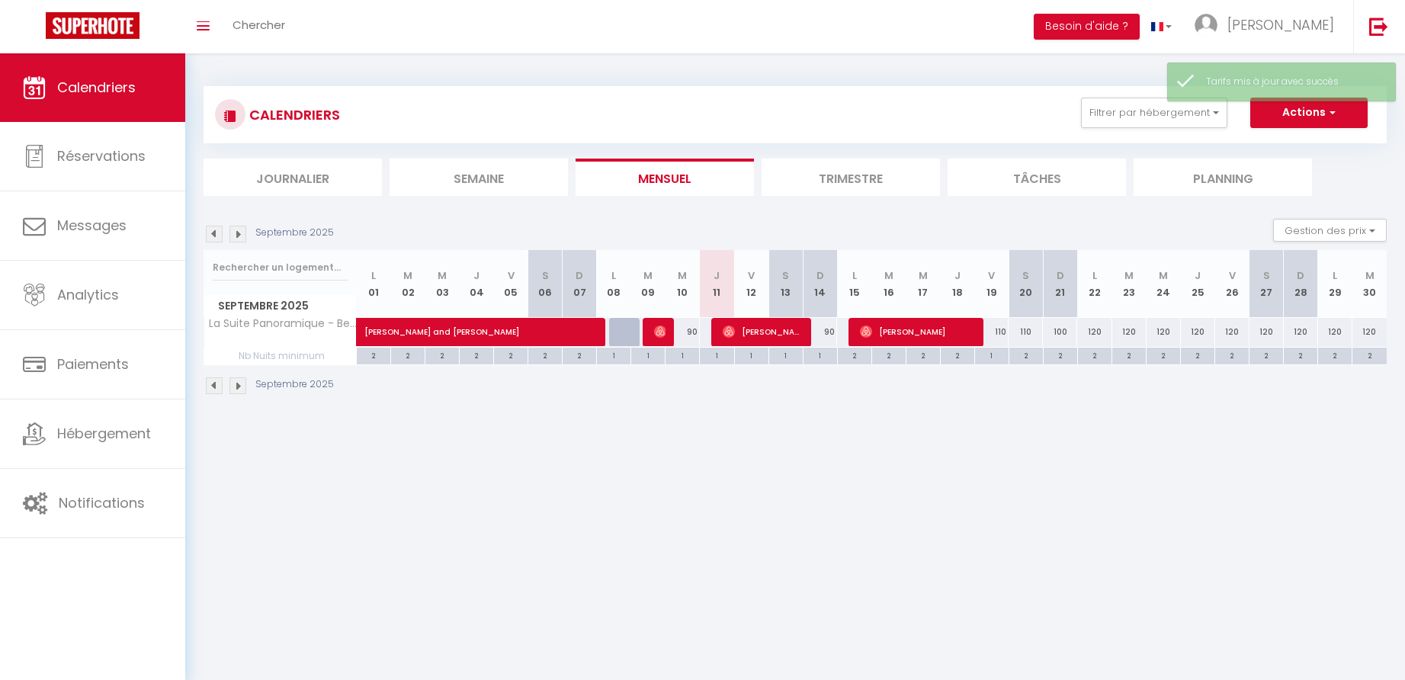
click at [1097, 331] on div "120" at bounding box center [1094, 332] width 34 height 28
type input "120"
type input "Lun 22 Septembre 2025"
type input "[DATE]"
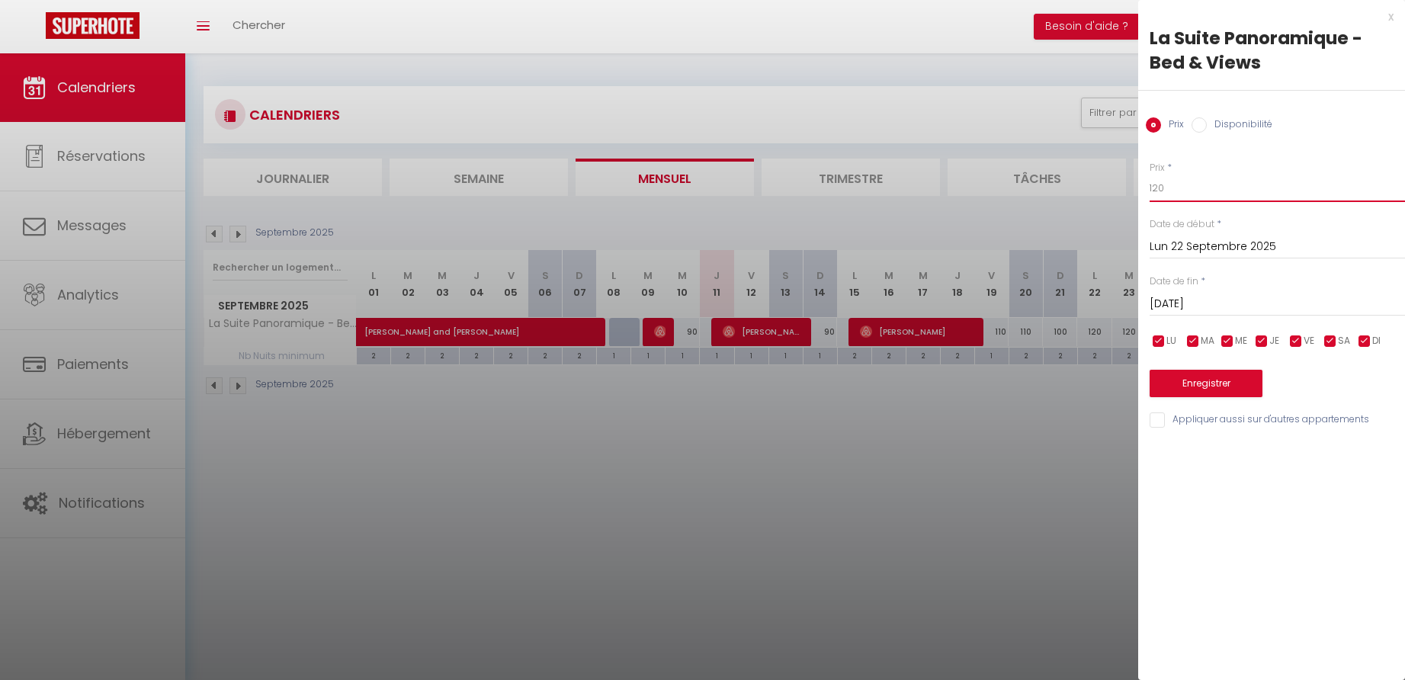
click at [1158, 188] on input "120" at bounding box center [1277, 188] width 255 height 27
type input "110"
click at [1190, 300] on input "[DATE]" at bounding box center [1277, 304] width 255 height 20
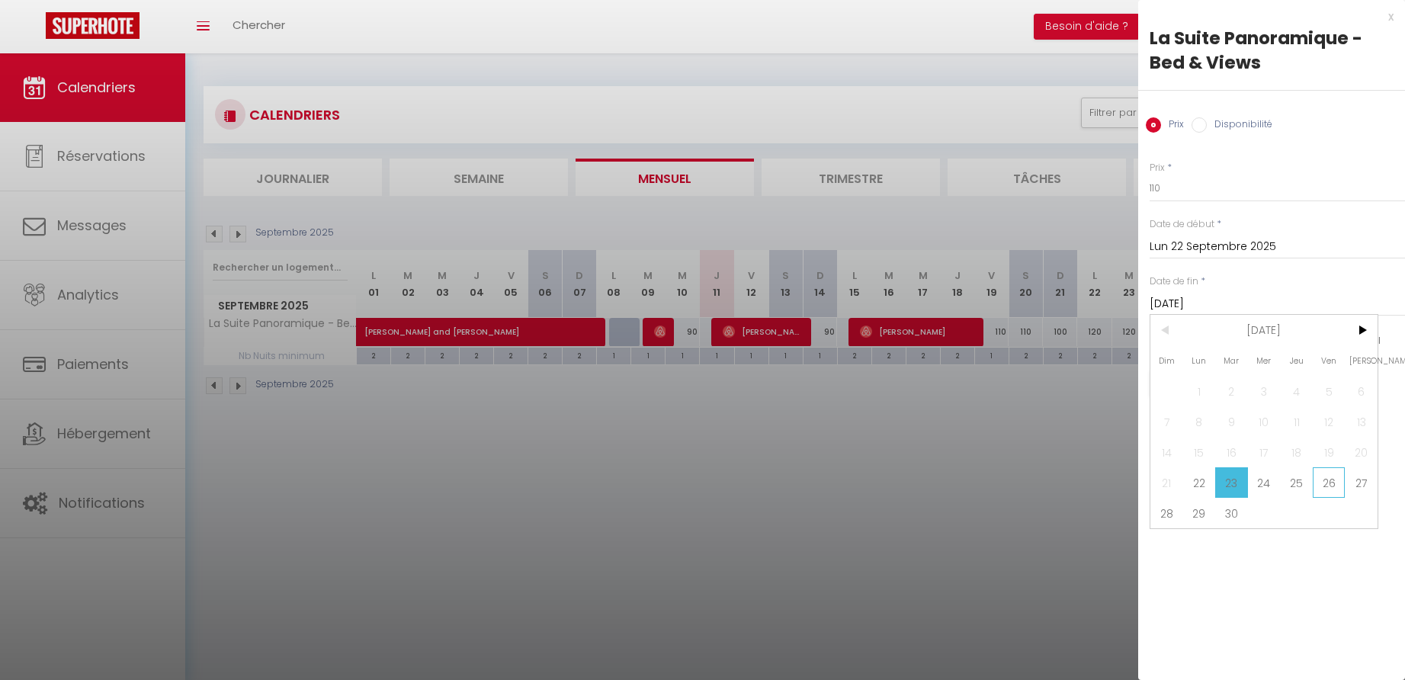
click at [1330, 484] on span "26" at bounding box center [1329, 482] width 33 height 30
type input "Ven 26 Septembre 2025"
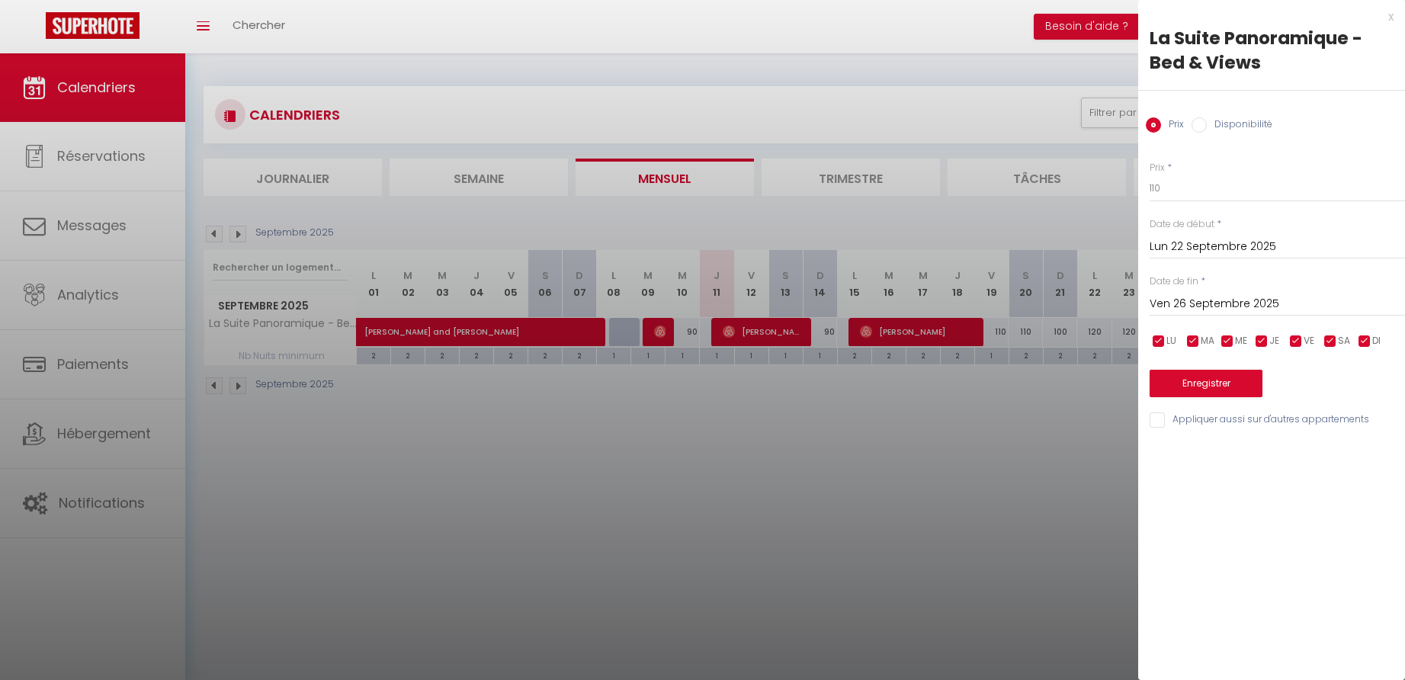
click at [1208, 382] on button "Enregistrer" at bounding box center [1206, 383] width 113 height 27
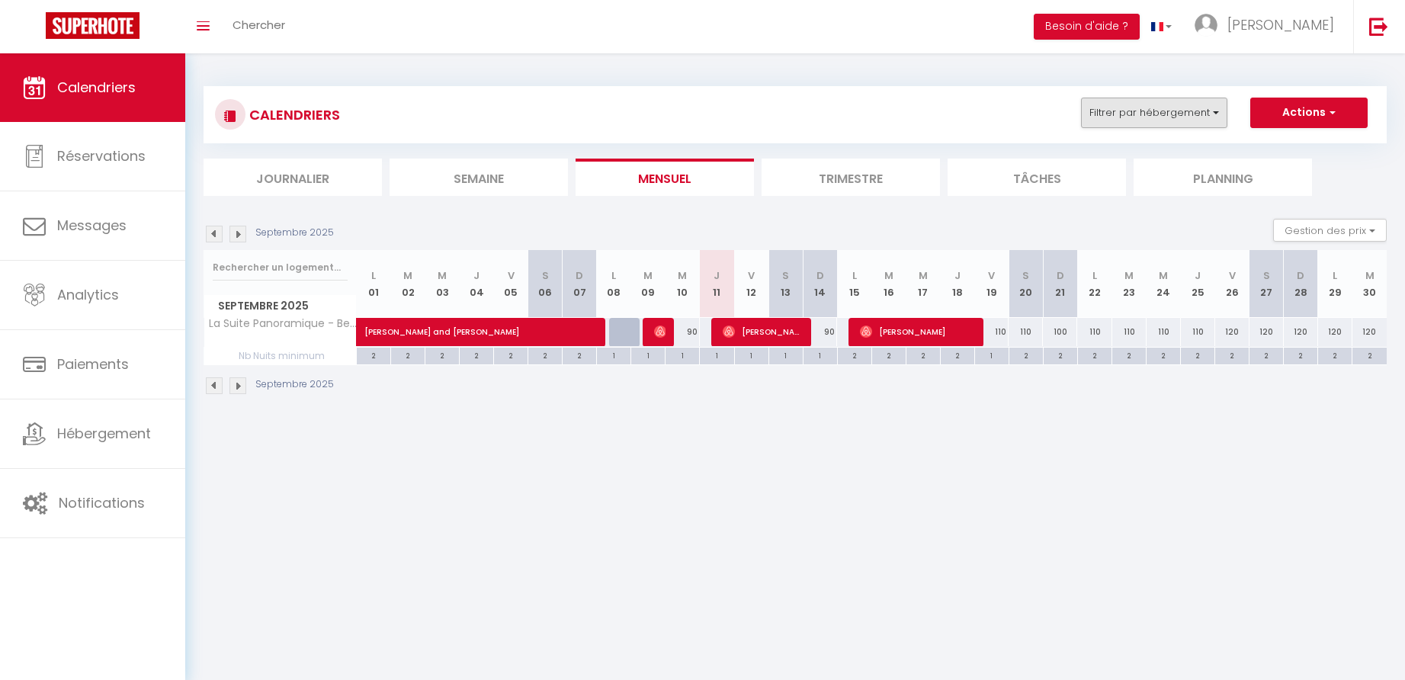
click at [1182, 115] on button "Filtrer par hébergement" at bounding box center [1154, 113] width 146 height 30
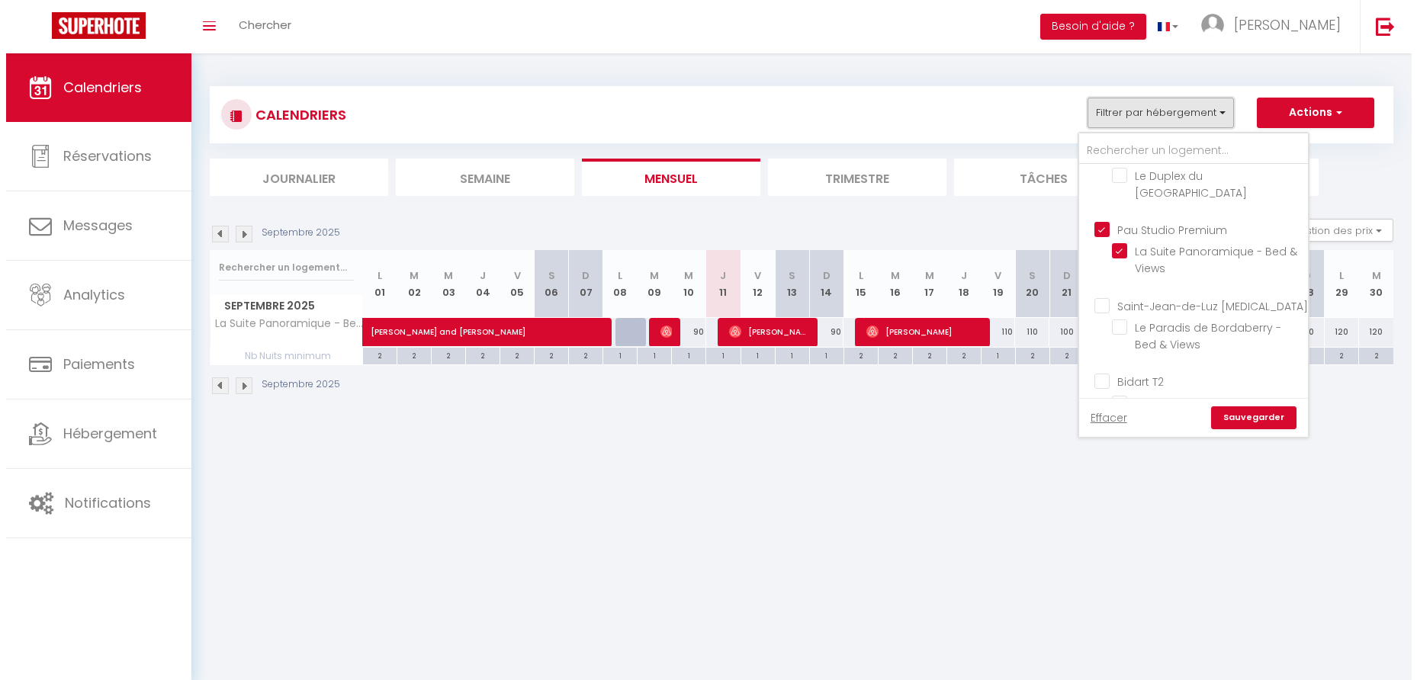
scroll to position [149, 0]
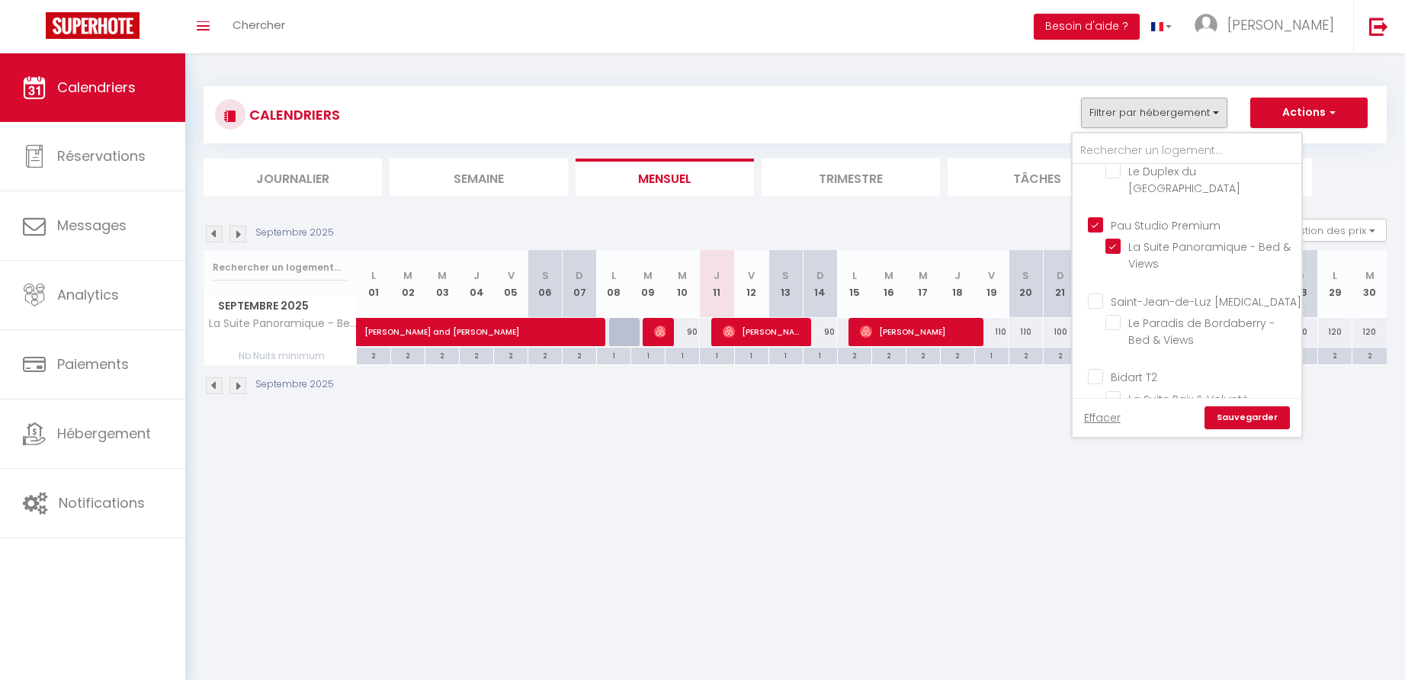
click at [1099, 298] on input "Saint-Jean-de-Luz T3" at bounding box center [1202, 299] width 229 height 15
checkbox input "true"
checkbox input "false"
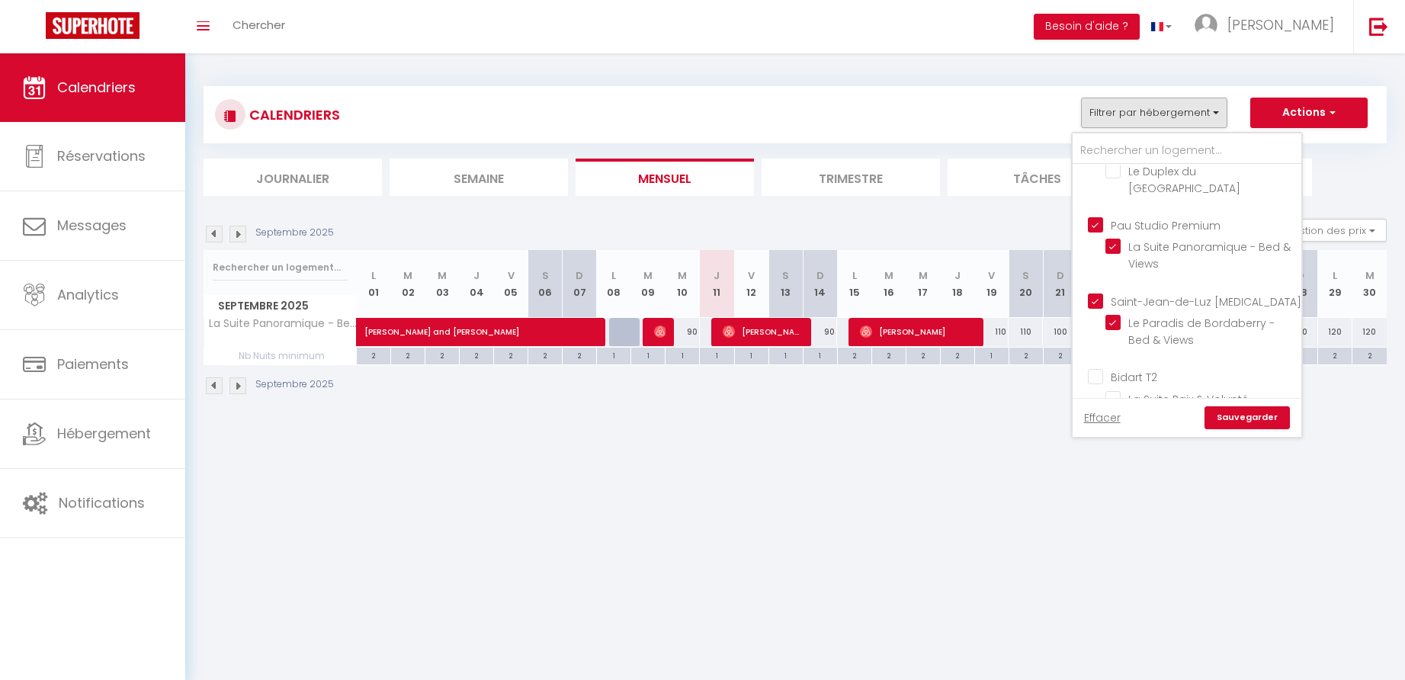
click at [1097, 223] on input "Pau Studio Premium" at bounding box center [1202, 224] width 229 height 15
checkbox input "false"
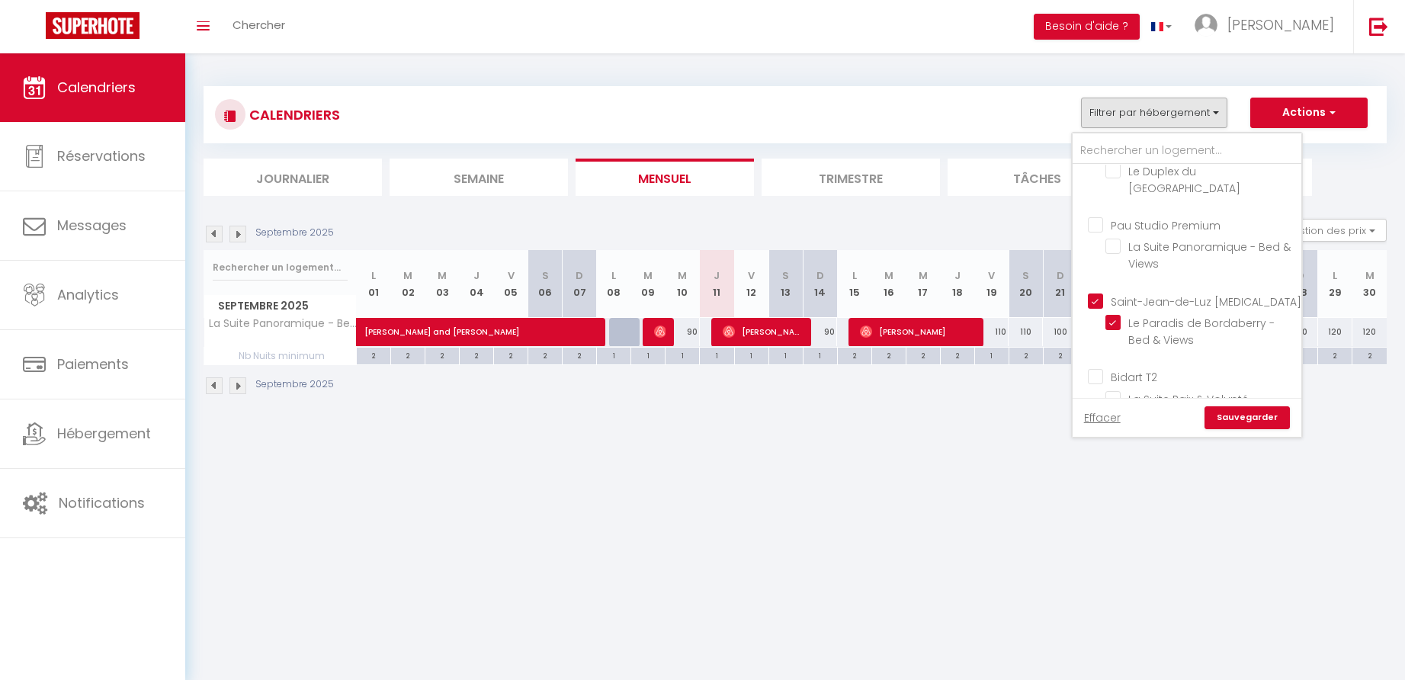
click at [1252, 419] on link "Sauvegarder" at bounding box center [1247, 417] width 85 height 23
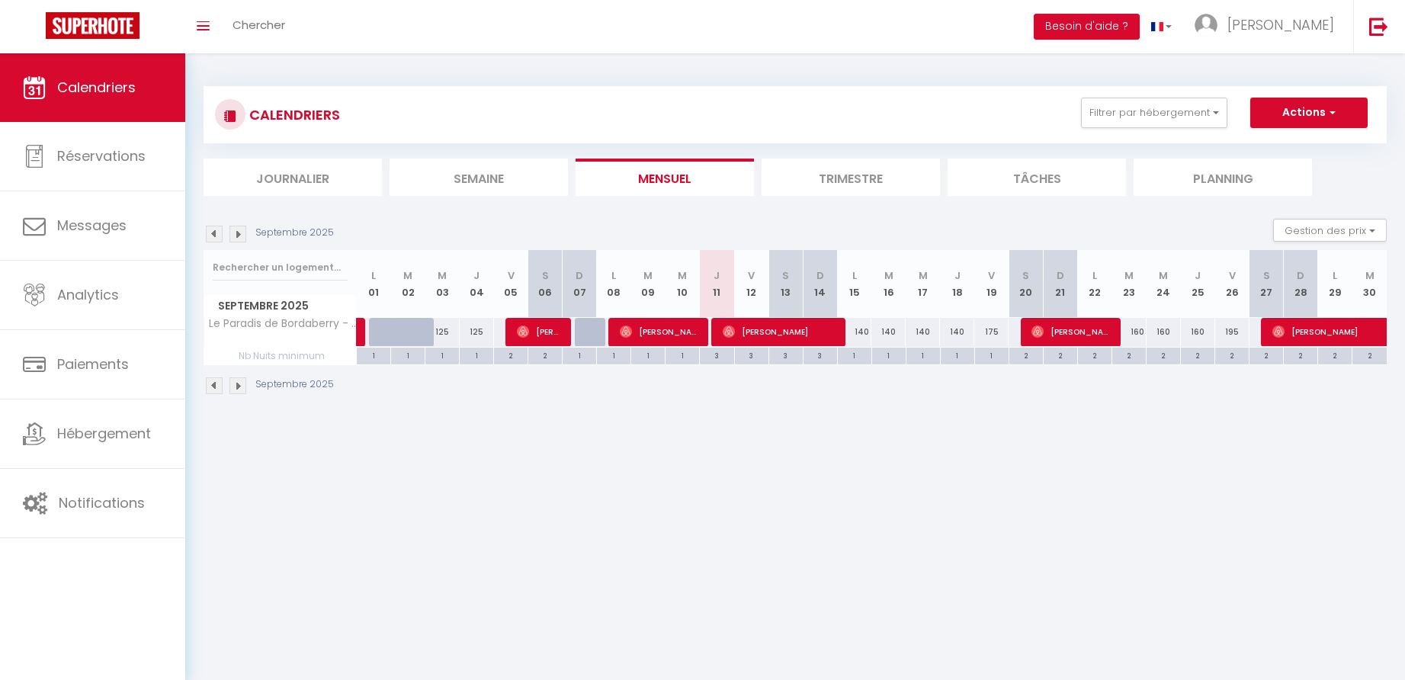
click at [868, 330] on div "140" at bounding box center [854, 332] width 34 height 28
type input "140"
type input "Lun 15 Septembre 2025"
type input "[DATE]"
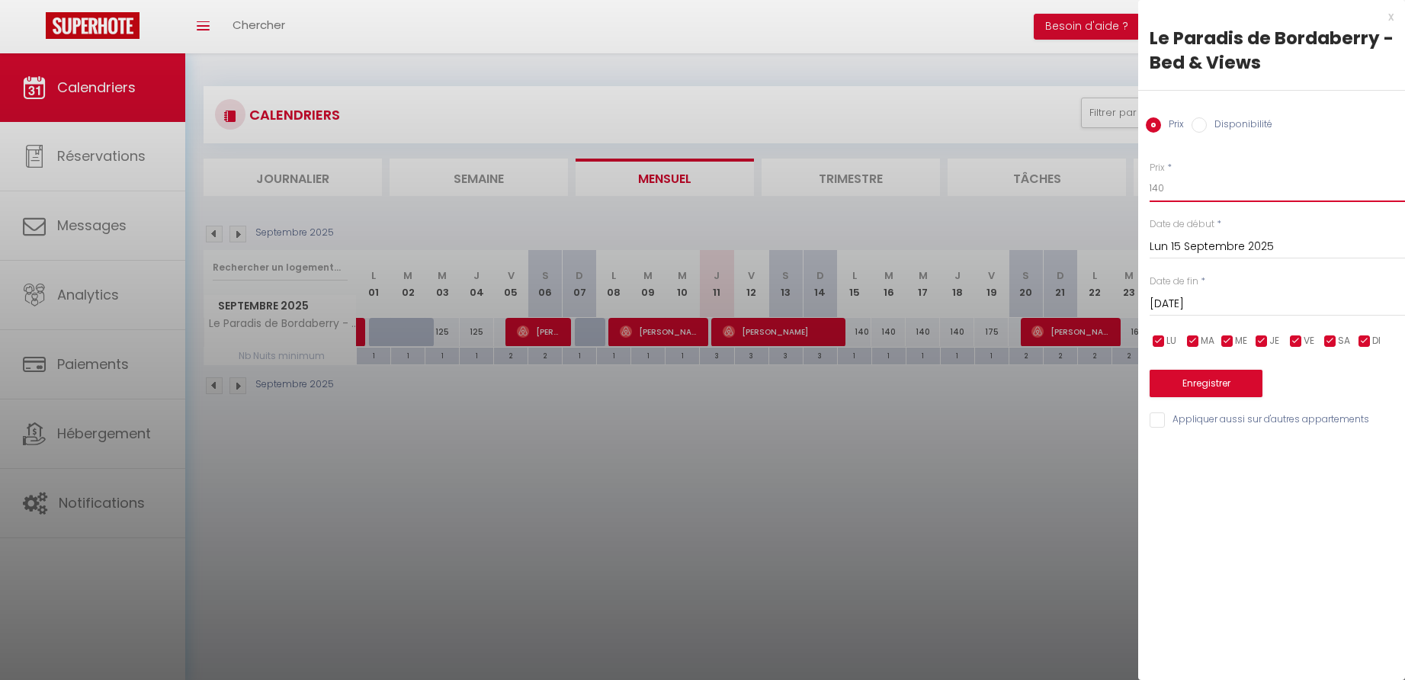
click at [1166, 185] on input "140" at bounding box center [1277, 188] width 255 height 27
drag, startPoint x: 1166, startPoint y: 185, endPoint x: 1176, endPoint y: 192, distance: 11.4
click at [1167, 185] on input "140" at bounding box center [1277, 188] width 255 height 27
type input "125"
click at [1204, 303] on input "[DATE]" at bounding box center [1277, 304] width 255 height 20
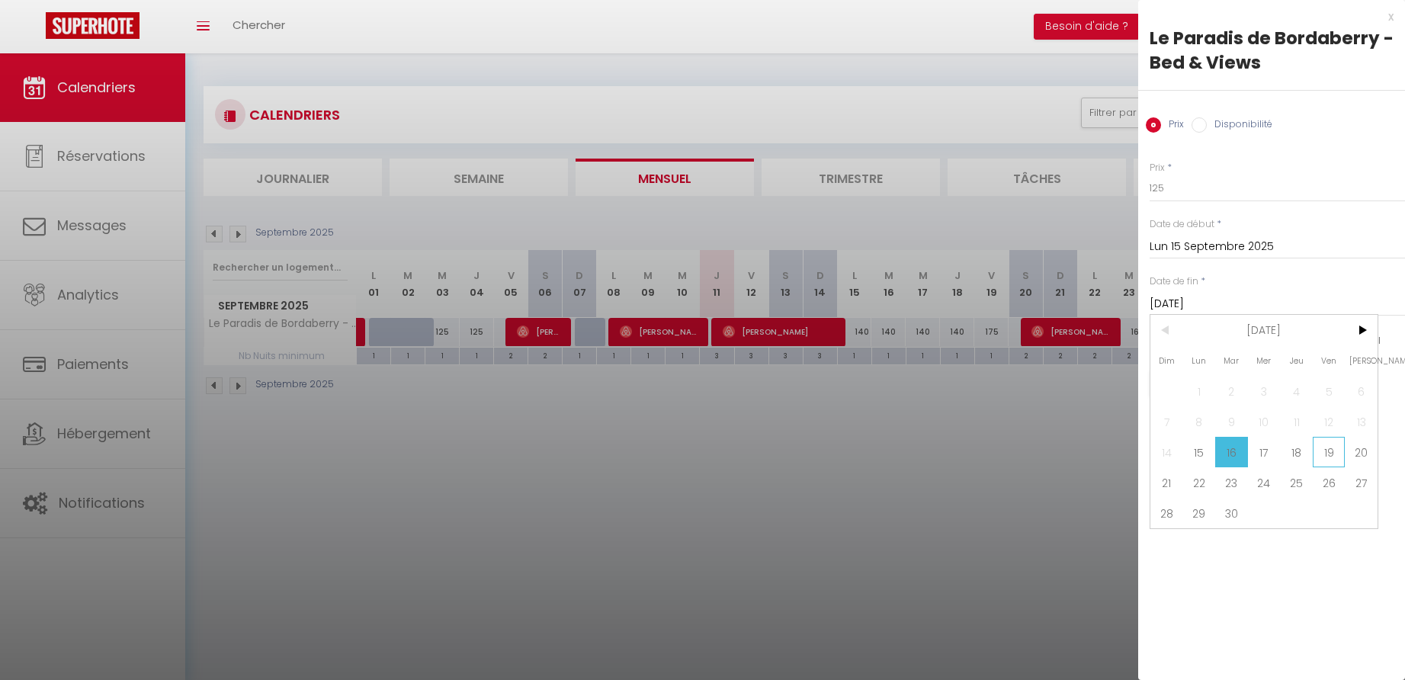
click at [1329, 454] on span "19" at bounding box center [1329, 452] width 33 height 30
type input "Ven 19 Septembre 2025"
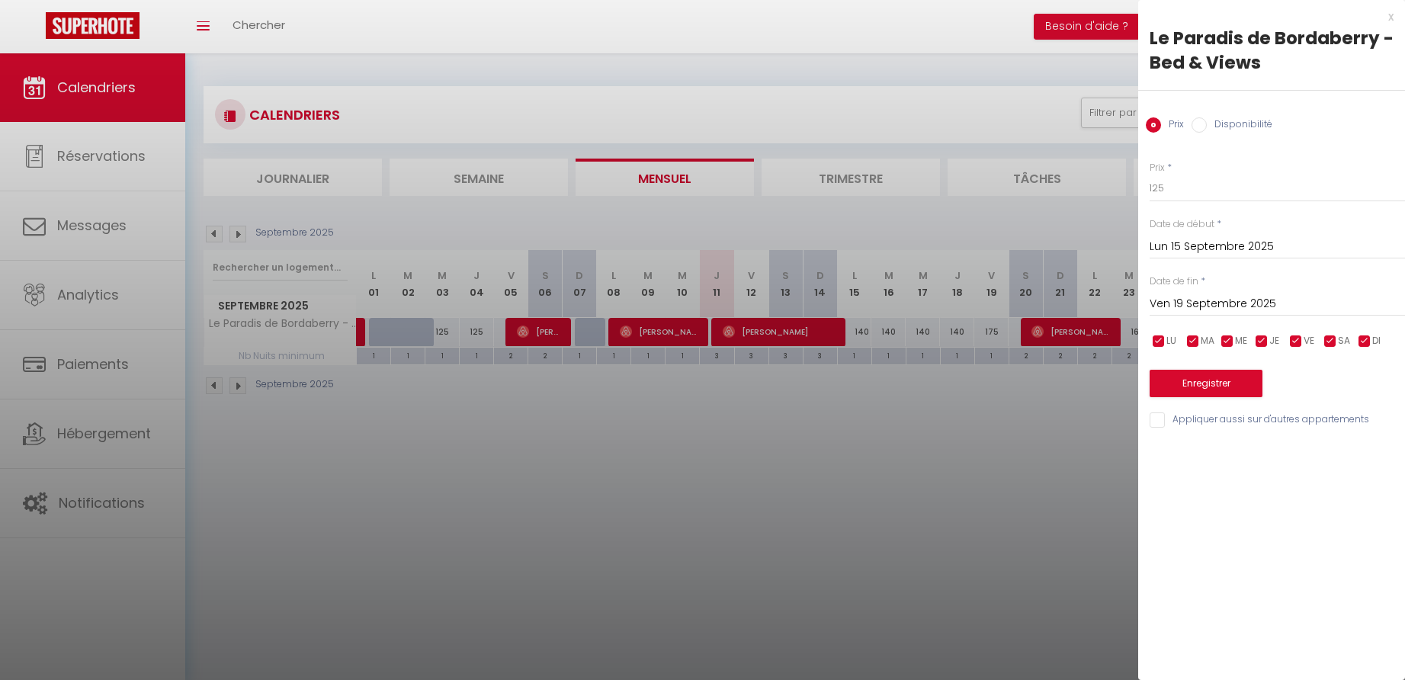
click at [1204, 382] on button "Enregistrer" at bounding box center [1206, 383] width 113 height 27
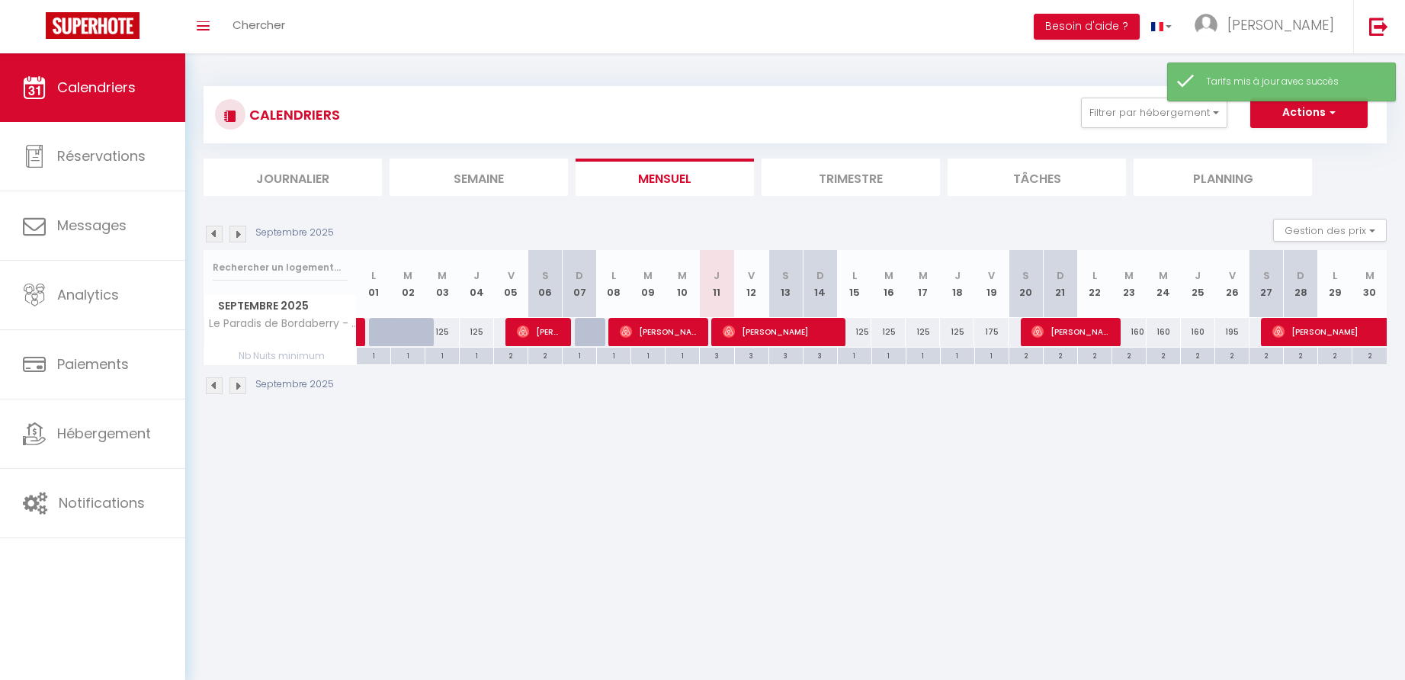
click at [996, 330] on div "175" at bounding box center [991, 332] width 34 height 28
type input "175"
type input "Ven 19 Septembre 2025"
type input "Sam 20 Septembre 2025"
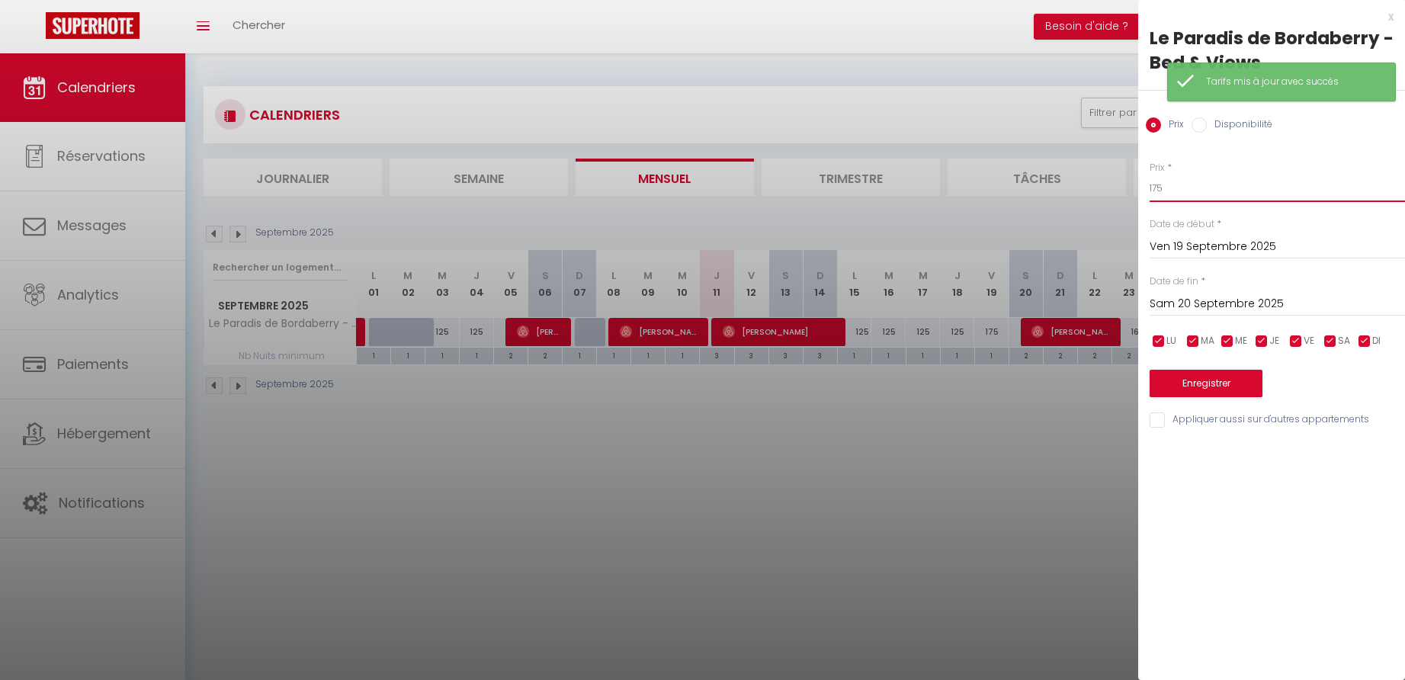
drag, startPoint x: 1177, startPoint y: 189, endPoint x: 1150, endPoint y: 189, distance: 26.7
click at [1150, 189] on input "175" at bounding box center [1277, 188] width 255 height 27
type input "150"
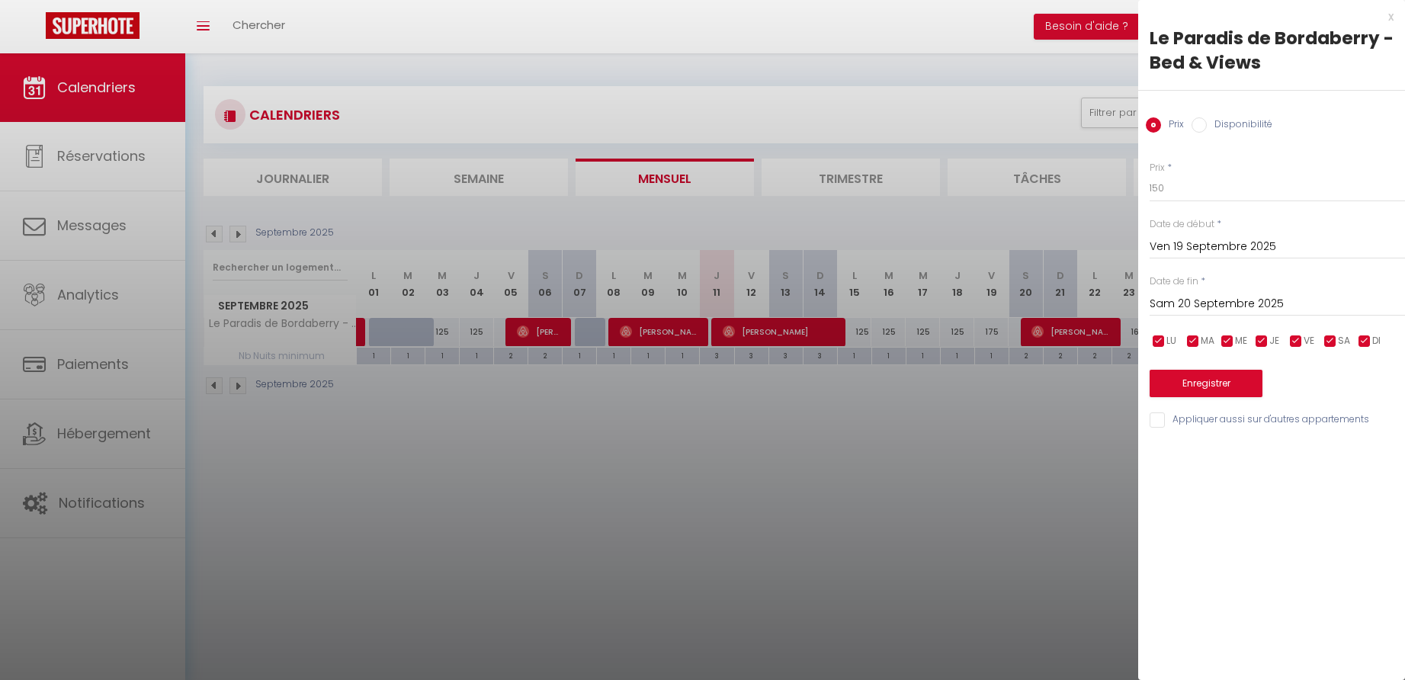
click at [1203, 380] on button "Enregistrer" at bounding box center [1206, 383] width 113 height 27
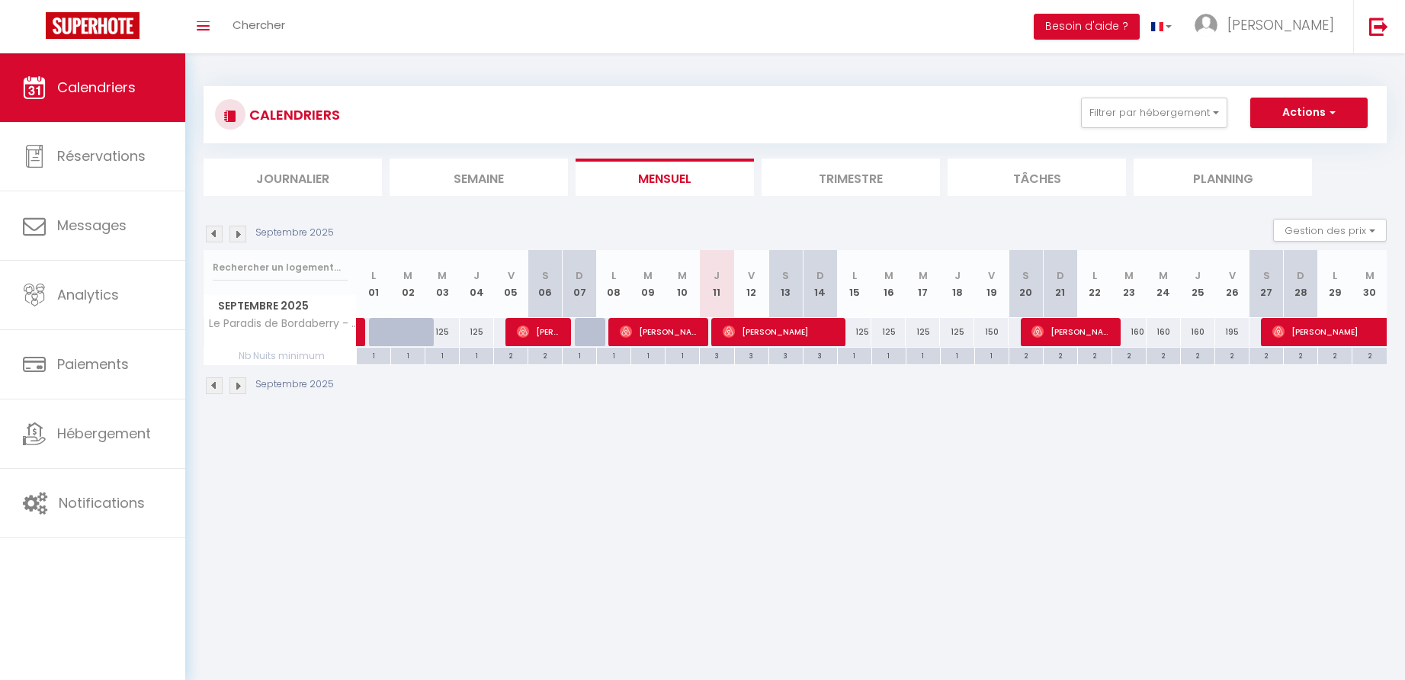
click at [1141, 329] on div "160" at bounding box center [1129, 332] width 34 height 28
type input "160"
type input "[DATE]"
type input "Mer 24 Septembre 2025"
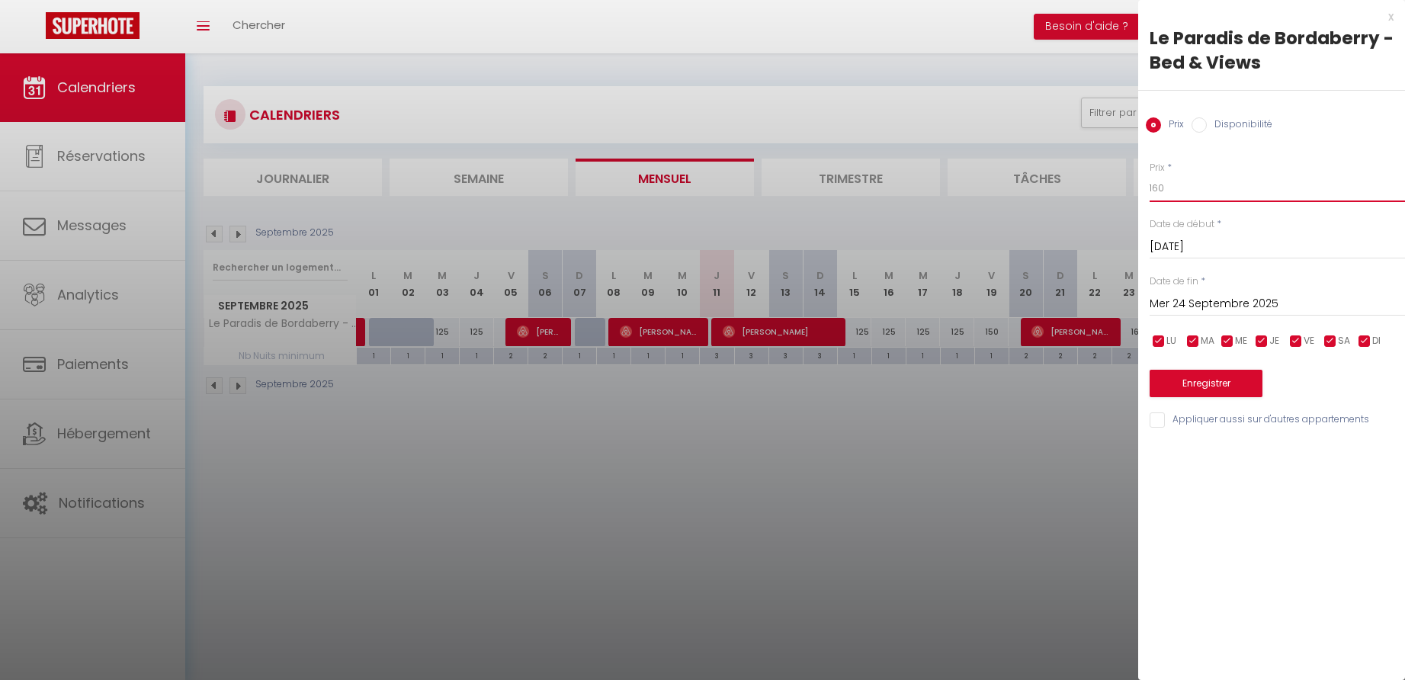
drag, startPoint x: 1165, startPoint y: 187, endPoint x: 1154, endPoint y: 186, distance: 10.7
click at [1154, 186] on input "160" at bounding box center [1277, 188] width 255 height 27
type input "145"
click at [1213, 302] on input "Mer 24 Septembre 2025" at bounding box center [1277, 304] width 255 height 20
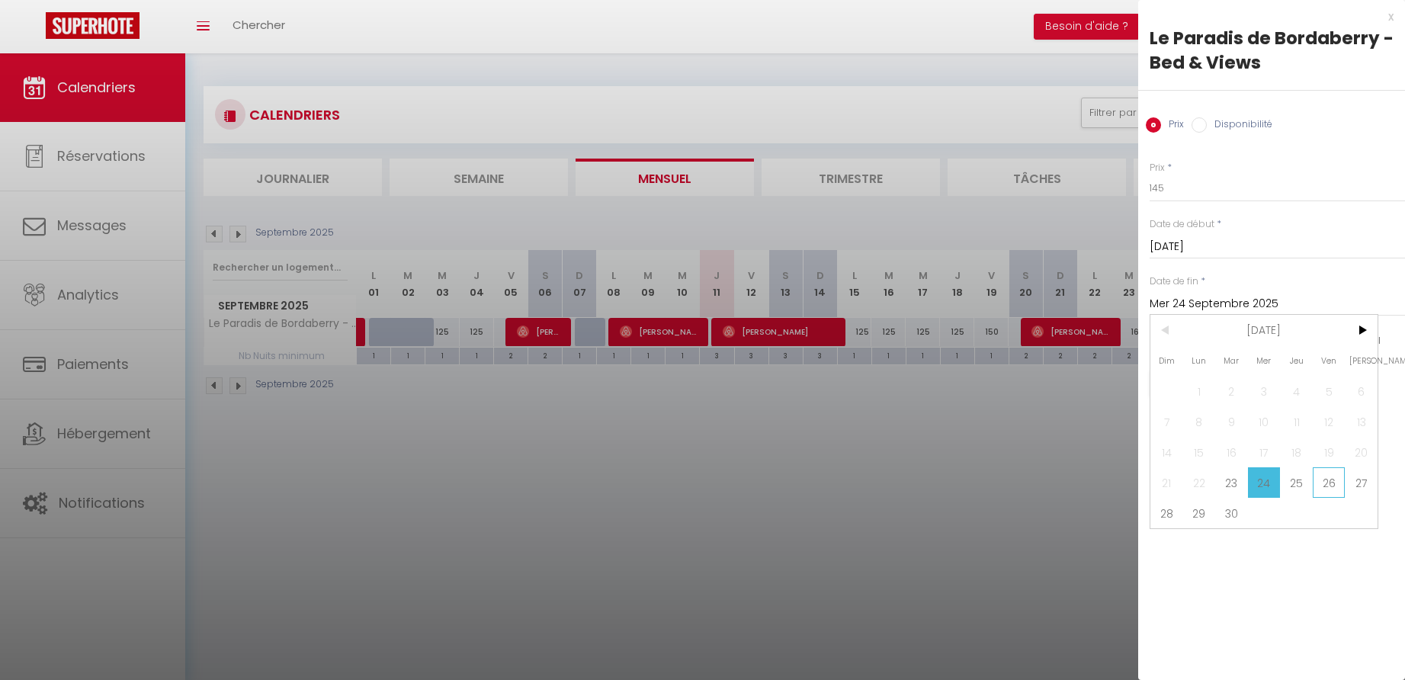
click at [1330, 483] on span "26" at bounding box center [1329, 482] width 33 height 30
type input "Ven 26 Septembre 2025"
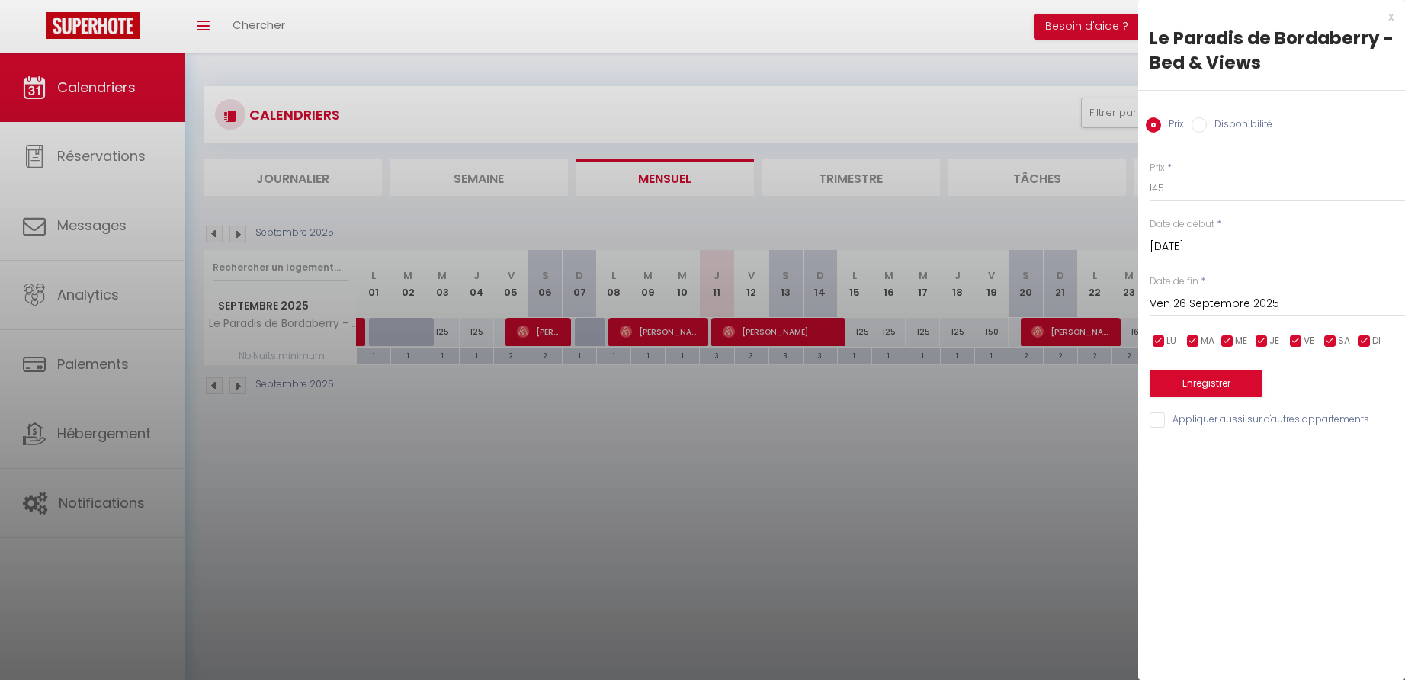
click at [1213, 379] on button "Enregistrer" at bounding box center [1206, 383] width 113 height 27
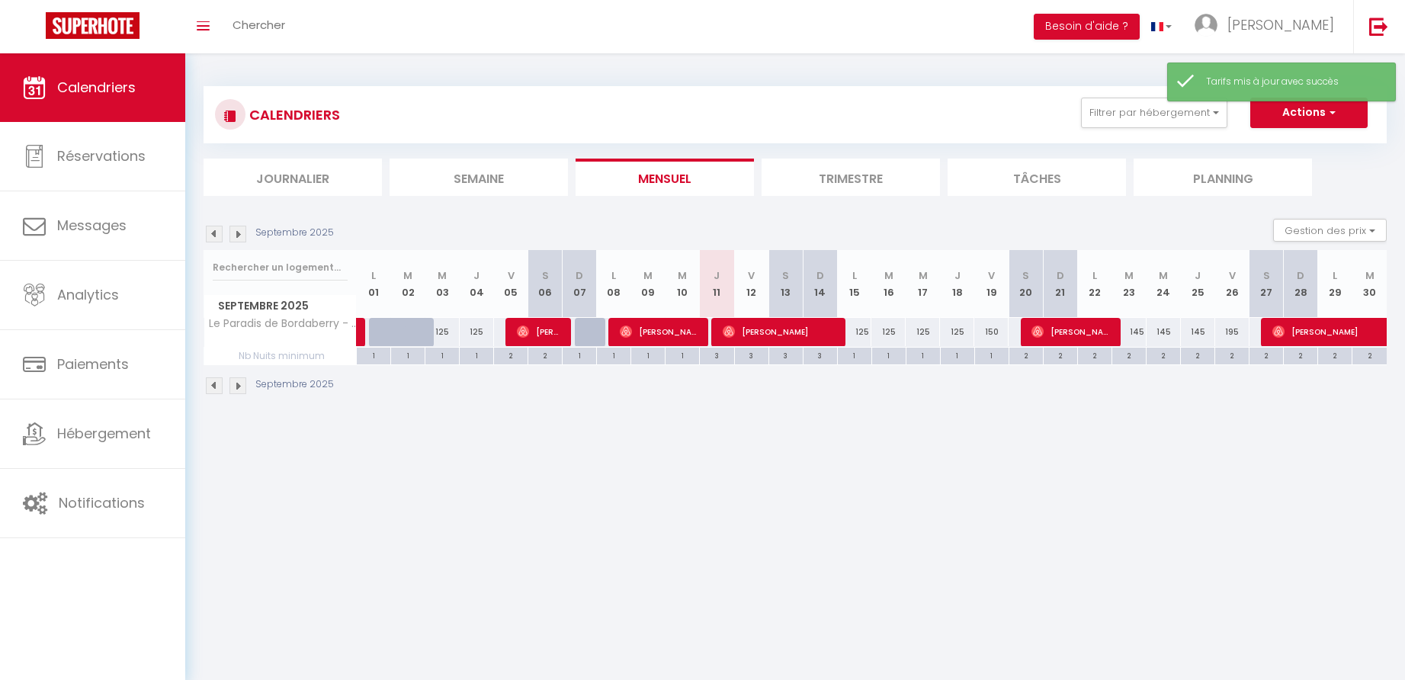
click at [1235, 331] on div "195" at bounding box center [1232, 332] width 34 height 28
type input "195"
type input "Ven 26 Septembre 2025"
type input "Sam 27 Septembre 2025"
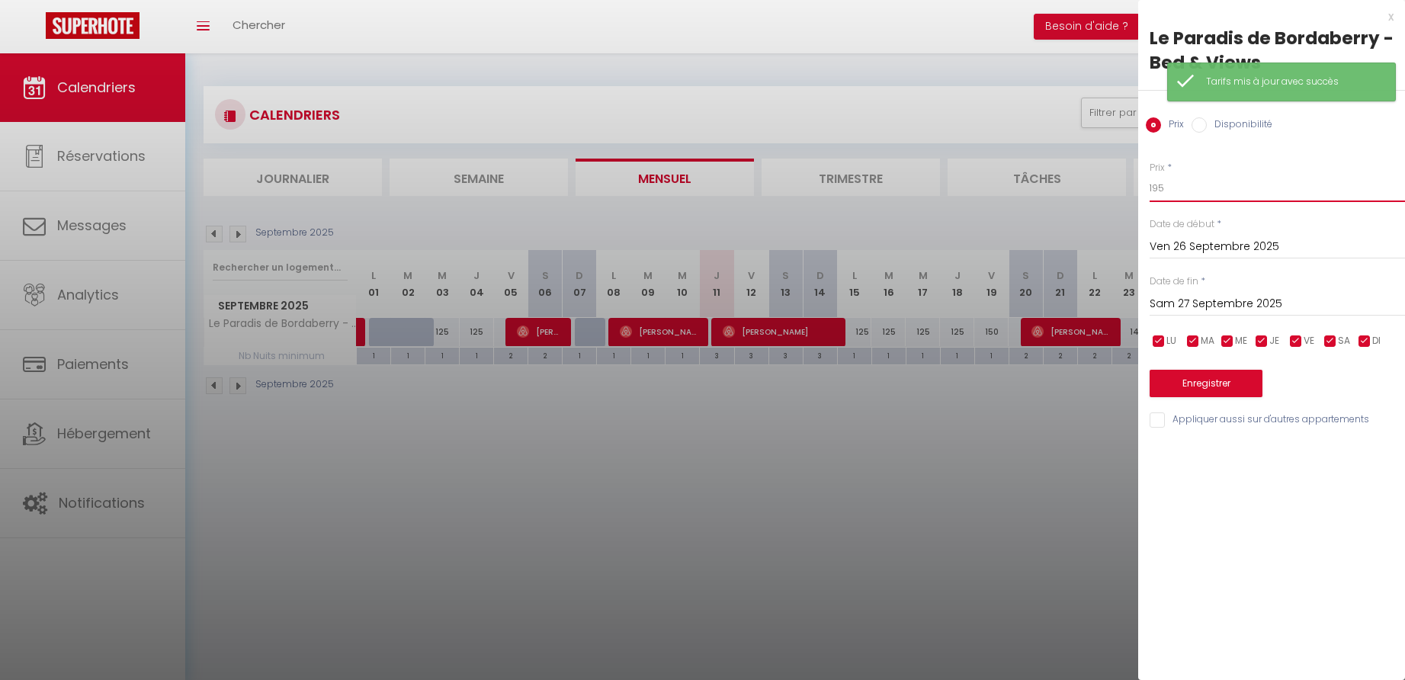
click at [1173, 191] on input "195" at bounding box center [1277, 188] width 255 height 27
type input "170"
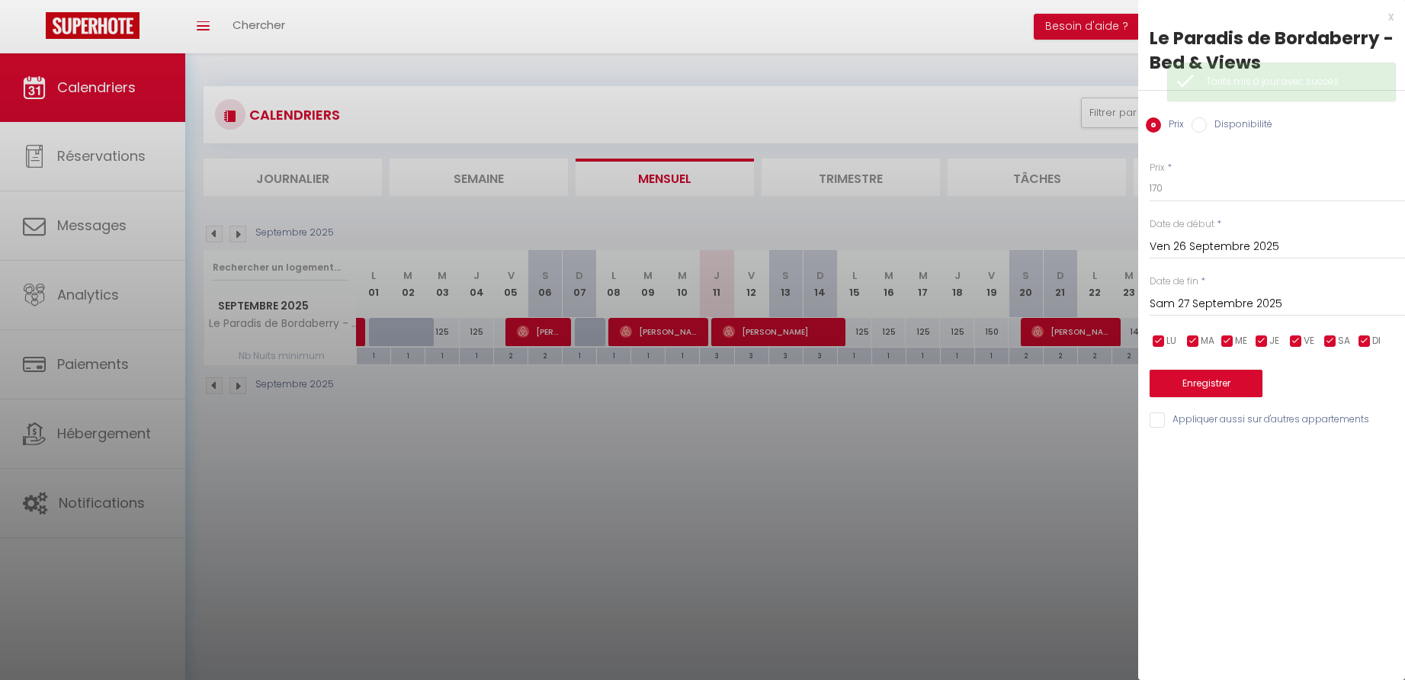
click at [1189, 379] on button "Enregistrer" at bounding box center [1206, 383] width 113 height 27
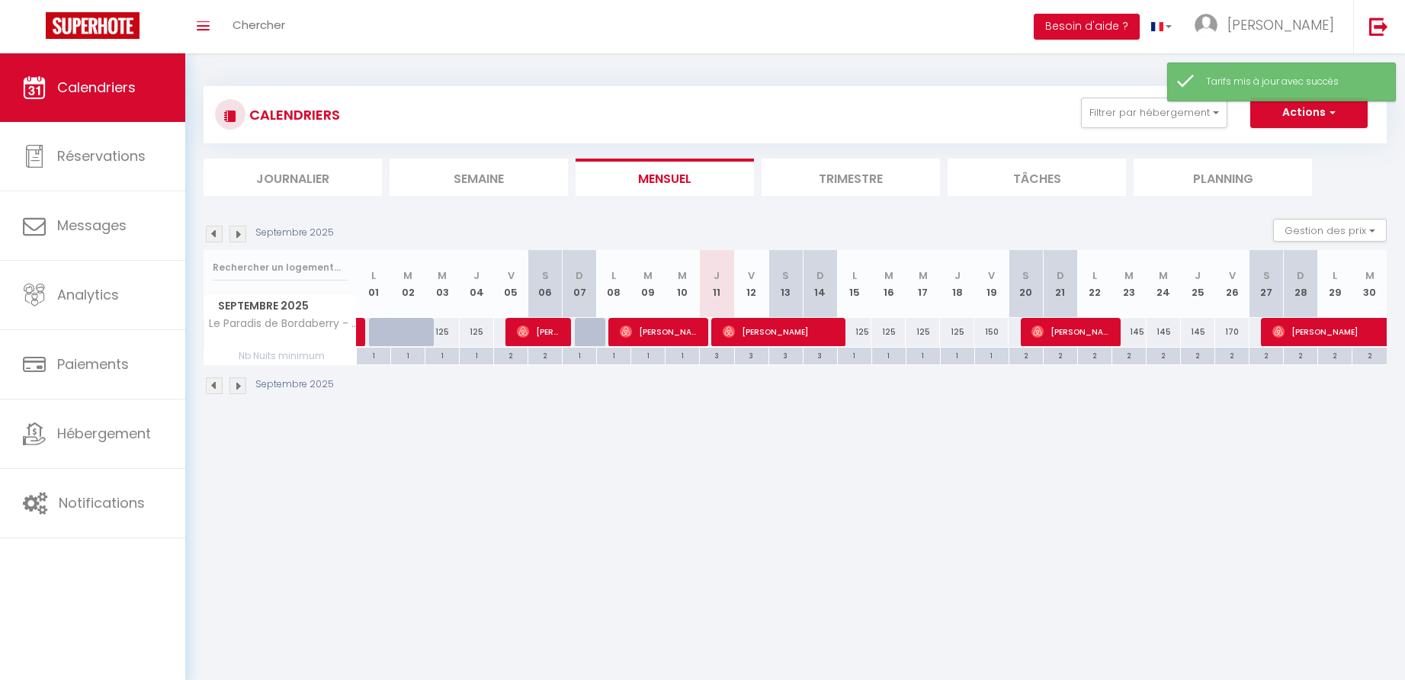
click at [884, 180] on li "Trimestre" at bounding box center [851, 177] width 178 height 37
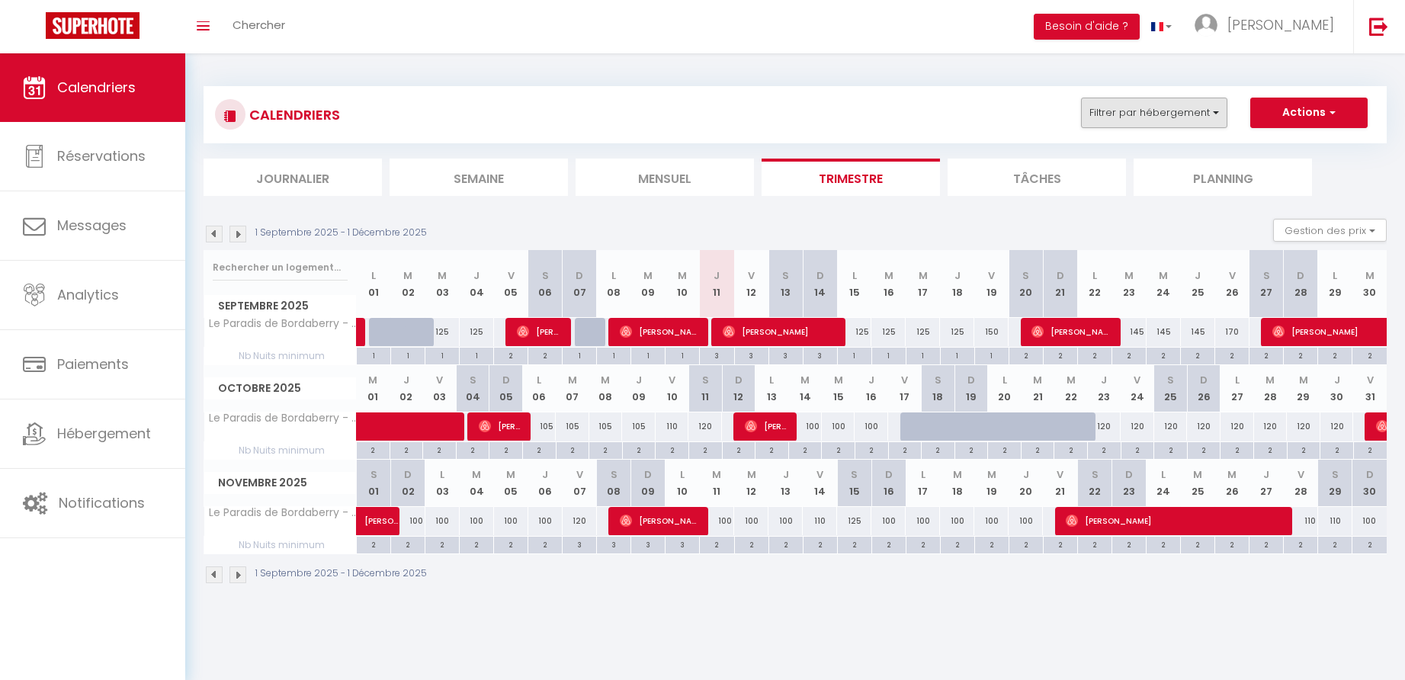
click at [1198, 111] on button "Filtrer par hébergement" at bounding box center [1154, 113] width 146 height 30
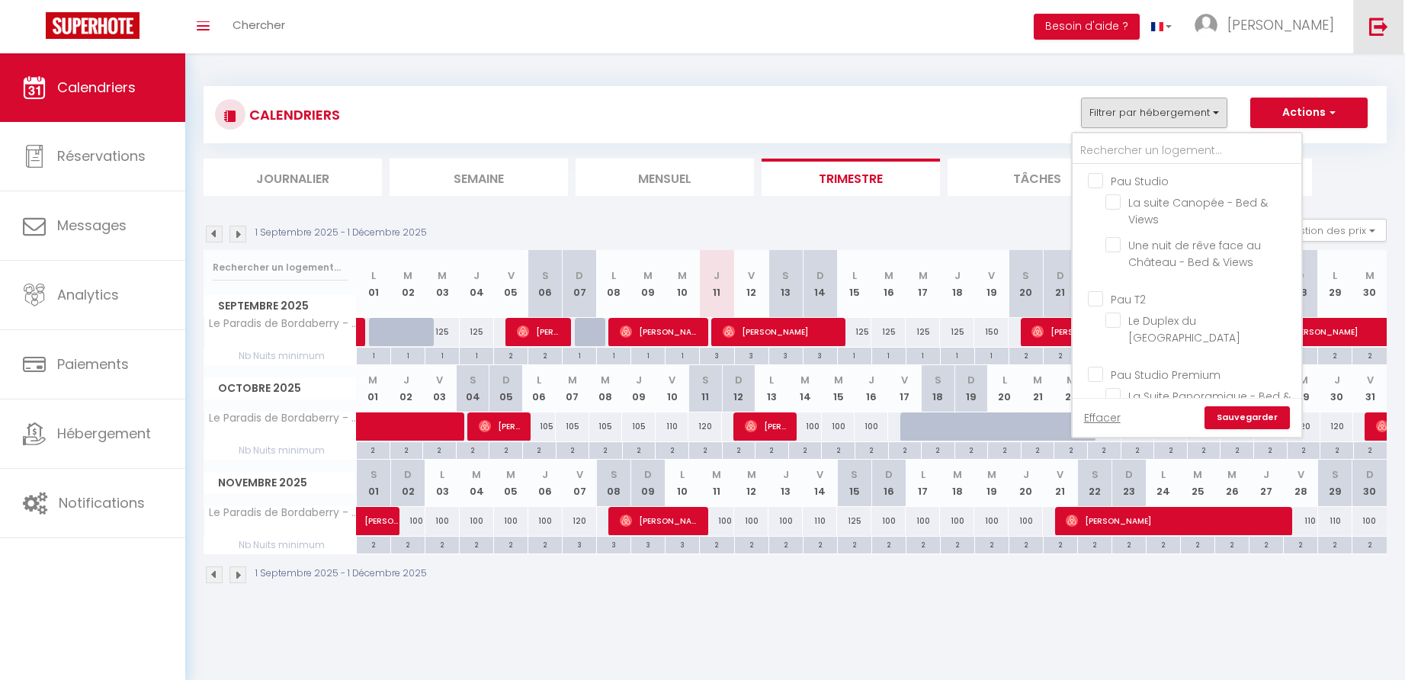
click at [1384, 21] on img at bounding box center [1378, 26] width 19 height 19
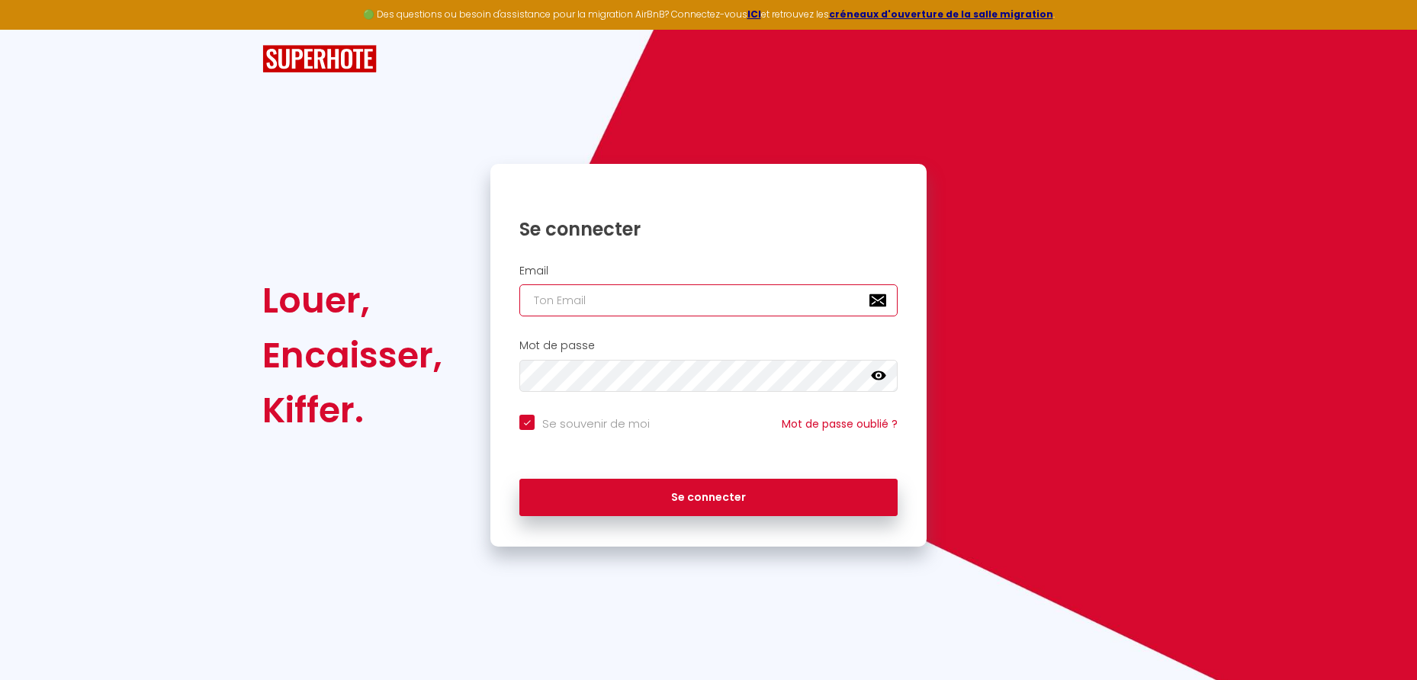
type input "p"
checkbox input "true"
type input "palomarocks52@gmail.com"
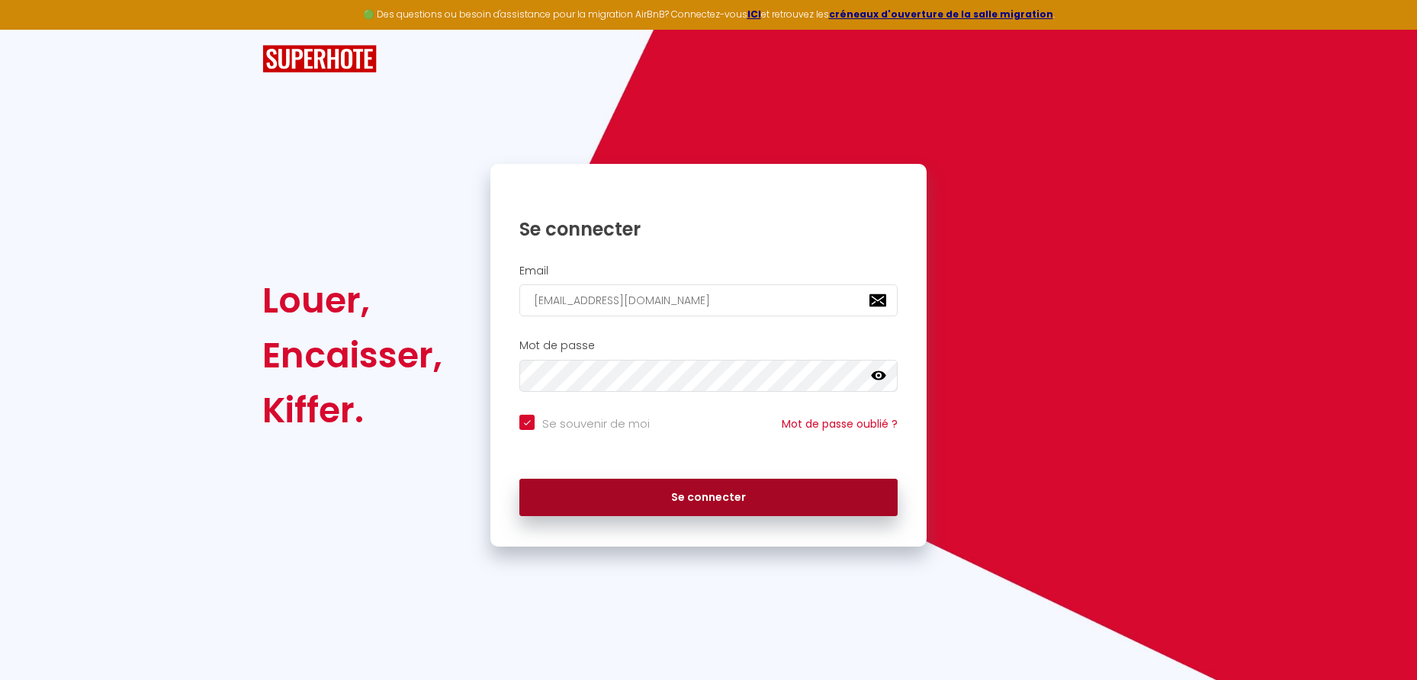
click at [709, 490] on button "Se connecter" at bounding box center [708, 498] width 378 height 38
checkbox input "true"
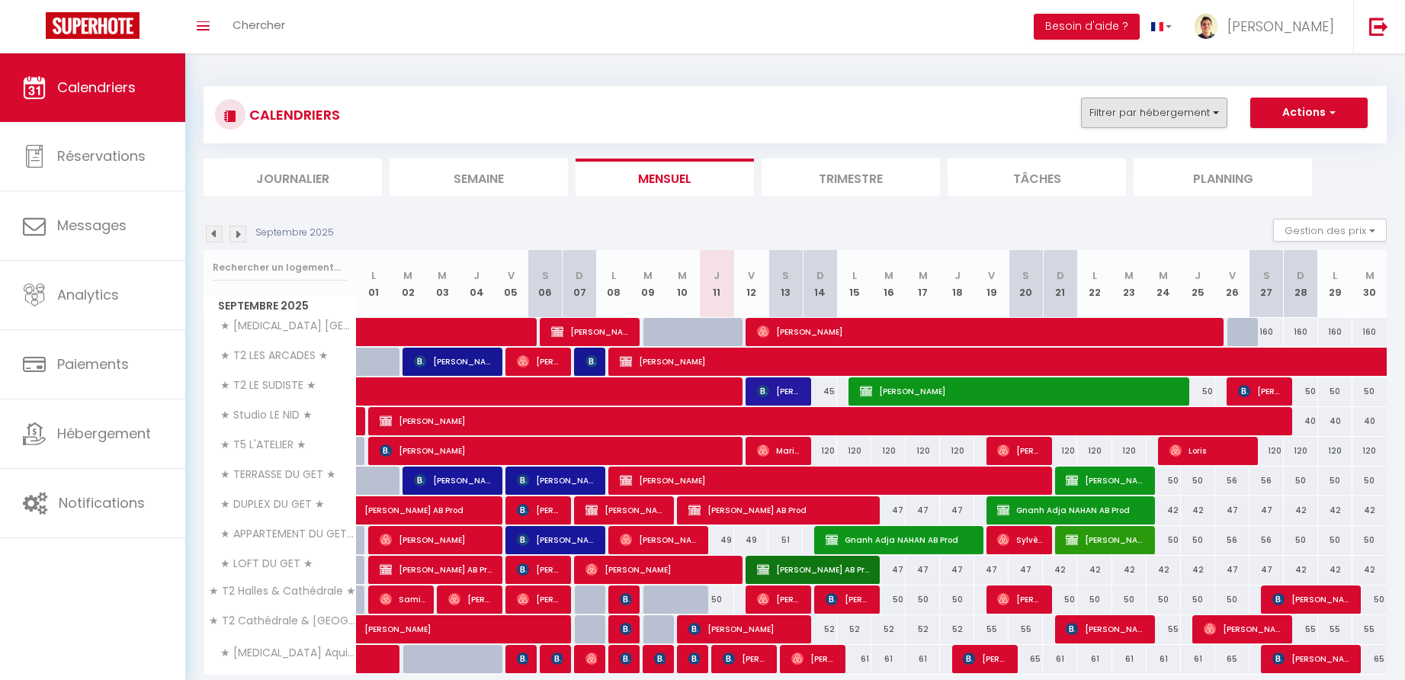
click at [1168, 109] on button "Filtrer par hébergement" at bounding box center [1154, 113] width 146 height 30
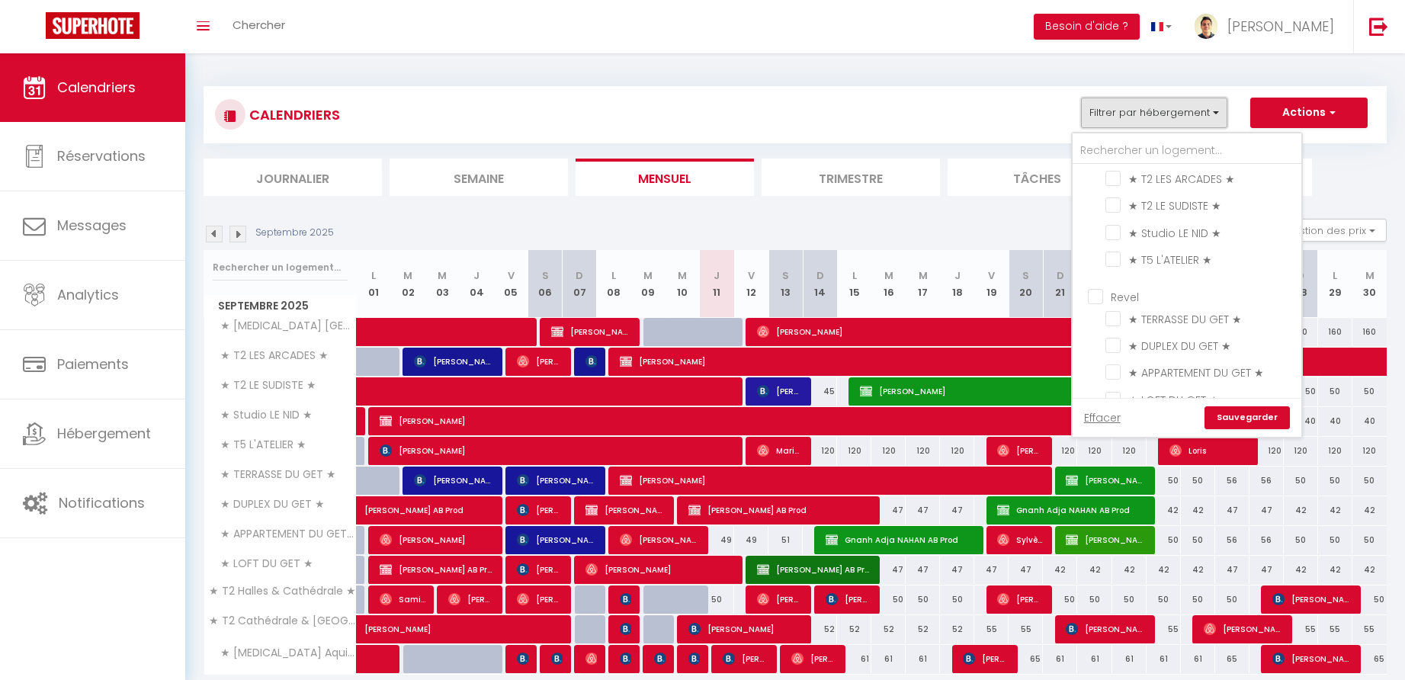
scroll to position [72, 0]
click at [1099, 247] on input "Revel" at bounding box center [1202, 248] width 229 height 15
checkbox input "true"
checkbox input "false"
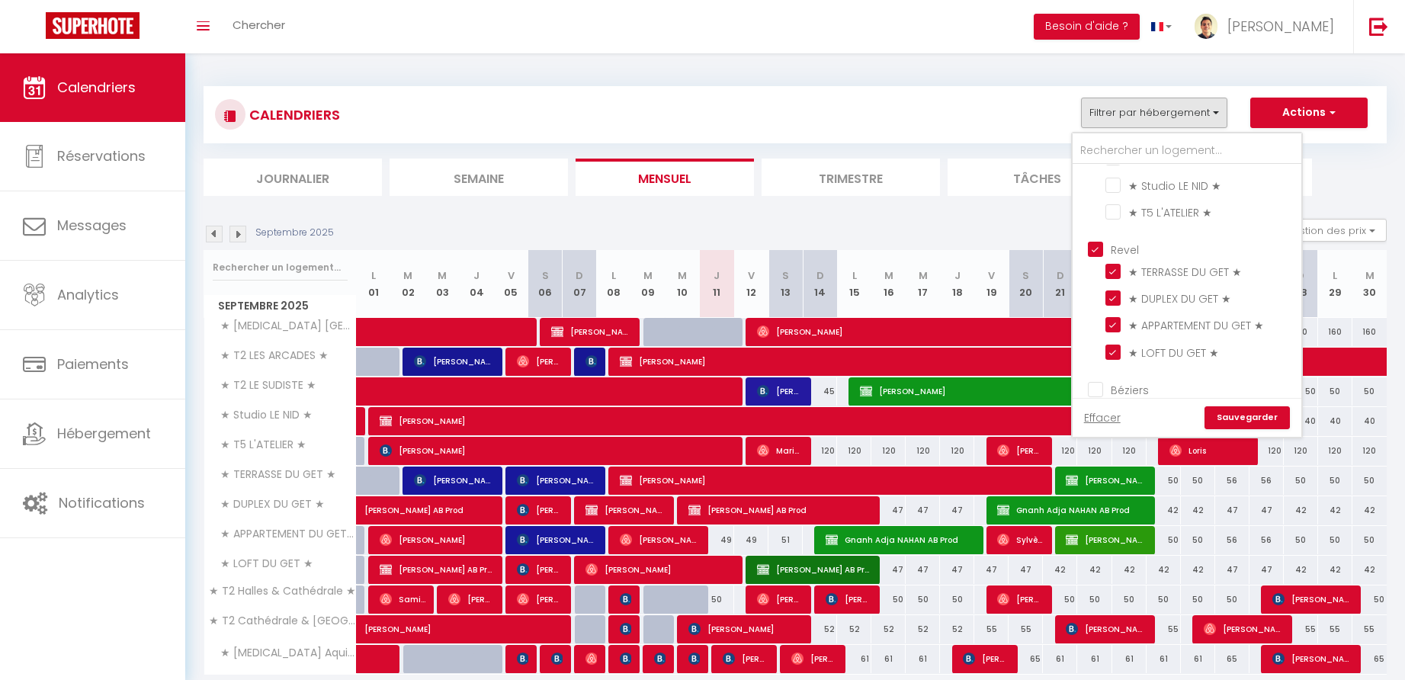
checkbox input "false"
checkbox input "true"
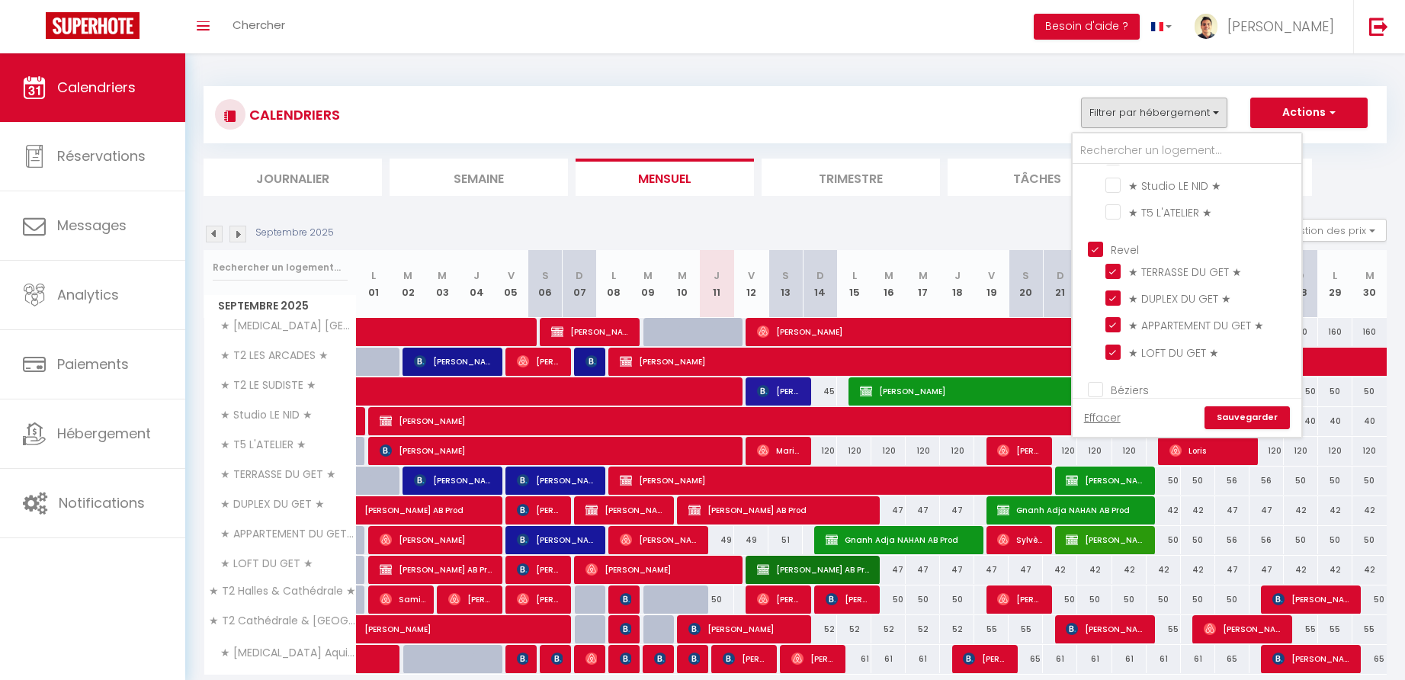
checkbox input "true"
checkbox input "false"
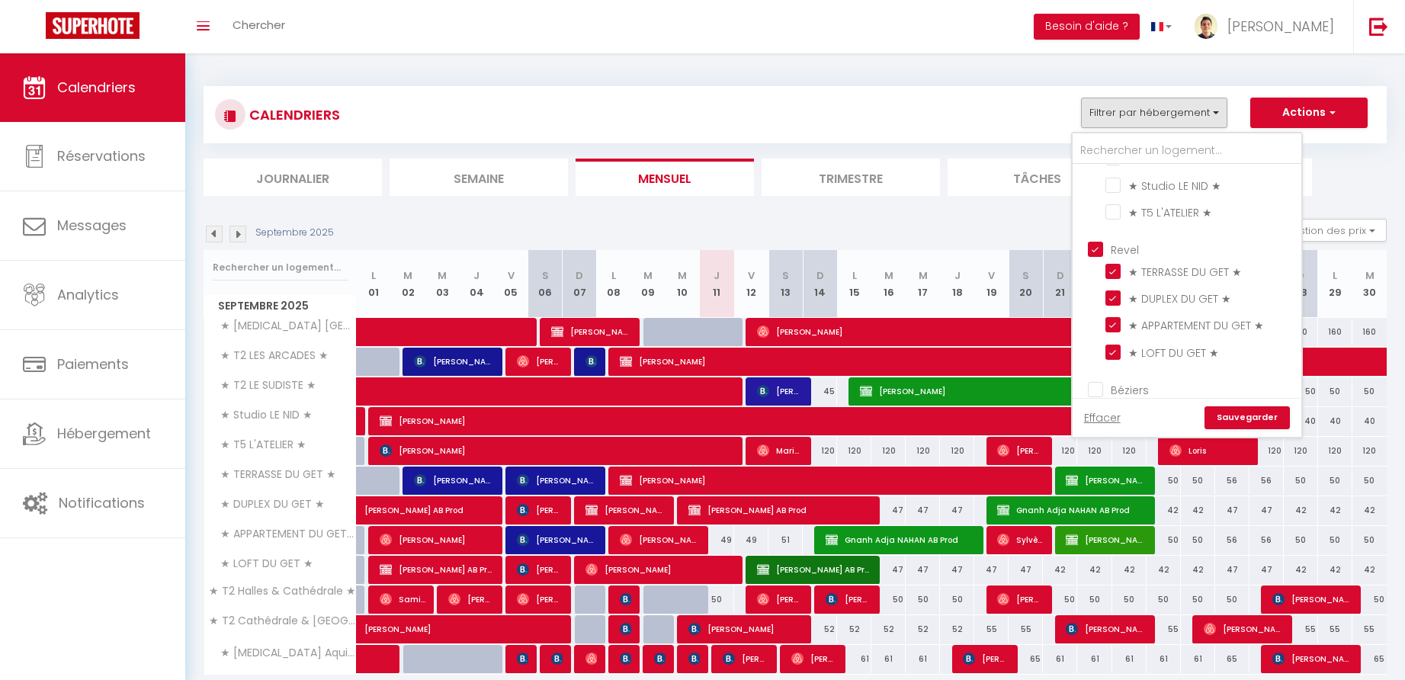
checkbox input "false"
checkbox input "true"
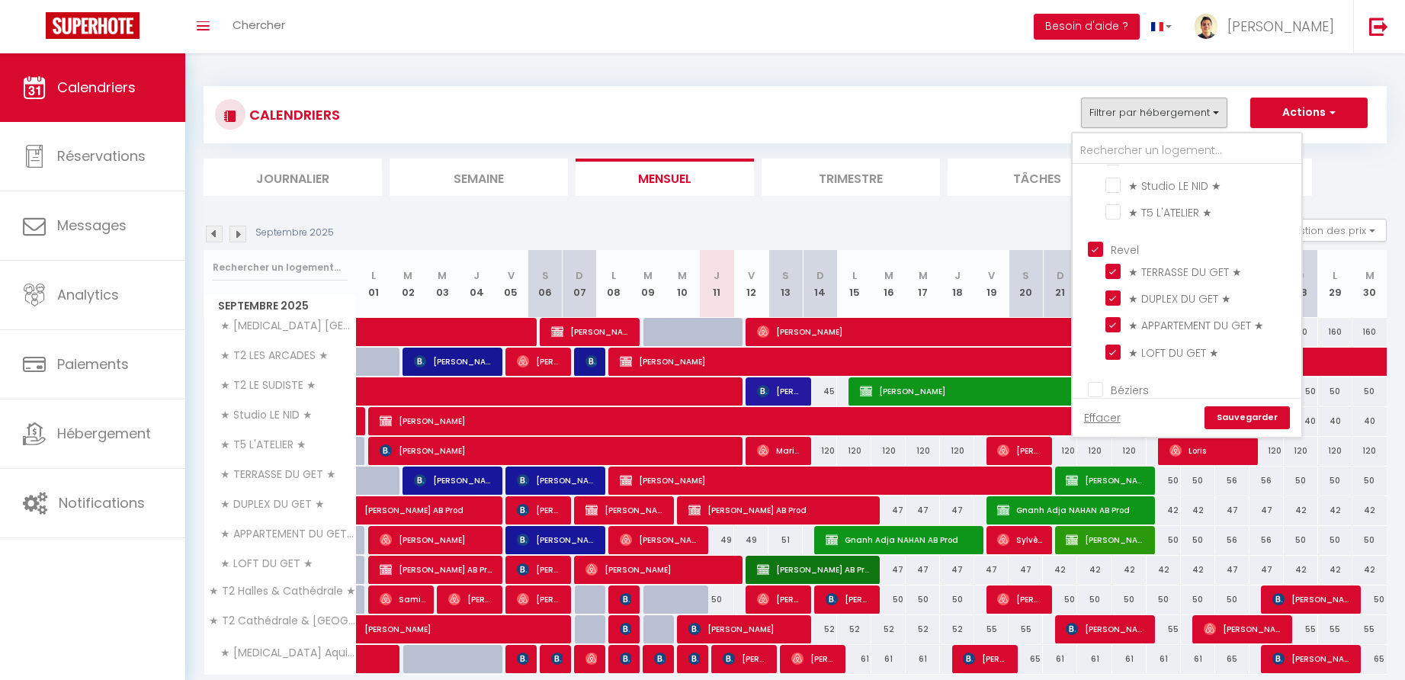
checkbox input "true"
checkbox input "false"
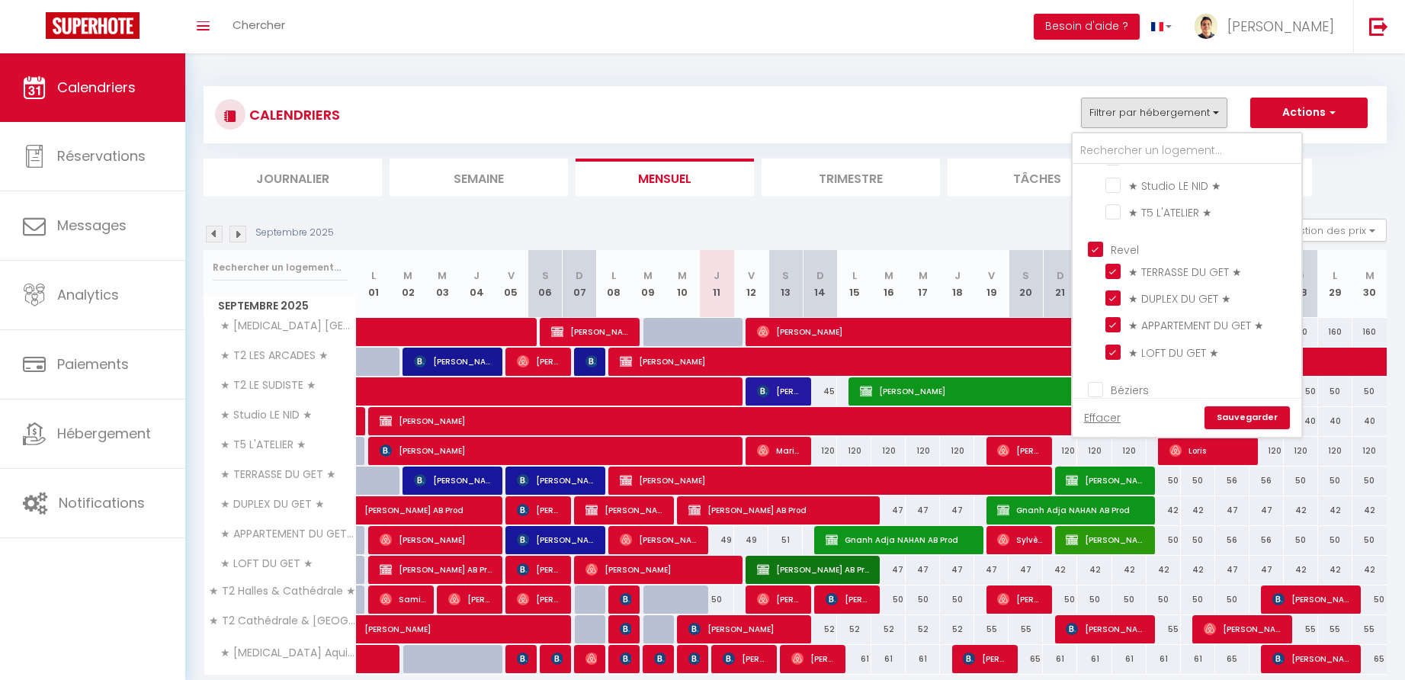
checkbox input "false"
click at [1241, 416] on link "Sauvegarder" at bounding box center [1247, 417] width 85 height 23
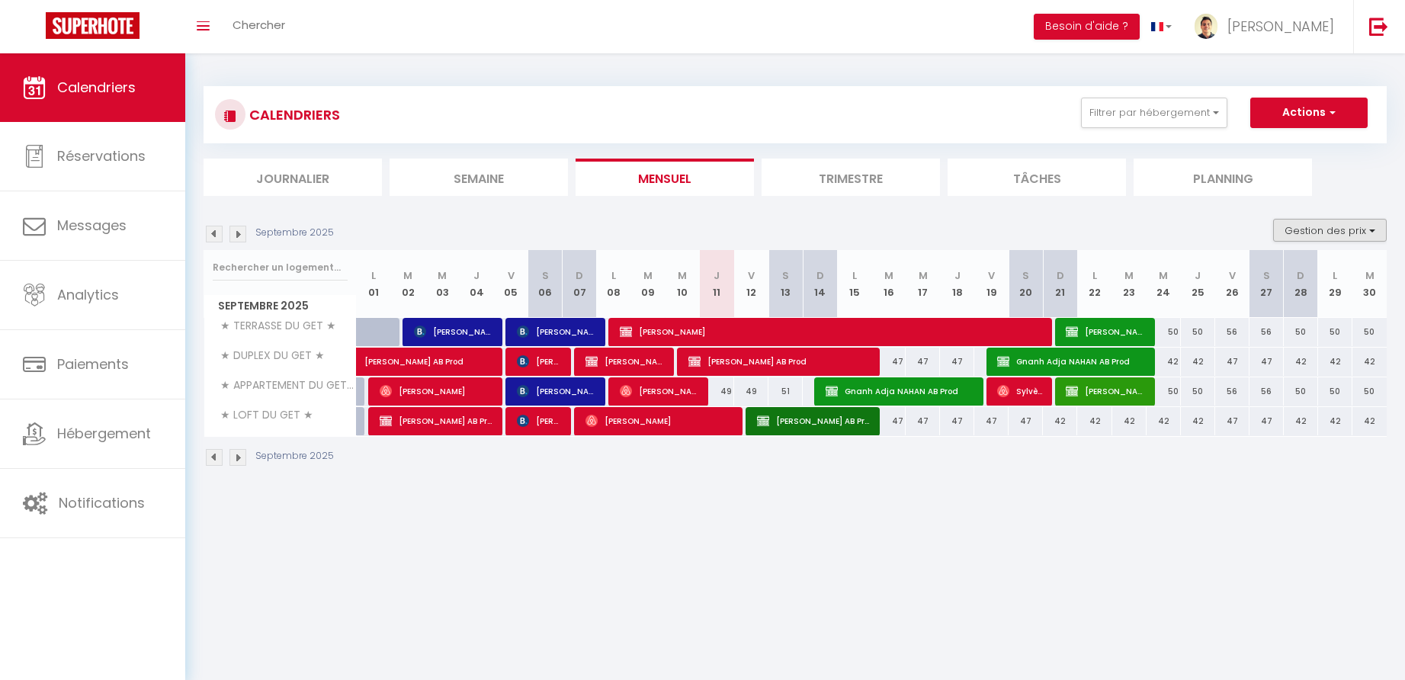
click at [1301, 229] on button "Gestion des prix" at bounding box center [1330, 230] width 114 height 23
click at [1261, 278] on input "Nb Nuits minimum" at bounding box center [1317, 277] width 137 height 15
checkbox input "true"
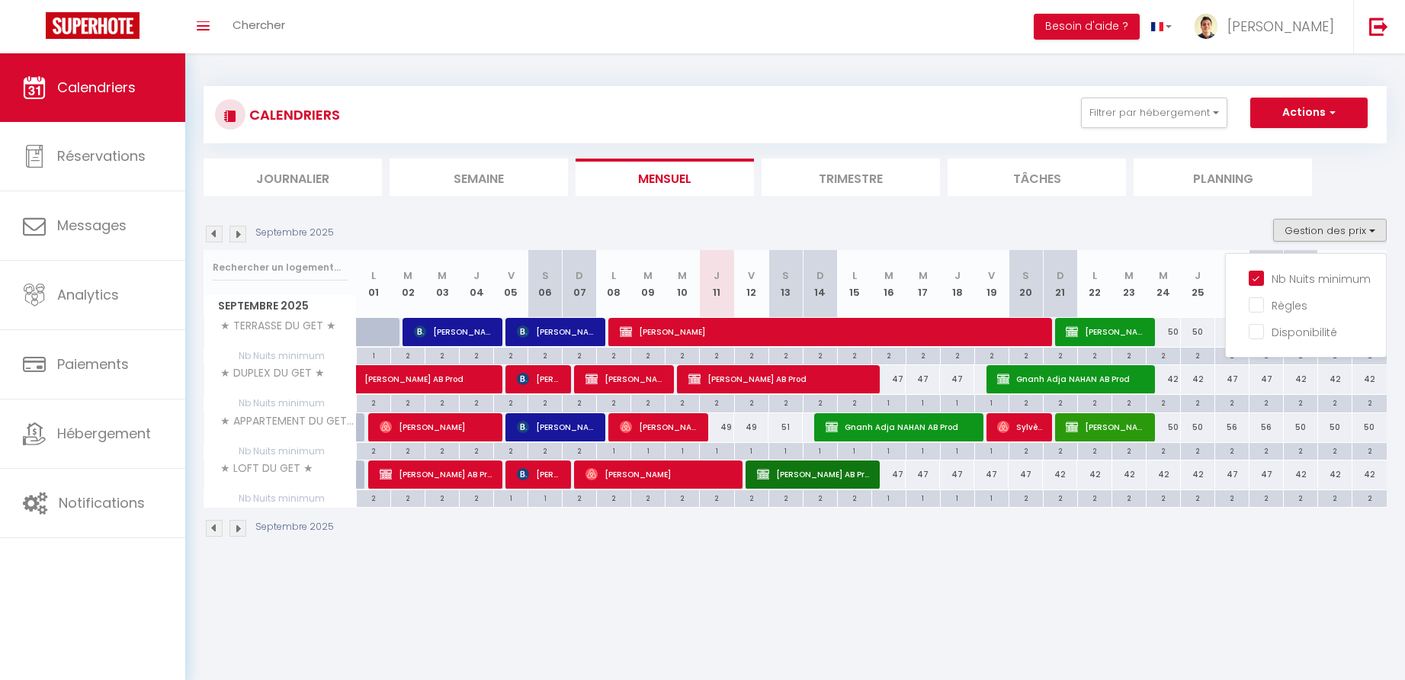
click at [729, 426] on div "49" at bounding box center [717, 427] width 34 height 28
type input "49"
type input "Jeu 11 Septembre 2025"
type input "Ven 12 Septembre 2025"
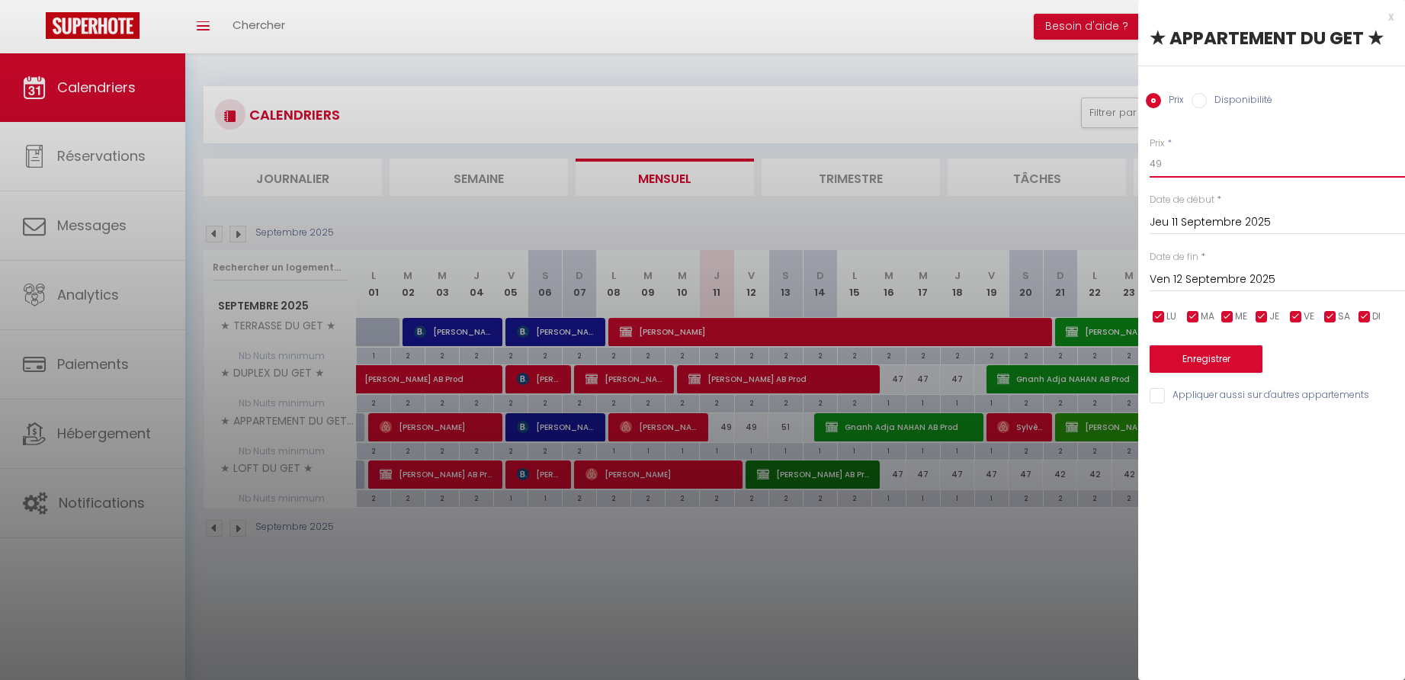
click at [1168, 167] on input "49" at bounding box center [1277, 163] width 255 height 27
type input "44"
click at [1192, 276] on input "Ven 12 Septembre 2025" at bounding box center [1277, 280] width 255 height 20
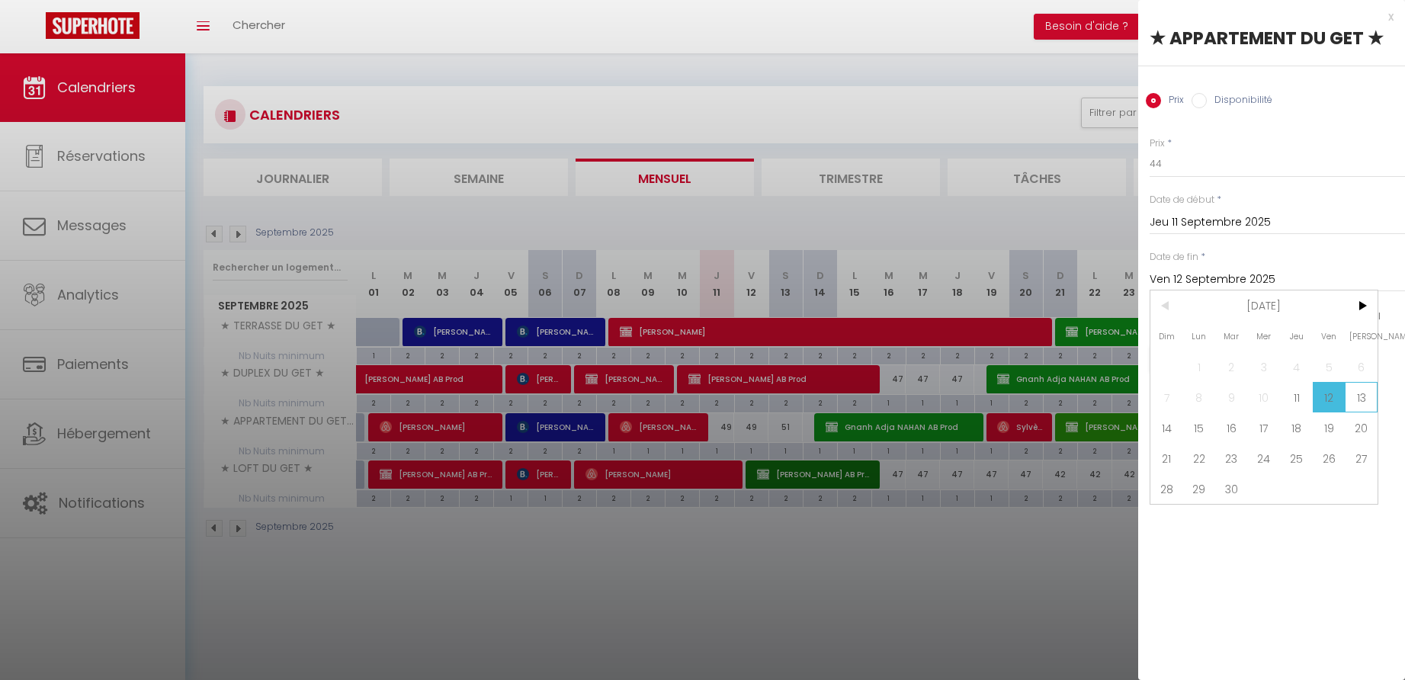
click at [1366, 399] on span "13" at bounding box center [1361, 397] width 33 height 30
type input "Sam 13 Septembre 2025"
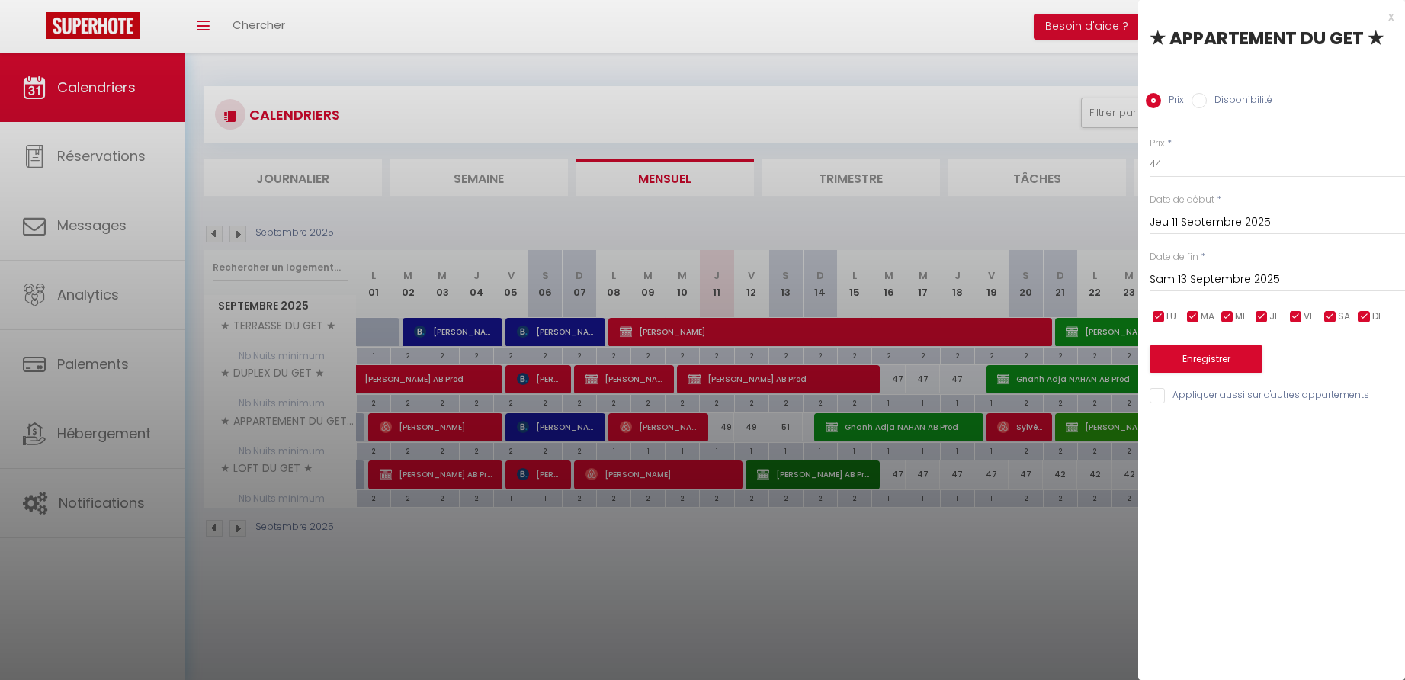
click at [1202, 357] on button "Enregistrer" at bounding box center [1206, 358] width 113 height 27
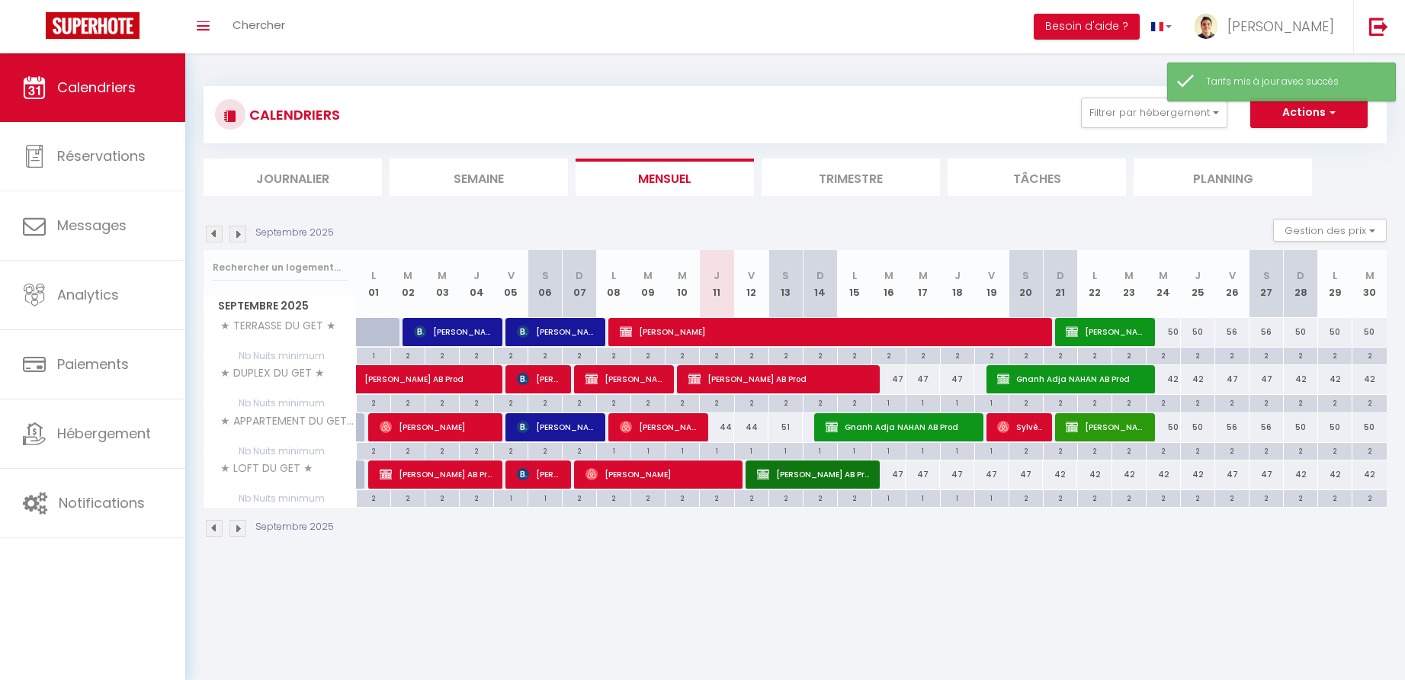
click at [793, 427] on div "51" at bounding box center [786, 427] width 34 height 28
type input "51"
type input "Sam 13 Septembre 2025"
type input "Dim 14 Septembre 2025"
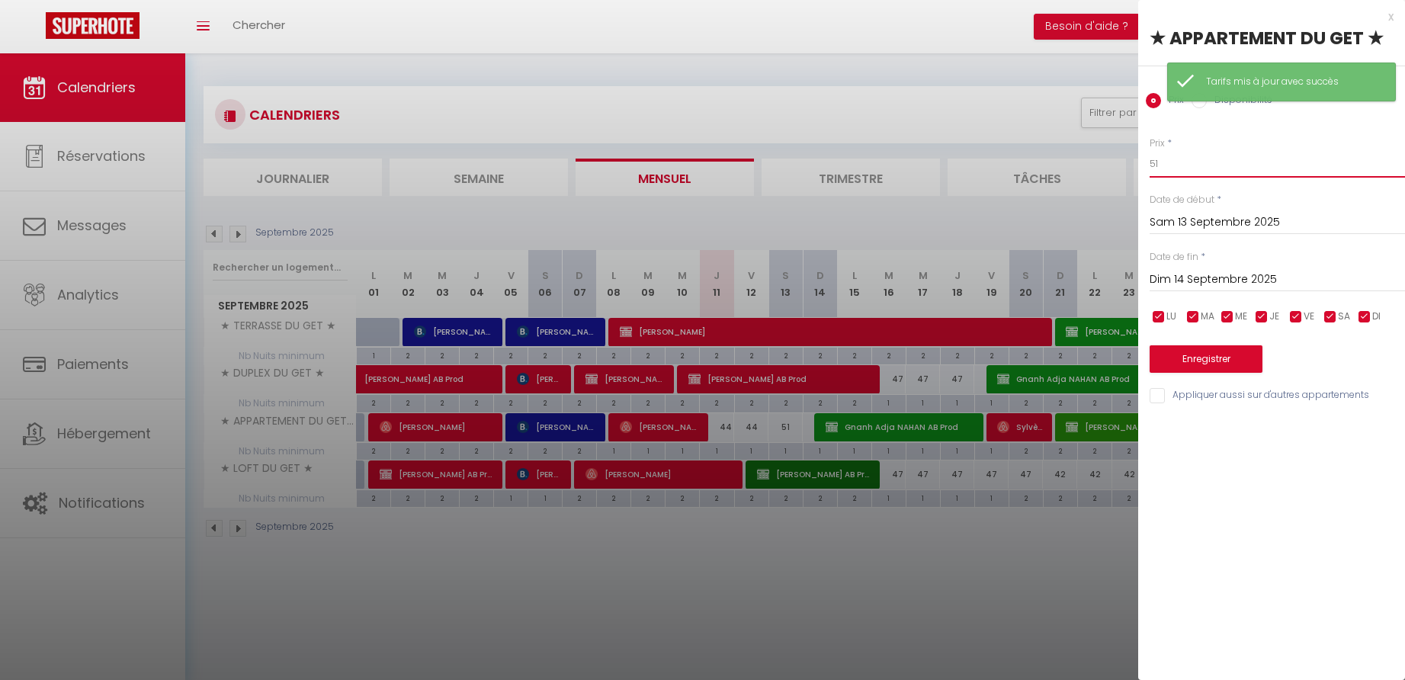
click at [1170, 166] on input "51" at bounding box center [1277, 163] width 255 height 27
type input "44"
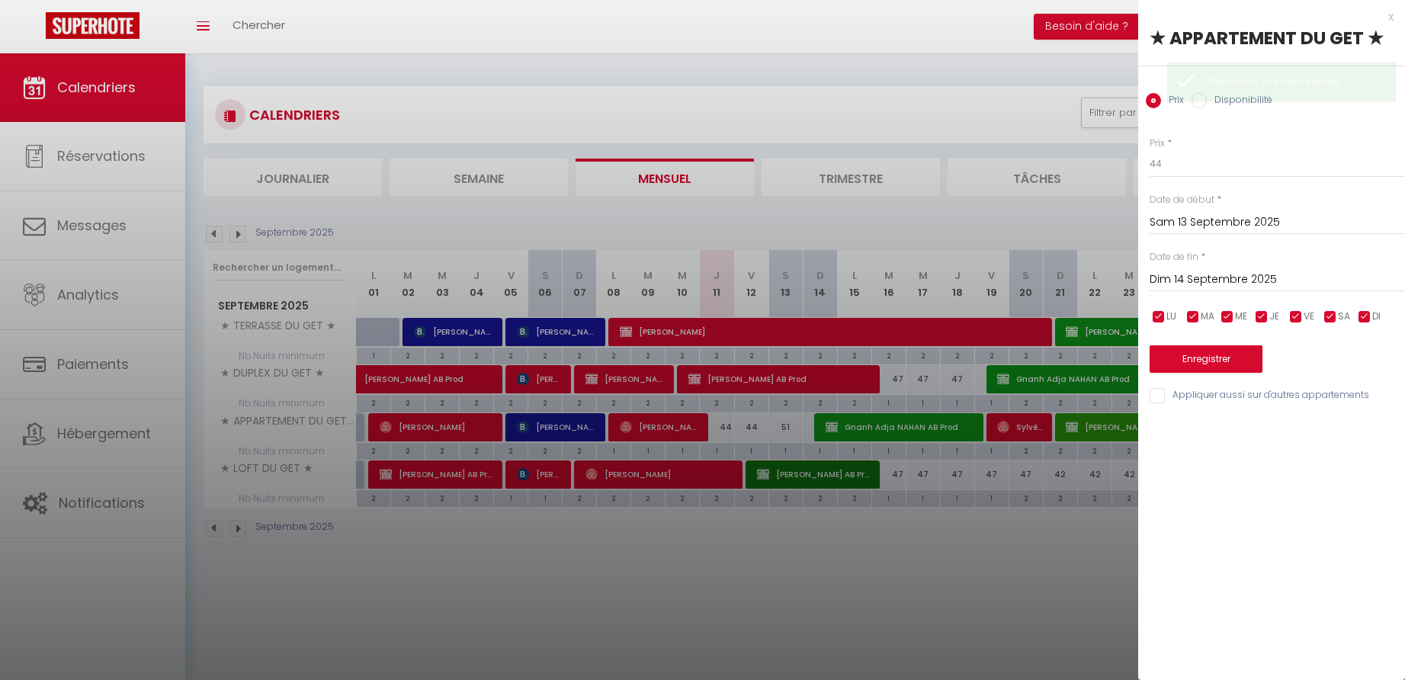
click at [1204, 360] on button "Enregistrer" at bounding box center [1206, 358] width 113 height 27
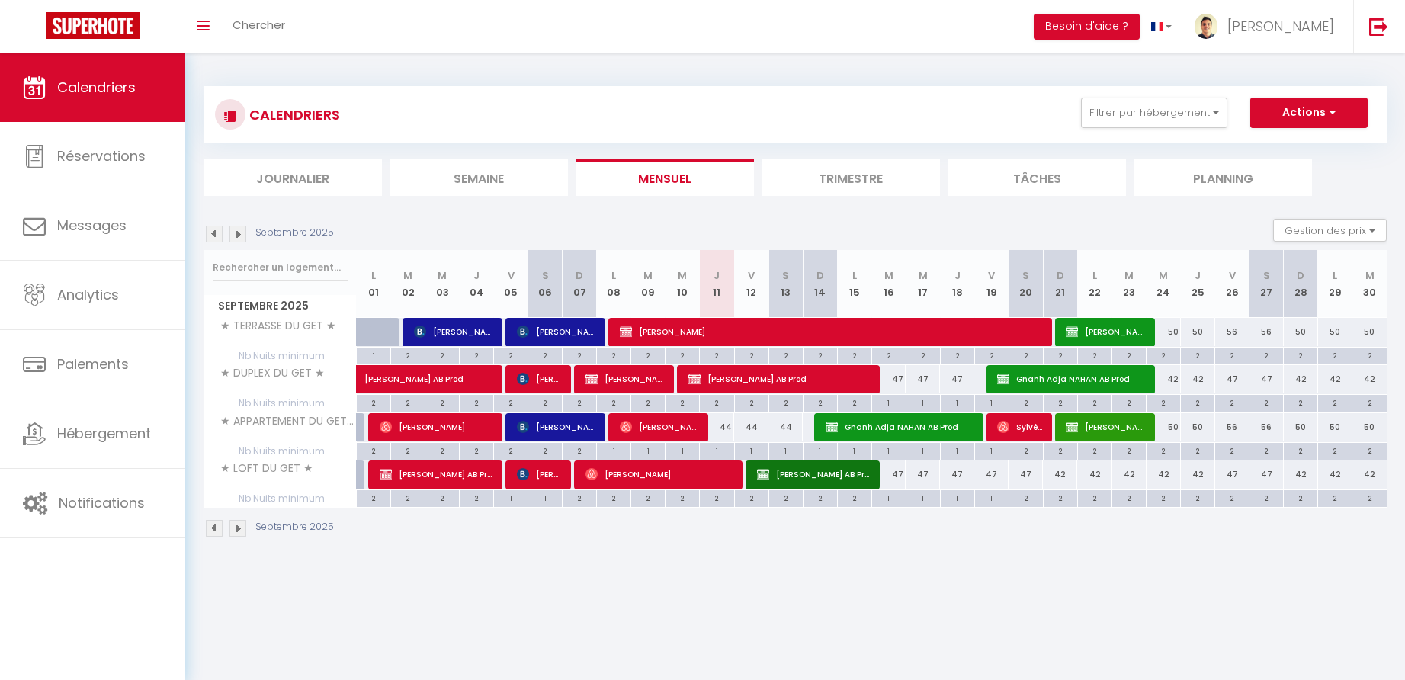
click at [900, 376] on div "47" at bounding box center [888, 379] width 34 height 28
type input "47"
type input "[DATE]"
type input "Mer 17 Septembre 2025"
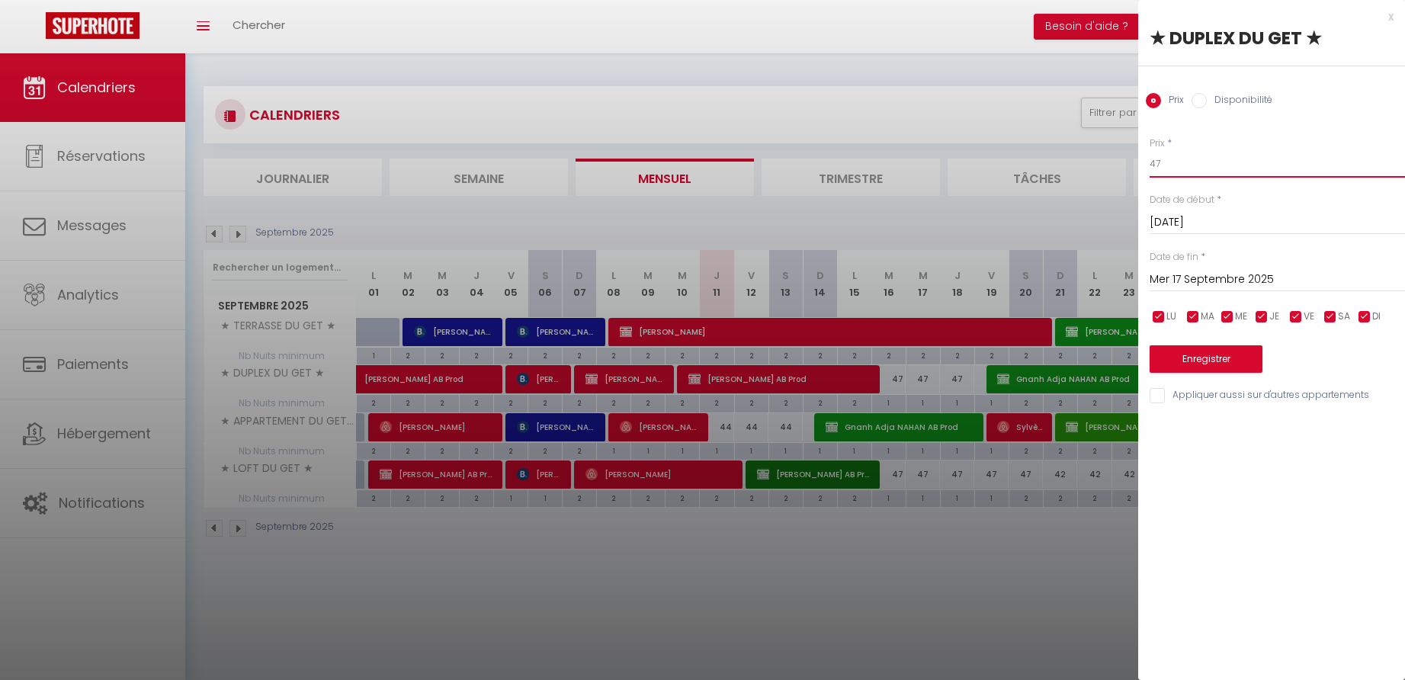
click at [1174, 165] on input "47" at bounding box center [1277, 163] width 255 height 27
type input "40"
click at [1187, 278] on input "Mer 17 Septembre 2025" at bounding box center [1277, 280] width 255 height 20
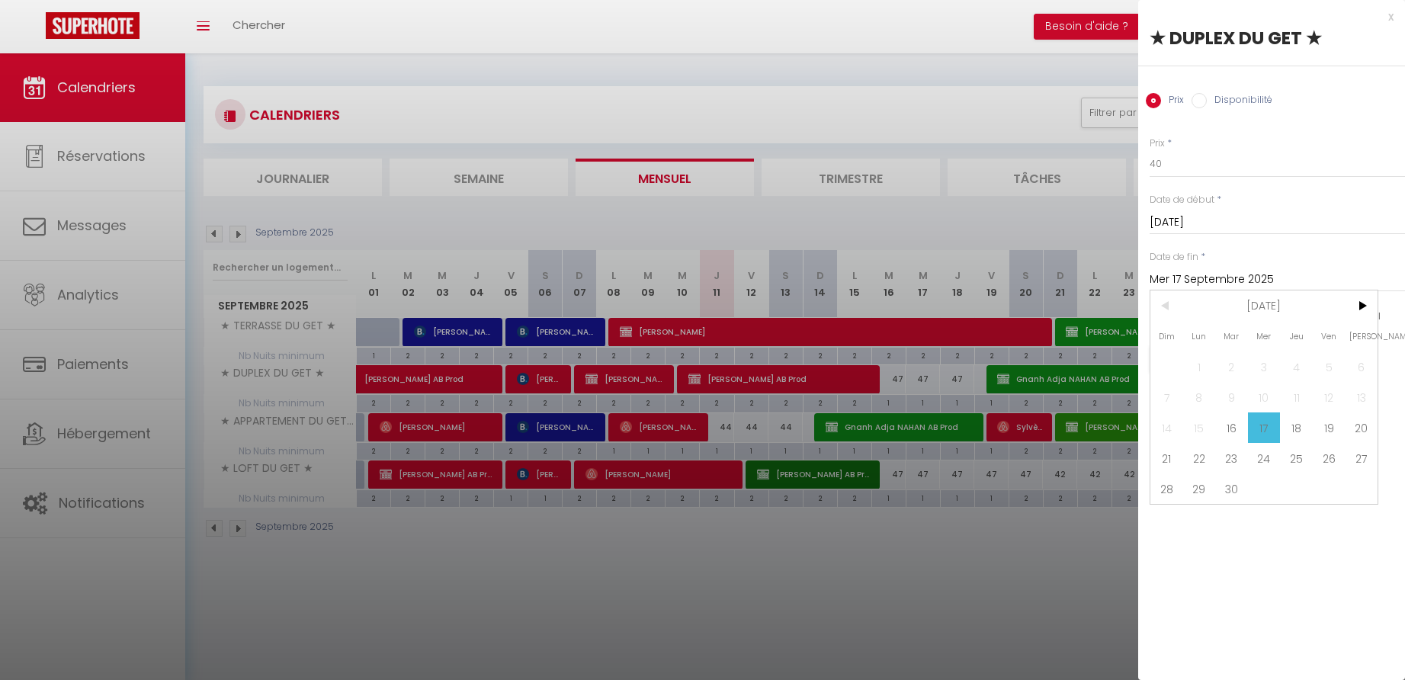
click at [1336, 432] on span "19" at bounding box center [1329, 427] width 33 height 30
type input "Ven 19 Septembre 2025"
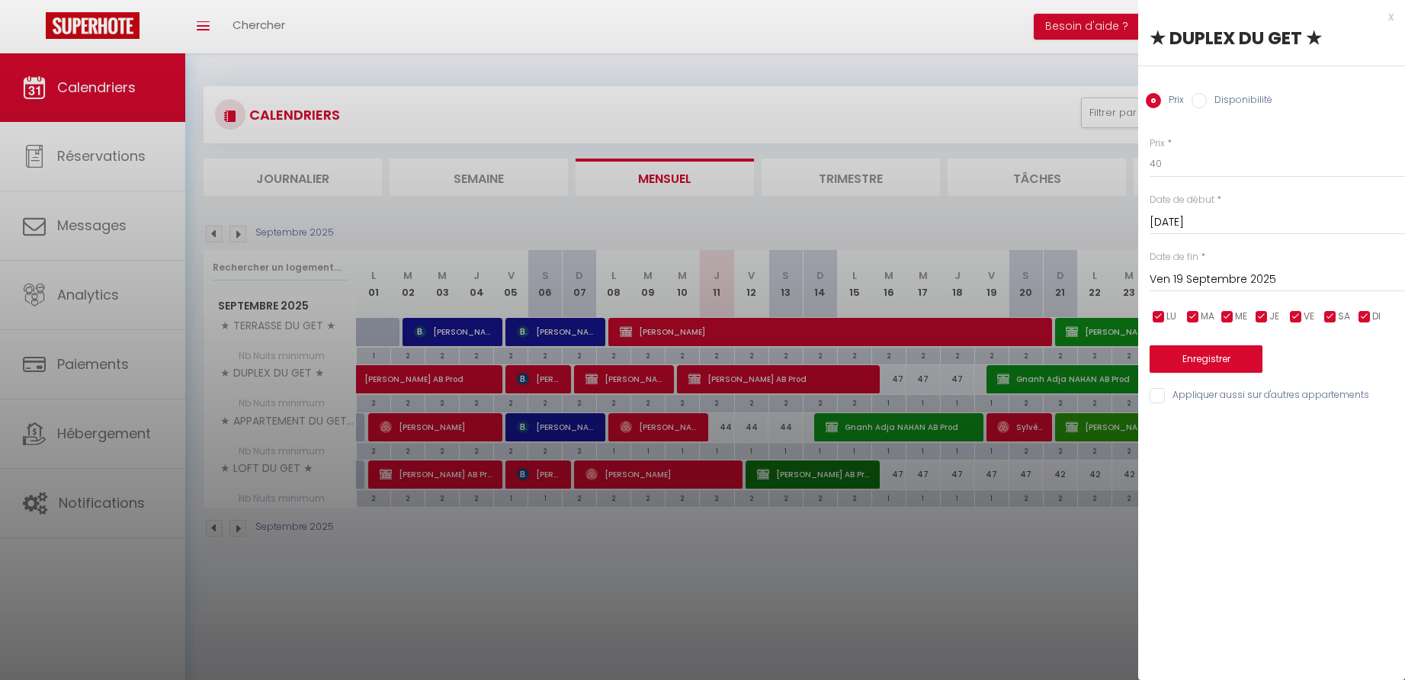
click at [1202, 358] on button "Enregistrer" at bounding box center [1206, 358] width 113 height 27
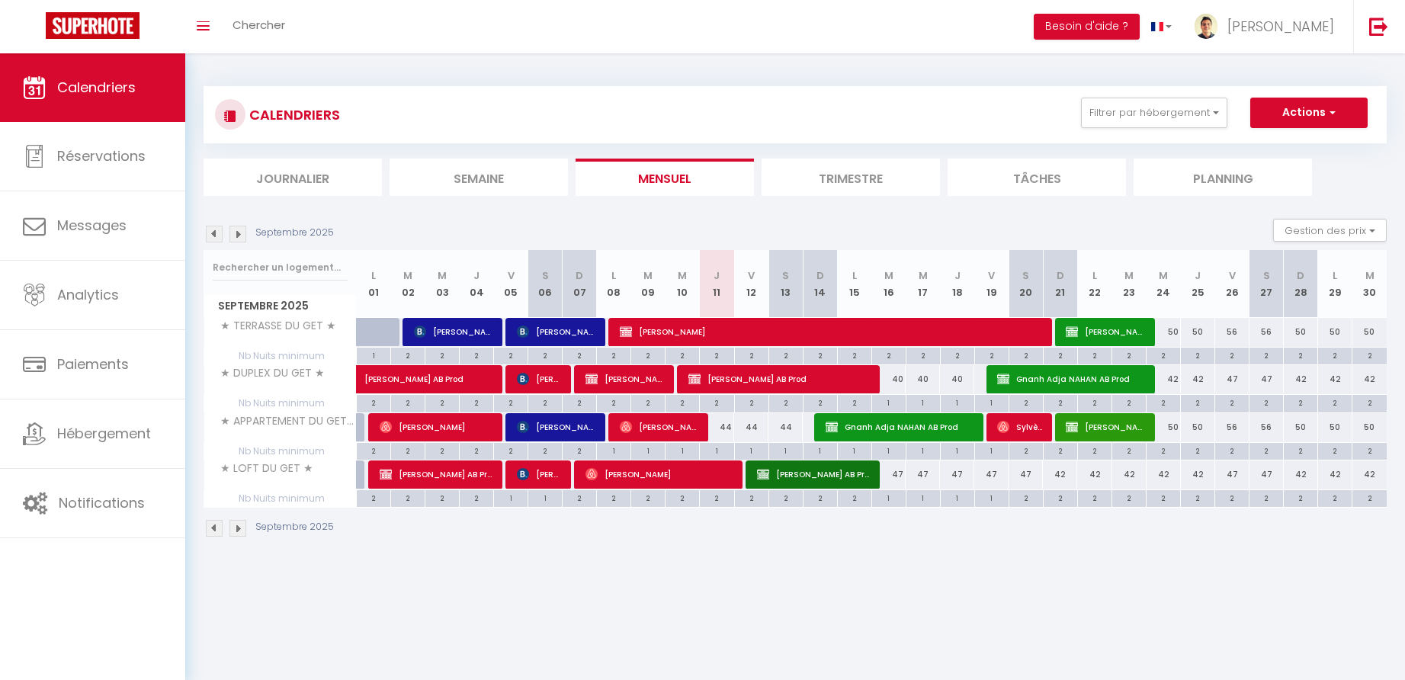
click at [903, 473] on div "47" at bounding box center [888, 474] width 34 height 28
type input "47"
type input "[DATE]"
type input "Mer 17 Septembre 2025"
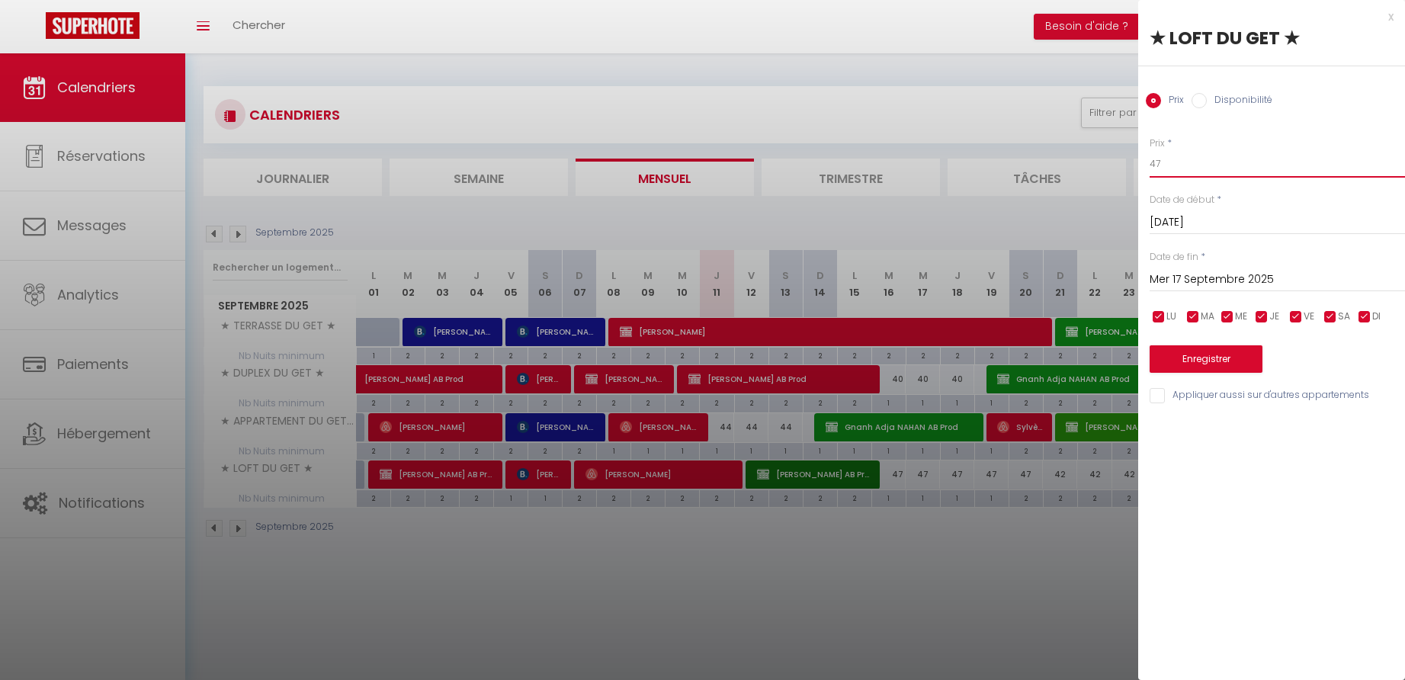
click at [1179, 165] on input "47" at bounding box center [1277, 163] width 255 height 27
type input "42"
click at [1178, 280] on input "Mer 17 Septembre 2025" at bounding box center [1277, 280] width 255 height 20
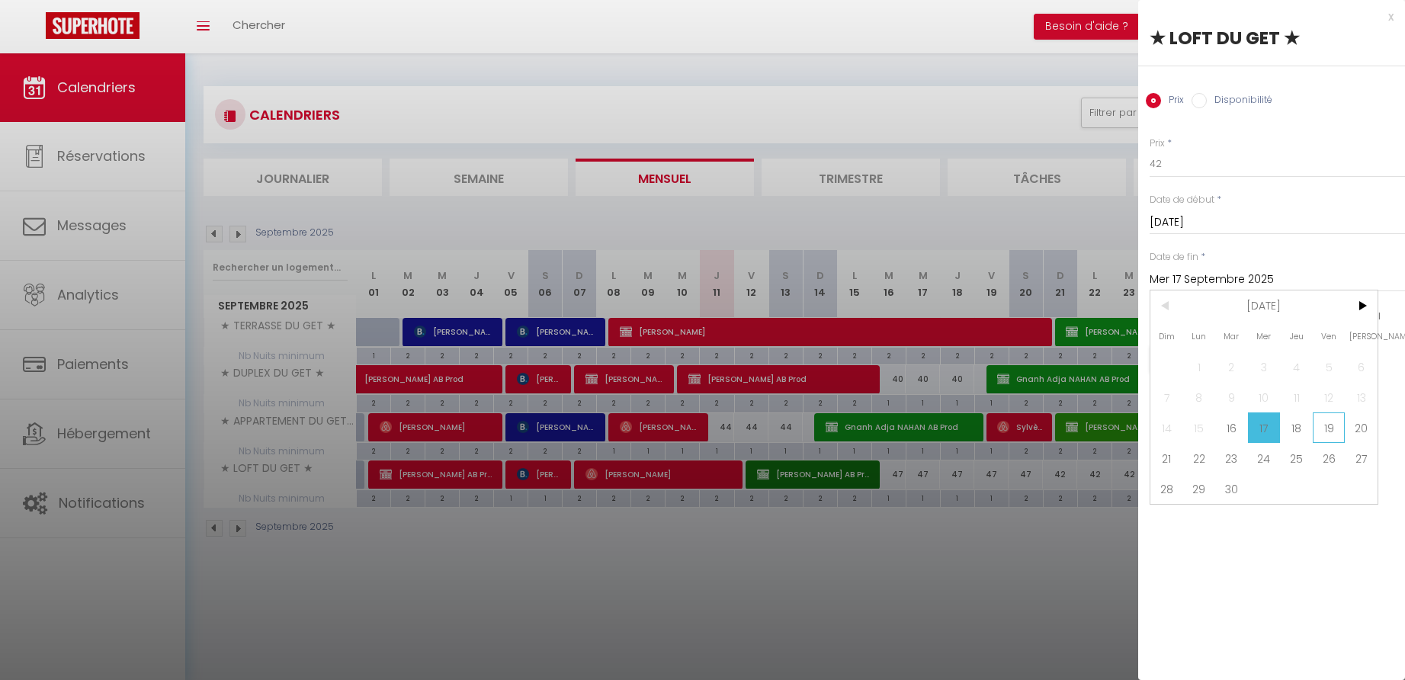
click at [1327, 428] on span "19" at bounding box center [1329, 427] width 33 height 30
type input "Ven 19 Septembre 2025"
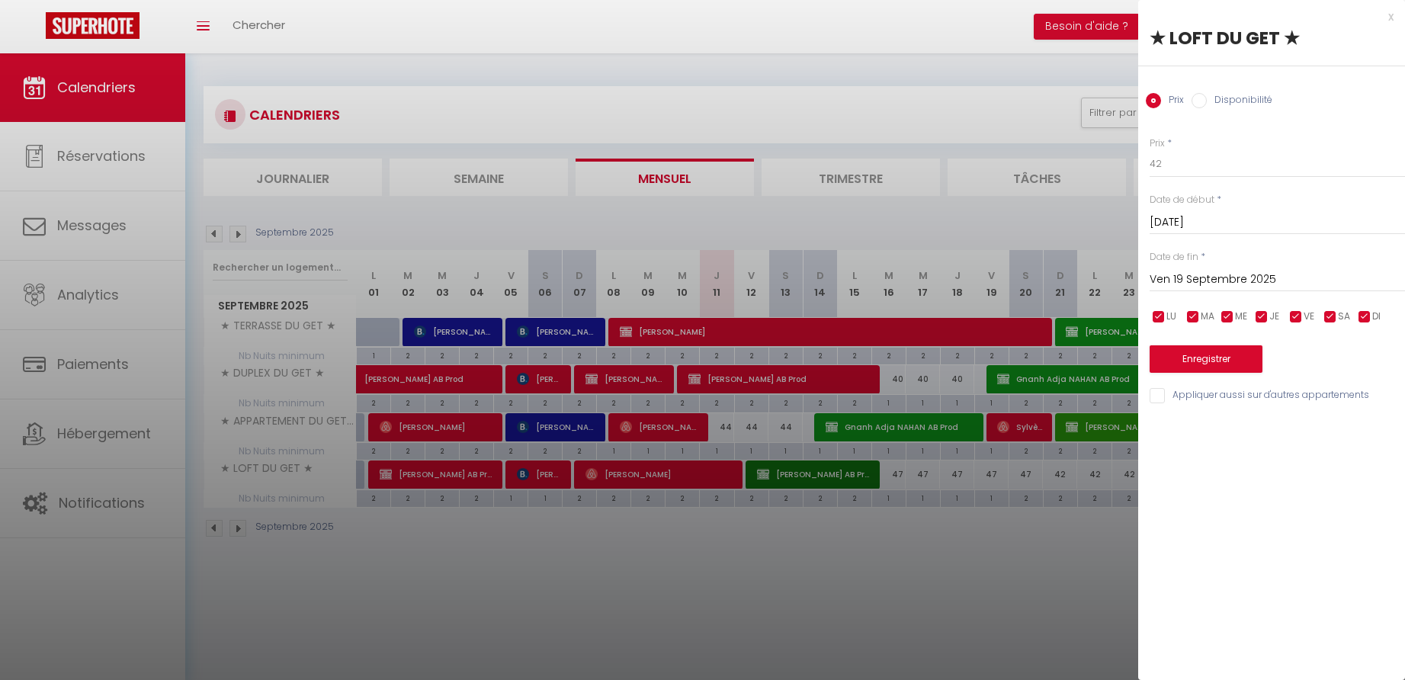
click at [1192, 358] on button "Enregistrer" at bounding box center [1206, 358] width 113 height 27
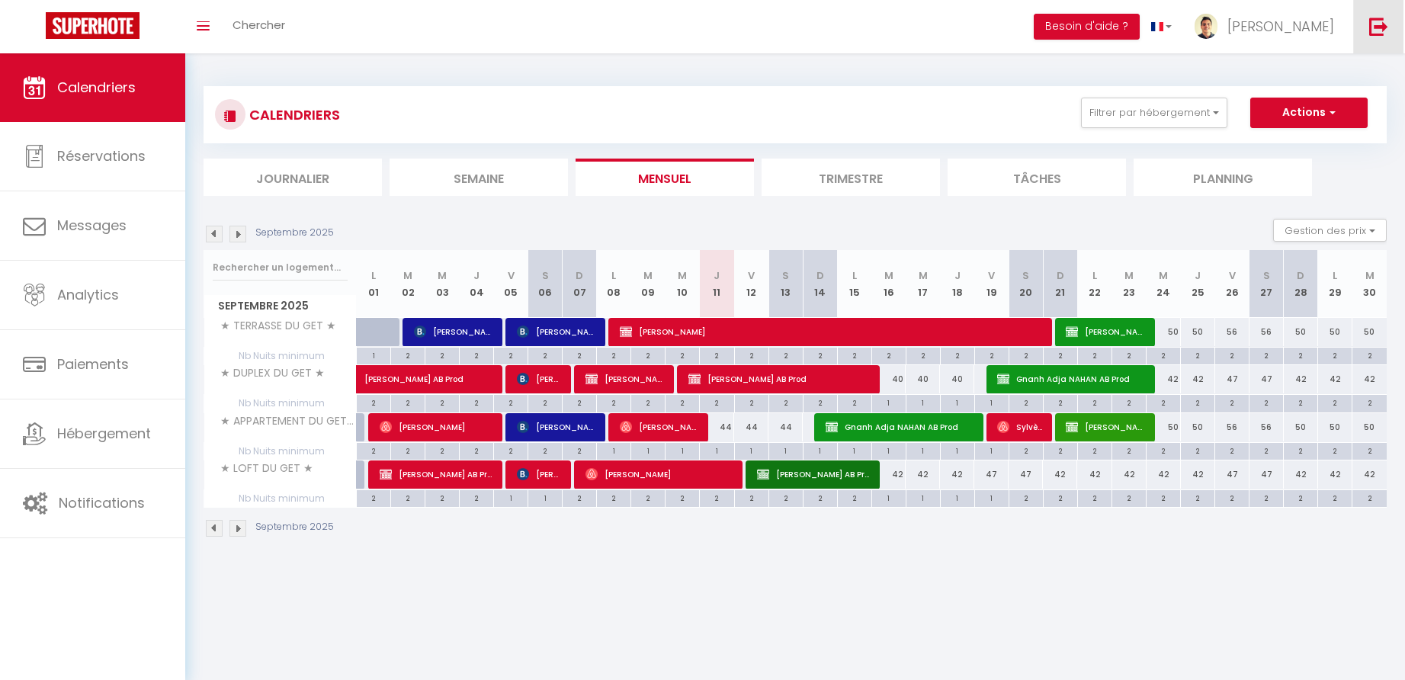
click at [1386, 29] on img at bounding box center [1378, 26] width 19 height 19
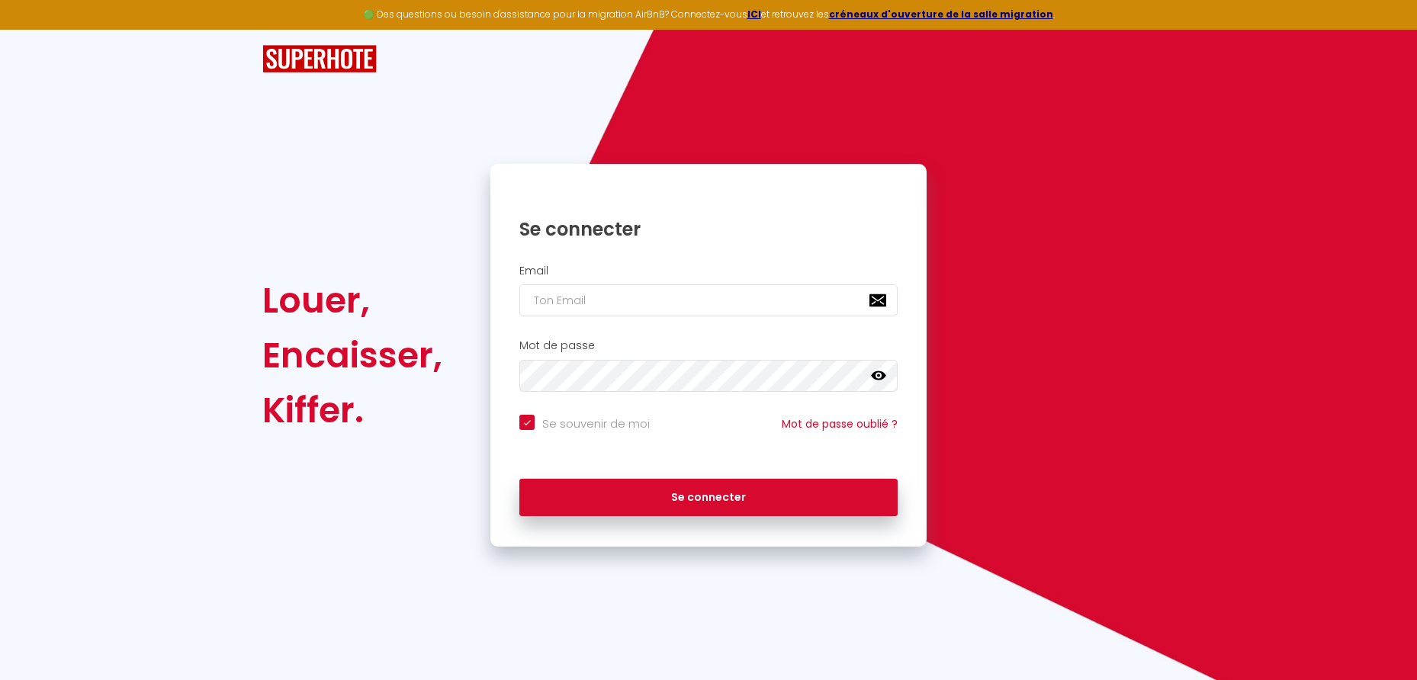
type input "p"
checkbox input "true"
type input "palomarocks52@gmail.com"
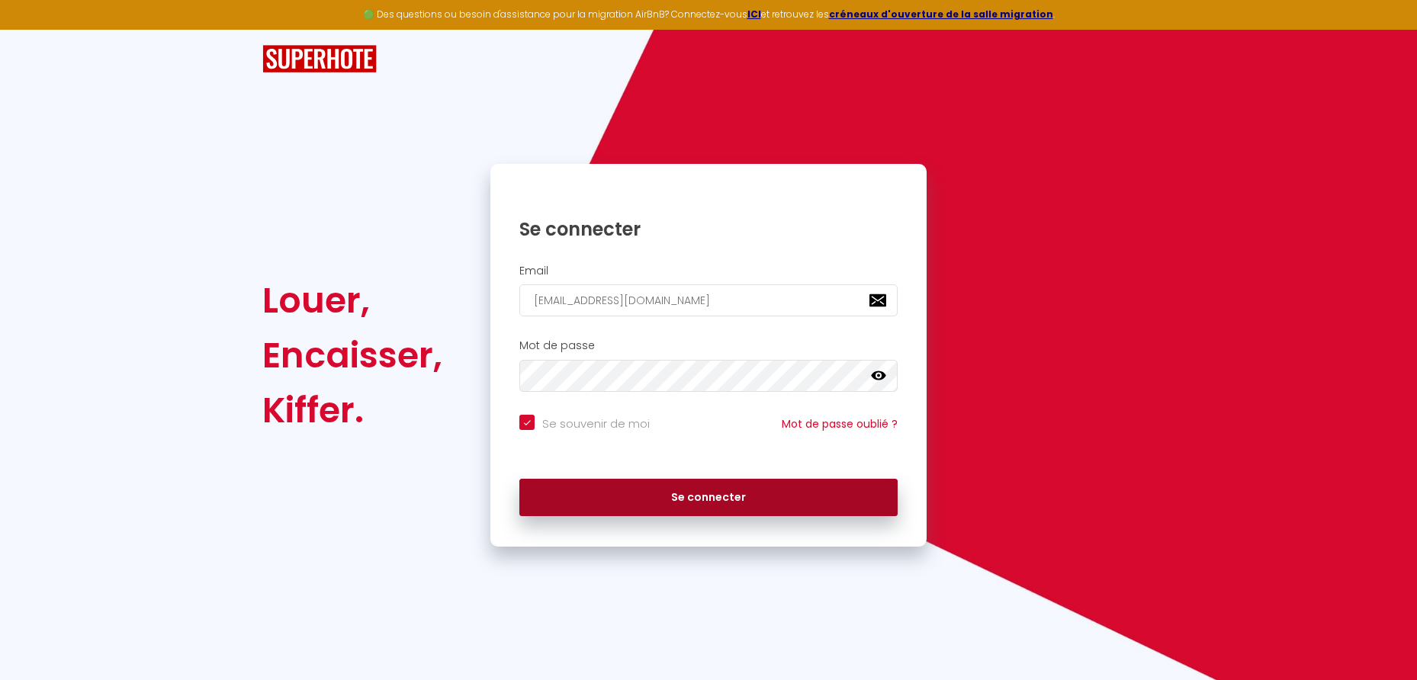
click at [724, 493] on button "Se connecter" at bounding box center [708, 498] width 378 height 38
checkbox input "true"
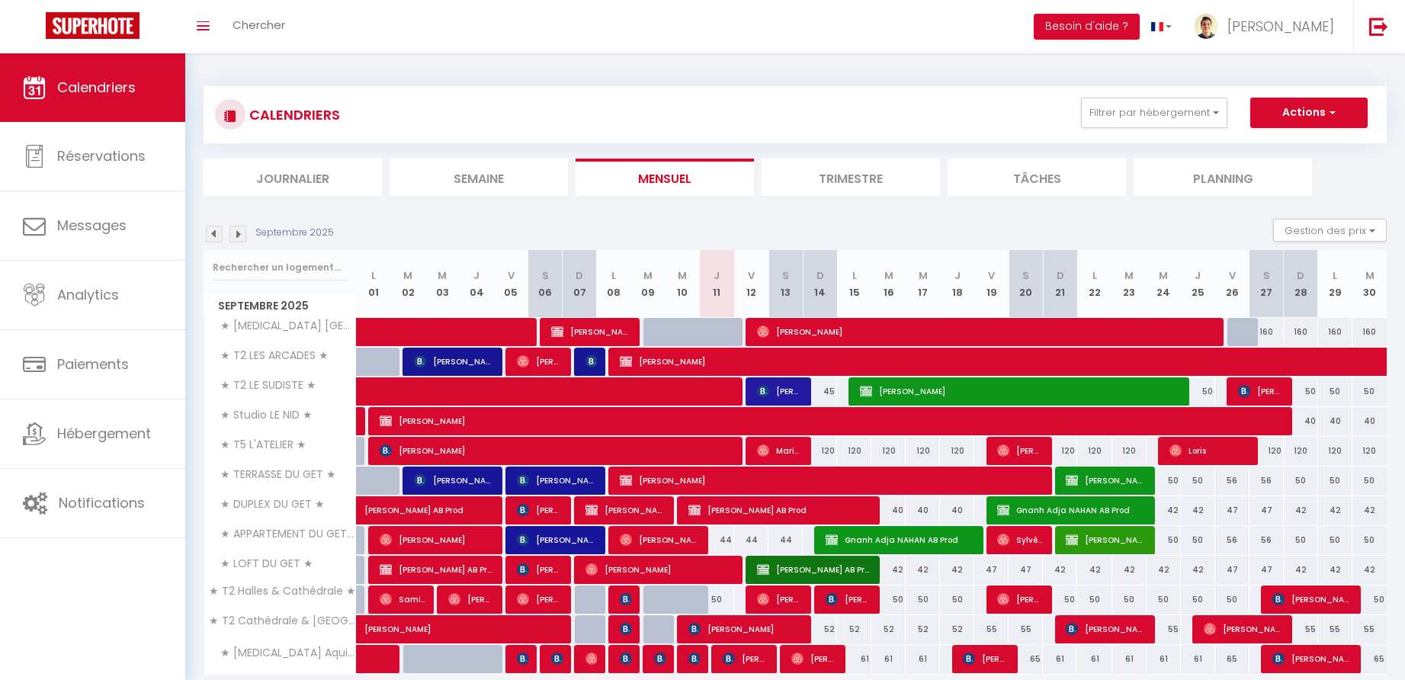
scroll to position [56, 0]
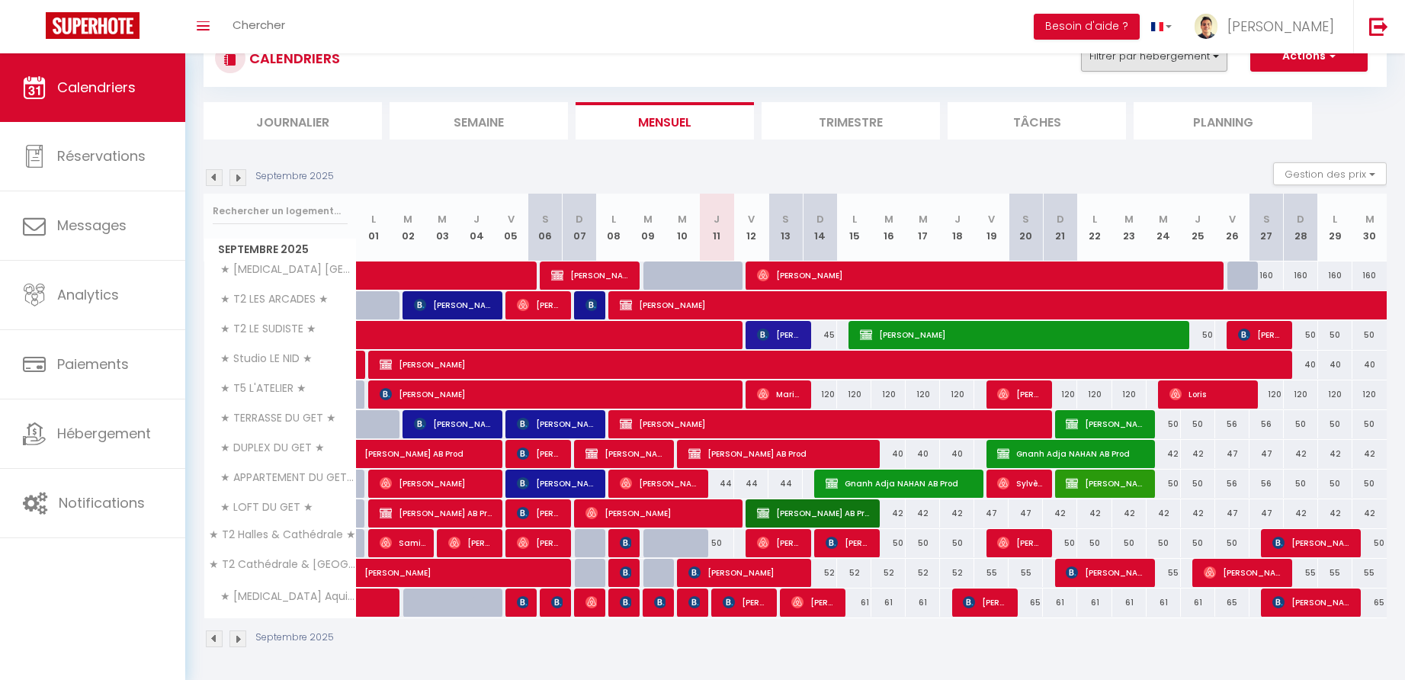
click at [1190, 63] on button "Filtrer par hébergement" at bounding box center [1154, 56] width 146 height 30
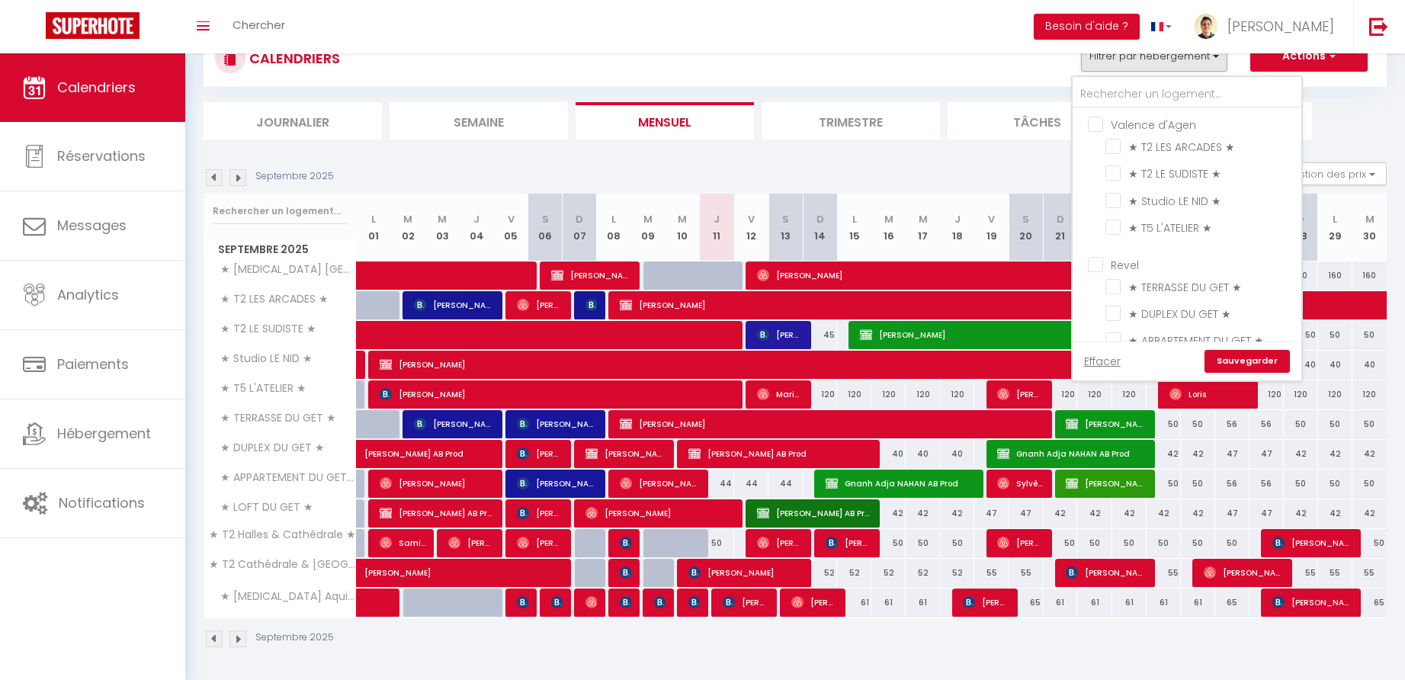
click at [1094, 123] on input "Valence d'Agen" at bounding box center [1202, 123] width 229 height 15
checkbox input "true"
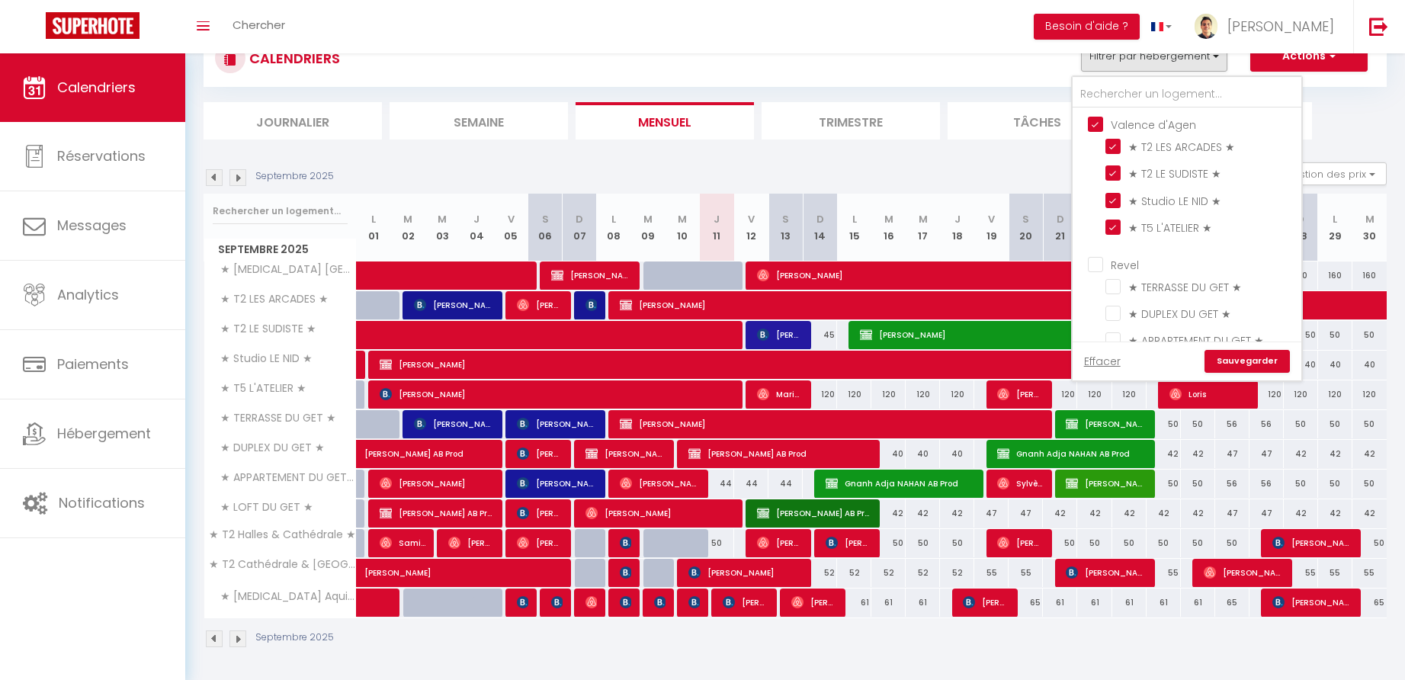
checkbox input "true"
checkbox input "false"
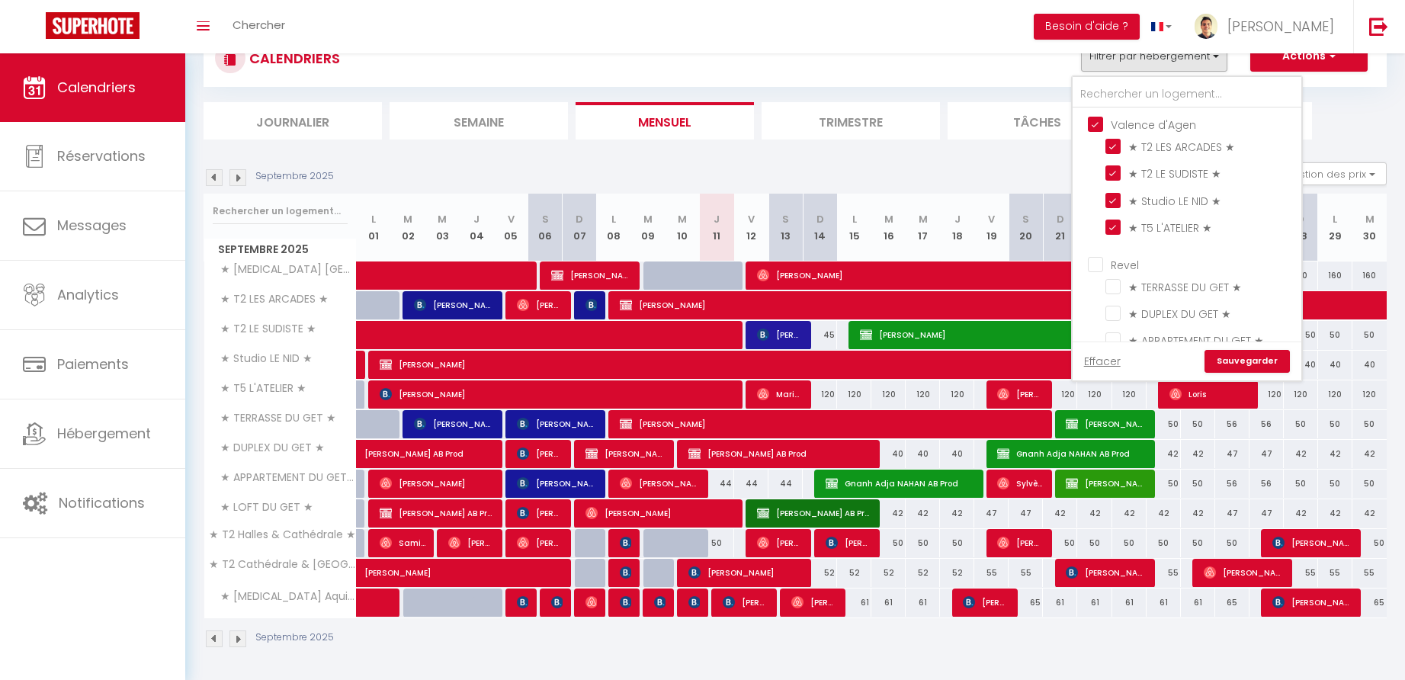
checkbox input "false"
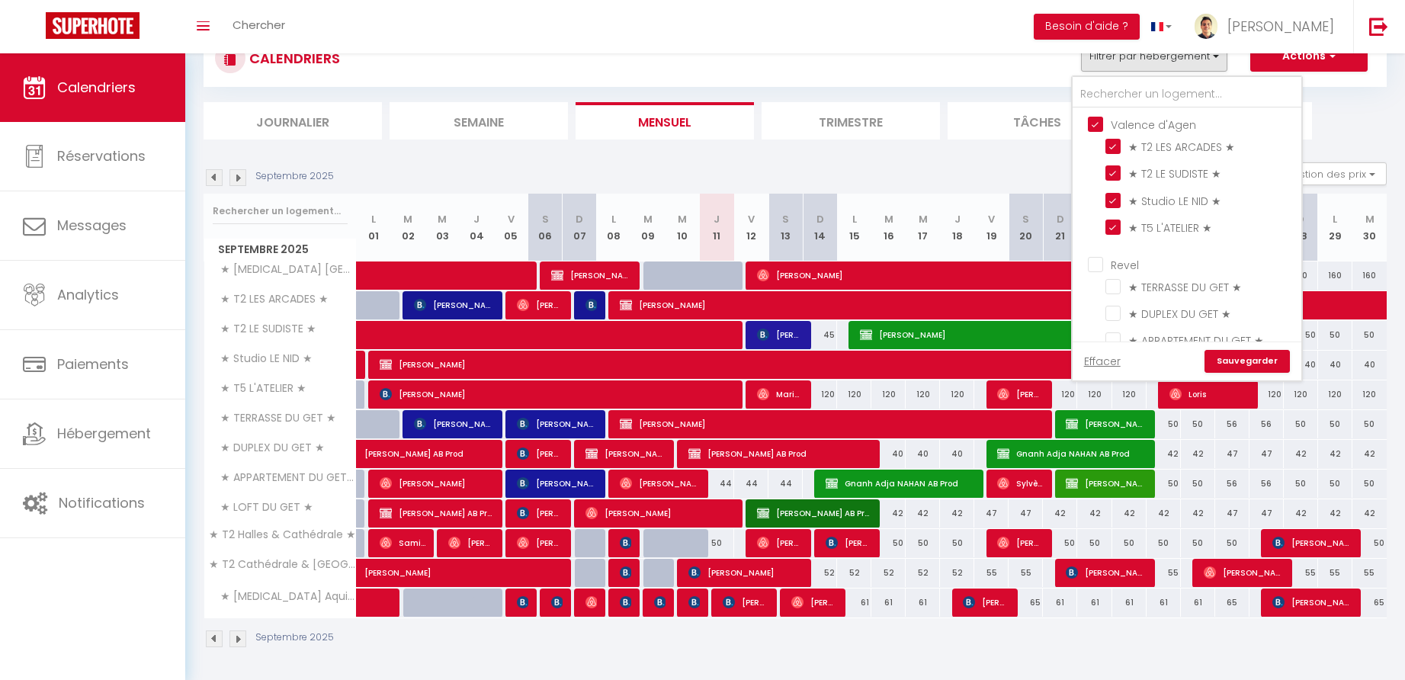
checkbox input "false"
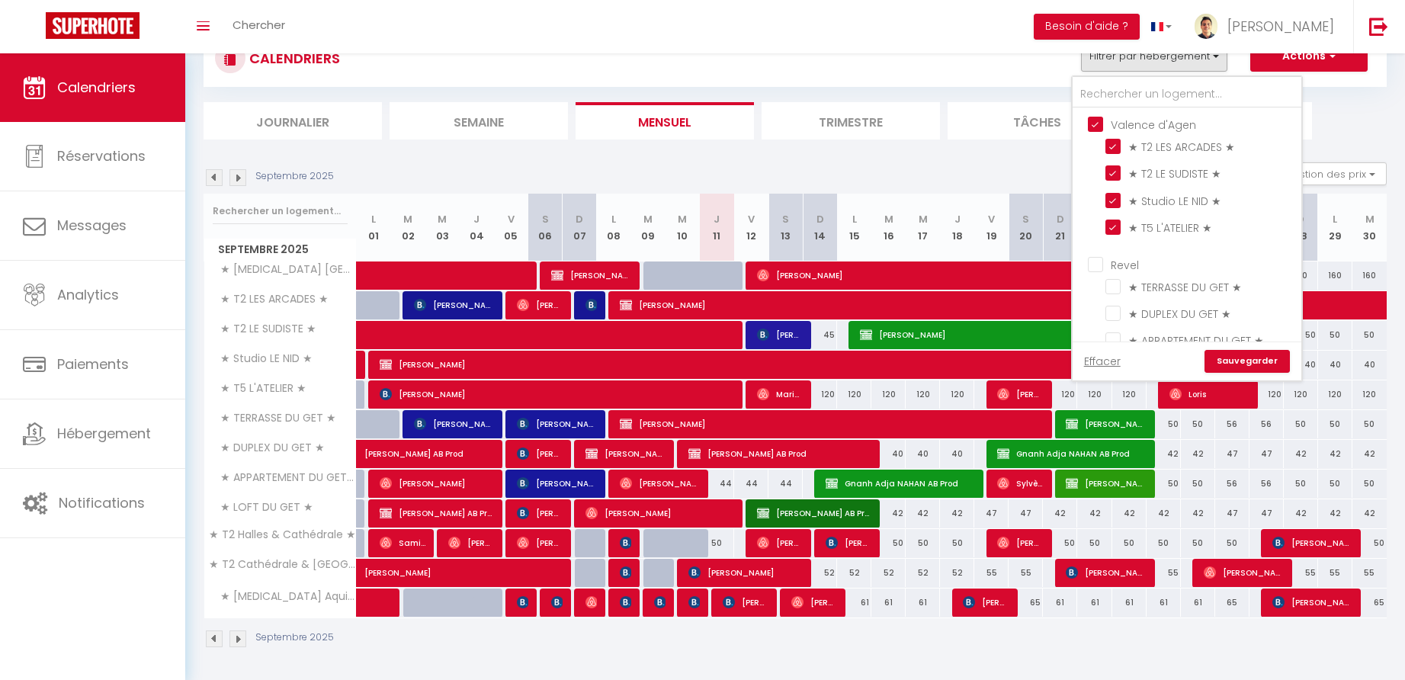
checkbox input "false"
checkbox input "true"
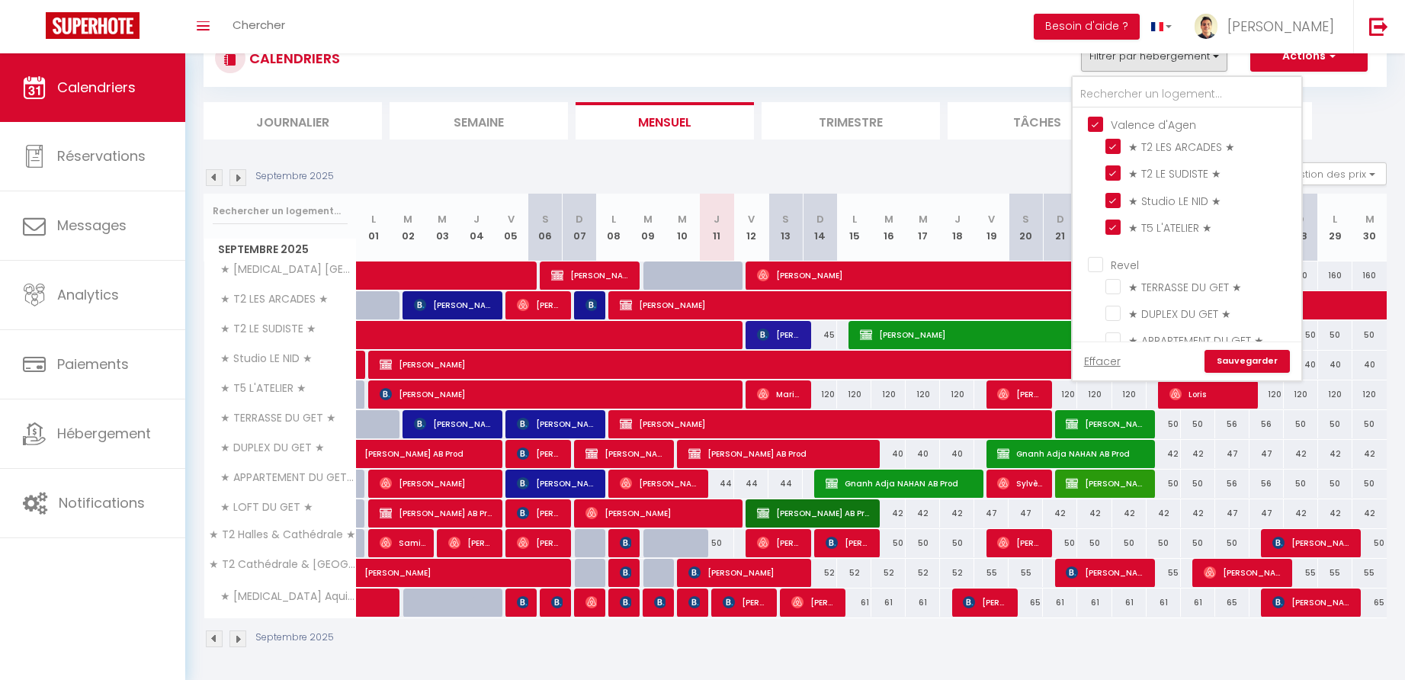
checkbox input "true"
click at [1247, 364] on link "Sauvegarder" at bounding box center [1247, 361] width 85 height 23
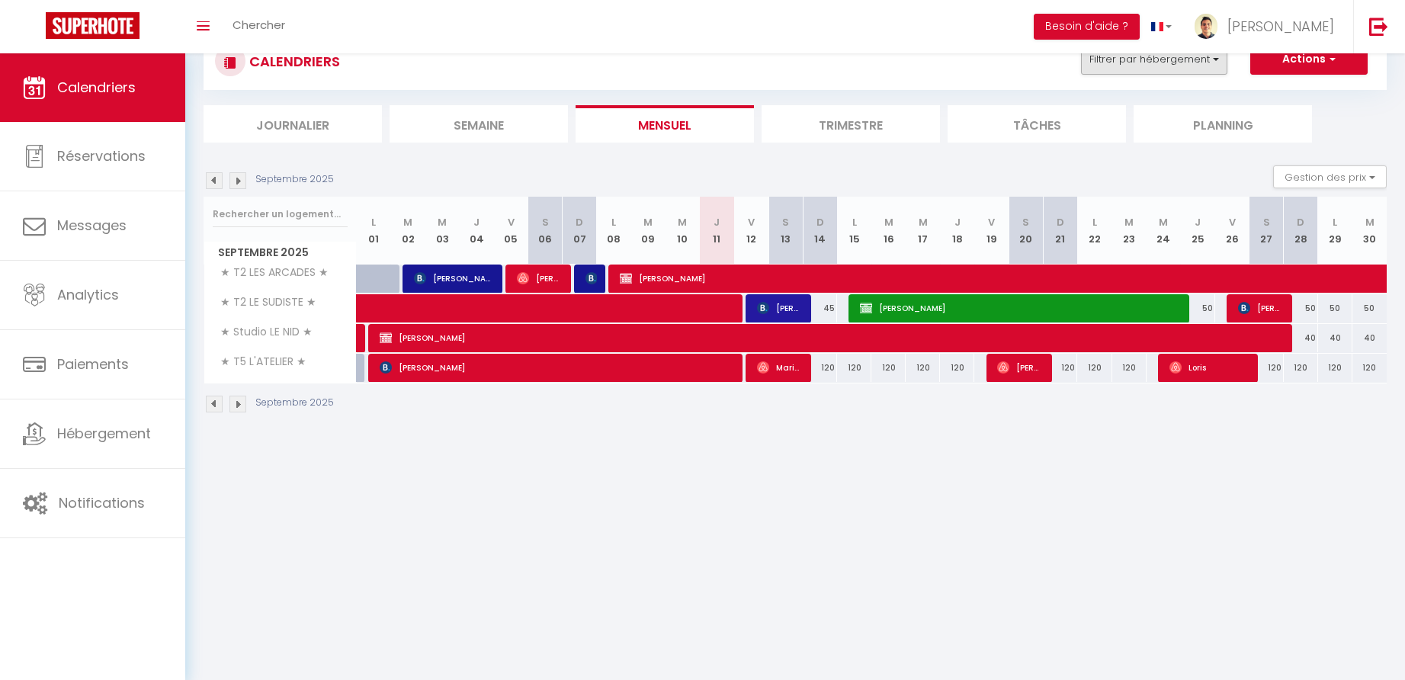
click at [1199, 63] on button "Filtrer par hébergement" at bounding box center [1154, 59] width 146 height 30
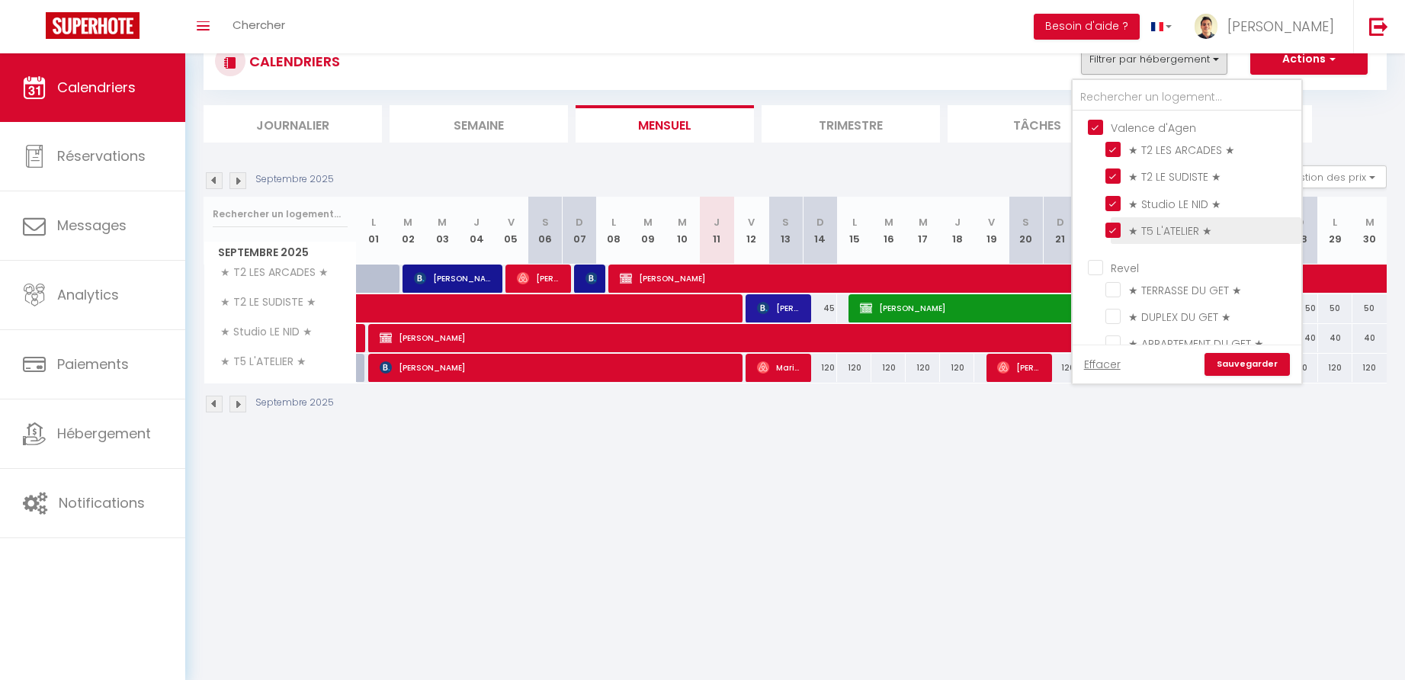
click at [1112, 228] on input "★ T5 L'ATELIER ★" at bounding box center [1200, 229] width 191 height 15
checkbox input "false"
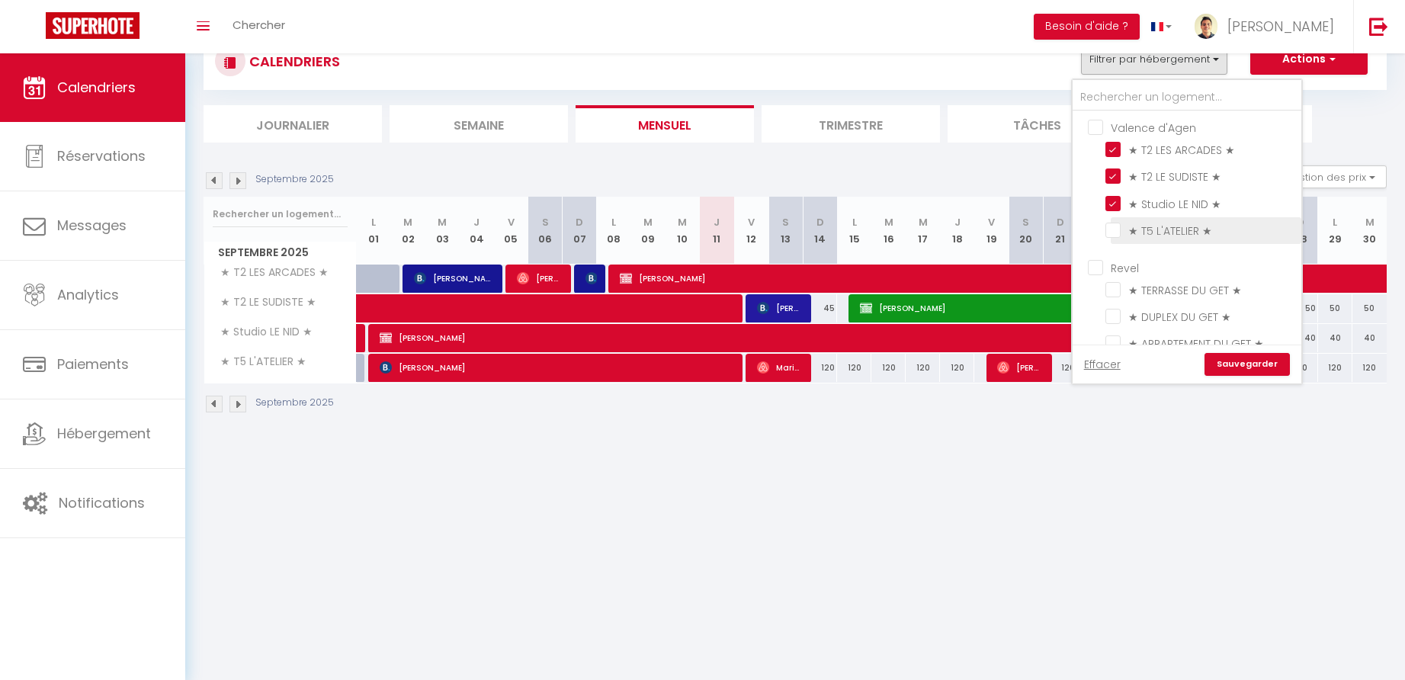
checkbox input "false"
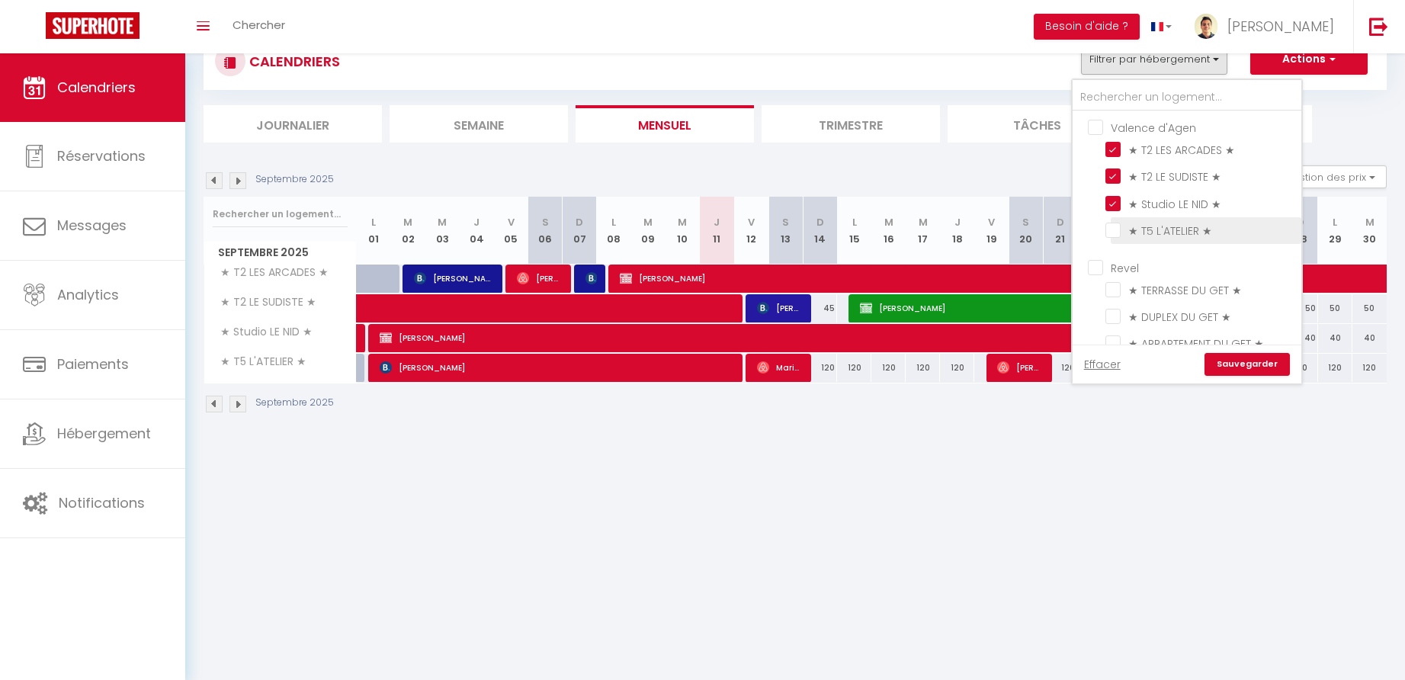
checkbox input "false"
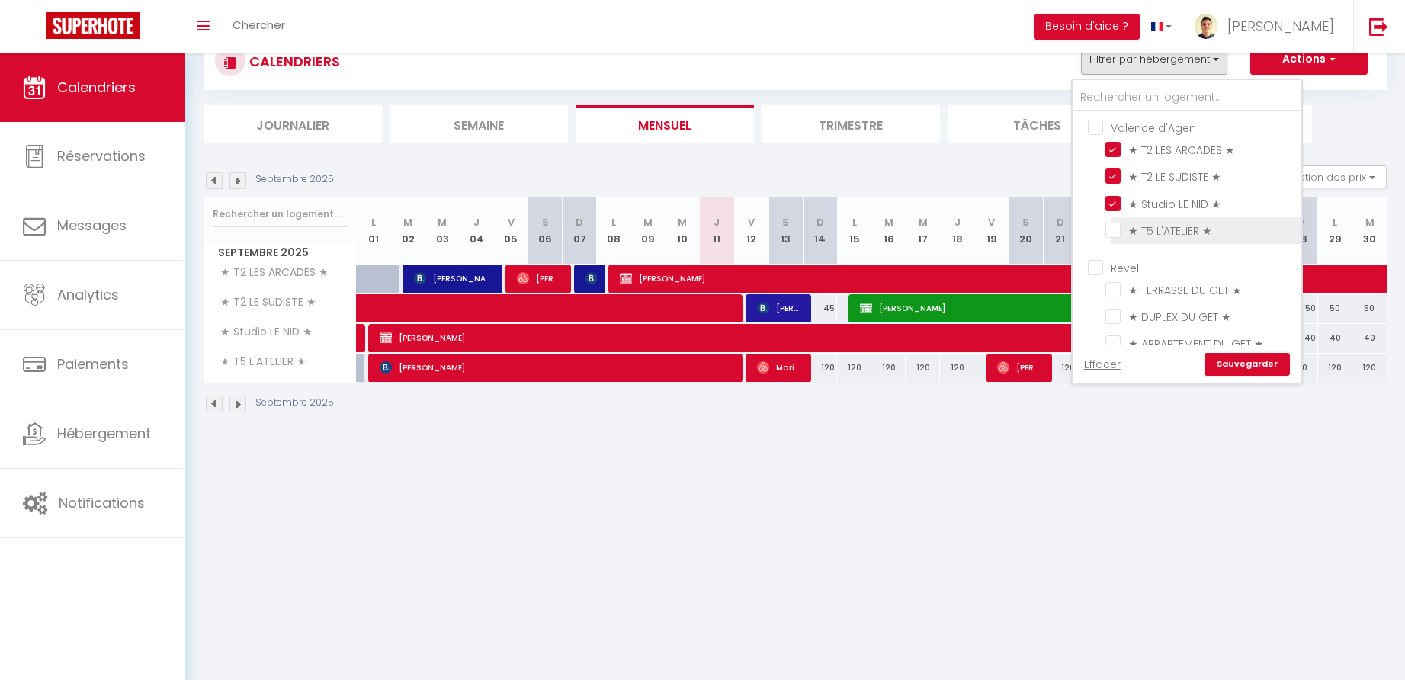
checkbox input "false"
click at [1243, 364] on link "Sauvegarder" at bounding box center [1247, 364] width 85 height 23
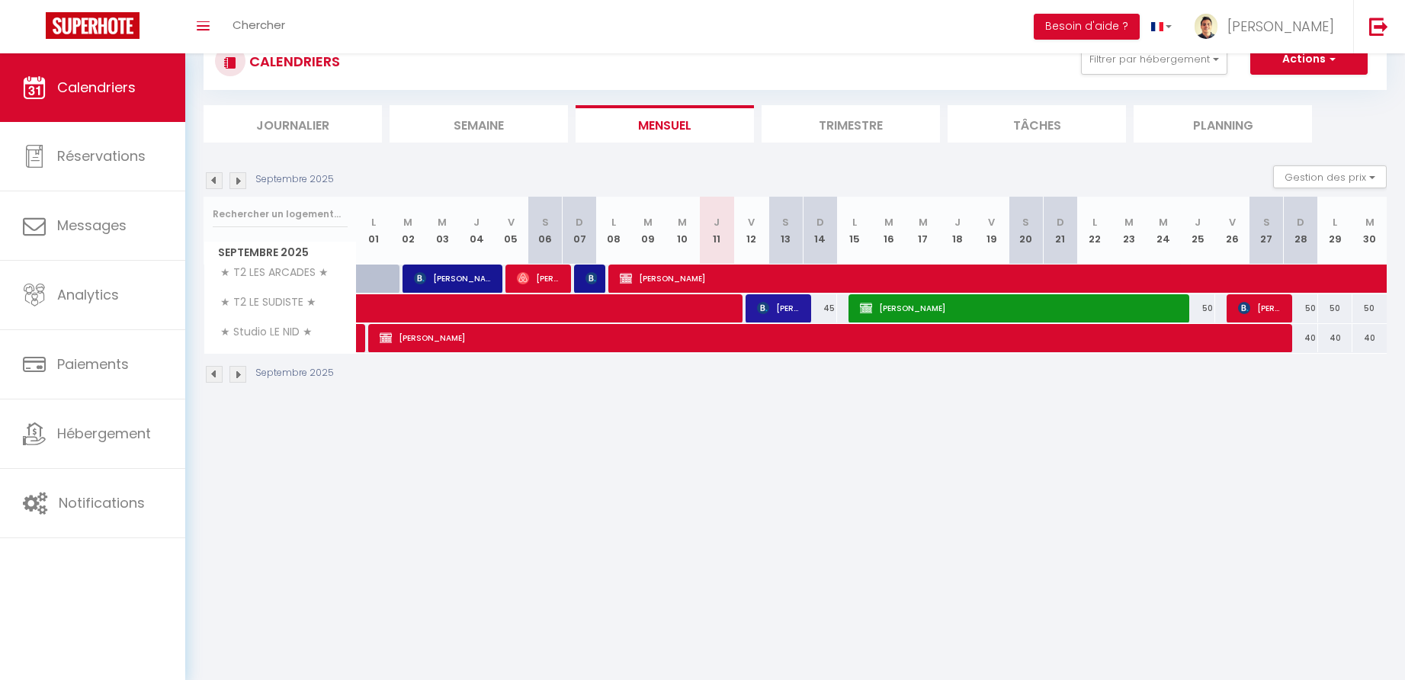
click at [833, 306] on div "45" at bounding box center [820, 308] width 34 height 28
type input "45"
type input "Dim 14 Septembre 2025"
type input "Lun 15 Septembre 2025"
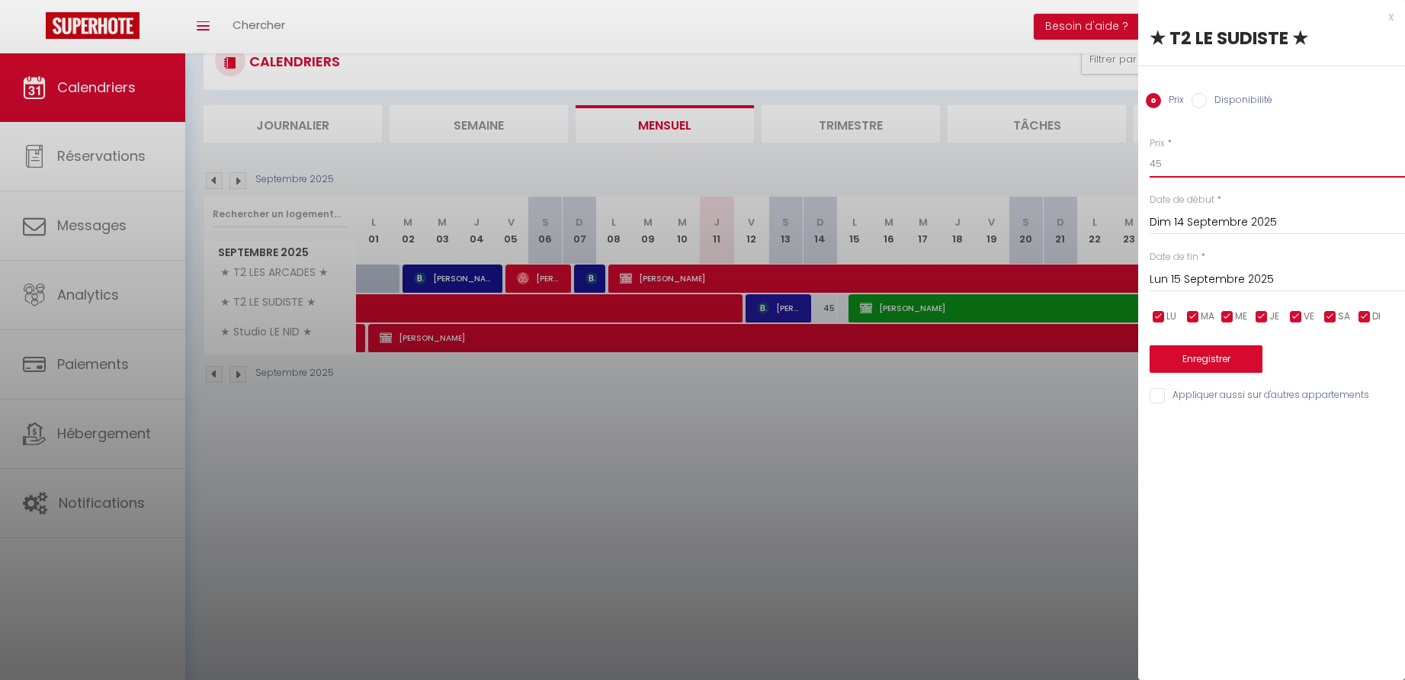
click at [1174, 160] on input "45" at bounding box center [1277, 163] width 255 height 27
type input "44"
click at [1197, 351] on button "Enregistrer" at bounding box center [1206, 358] width 113 height 27
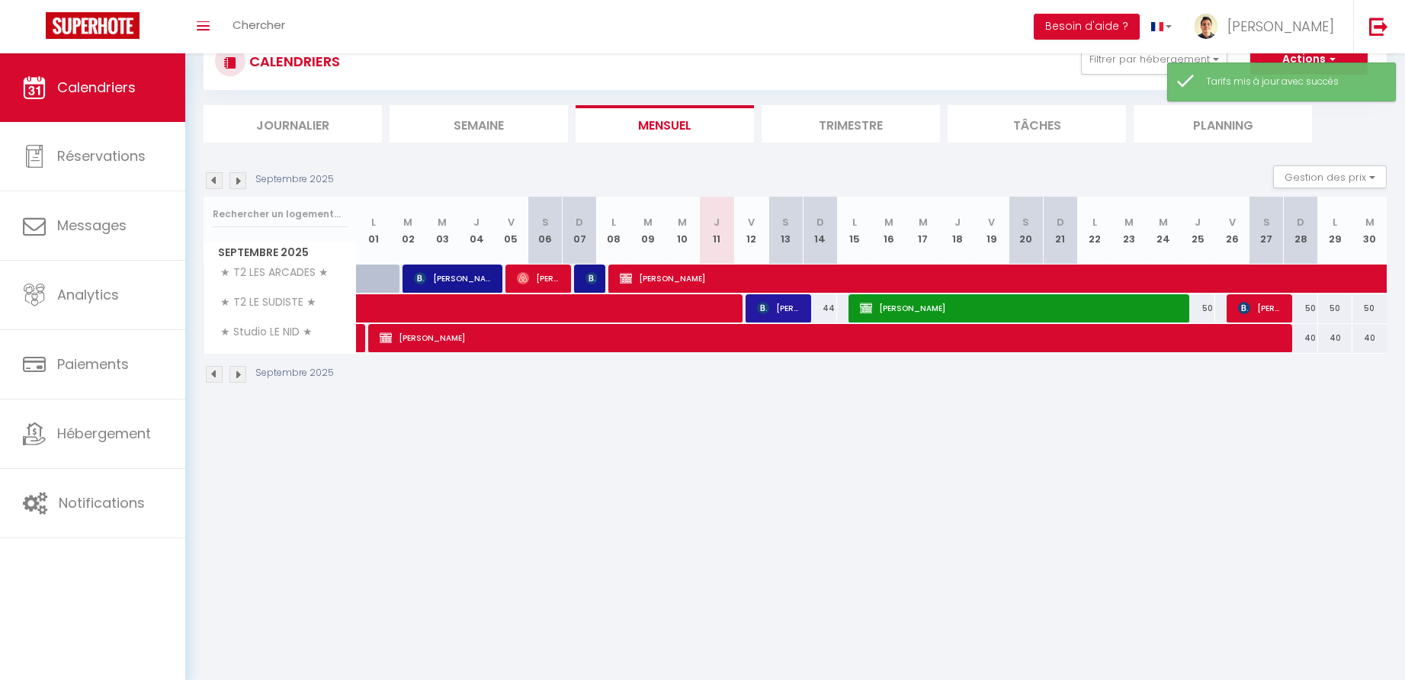
click at [1211, 306] on div "50" at bounding box center [1198, 308] width 34 height 28
type input "50"
type input "Jeu 25 Septembre 2025"
type input "Ven 26 Septembre 2025"
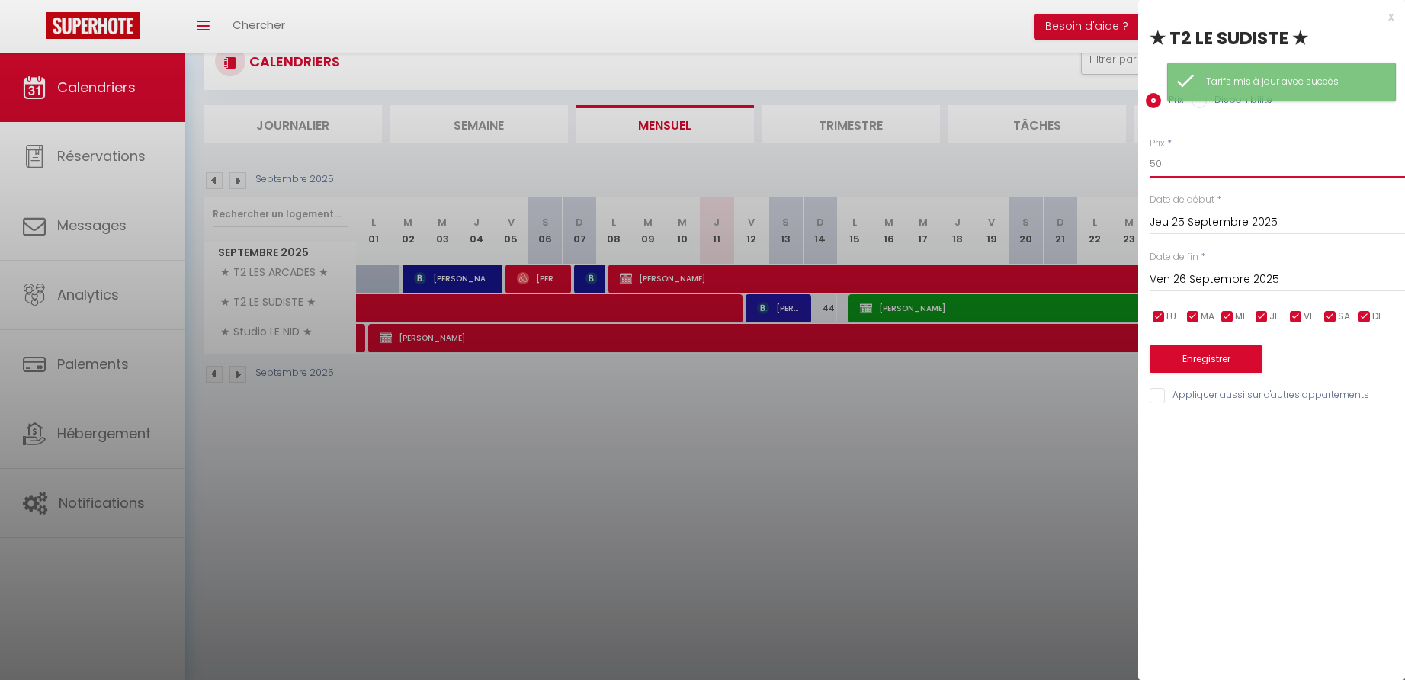
click at [1173, 165] on input "50" at bounding box center [1277, 163] width 255 height 27
type input "45"
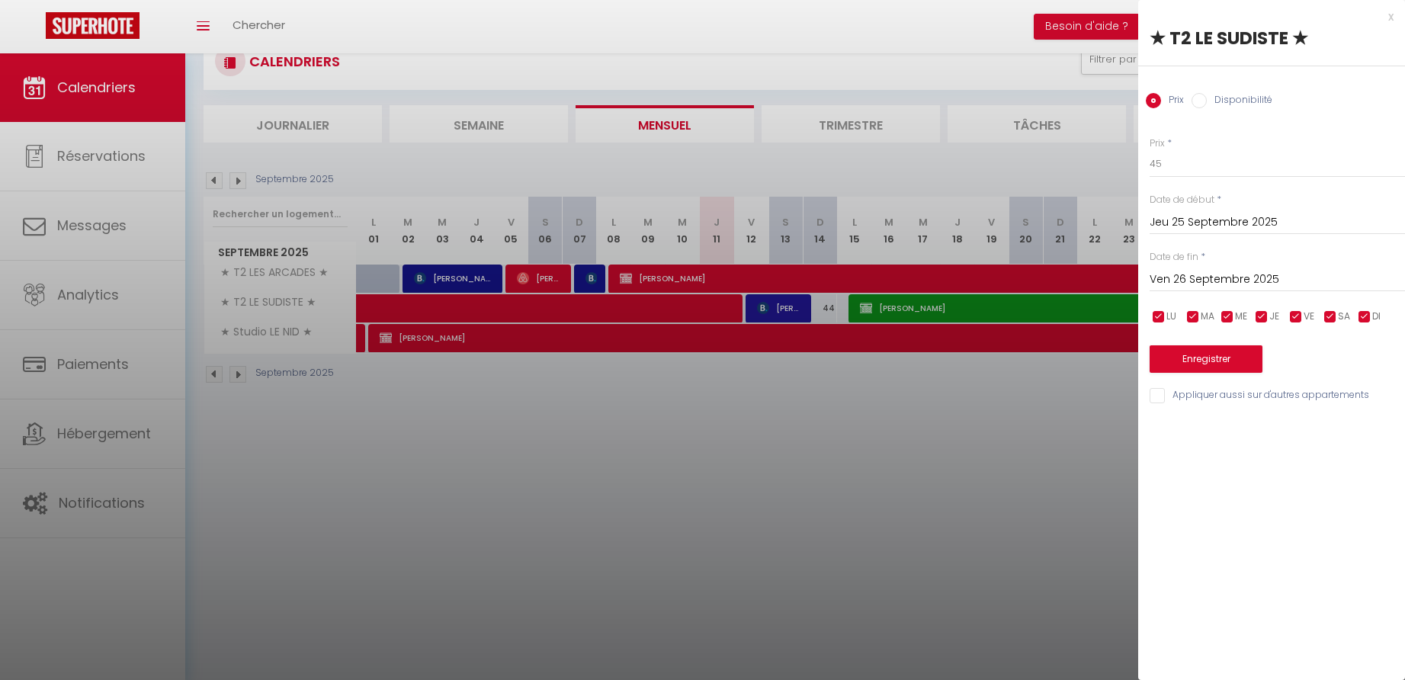
click at [1215, 358] on button "Enregistrer" at bounding box center [1206, 358] width 113 height 27
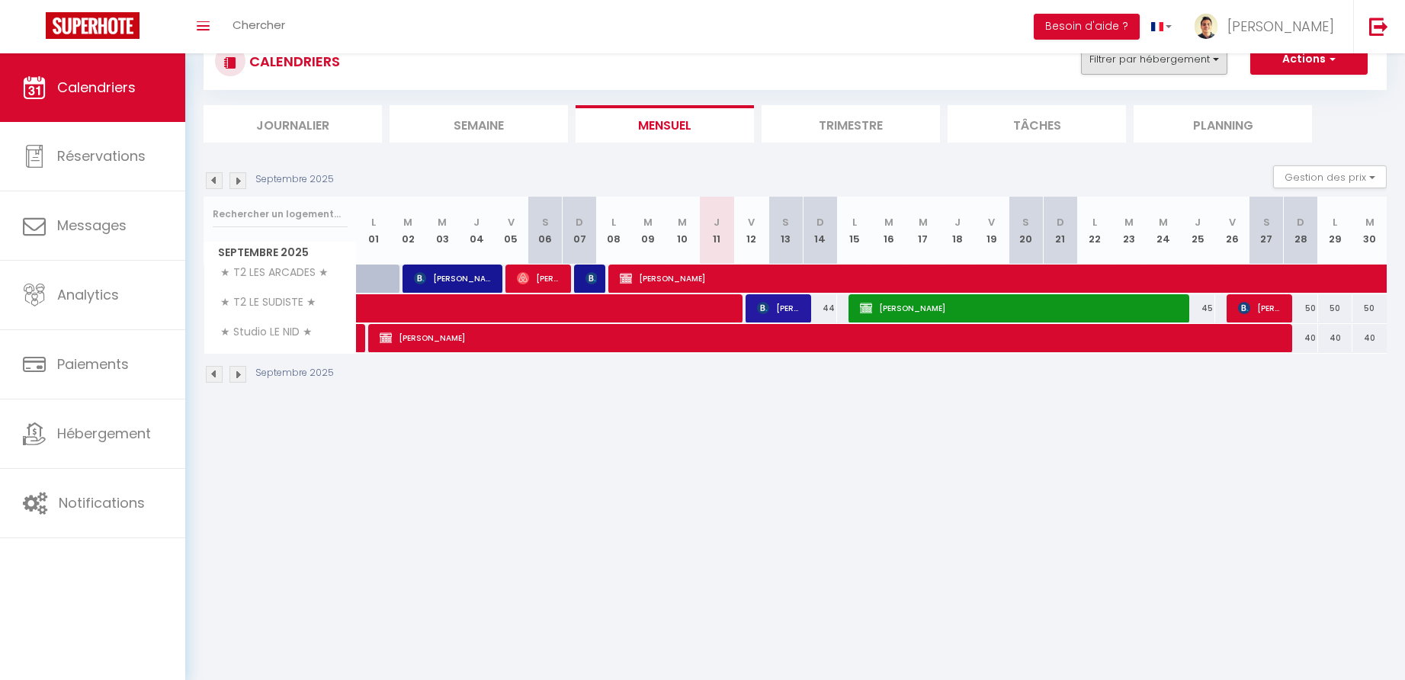
click at [1163, 62] on button "Filtrer par hébergement" at bounding box center [1154, 59] width 146 height 30
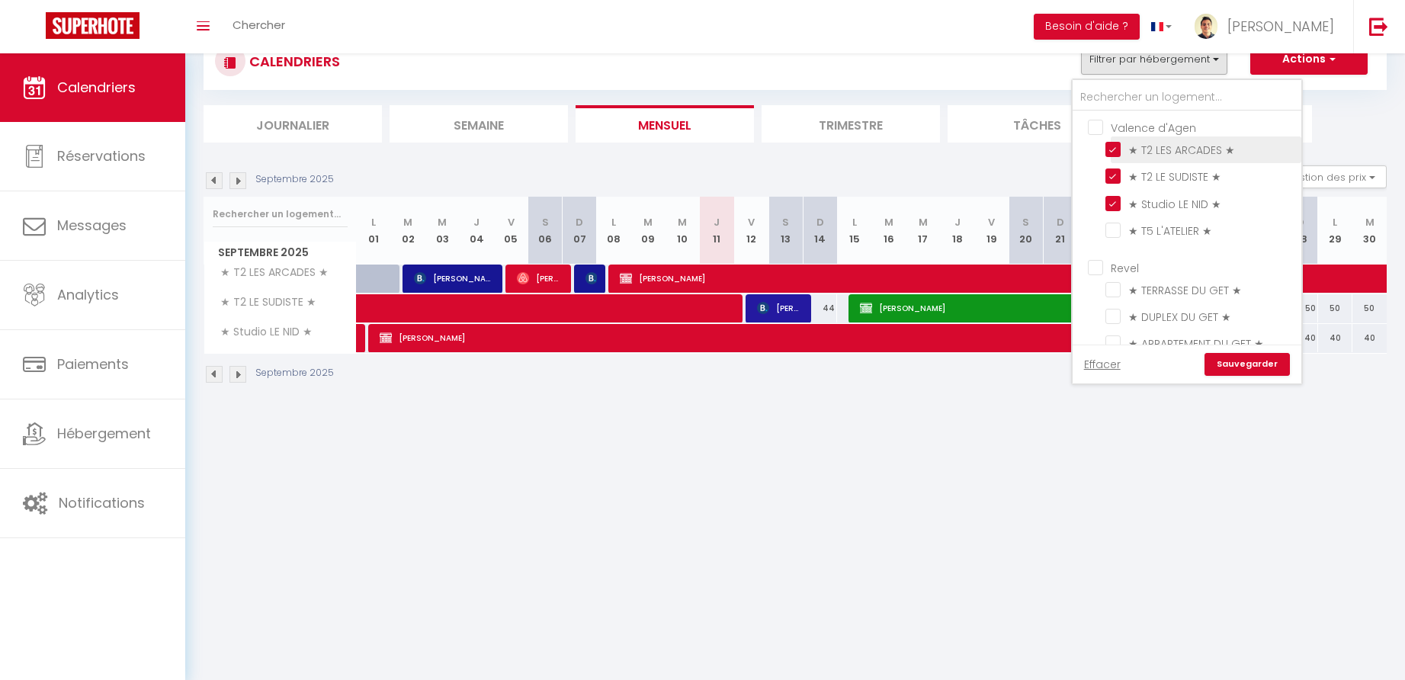
click at [1115, 153] on input "★ T2 LES ARCADES ★" at bounding box center [1200, 148] width 191 height 15
checkbox input "false"
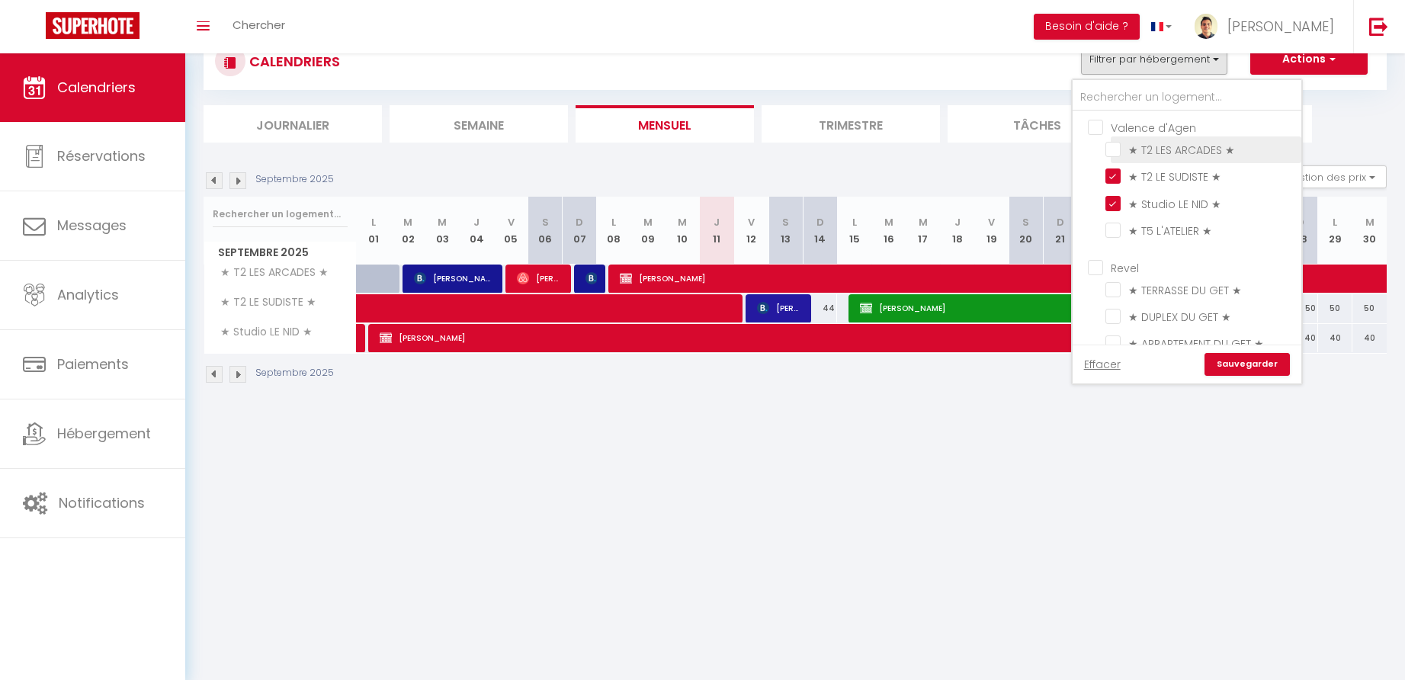
checkbox input "false"
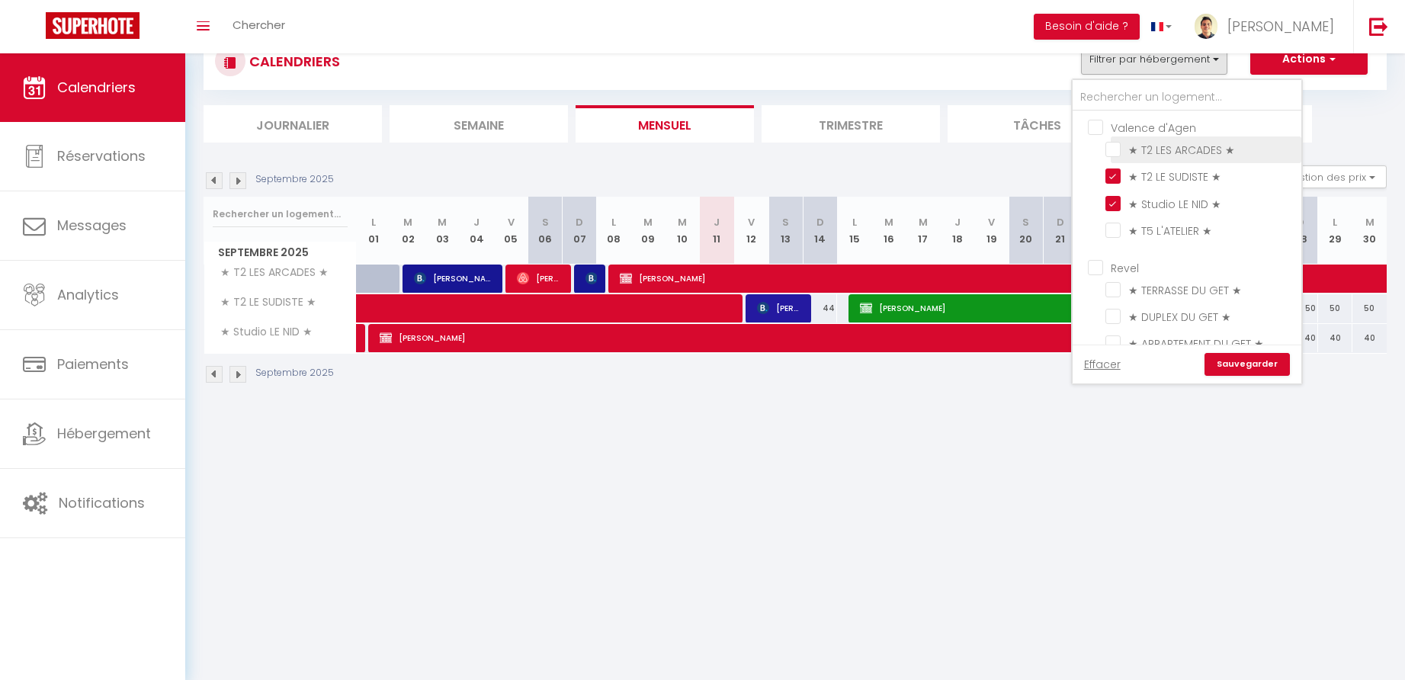
checkbox input "false"
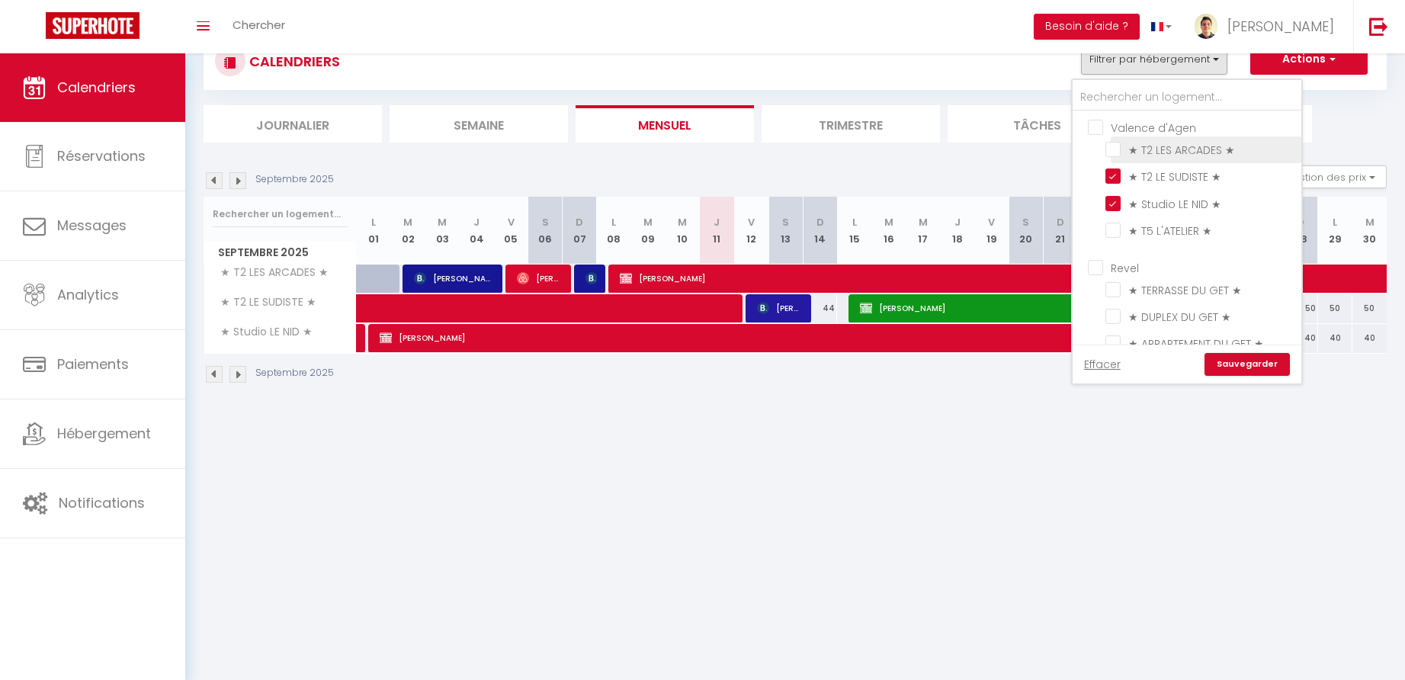
checkbox input "false"
click at [1115, 180] on input "★ T2 LE SUDISTE ★" at bounding box center [1200, 175] width 191 height 15
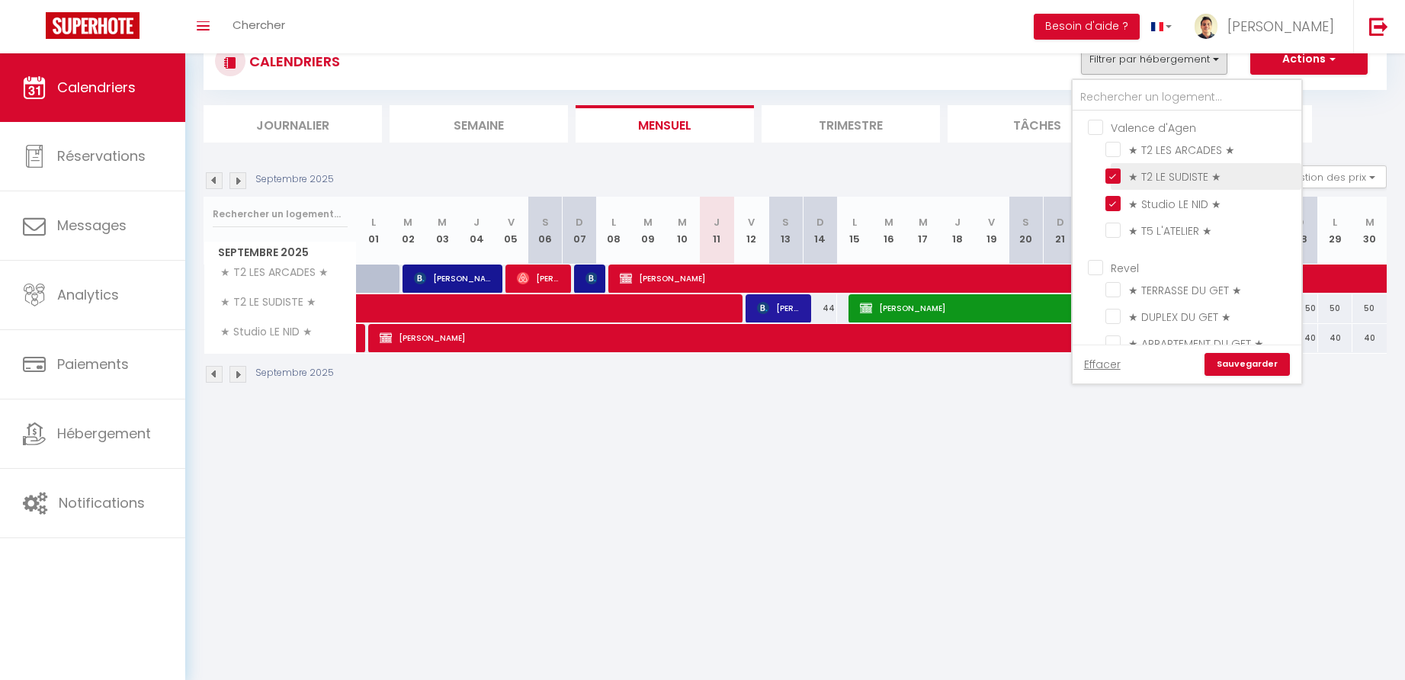
checkbox input "false"
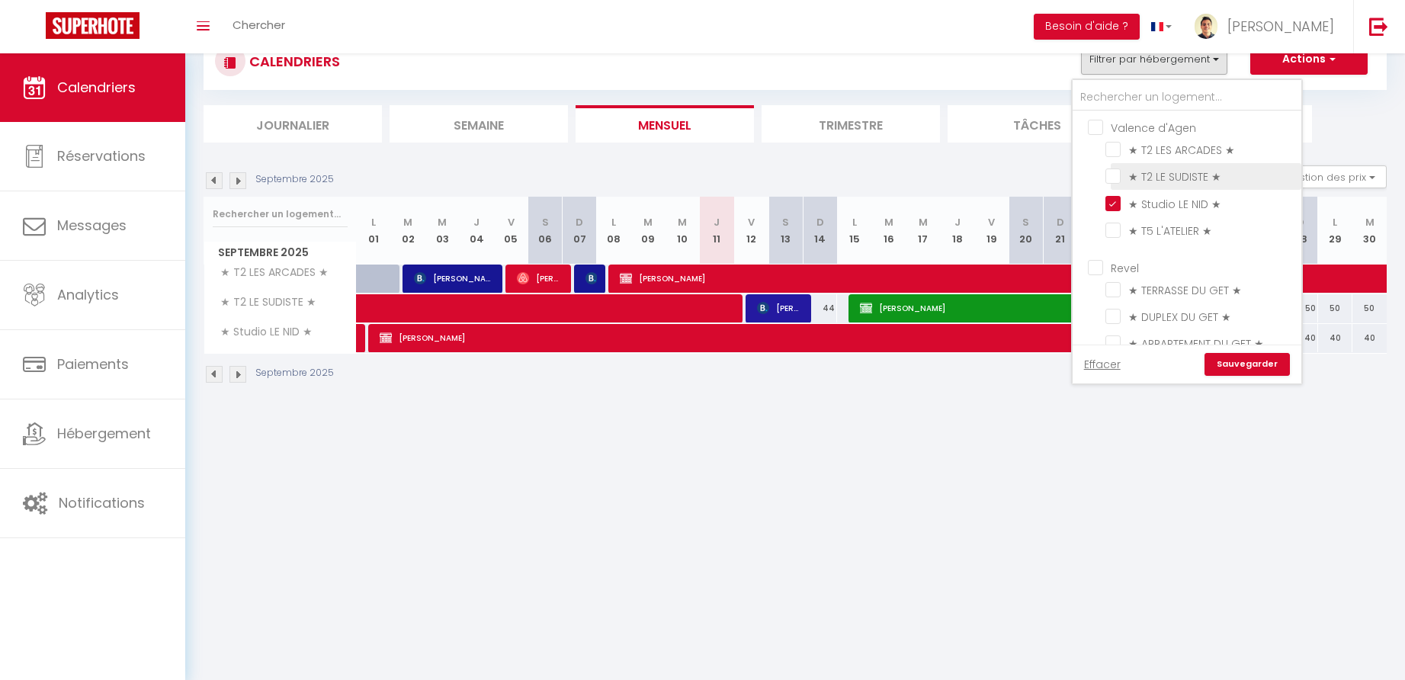
checkbox input "false"
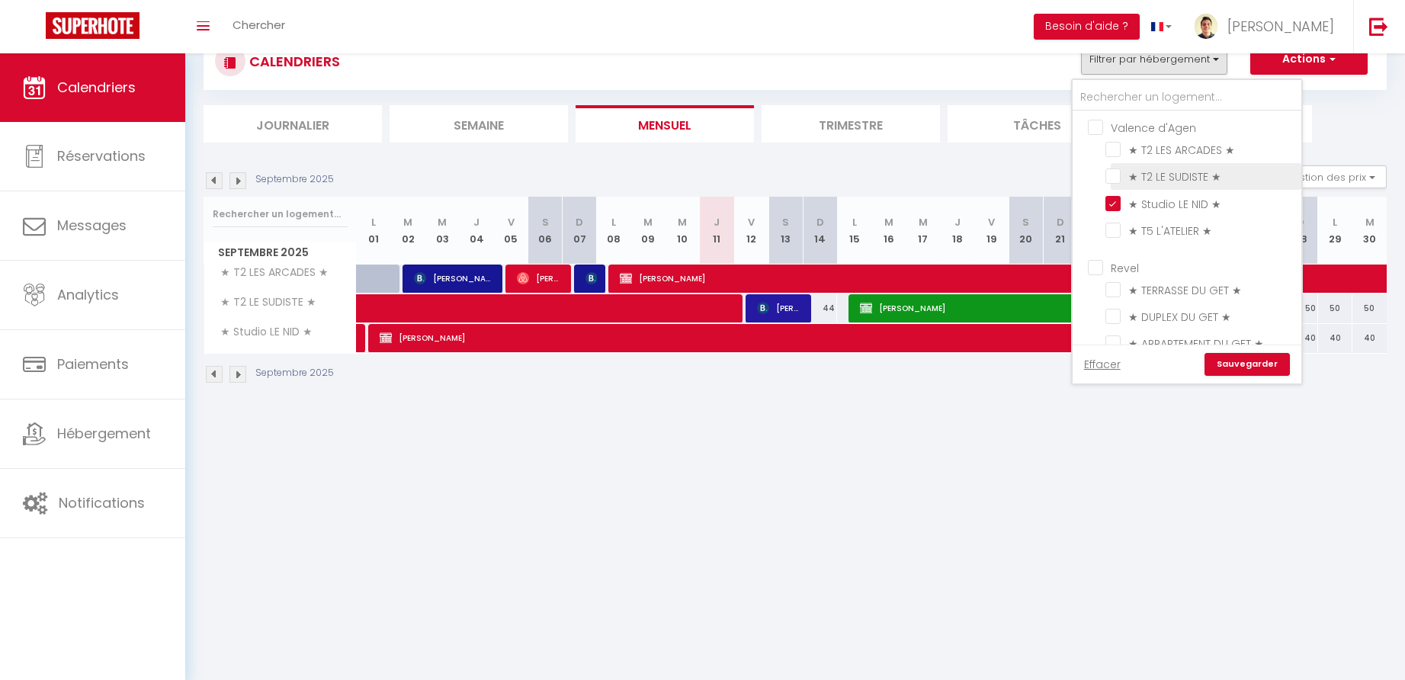
checkbox input "false"
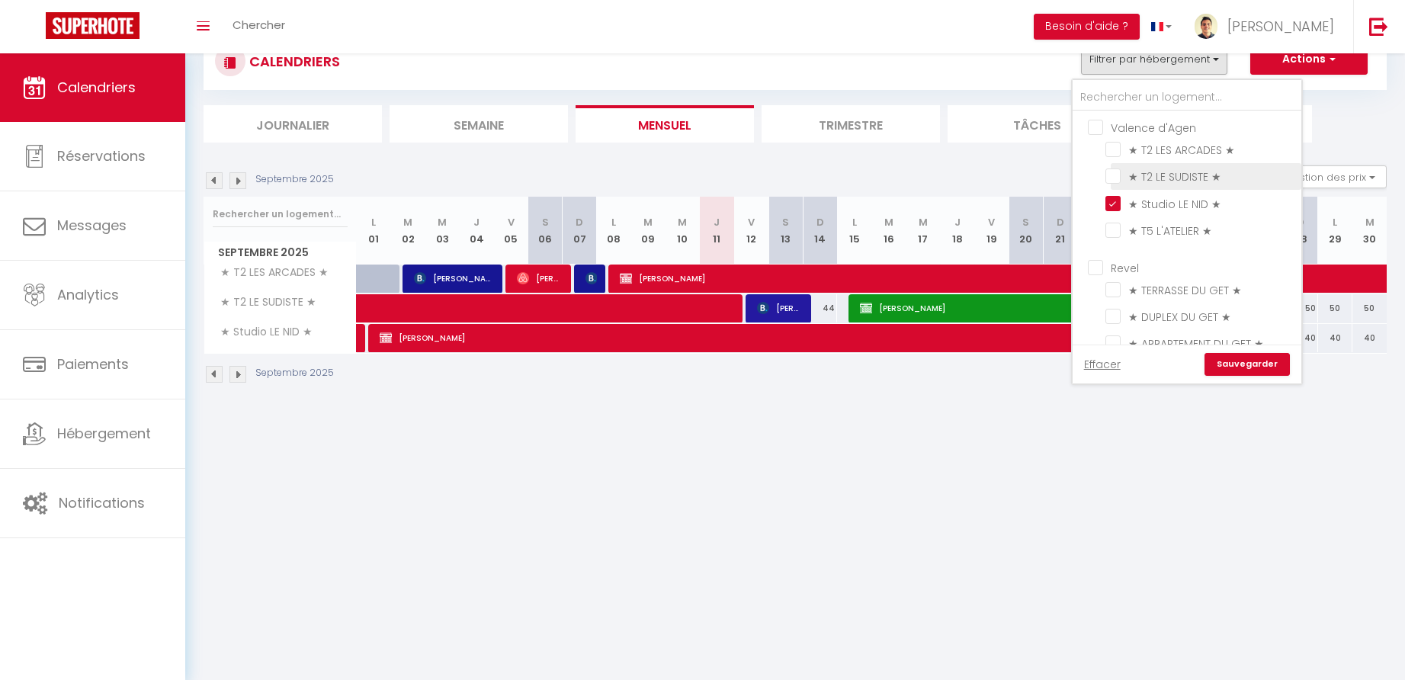
checkbox input "false"
click at [1118, 197] on input "★ Studio LE NID ★" at bounding box center [1200, 201] width 191 height 15
checkbox input "false"
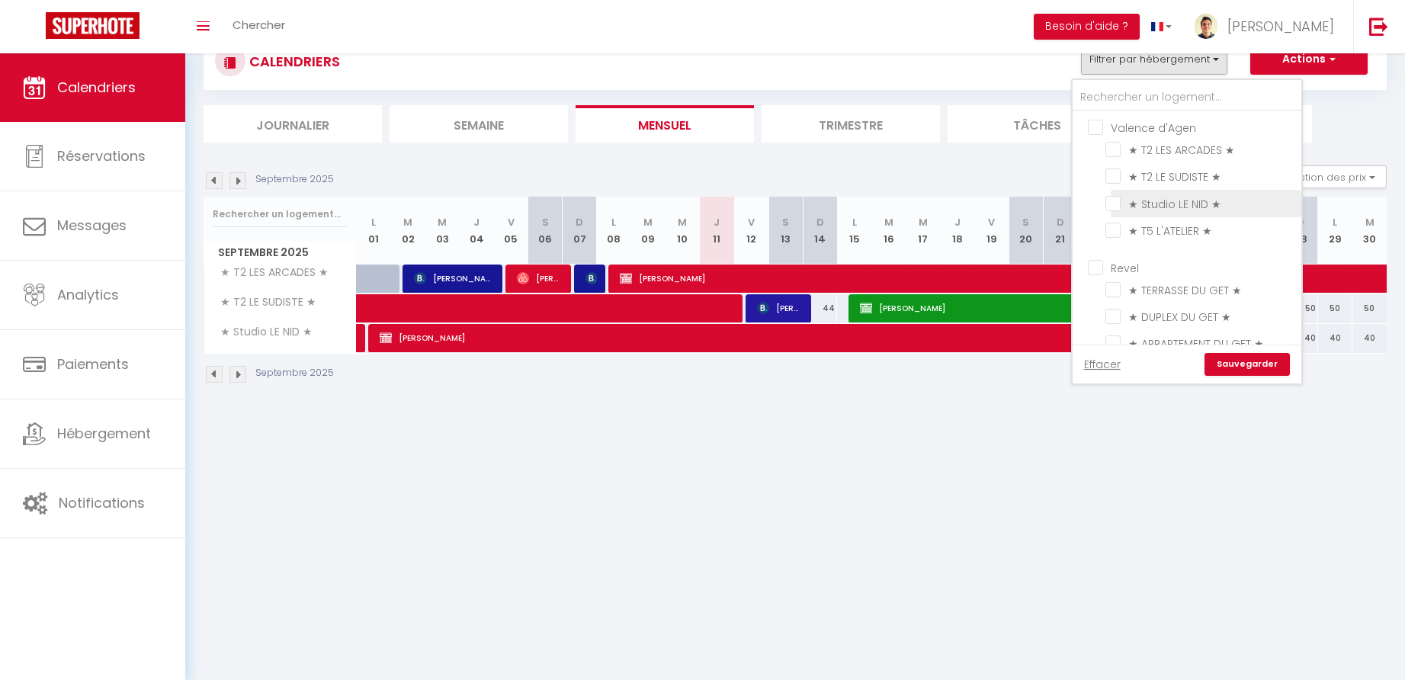
checkbox input "false"
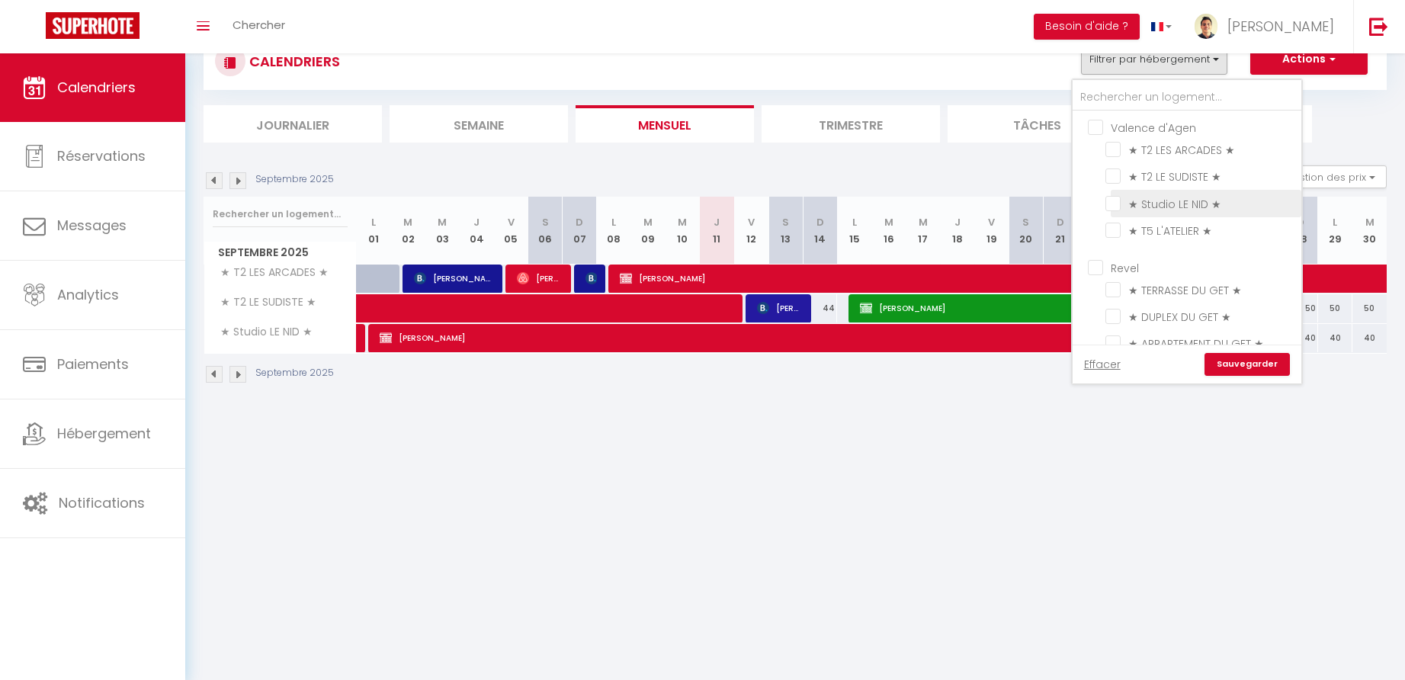
checkbox input "false"
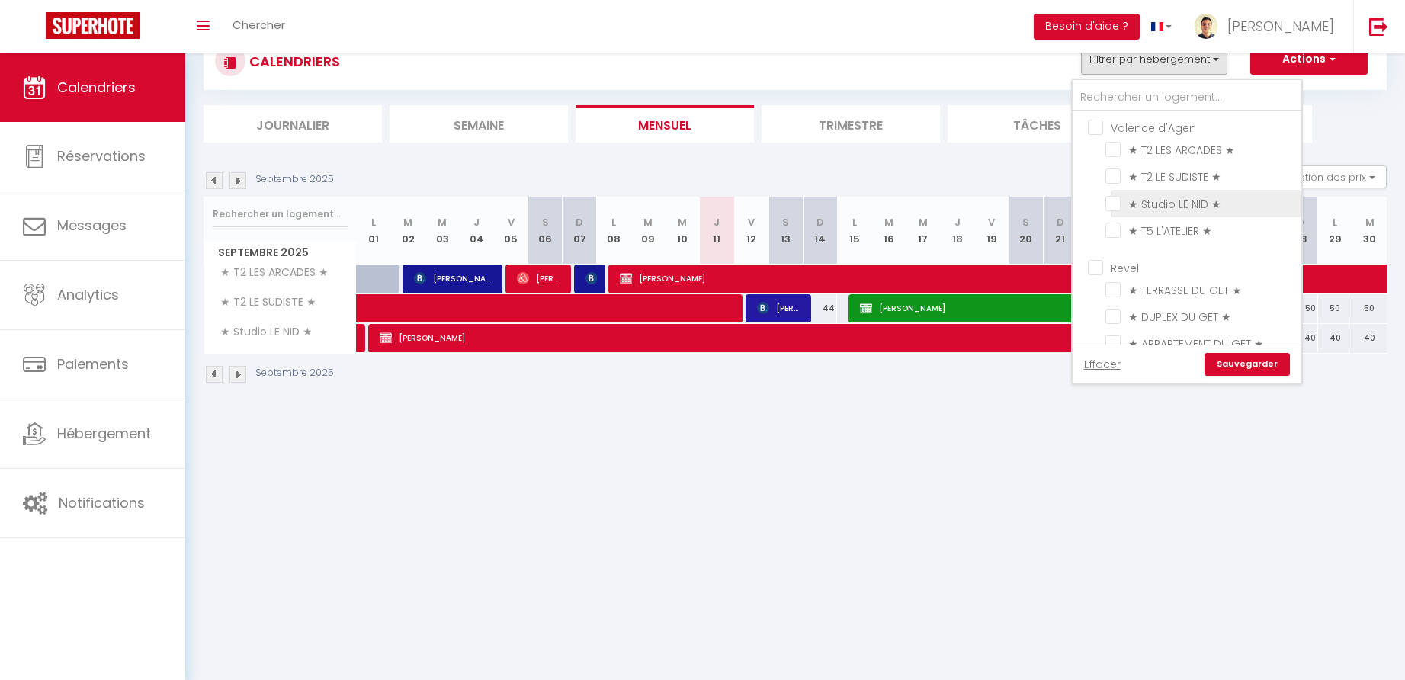
checkbox input "false"
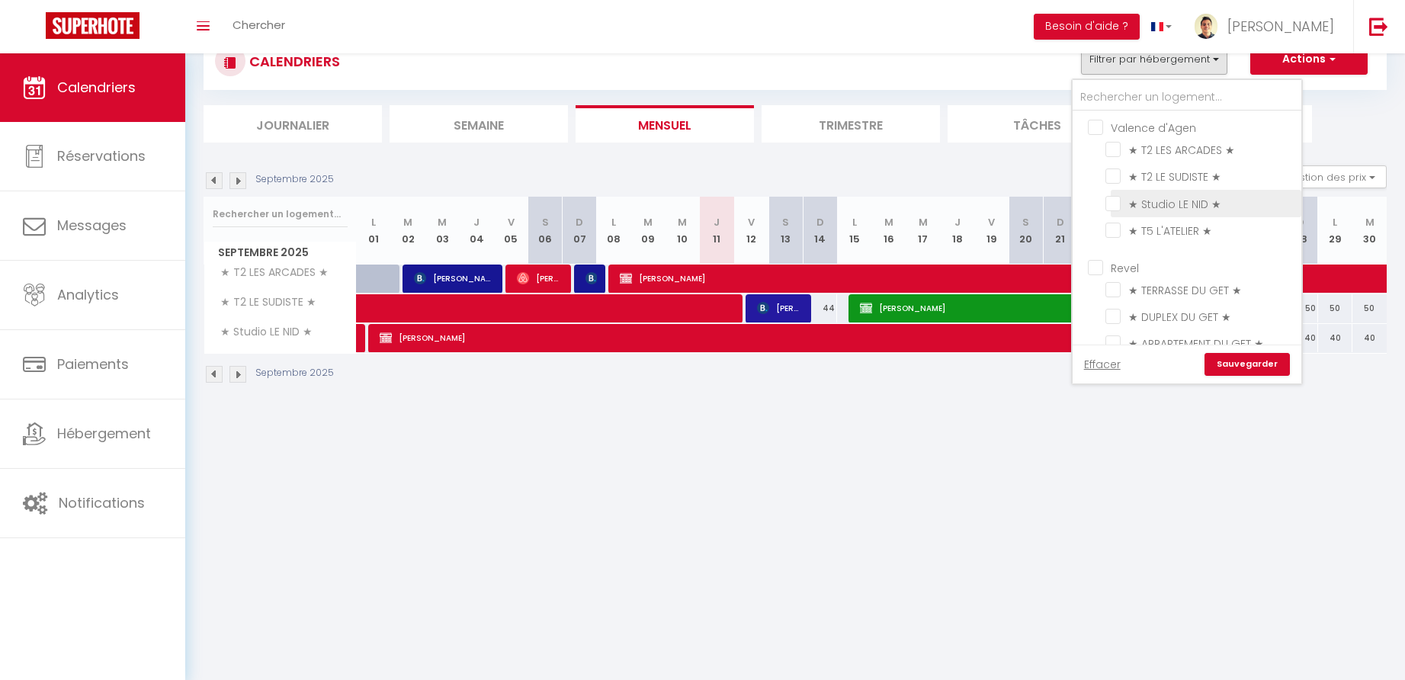
checkbox input "false"
click at [1092, 205] on input "Béziers" at bounding box center [1202, 210] width 229 height 15
checkbox input "true"
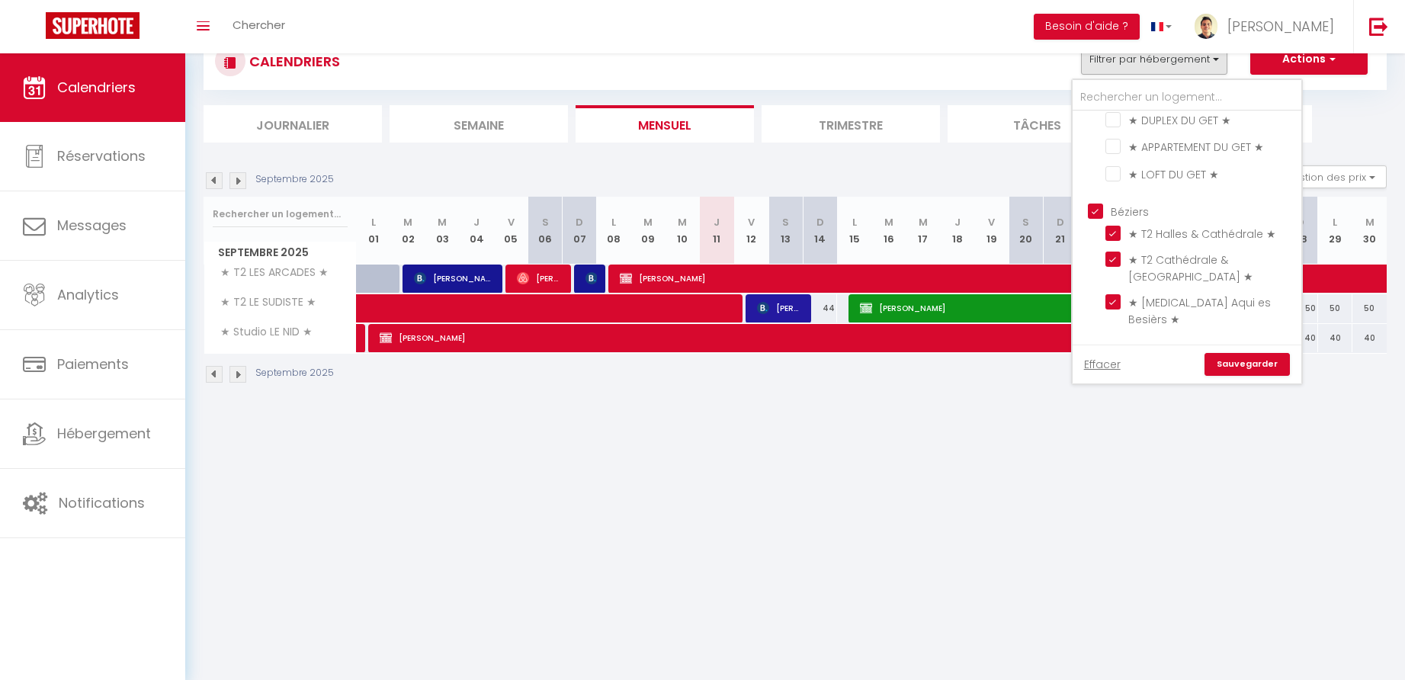
checkbox input "false"
checkbox input "true"
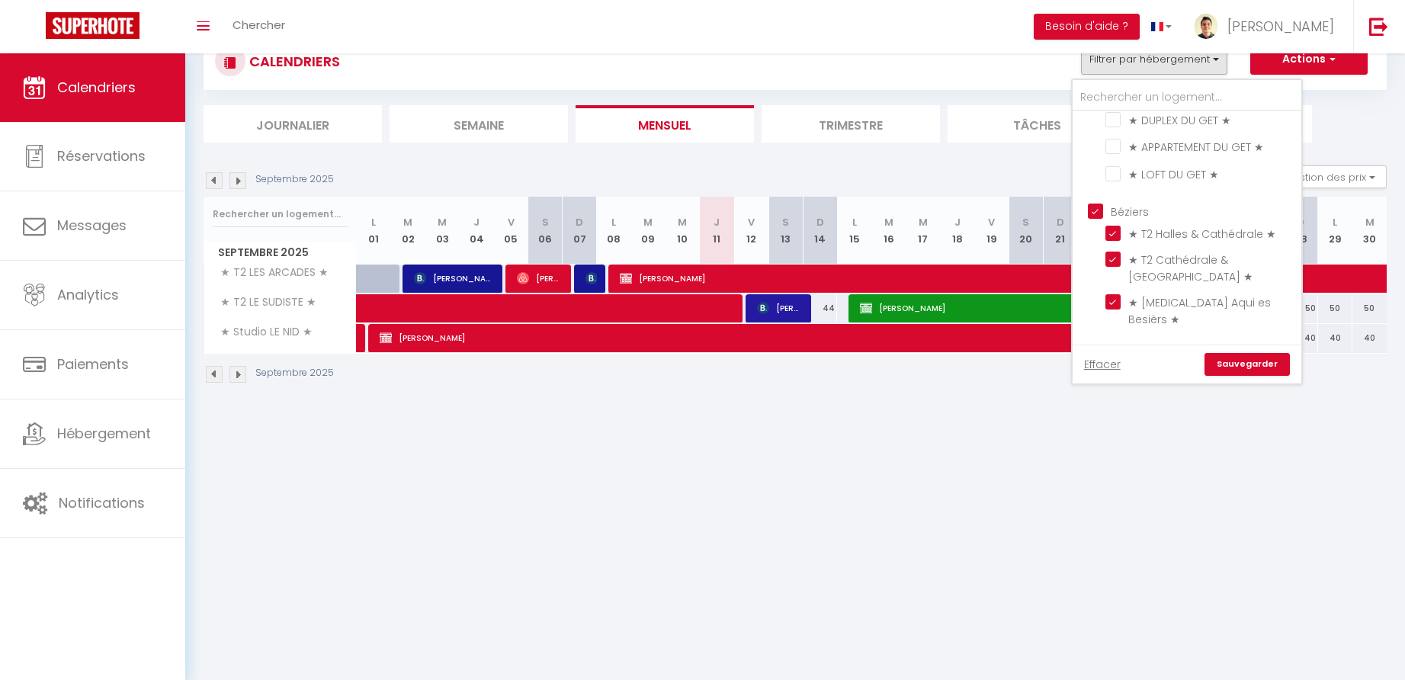
checkbox input "true"
checkbox input "false"
checkbox input "true"
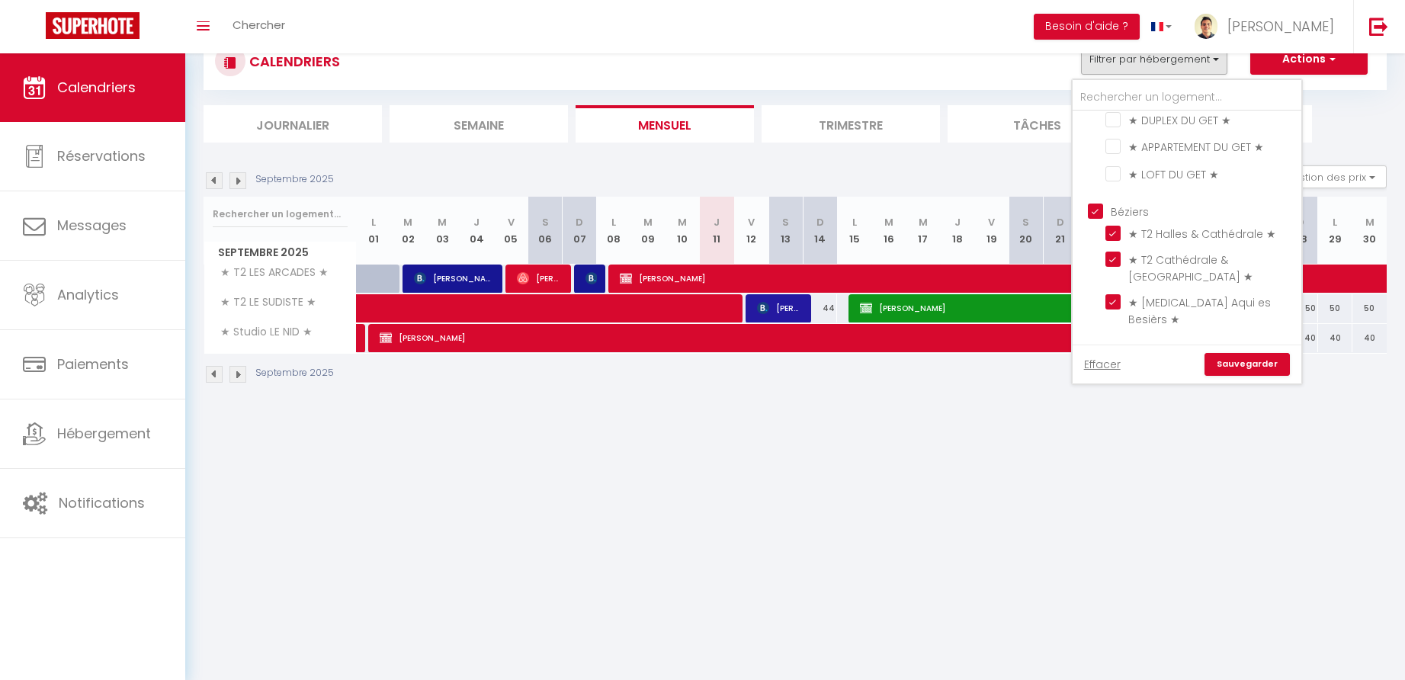
checkbox input "true"
checkbox input "false"
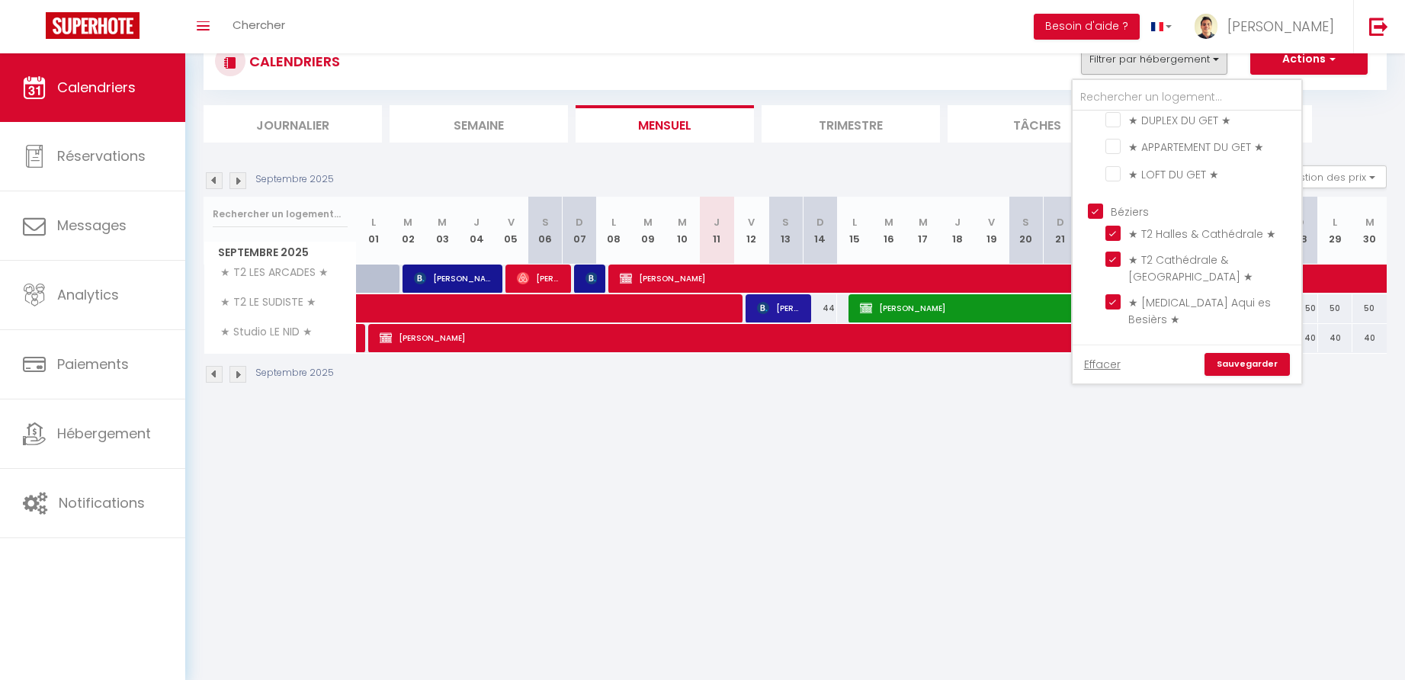
checkbox input "false"
click at [1242, 369] on link "Sauvegarder" at bounding box center [1247, 364] width 85 height 23
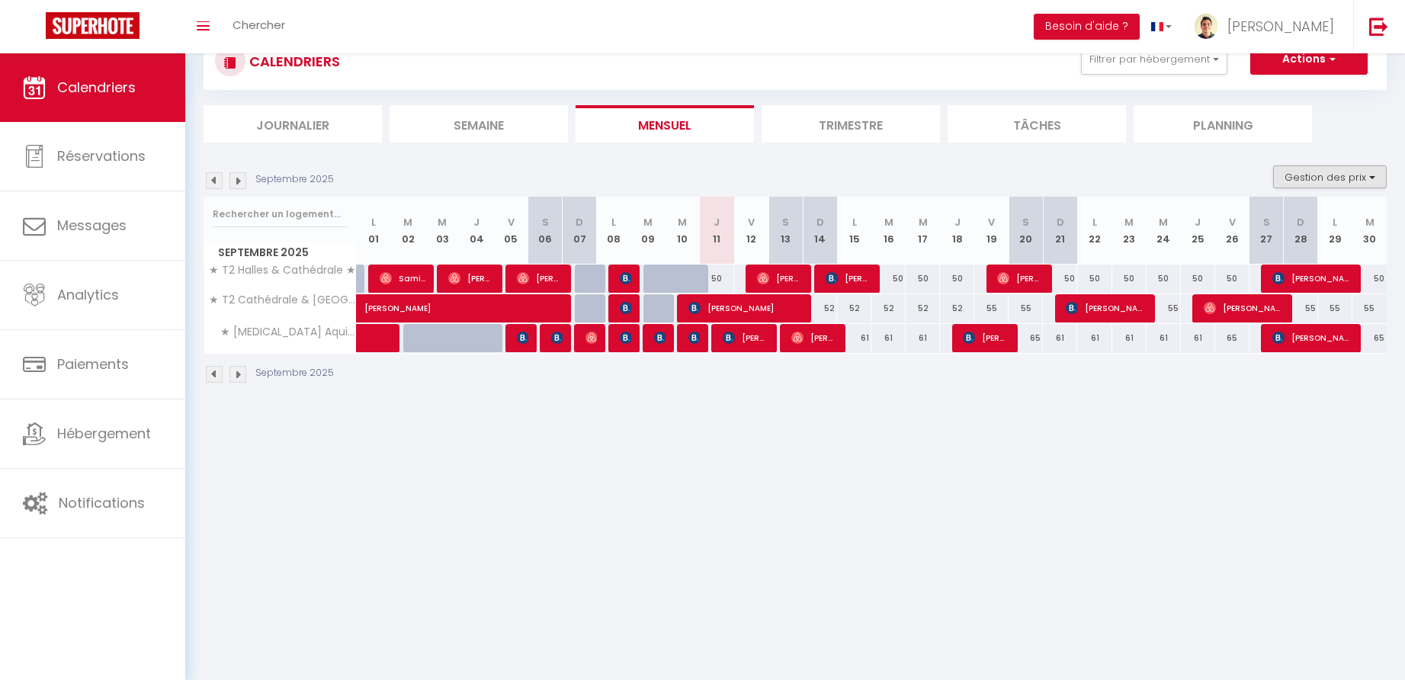
click at [1320, 176] on button "Gestion des prix" at bounding box center [1330, 176] width 114 height 23
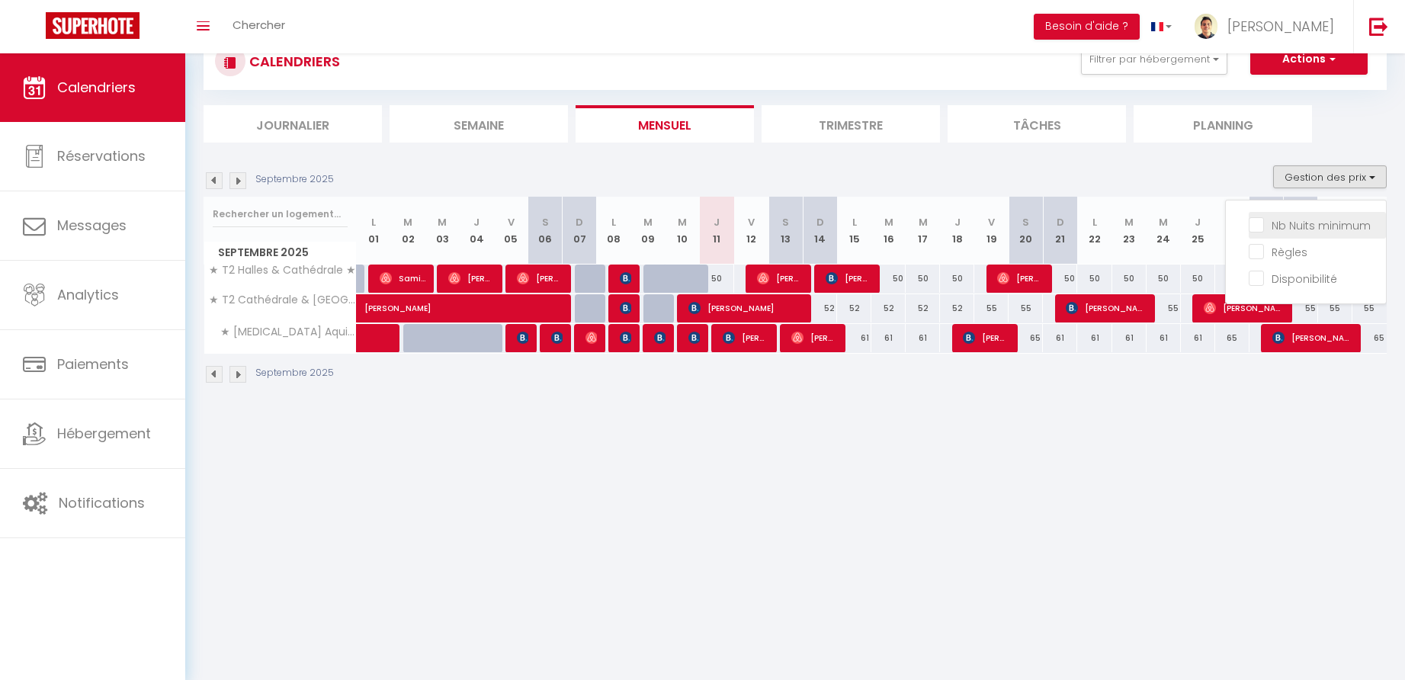
click at [1276, 223] on input "Nb Nuits minimum" at bounding box center [1317, 224] width 137 height 15
checkbox input "true"
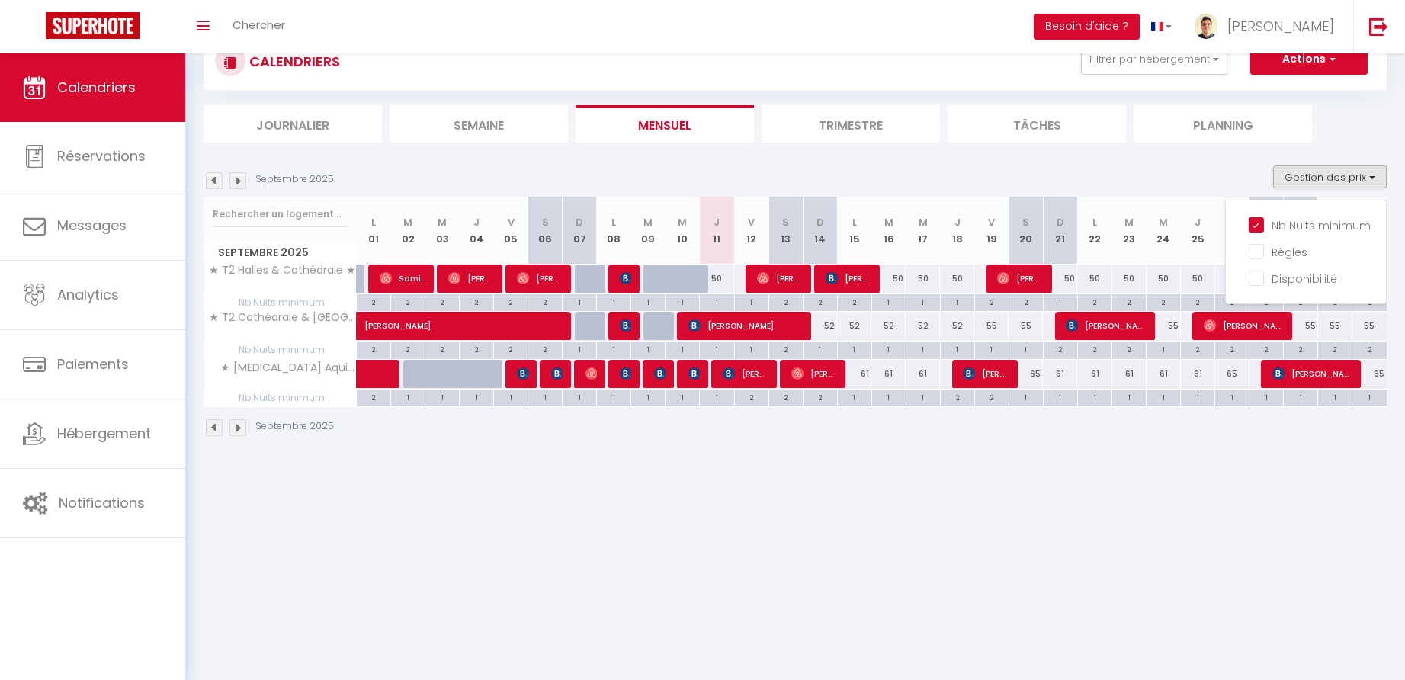
click at [720, 277] on div "50" at bounding box center [717, 279] width 34 height 28
type input "50"
type input "Jeu 11 Septembre 2025"
type input "Ven 12 Septembre 2025"
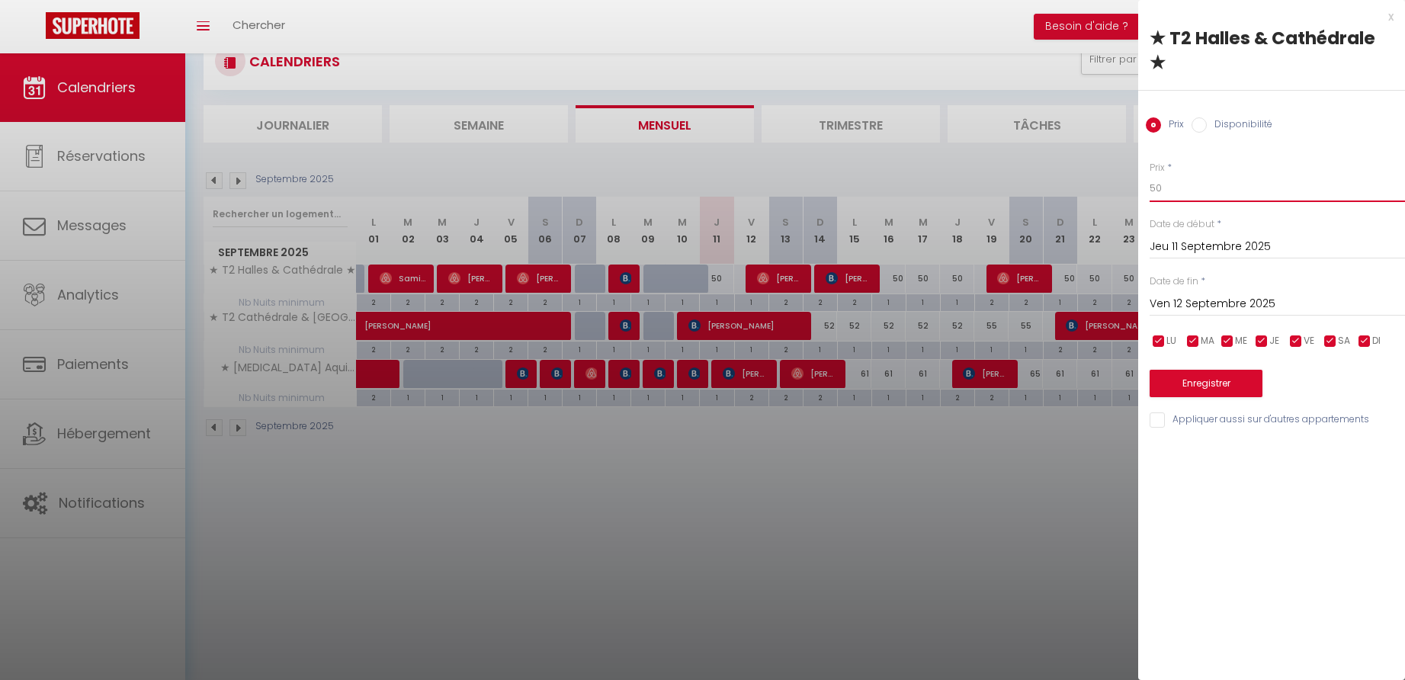
click at [1165, 186] on input "50" at bounding box center [1277, 188] width 255 height 27
type input "48"
click at [1218, 384] on button "Enregistrer" at bounding box center [1206, 383] width 113 height 27
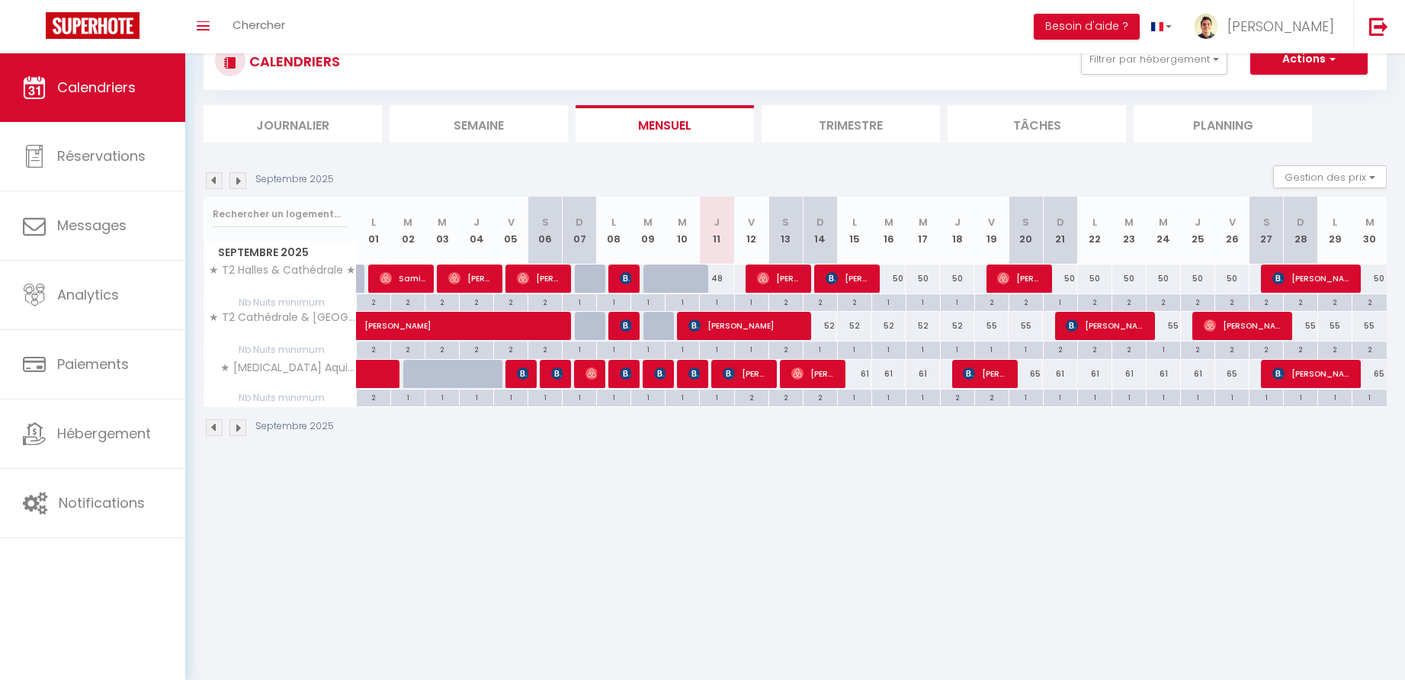
click at [832, 325] on div "52" at bounding box center [820, 326] width 34 height 28
type input "52"
type input "Dim 14 Septembre 2025"
type input "Lun 15 Septembre 2025"
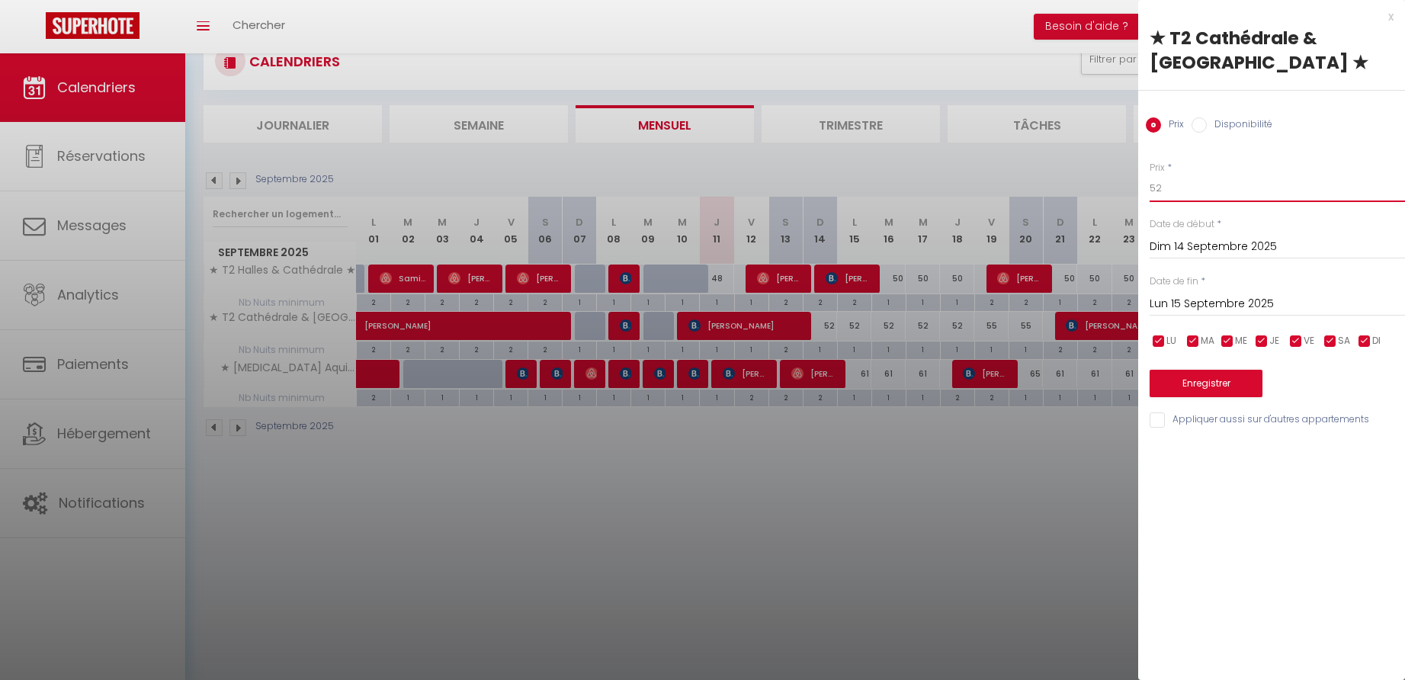
click at [1195, 194] on input "52" at bounding box center [1277, 188] width 255 height 27
type input "50"
click at [1200, 306] on input "Lun 15 Septembre 2025" at bounding box center [1277, 304] width 255 height 20
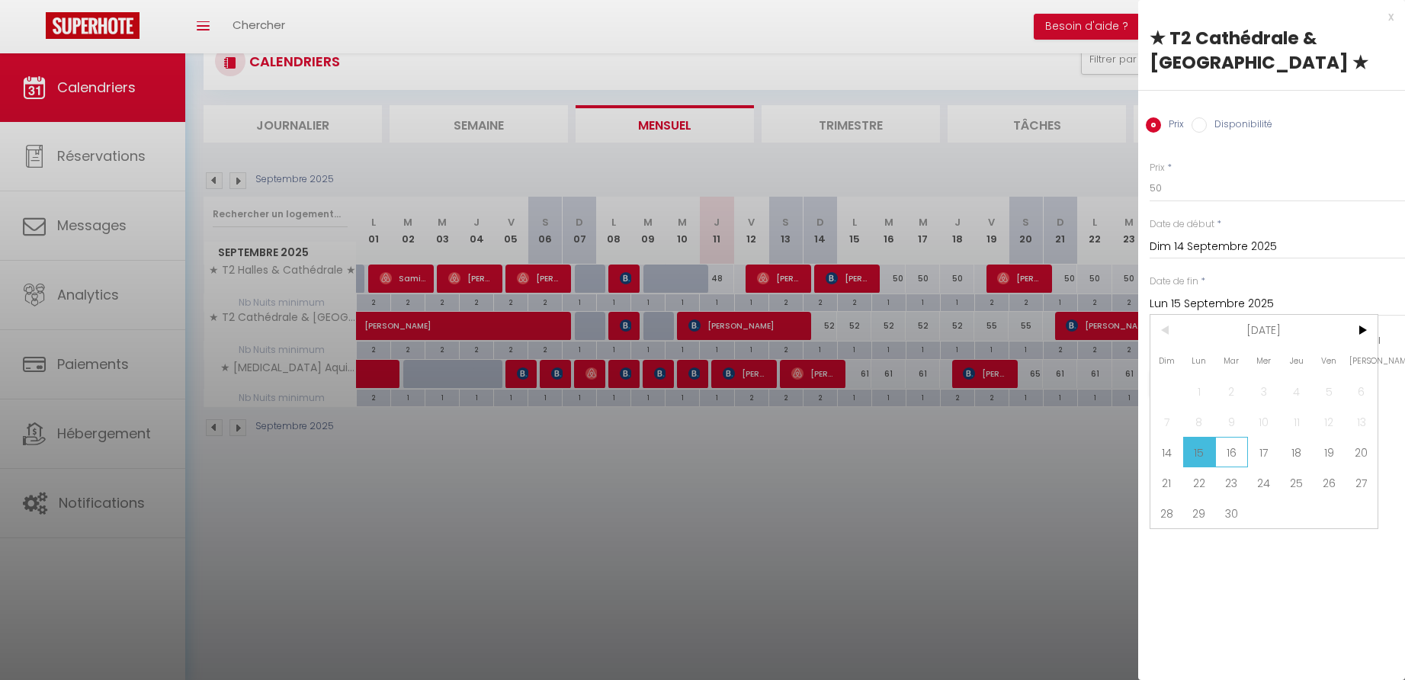
click at [1227, 456] on span "16" at bounding box center [1231, 452] width 33 height 30
type input "[DATE]"
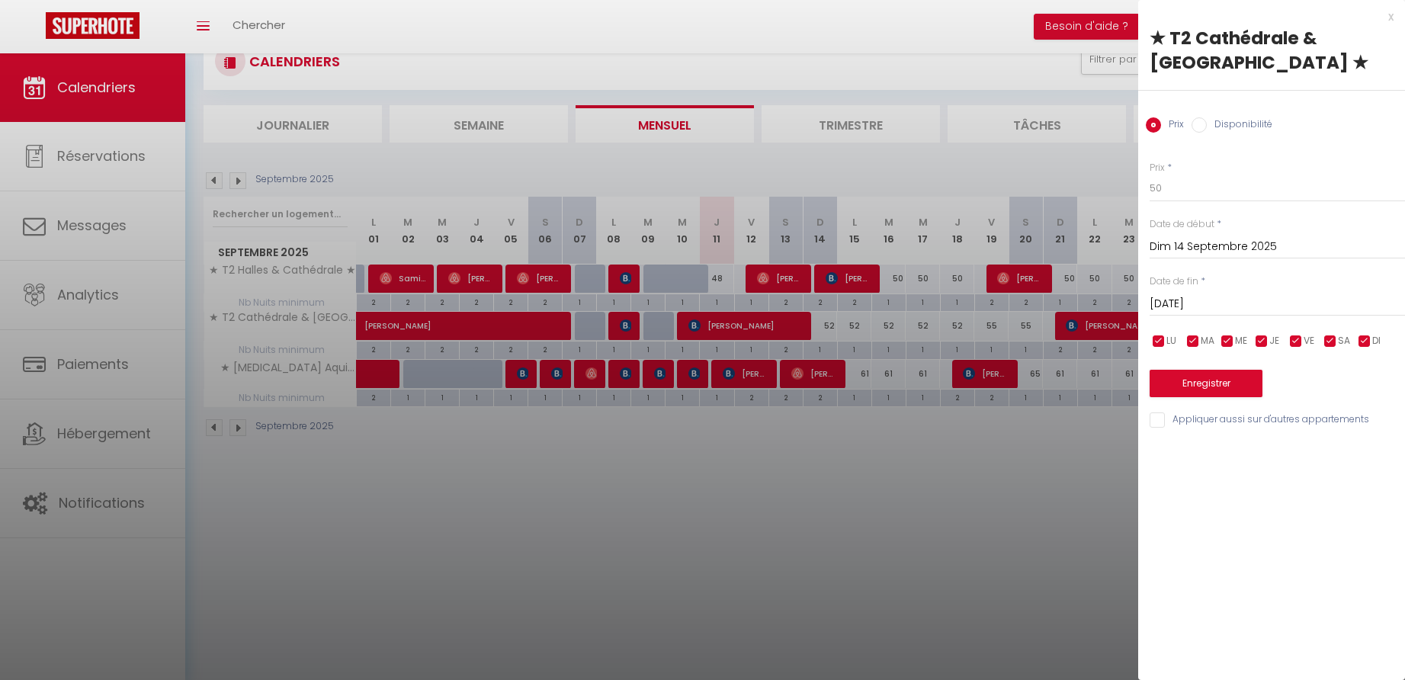
click at [1201, 386] on button "Enregistrer" at bounding box center [1206, 383] width 113 height 27
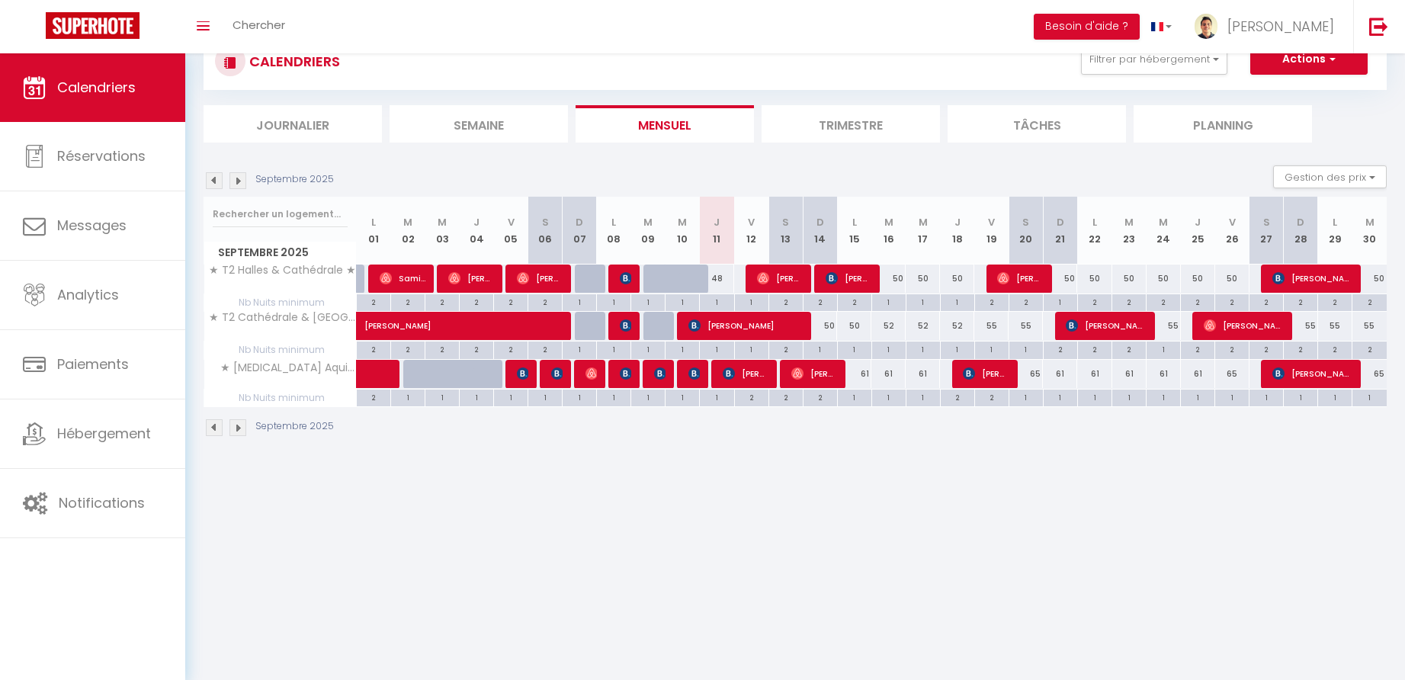
click at [868, 371] on div "61" at bounding box center [854, 374] width 34 height 28
type input "61"
type input "Lun 15 Septembre 2025"
type input "[DATE]"
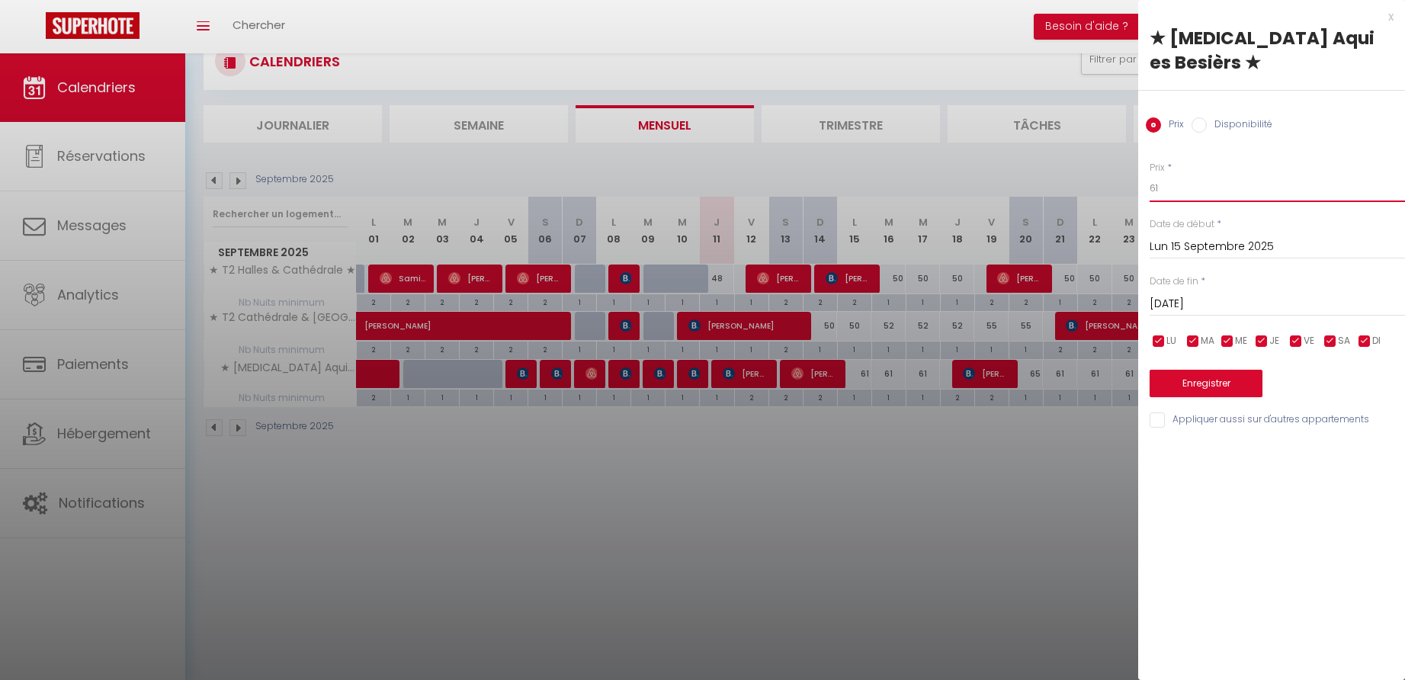
click at [1169, 175] on input "61" at bounding box center [1277, 188] width 255 height 27
type input "56"
click at [1188, 294] on input "[DATE]" at bounding box center [1277, 304] width 255 height 20
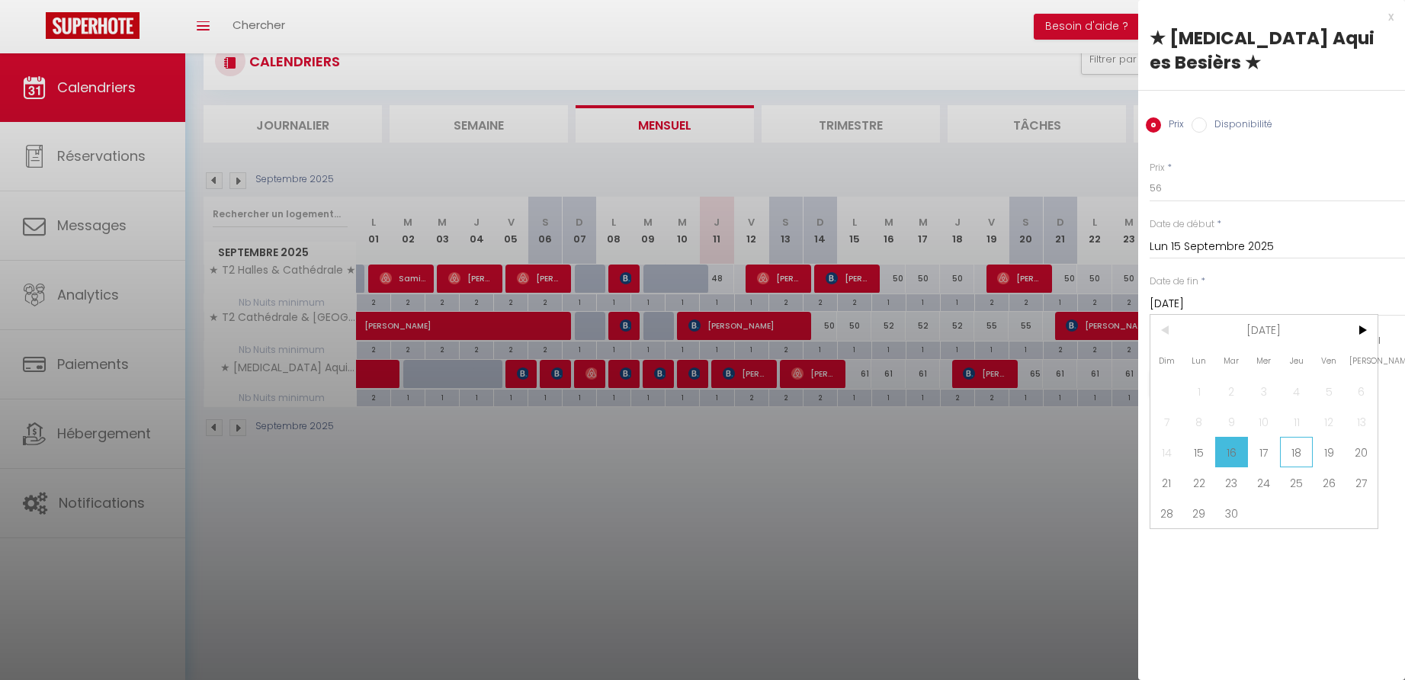
click at [1290, 437] on span "18" at bounding box center [1296, 452] width 33 height 30
type input "Jeu 18 Septembre 2025"
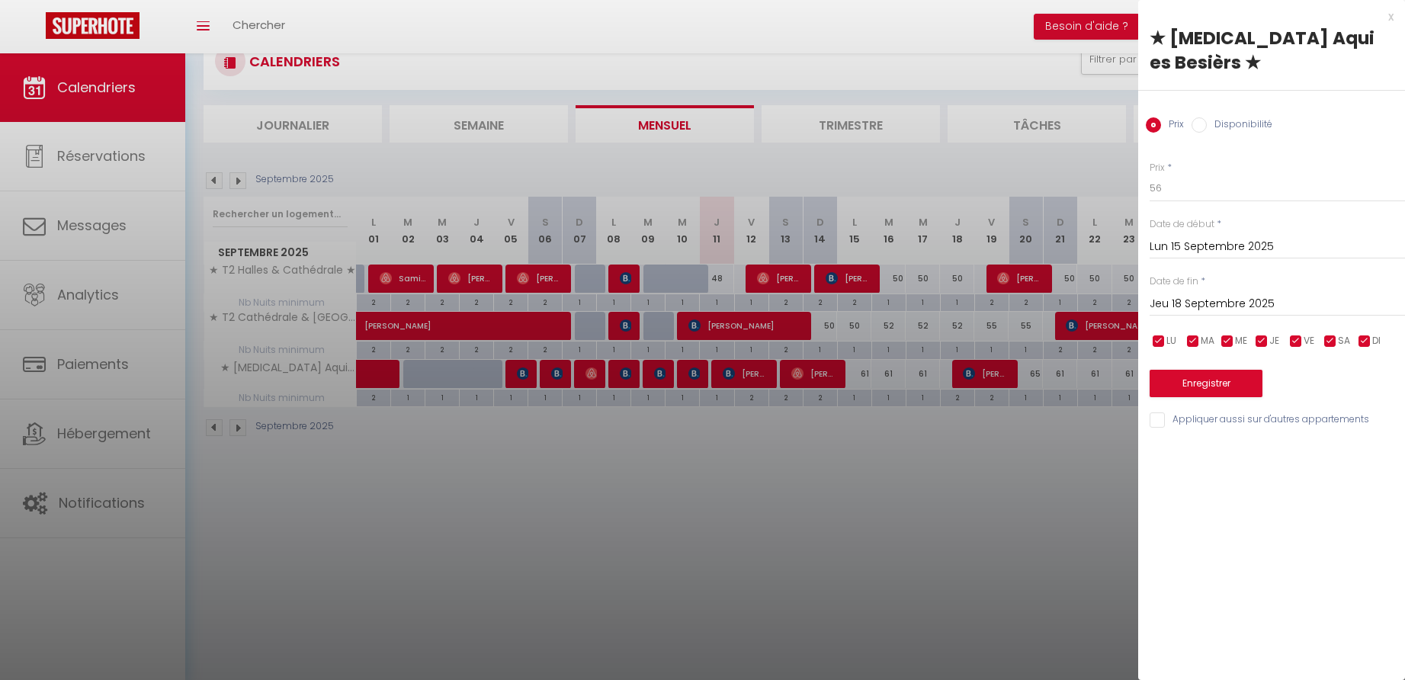
click at [1219, 370] on button "Enregistrer" at bounding box center [1206, 383] width 113 height 27
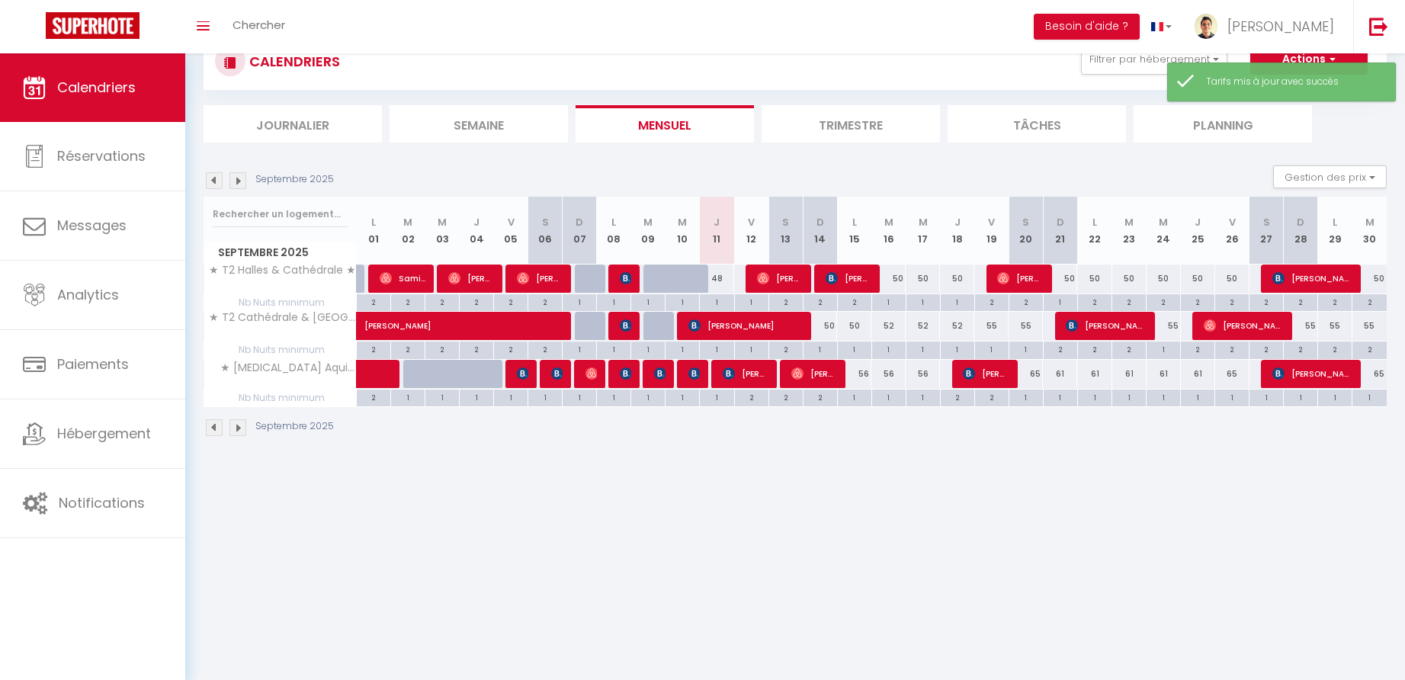
click at [890, 325] on div "52" at bounding box center [888, 326] width 34 height 28
type input "52"
type input "[DATE]"
type input "Mer 17 Septembre 2025"
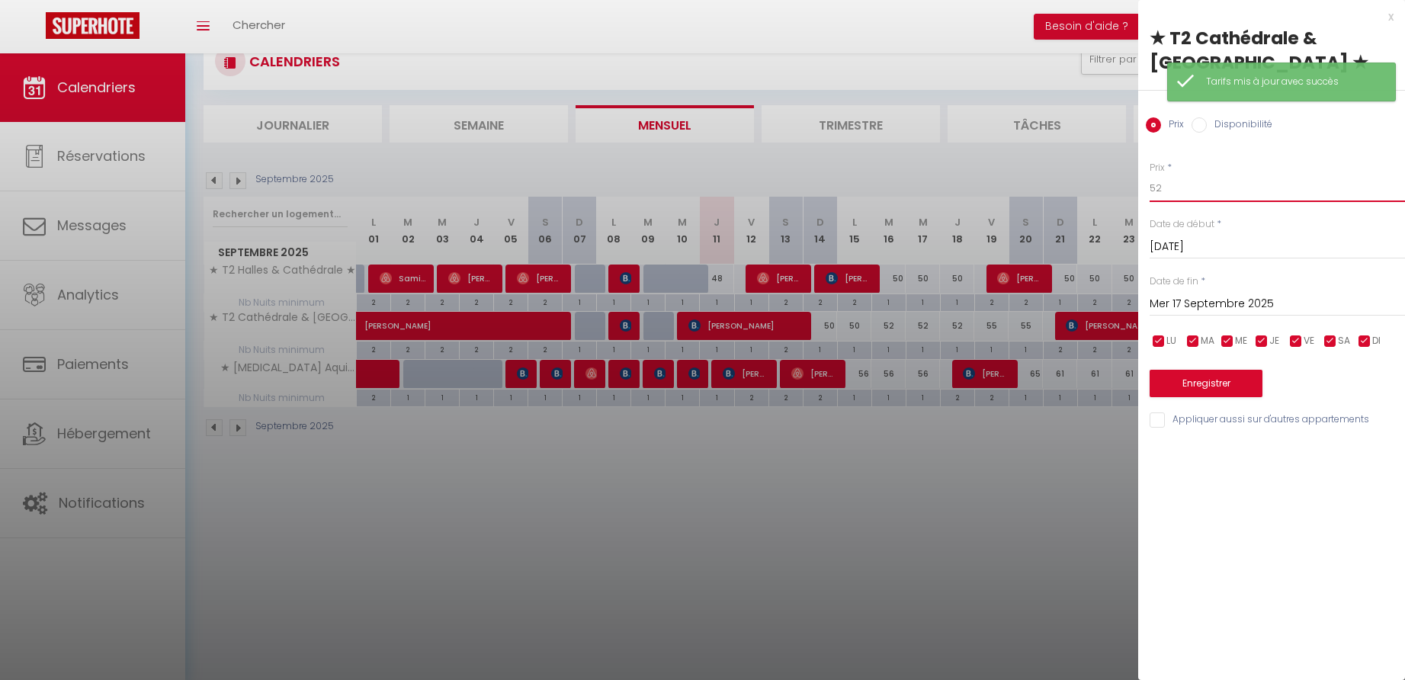
click at [1169, 188] on input "52" at bounding box center [1277, 188] width 255 height 27
type input "50"
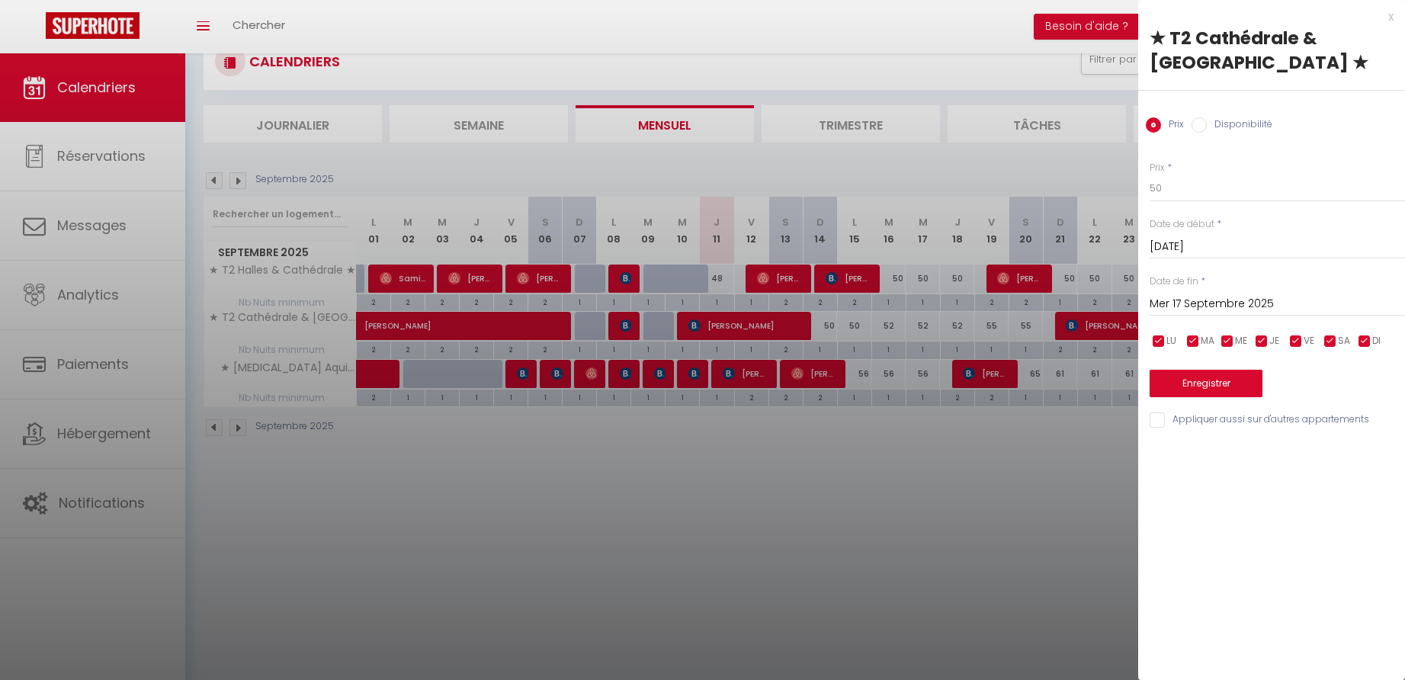
click at [1219, 384] on button "Enregistrer" at bounding box center [1206, 383] width 113 height 27
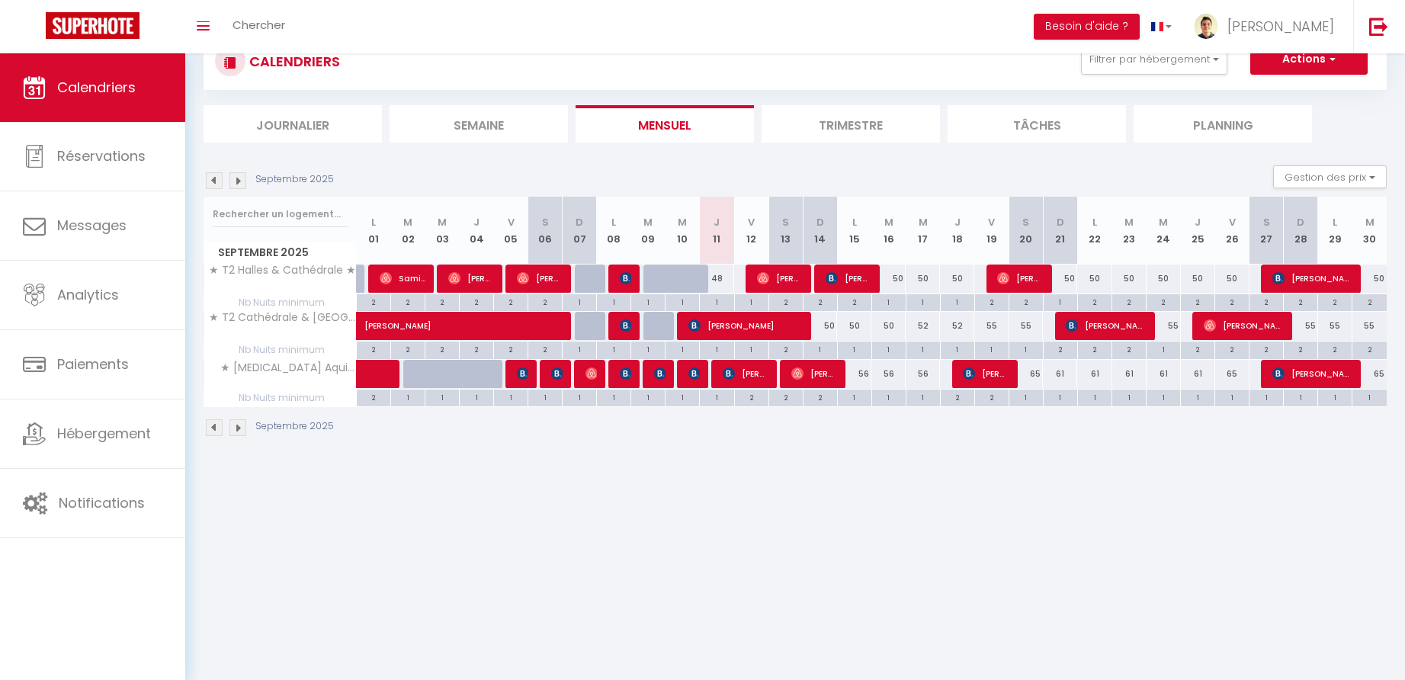
click at [1037, 373] on div "65" at bounding box center [1026, 374] width 34 height 28
type input "65"
type input "Sam 20 Septembre 2025"
type input "Dim 21 Septembre 2025"
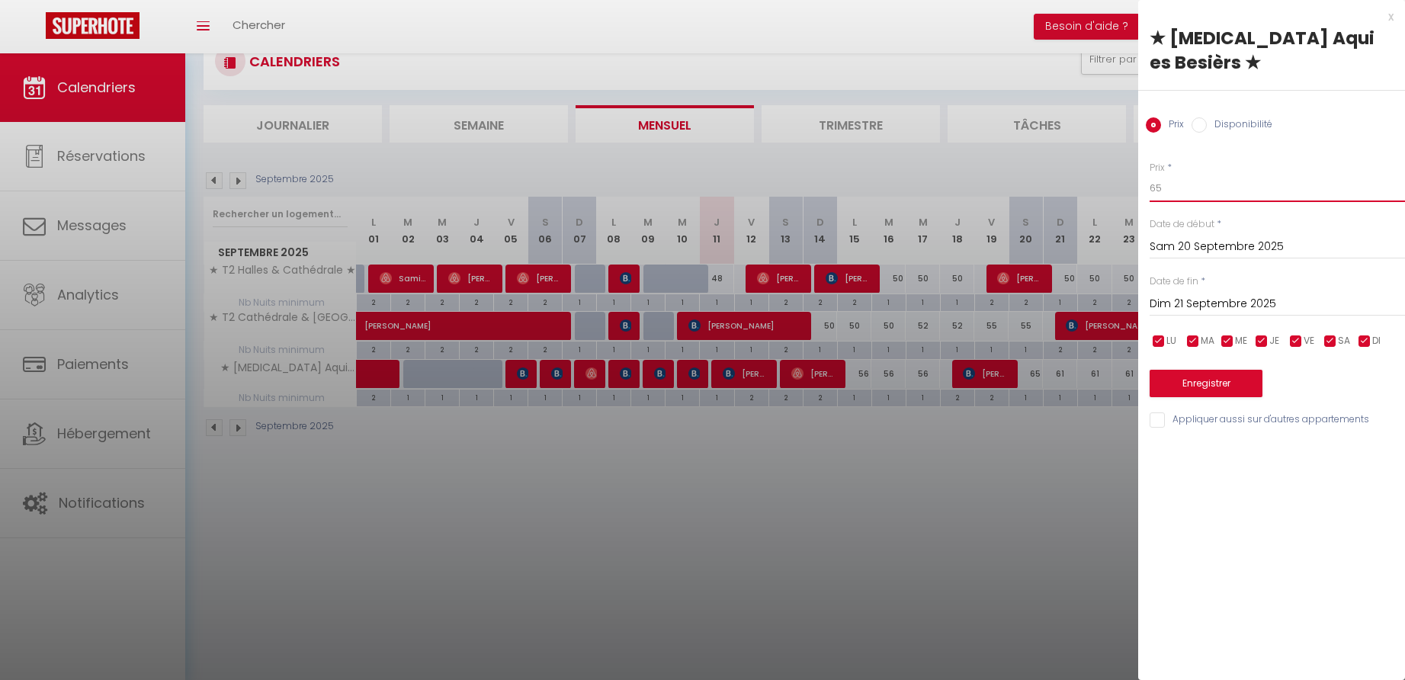
click at [1187, 175] on input "65" at bounding box center [1277, 188] width 255 height 27
click at [1388, 14] on div "x" at bounding box center [1265, 17] width 255 height 18
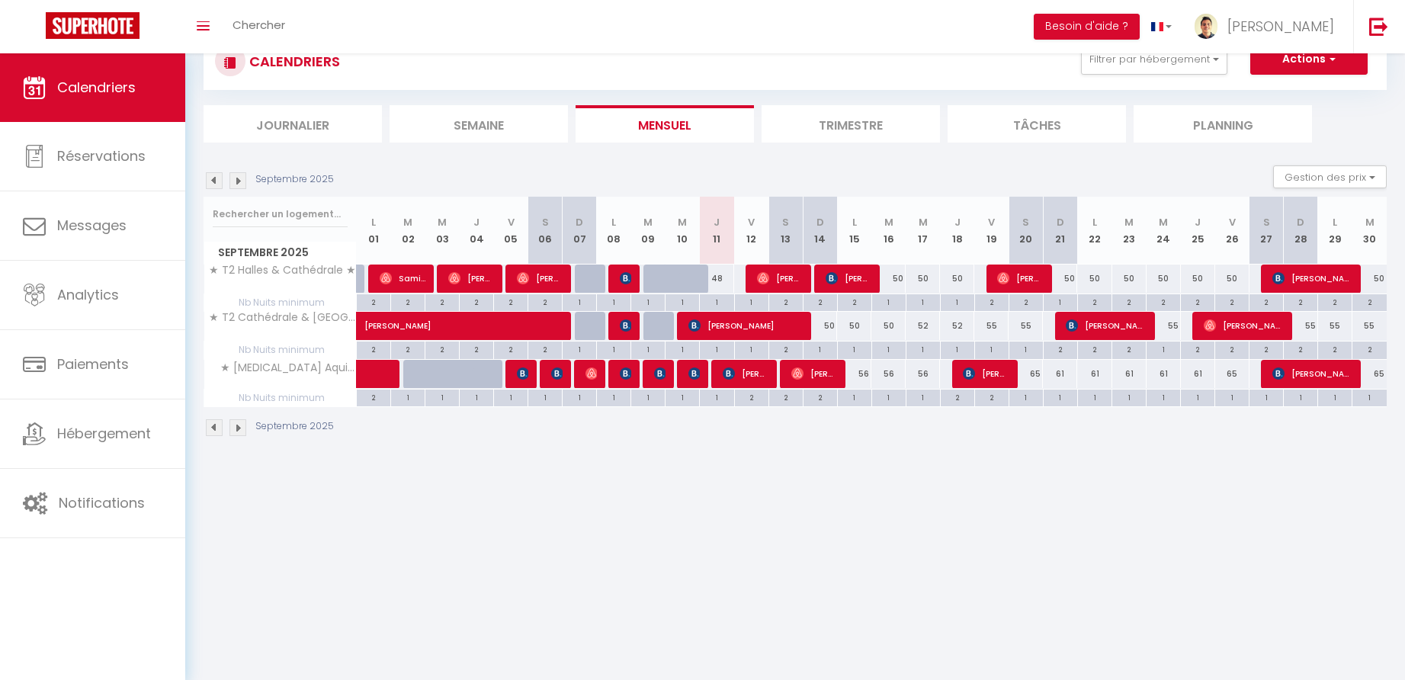
click at [880, 121] on li "Trimestre" at bounding box center [851, 123] width 178 height 37
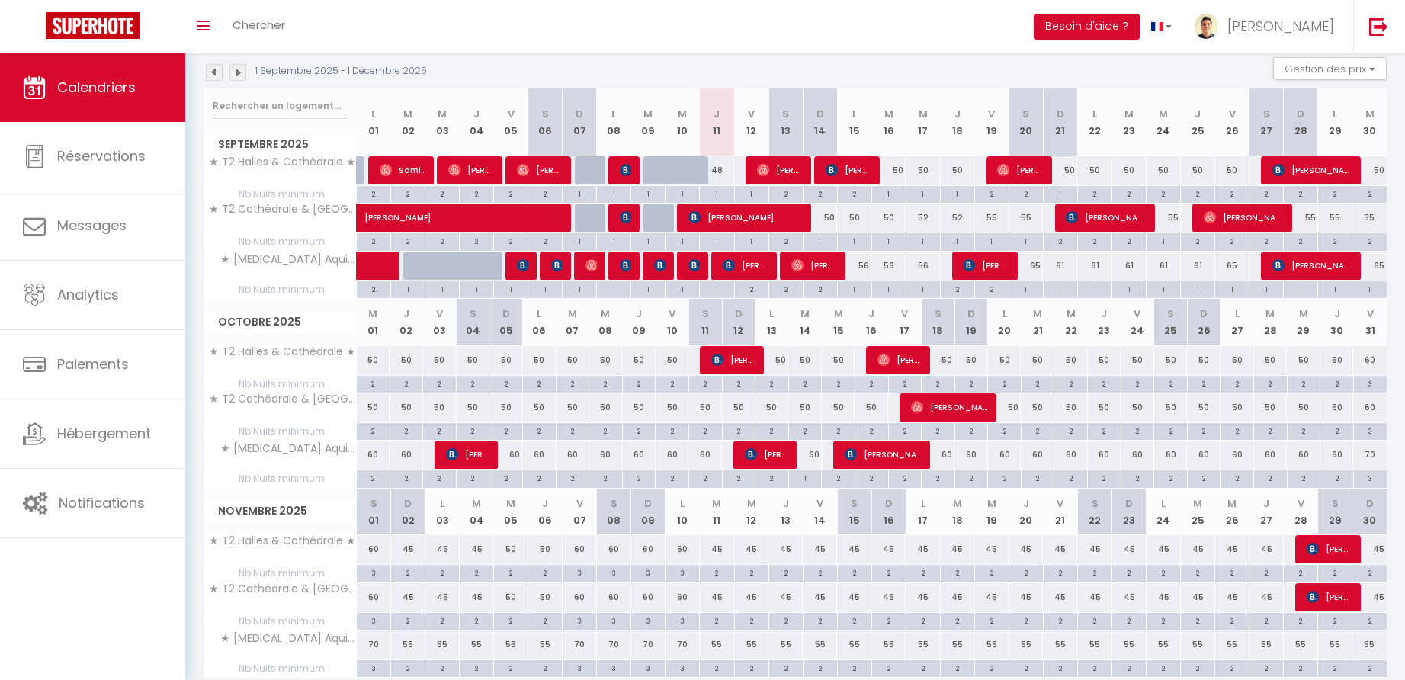
scroll to position [218, 0]
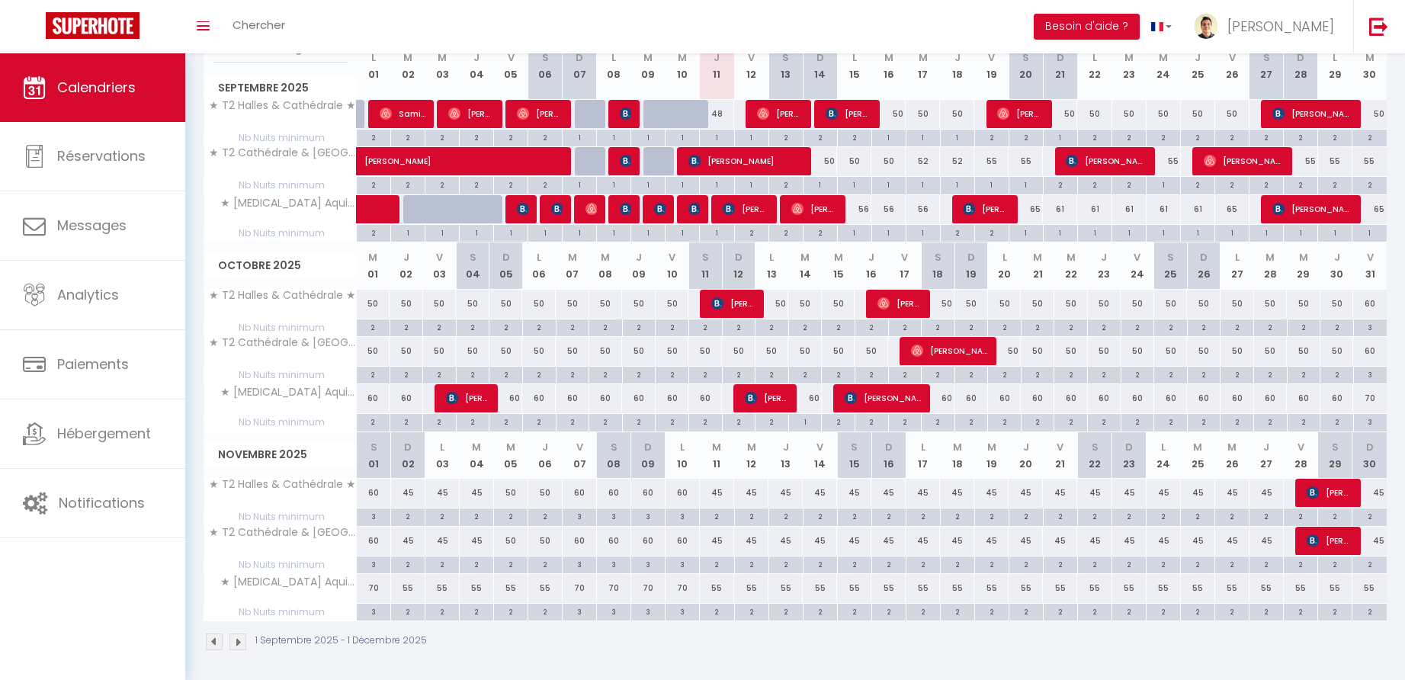
click at [720, 491] on div "45" at bounding box center [717, 493] width 34 height 28
type input "45"
type input "Mar 11 Novembre 2025"
type input "Mer 12 Novembre 2025"
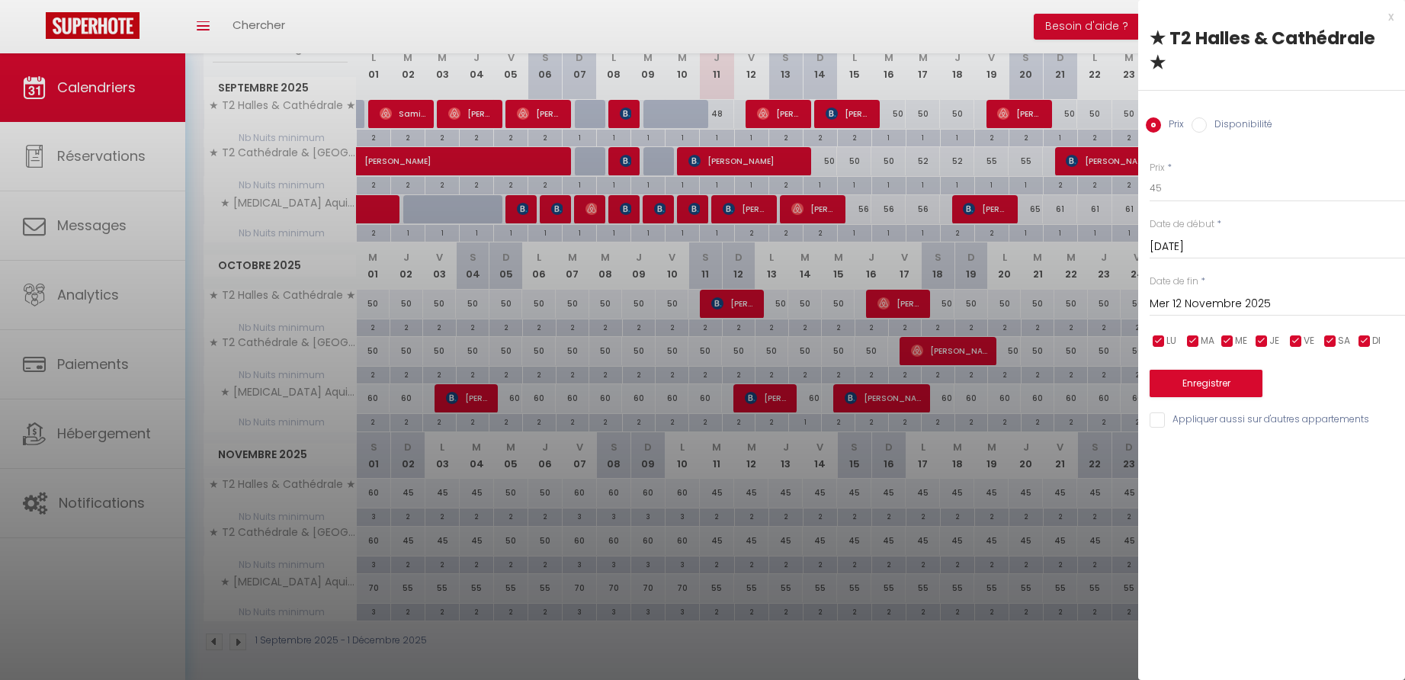
click at [1390, 14] on div "x" at bounding box center [1265, 17] width 255 height 18
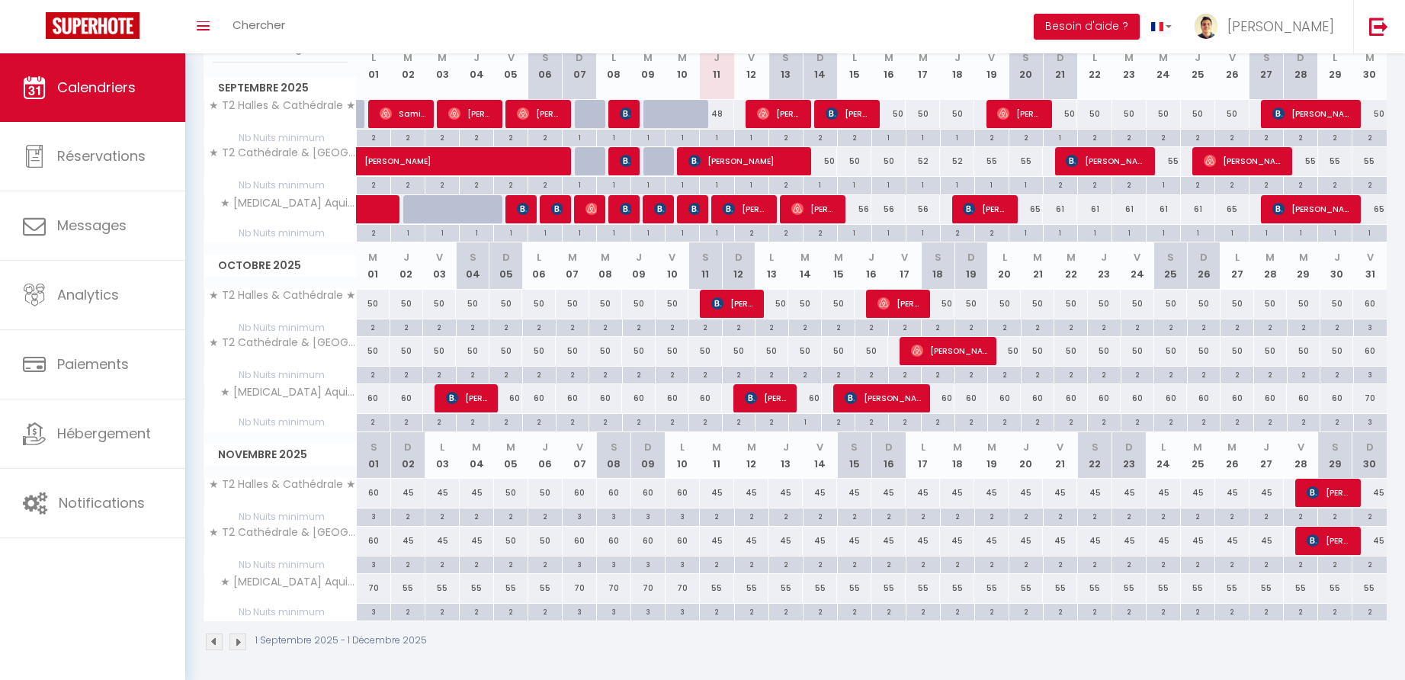
click at [723, 489] on div "45" at bounding box center [717, 493] width 34 height 28
type input "45"
type input "Mar 11 Novembre 2025"
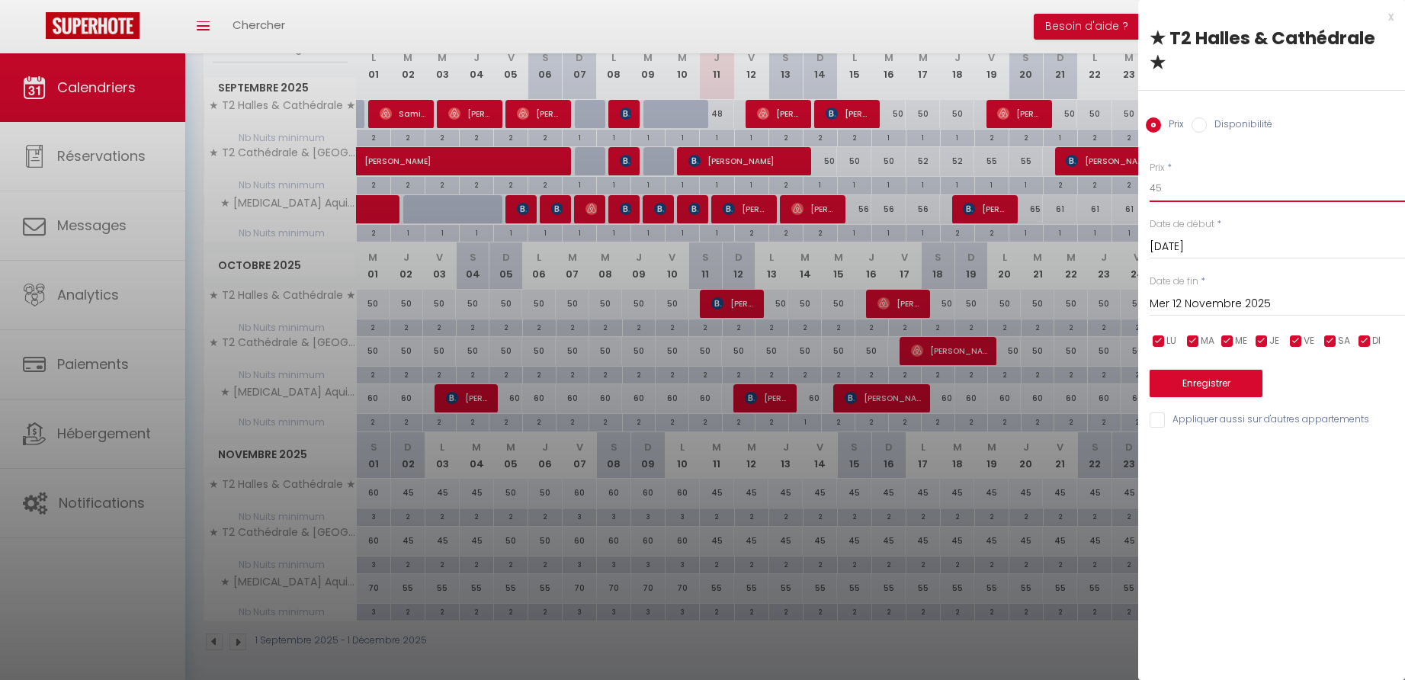
click at [1181, 192] on input "45" at bounding box center [1277, 188] width 255 height 27
click at [1195, 294] on input "Mer 12 Novembre 2025" at bounding box center [1277, 304] width 255 height 20
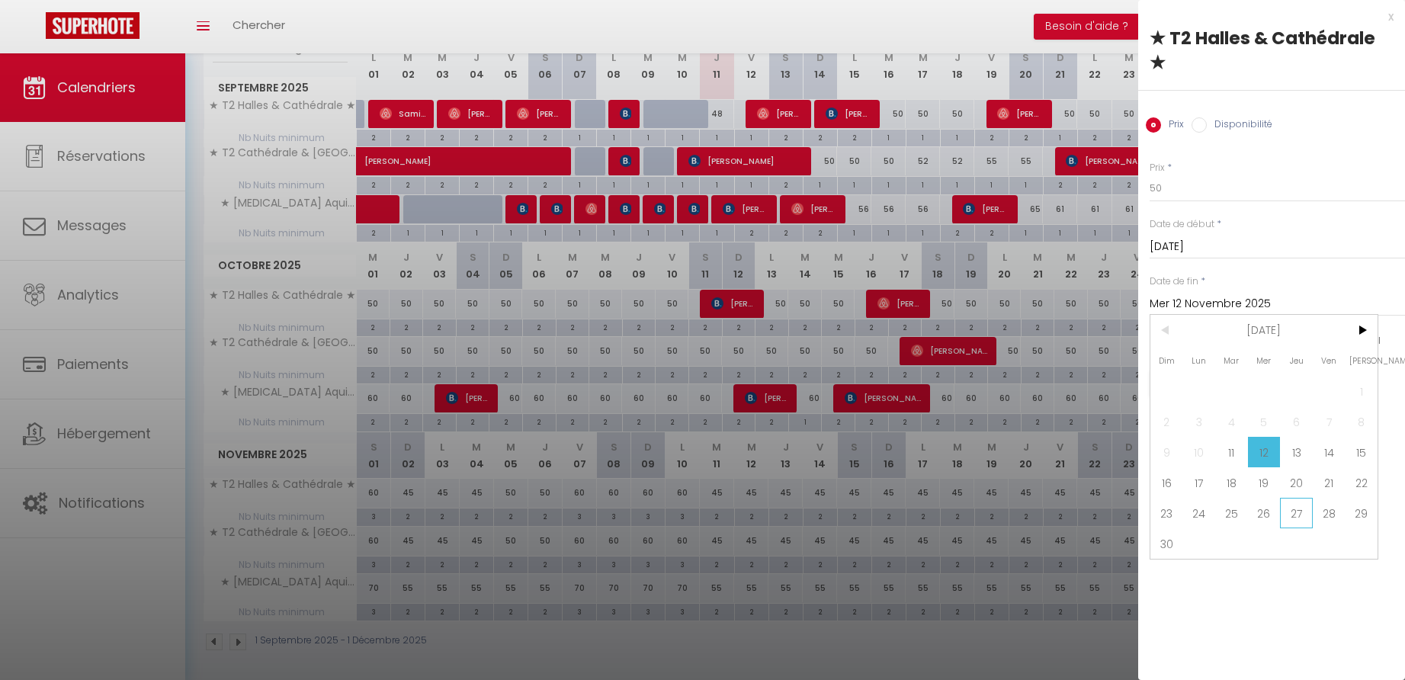
click at [1296, 509] on span "27" at bounding box center [1296, 513] width 33 height 30
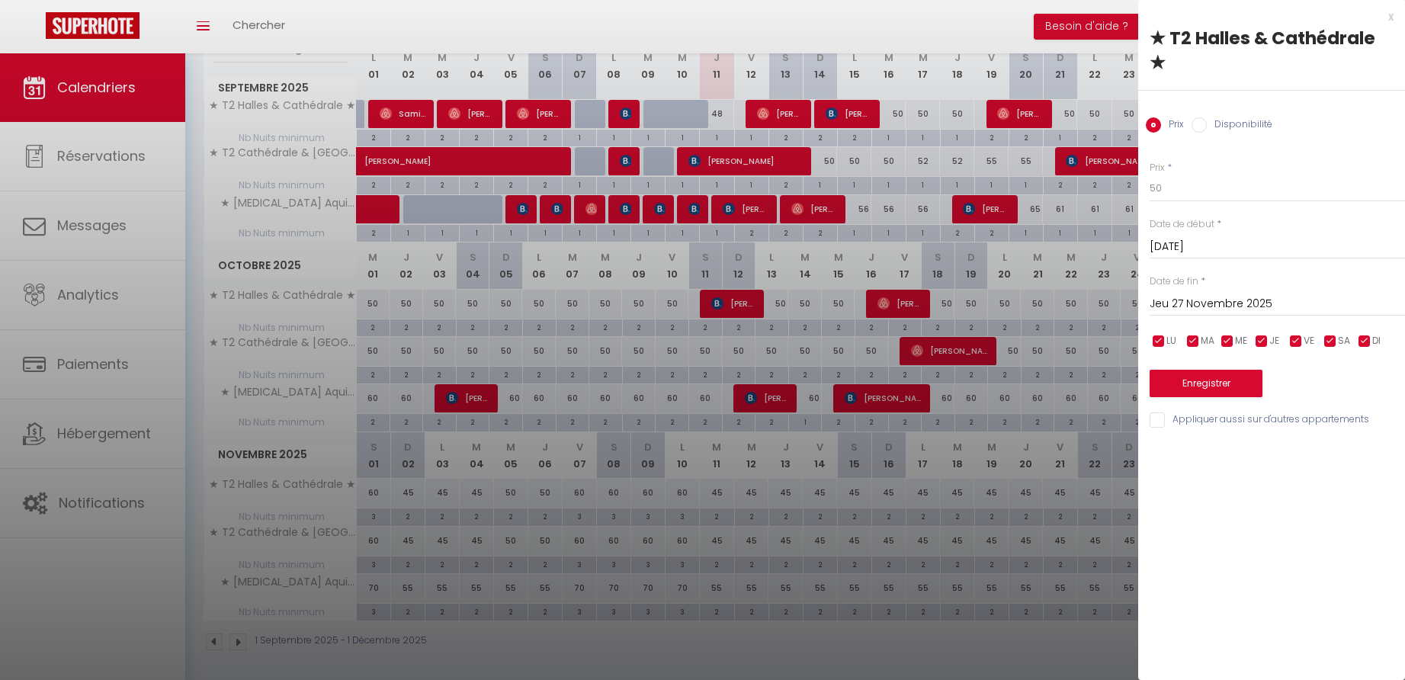
click at [1203, 379] on button "Enregistrer" at bounding box center [1206, 383] width 113 height 27
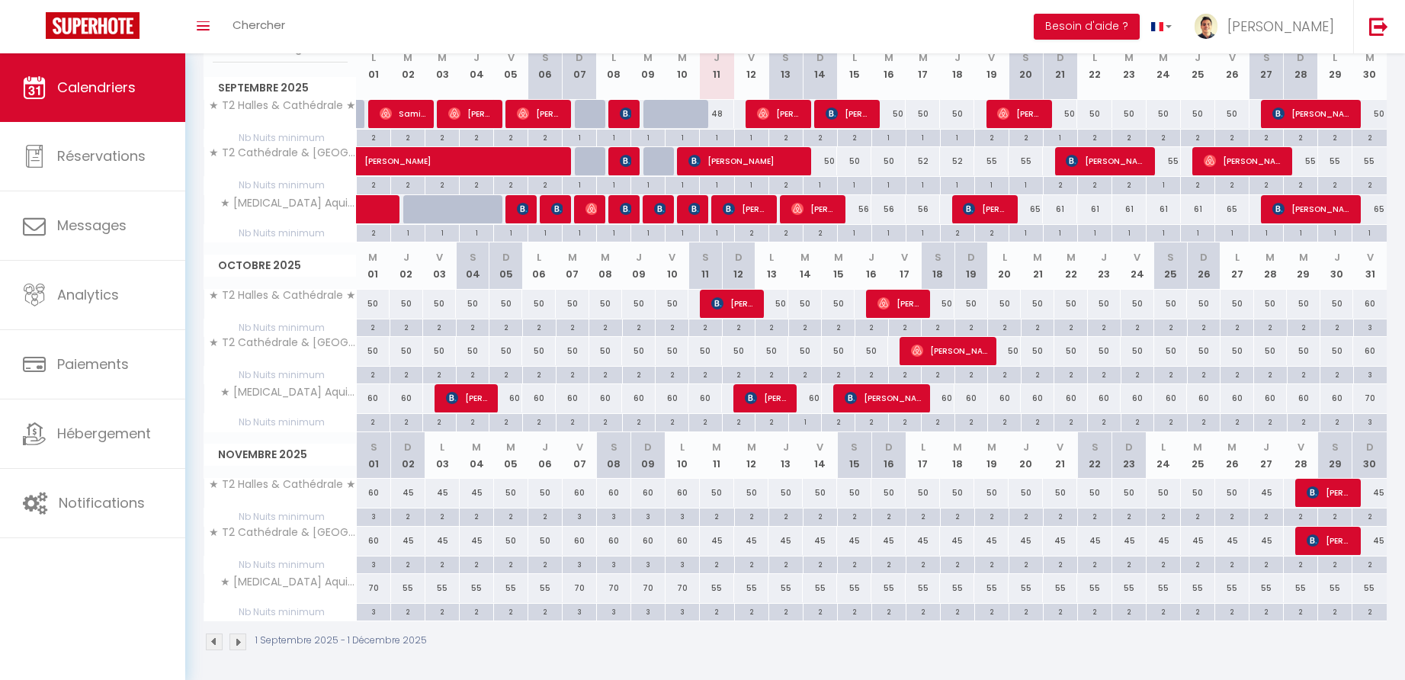
click at [755, 536] on div "45" at bounding box center [751, 541] width 34 height 28
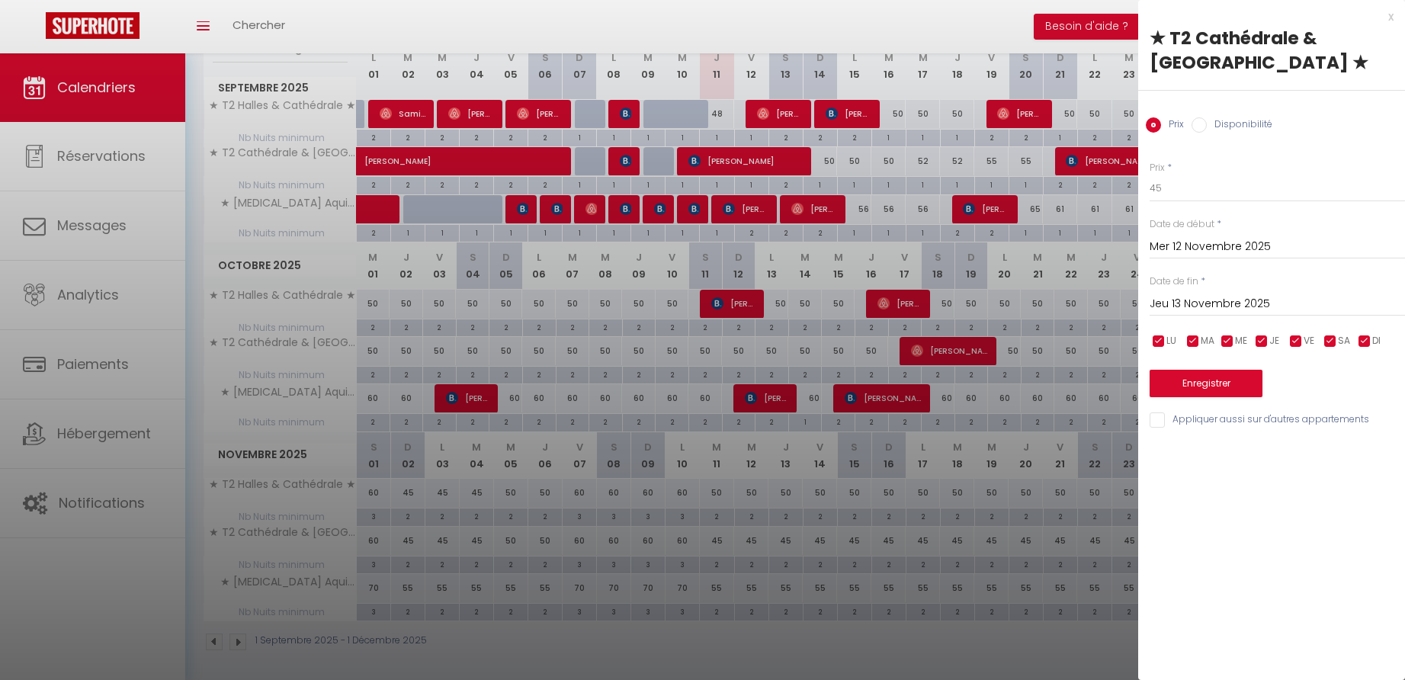
click at [1393, 12] on div "x" at bounding box center [1265, 17] width 255 height 18
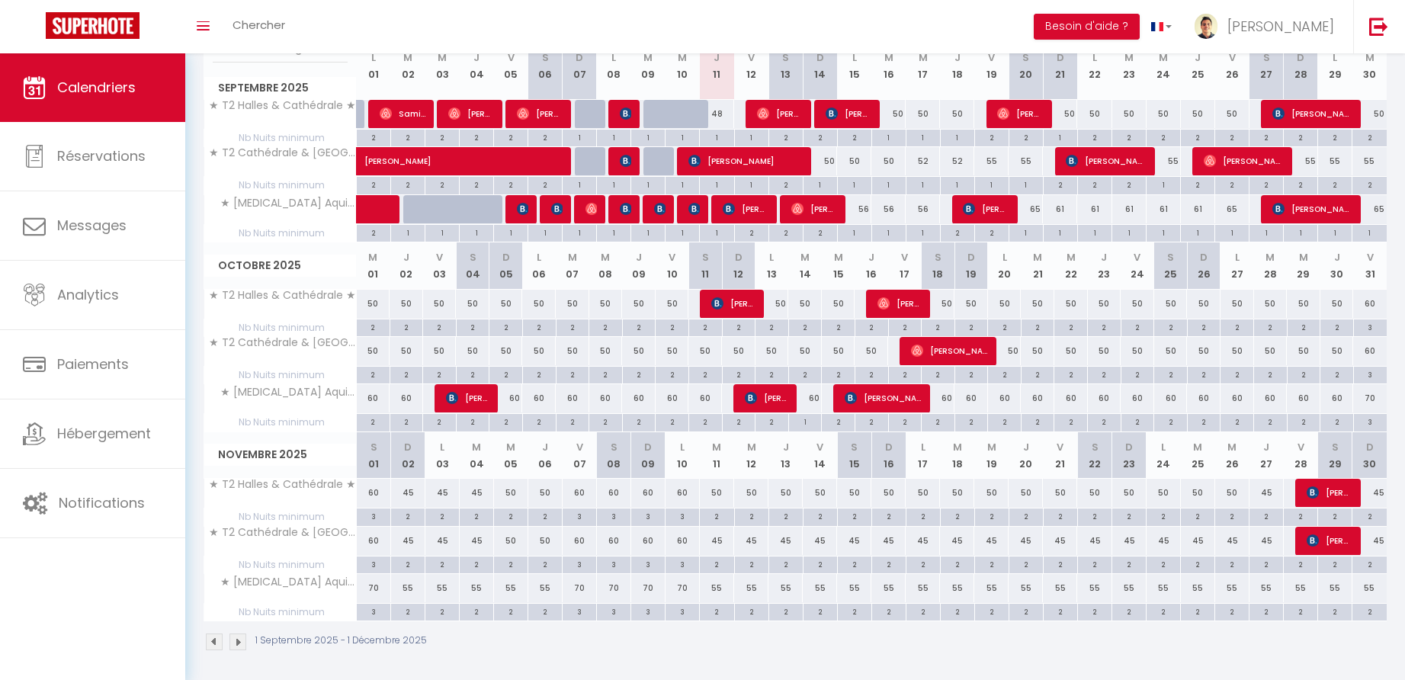
click at [717, 541] on div "45" at bounding box center [717, 541] width 34 height 28
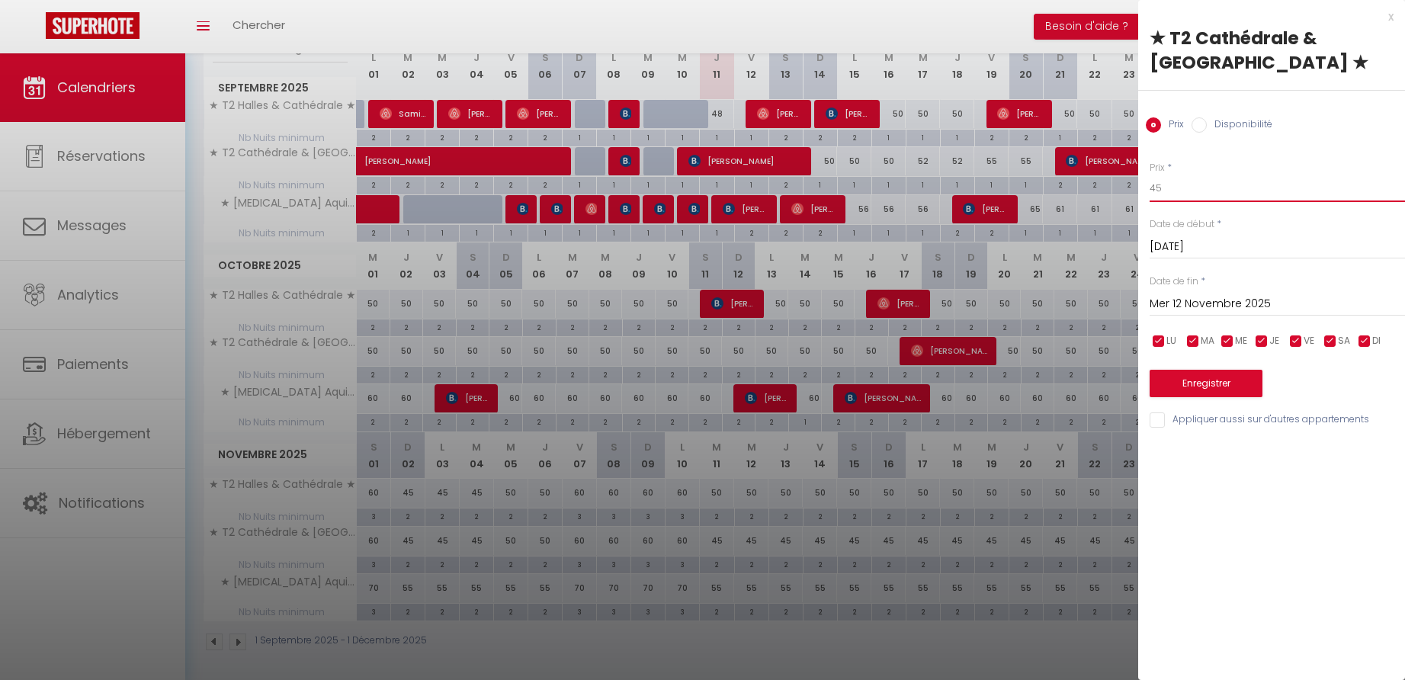
click at [1169, 186] on input "45" at bounding box center [1277, 188] width 255 height 27
click at [1186, 302] on input "Mer 12 Novembre 2025" at bounding box center [1277, 304] width 255 height 20
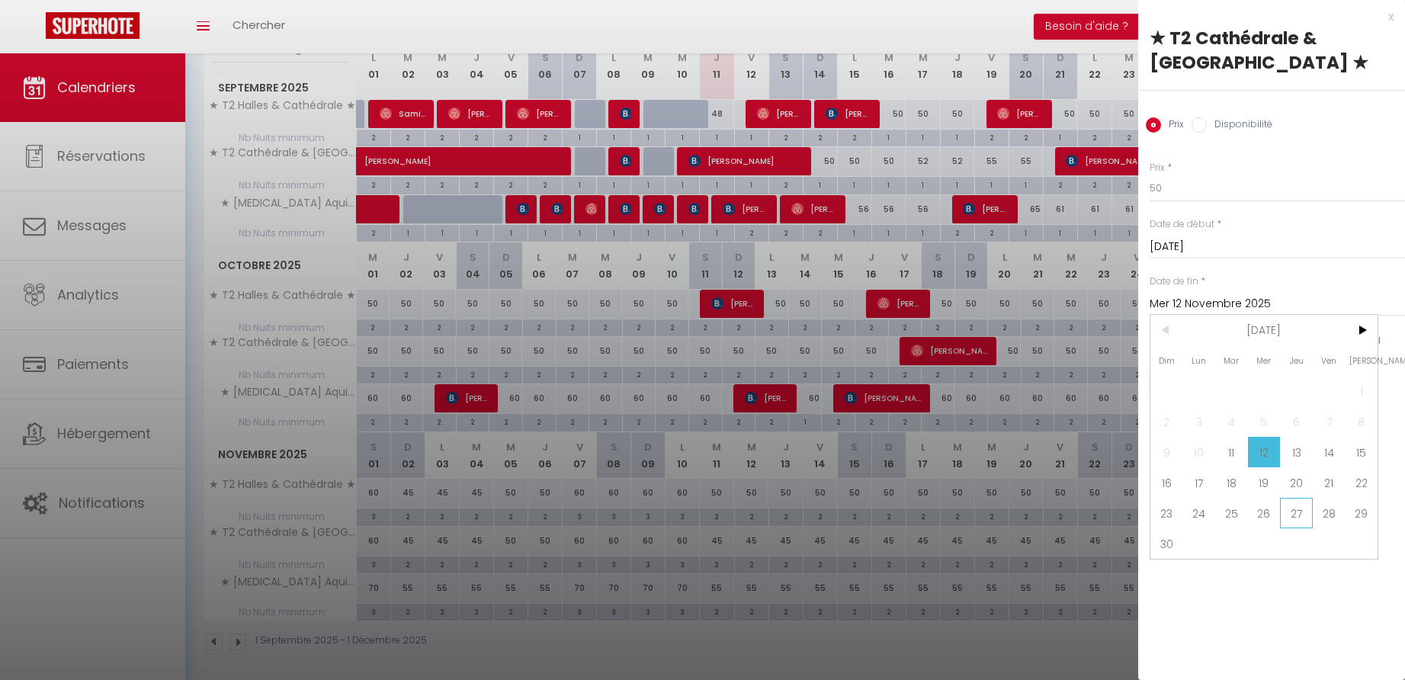
click at [1292, 517] on span "27" at bounding box center [1296, 513] width 33 height 30
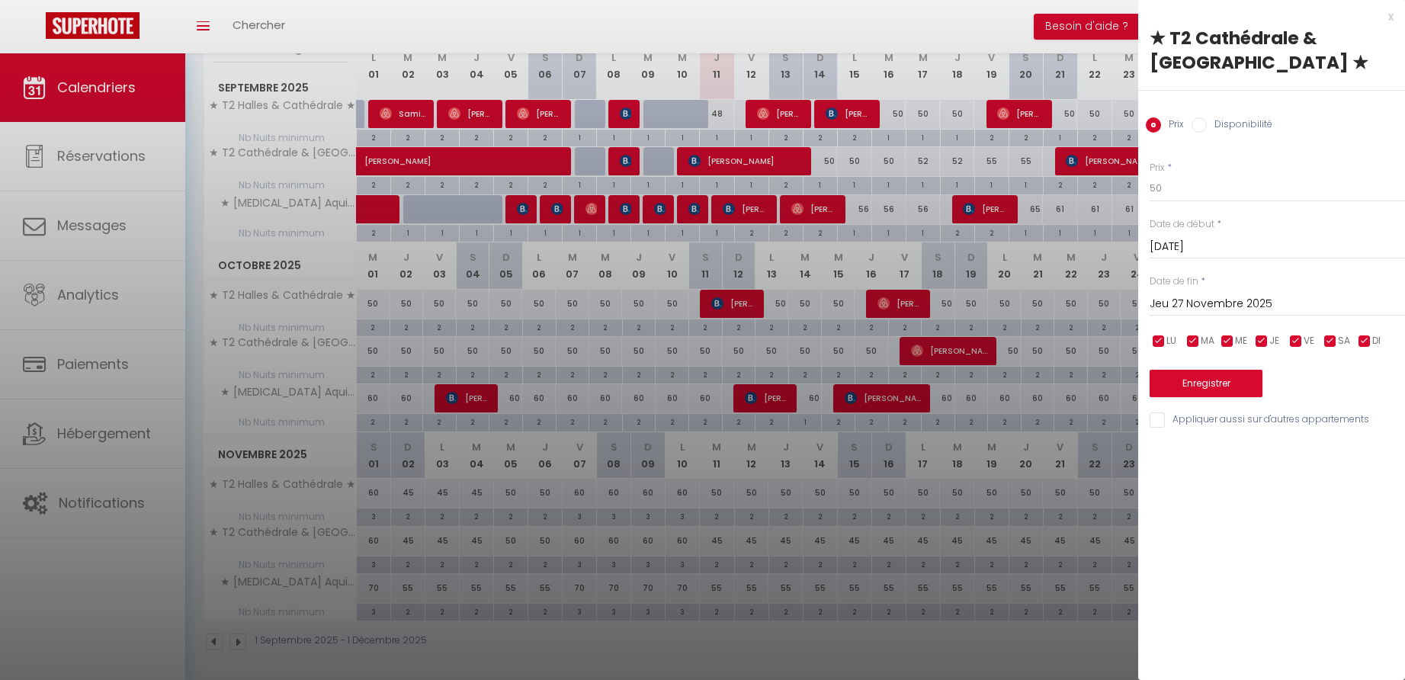
click at [1198, 383] on button "Enregistrer" at bounding box center [1206, 383] width 113 height 27
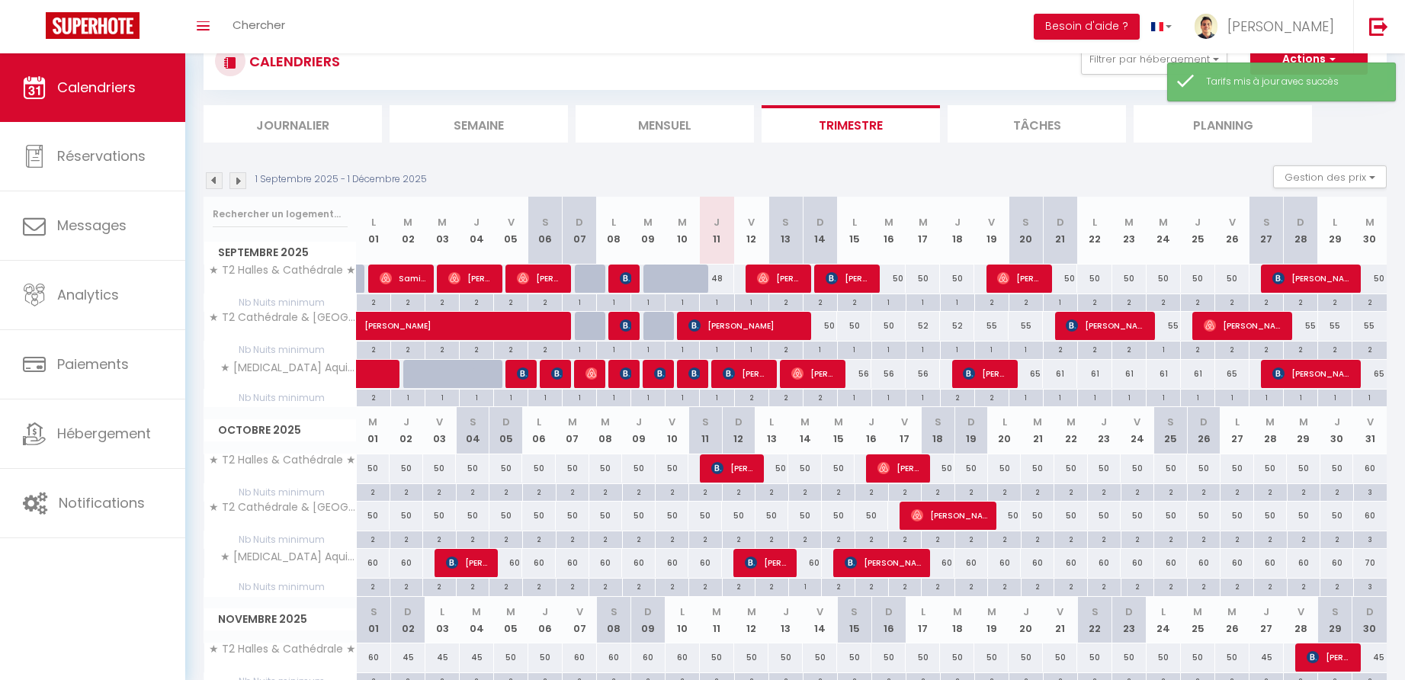
scroll to position [174, 0]
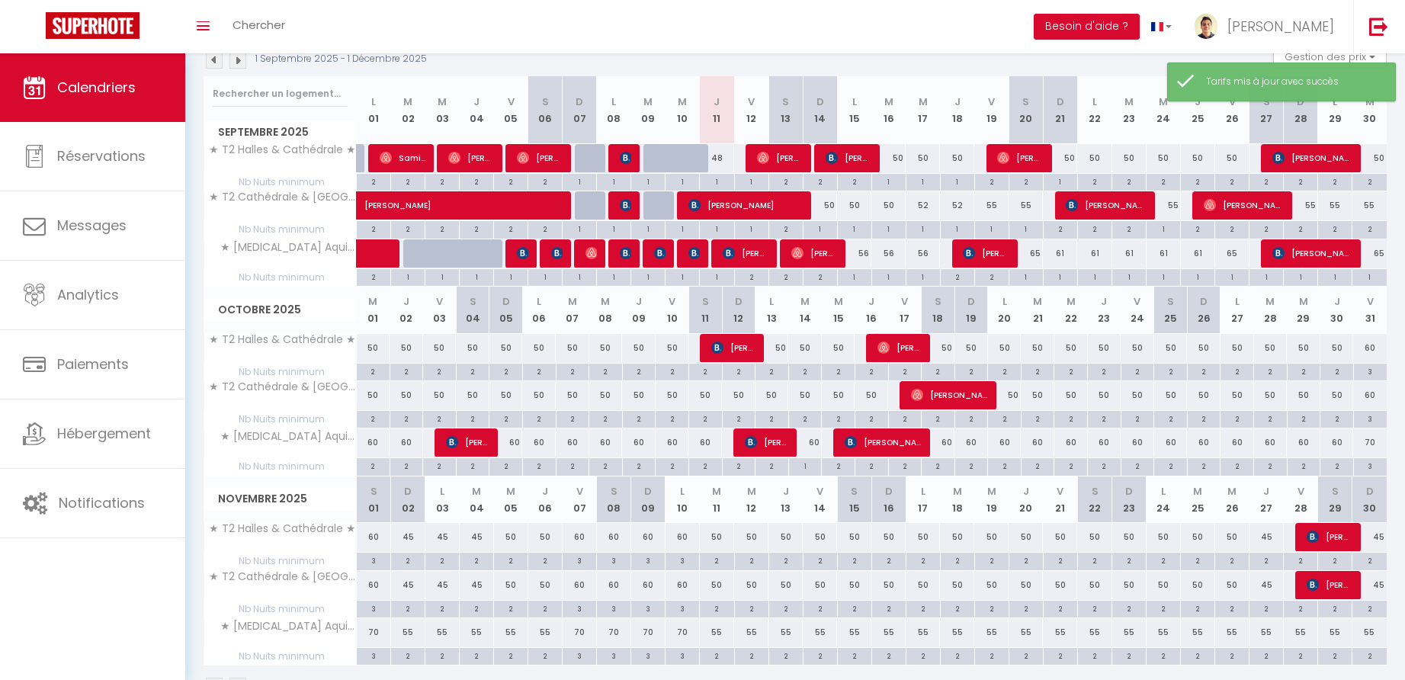
click at [1269, 534] on div "45" at bounding box center [1267, 537] width 34 height 28
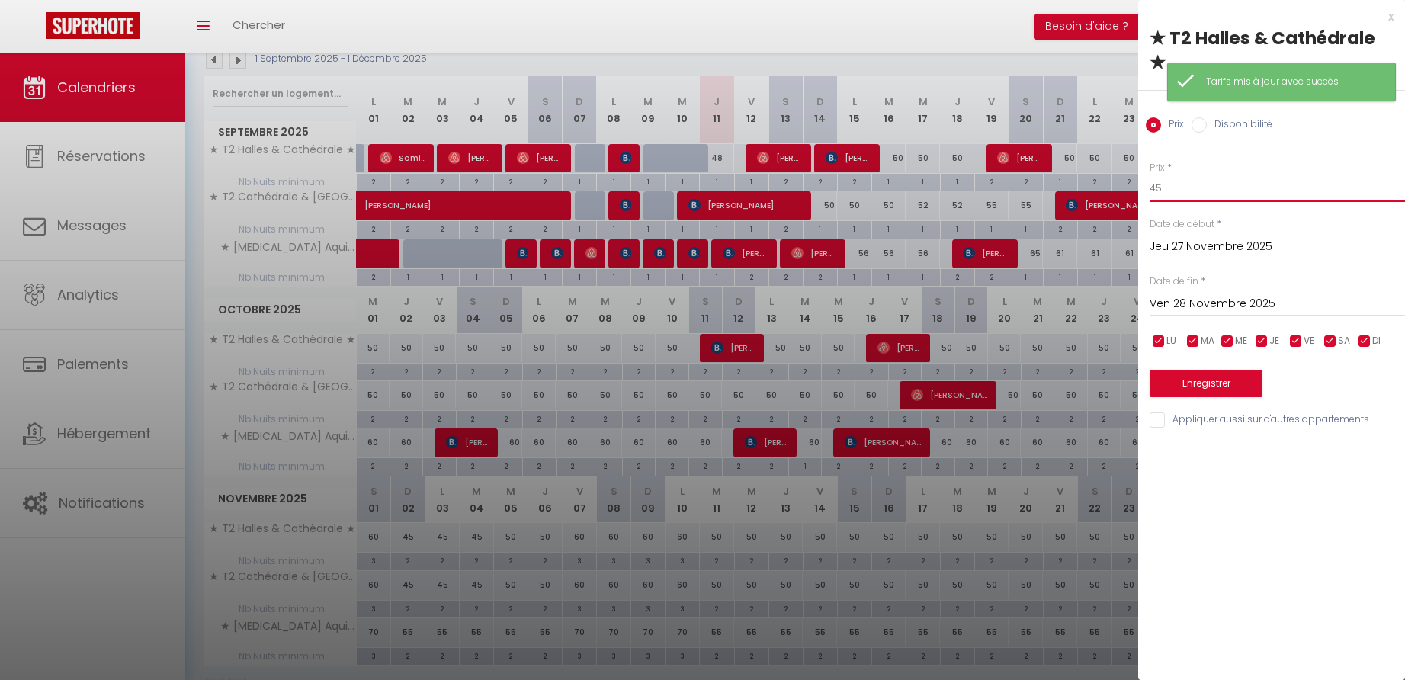
drag, startPoint x: 1155, startPoint y: 190, endPoint x: 1115, endPoint y: 191, distance: 39.7
click at [1115, 191] on body "🟢 Des questions ou besoin d'assistance pour la migration AirBnB? Connectez-vous…" at bounding box center [702, 304] width 1405 height 849
drag, startPoint x: 1173, startPoint y: 185, endPoint x: 1098, endPoint y: 188, distance: 75.5
click at [1098, 188] on body "🟢 Des questions ou besoin d'assistance pour la migration AirBnB? Connectez-vous…" at bounding box center [702, 304] width 1405 height 849
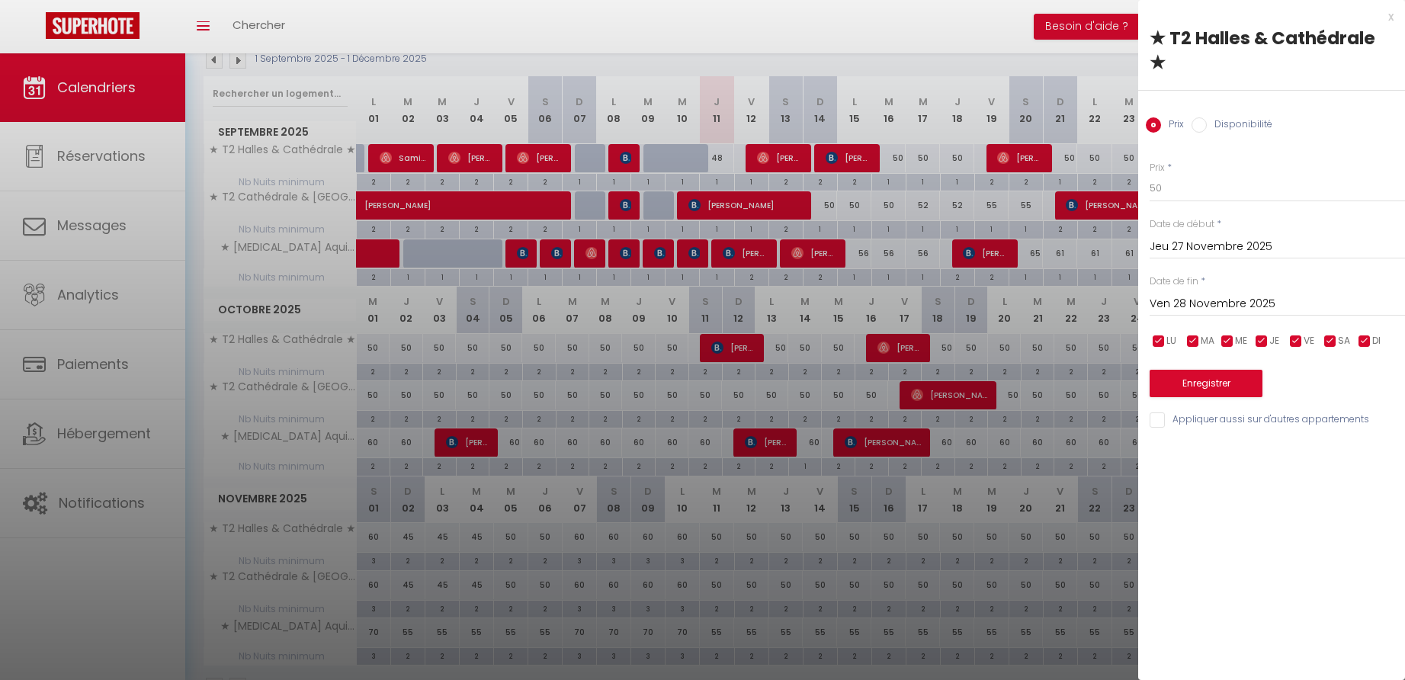
click at [1182, 379] on button "Enregistrer" at bounding box center [1206, 383] width 113 height 27
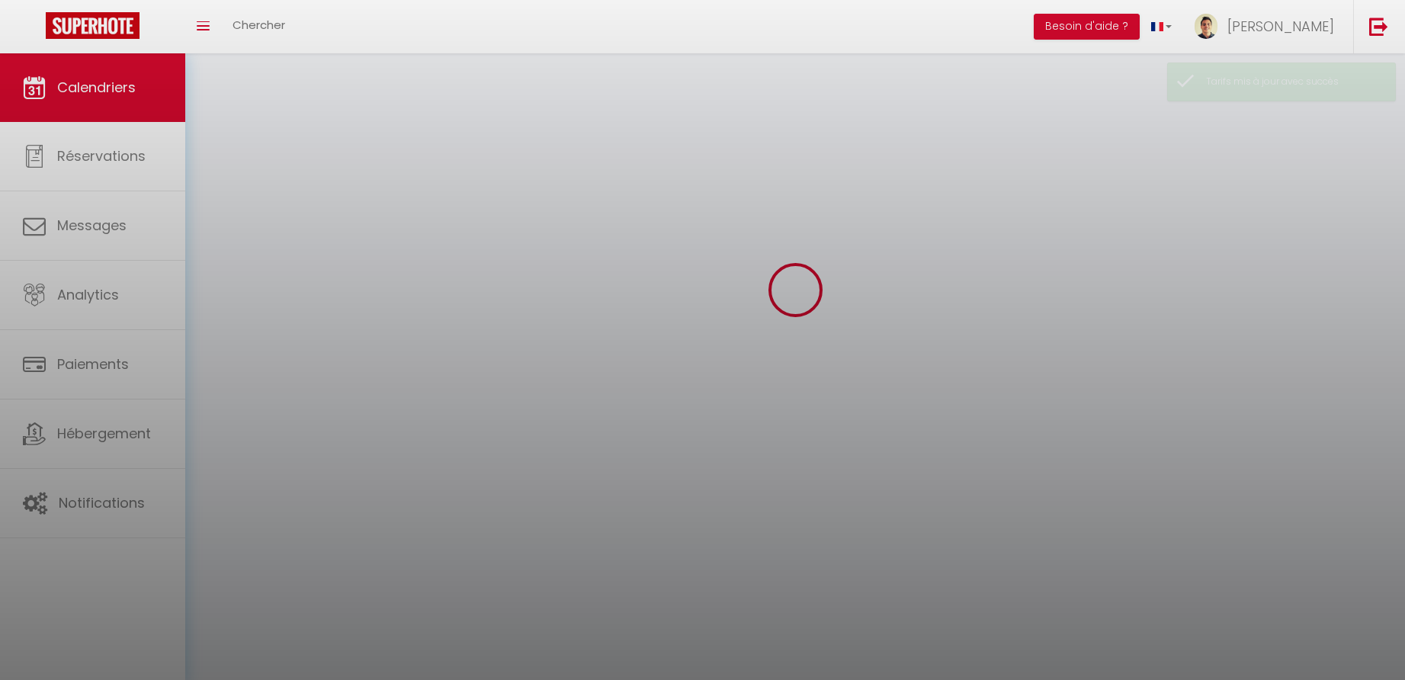
scroll to position [53, 0]
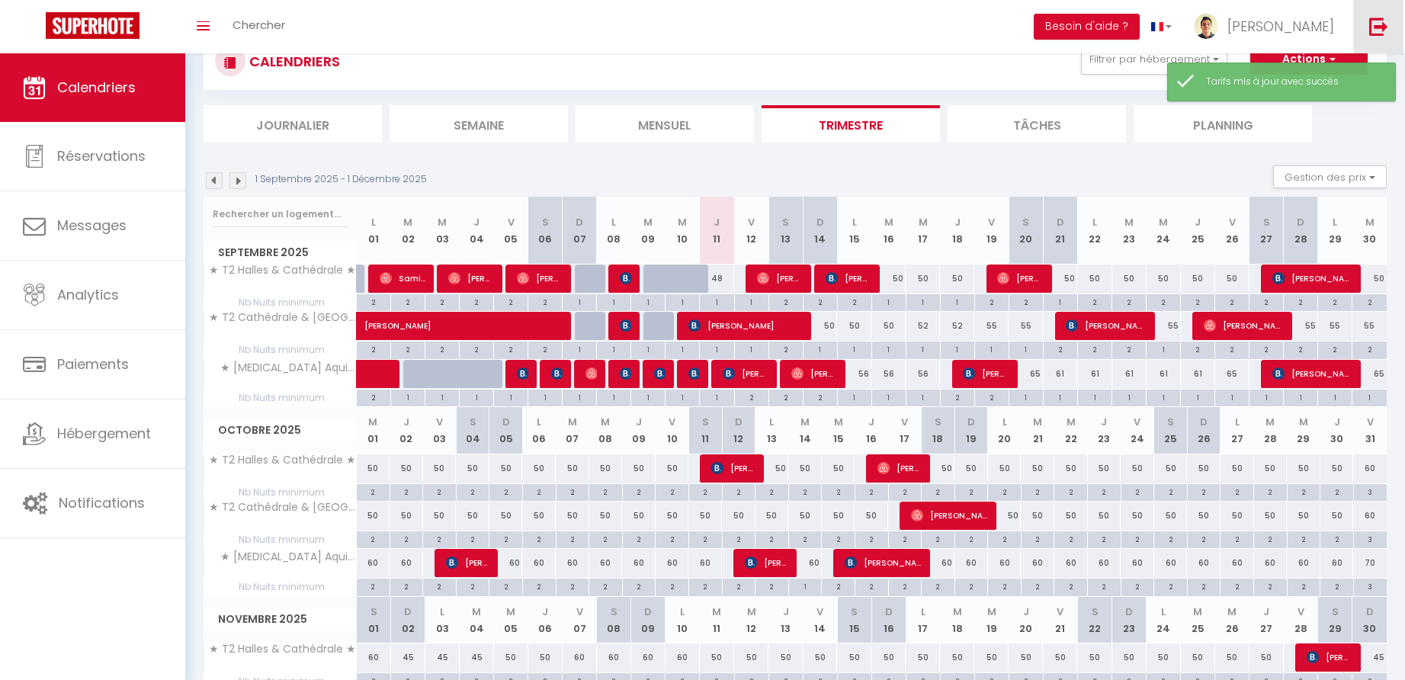
click at [1372, 27] on img at bounding box center [1378, 26] width 19 height 19
